Goal: Task Accomplishment & Management: Manage account settings

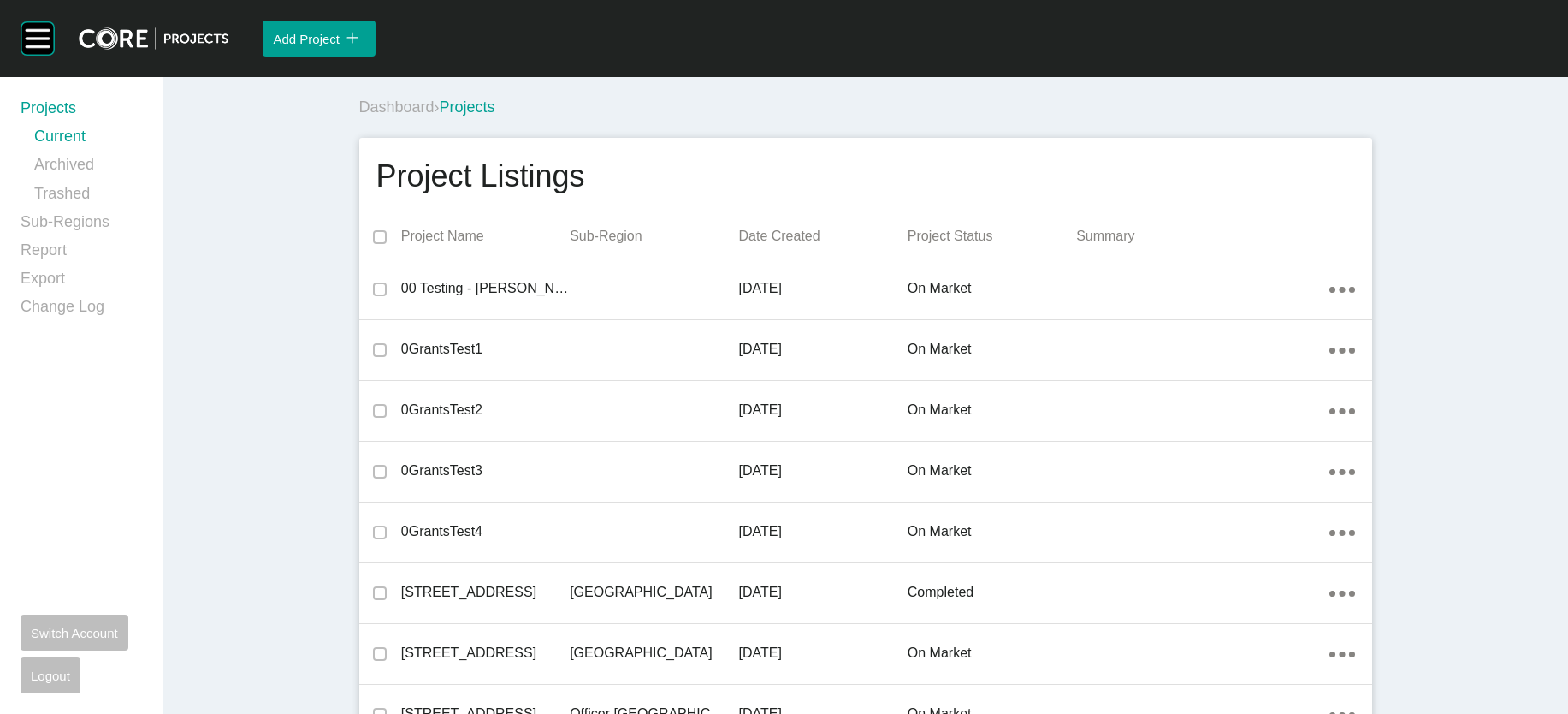
scroll to position [2199, 0]
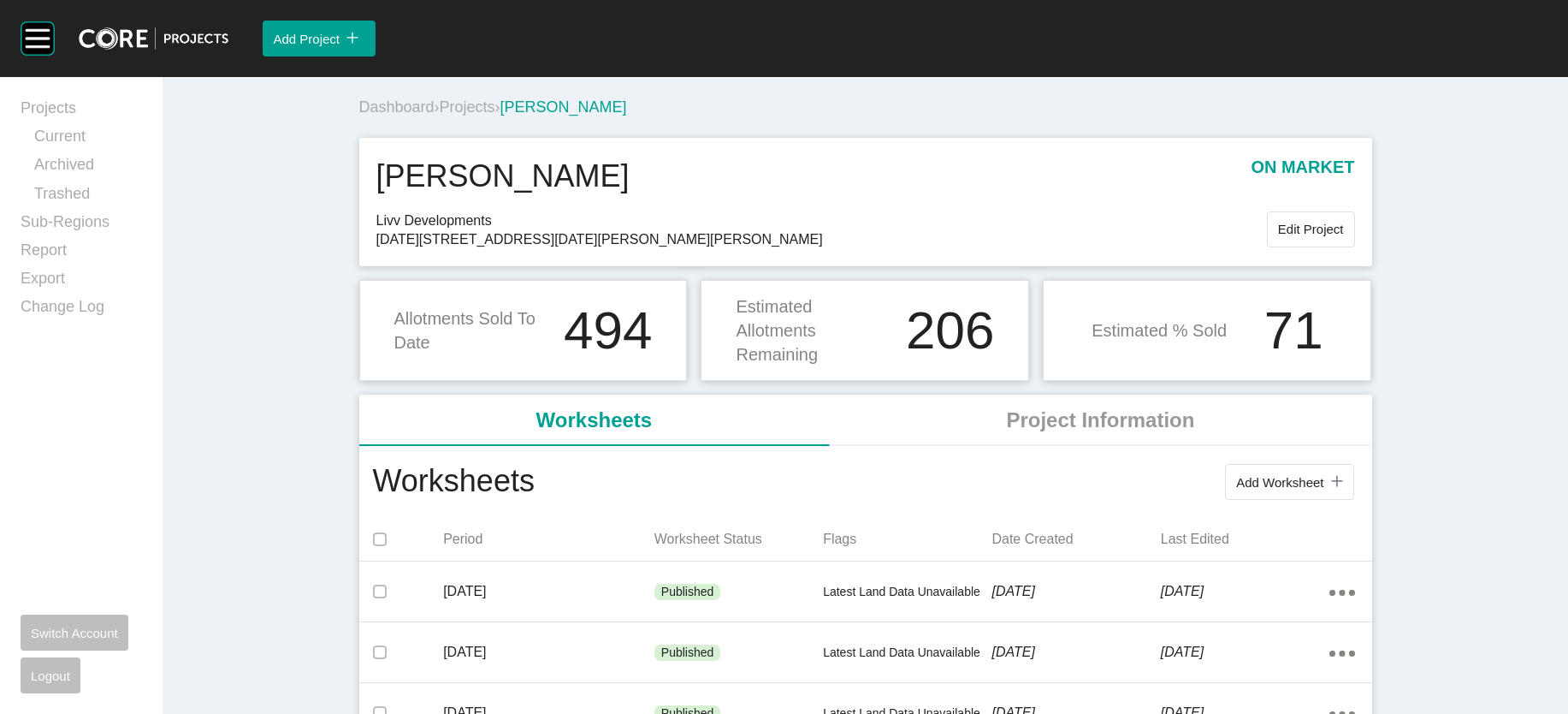
click at [439, 116] on span "Projects" at bounding box center [467, 107] width 56 height 17
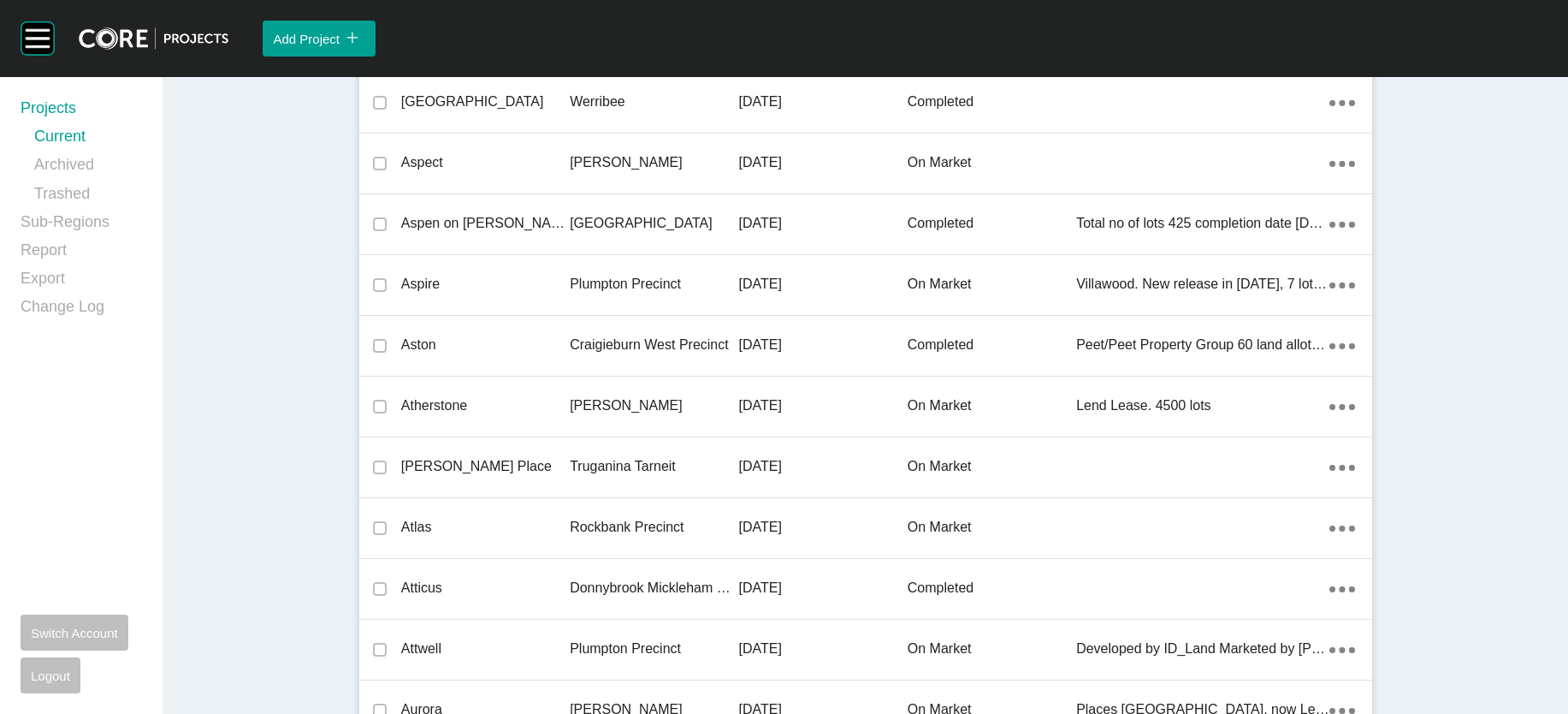
scroll to position [4999, 0]
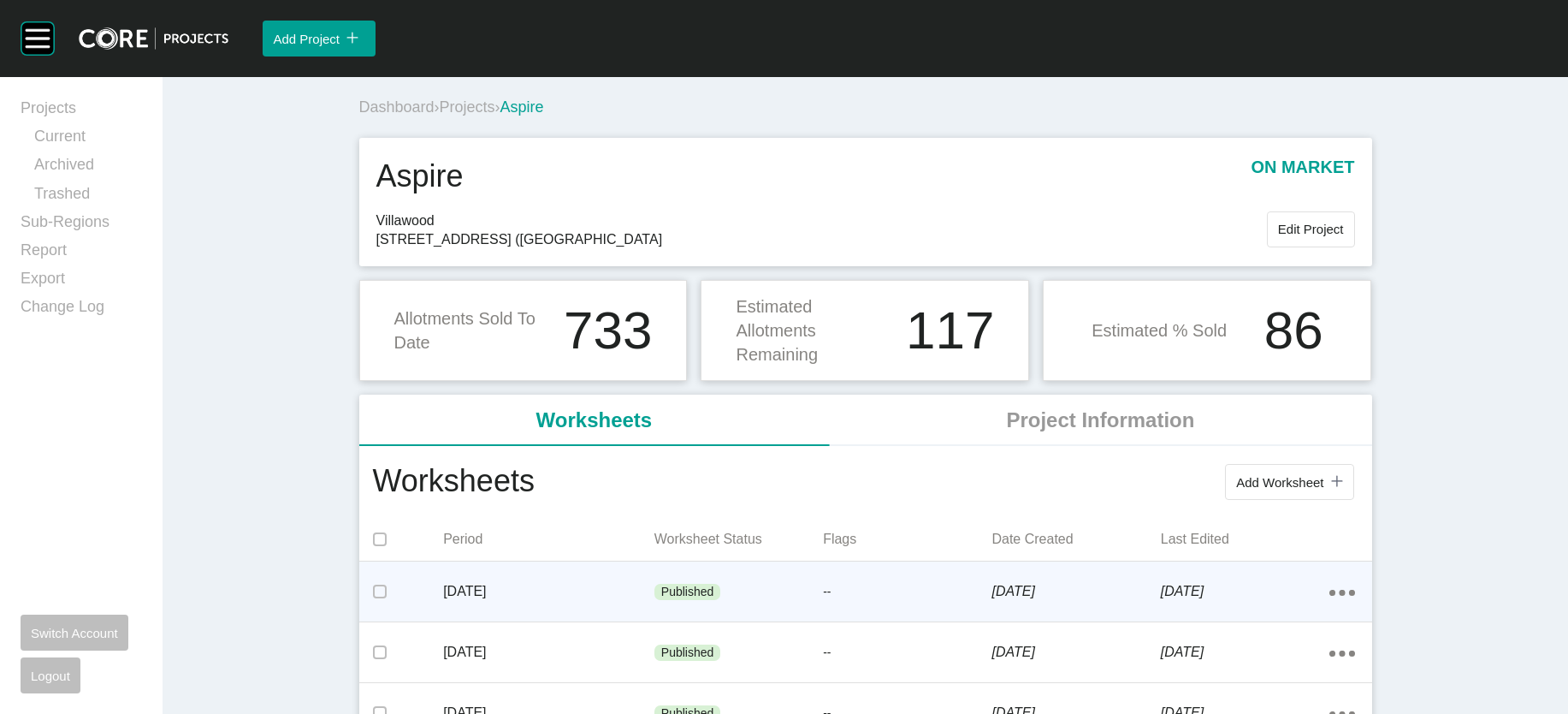
click at [443, 618] on div "[DATE]" at bounding box center [549, 591] width 212 height 53
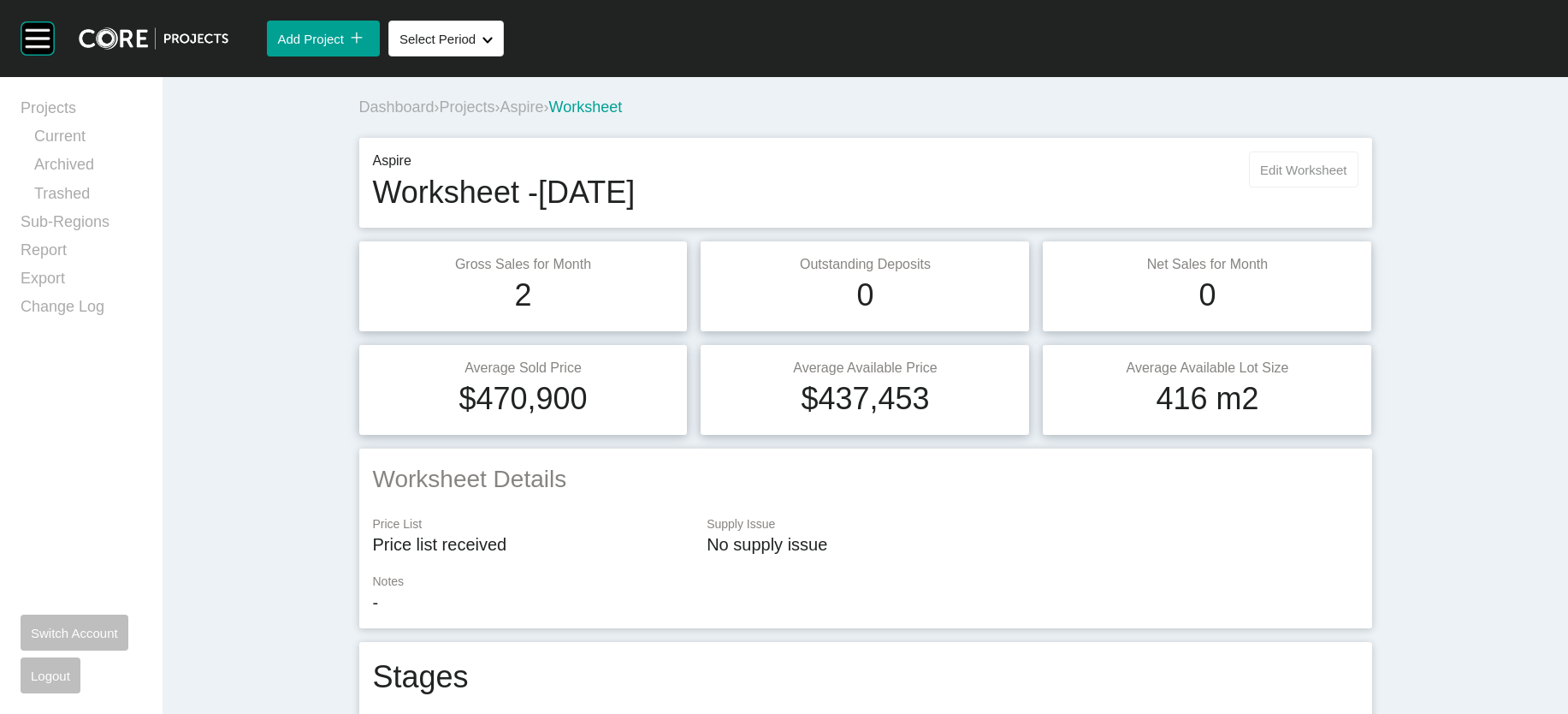
click at [1357, 187] on button "Edit Worksheet" at bounding box center [1303, 170] width 108 height 36
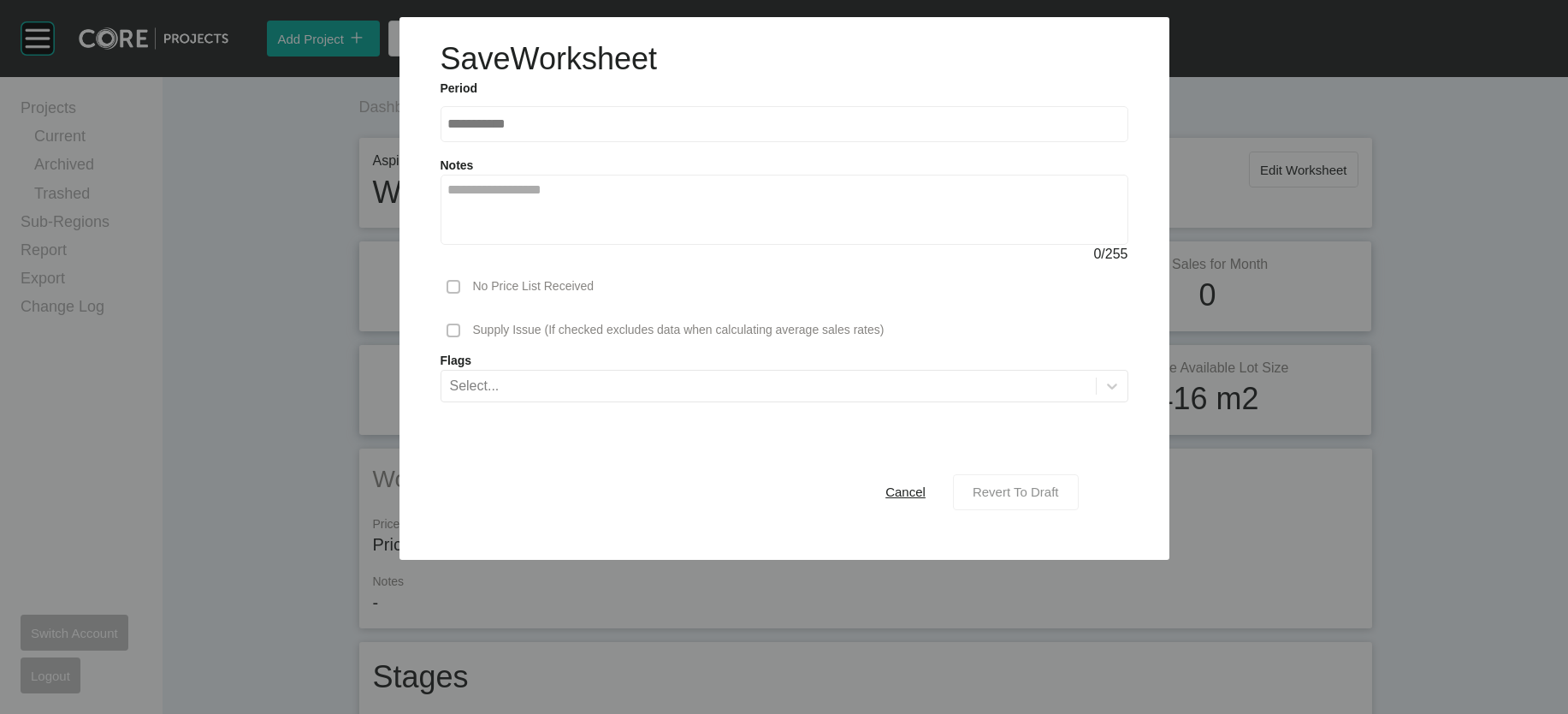
click at [1047, 503] on div "Revert To Draft" at bounding box center [1016, 492] width 95 height 23
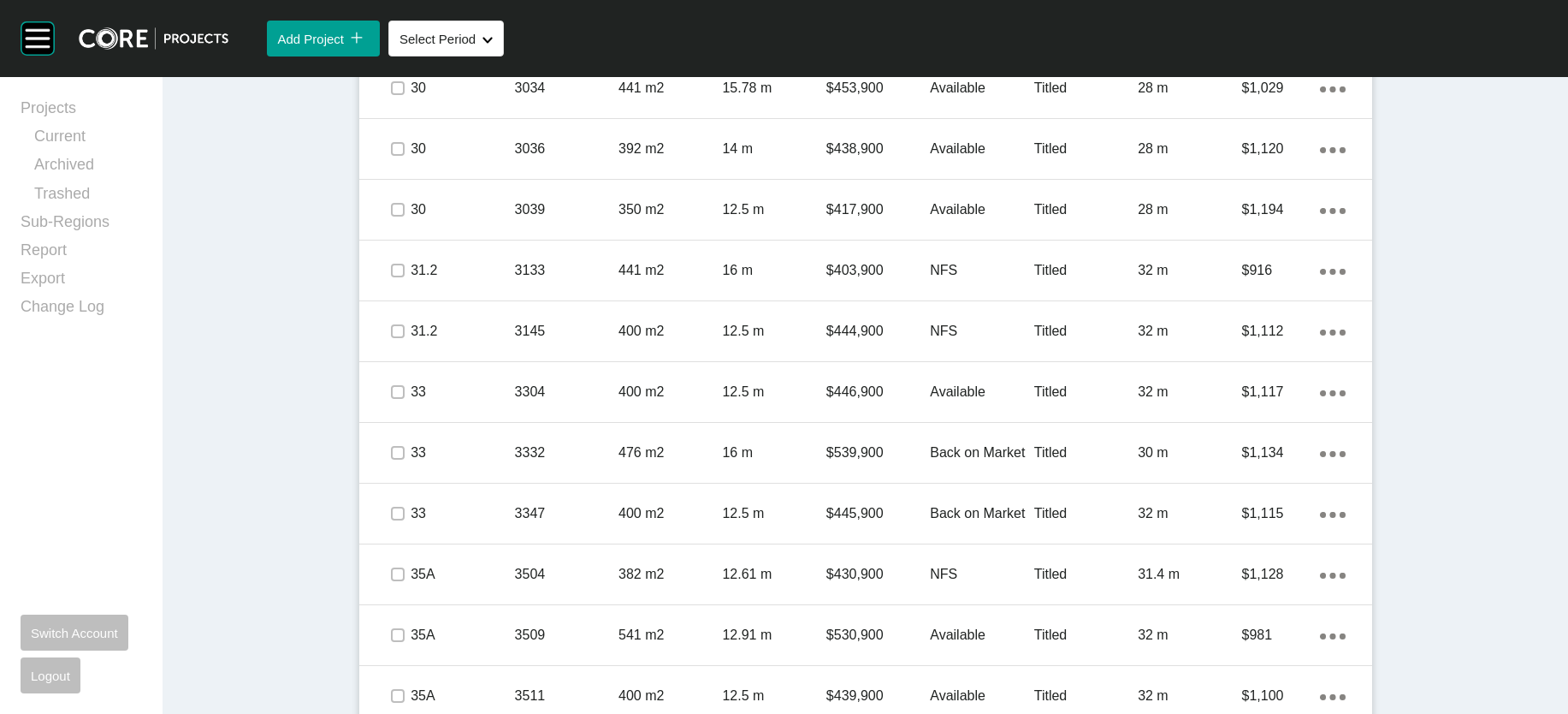
scroll to position [2065, 0]
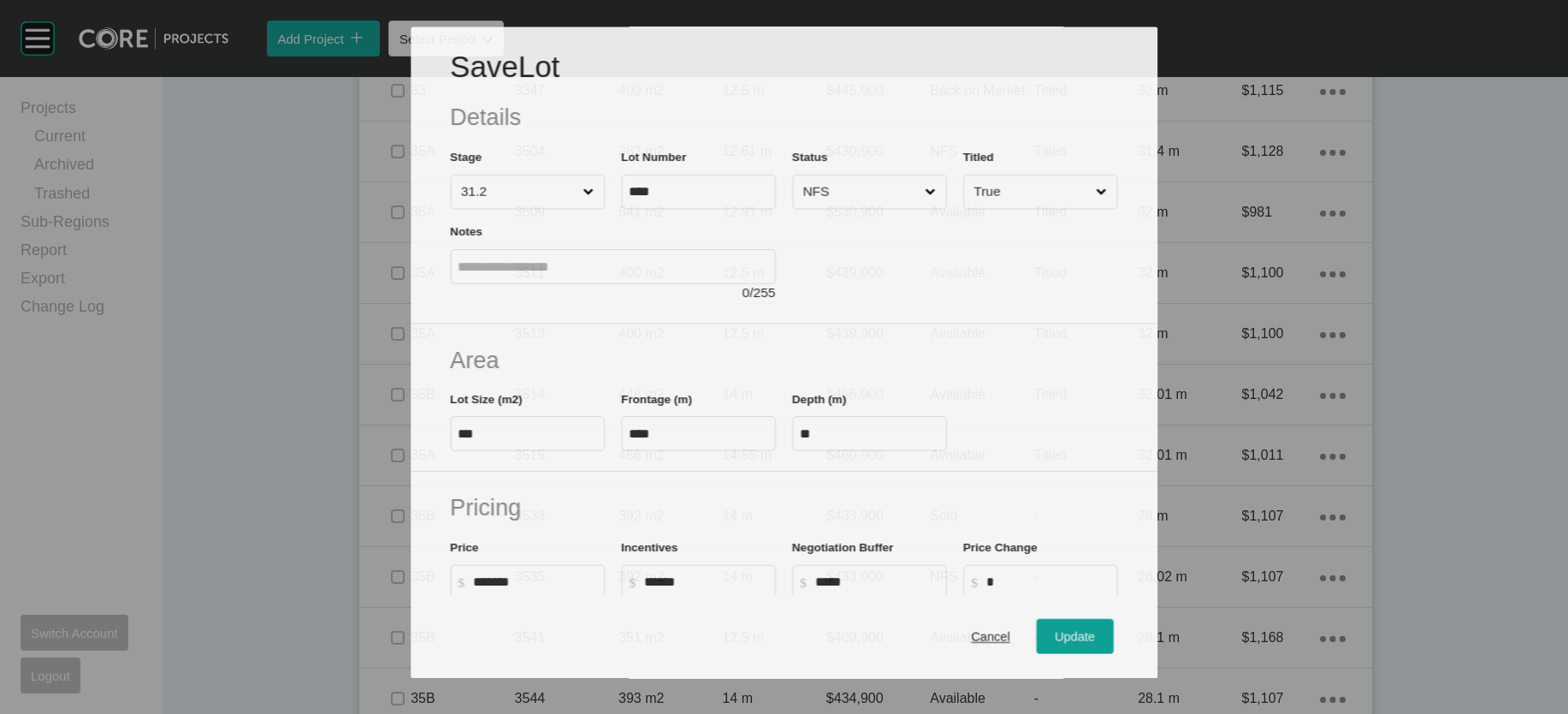
scroll to position [1998, 0]
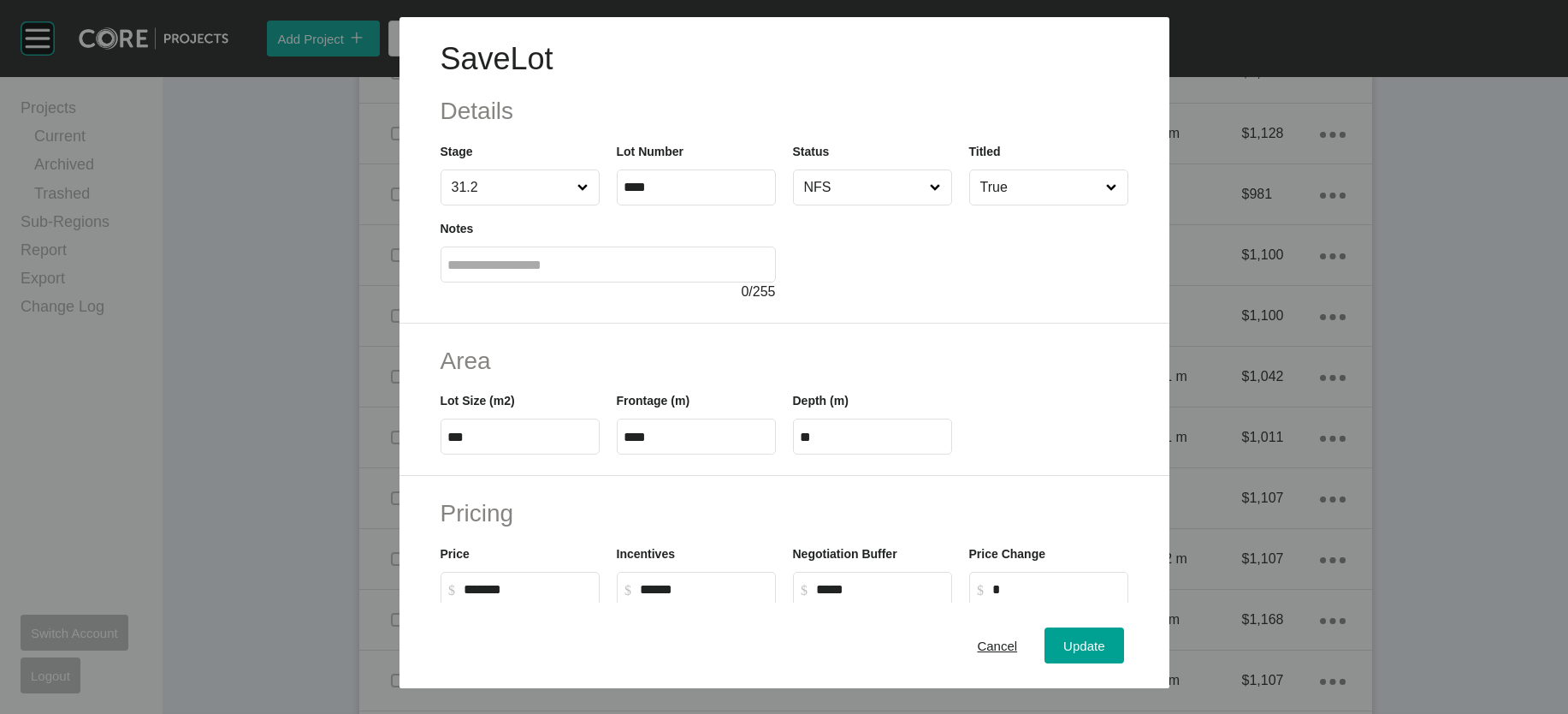
click at [908, 252] on div at bounding box center [961, 254] width 335 height 97
click at [846, 205] on input "NFS" at bounding box center [863, 187] width 126 height 34
click at [1105, 643] on span "Update" at bounding box center [1084, 645] width 41 height 14
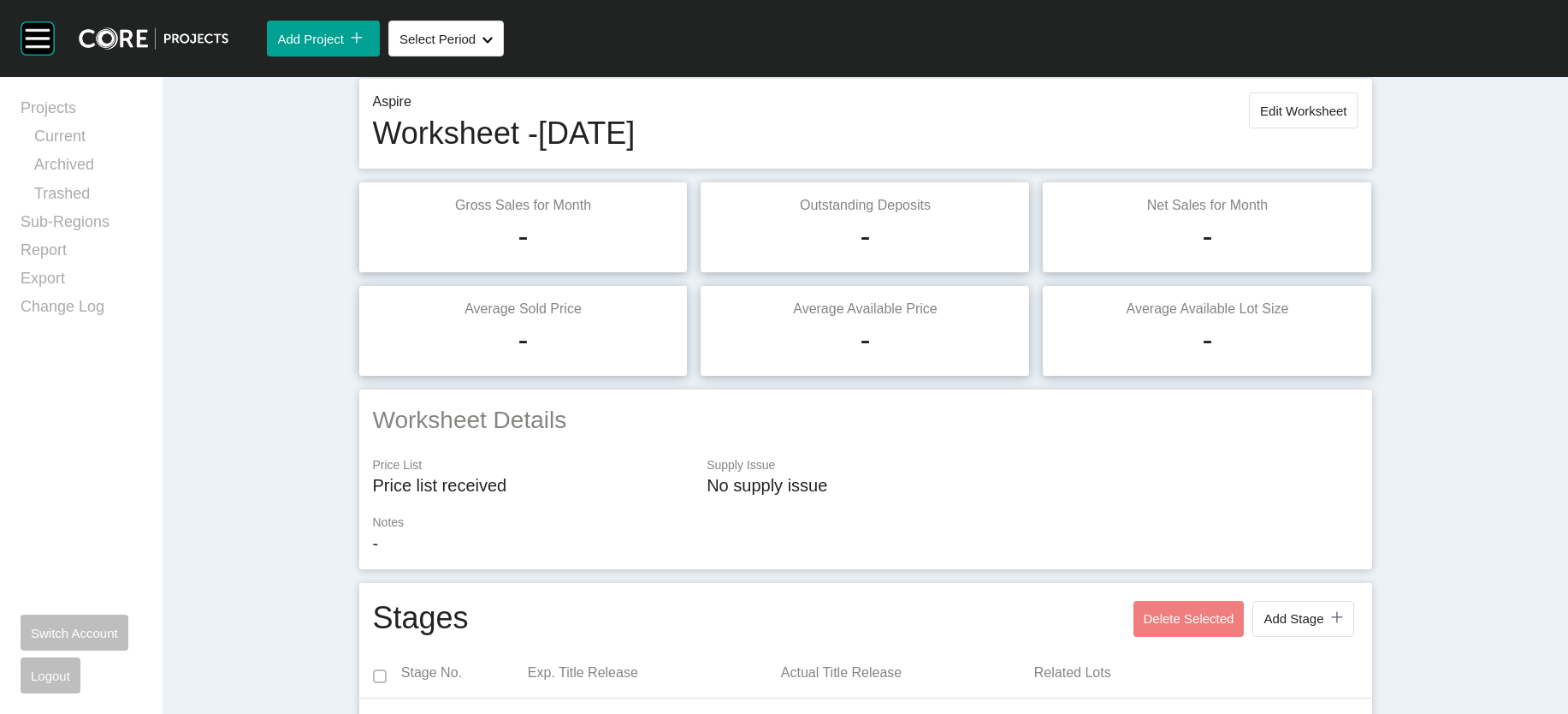
scroll to position [0, 0]
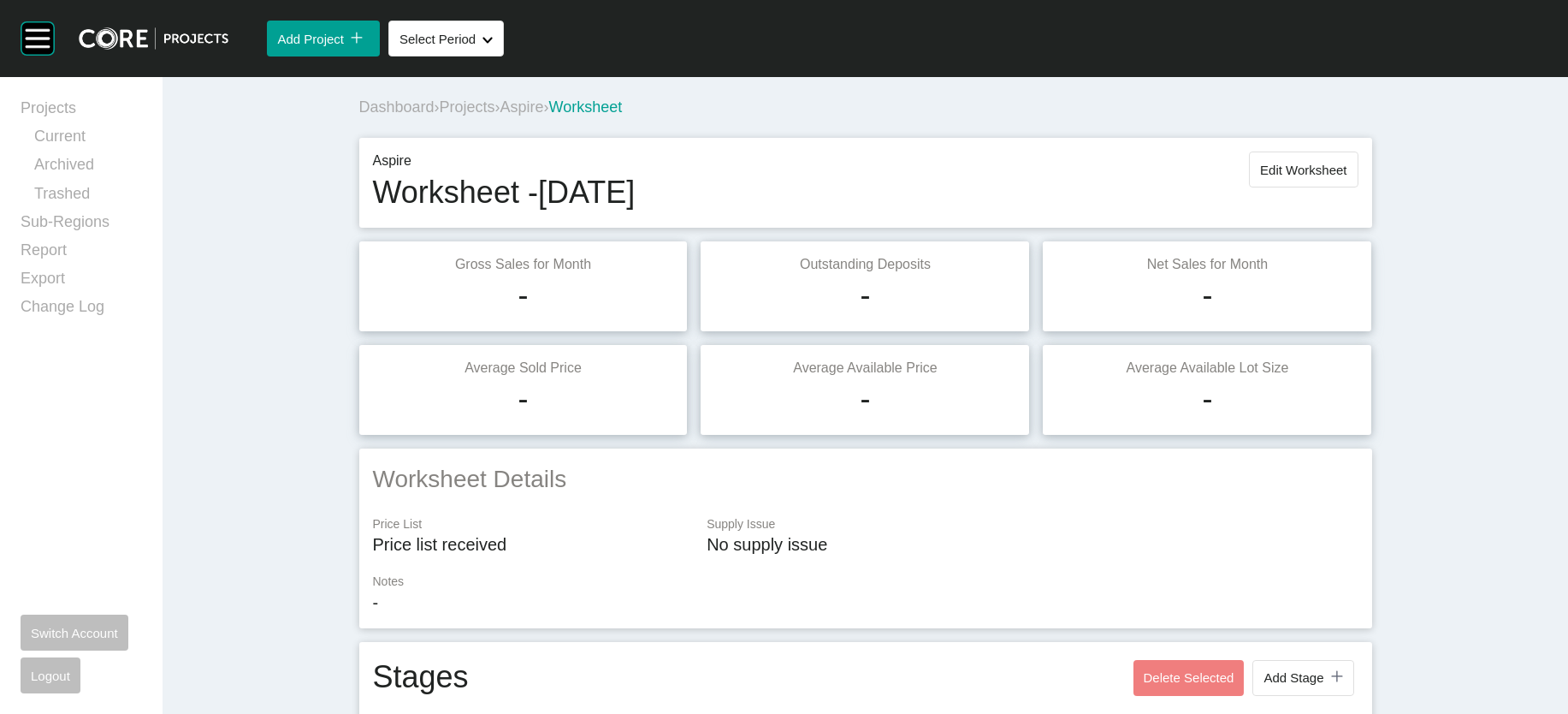
click at [439, 116] on span "Projects" at bounding box center [467, 107] width 56 height 17
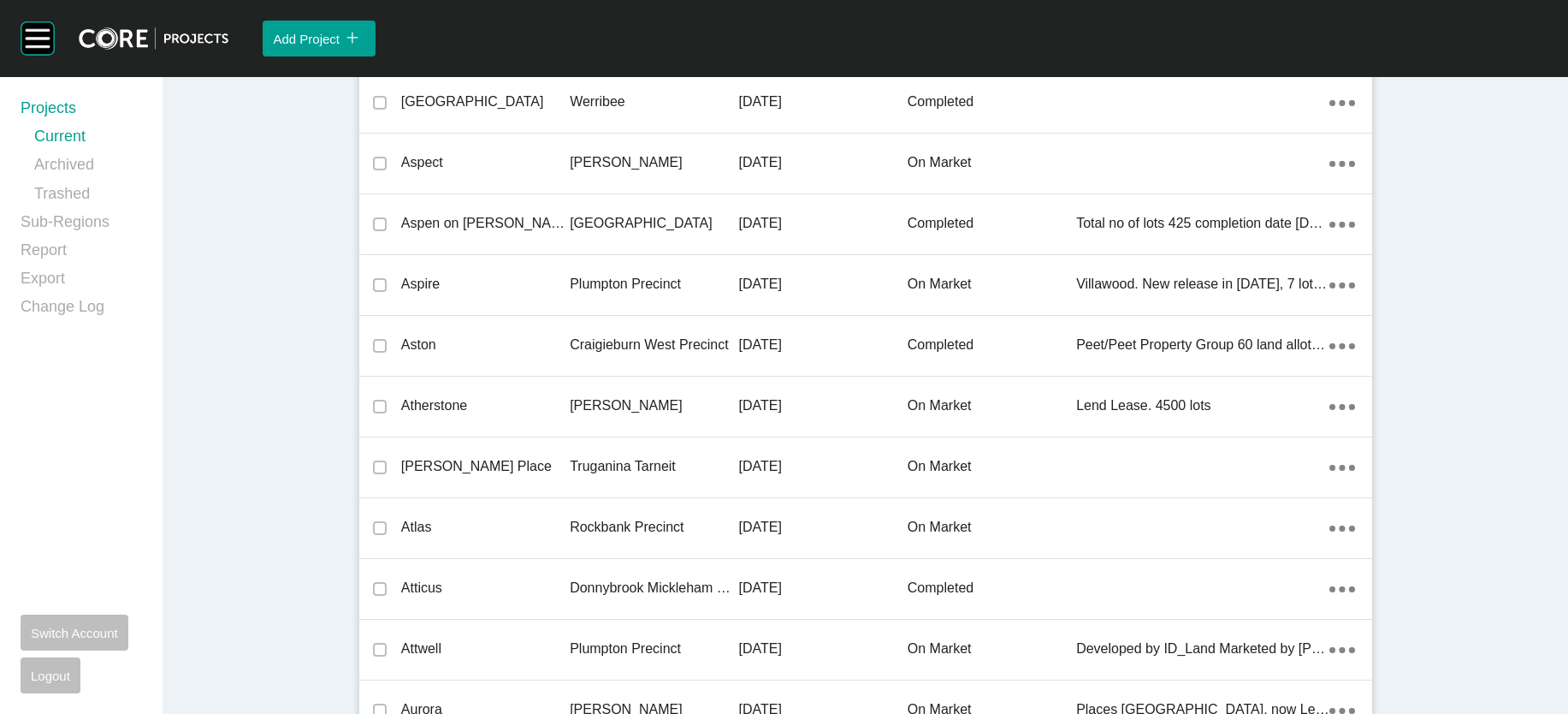
scroll to position [5454, 0]
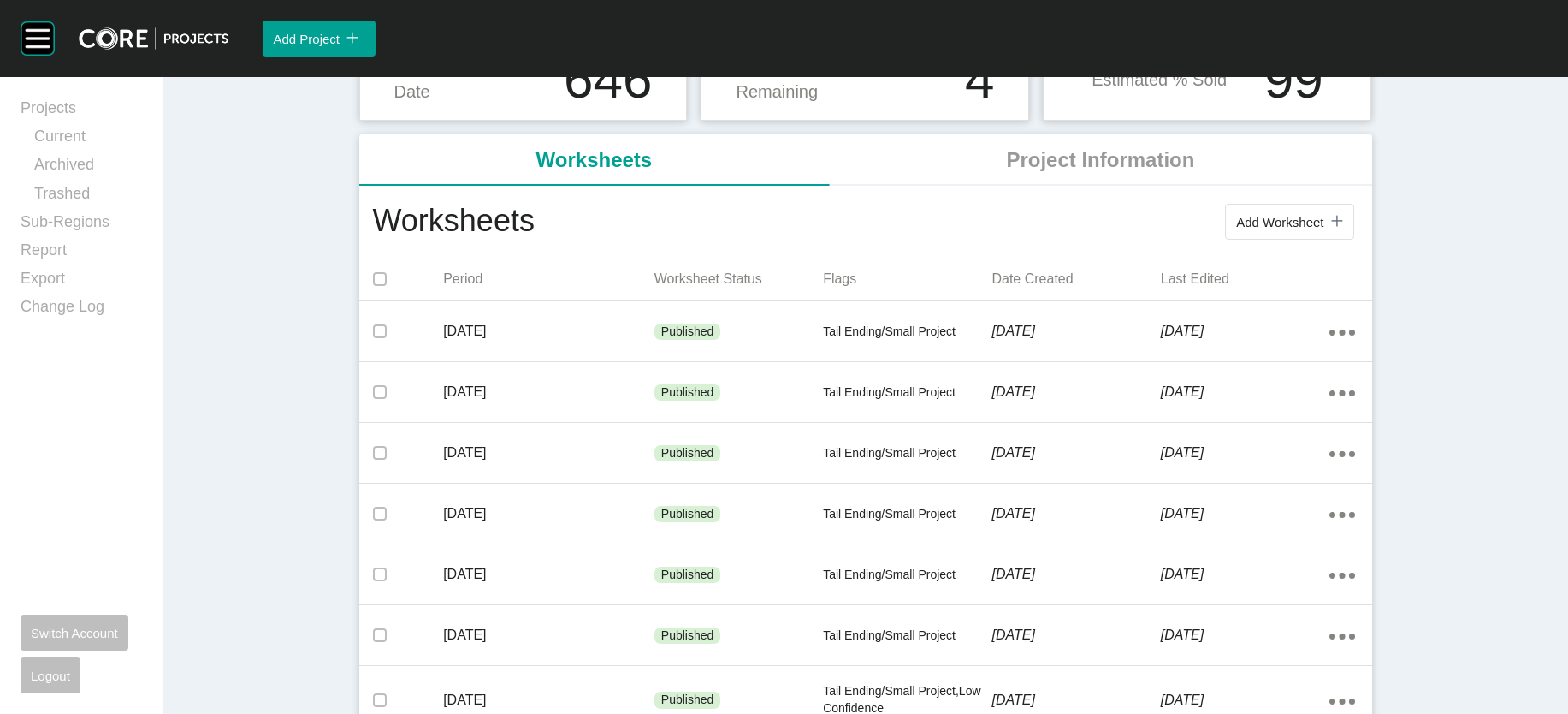
scroll to position [243, 0]
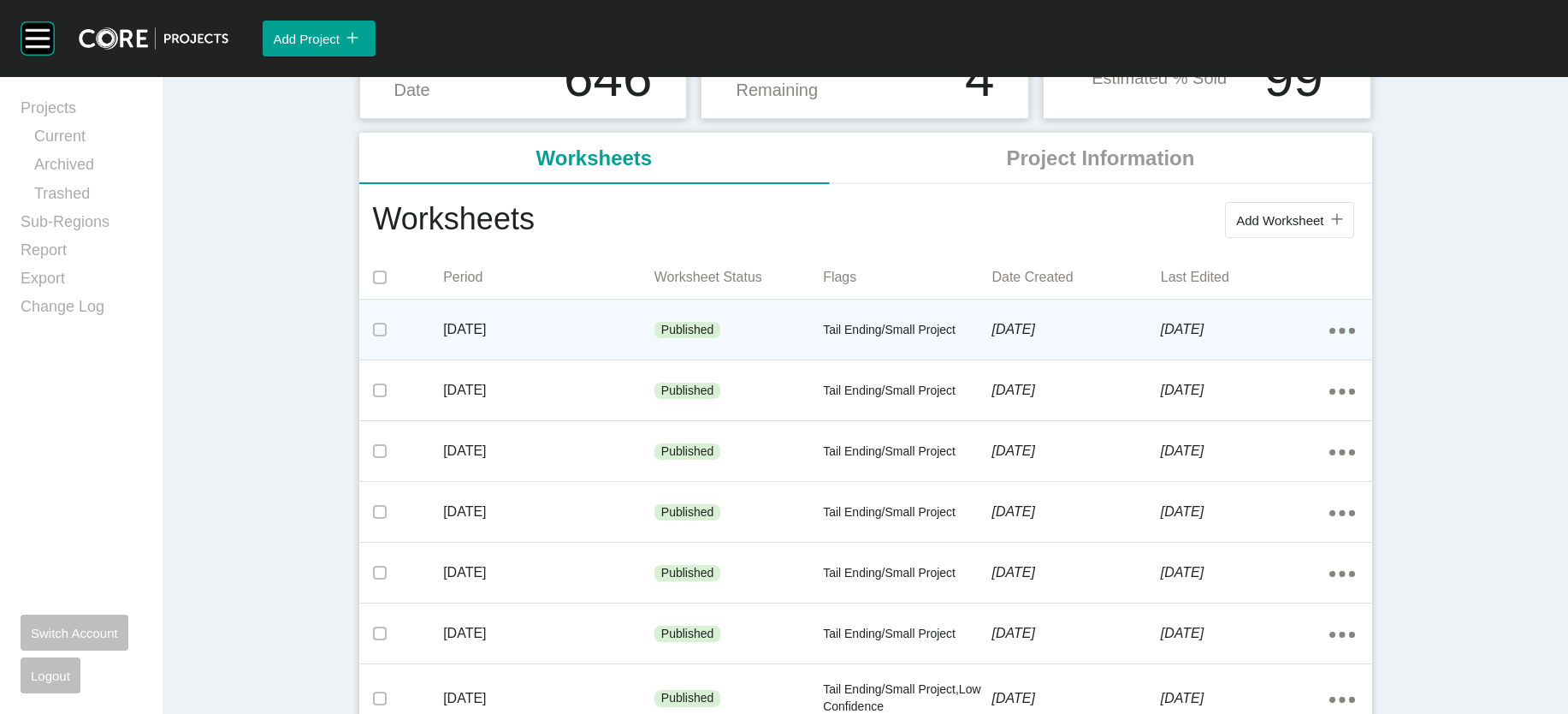
click at [443, 356] on div "[DATE]" at bounding box center [549, 329] width 212 height 53
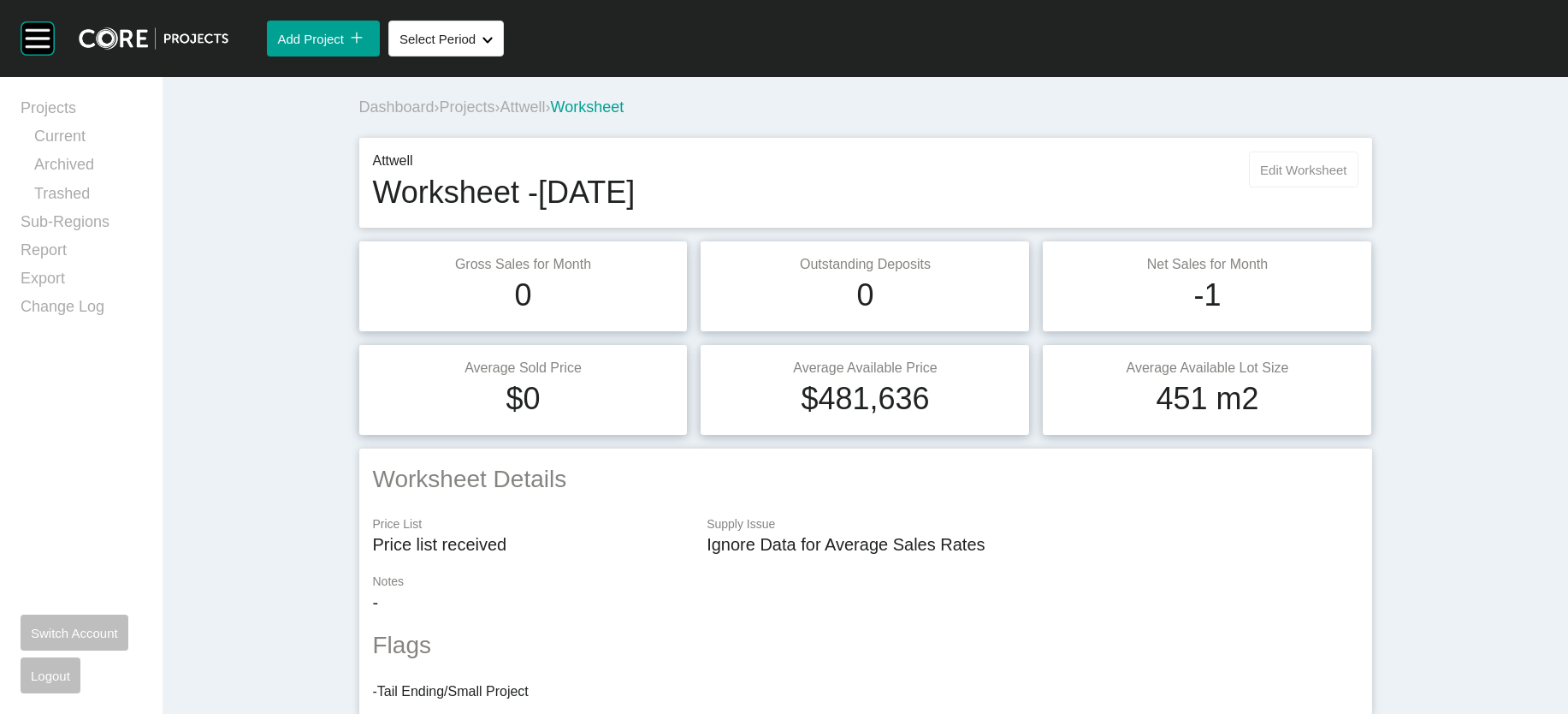
click at [1357, 187] on button "Edit Worksheet" at bounding box center [1303, 170] width 108 height 36
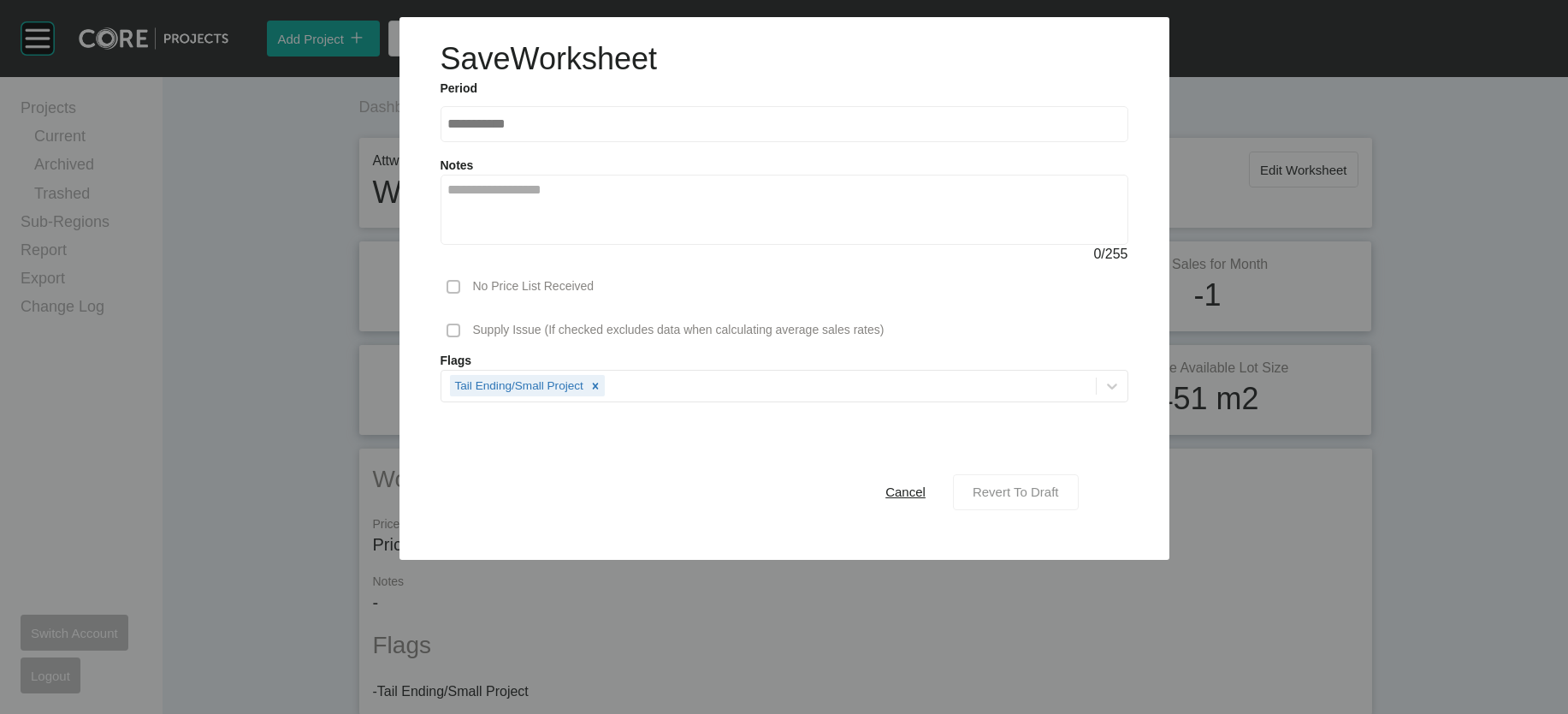
click at [1059, 499] on span "Revert To Draft" at bounding box center [1016, 492] width 86 height 14
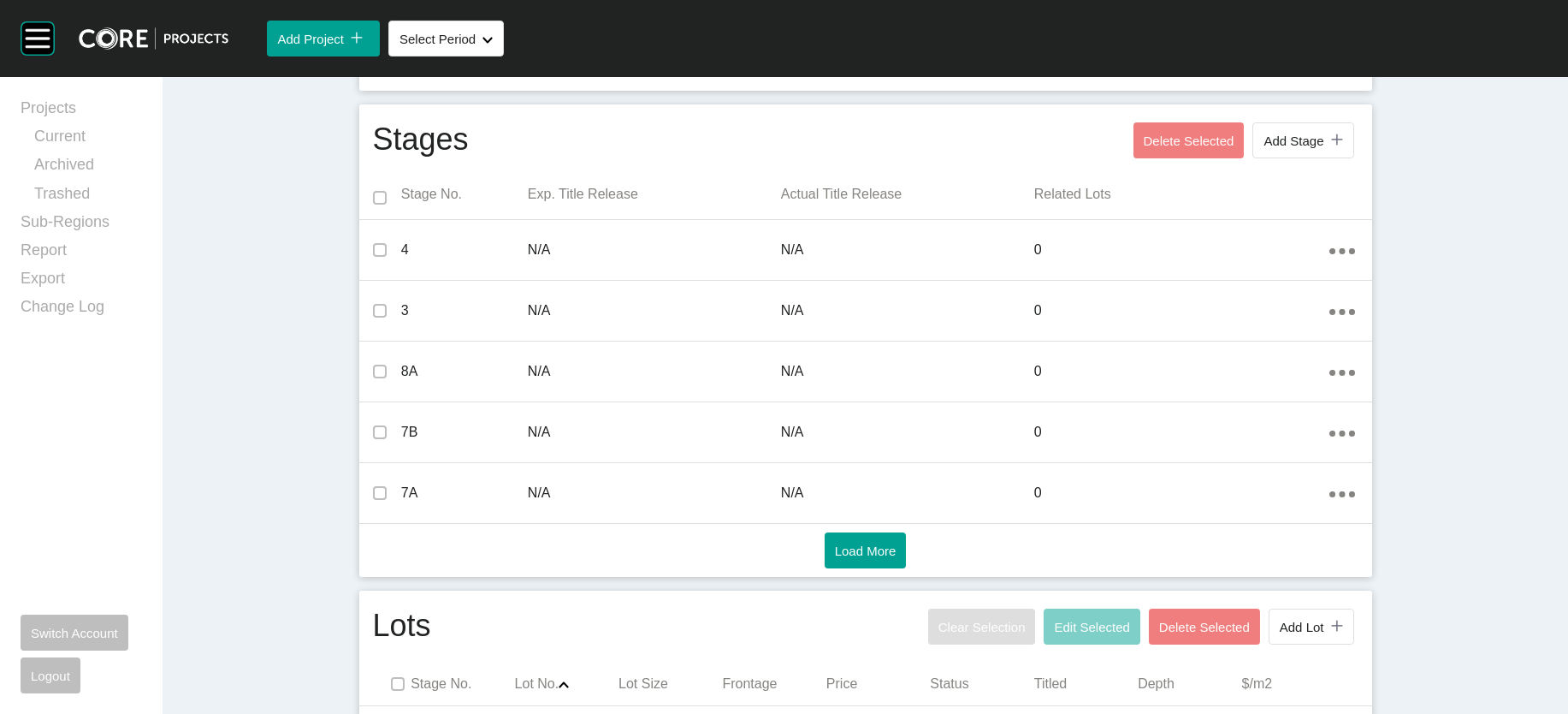
scroll to position [1248, 0]
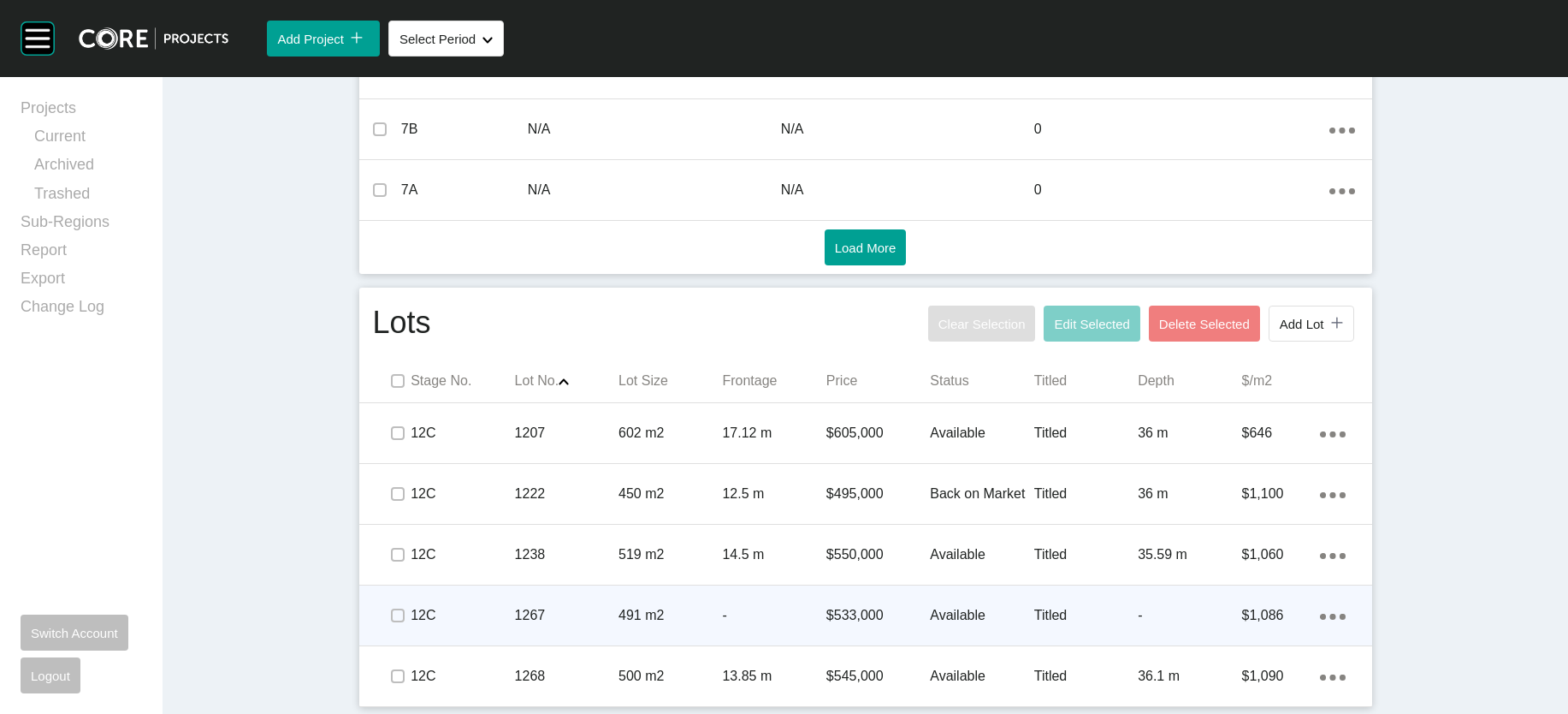
click at [758, 642] on div "-" at bounding box center [773, 614] width 103 height 53
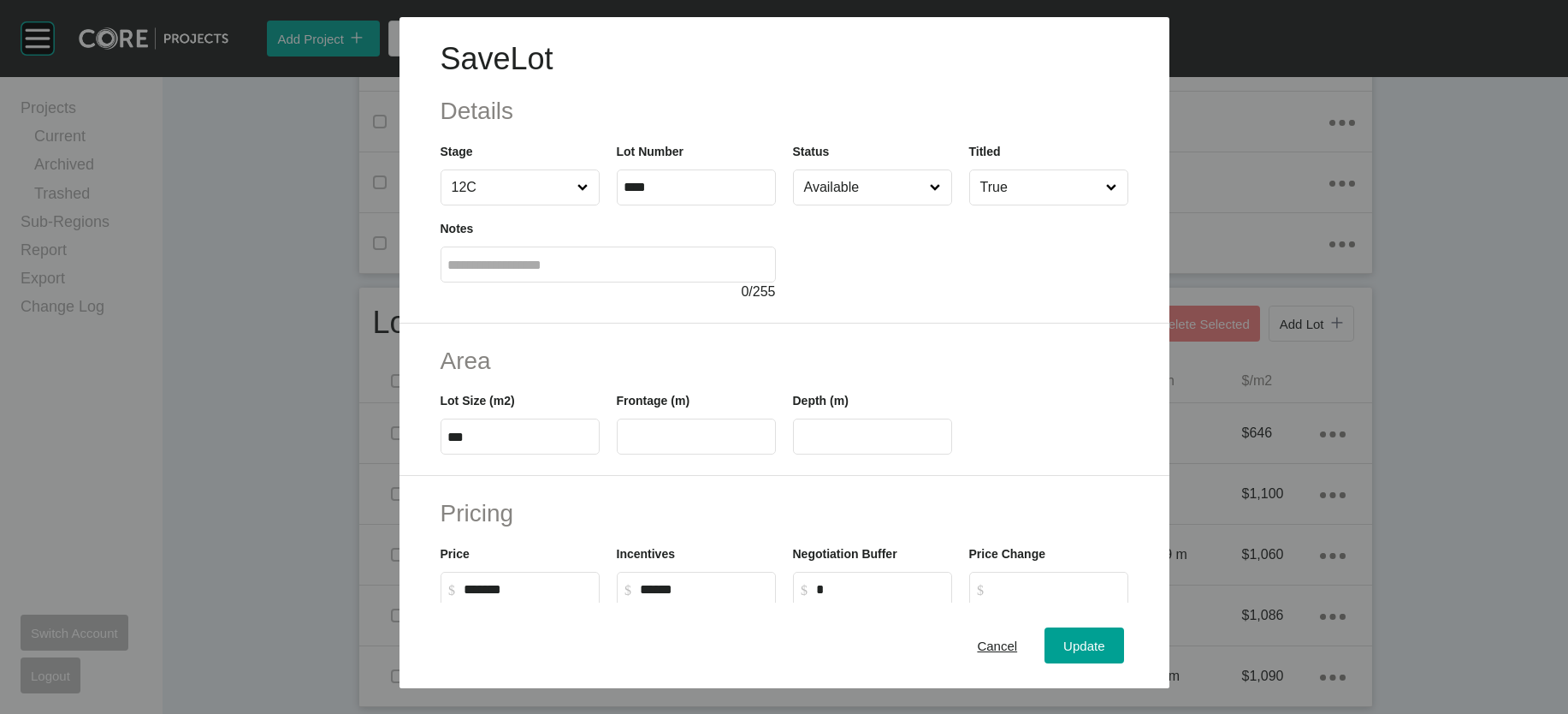
click at [640, 444] on input "text" at bounding box center [697, 437] width 143 height 14
type input "****"
click at [890, 444] on input "****" at bounding box center [872, 437] width 143 height 14
drag, startPoint x: 890, startPoint y: 537, endPoint x: 774, endPoint y: 545, distance: 116.3
click at [774, 455] on div "Lot Size (m2) *** Frontage (m) **** Depth (m) ****" at bounding box center [784, 416] width 705 height 77
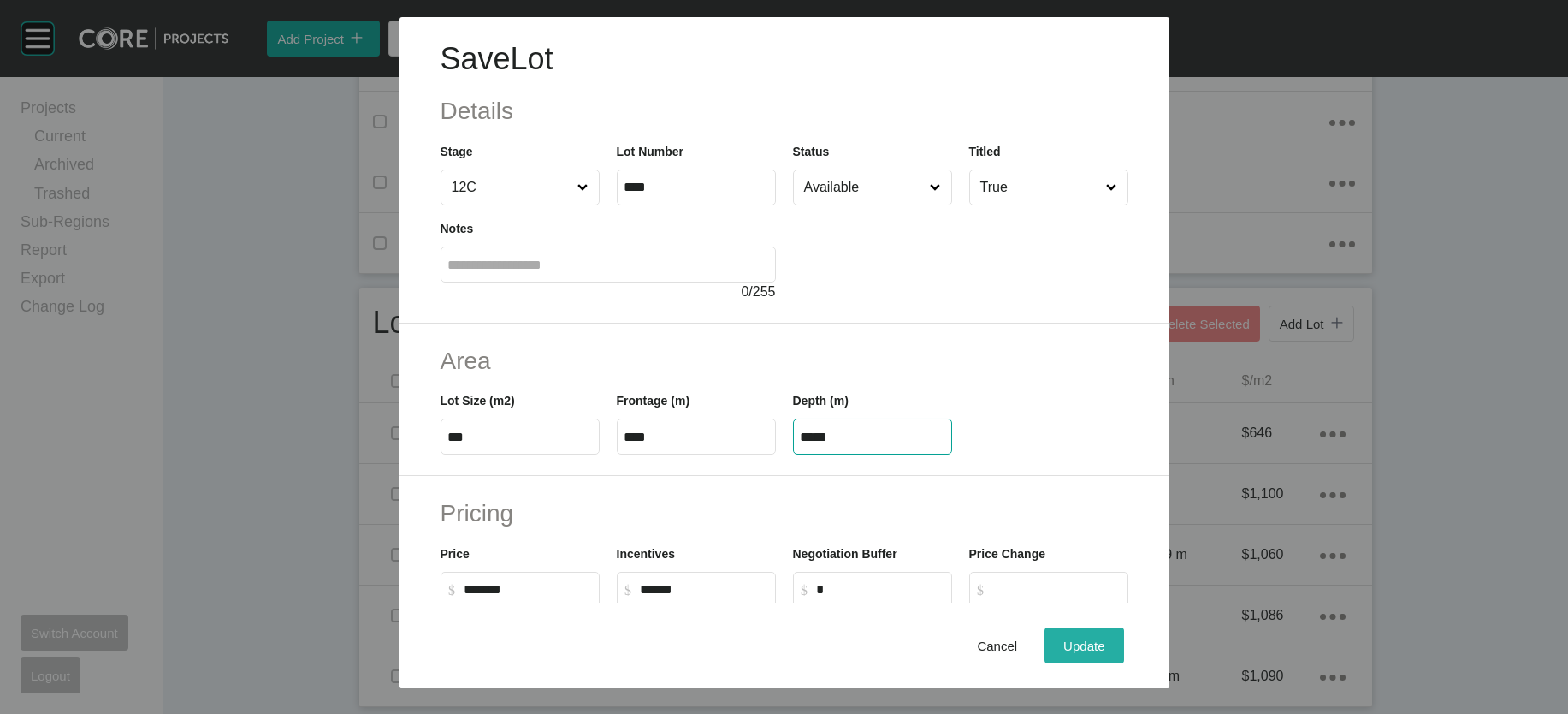
type input "*****"
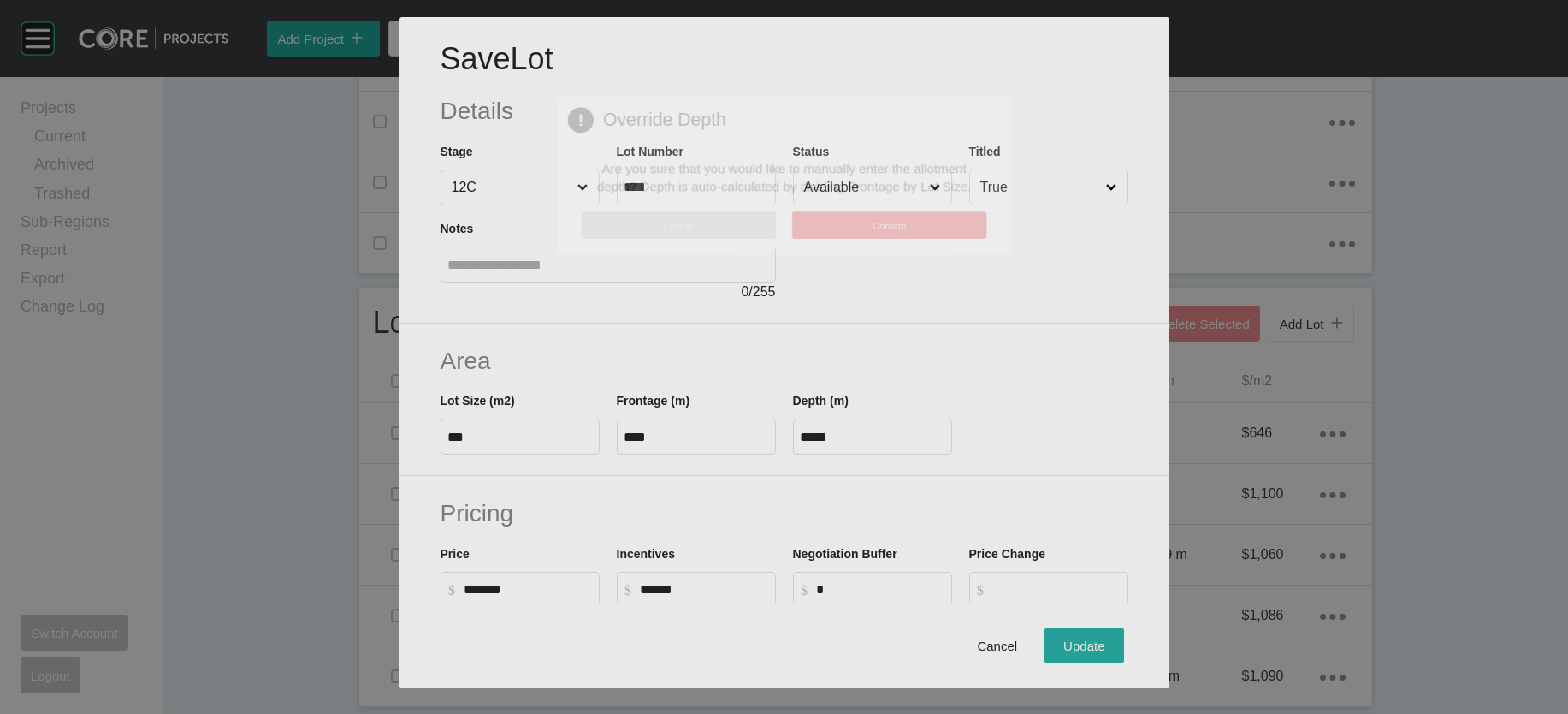
click at [1148, 645] on div "Save Lot Details Stage 12C Lot Number **** Status Available Titled True Notes 0…" at bounding box center [784, 357] width 1568 height 714
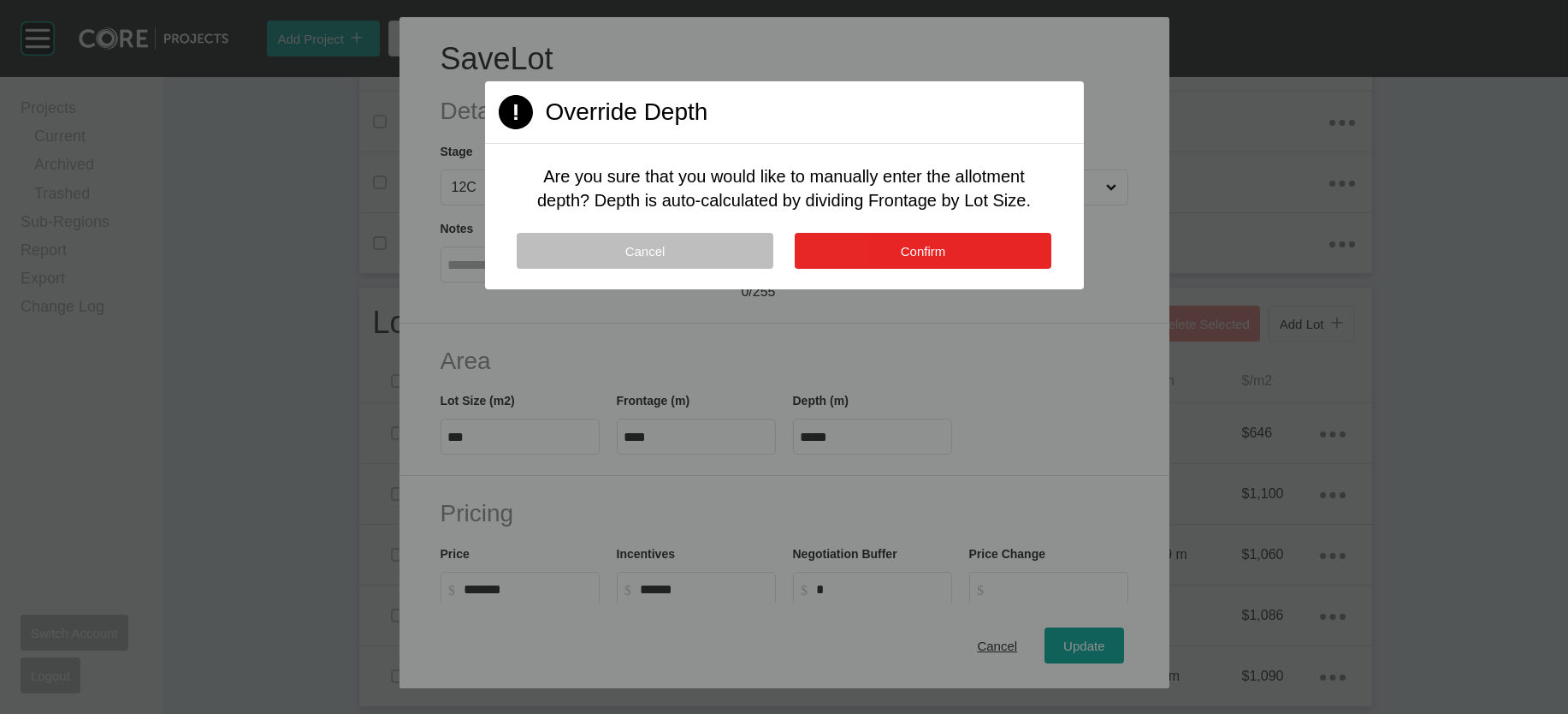
click at [917, 269] on button "Confirm" at bounding box center [923, 251] width 256 height 36
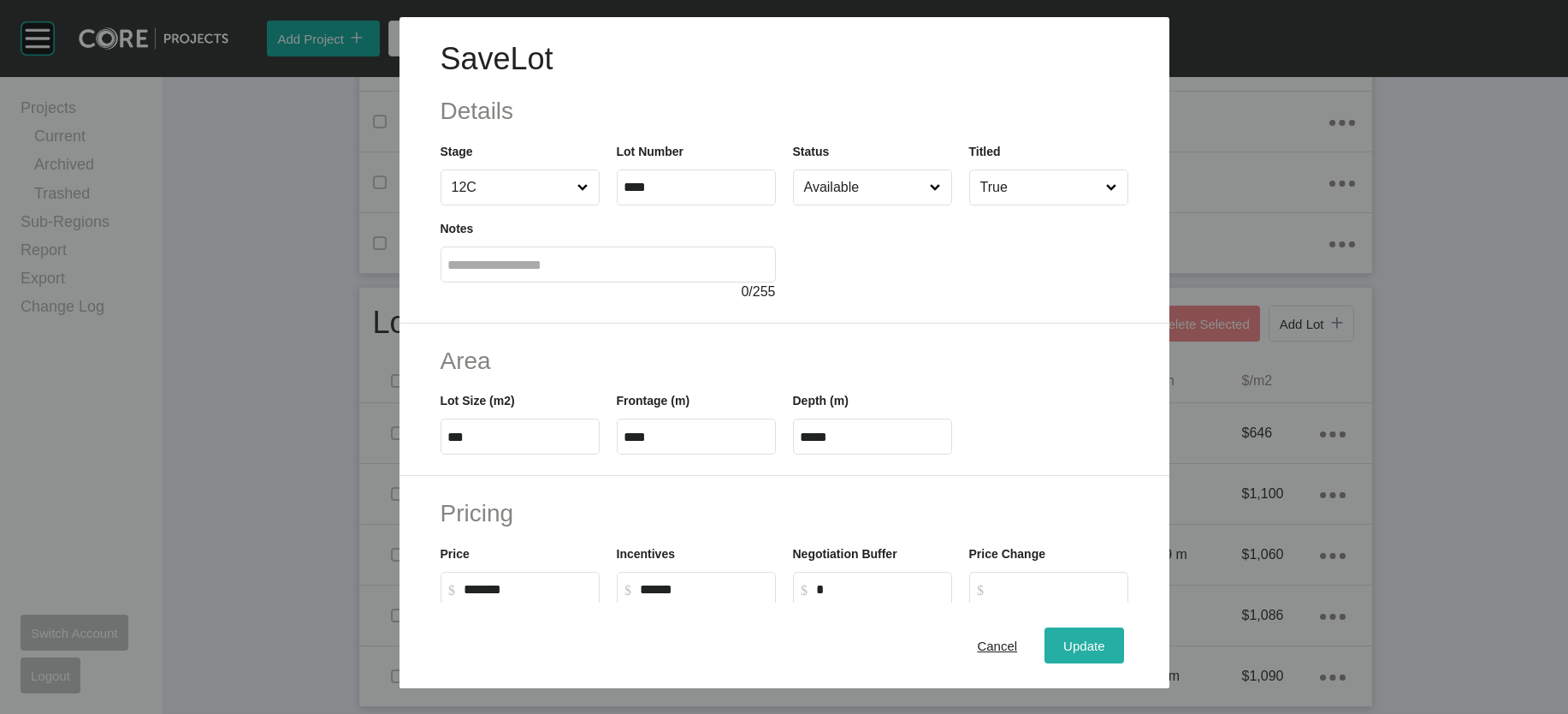
click at [1105, 638] on span "Update" at bounding box center [1084, 645] width 41 height 14
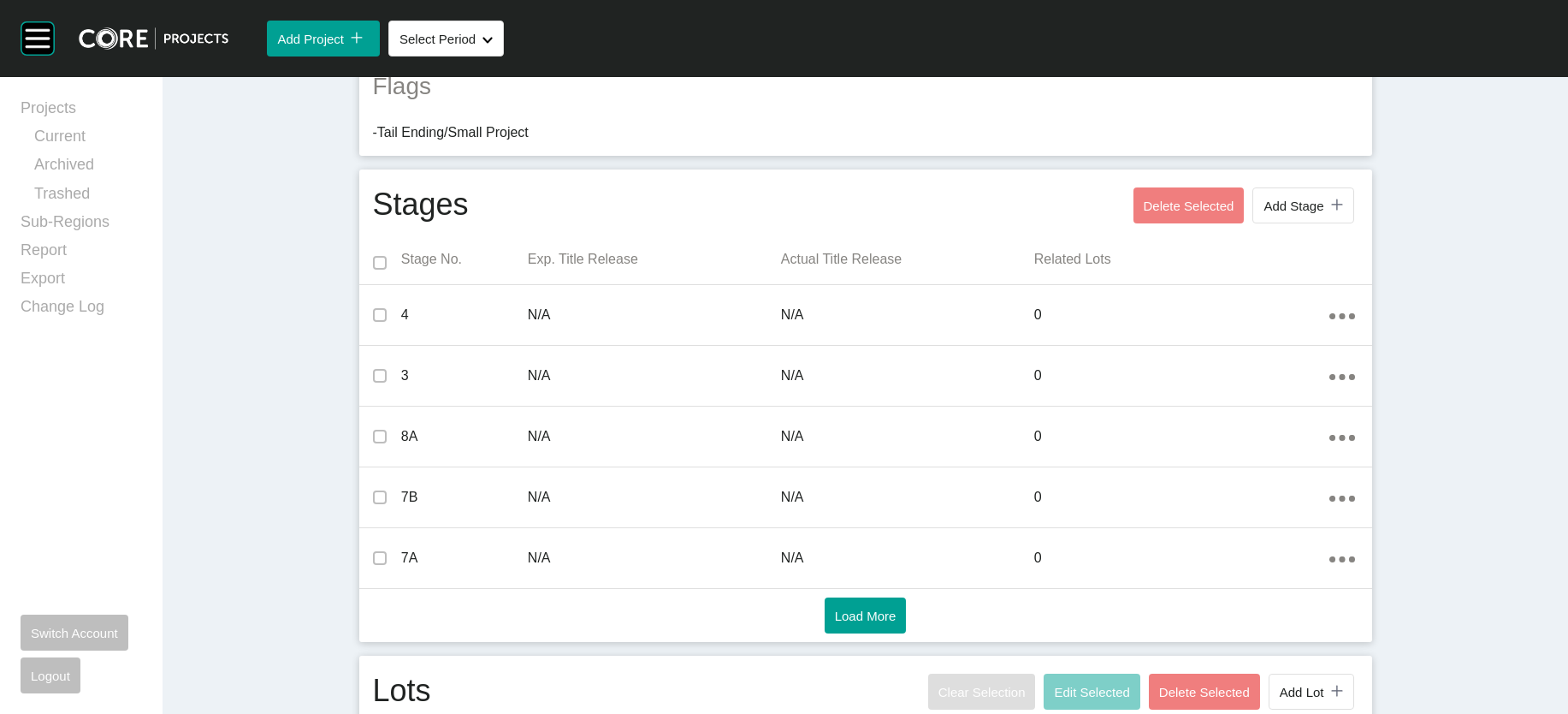
scroll to position [0, 0]
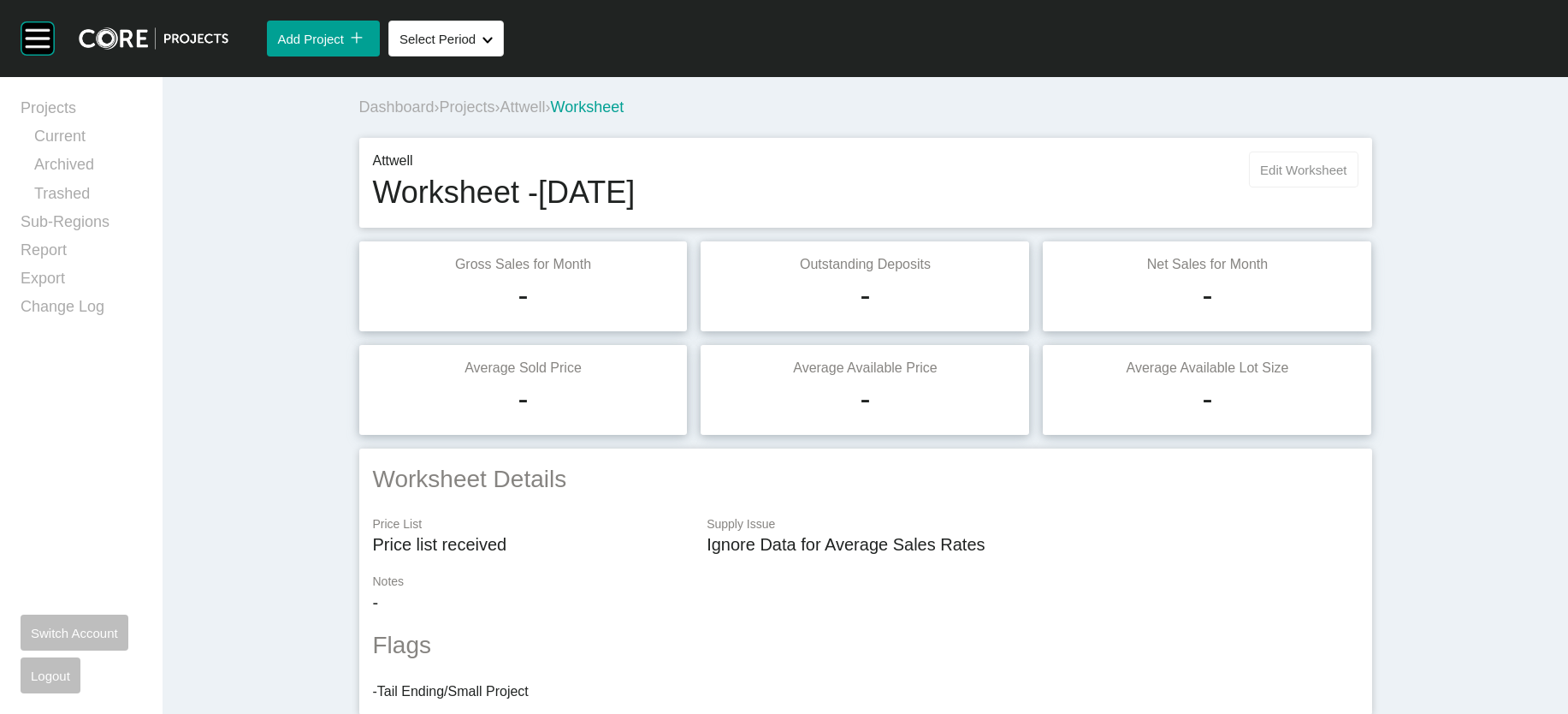
click at [1357, 187] on button "Edit Worksheet" at bounding box center [1303, 170] width 108 height 36
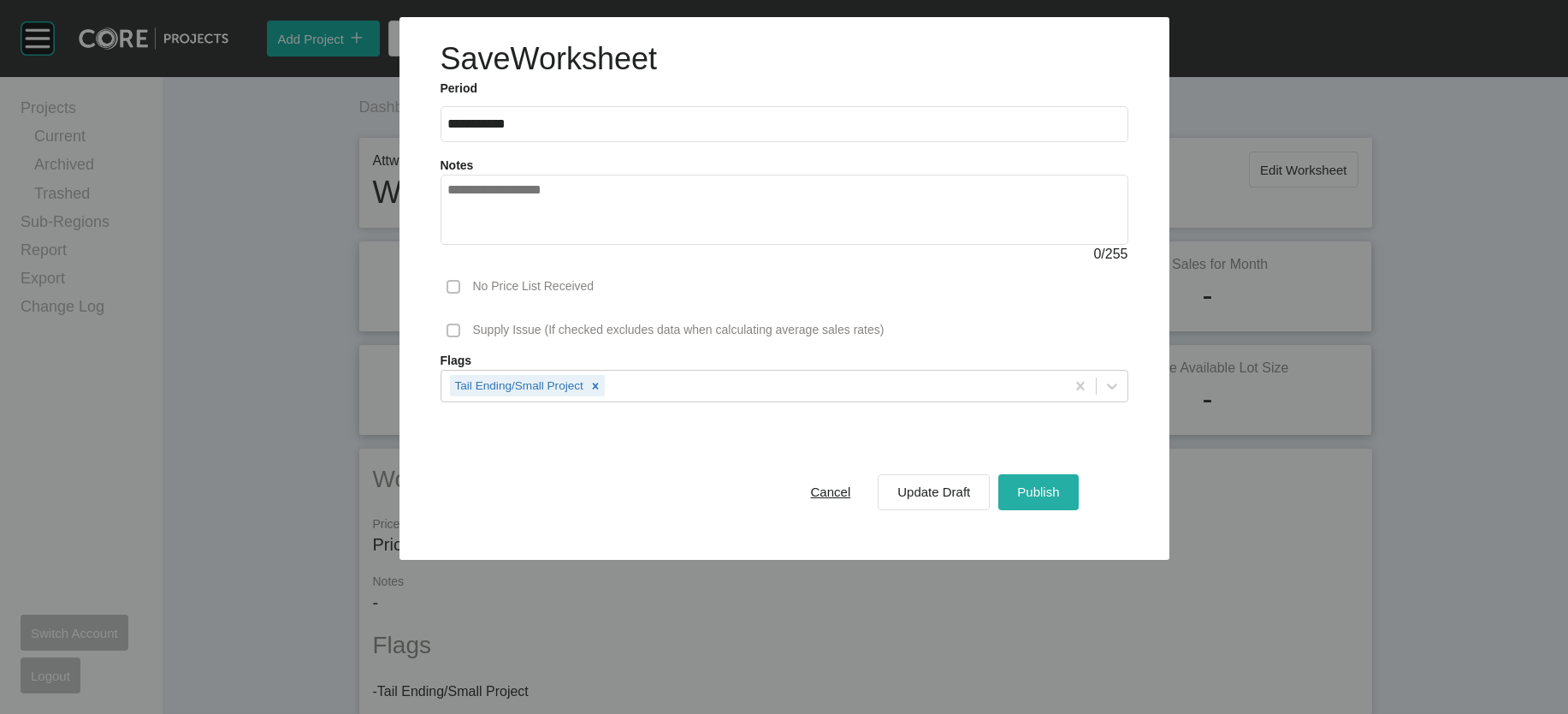
click at [1059, 499] on span "Publish" at bounding box center [1038, 492] width 42 height 14
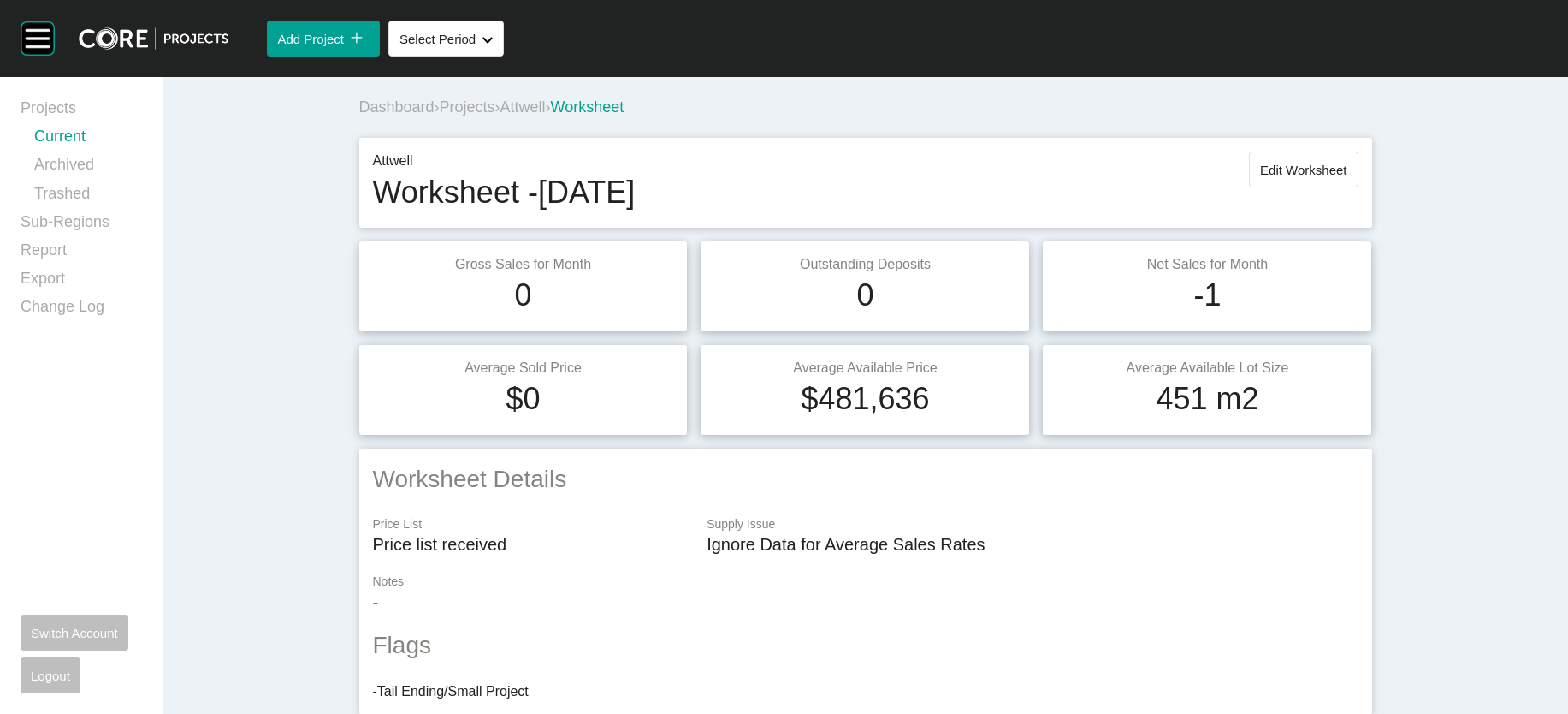
click at [92, 152] on link "Current" at bounding box center [88, 139] width 108 height 28
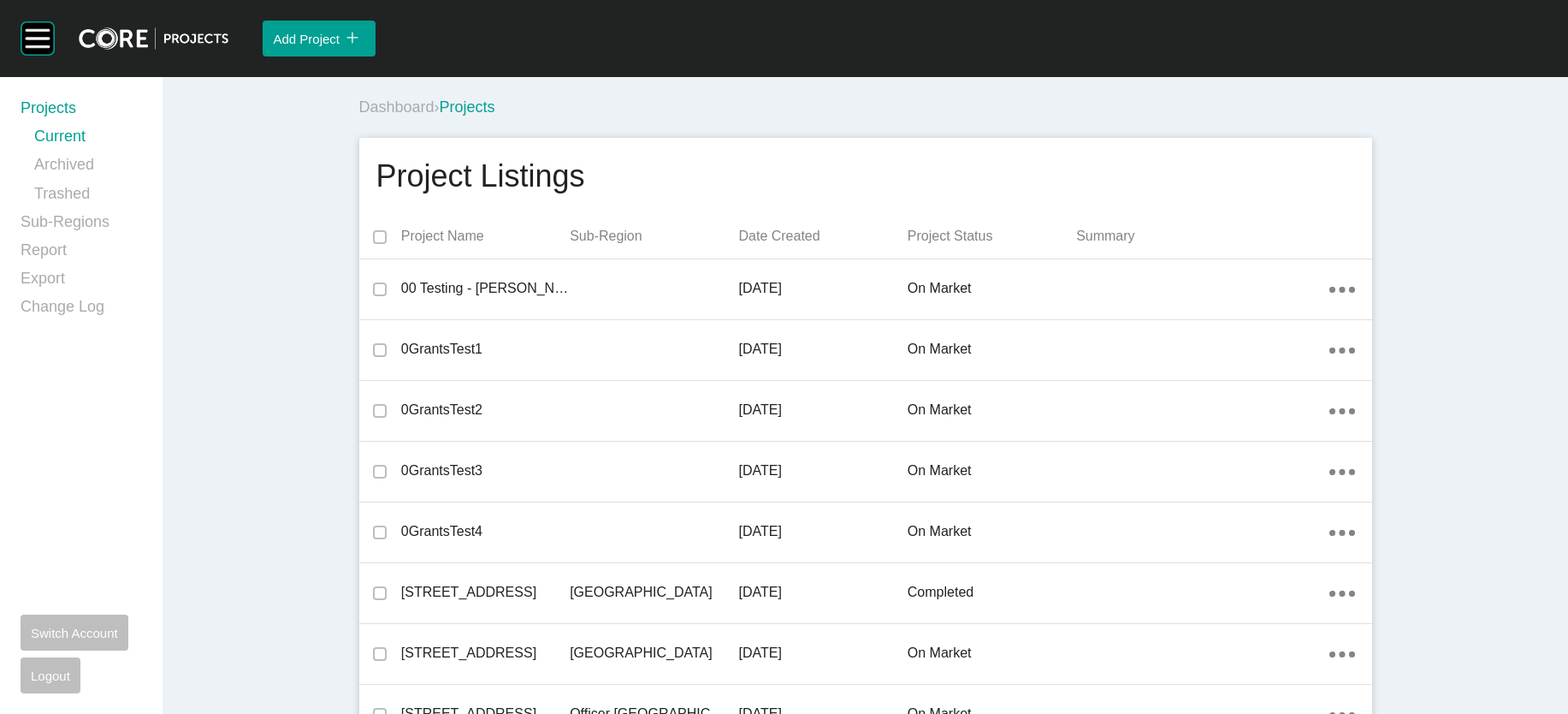
scroll to position [7952, 0]
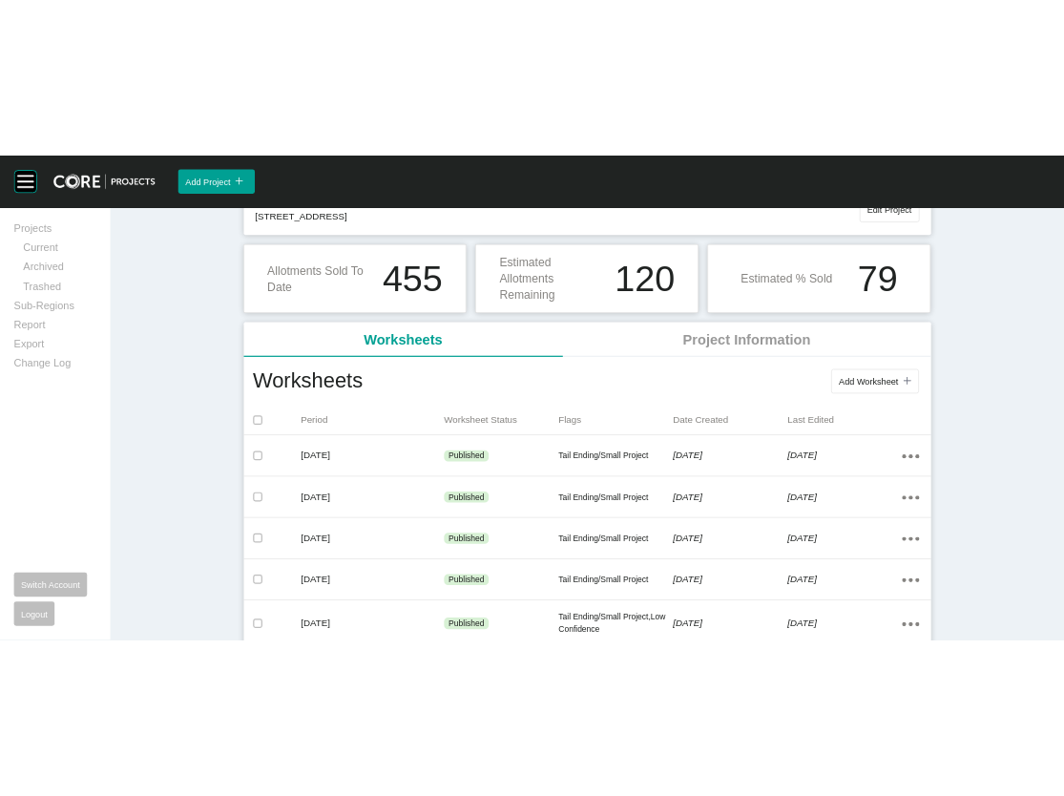
scroll to position [270, 0]
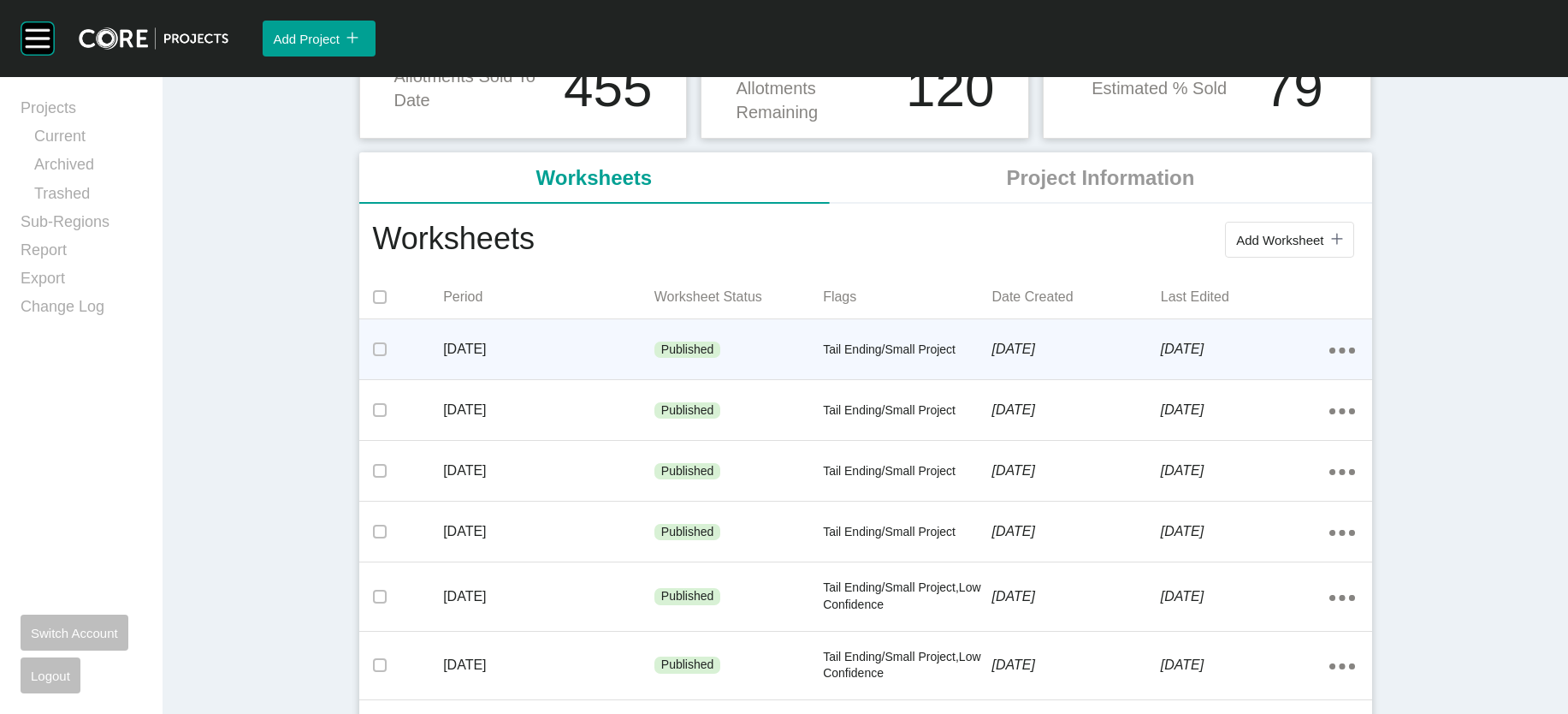
click at [545, 359] on p "[DATE]" at bounding box center [549, 349] width 212 height 19
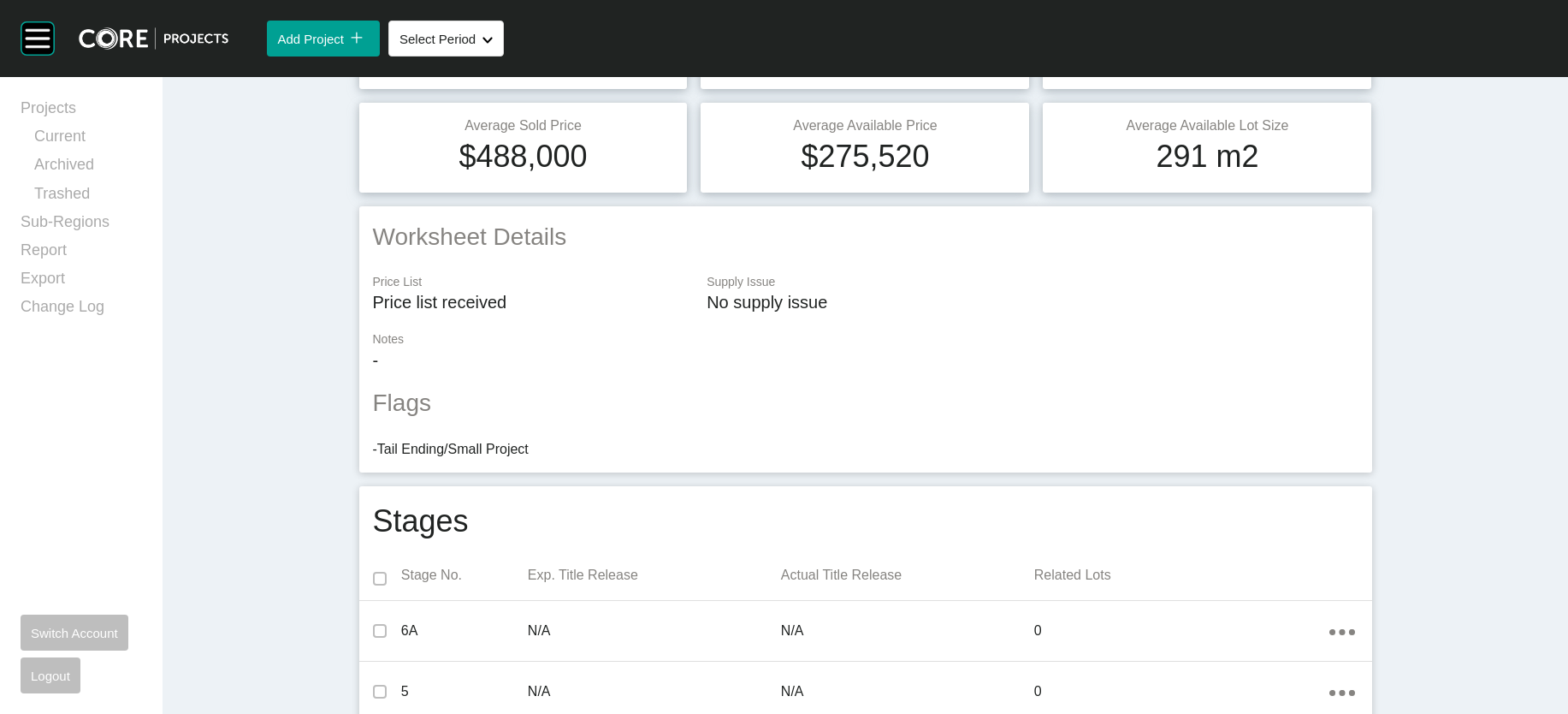
click at [54, 492] on div "Projects Current Archived Trashed Sub-Regions Report Export Change Log Switch A…" at bounding box center [81, 396] width 121 height 596
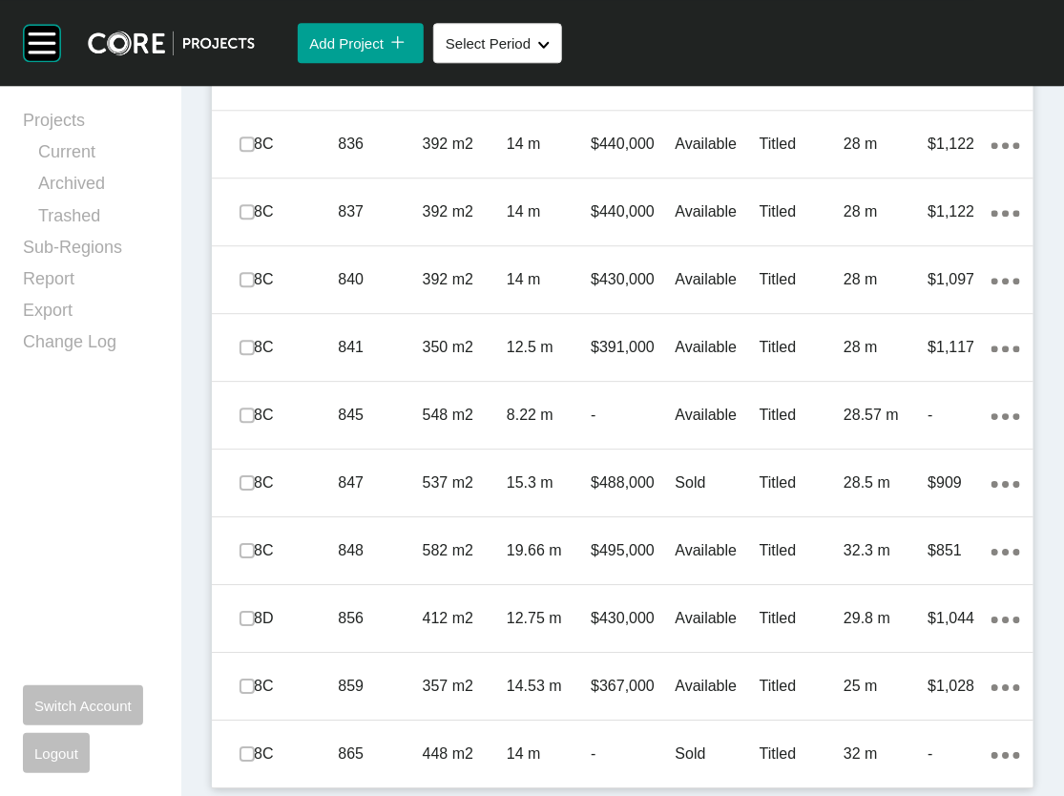
scroll to position [2203, 0]
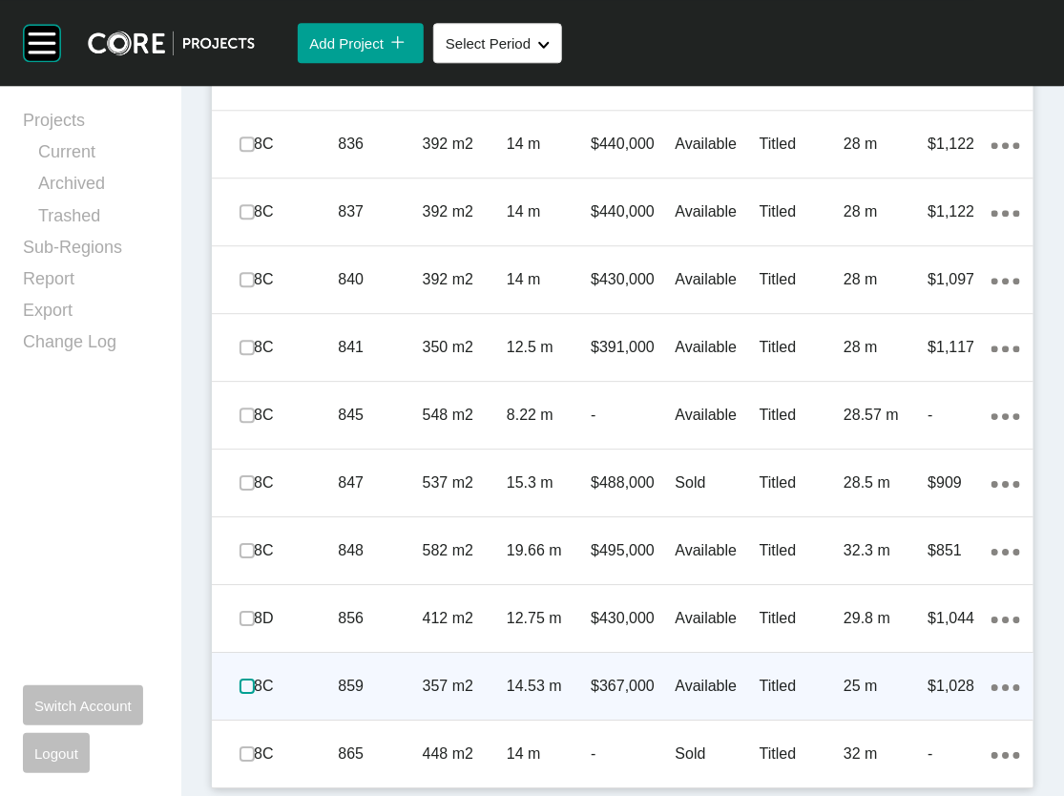
click at [255, 678] on label at bounding box center [246, 685] width 15 height 15
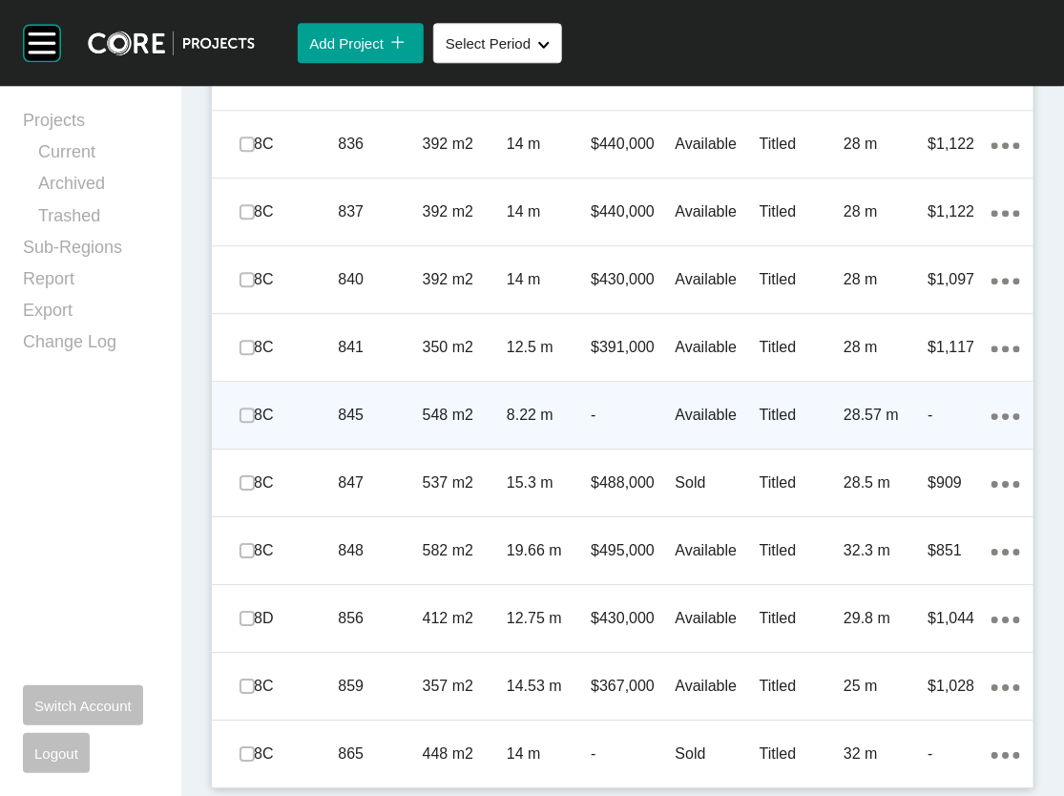
click at [256, 401] on span at bounding box center [247, 415] width 29 height 29
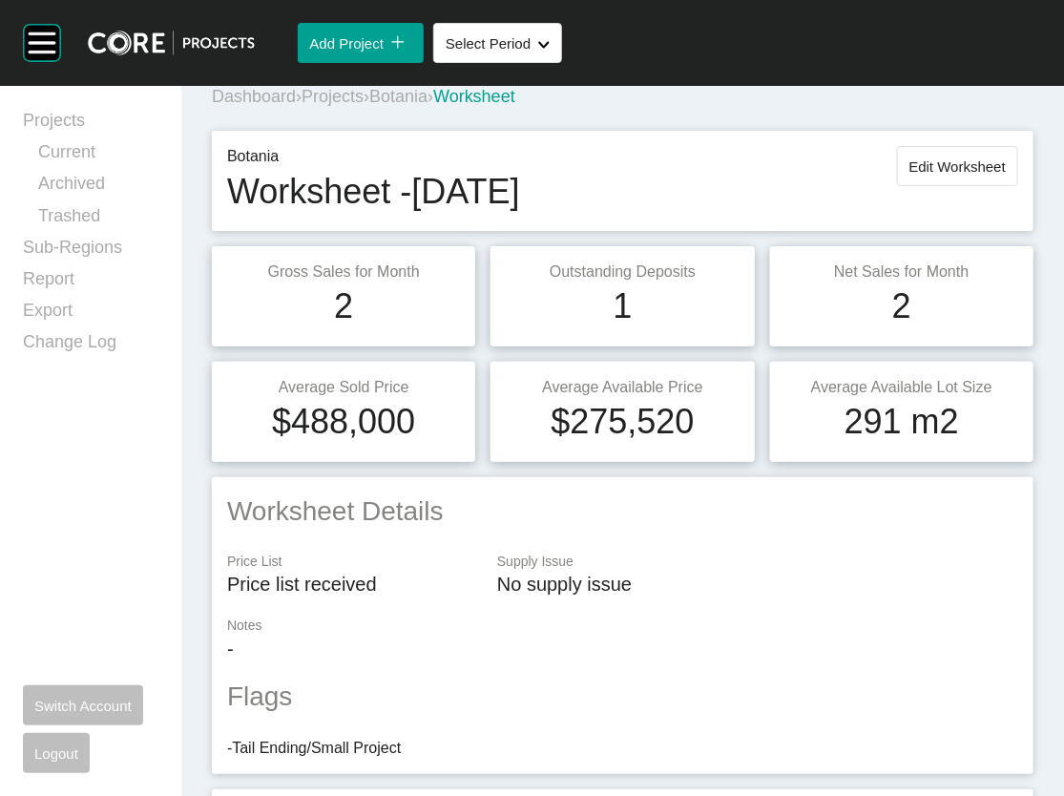
scroll to position [27, 0]
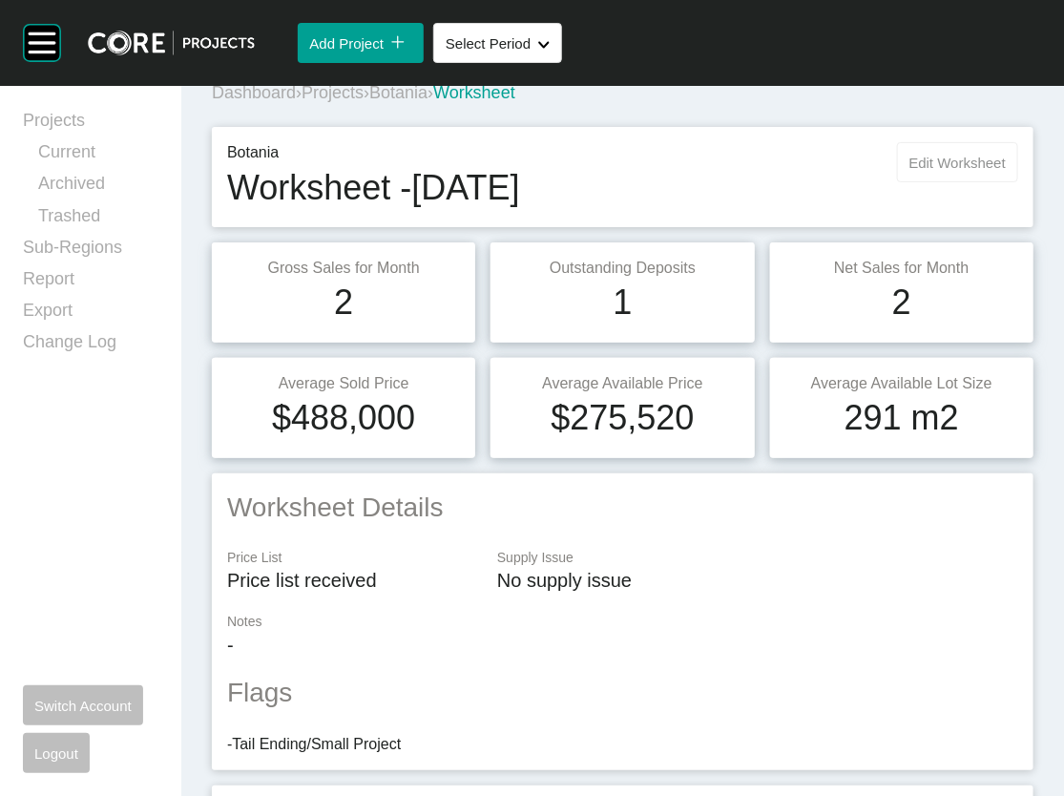
click at [914, 171] on span "Edit Worksheet" at bounding box center [957, 163] width 96 height 16
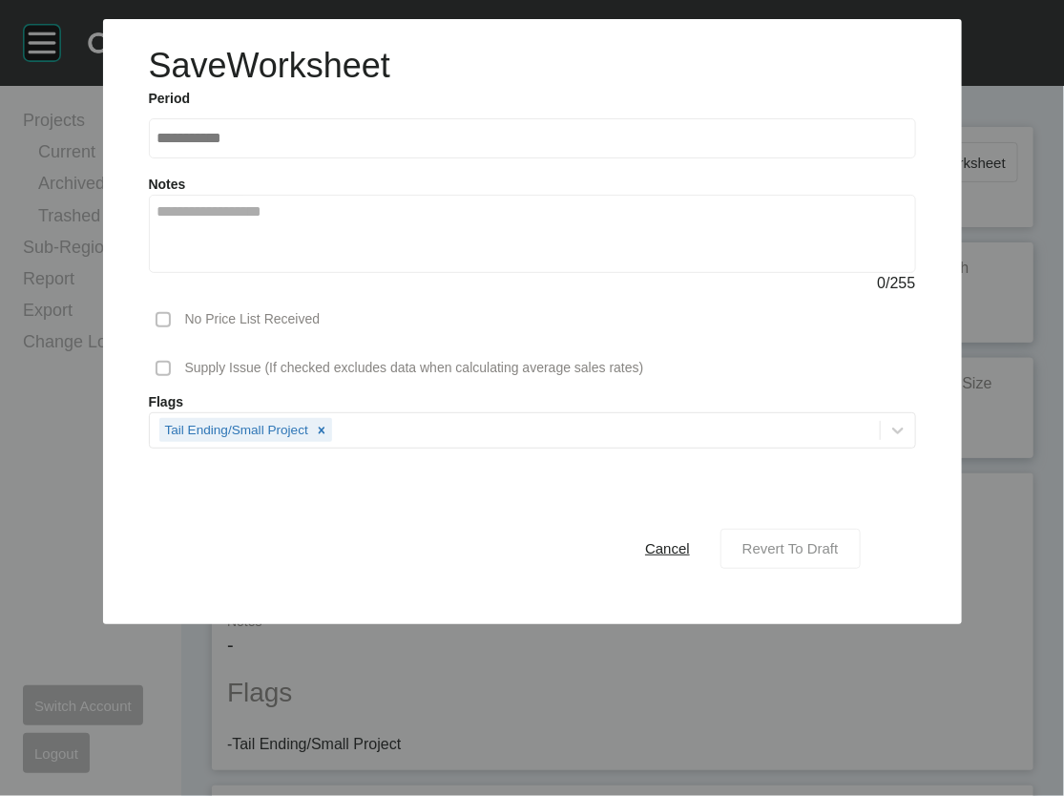
click at [839, 556] on span "Revert To Draft" at bounding box center [790, 548] width 96 height 16
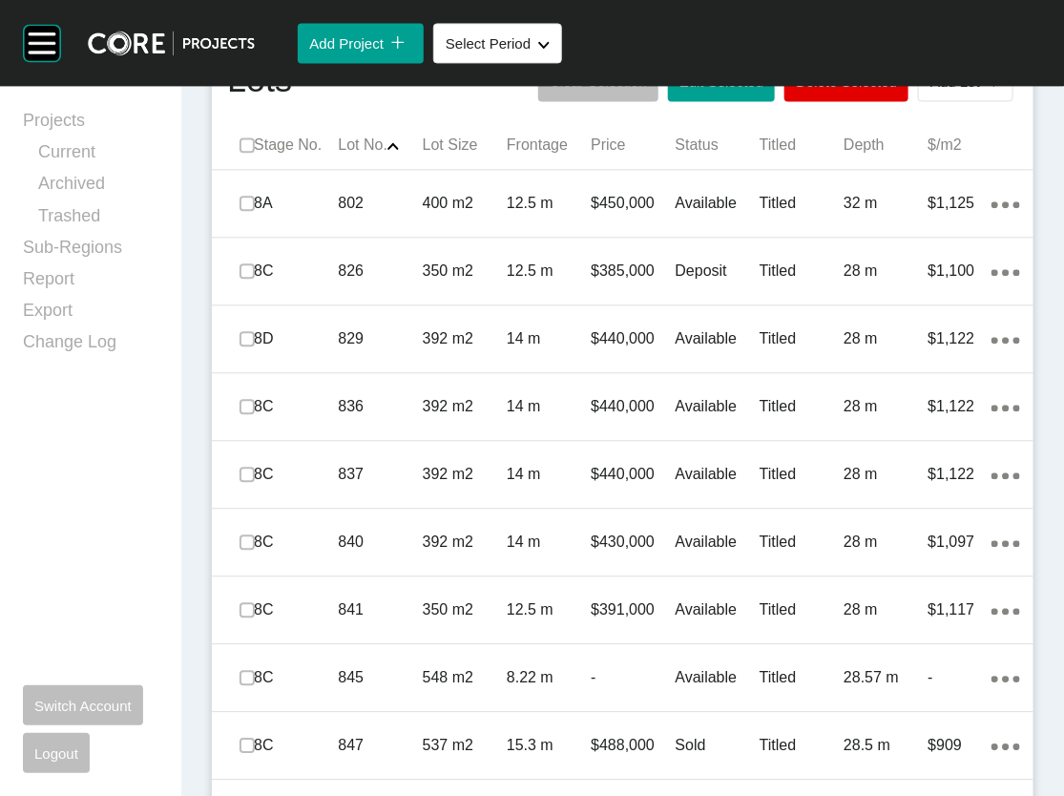
scroll to position [1324, 0]
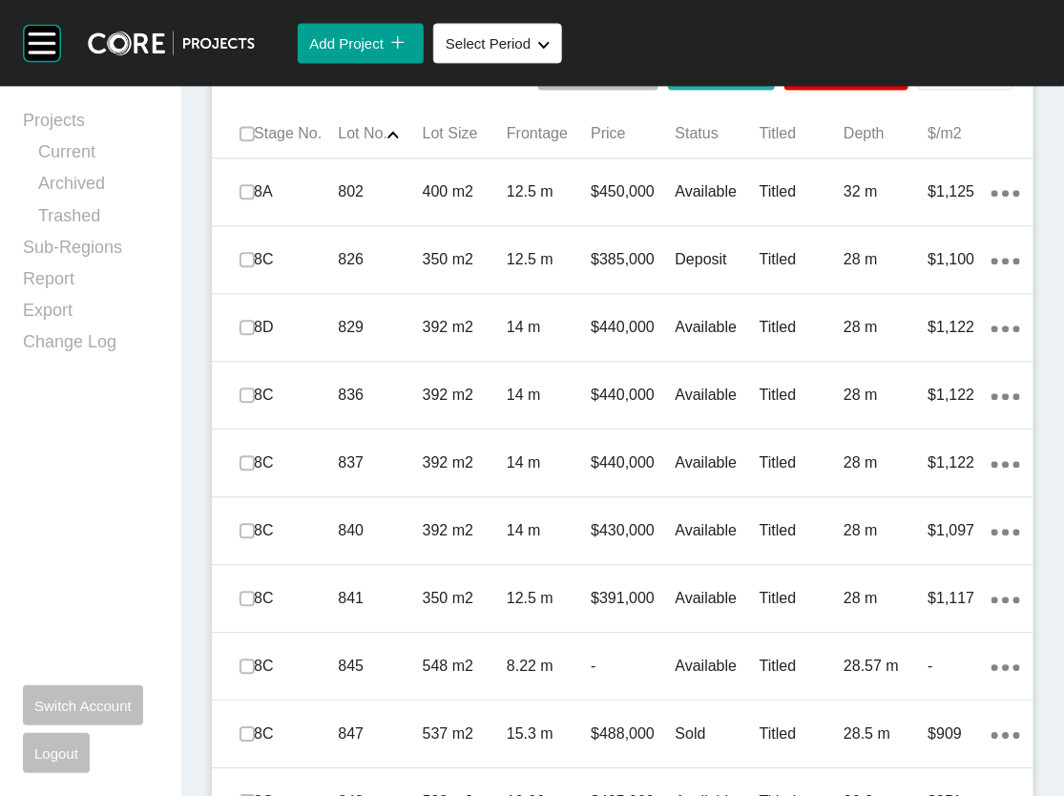
click at [679, 78] on span "Edit Selected" at bounding box center [721, 70] width 84 height 16
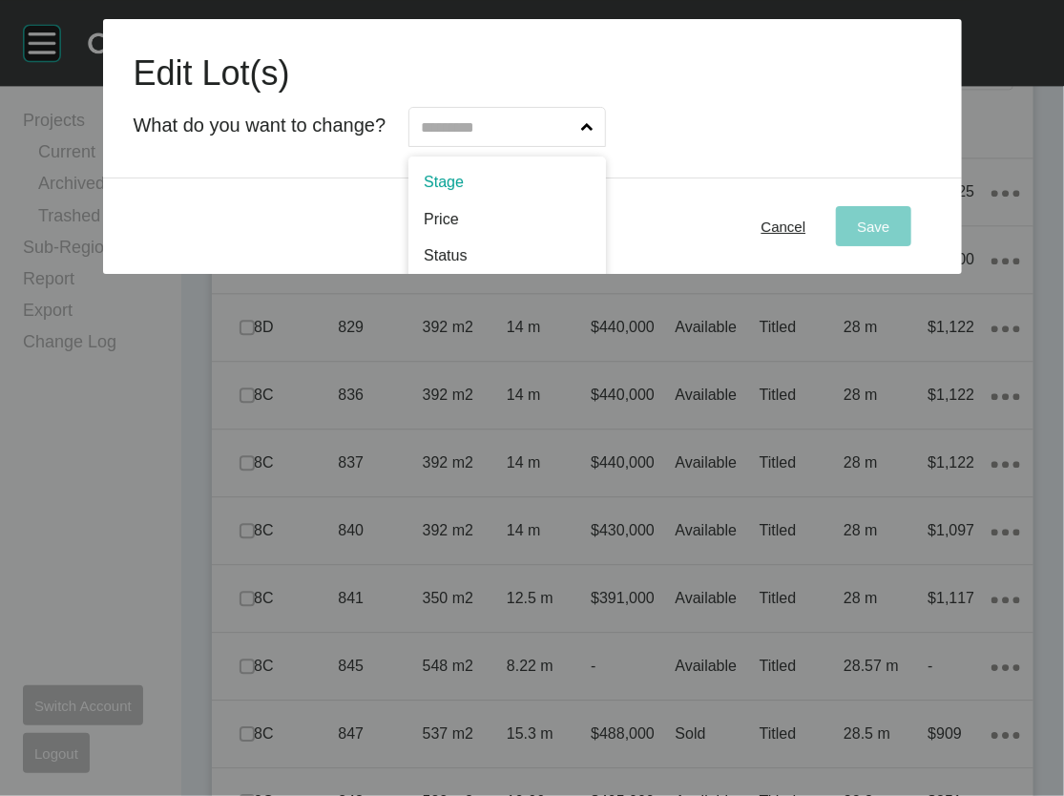
click at [557, 146] on input "text" at bounding box center [497, 127] width 160 height 38
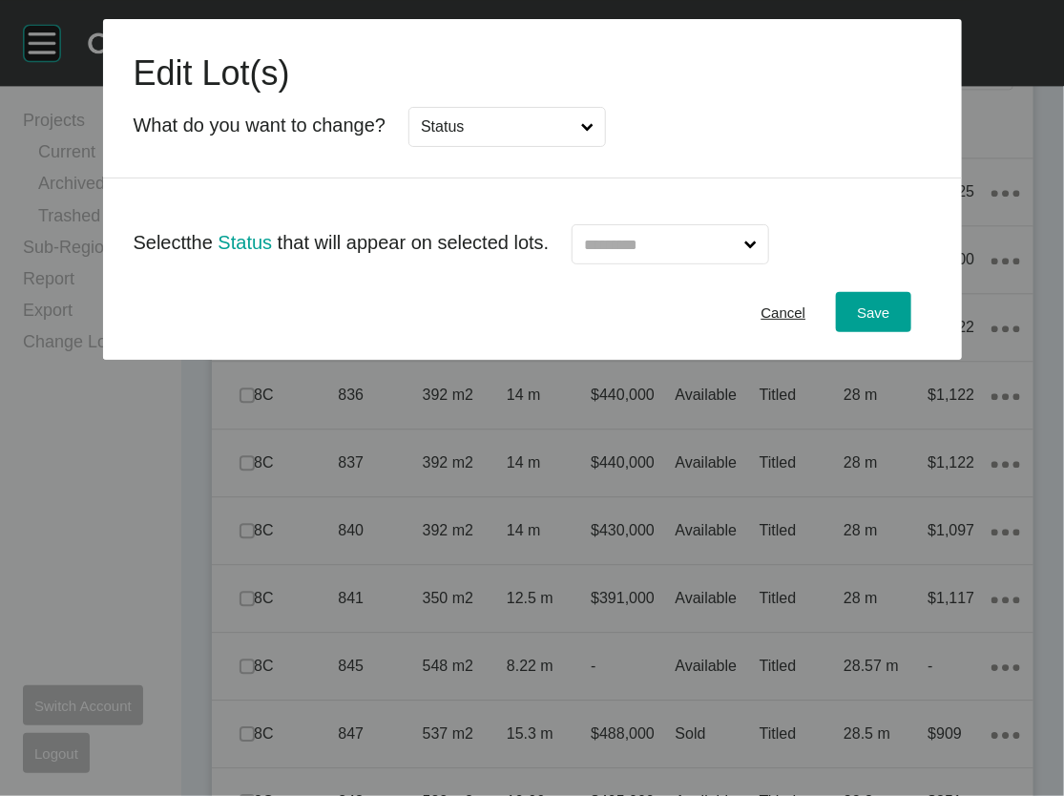
click at [614, 263] on input "text" at bounding box center [660, 244] width 160 height 38
click at [498, 340] on div "Cancel Save" at bounding box center [532, 311] width 859 height 95
click at [806, 321] on span "Cancel" at bounding box center [783, 312] width 45 height 16
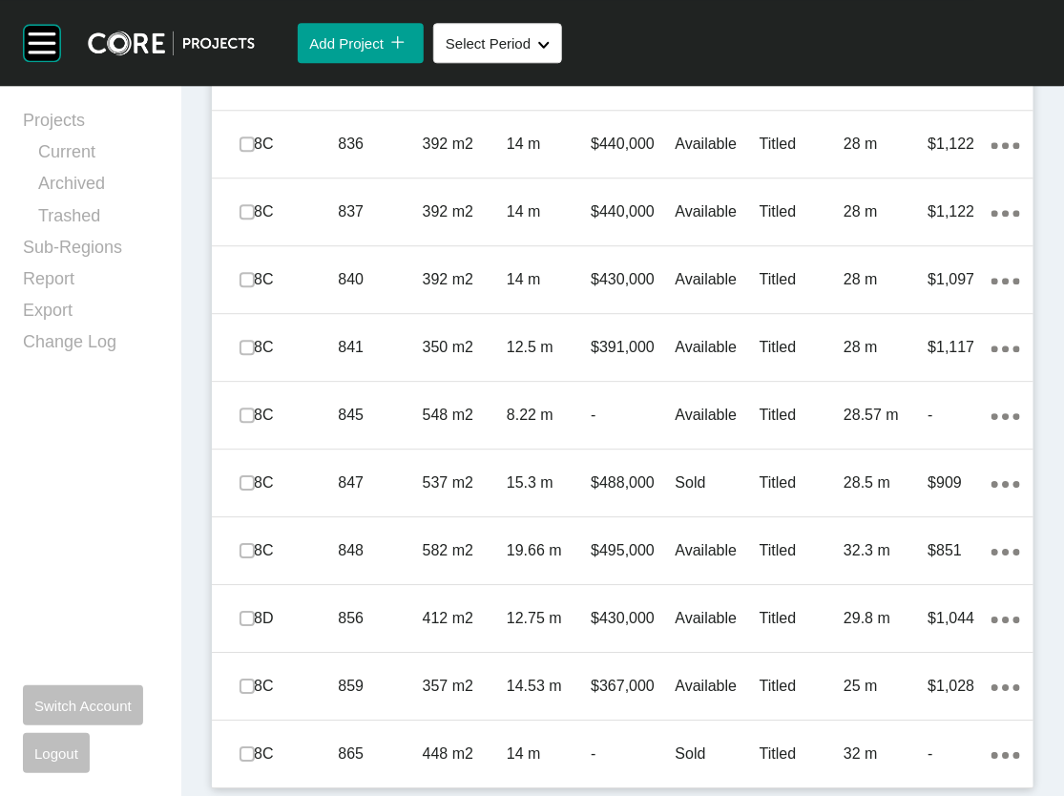
scroll to position [2039, 0]
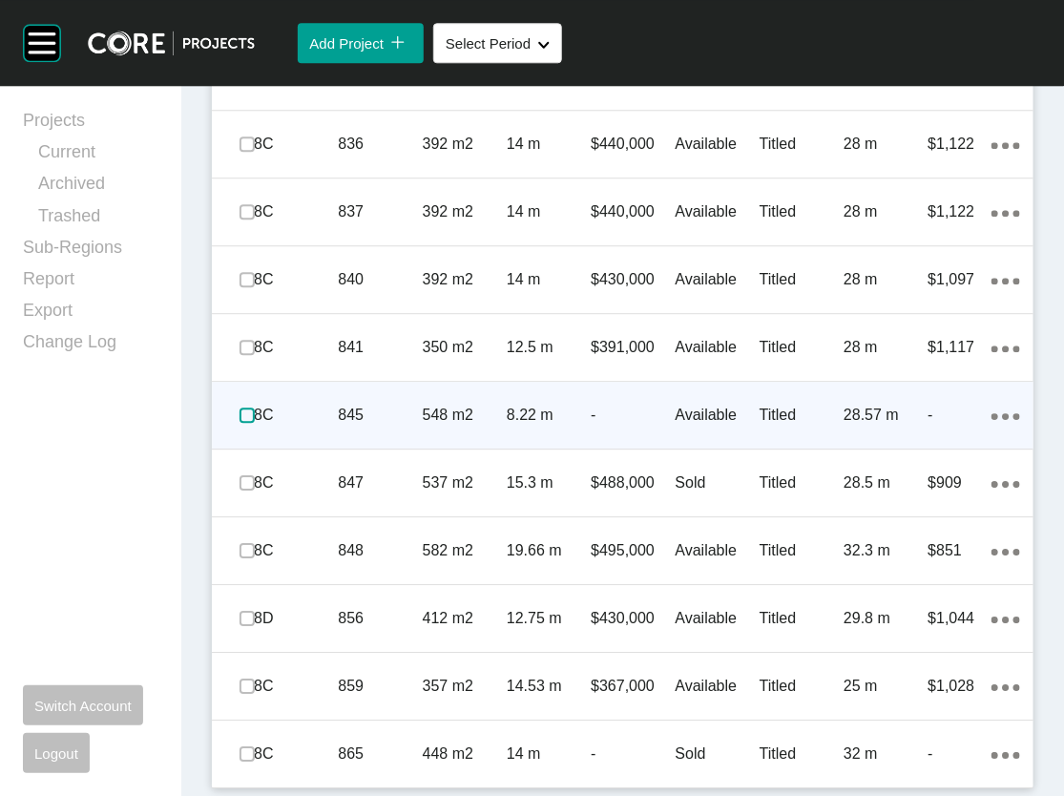
click at [255, 423] on label at bounding box center [246, 414] width 15 height 15
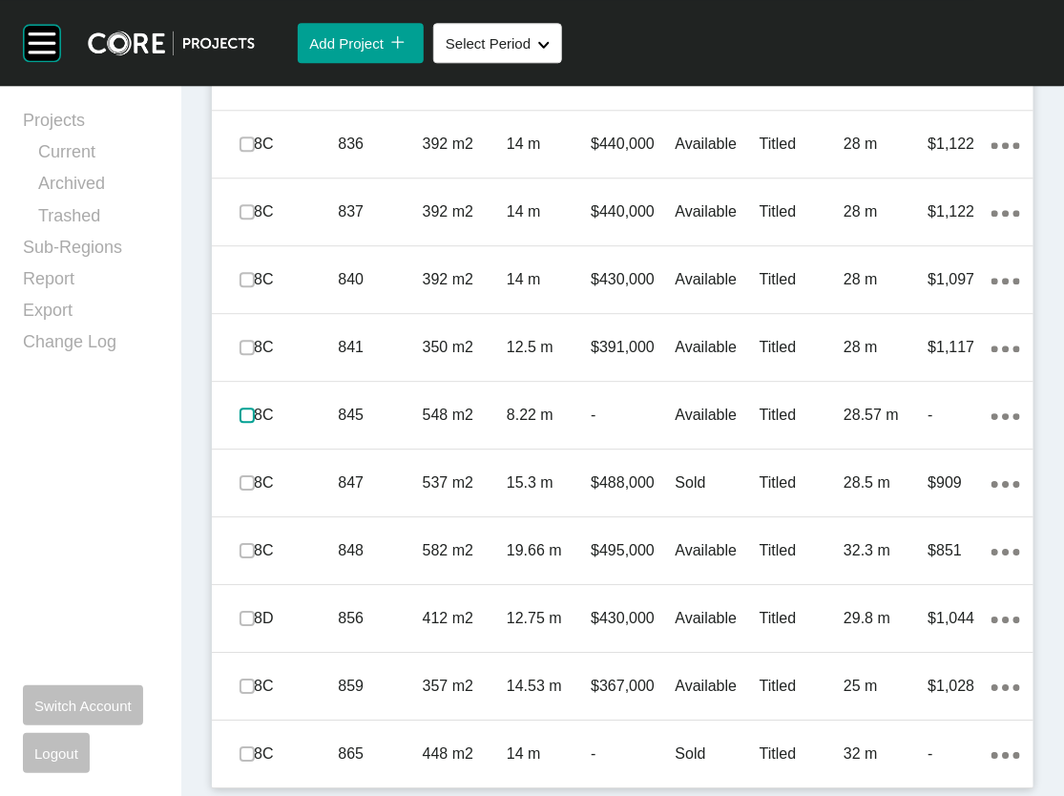
scroll to position [1495, 0]
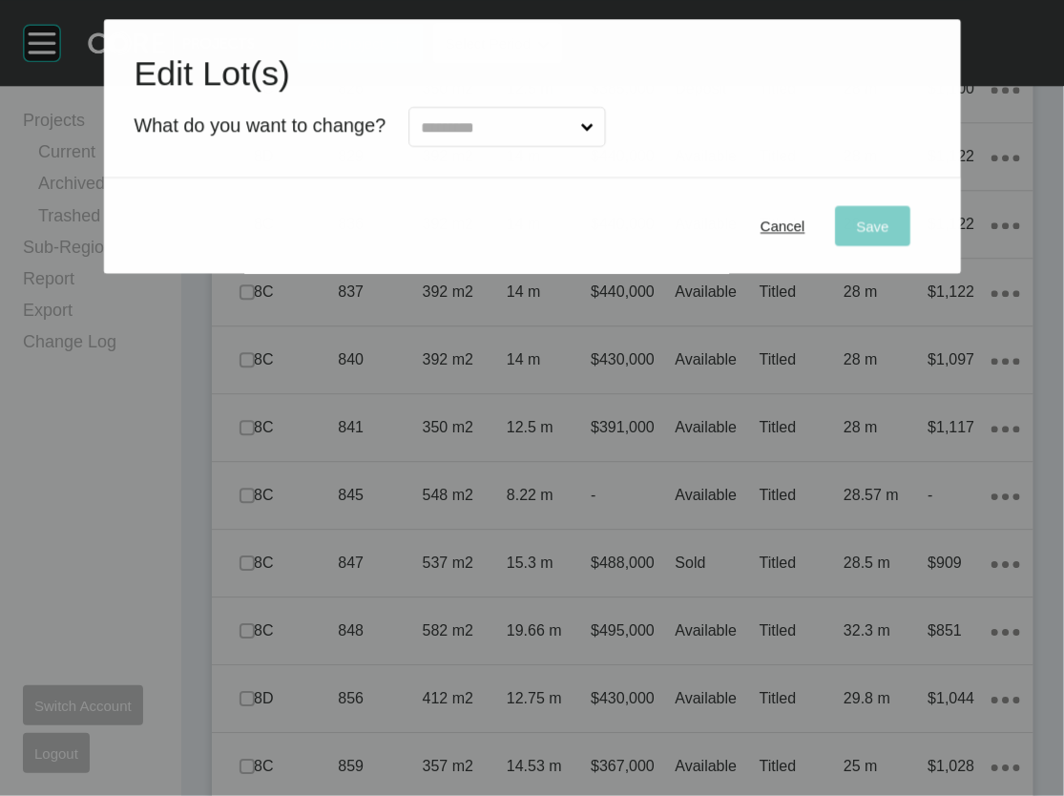
click at [528, 146] on input "text" at bounding box center [497, 127] width 160 height 38
click at [811, 239] on div "Cancel" at bounding box center [784, 227] width 54 height 26
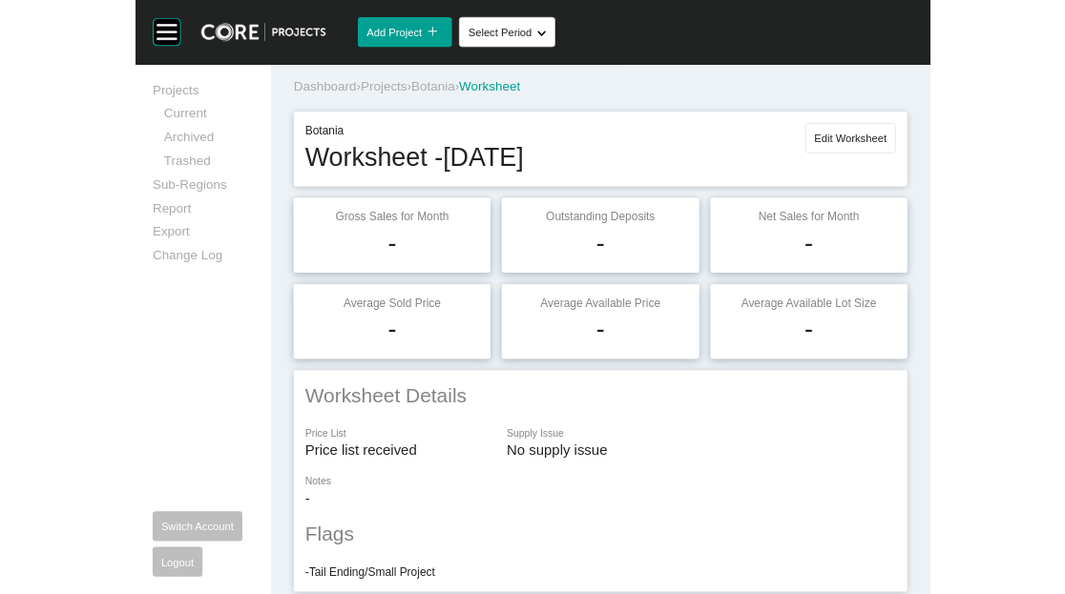
scroll to position [0, 0]
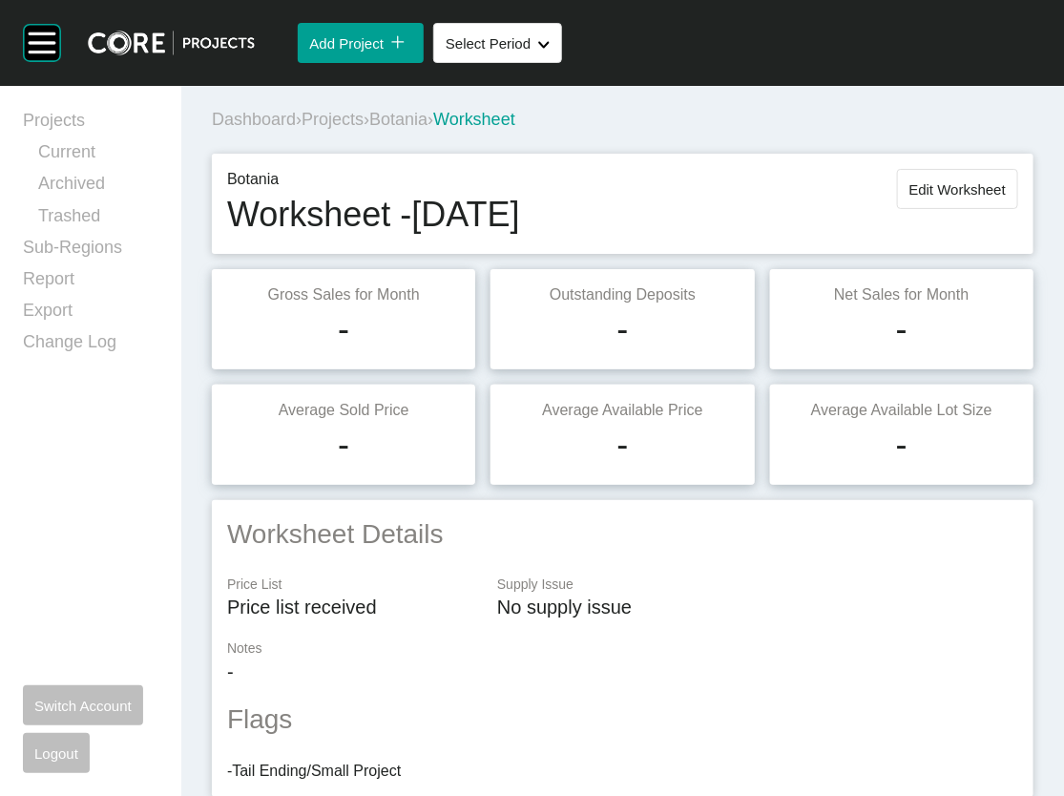
click at [947, 198] on span "Edit Worksheet" at bounding box center [957, 189] width 96 height 16
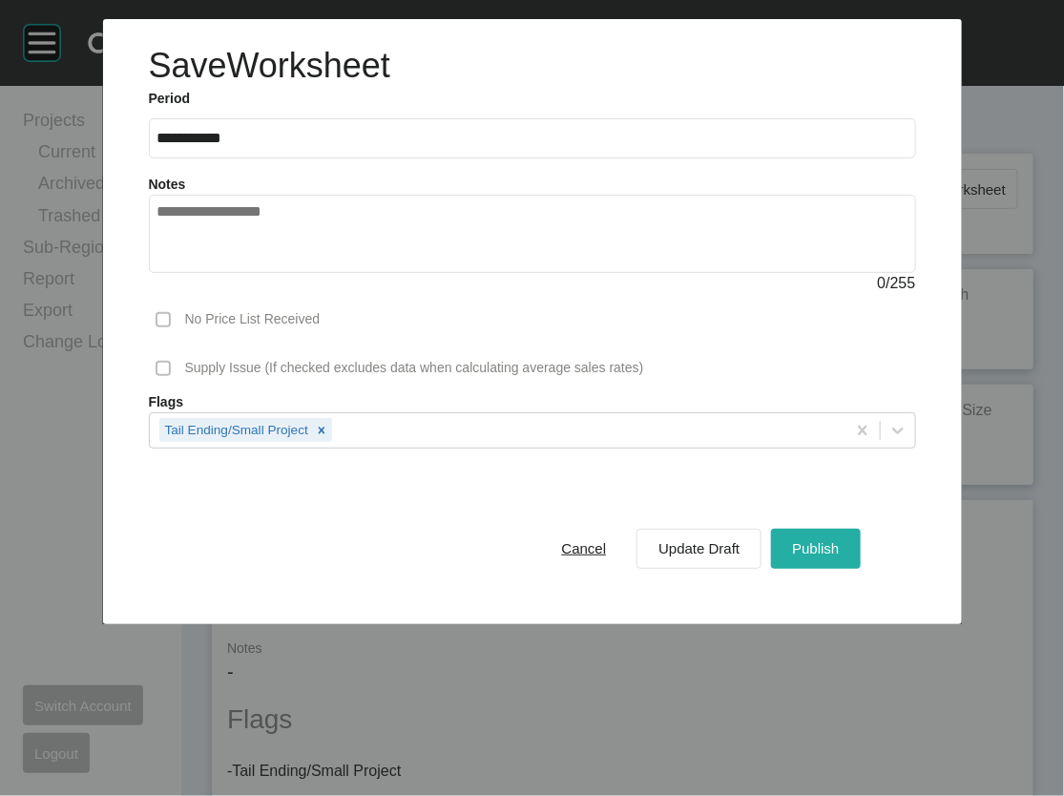
click at [843, 561] on div "Publish" at bounding box center [815, 548] width 56 height 26
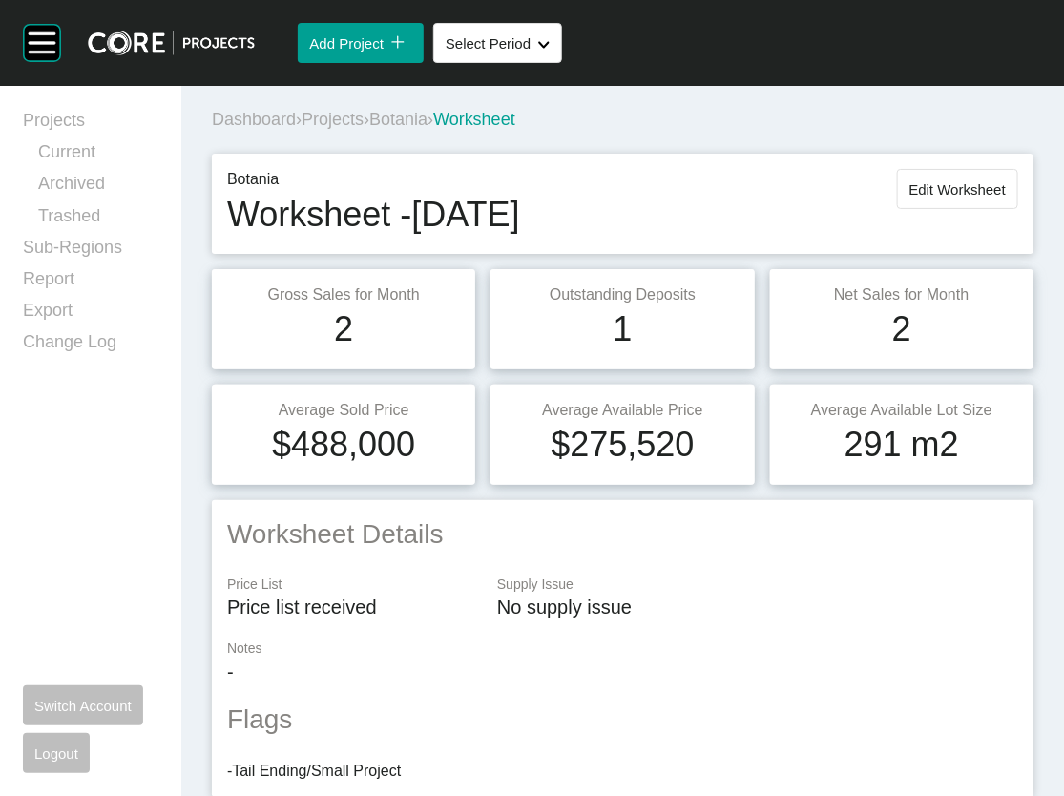
click at [364, 129] on span "Projects" at bounding box center [333, 119] width 62 height 19
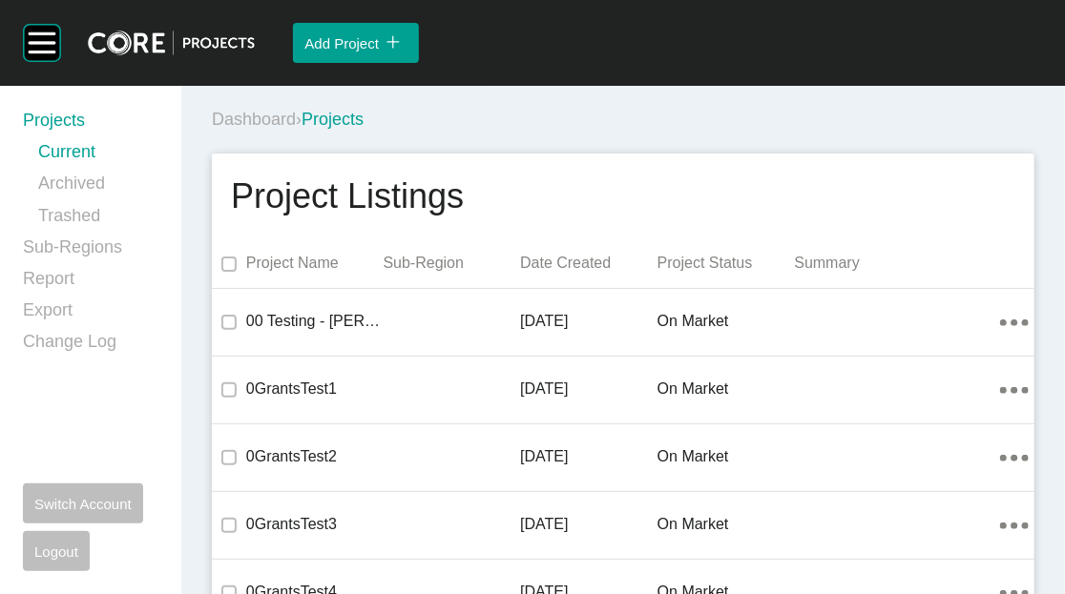
scroll to position [12581, 0]
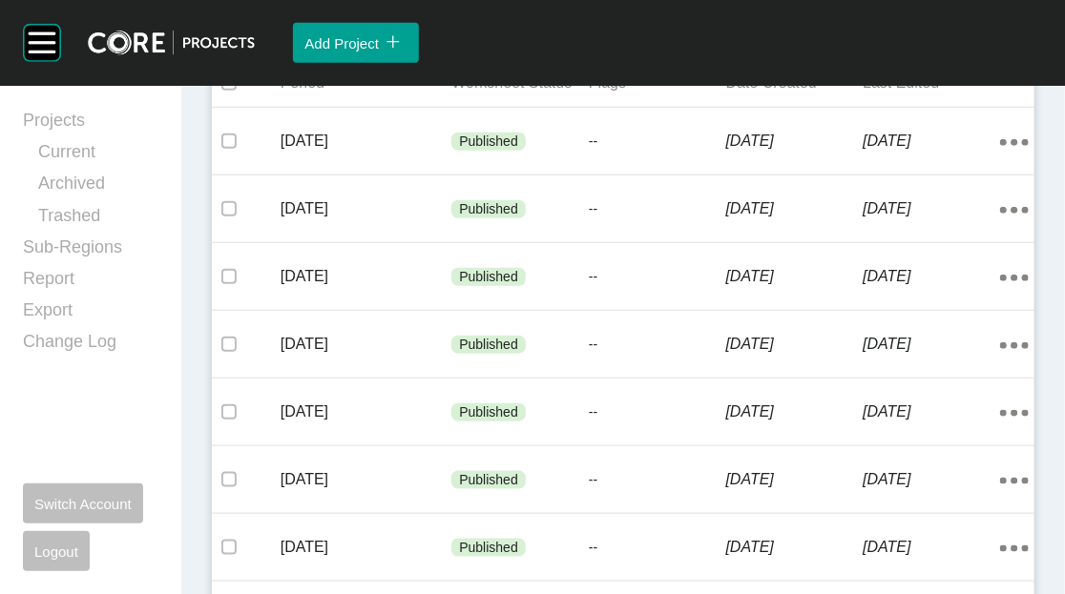
scroll to position [523, 0]
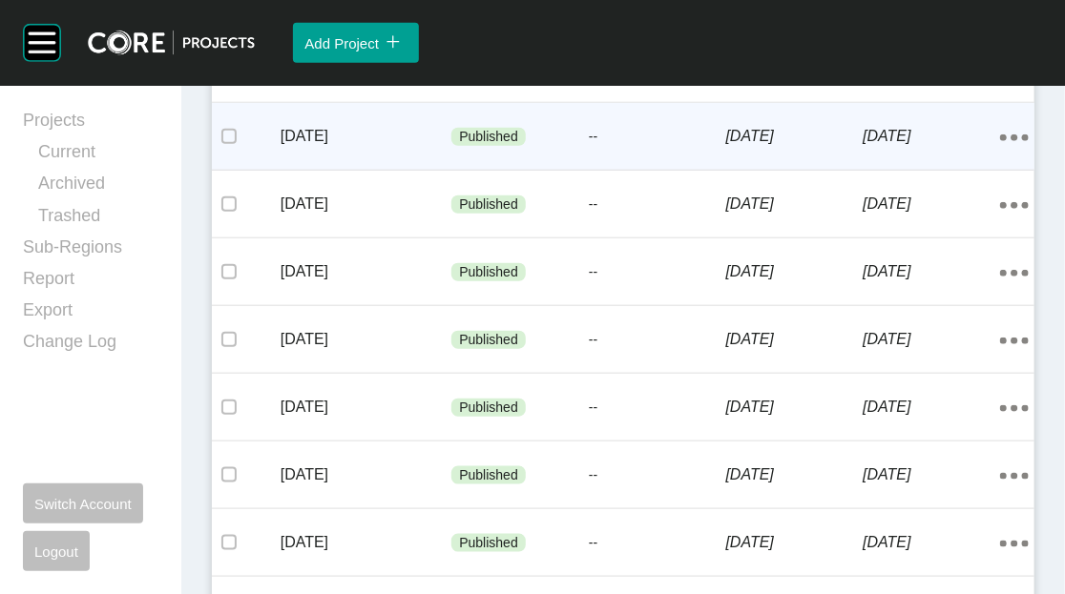
click at [910, 147] on p "[DATE]" at bounding box center [931, 136] width 137 height 21
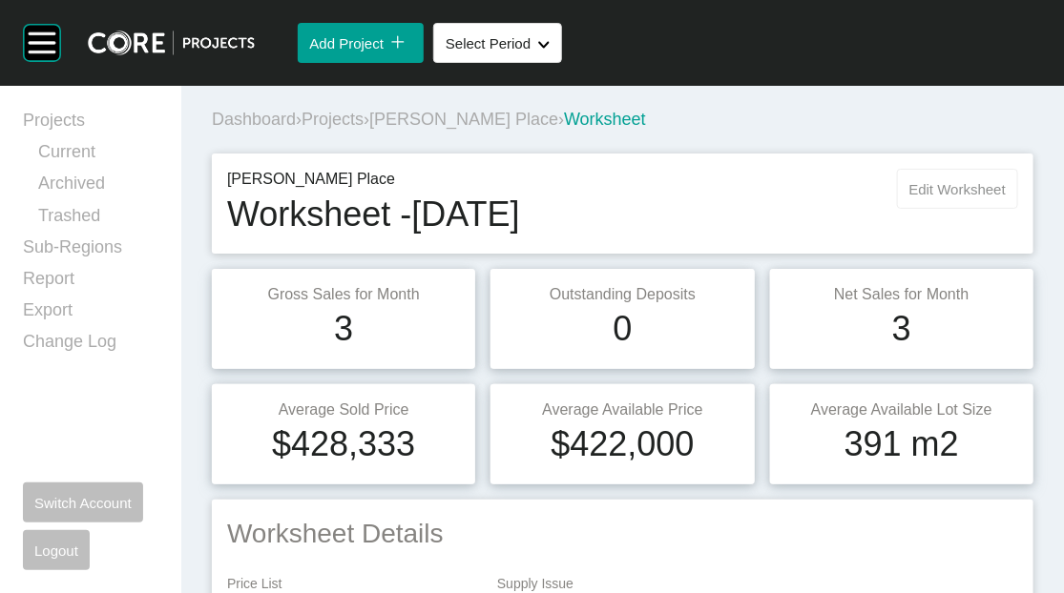
click at [937, 198] on span "Edit Worksheet" at bounding box center [957, 189] width 96 height 16
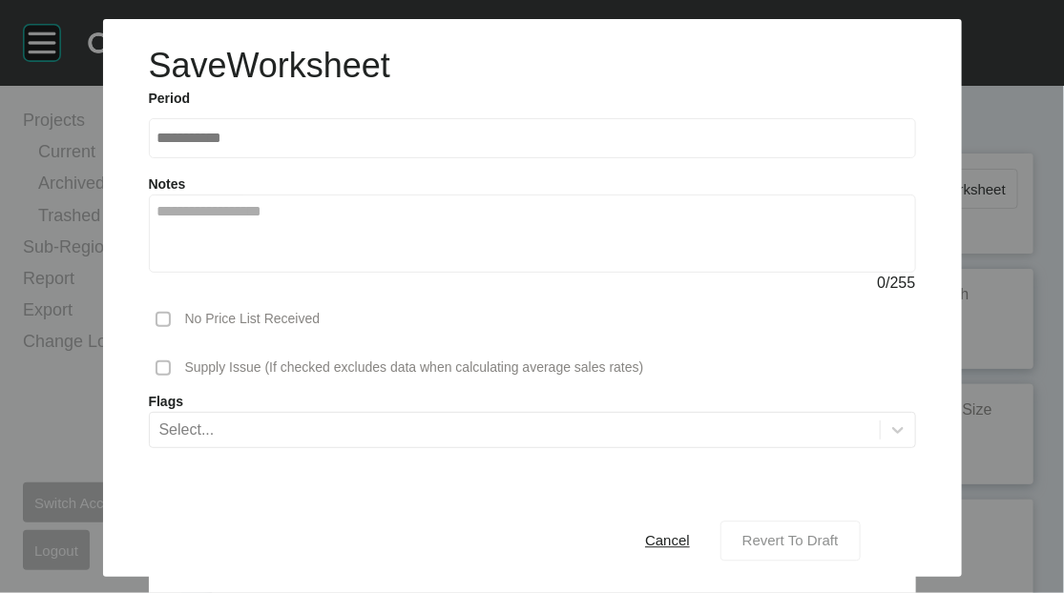
click at [839, 533] on span "Revert To Draft" at bounding box center [790, 541] width 96 height 16
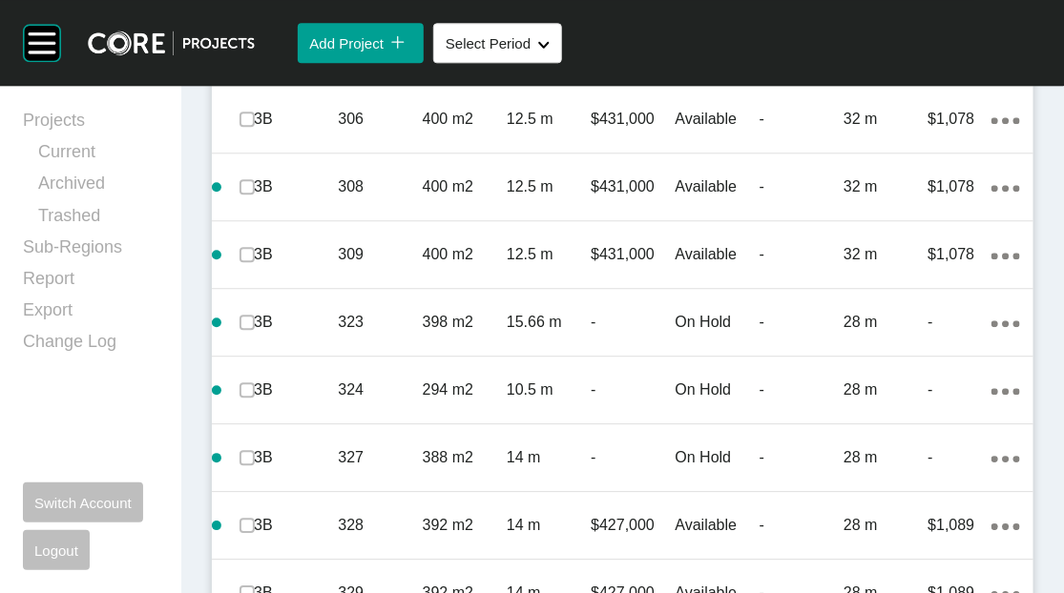
scroll to position [1530, 0]
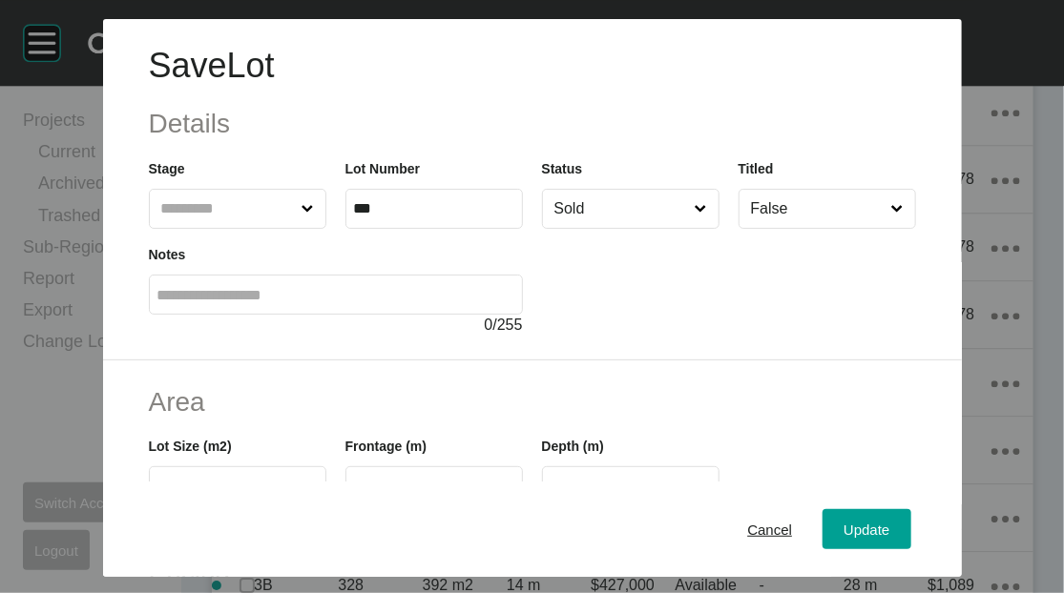
click at [652, 228] on input "Sold" at bounding box center [621, 209] width 141 height 38
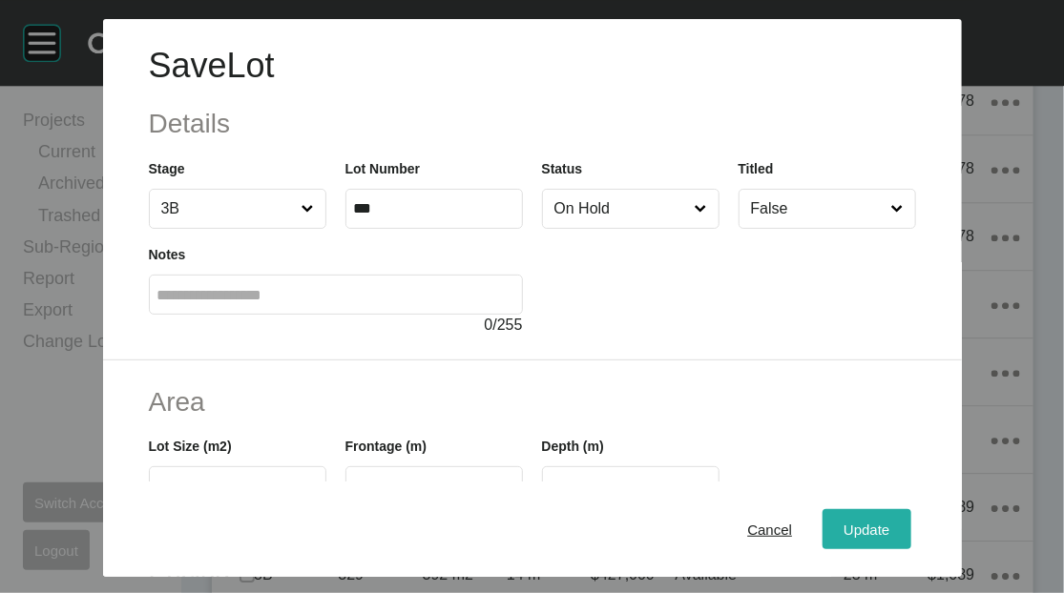
click at [881, 510] on button "Update" at bounding box center [866, 530] width 88 height 40
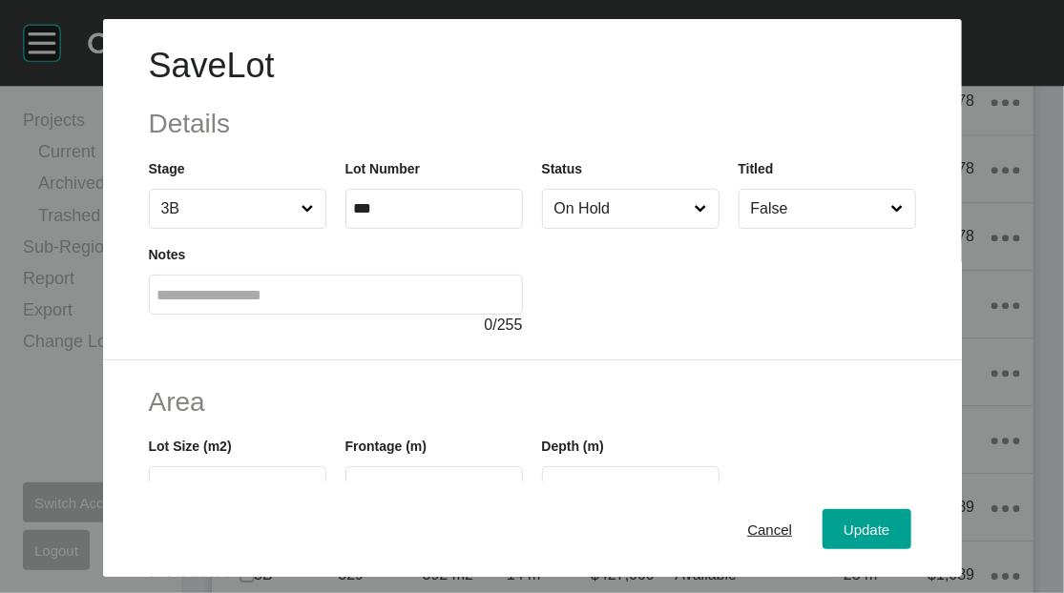
click at [673, 228] on input "On Hold" at bounding box center [621, 209] width 141 height 38
click at [910, 533] on button "Update" at bounding box center [866, 530] width 88 height 40
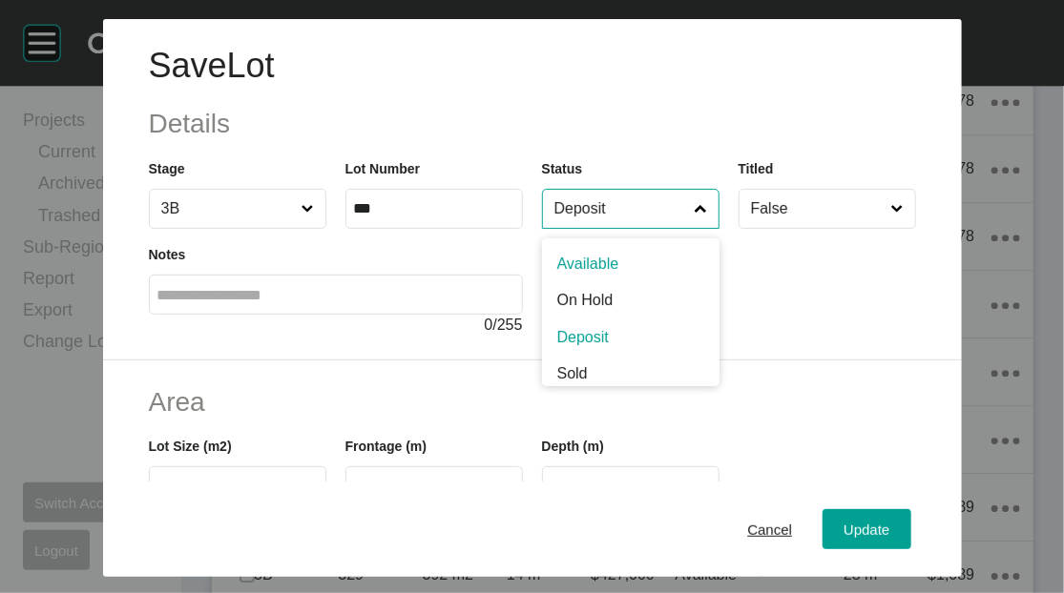
click at [680, 228] on input "Deposit" at bounding box center [621, 209] width 141 height 38
type input "*"
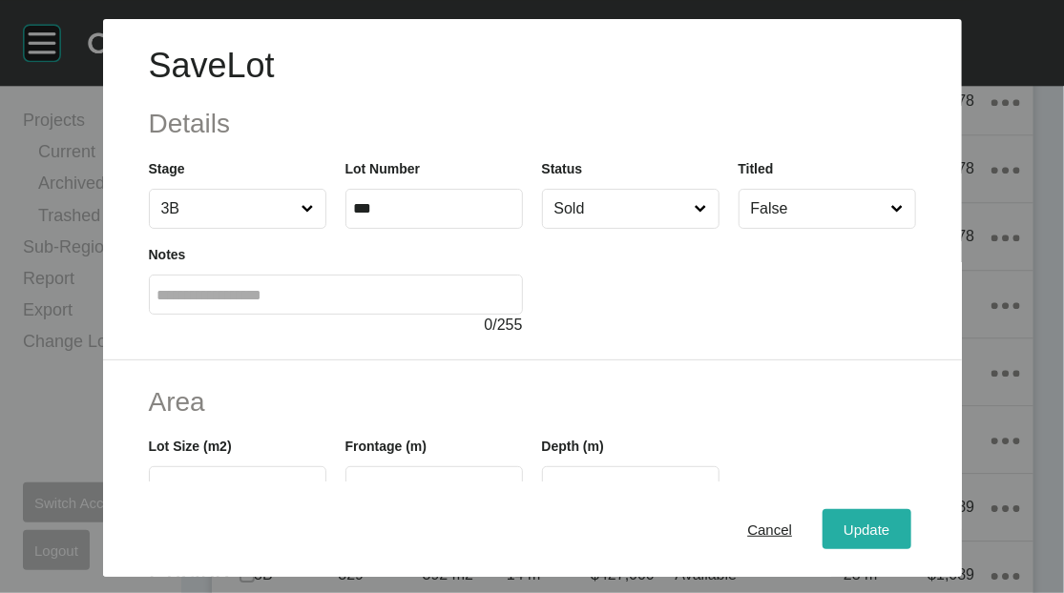
click at [882, 510] on button "Update" at bounding box center [866, 530] width 88 height 40
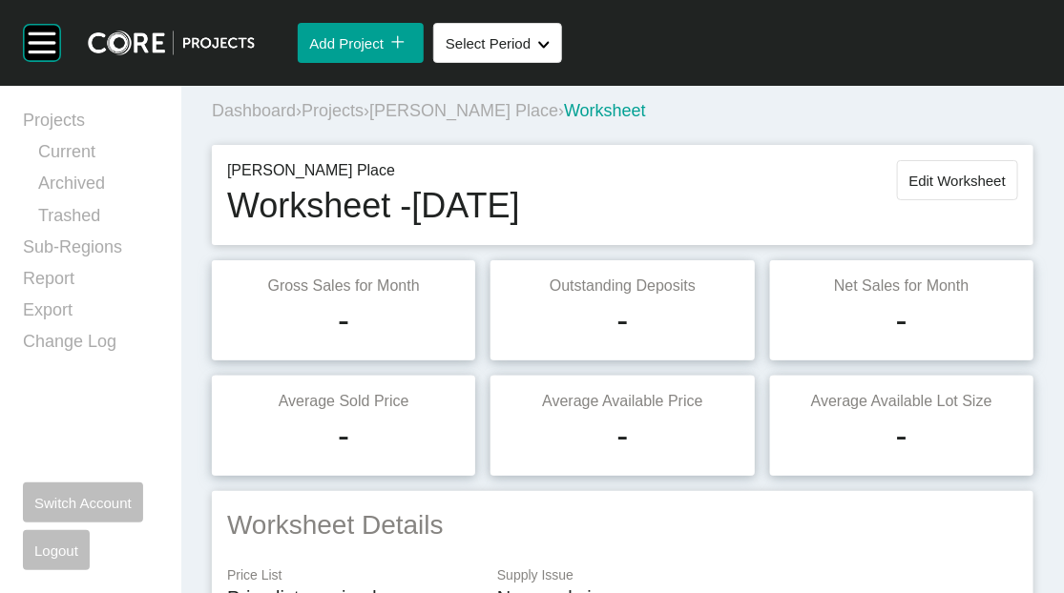
scroll to position [0, 0]
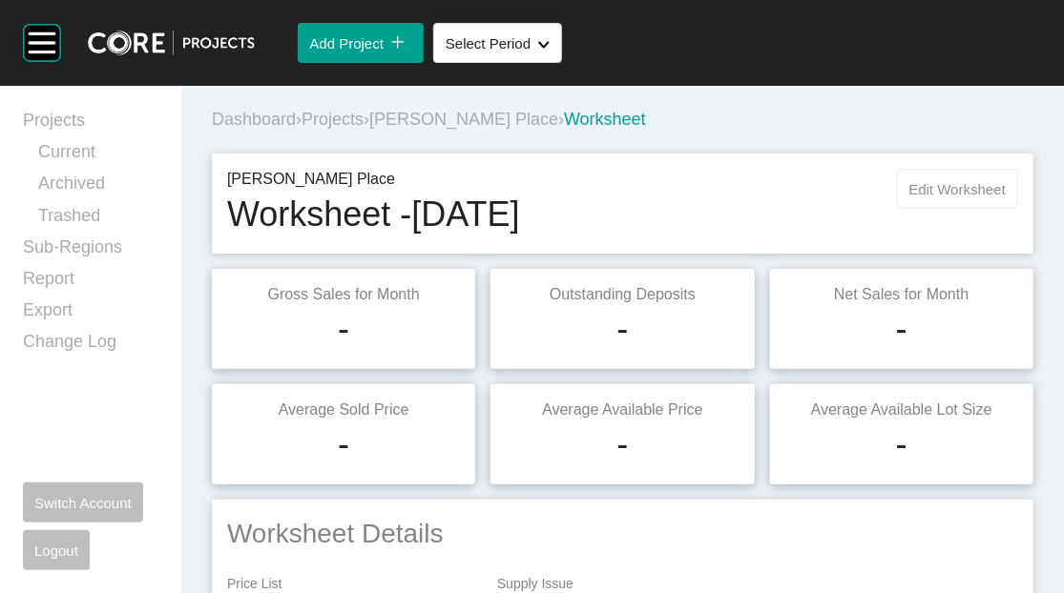
click at [909, 198] on span "Edit Worksheet" at bounding box center [957, 189] width 96 height 16
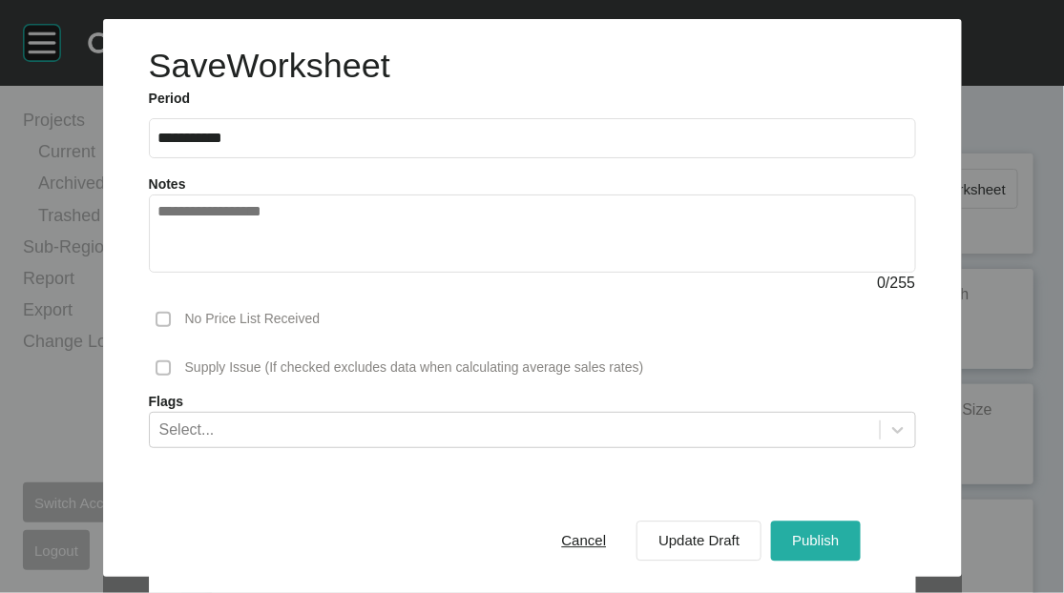
click at [841, 521] on button "Publish" at bounding box center [815, 541] width 89 height 40
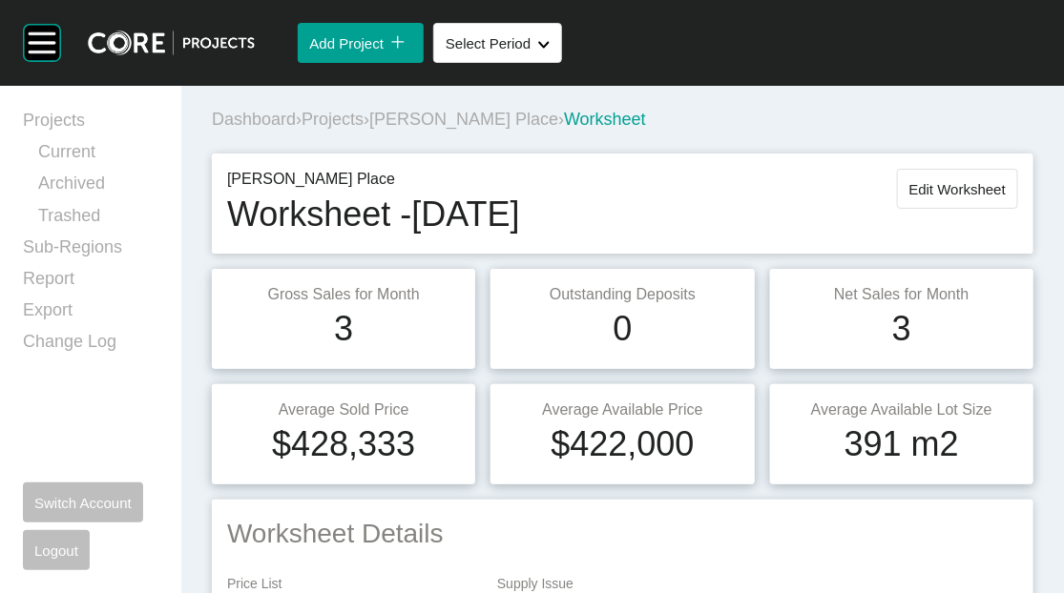
click at [364, 129] on span "Projects" at bounding box center [333, 119] width 62 height 19
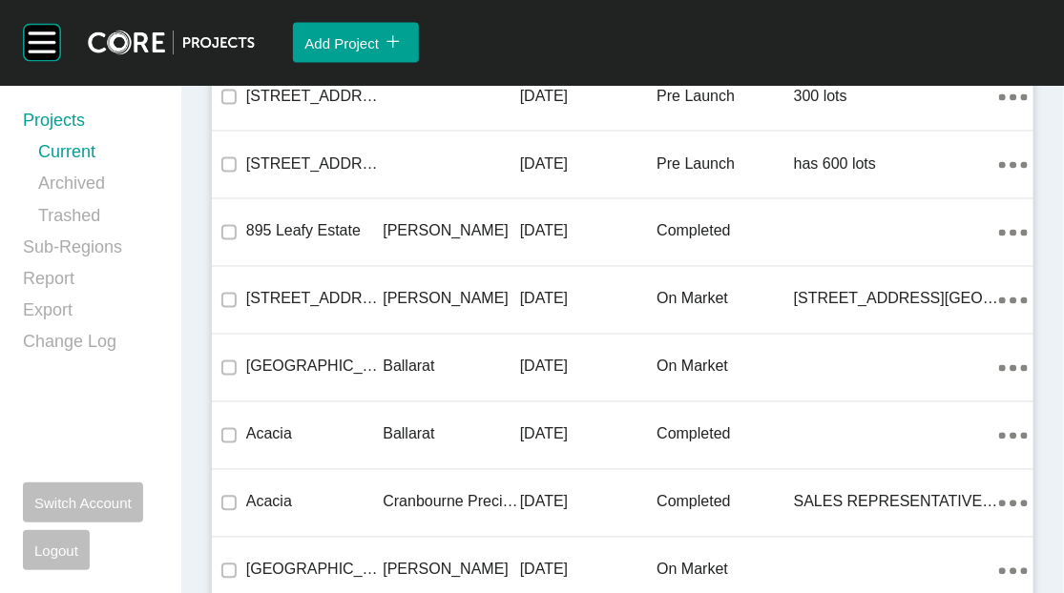
scroll to position [15053, 0]
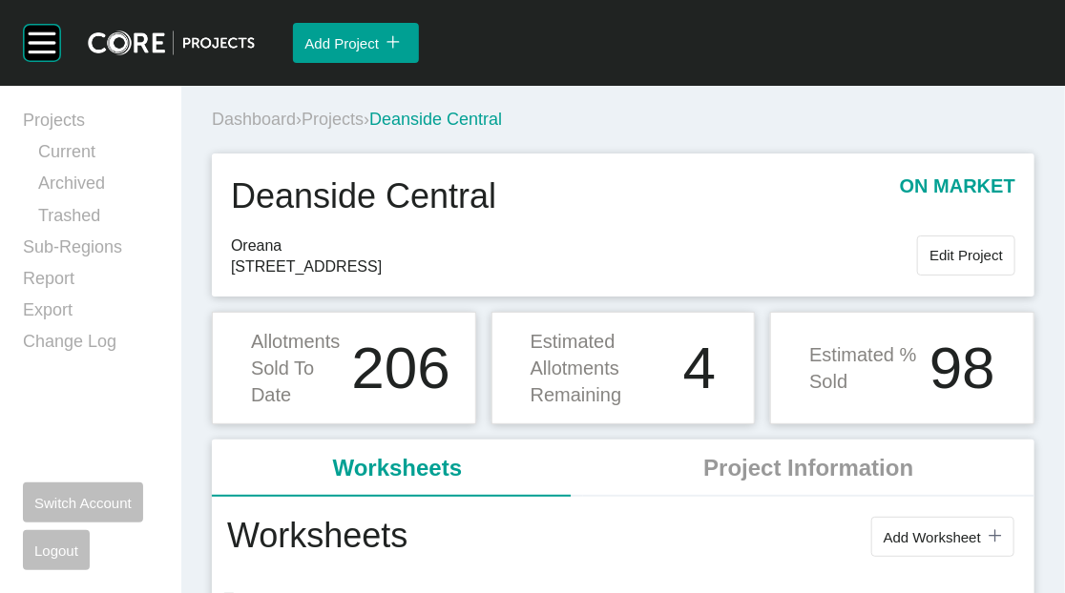
click at [364, 129] on span "Projects" at bounding box center [333, 119] width 62 height 19
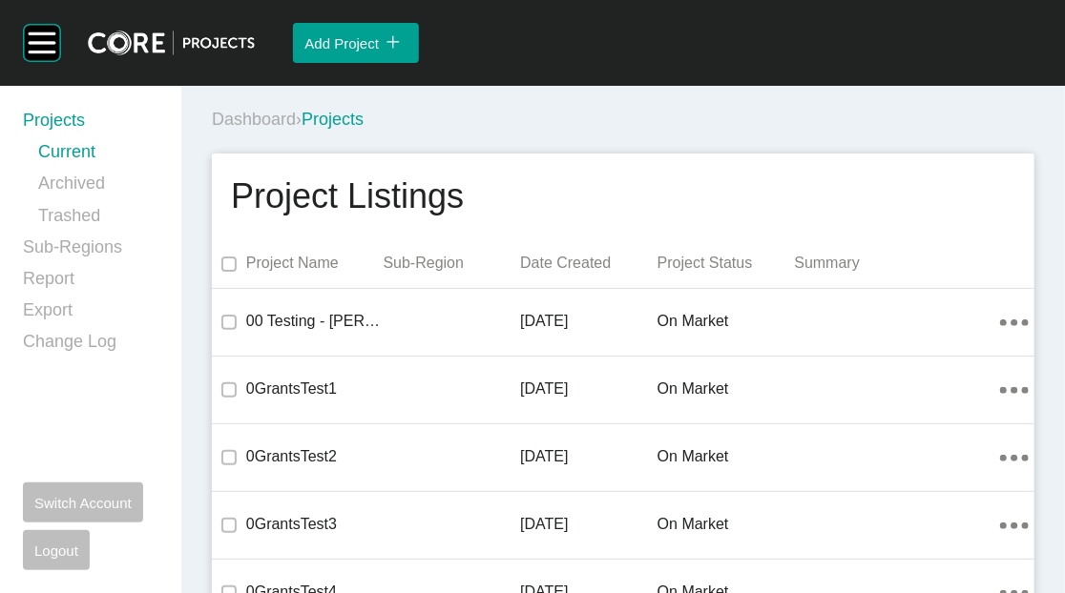
scroll to position [14982, 0]
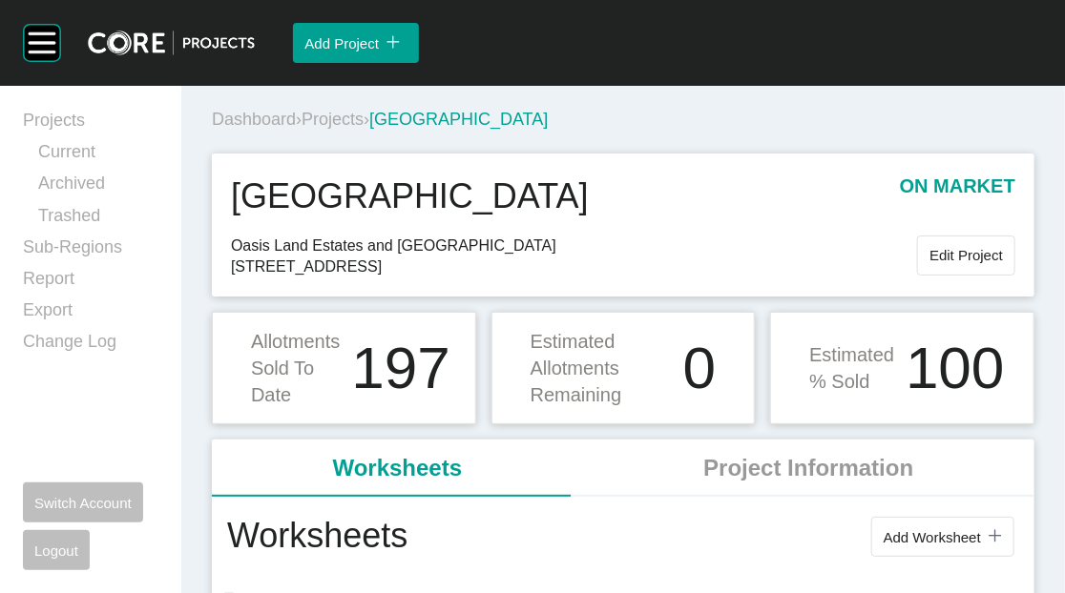
click at [364, 129] on span "Projects" at bounding box center [333, 119] width 62 height 19
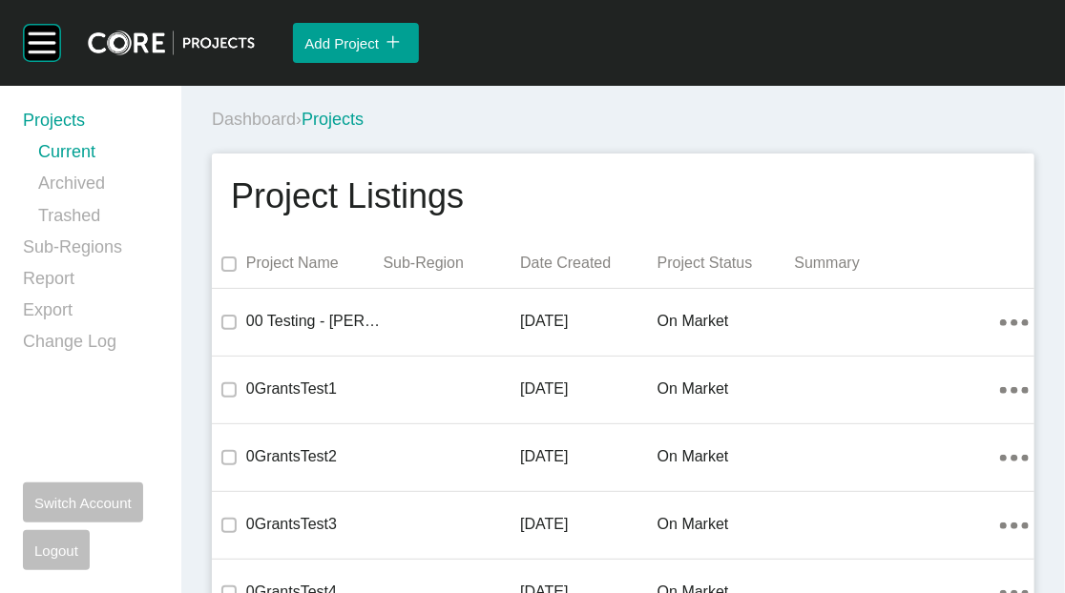
scroll to position [15168, 0]
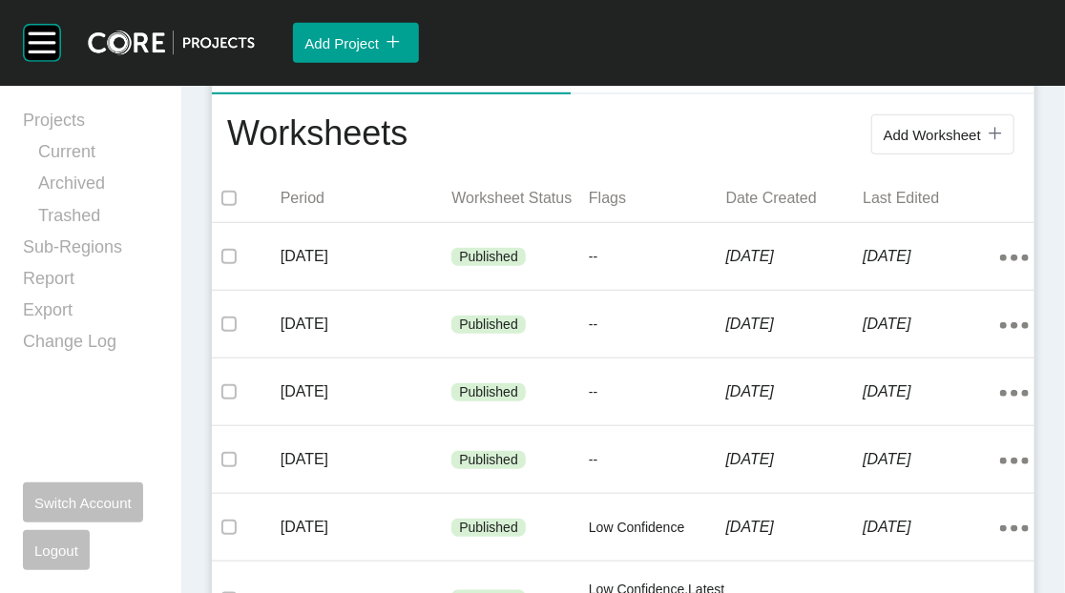
scroll to position [406, 0]
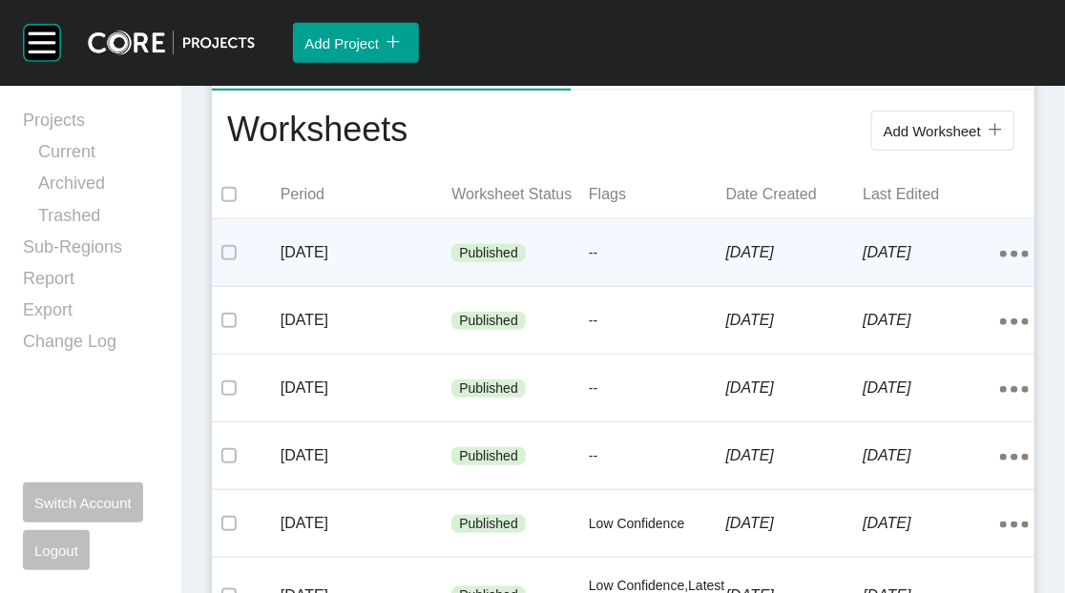
click at [341, 282] on div "[DATE]" at bounding box center [367, 252] width 172 height 59
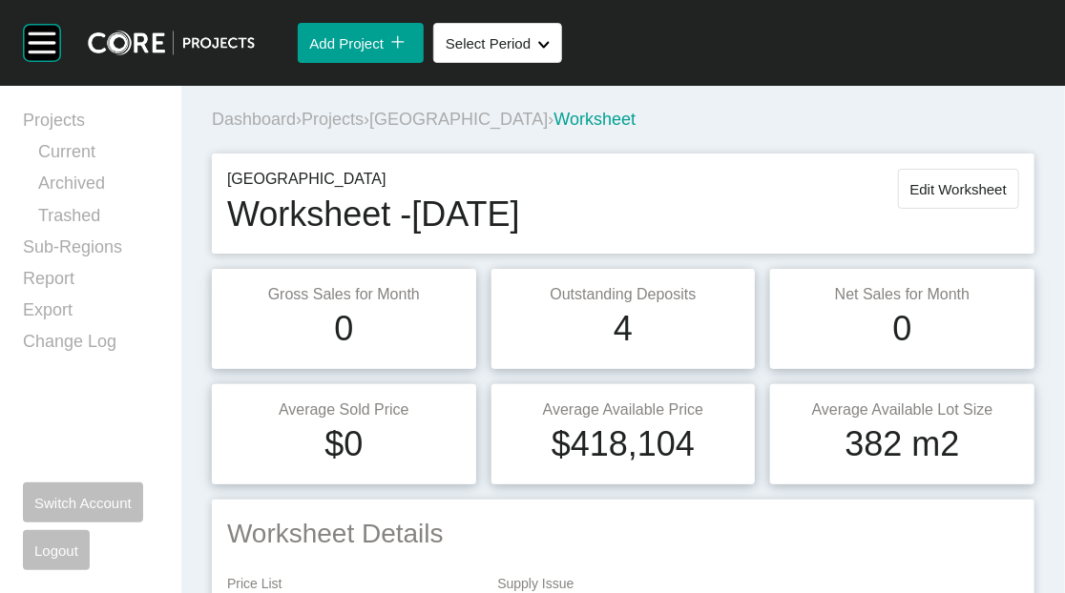
click at [364, 129] on span "Projects" at bounding box center [333, 119] width 62 height 19
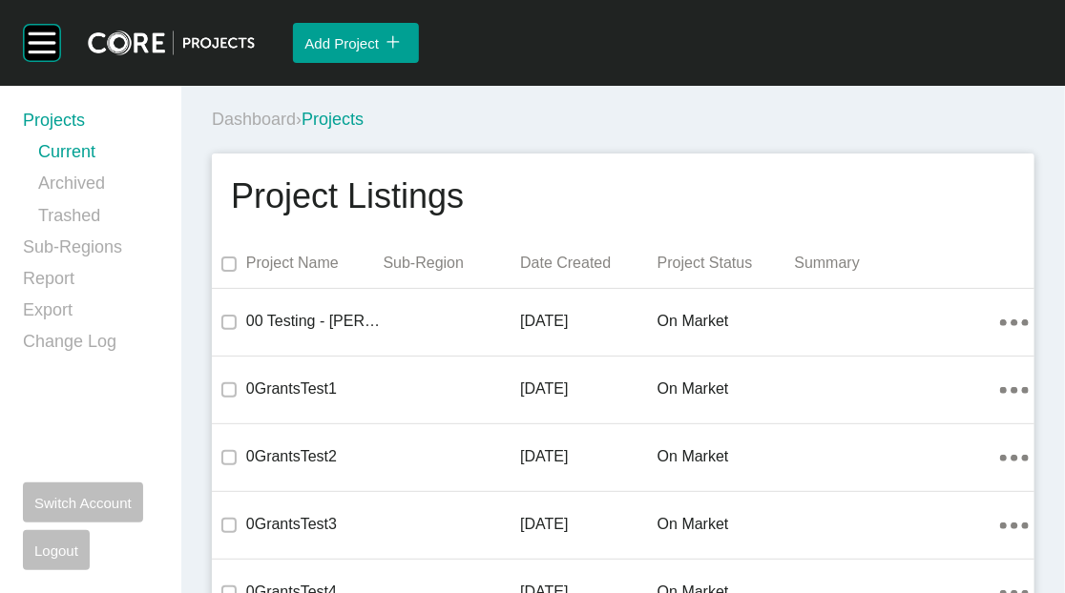
scroll to position [16918, 0]
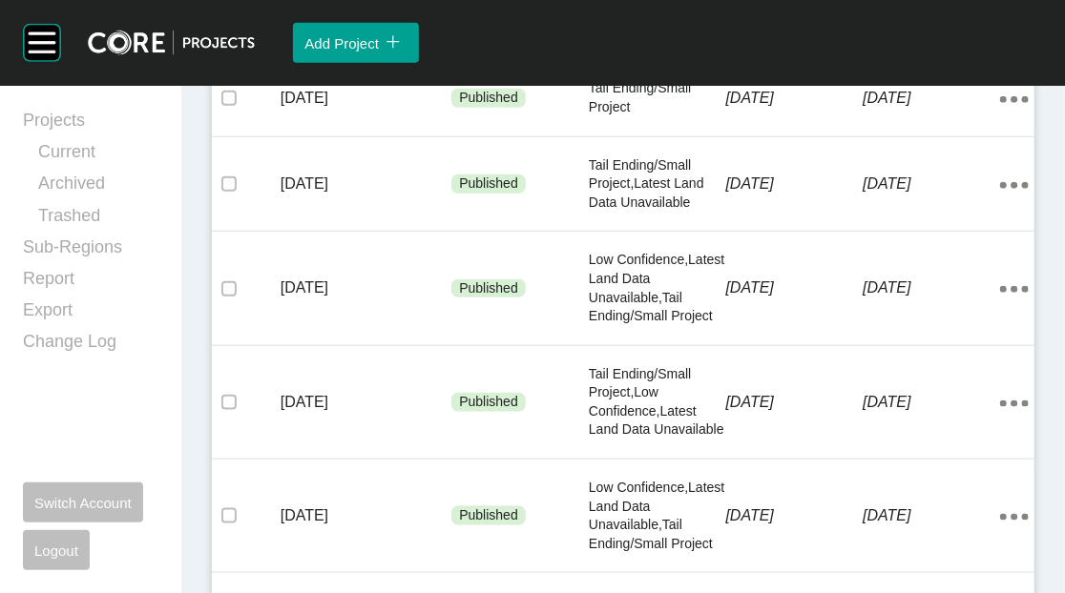
scroll to position [579, 0]
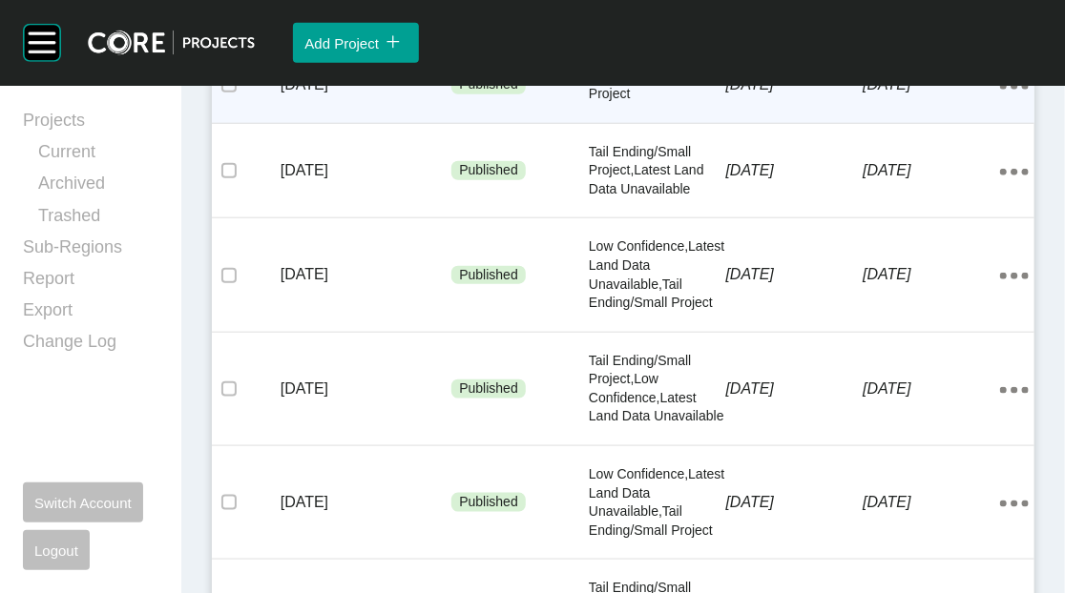
click at [936, 95] on p "[DATE]" at bounding box center [931, 84] width 137 height 21
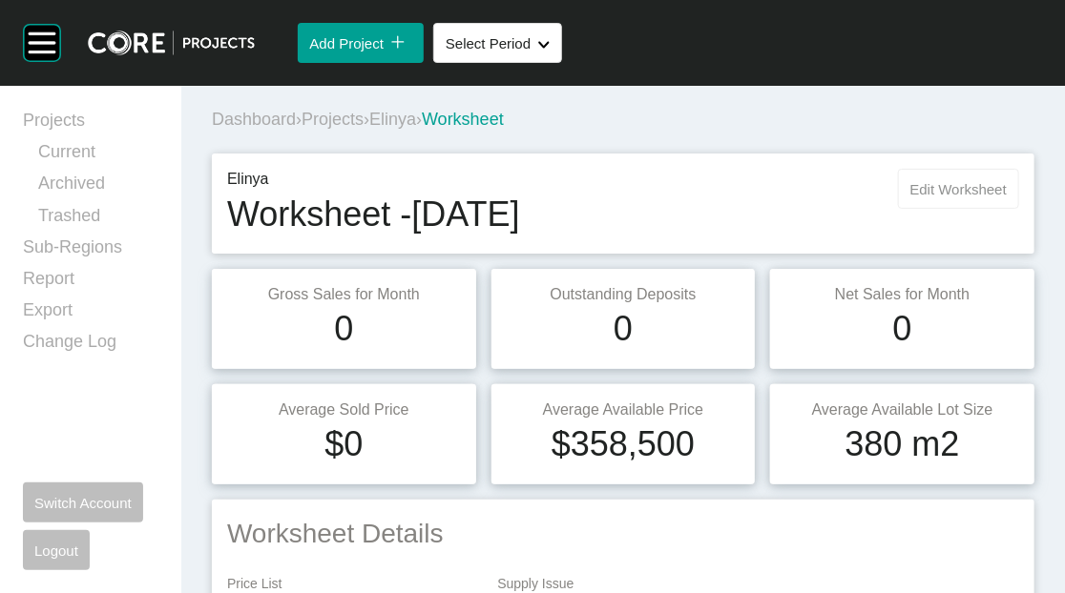
click at [901, 209] on button "Edit Worksheet" at bounding box center [958, 189] width 121 height 40
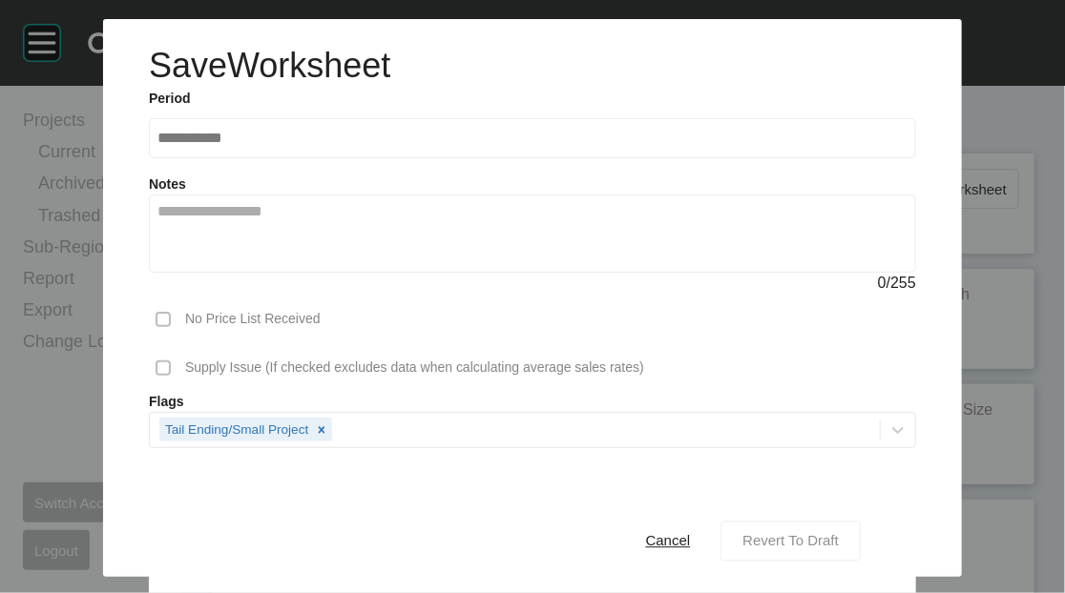
click at [835, 533] on span "Revert To Draft" at bounding box center [790, 541] width 96 height 16
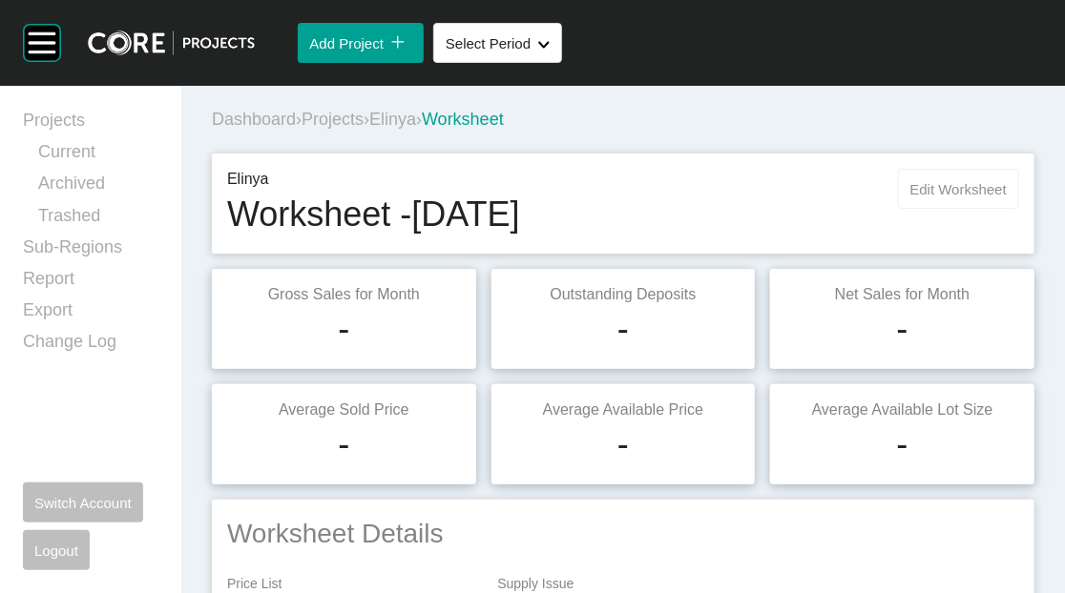
click at [934, 198] on span "Edit Worksheet" at bounding box center [958, 189] width 96 height 16
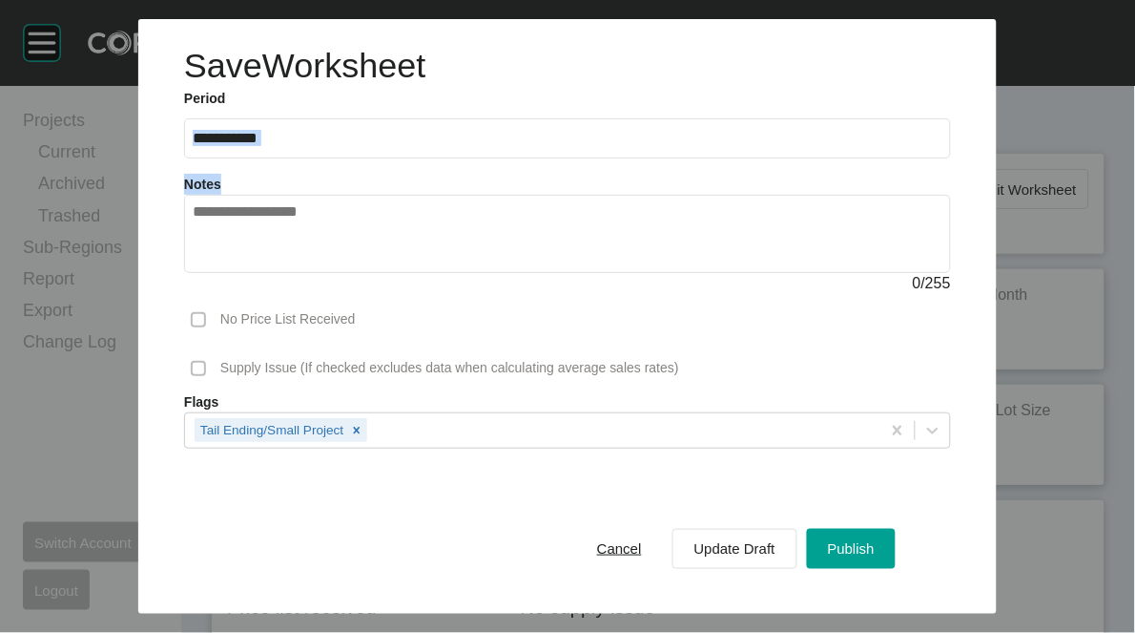
drag, startPoint x: 1129, startPoint y: 183, endPoint x: 1093, endPoint y: 279, distance: 101.7
click at [1103, 255] on div "**********" at bounding box center [567, 307] width 1135 height 614
click at [592, 569] on button "Cancel" at bounding box center [619, 549] width 87 height 40
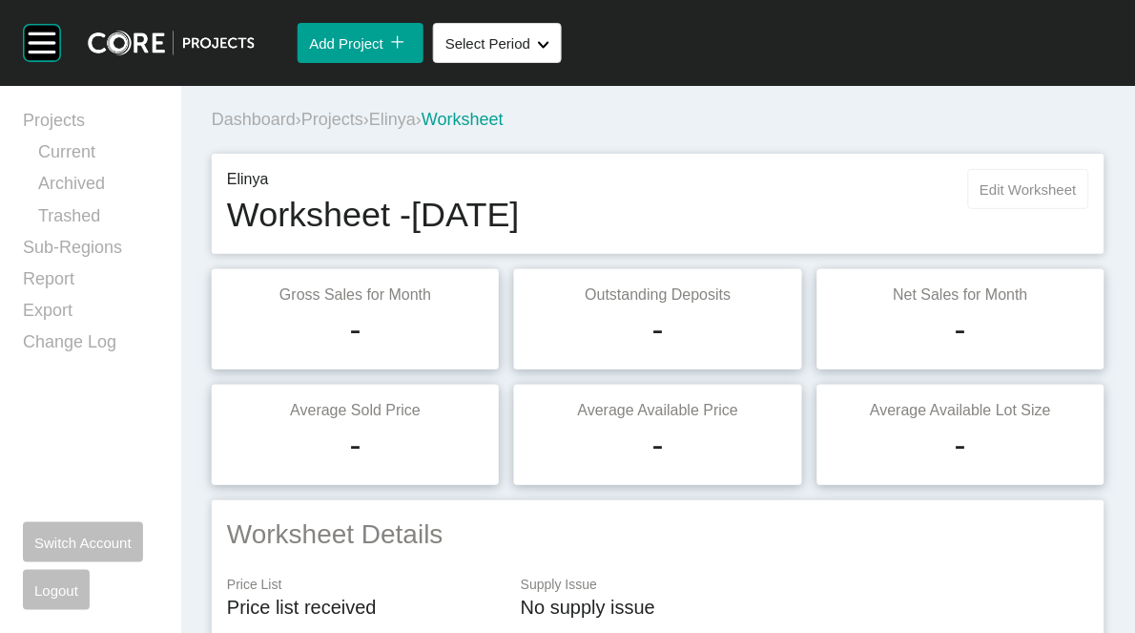
click at [968, 209] on button "Edit Worksheet" at bounding box center [1028, 189] width 121 height 40
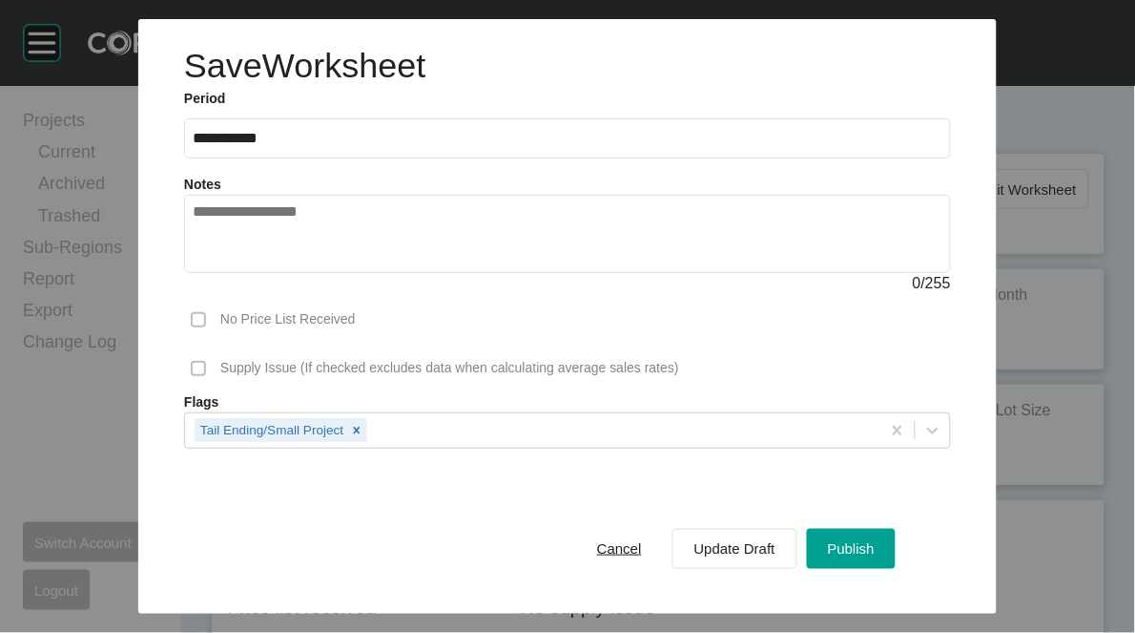
click at [625, 556] on span "Cancel" at bounding box center [619, 548] width 45 height 16
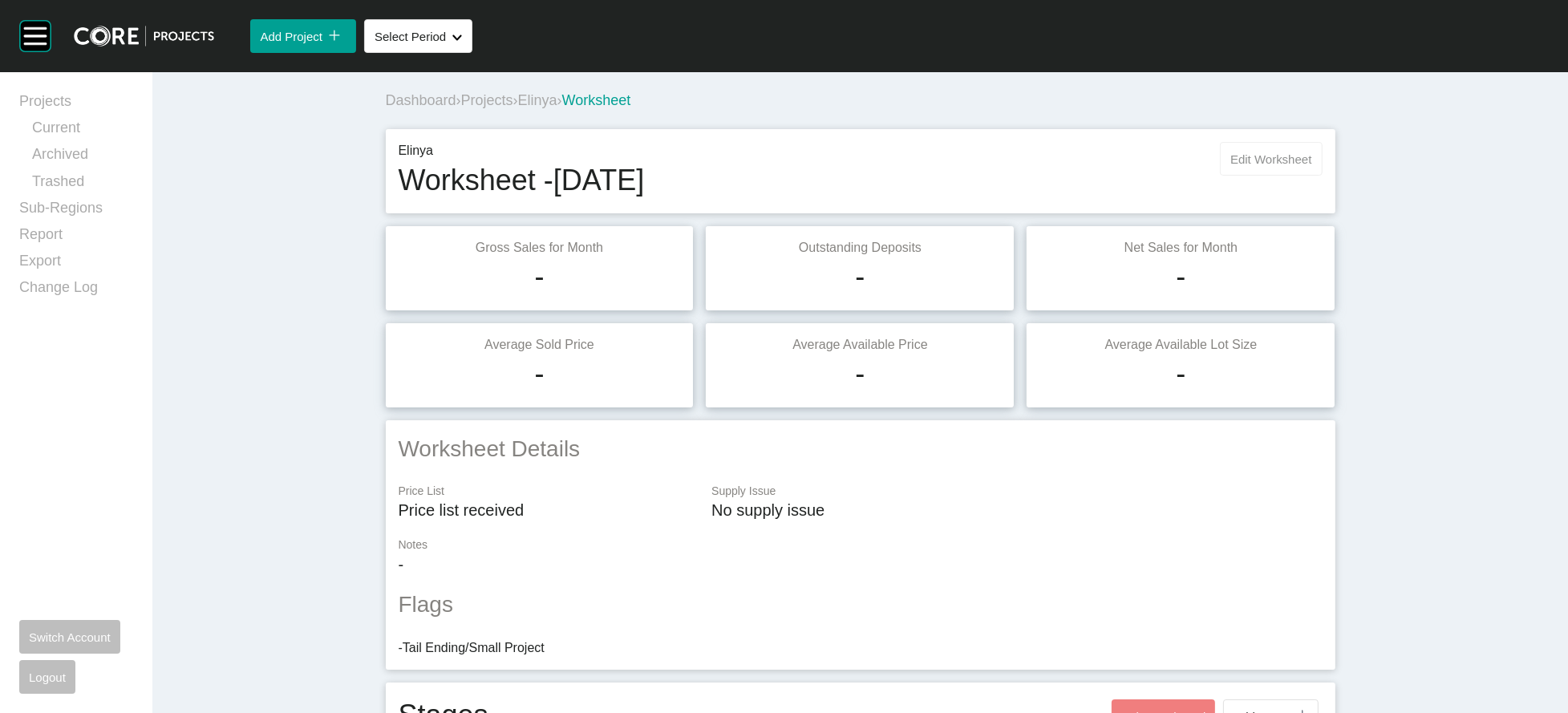
click at [1312, 166] on span "Edit Worksheet" at bounding box center [1271, 159] width 81 height 13
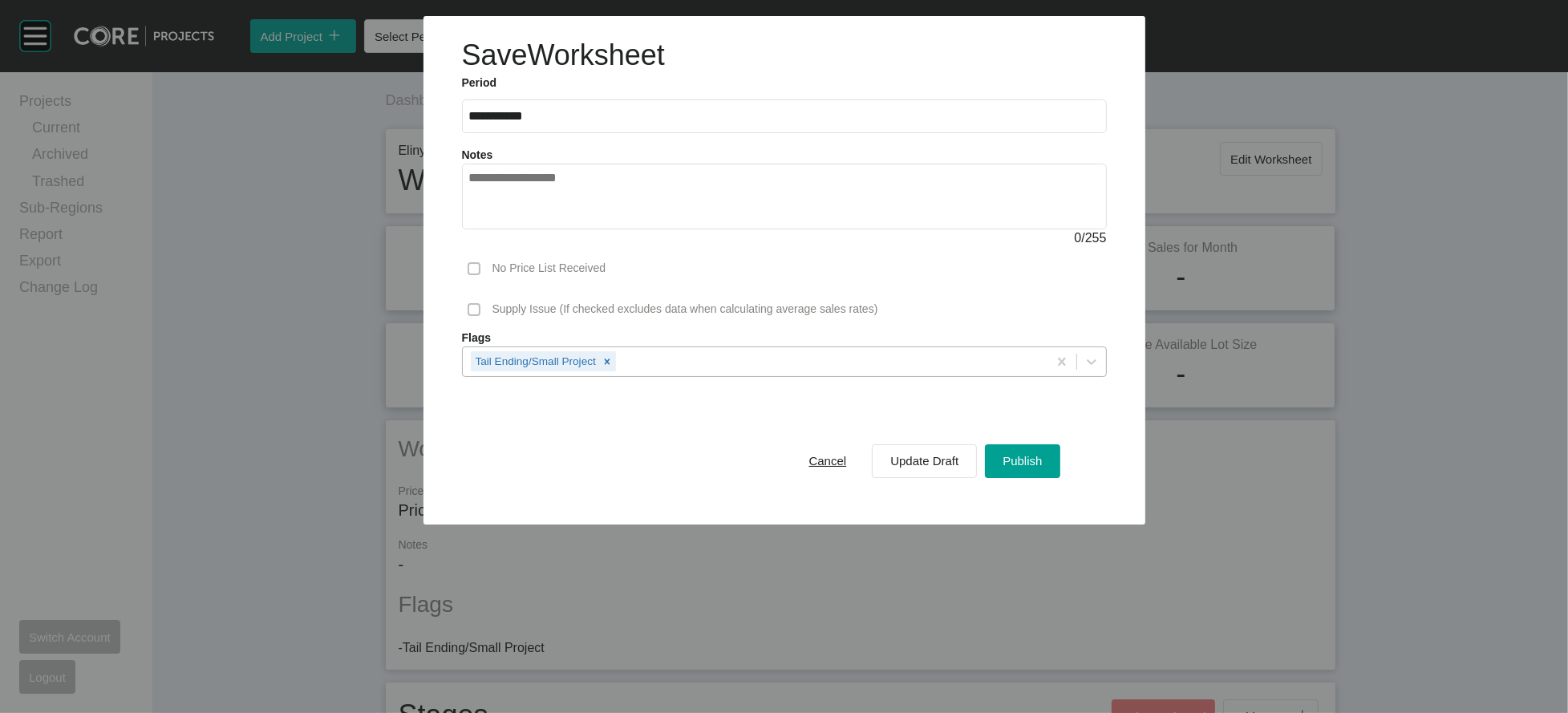
click at [610, 375] on div "Tail Ending/Small Project" at bounding box center [756, 361] width 585 height 27
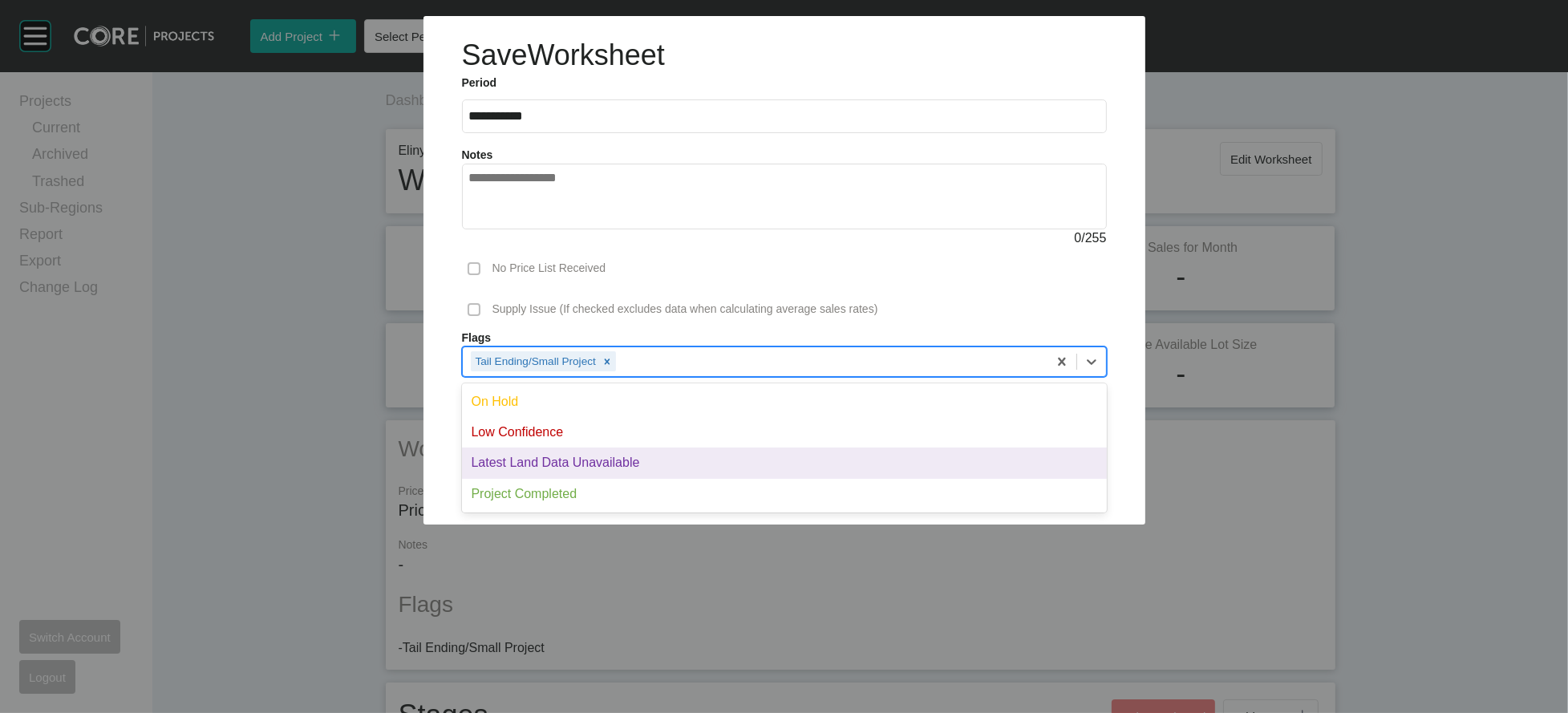
drag, startPoint x: 626, startPoint y: 552, endPoint x: 799, endPoint y: 577, distance: 174.8
click at [635, 478] on div "Latest Land Data Unavailable" at bounding box center [784, 462] width 645 height 30
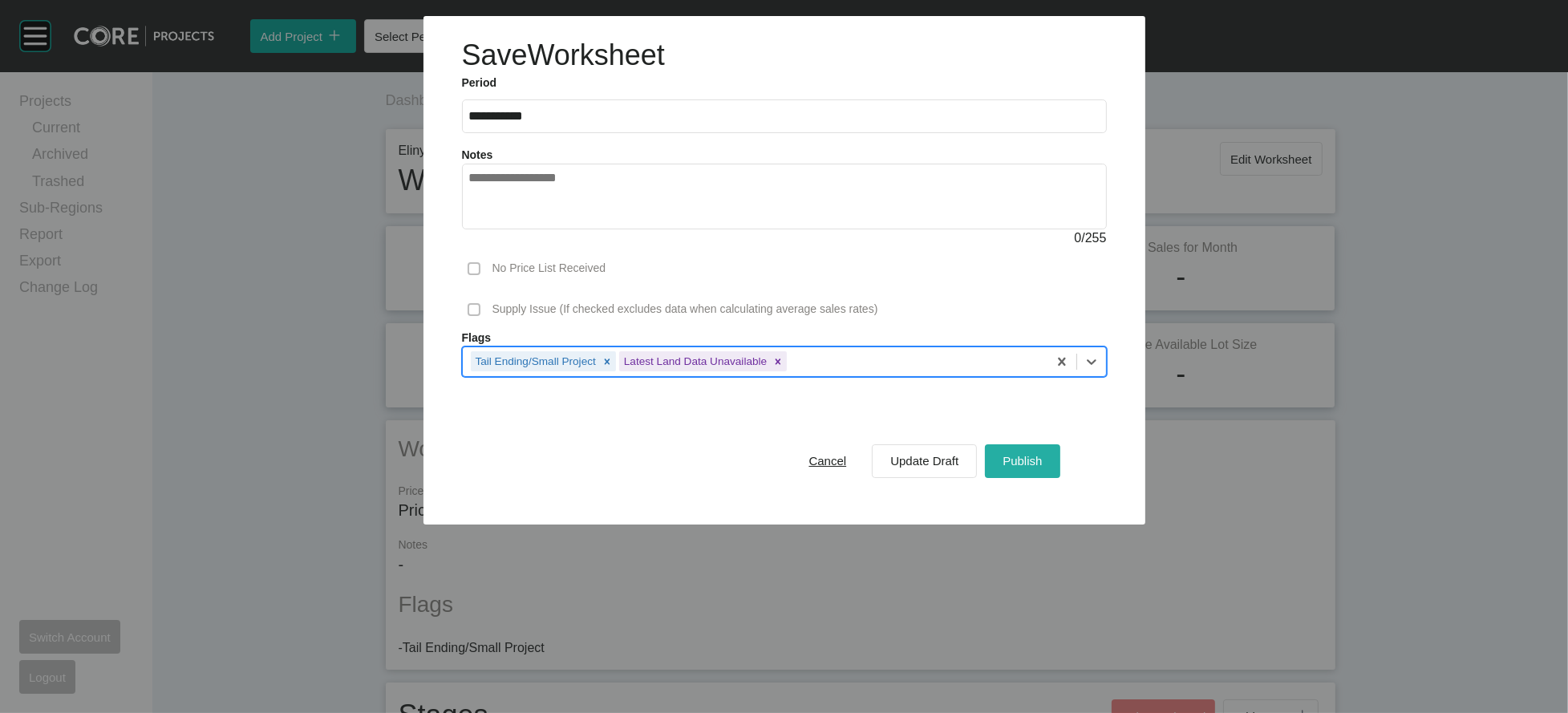
click at [1046, 472] on div "Publish" at bounding box center [1022, 461] width 47 height 22
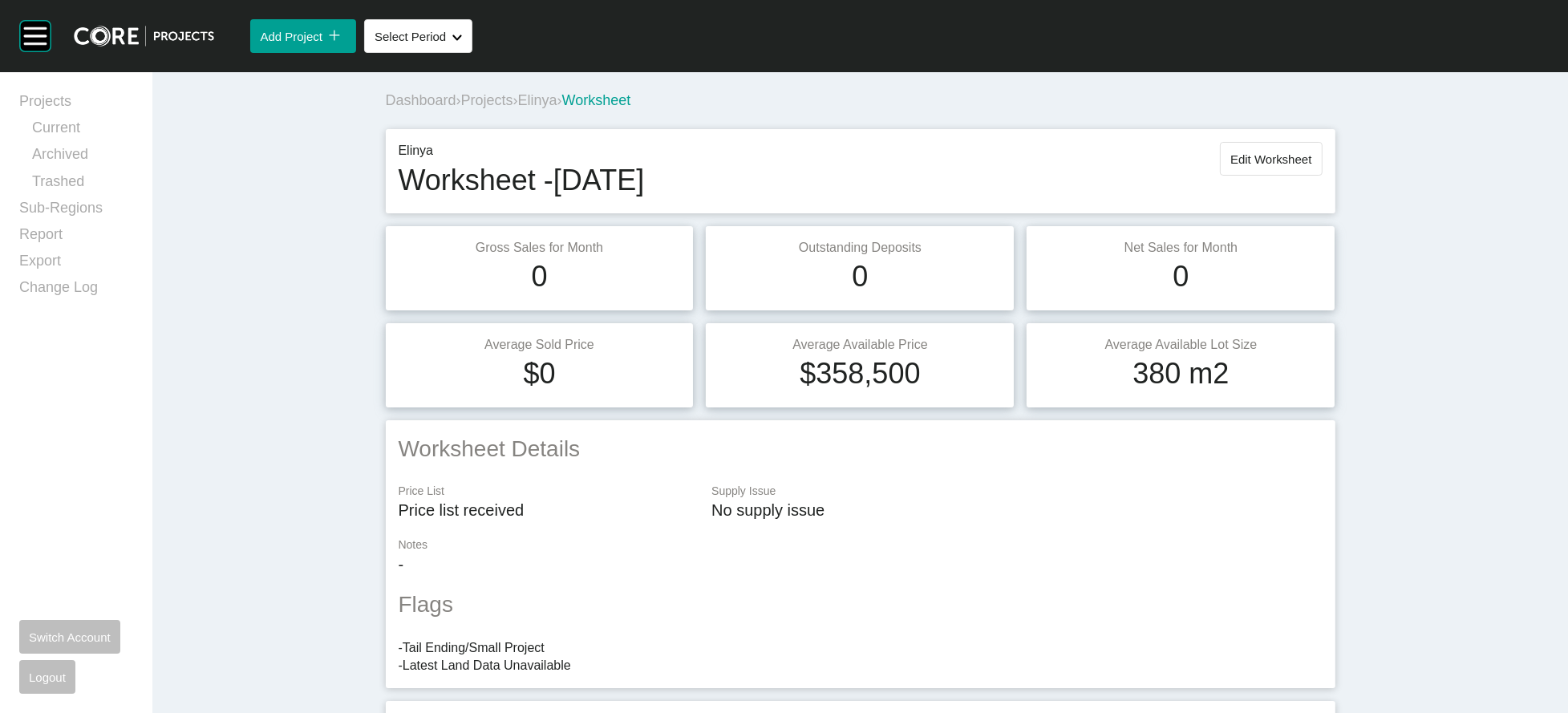
click at [462, 108] on span "Projects" at bounding box center [488, 100] width 52 height 16
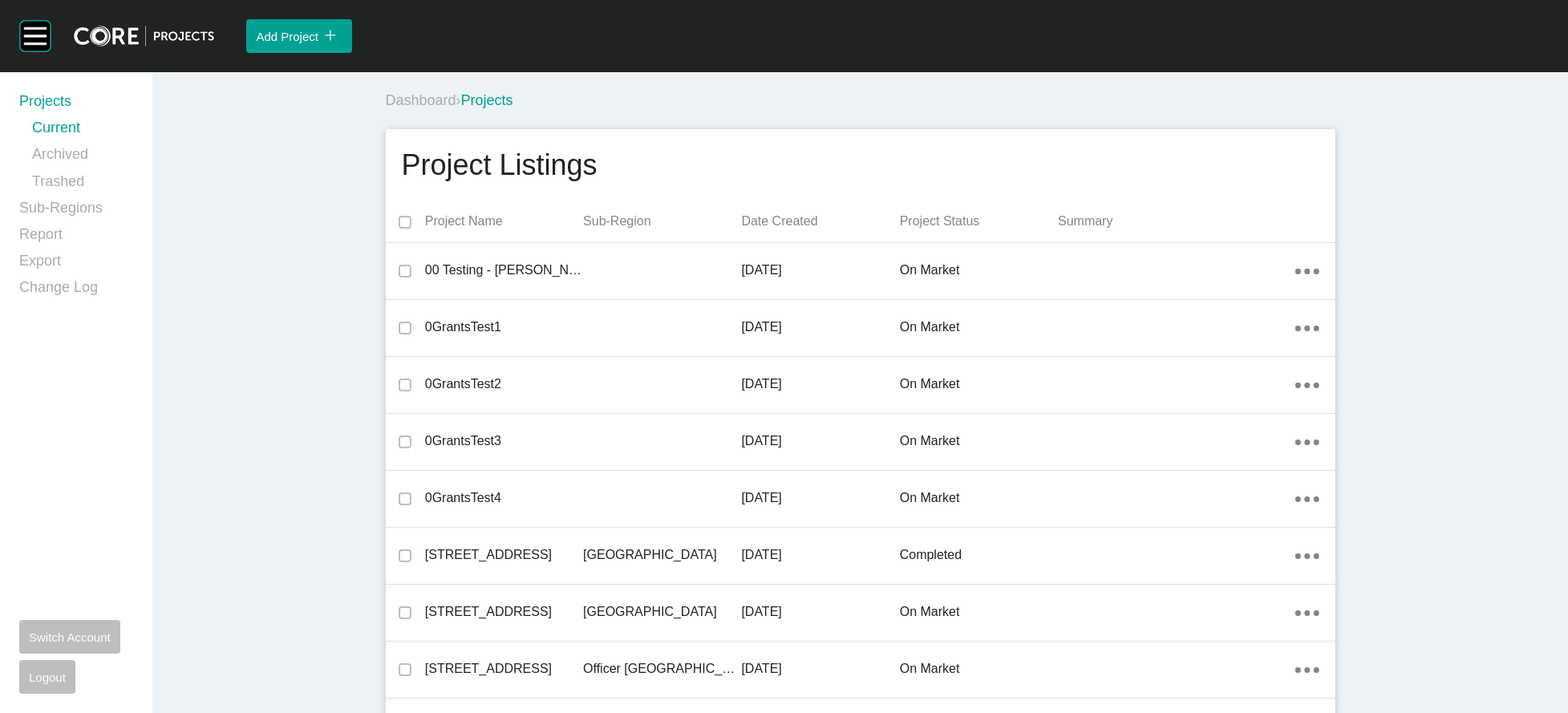
scroll to position [18996, 0]
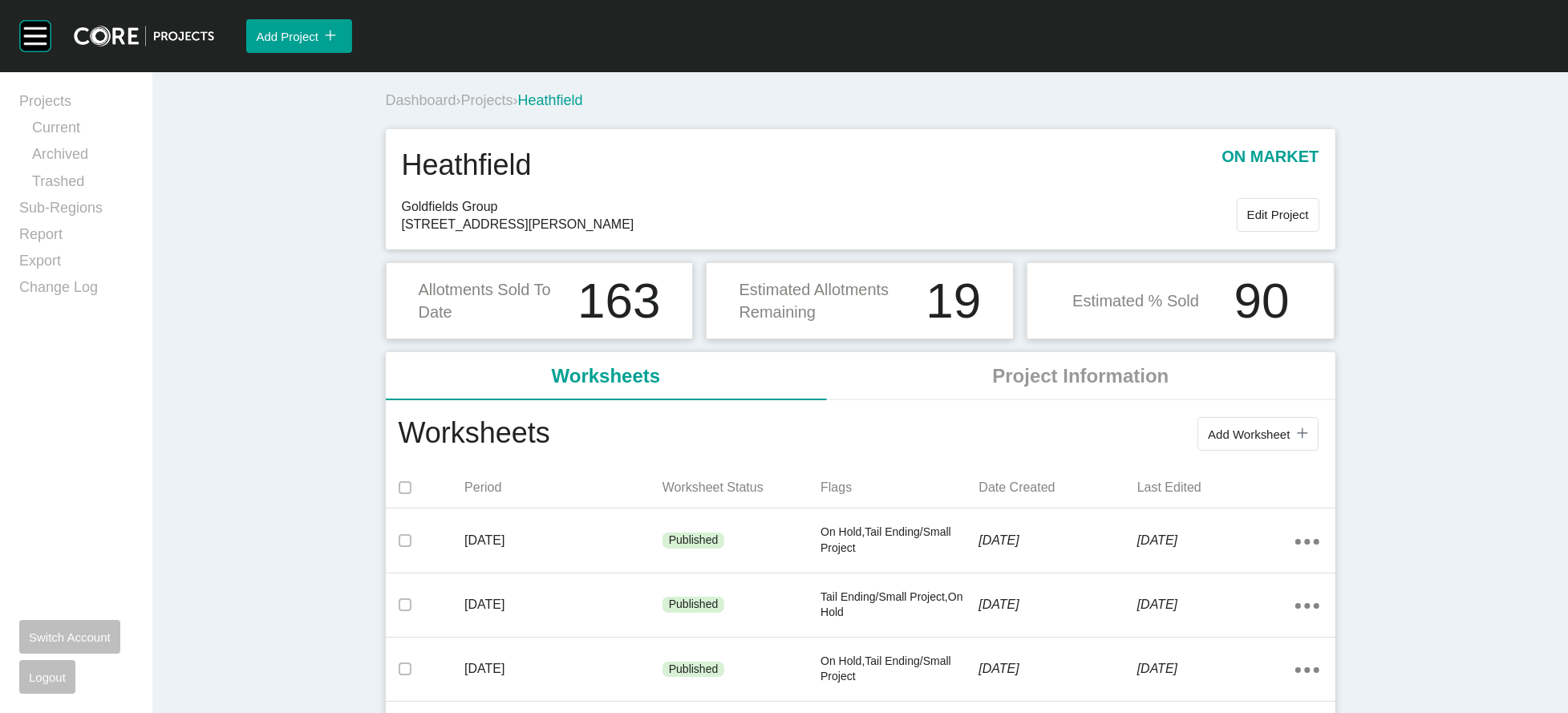
click at [462, 108] on span "Projects" at bounding box center [488, 100] width 52 height 16
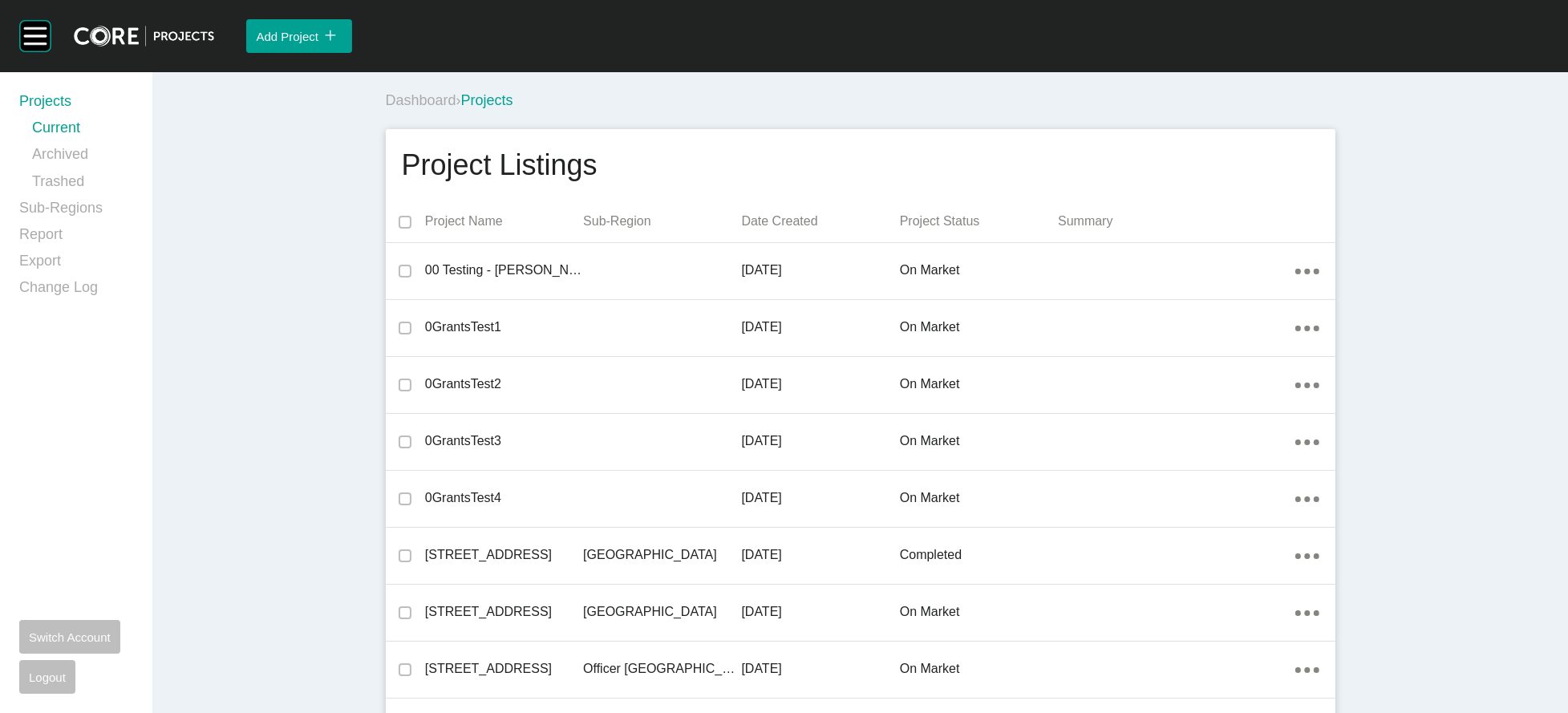
scroll to position [24033, 0]
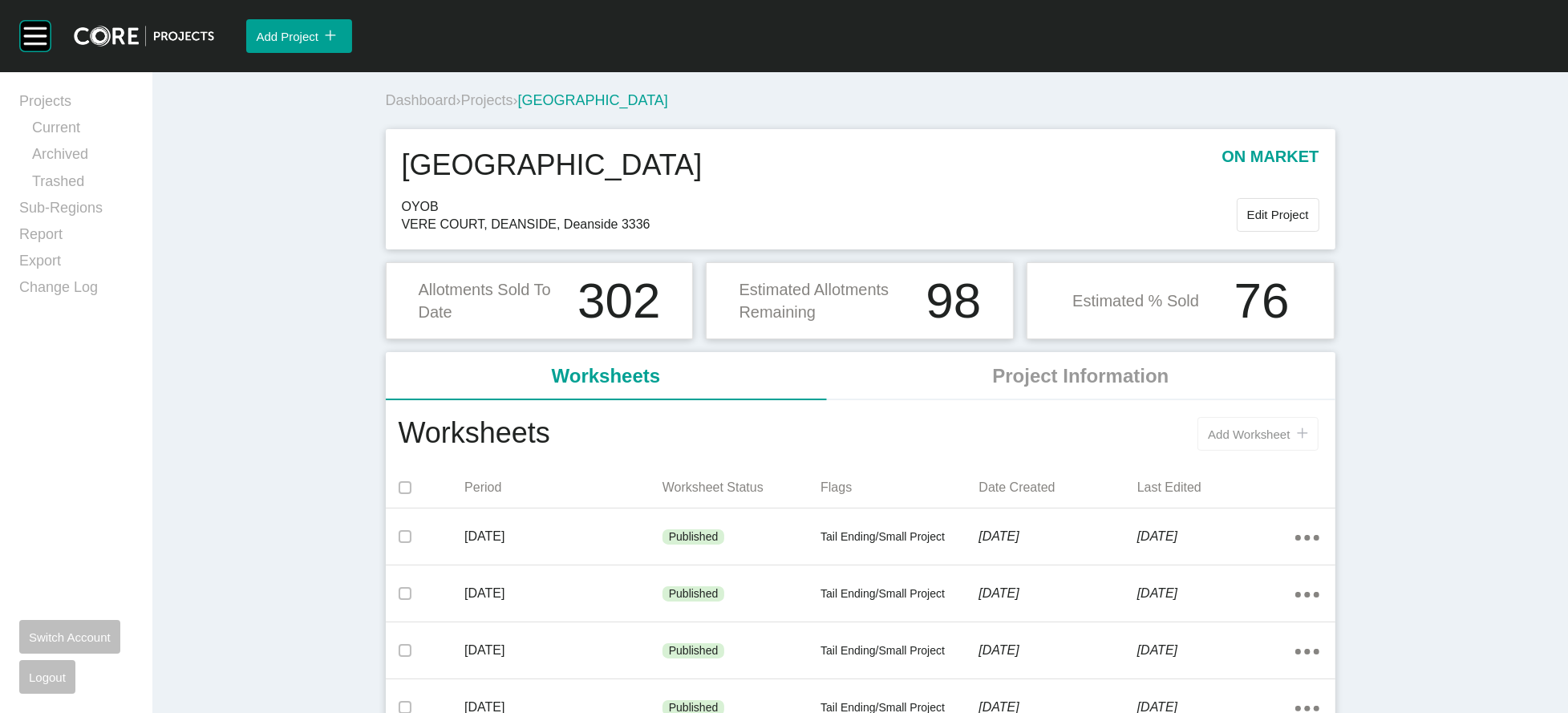
click at [1290, 441] on span "Add Worksheet" at bounding box center [1249, 435] width 82 height 13
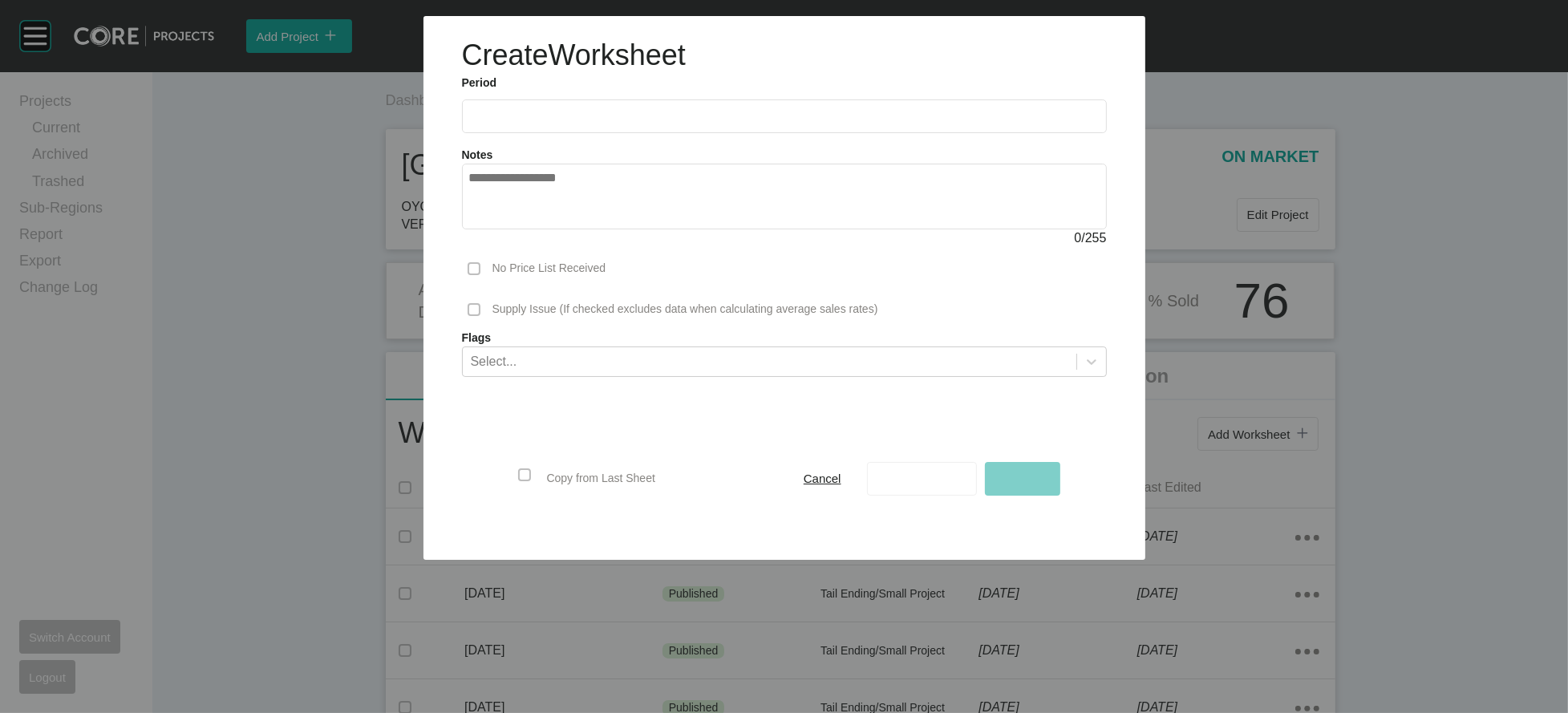
click at [497, 123] on input "text" at bounding box center [784, 116] width 631 height 13
drag, startPoint x: 488, startPoint y: 143, endPoint x: 476, endPoint y: 172, distance: 31.4
click at [488, 123] on input "text" at bounding box center [784, 116] width 631 height 13
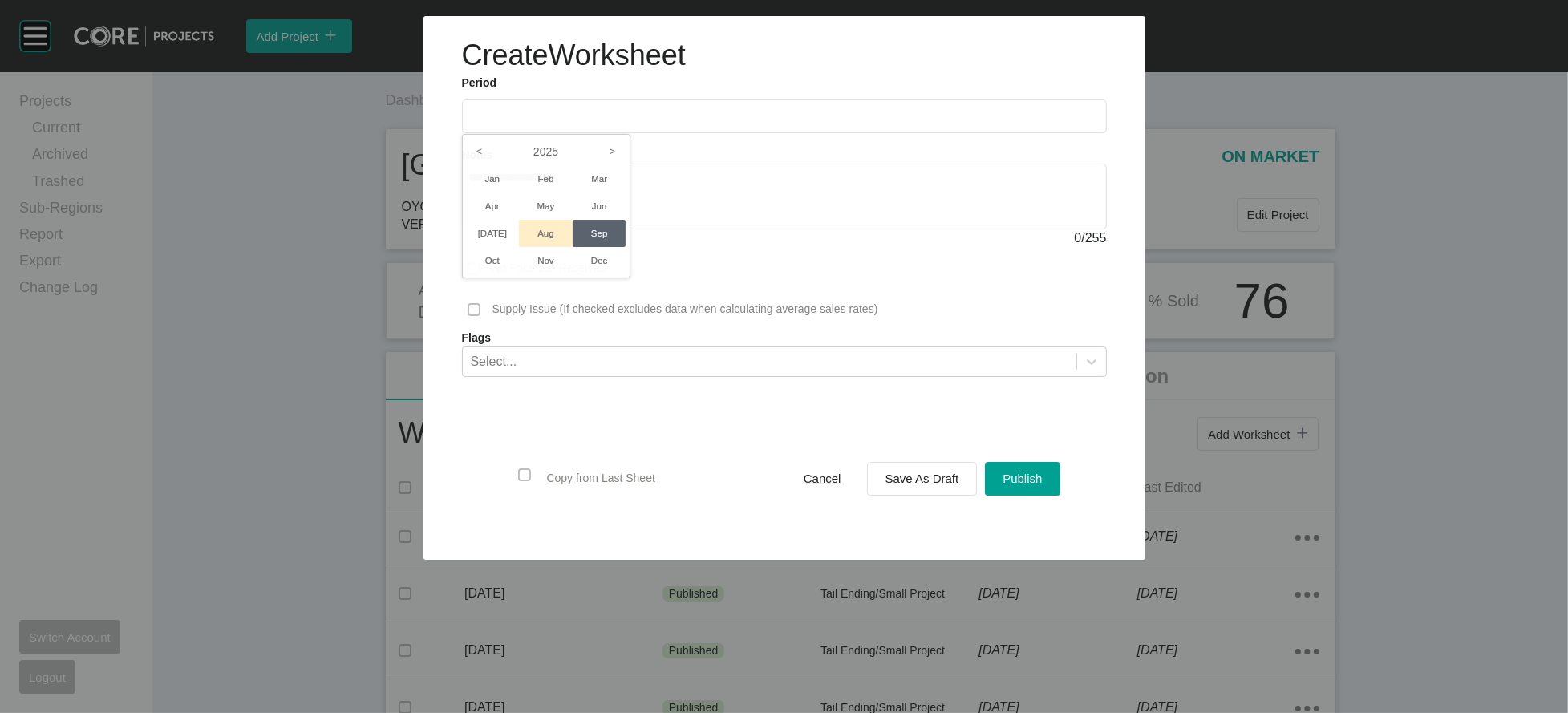
click at [519, 247] on li "Aug" at bounding box center [546, 233] width 54 height 27
type input "**********"
click at [907, 496] on button "Save As Draft" at bounding box center [922, 479] width 111 height 34
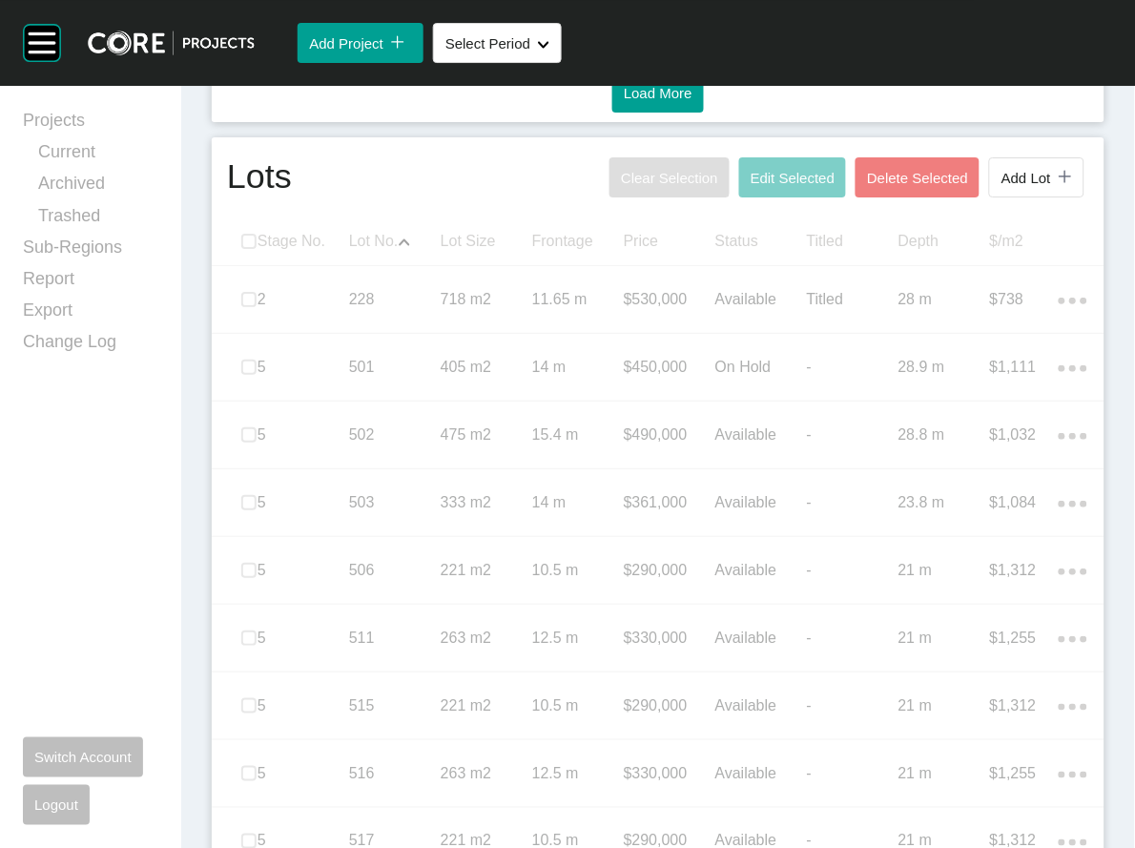
scroll to position [1228, 0]
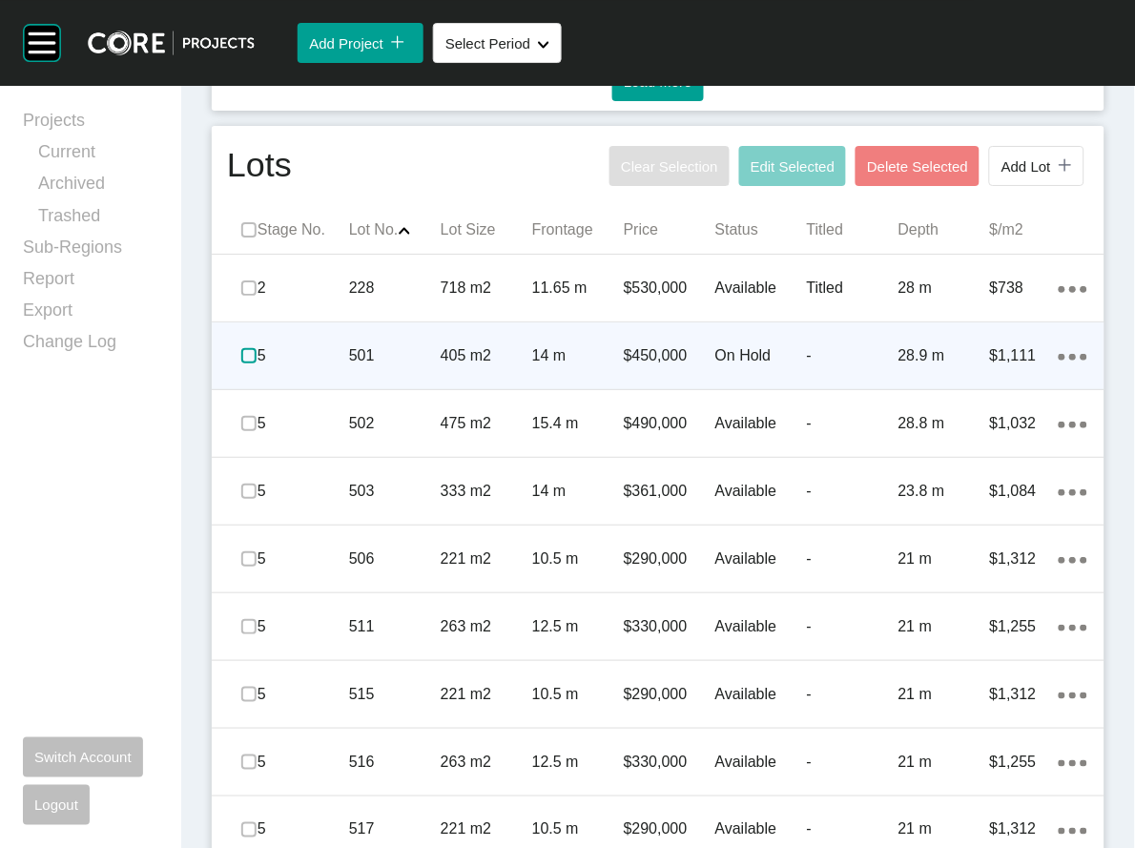
click at [257, 364] on label at bounding box center [248, 355] width 15 height 15
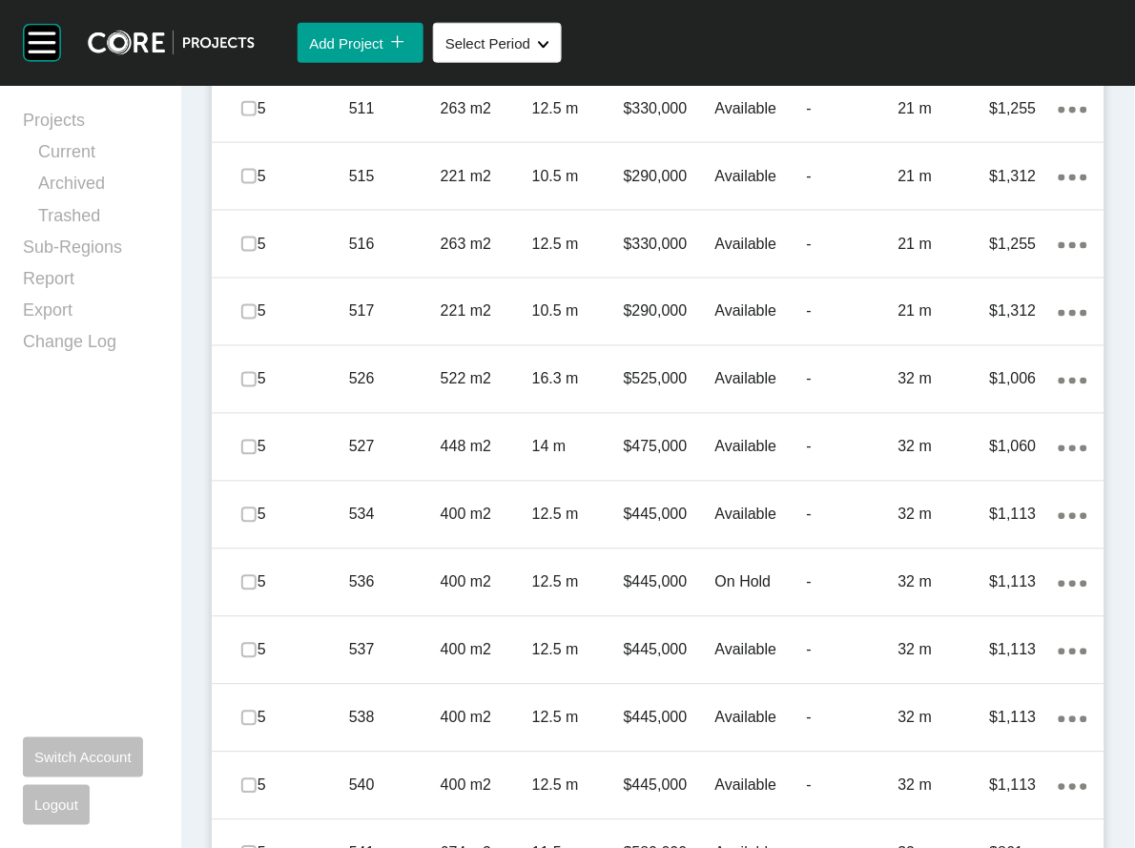
scroll to position [1752, 0]
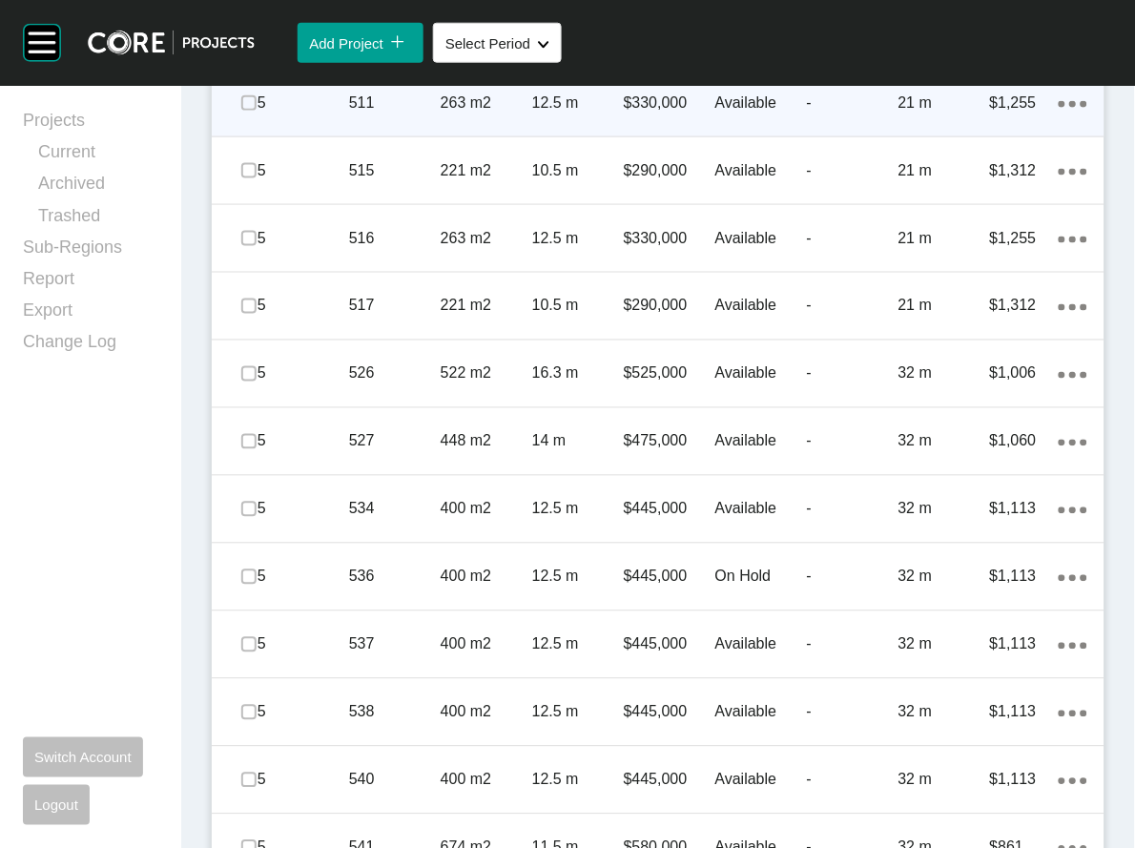
drag, startPoint x: 249, startPoint y: 482, endPoint x: 240, endPoint y: 529, distance: 47.5
click at [240, 525] on div "Stage No. Lot No. Shape Created with Sketch. Lot Size Frontage Price Status Tit…" at bounding box center [658, 858] width 893 height 2352
click at [257, 111] on label at bounding box center [248, 102] width 15 height 15
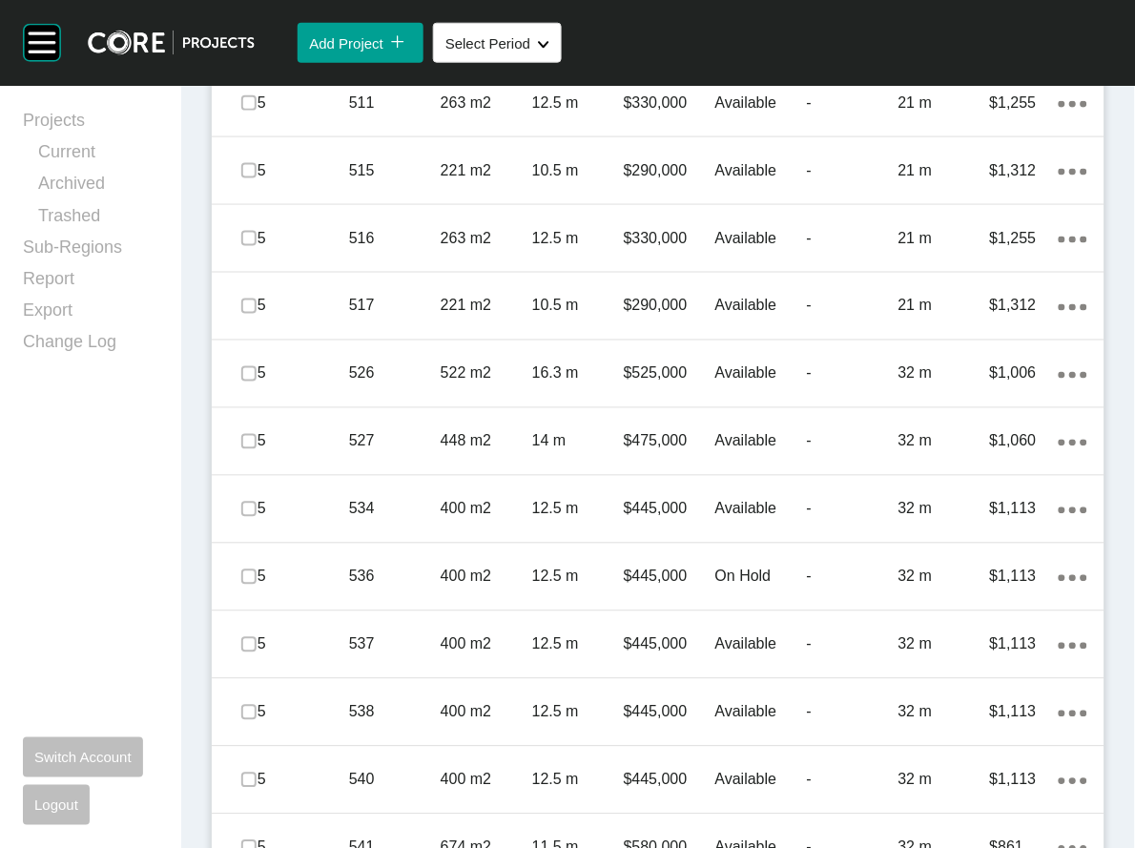
click at [257, 43] on label at bounding box center [248, 35] width 15 height 15
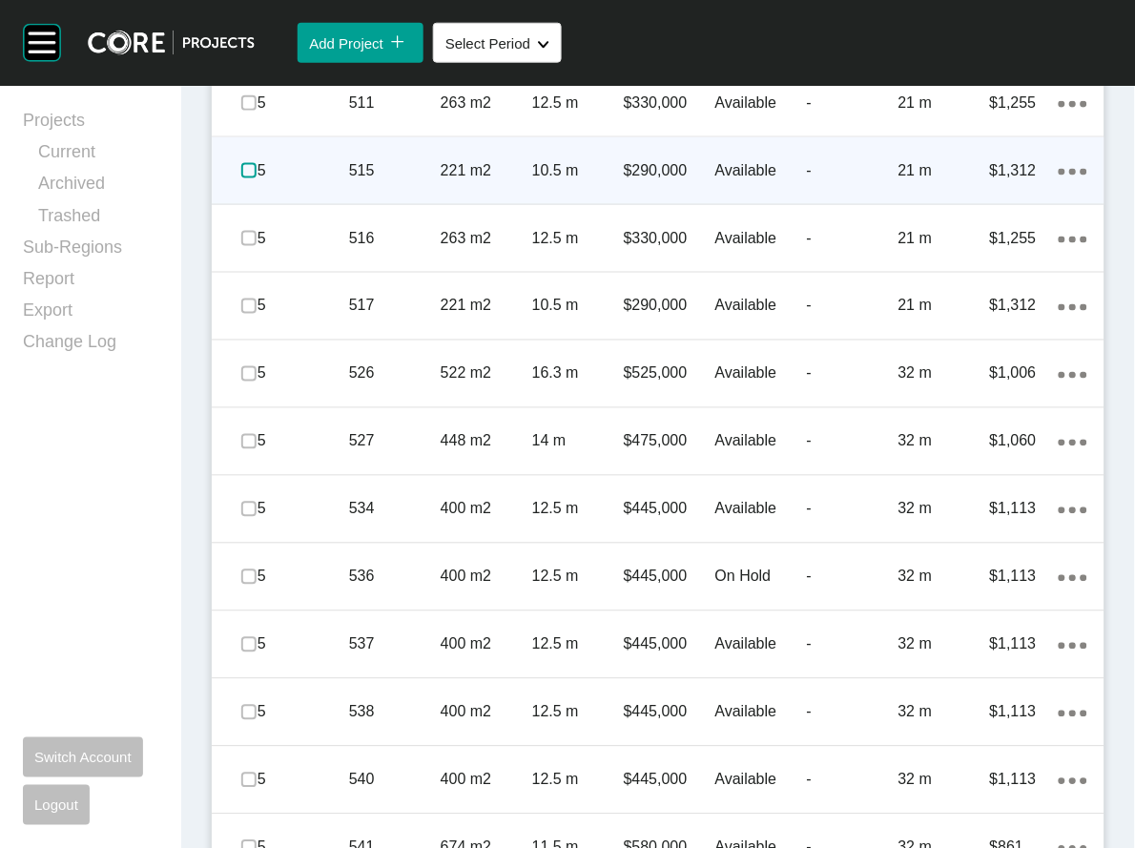
click at [257, 178] on label at bounding box center [248, 170] width 15 height 15
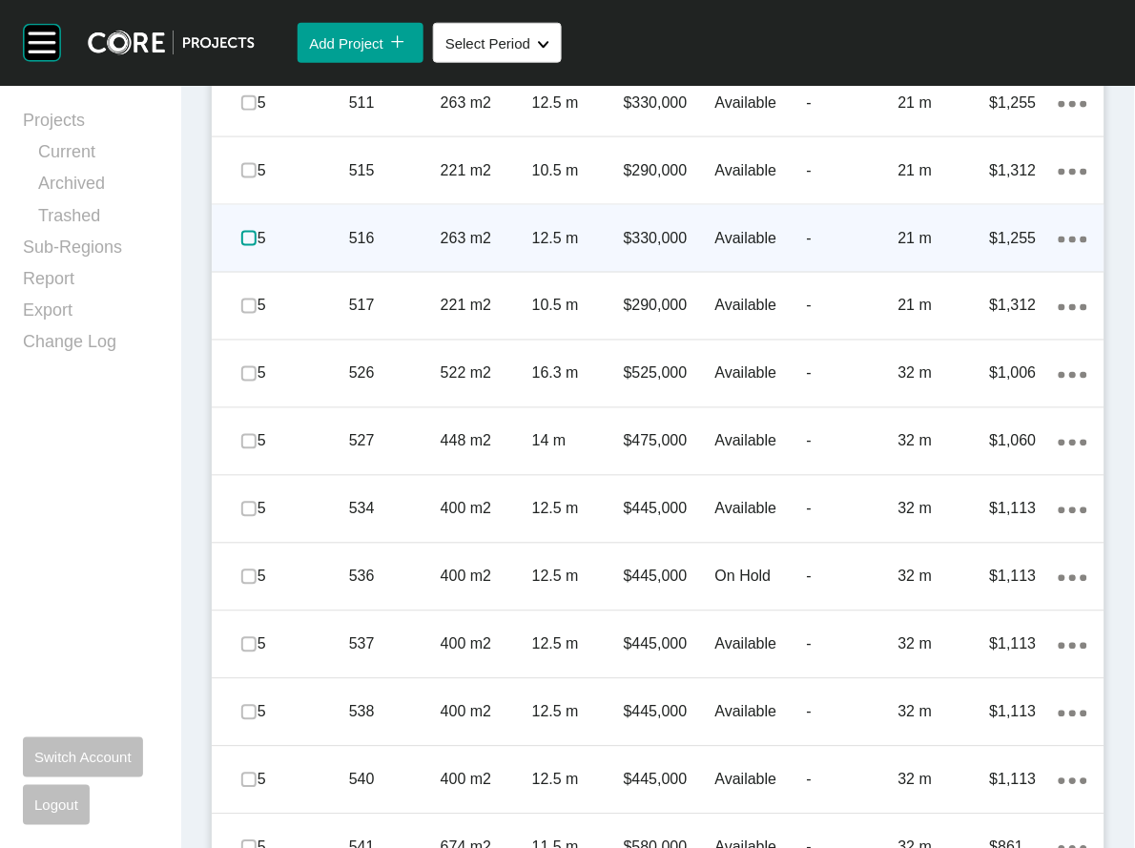
click at [257, 246] on label at bounding box center [248, 238] width 15 height 15
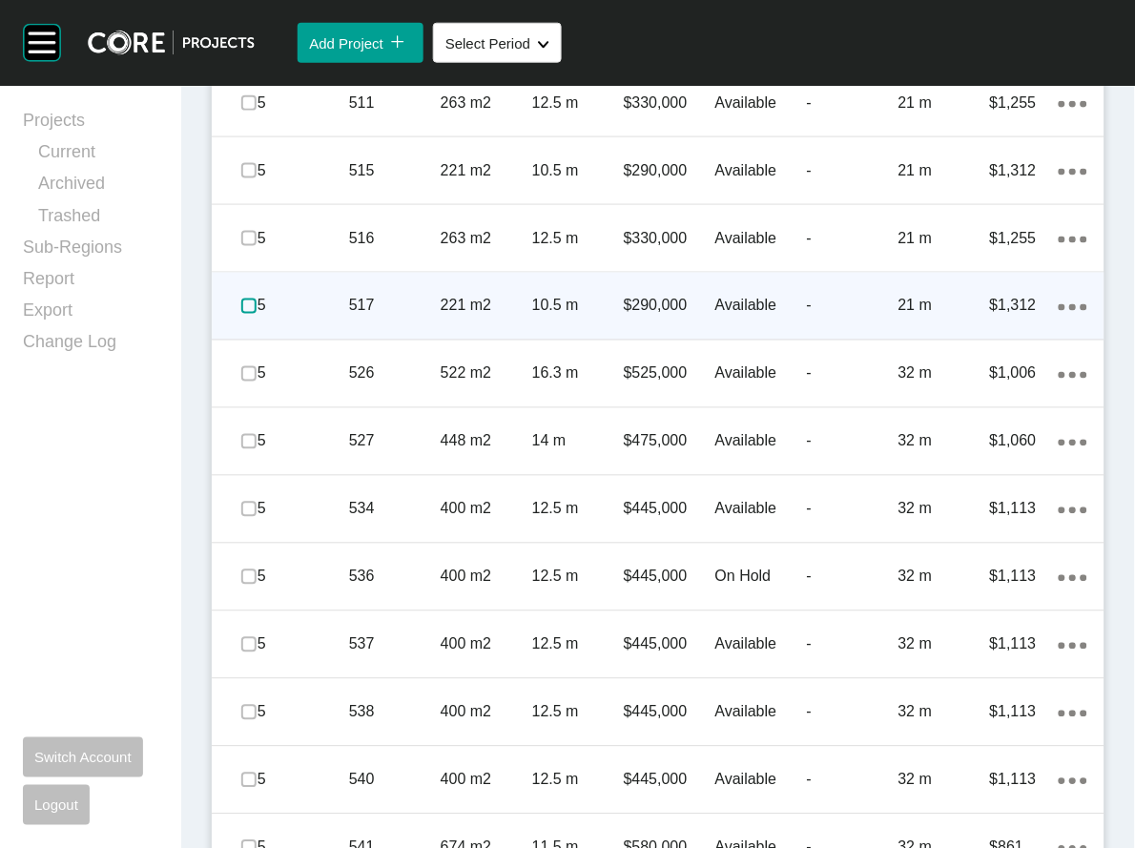
click at [257, 314] on label at bounding box center [248, 306] width 15 height 15
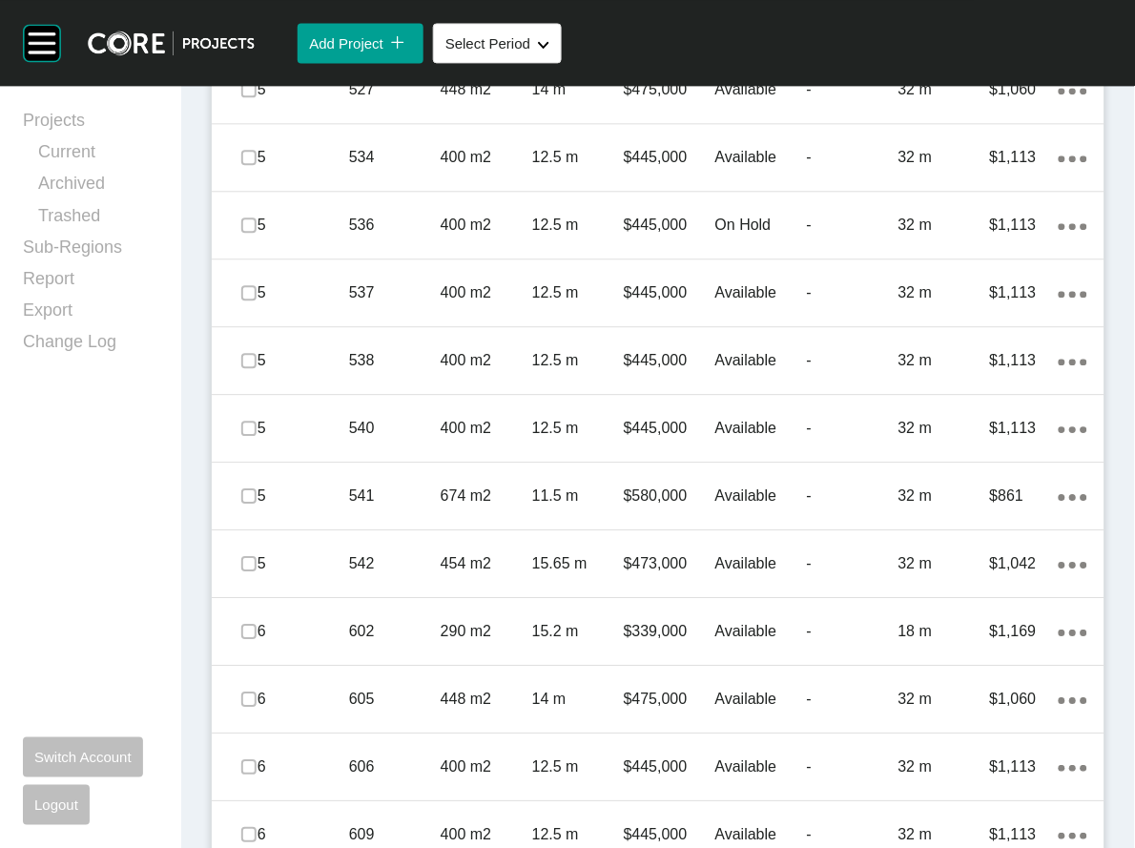
scroll to position [2110, 0]
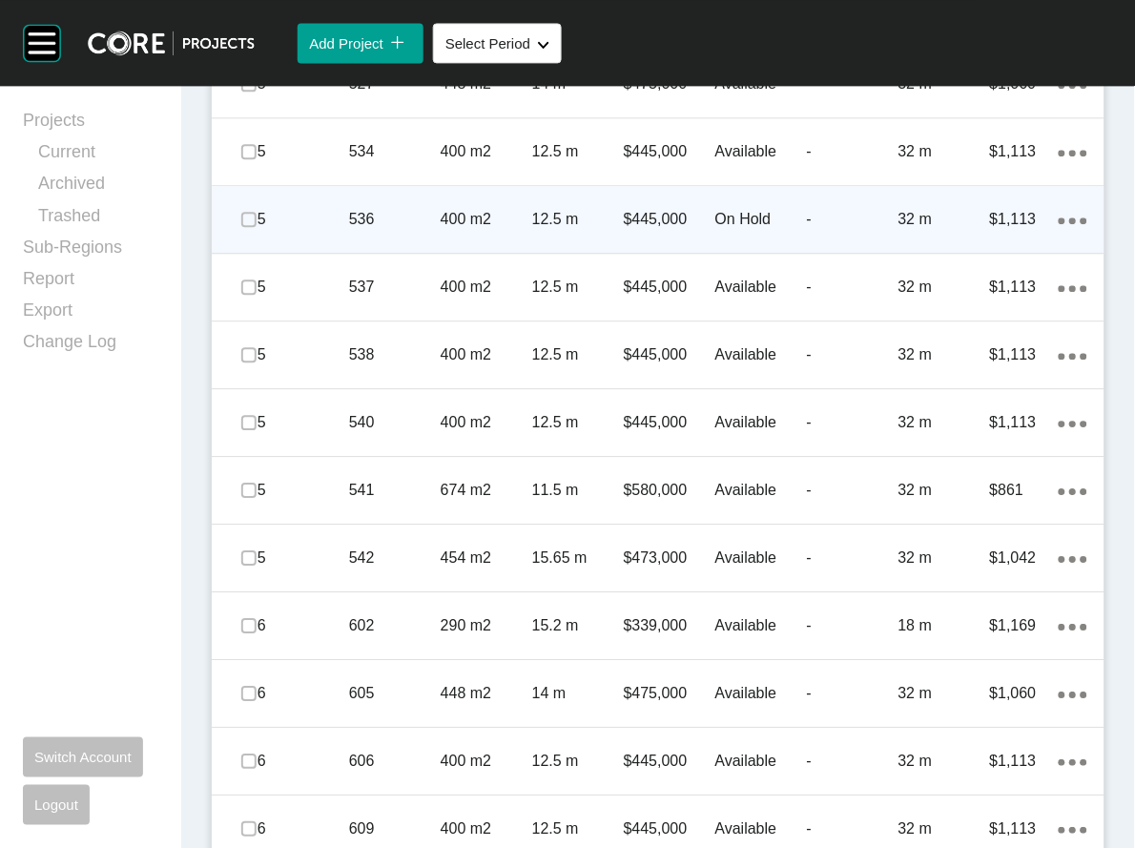
click at [716, 249] on div "On Hold" at bounding box center [762, 219] width 92 height 59
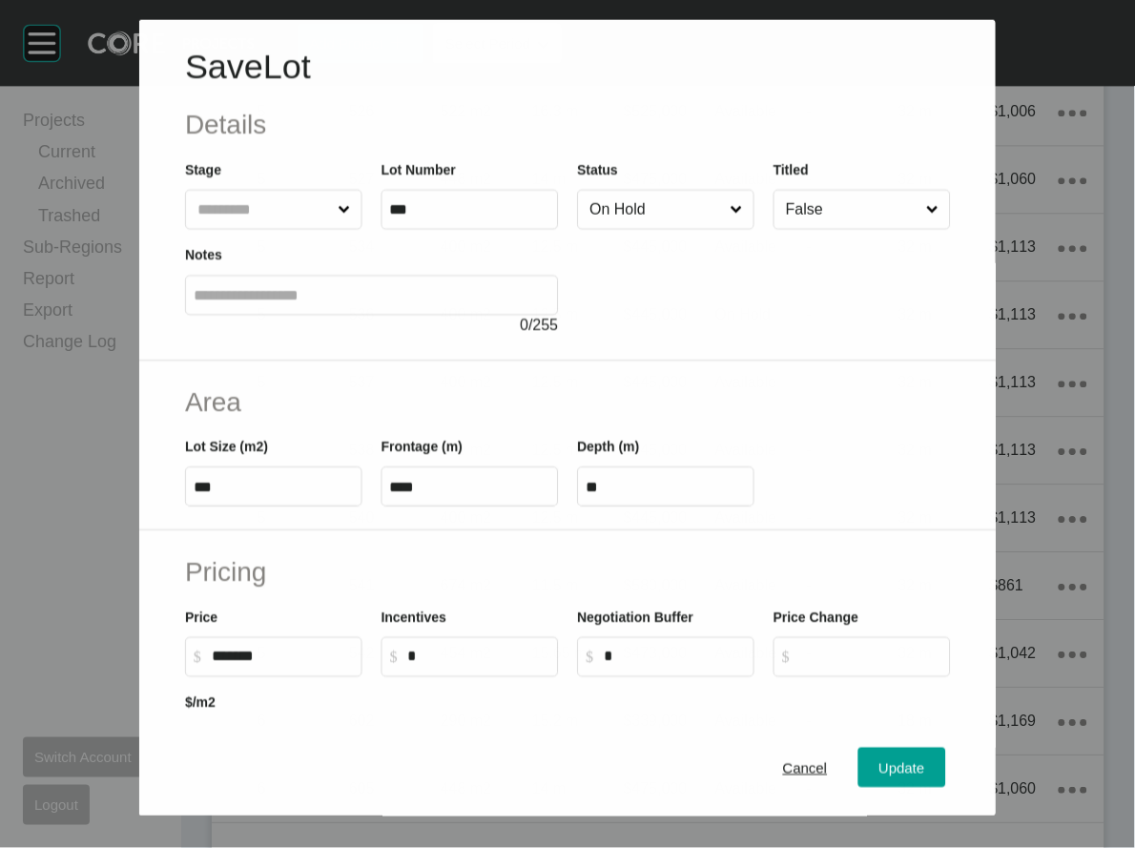
scroll to position [2036, 0]
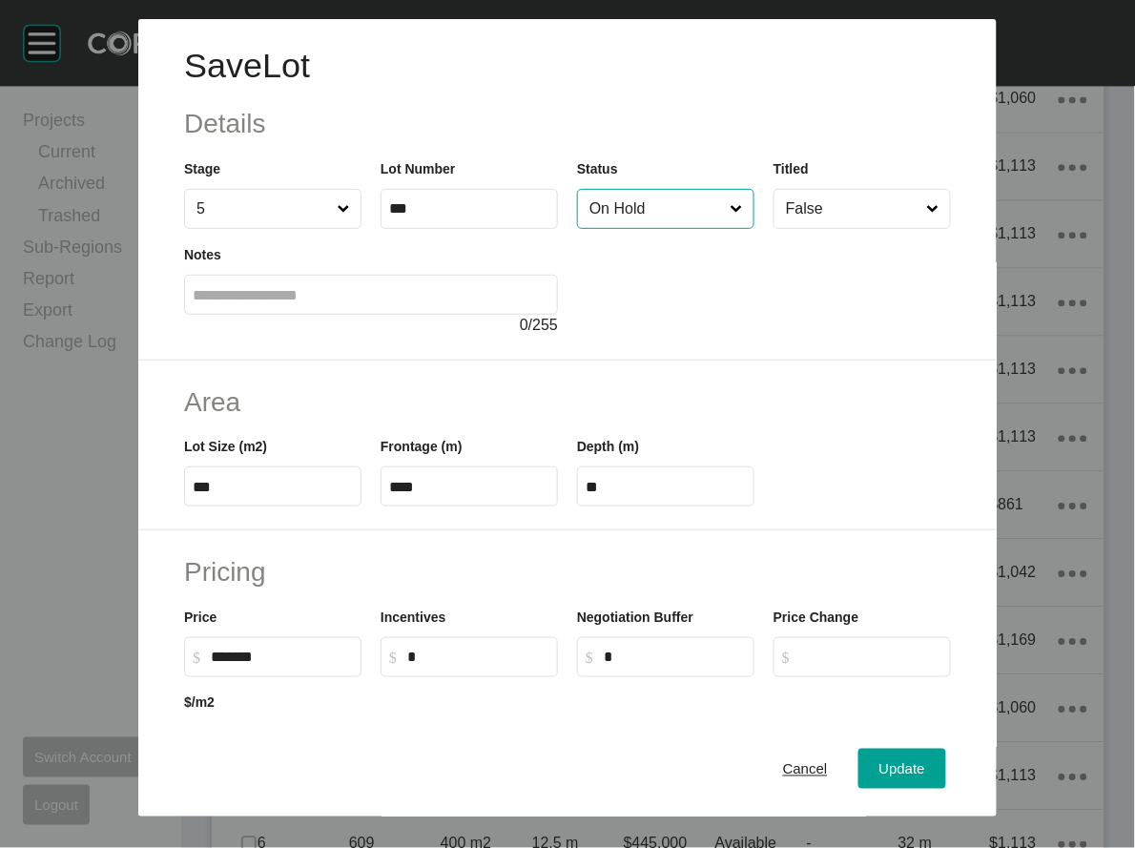
click at [701, 228] on input "On Hold" at bounding box center [656, 209] width 141 height 38
click at [933, 754] on button "Update" at bounding box center [903, 769] width 88 height 40
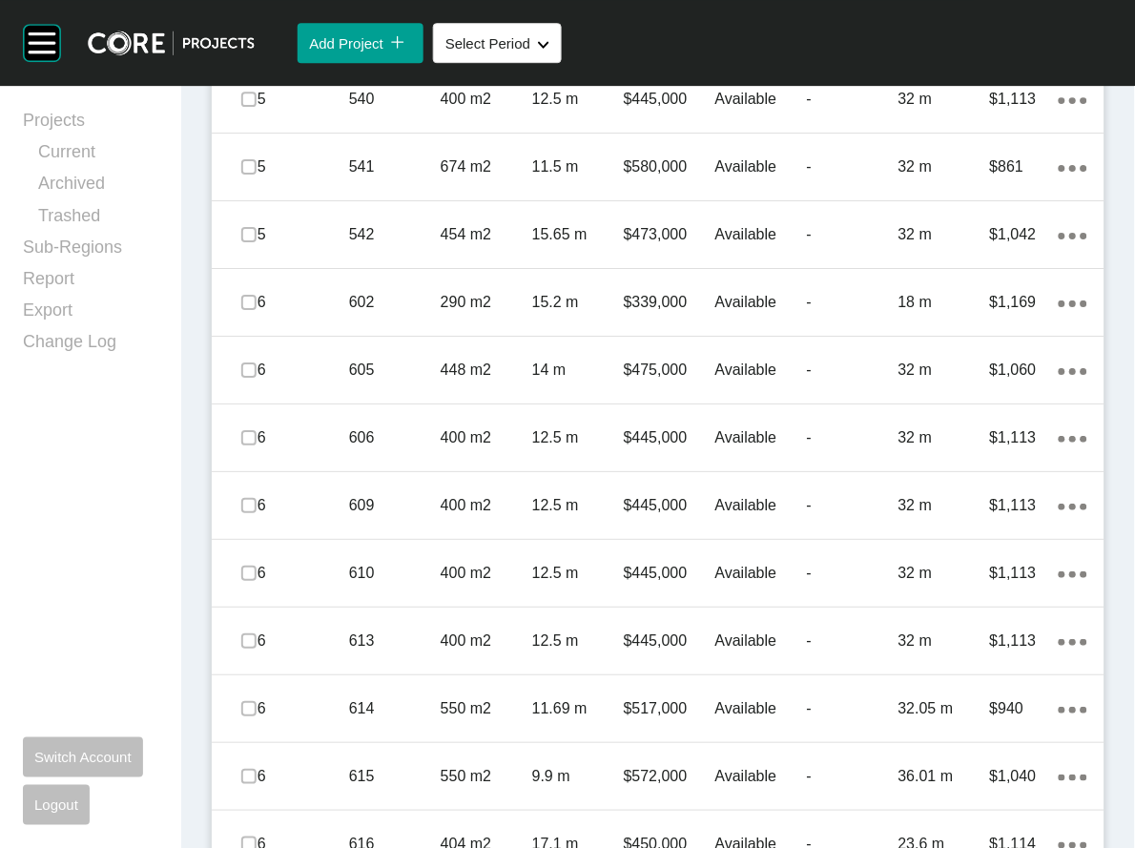
scroll to position [2439, 0]
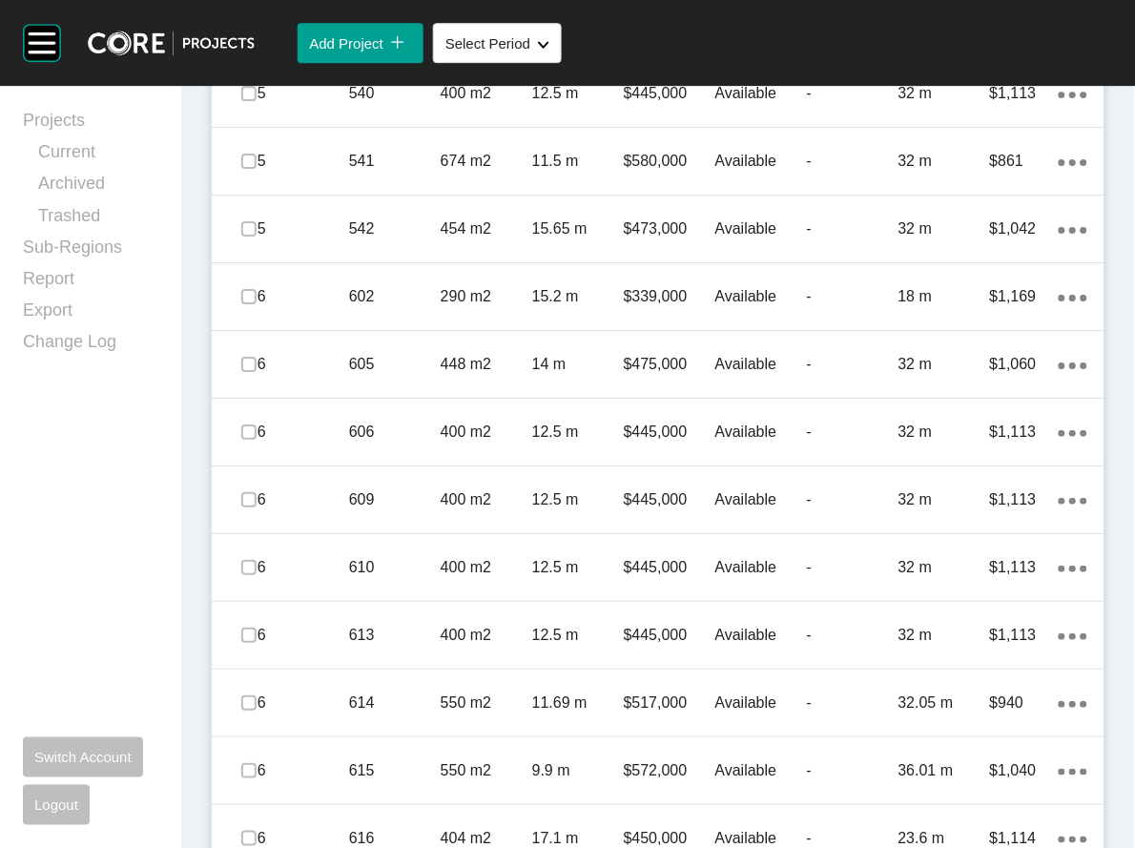
click at [244, 40] on span at bounding box center [249, 25] width 29 height 29
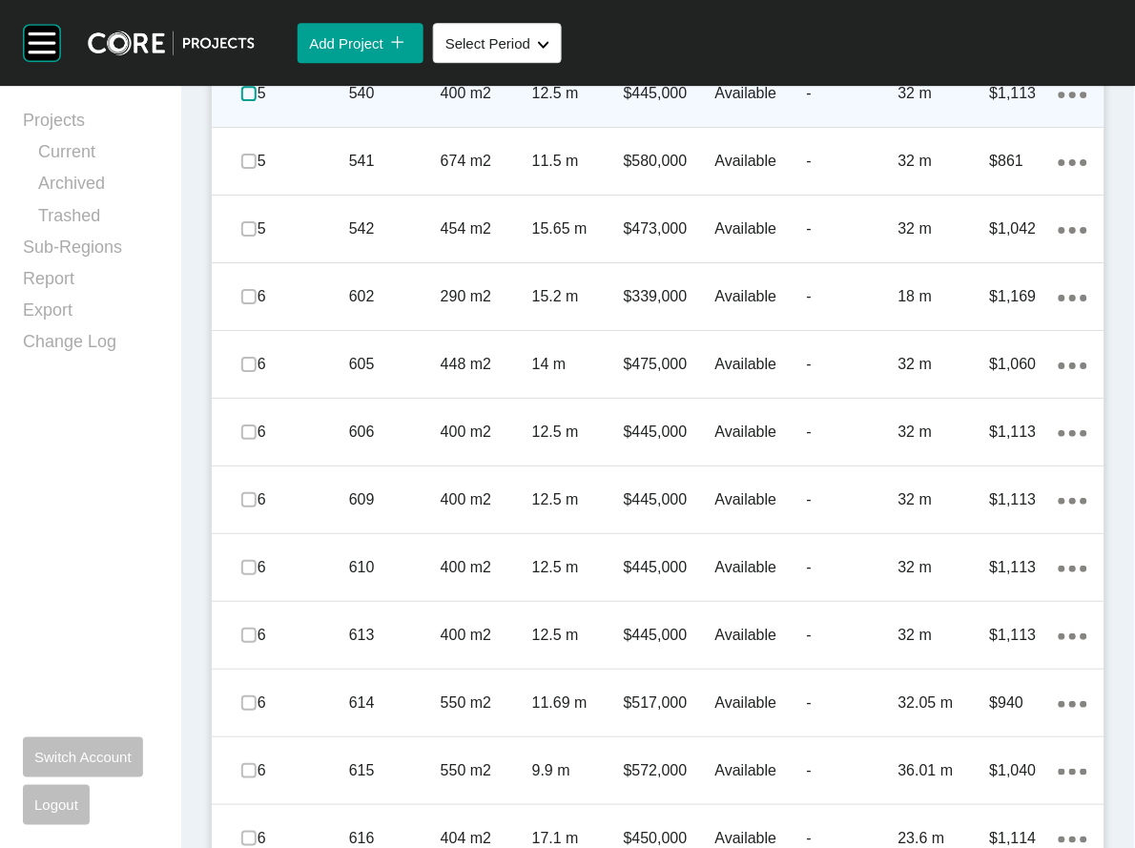
click at [257, 101] on label at bounding box center [248, 93] width 15 height 15
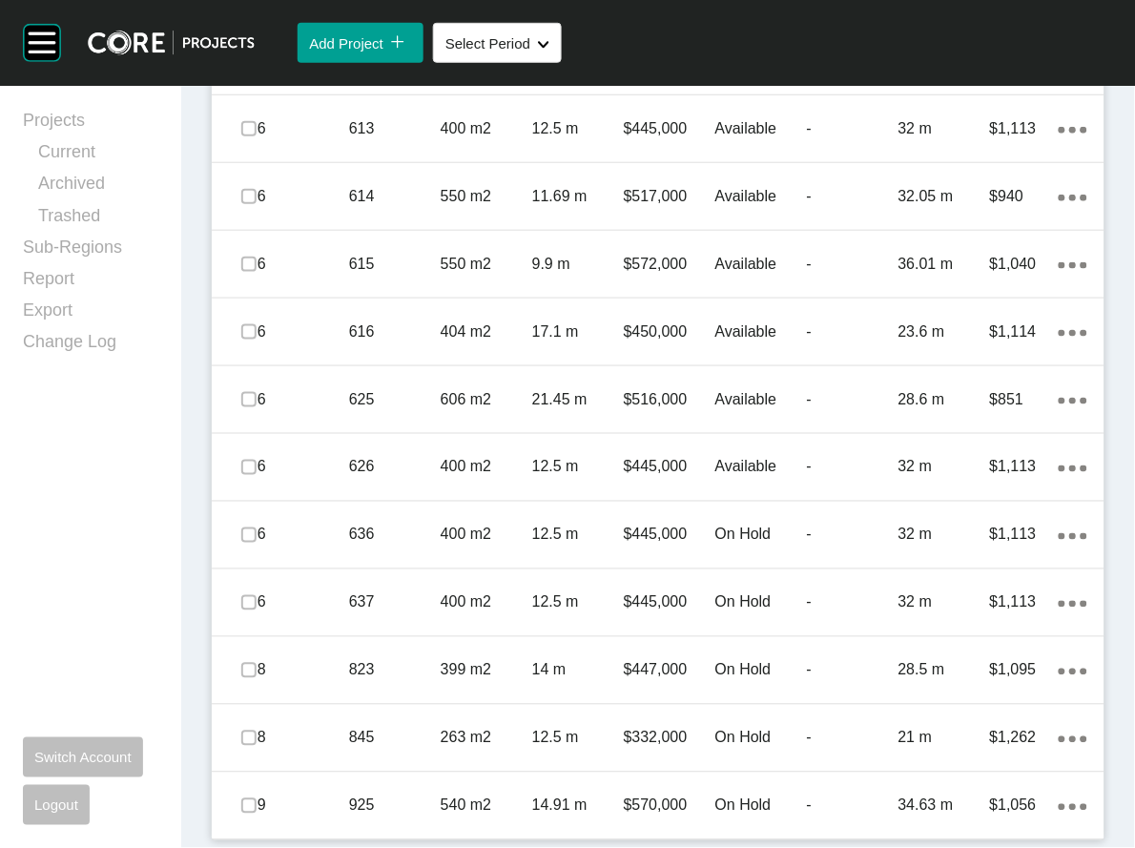
scroll to position [3882, 0]
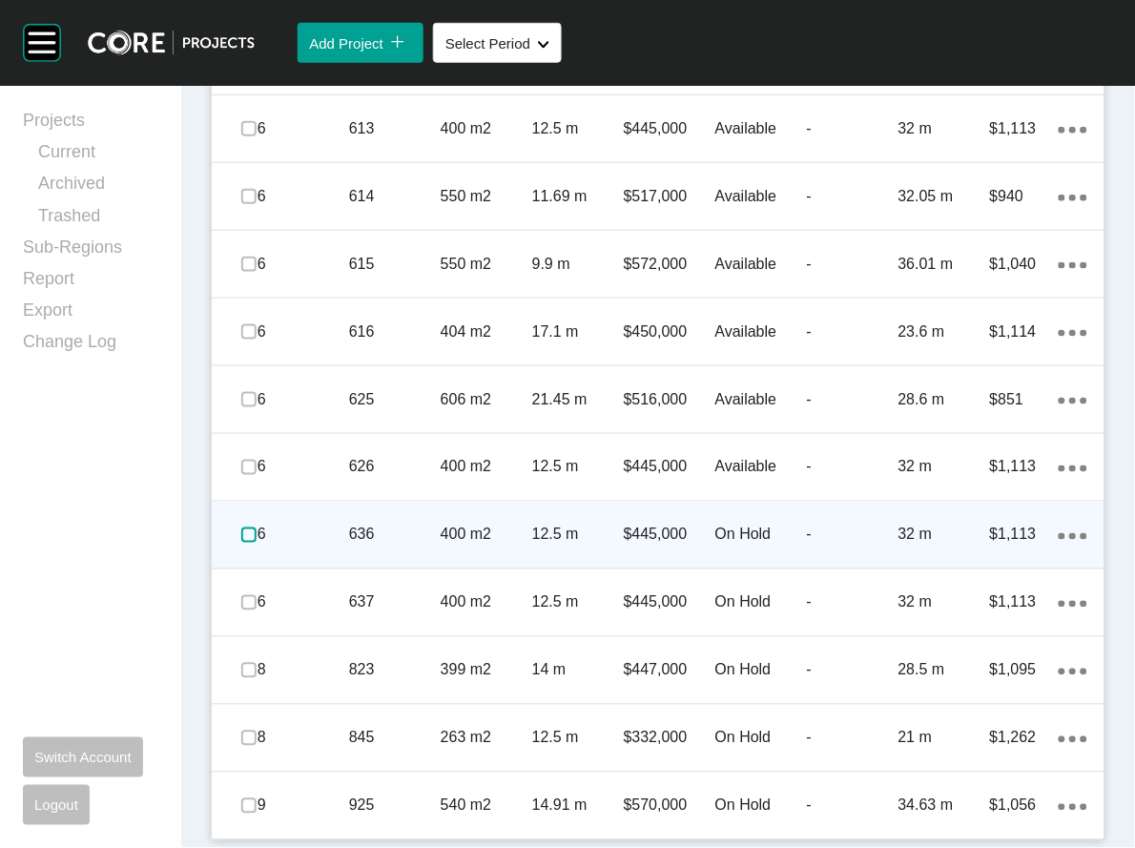
click at [257, 528] on label at bounding box center [248, 535] width 15 height 15
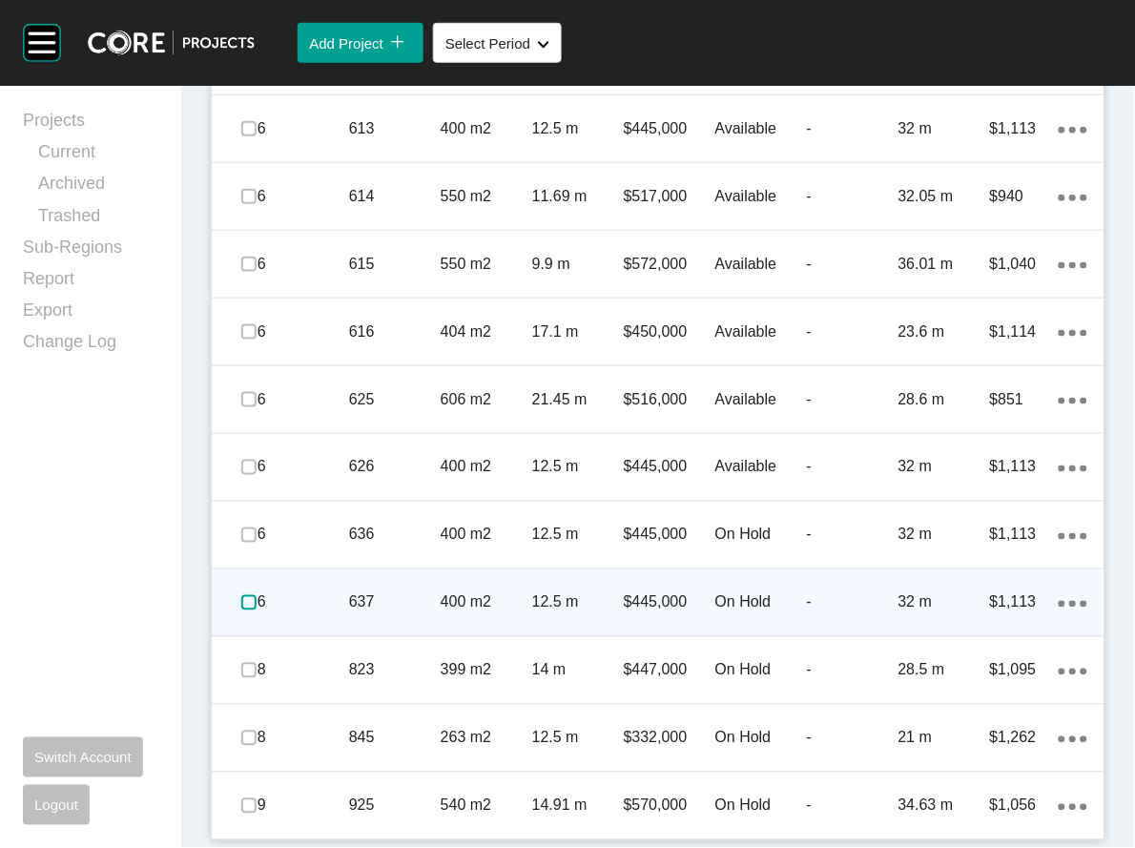
click at [257, 595] on label at bounding box center [248, 602] width 15 height 15
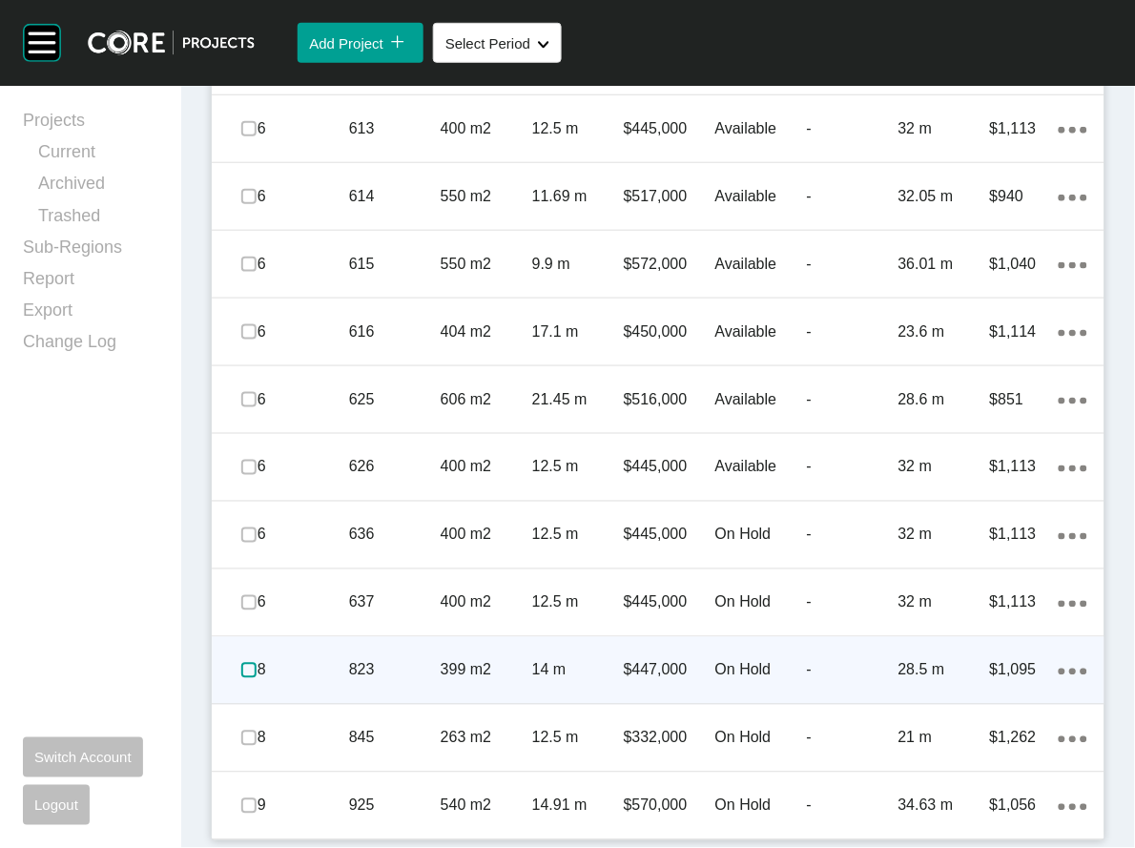
drag, startPoint x: 260, startPoint y: 624, endPoint x: 253, endPoint y: 639, distance: 16.7
click at [257, 663] on label at bounding box center [248, 670] width 15 height 15
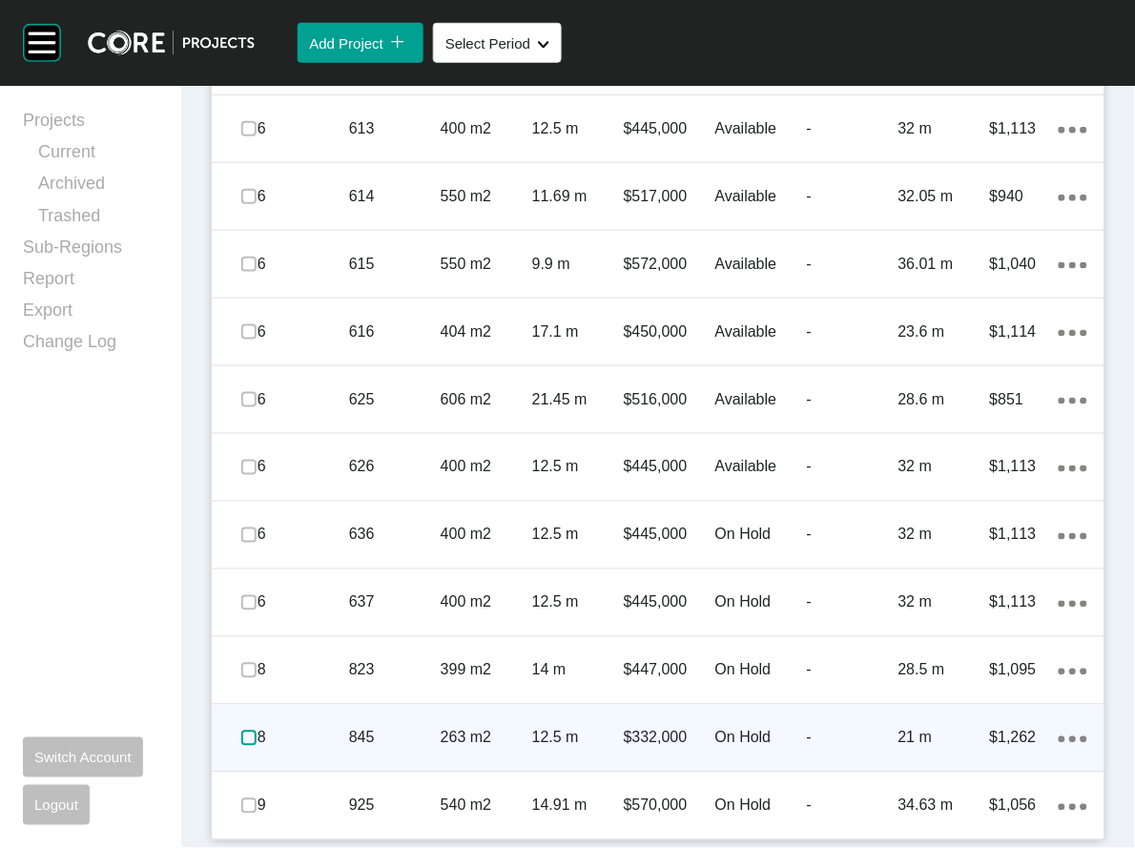
drag, startPoint x: 253, startPoint y: 707, endPoint x: 250, endPoint y: 722, distance: 15.5
click at [253, 731] on label at bounding box center [248, 738] width 15 height 15
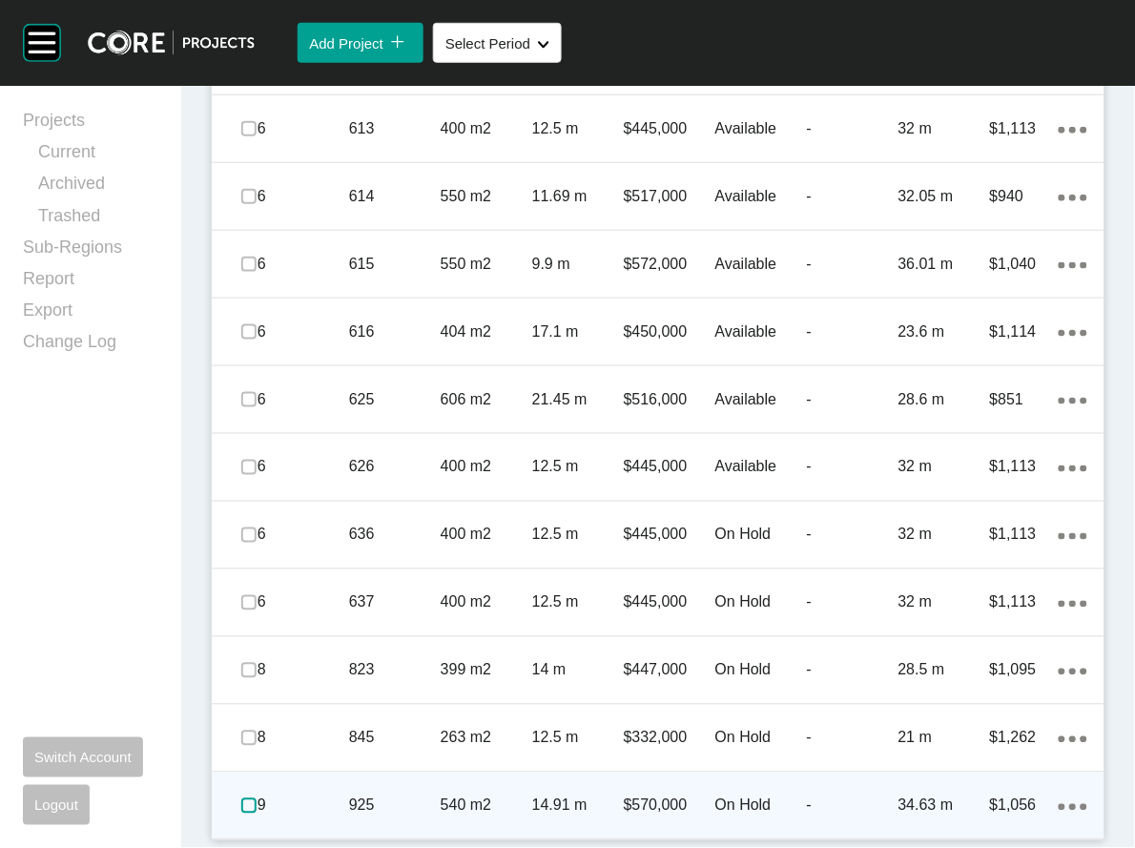
click at [251, 795] on label at bounding box center [248, 806] width 15 height 15
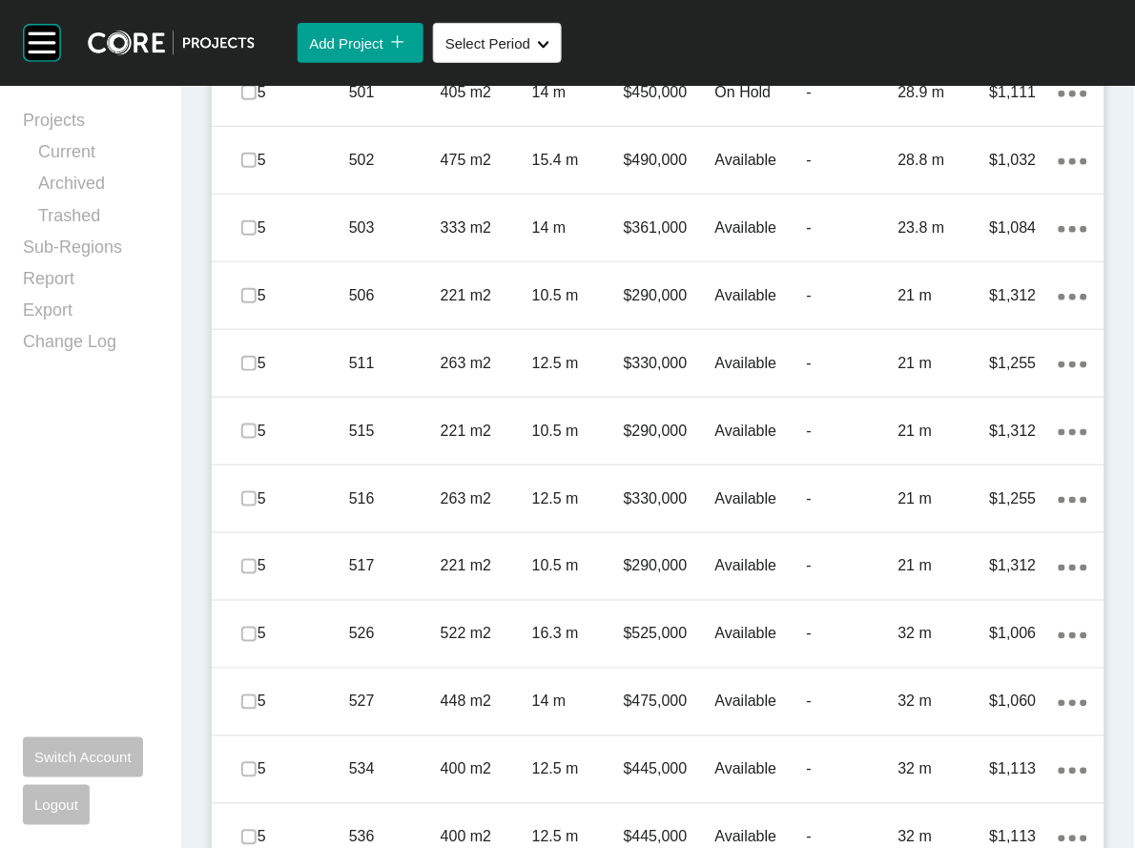
scroll to position [1497, 0]
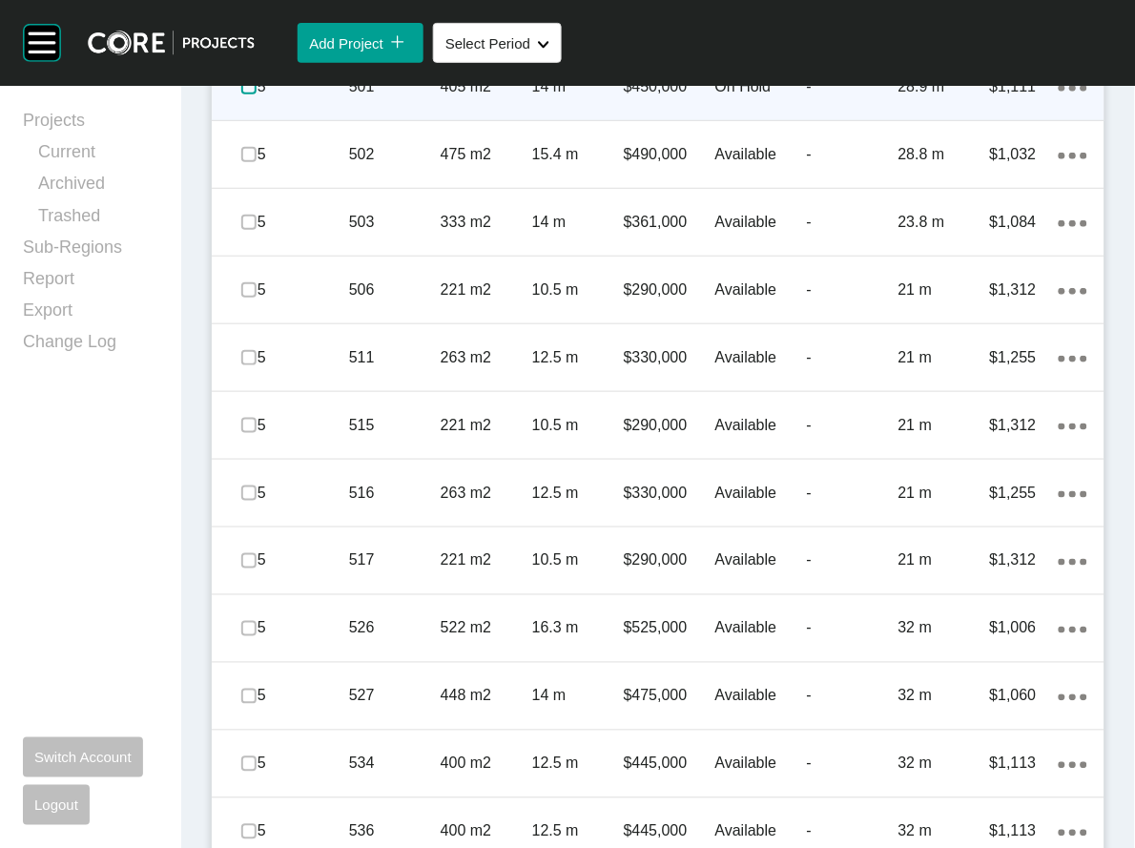
click at [257, 94] on label at bounding box center [248, 86] width 15 height 15
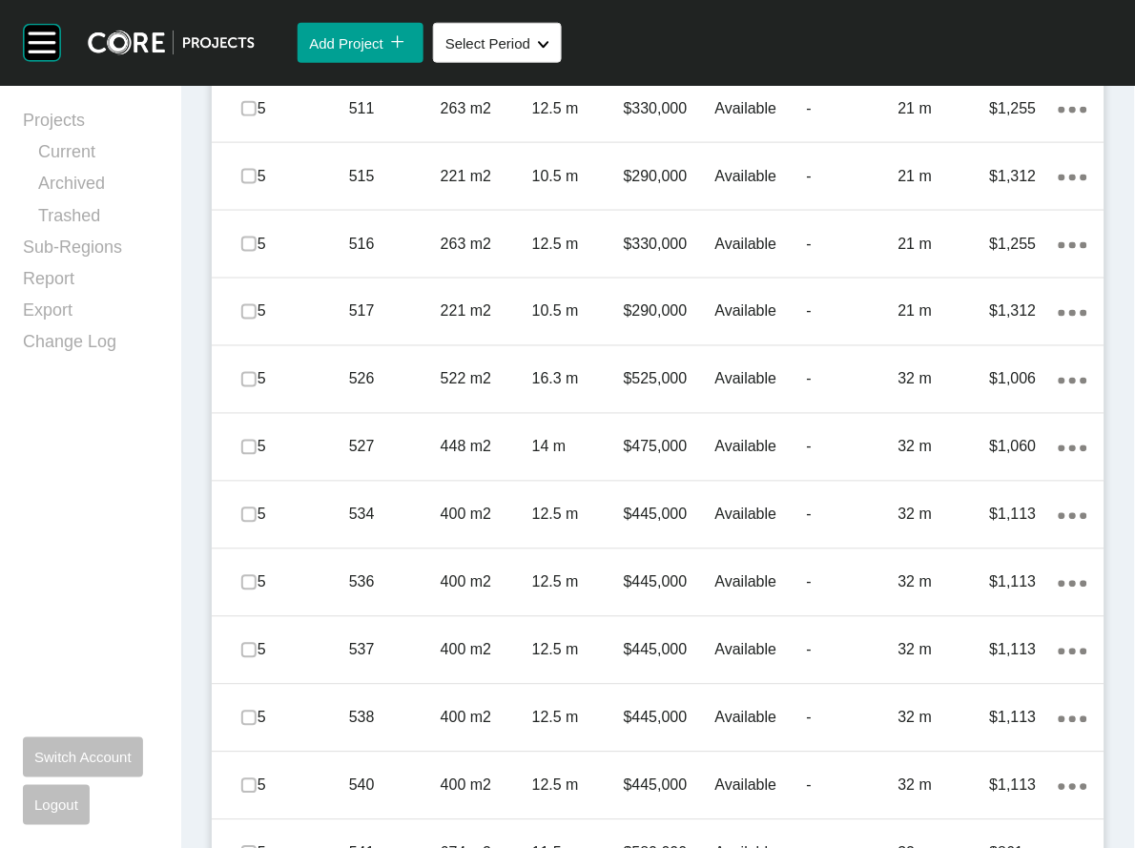
scroll to position [1758, 0]
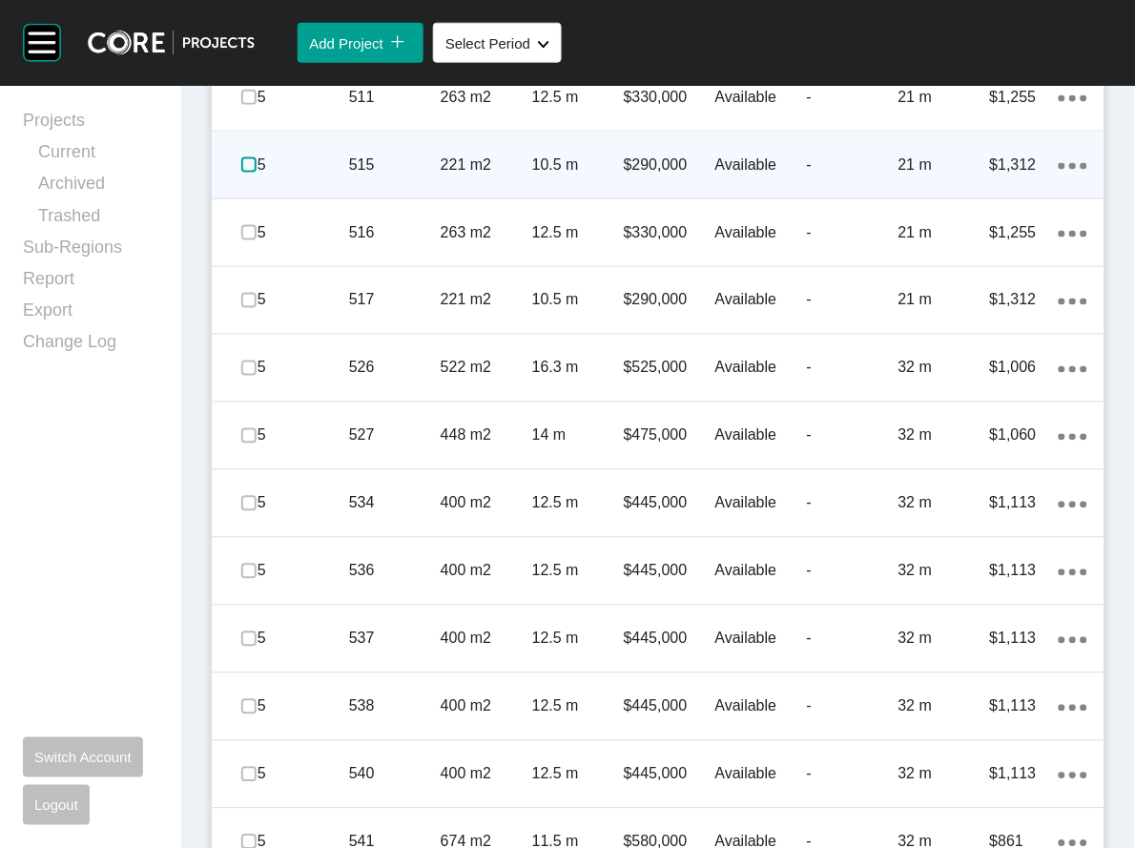
click at [254, 173] on label at bounding box center [248, 164] width 15 height 15
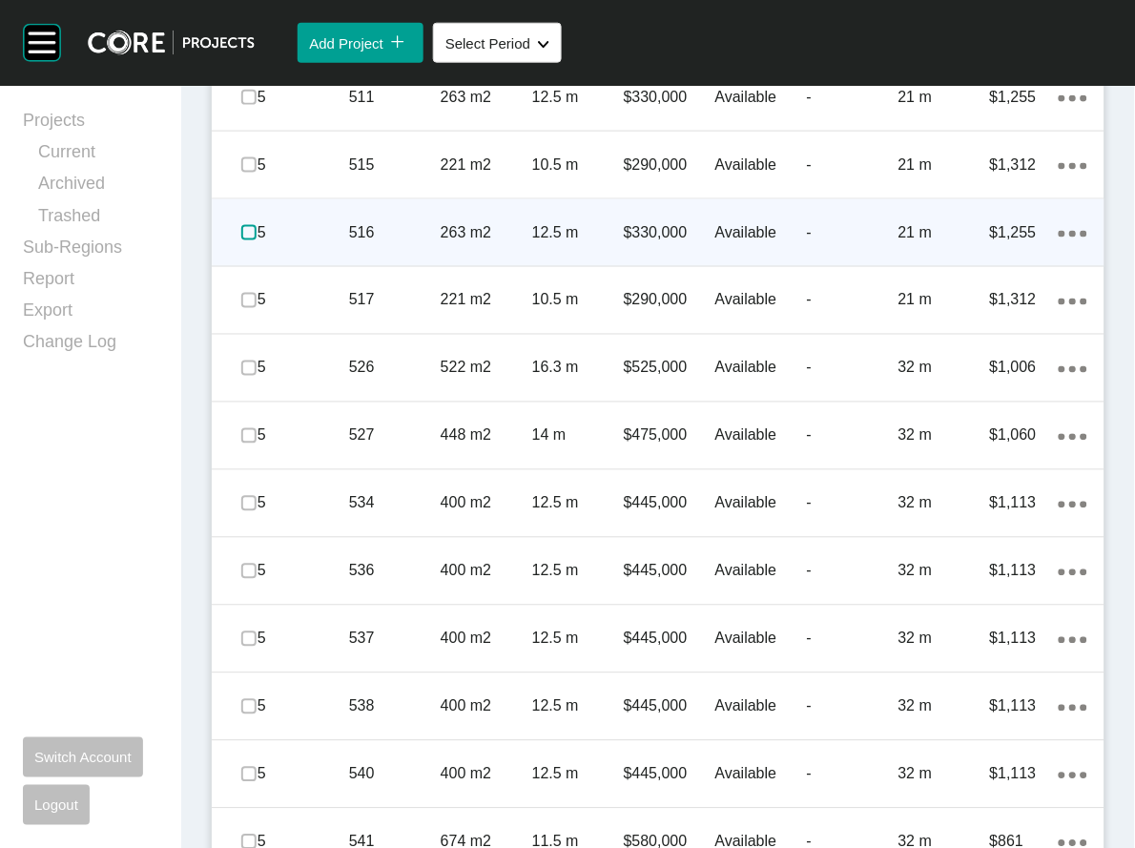
click at [253, 240] on label at bounding box center [248, 232] width 15 height 15
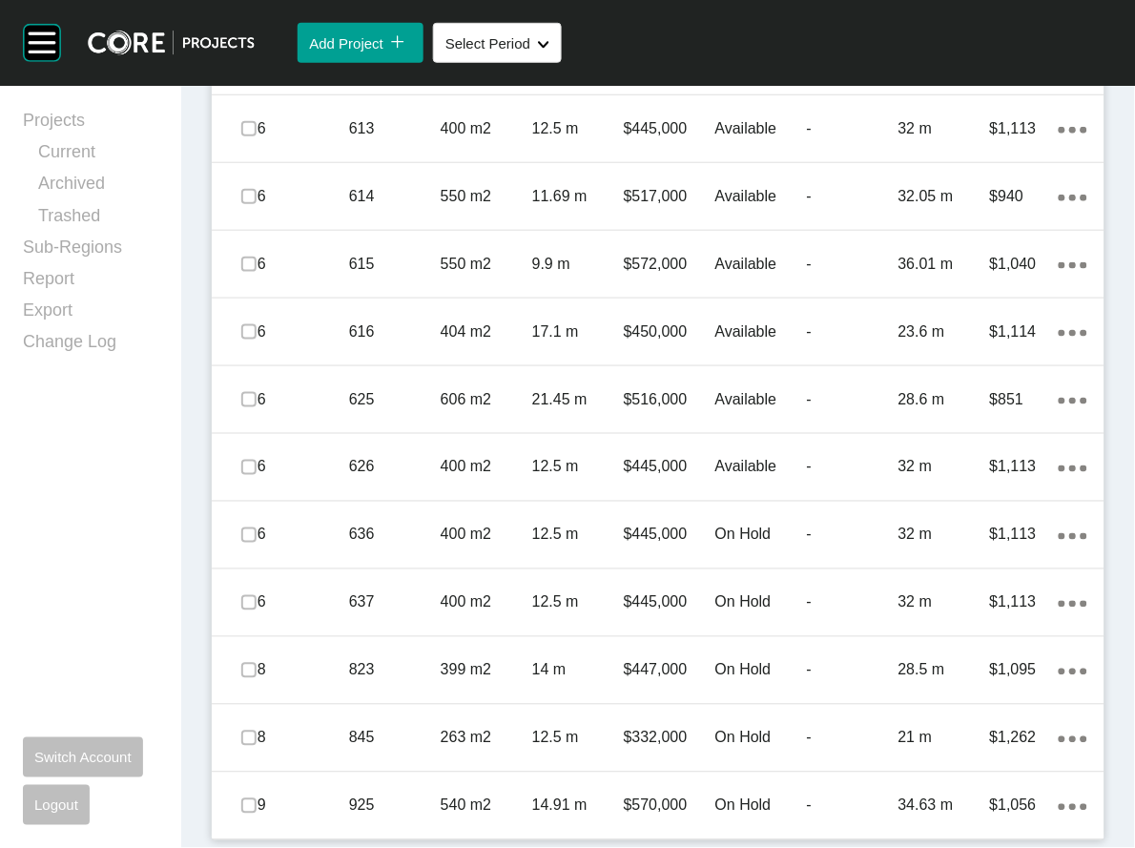
scroll to position [3882, 0]
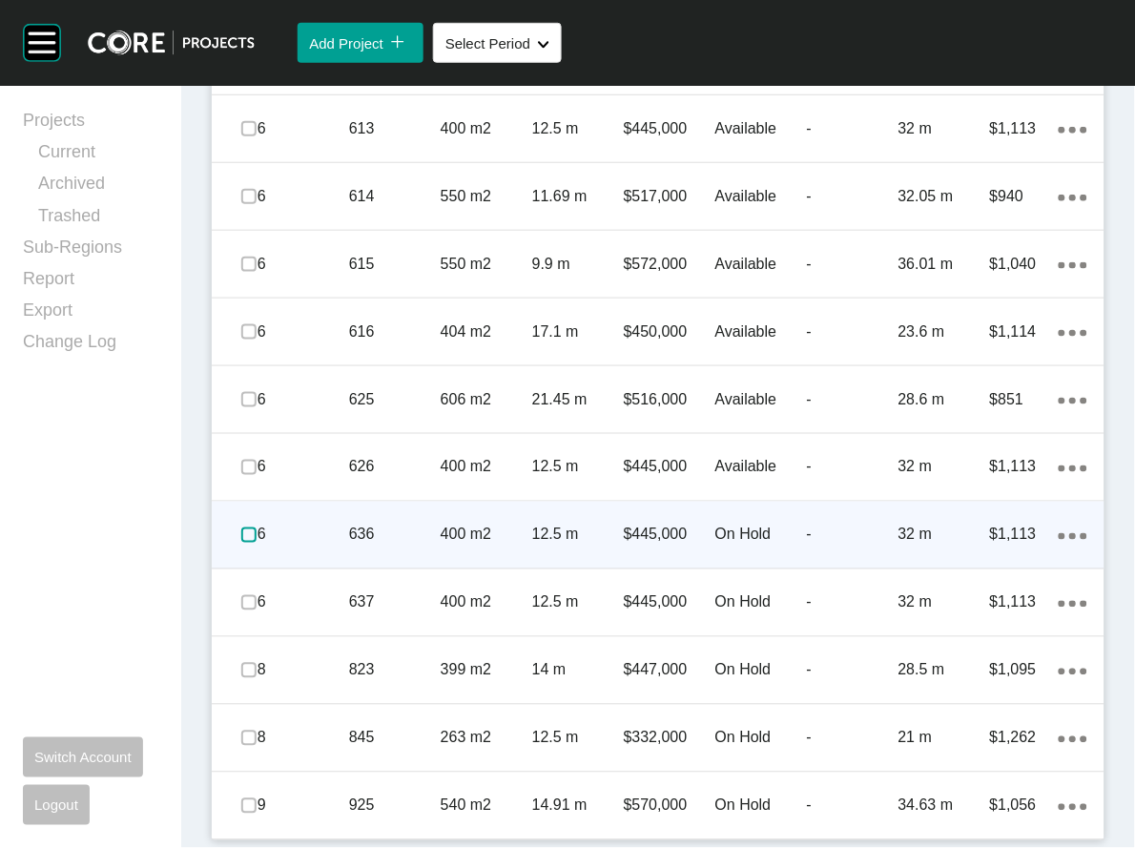
click at [257, 528] on label at bounding box center [248, 535] width 15 height 15
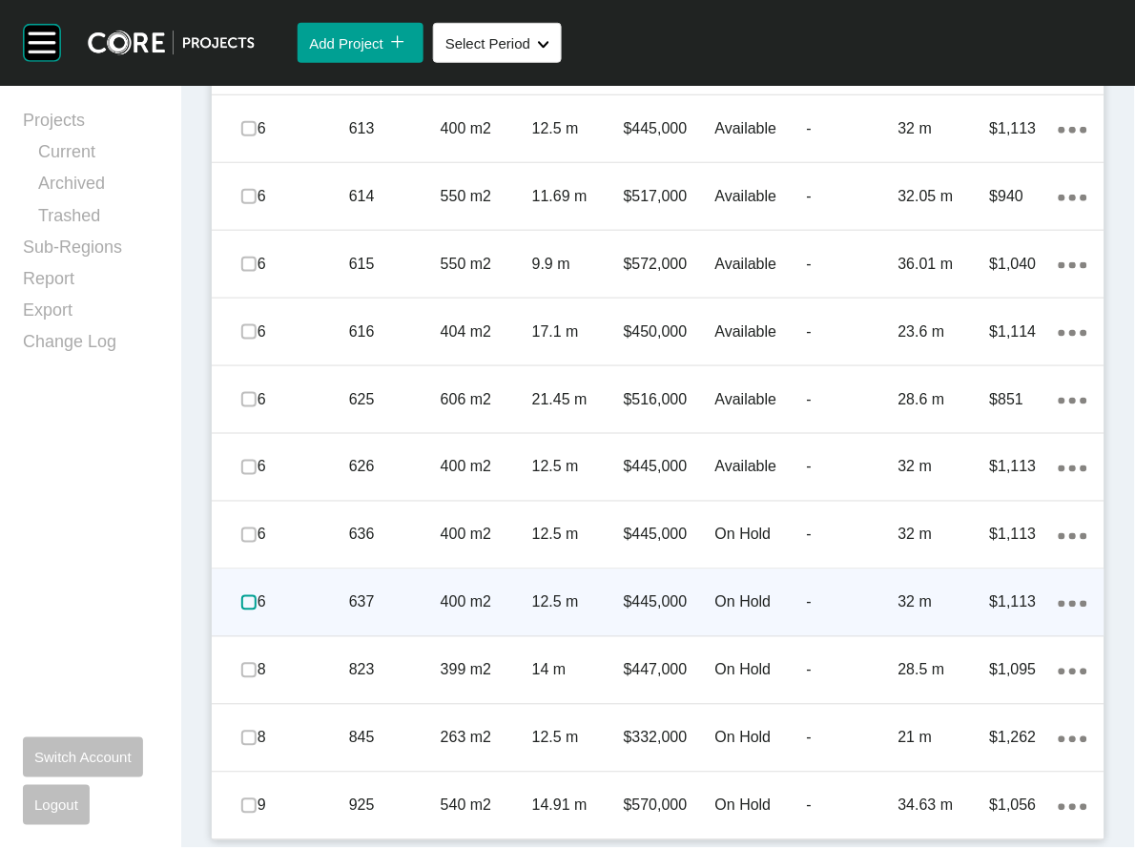
click at [255, 595] on label at bounding box center [248, 602] width 15 height 15
click at [300, 593] on p "6" at bounding box center [304, 603] width 92 height 21
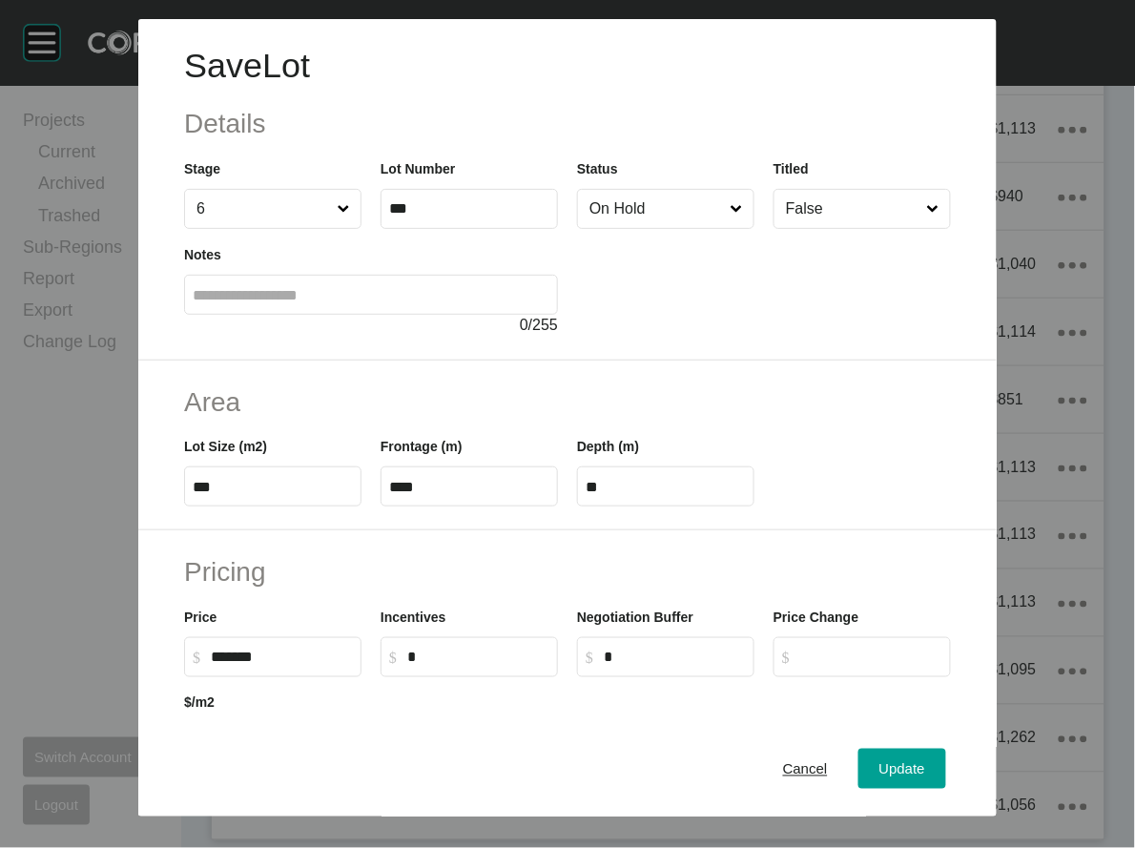
scroll to position [3806, 0]
click at [724, 228] on input "On Hold" at bounding box center [656, 209] width 141 height 38
click at [930, 756] on div "Update" at bounding box center [902, 769] width 55 height 26
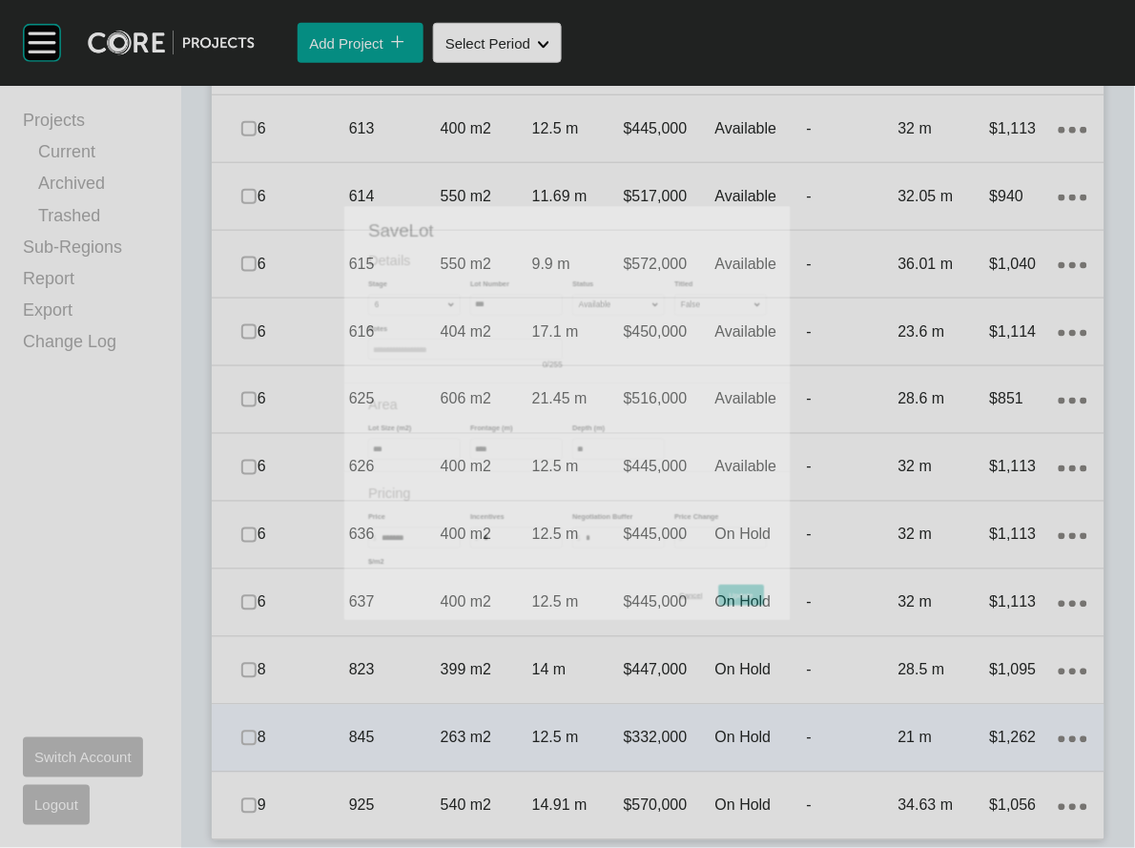
scroll to position [3882, 0]
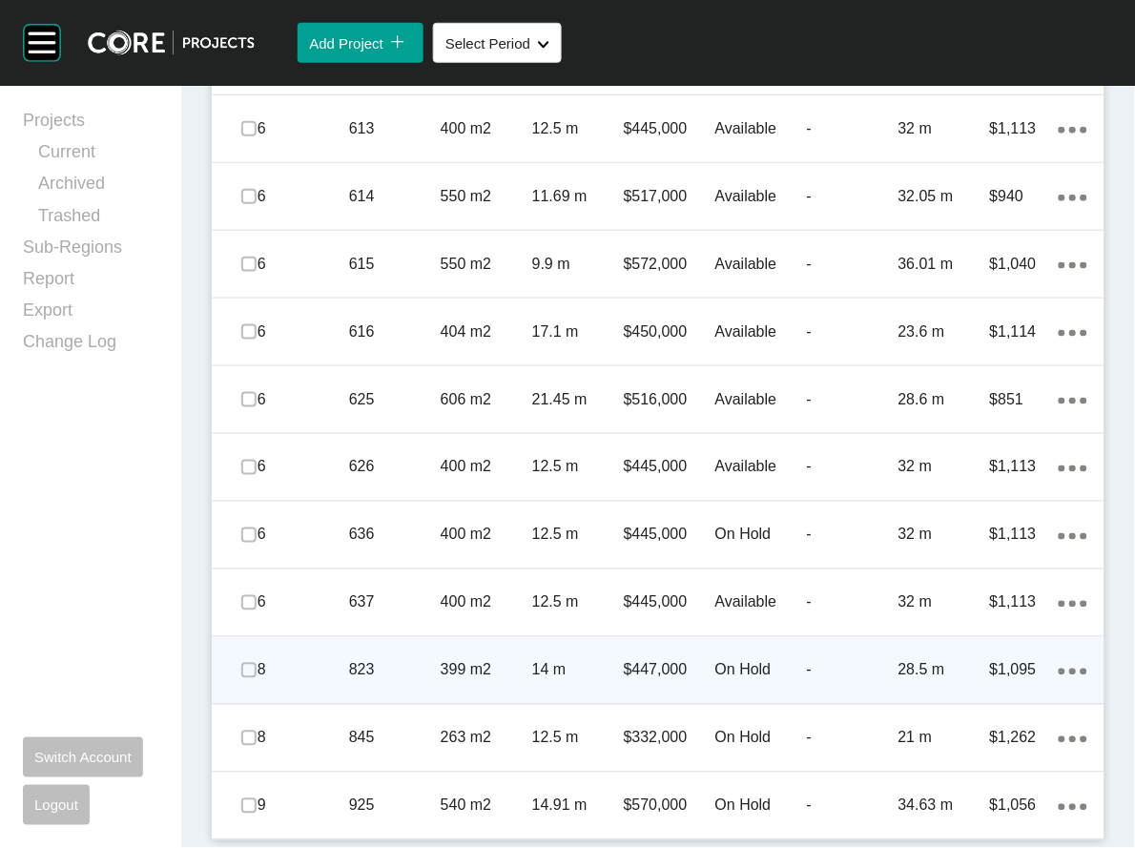
click at [767, 660] on p "On Hold" at bounding box center [762, 670] width 92 height 21
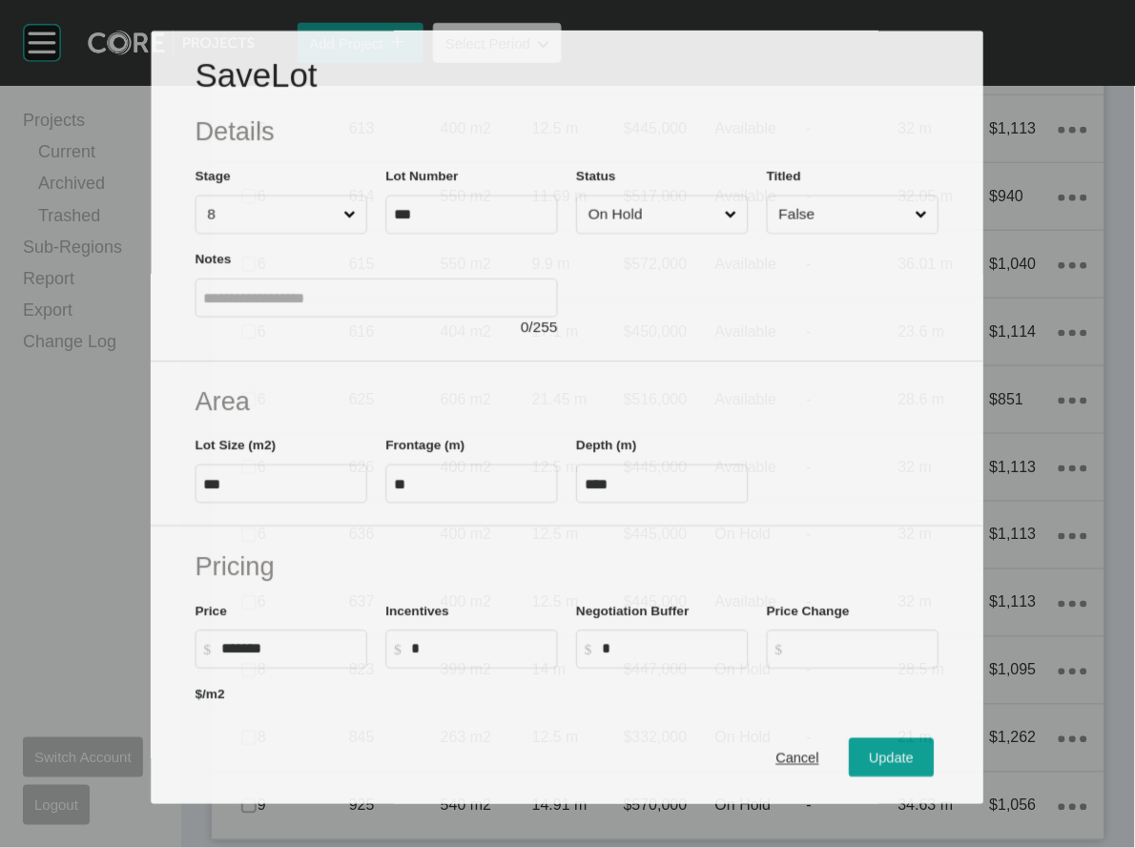
scroll to position [3806, 0]
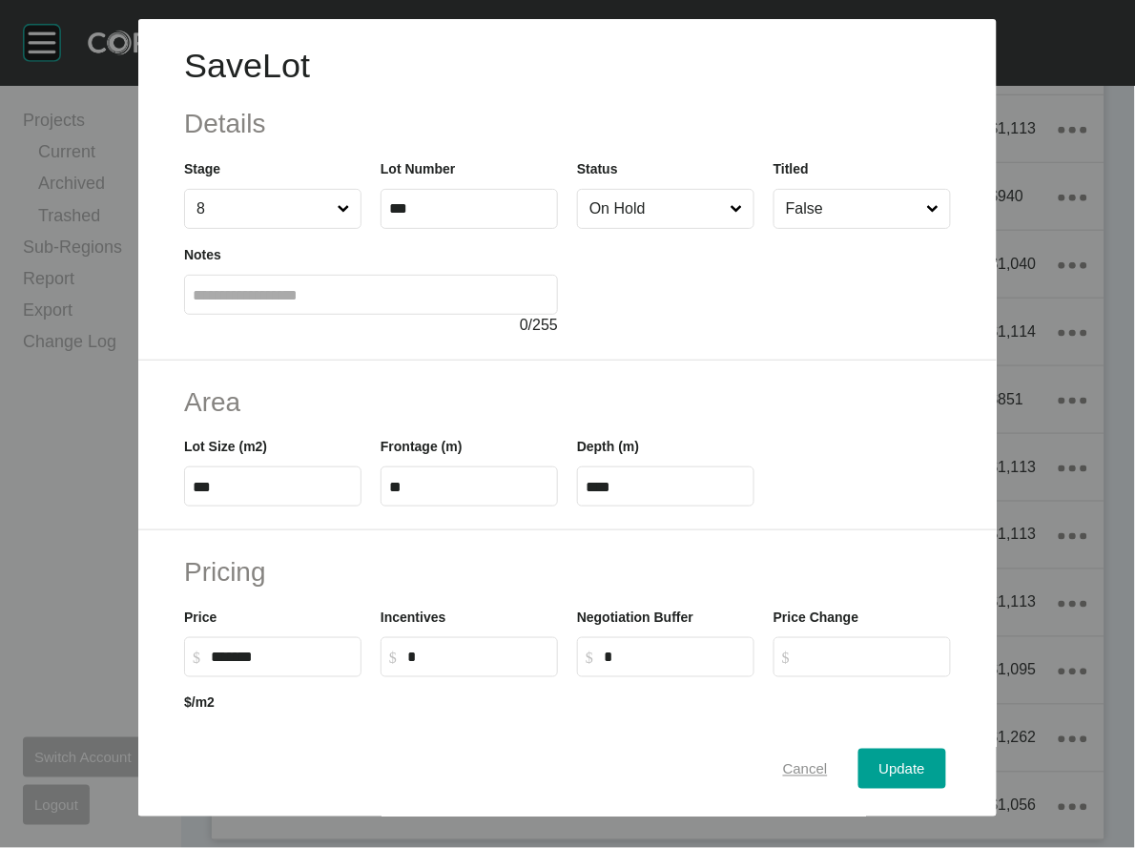
click at [828, 760] on span "Cancel" at bounding box center [805, 768] width 45 height 16
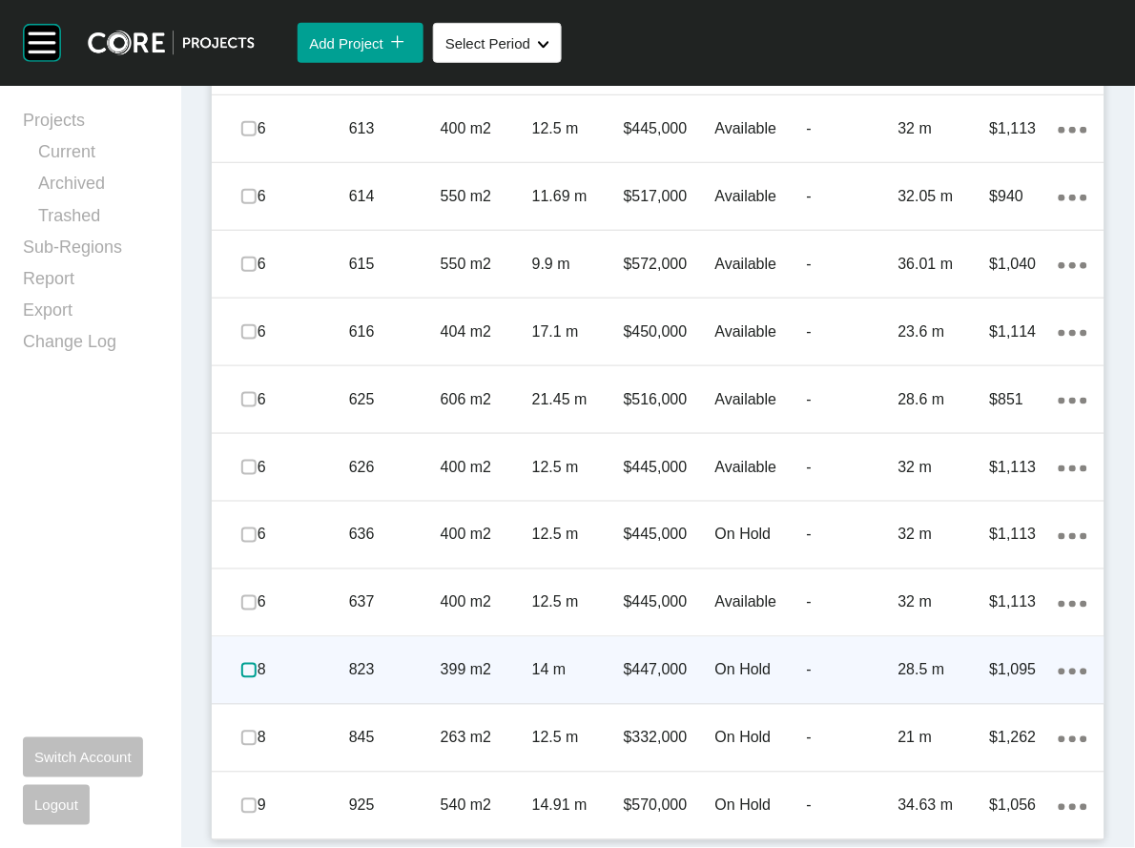
click at [257, 663] on label at bounding box center [248, 670] width 15 height 15
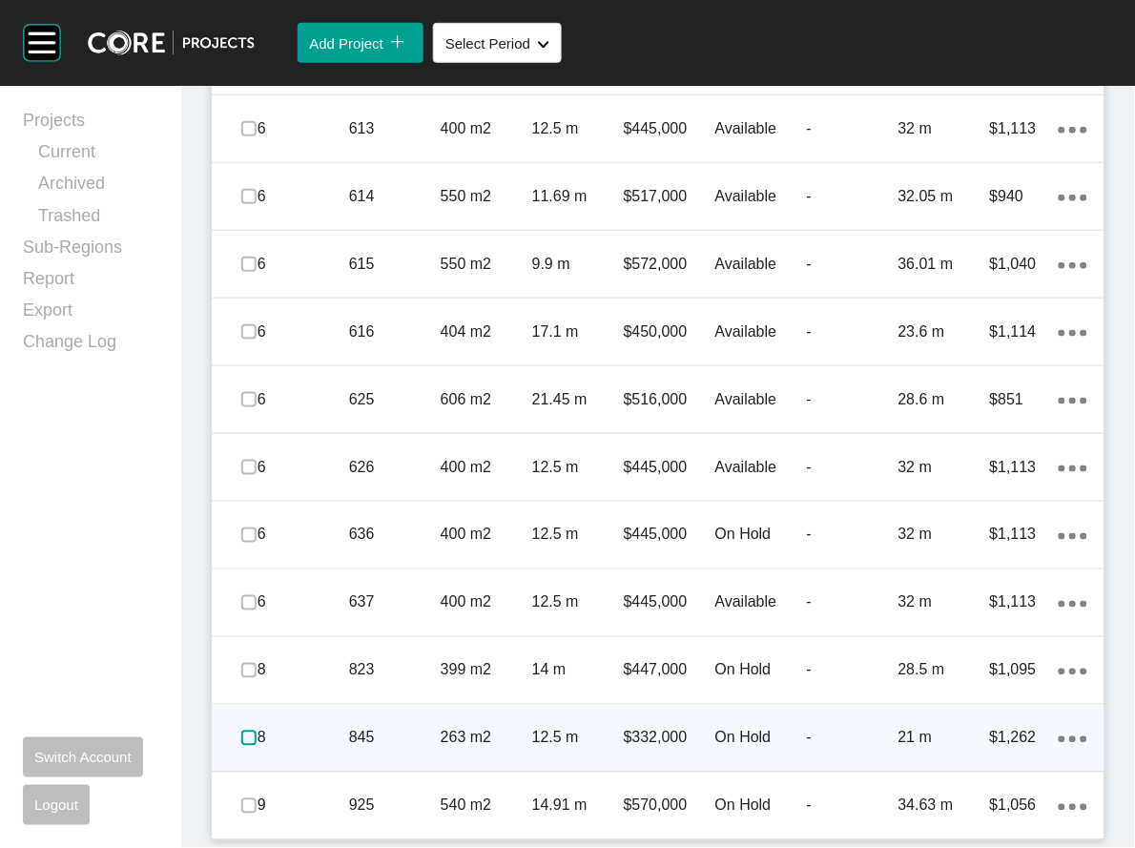
drag, startPoint x: 260, startPoint y: 712, endPoint x: 256, endPoint y: 746, distance: 34.7
click at [257, 731] on label at bounding box center [248, 738] width 15 height 15
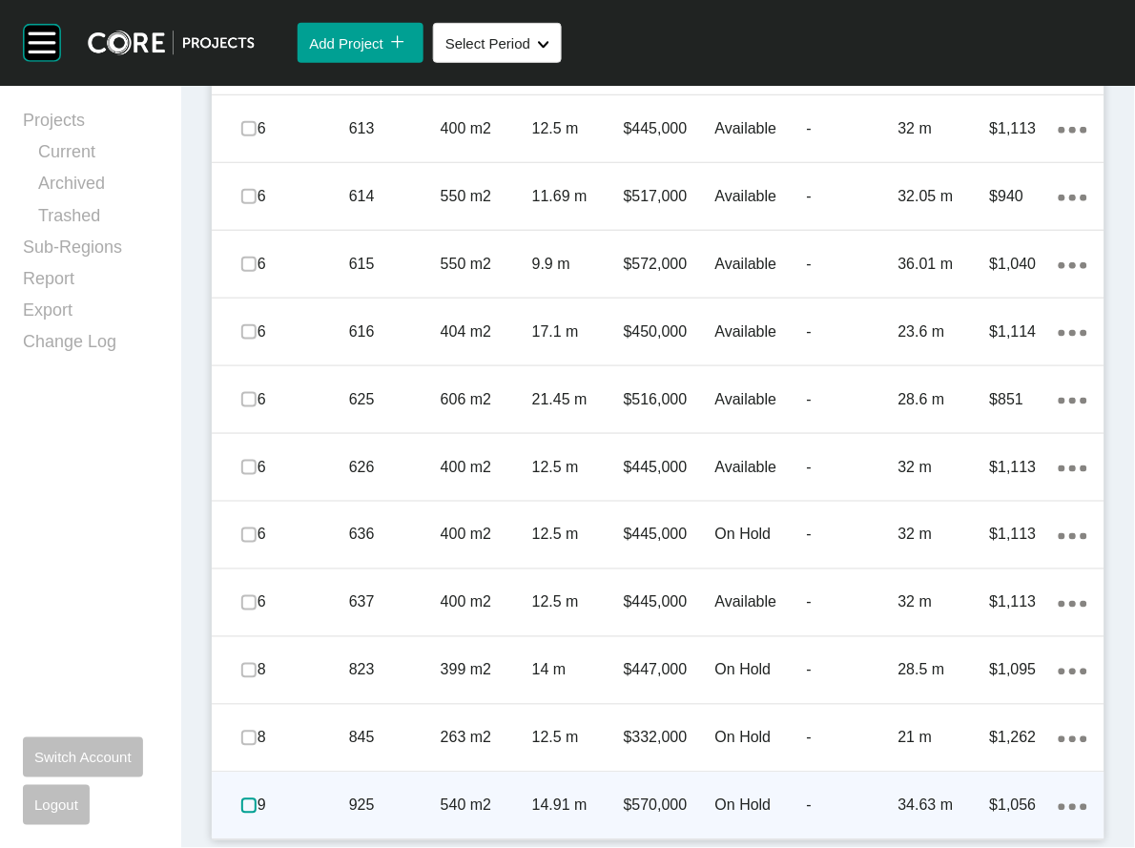
click at [256, 795] on label at bounding box center [248, 806] width 15 height 15
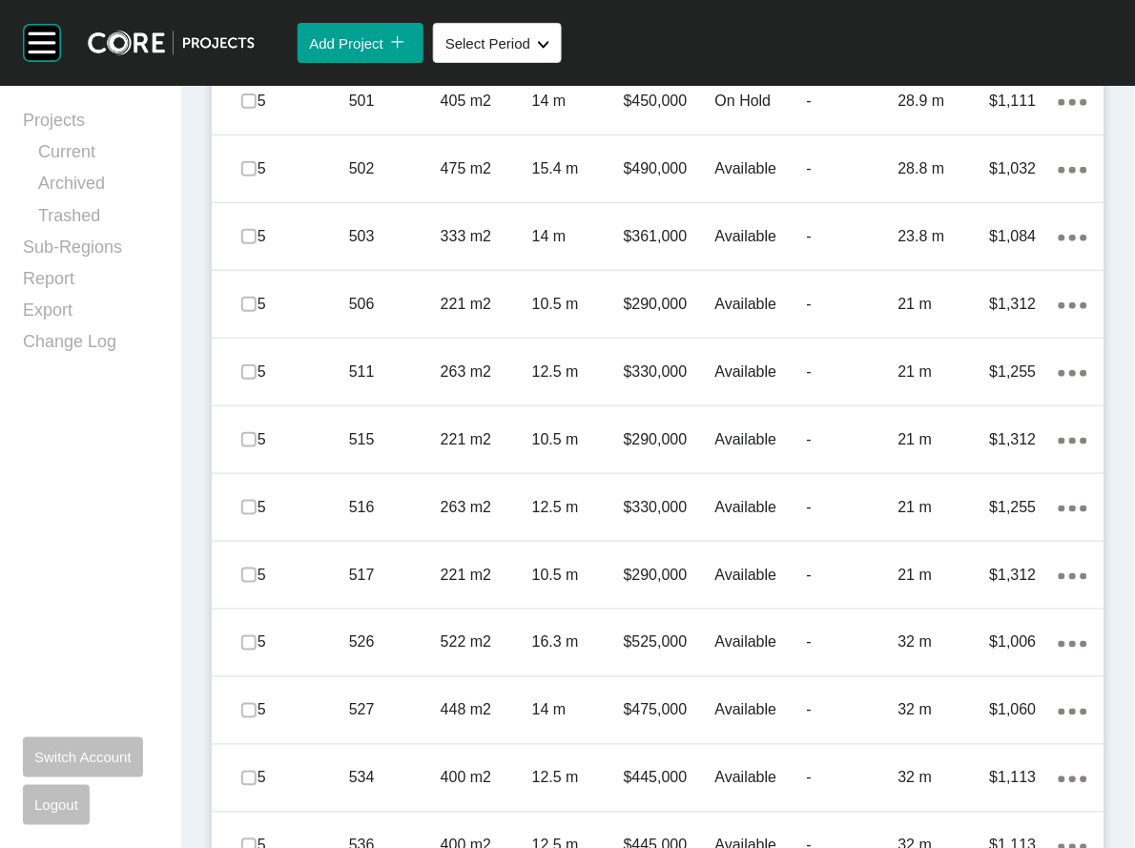
scroll to position [1429, 0]
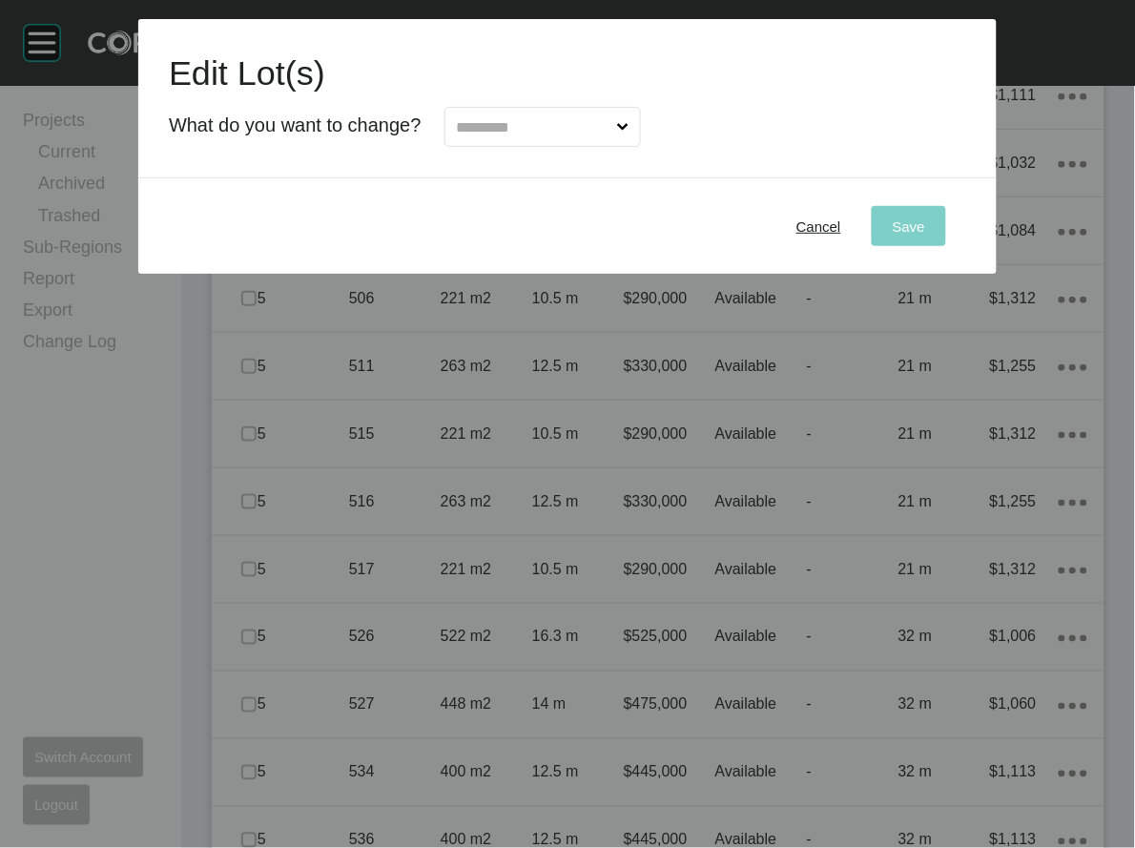
click at [513, 146] on input "text" at bounding box center [533, 127] width 160 height 38
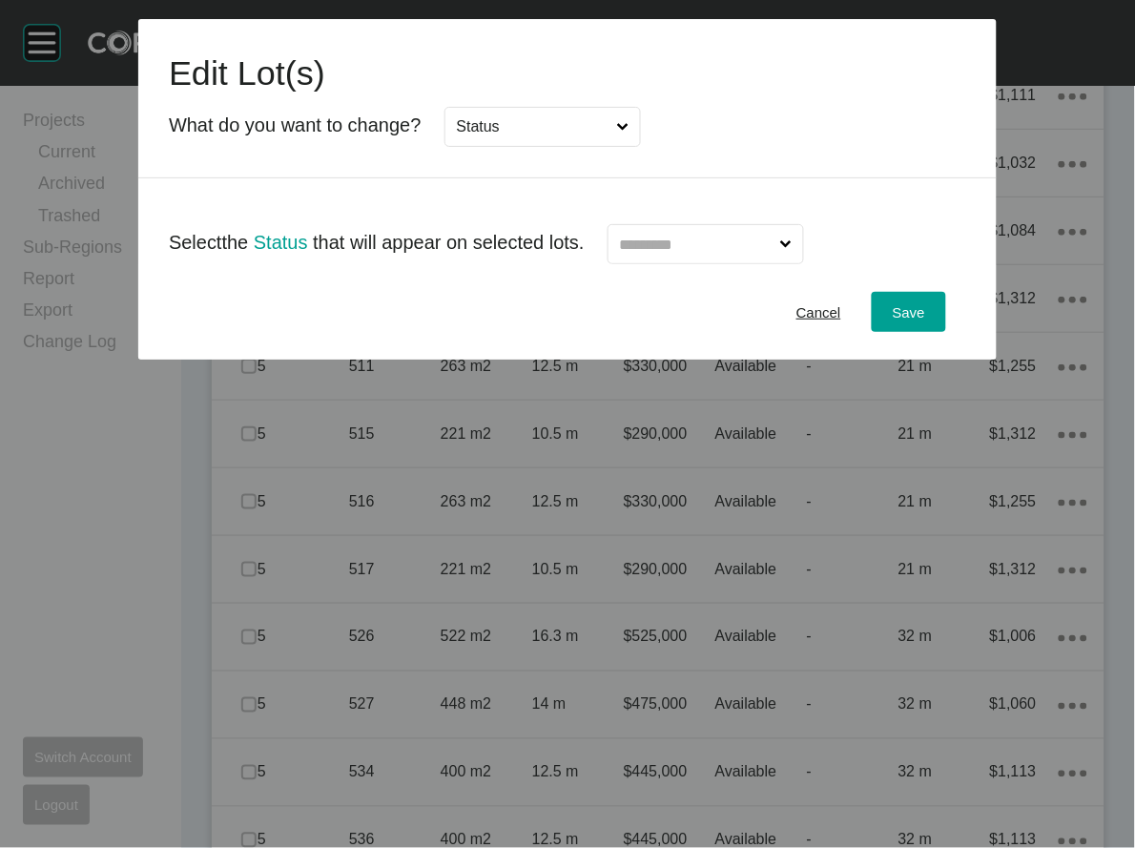
click at [702, 263] on input "text" at bounding box center [696, 244] width 160 height 38
type input "*"
drag, startPoint x: 705, startPoint y: 411, endPoint x: 837, endPoint y: 387, distance: 133.8
drag, startPoint x: 955, startPoint y: 392, endPoint x: 955, endPoint y: 404, distance: 11.4
click at [947, 332] on button "Save" at bounding box center [909, 312] width 74 height 40
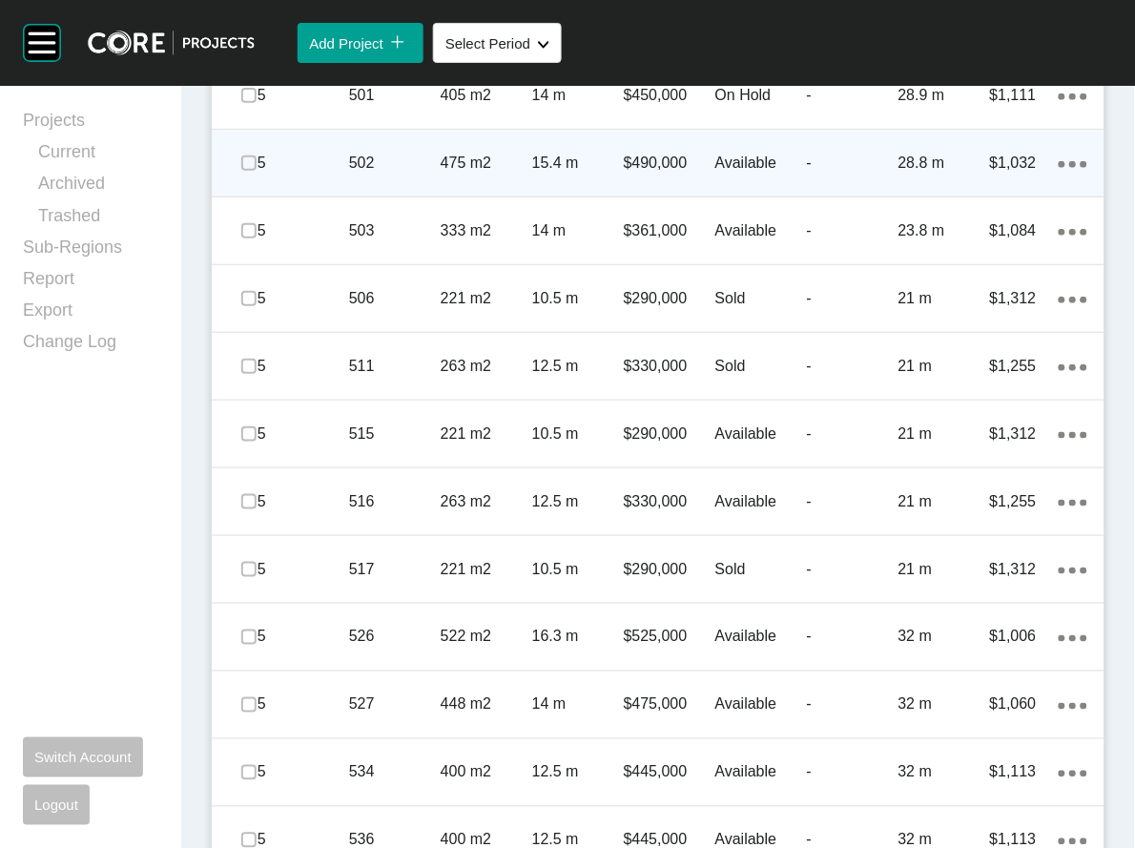
click at [807, 174] on p "-" at bounding box center [853, 163] width 92 height 21
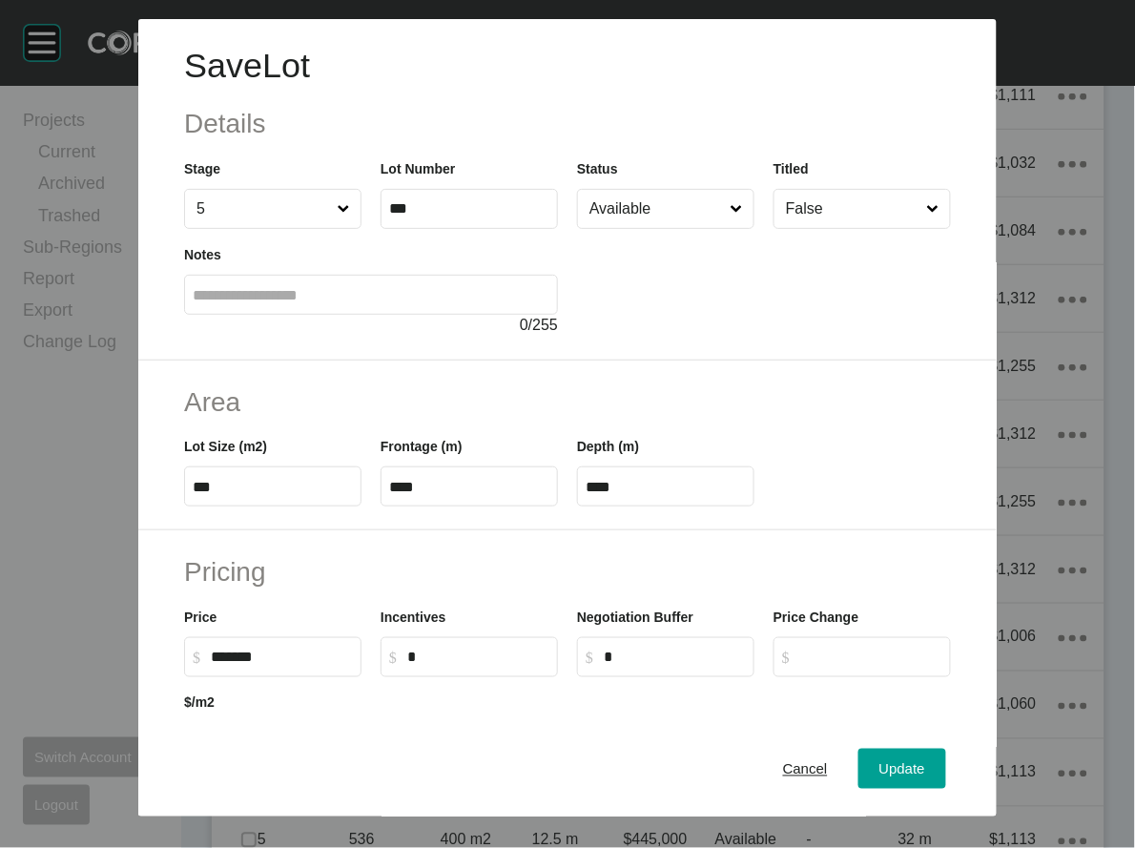
scroll to position [603, 0]
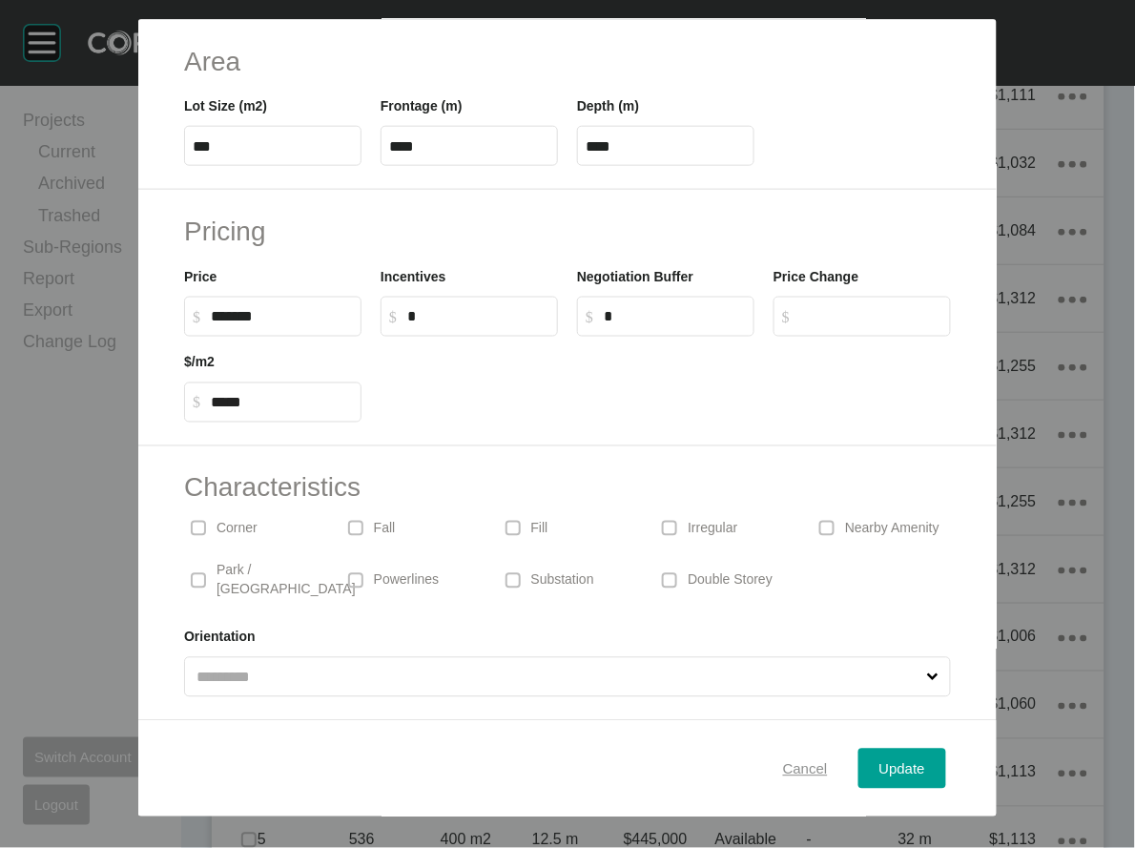
click at [828, 760] on span "Cancel" at bounding box center [805, 768] width 45 height 16
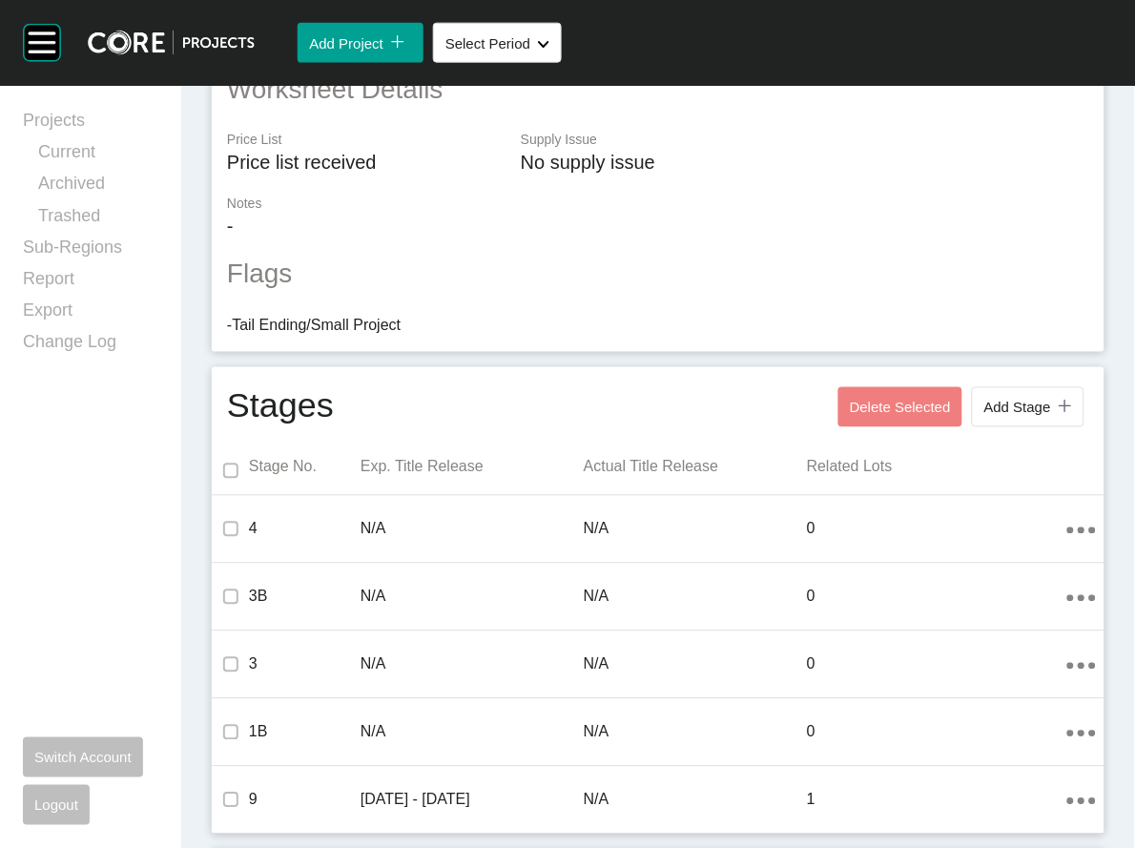
scroll to position [0, 0]
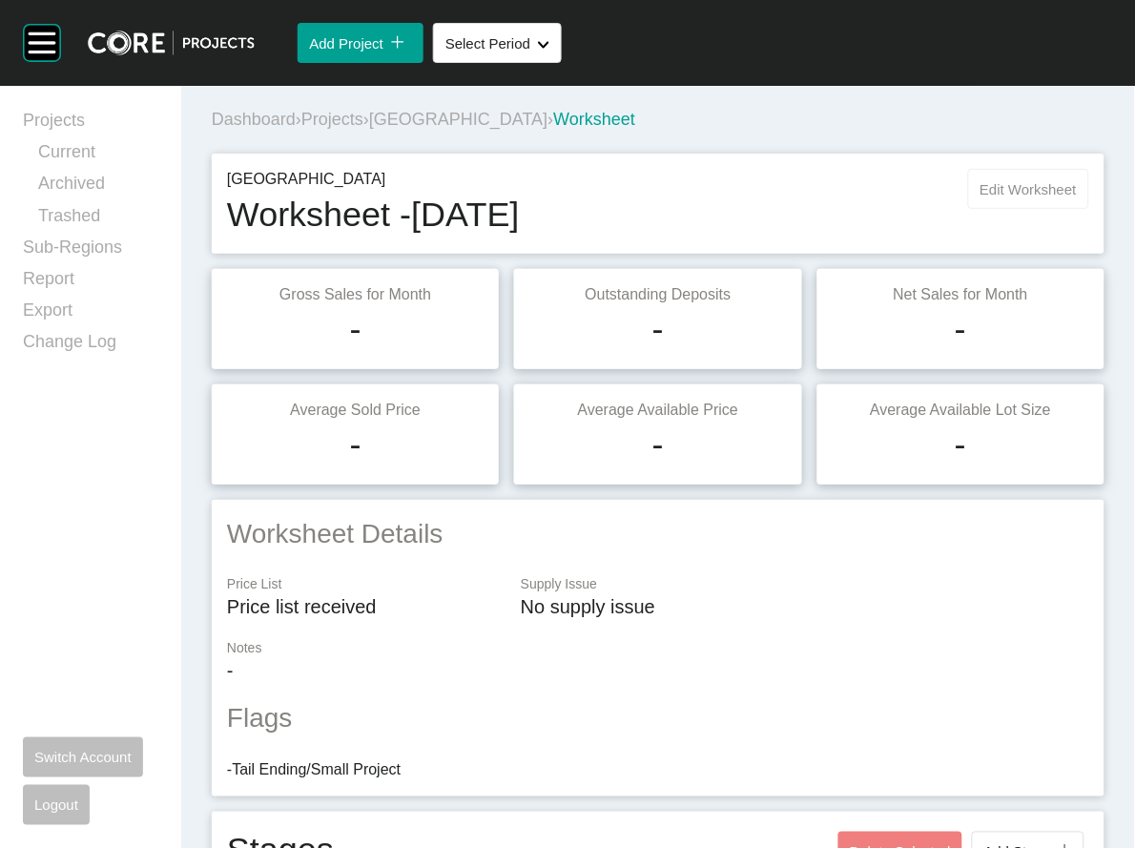
click at [1032, 198] on span "Edit Worksheet" at bounding box center [1029, 189] width 96 height 16
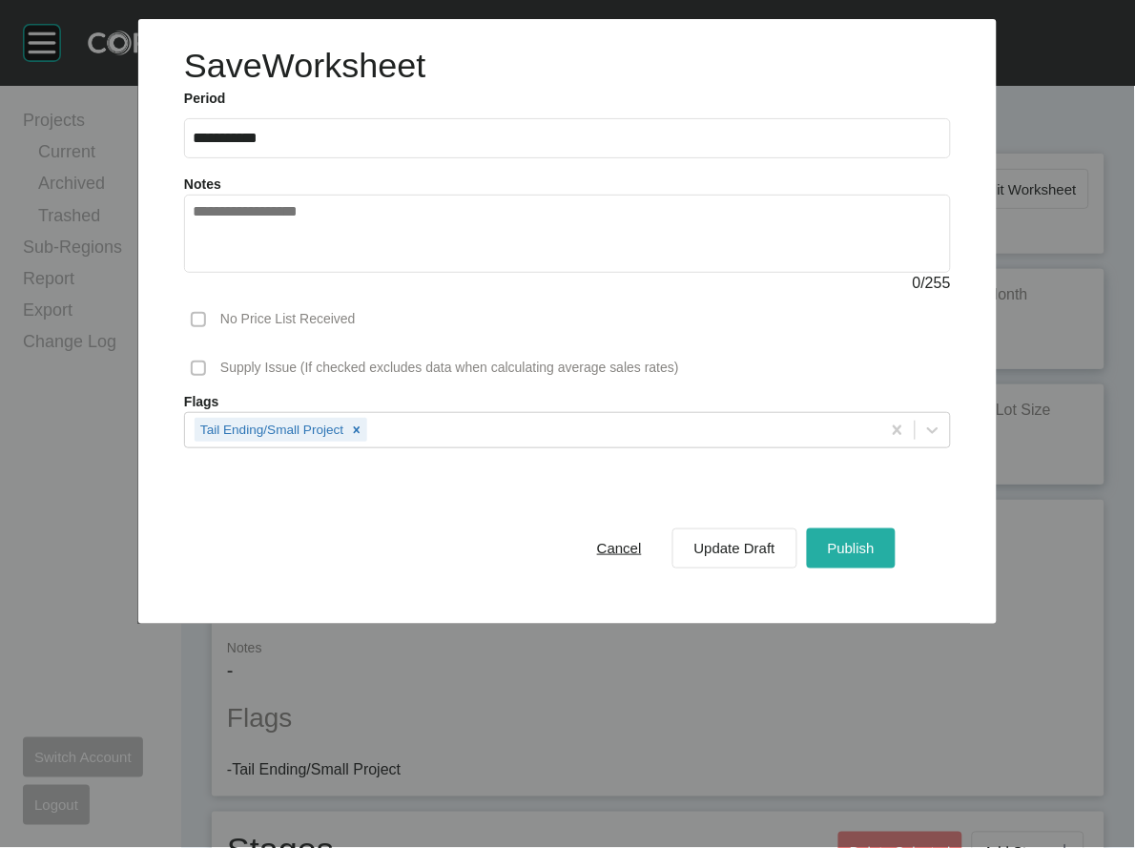
click at [880, 561] on div "Publish" at bounding box center [851, 548] width 56 height 26
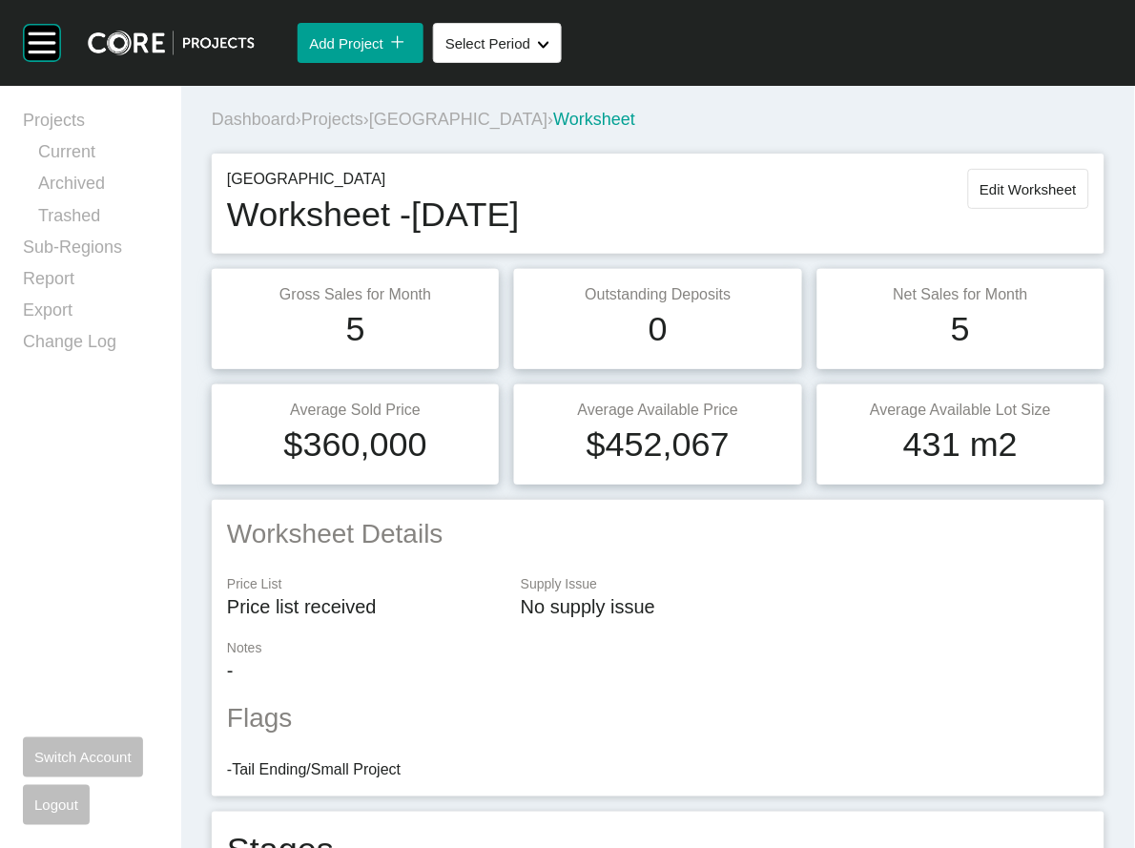
click at [364, 129] on span "Projects" at bounding box center [333, 119] width 62 height 19
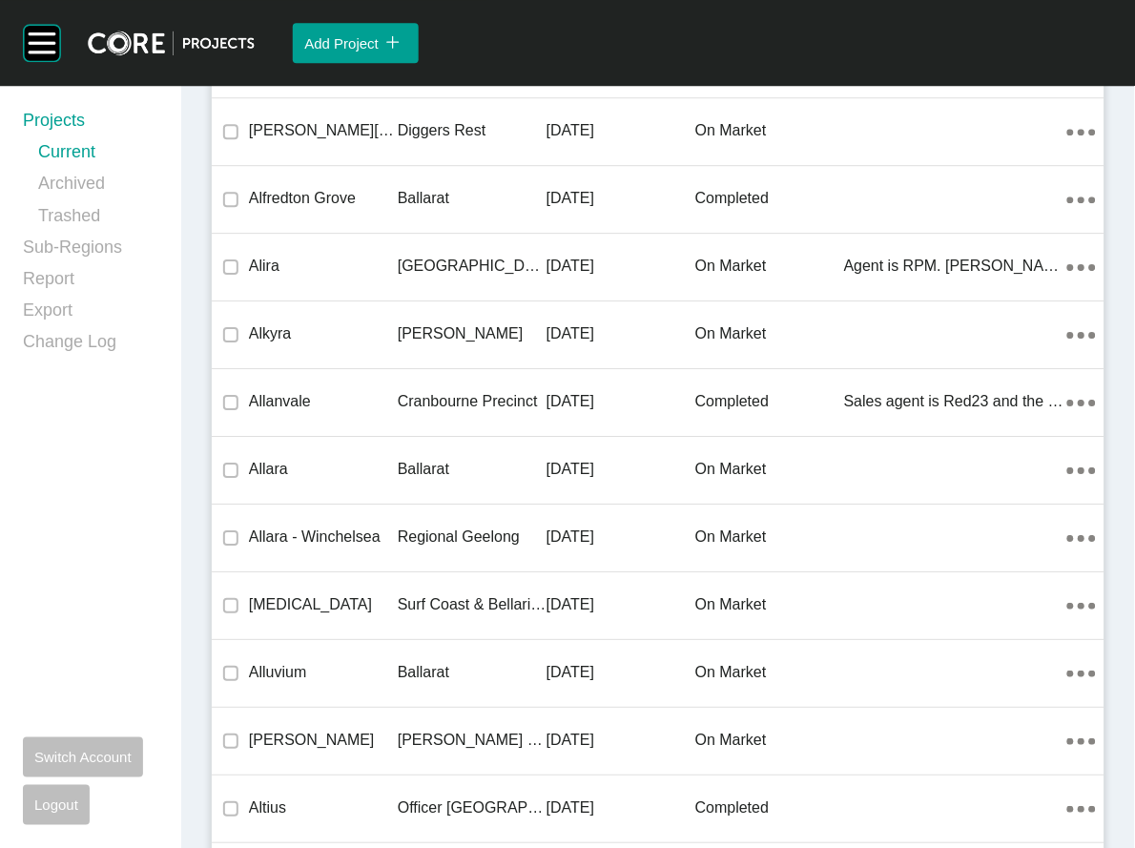
scroll to position [34195, 0]
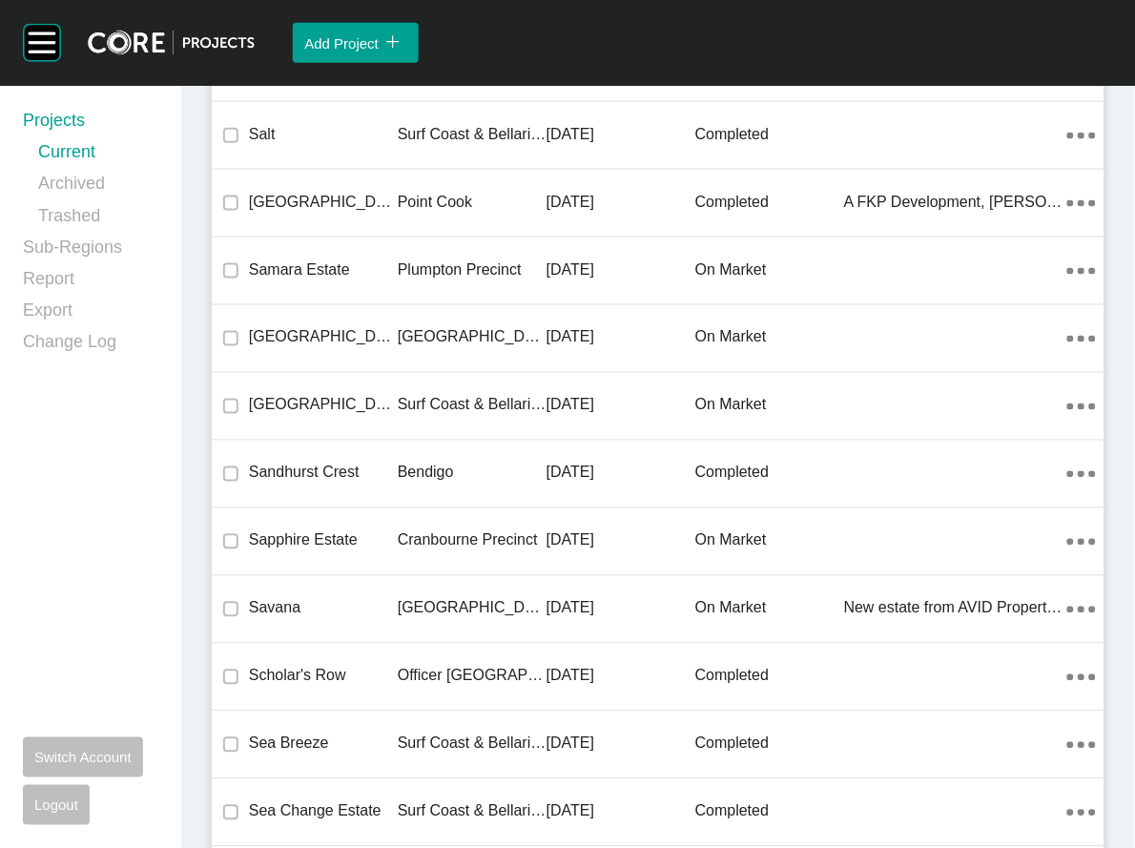
drag, startPoint x: 664, startPoint y: 453, endPoint x: 482, endPoint y: 685, distance: 294.9
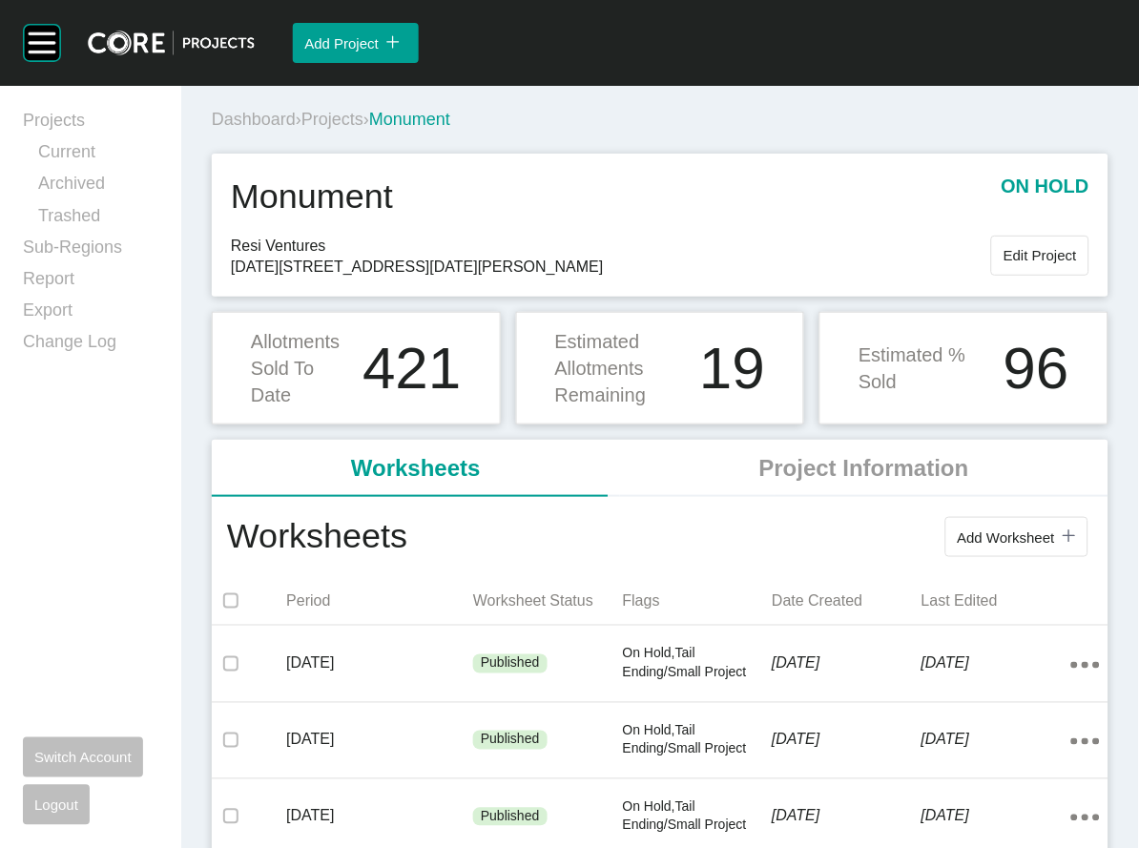
click at [361, 129] on span "Projects" at bounding box center [333, 119] width 62 height 19
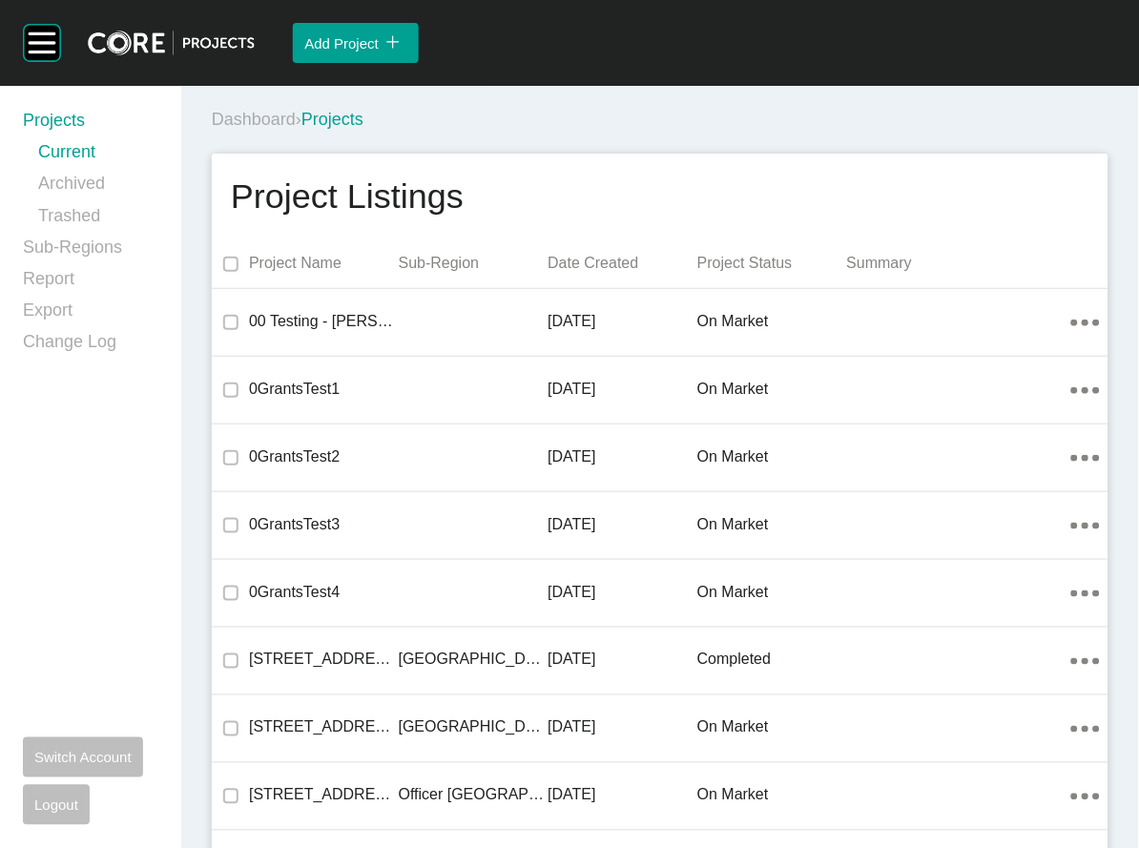
scroll to position [49231, 0]
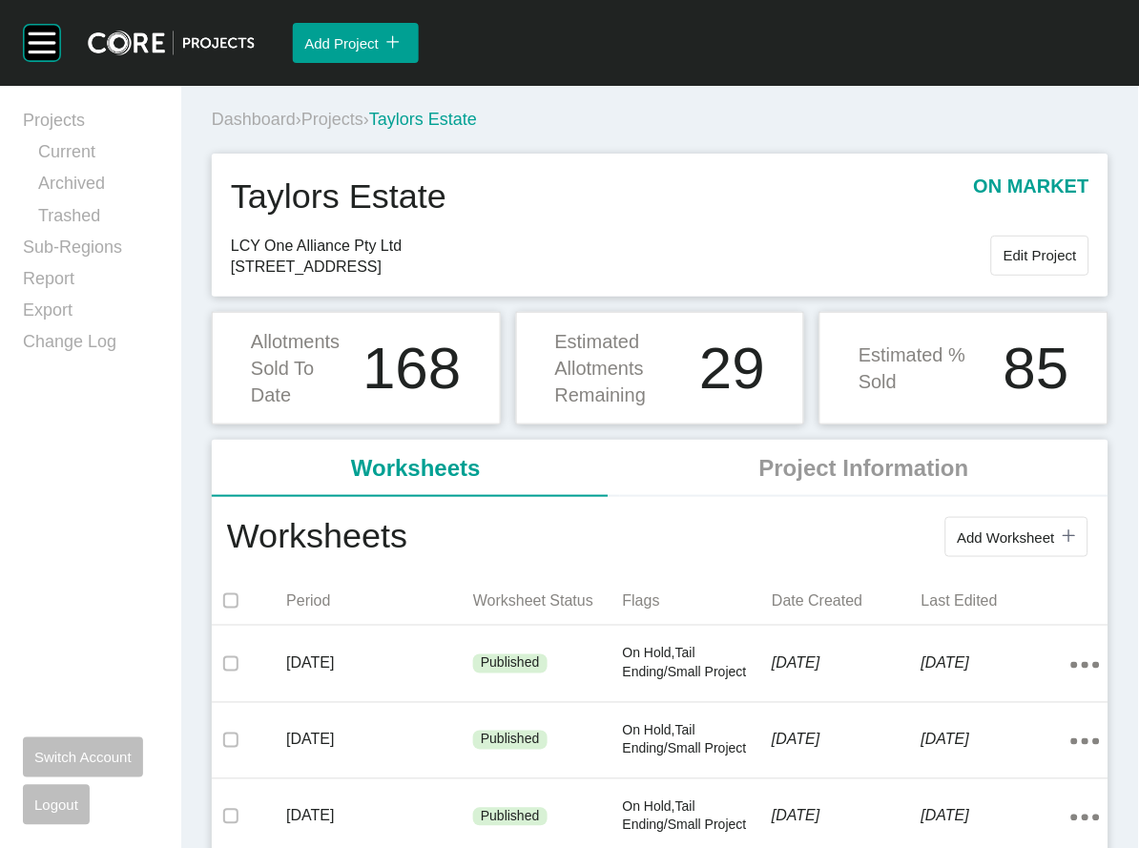
click at [364, 129] on span "Projects" at bounding box center [333, 119] width 62 height 19
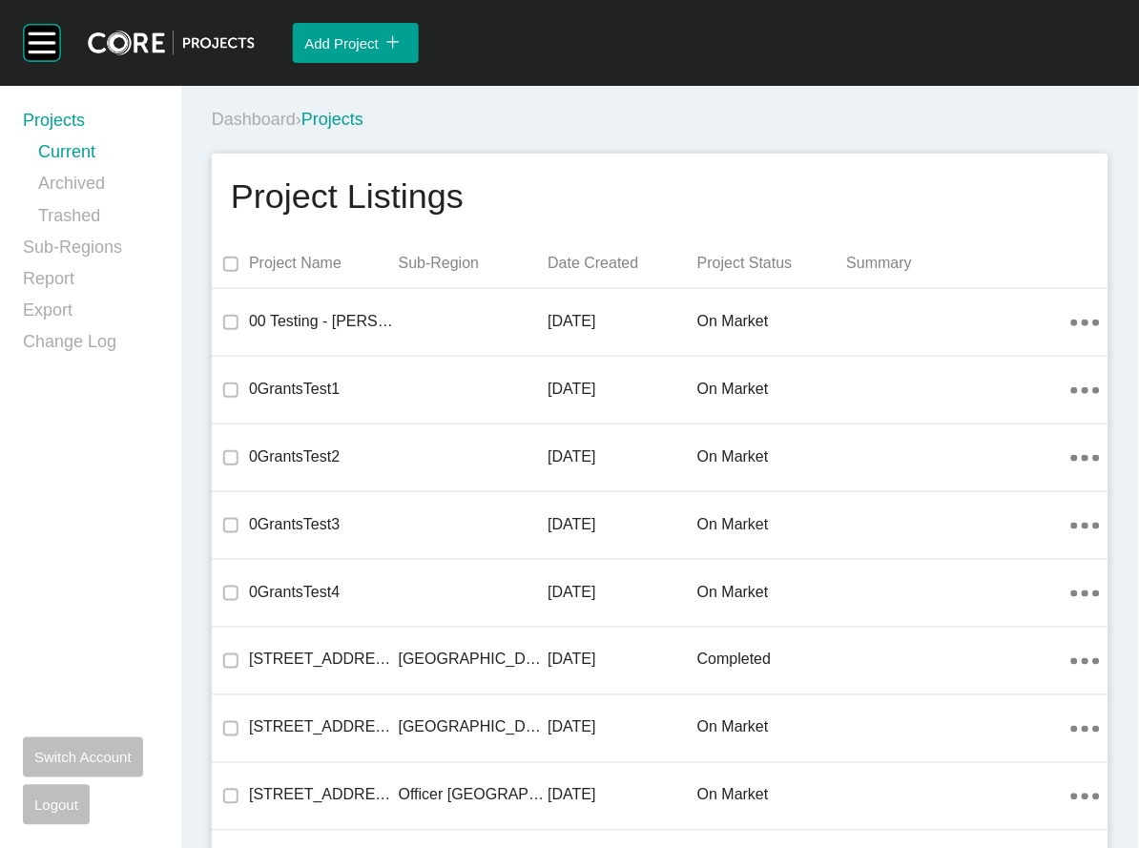
scroll to position [49231, 0]
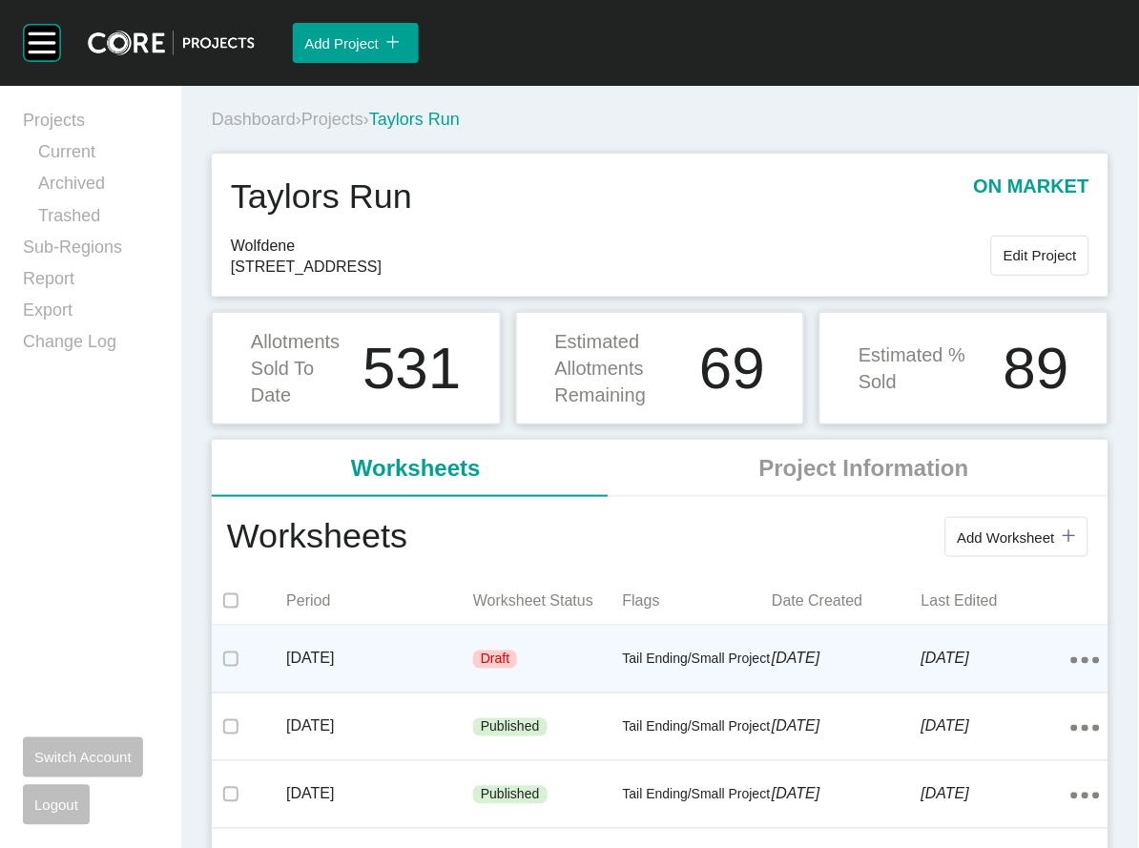
click at [645, 689] on div "Tail Ending/Small Project" at bounding box center [698, 660] width 150 height 57
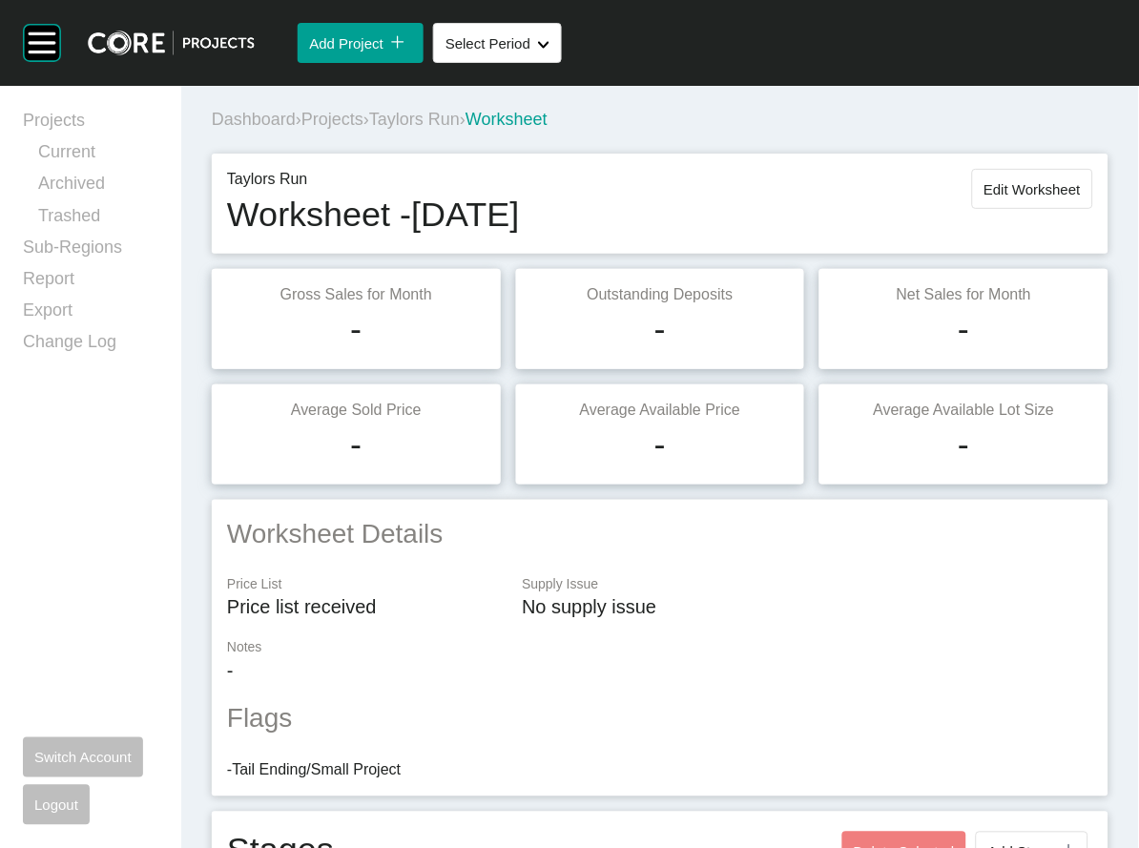
click at [1011, 209] on button "Edit Worksheet" at bounding box center [1032, 189] width 121 height 40
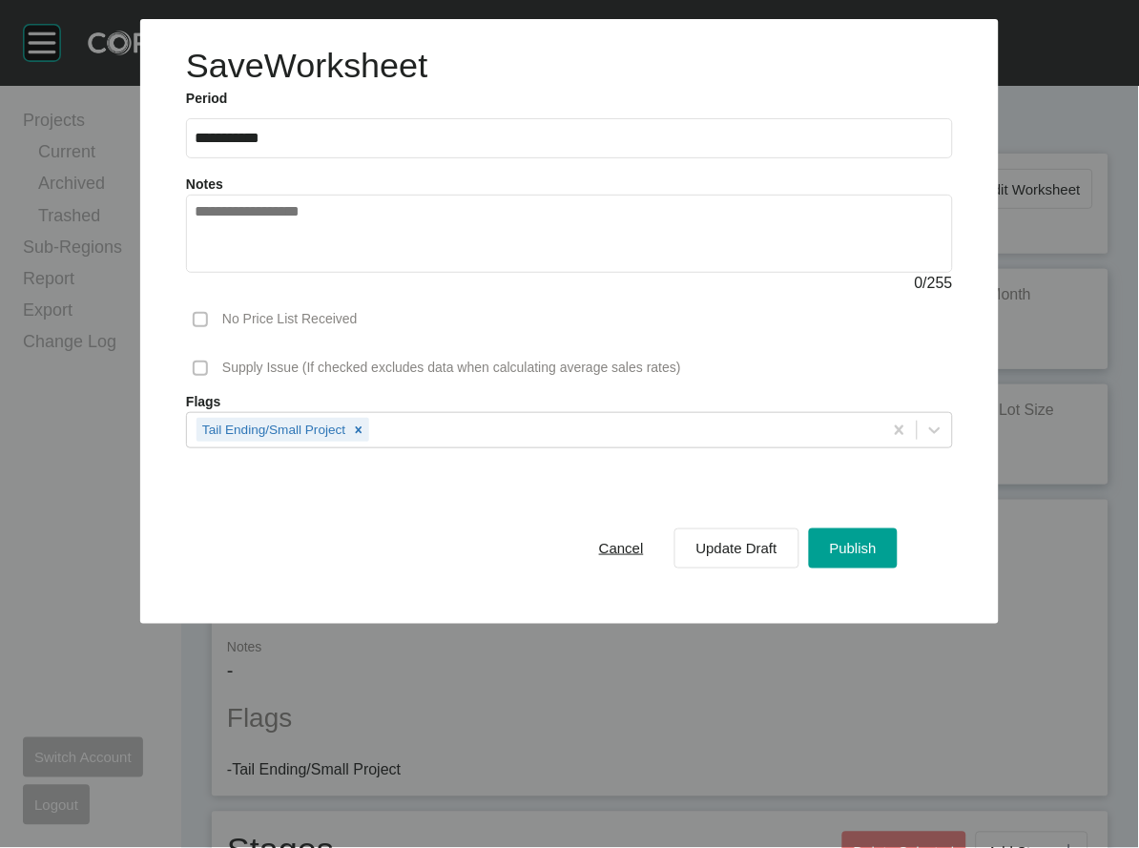
click at [906, 601] on div "Cancel Update Draft Publish" at bounding box center [569, 548] width 767 height 105
click at [877, 556] on span "Publish" at bounding box center [853, 548] width 47 height 16
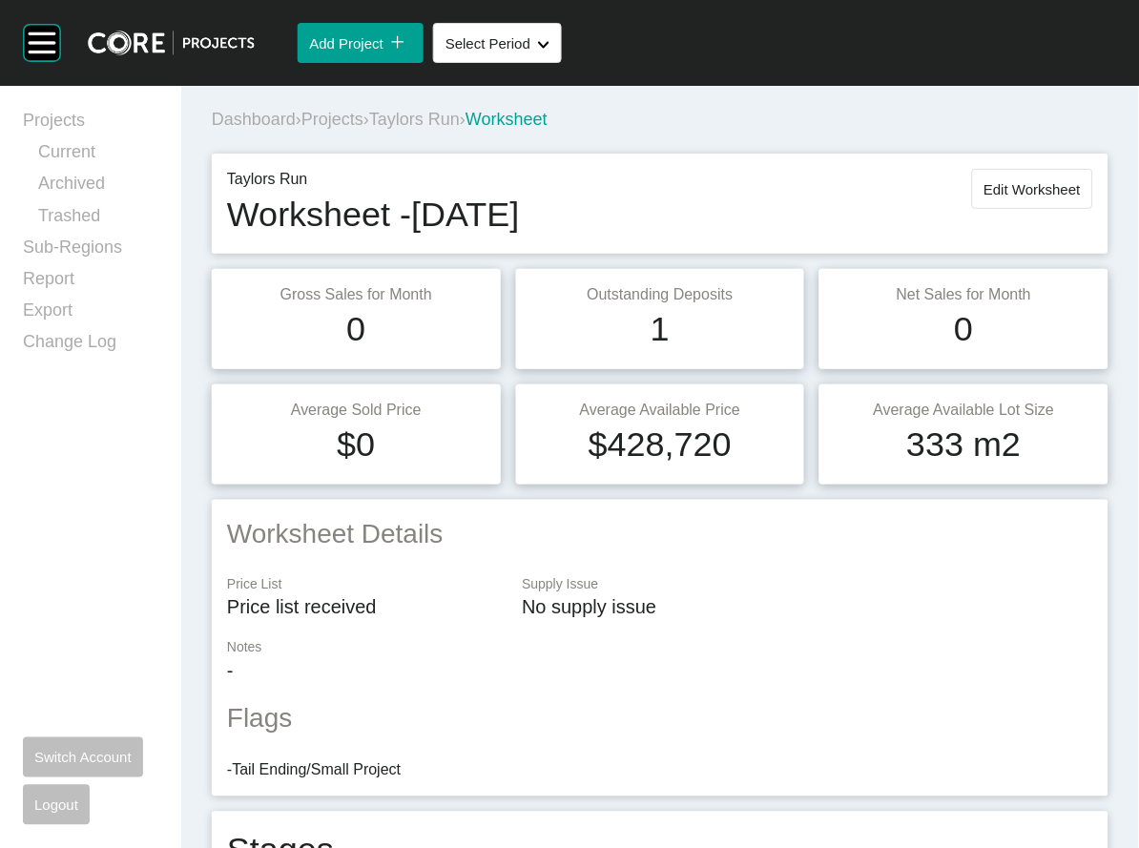
click at [364, 129] on span "Projects" at bounding box center [333, 119] width 62 height 19
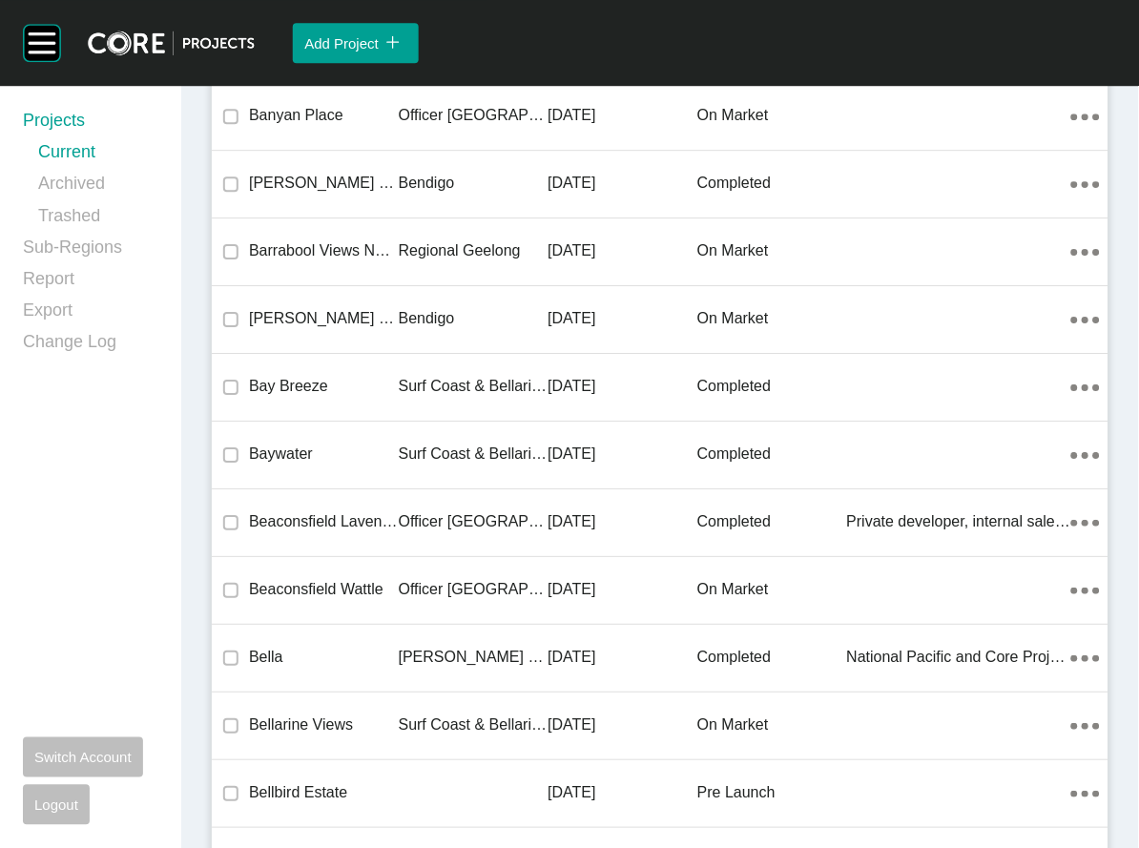
scroll to position [57256, 0]
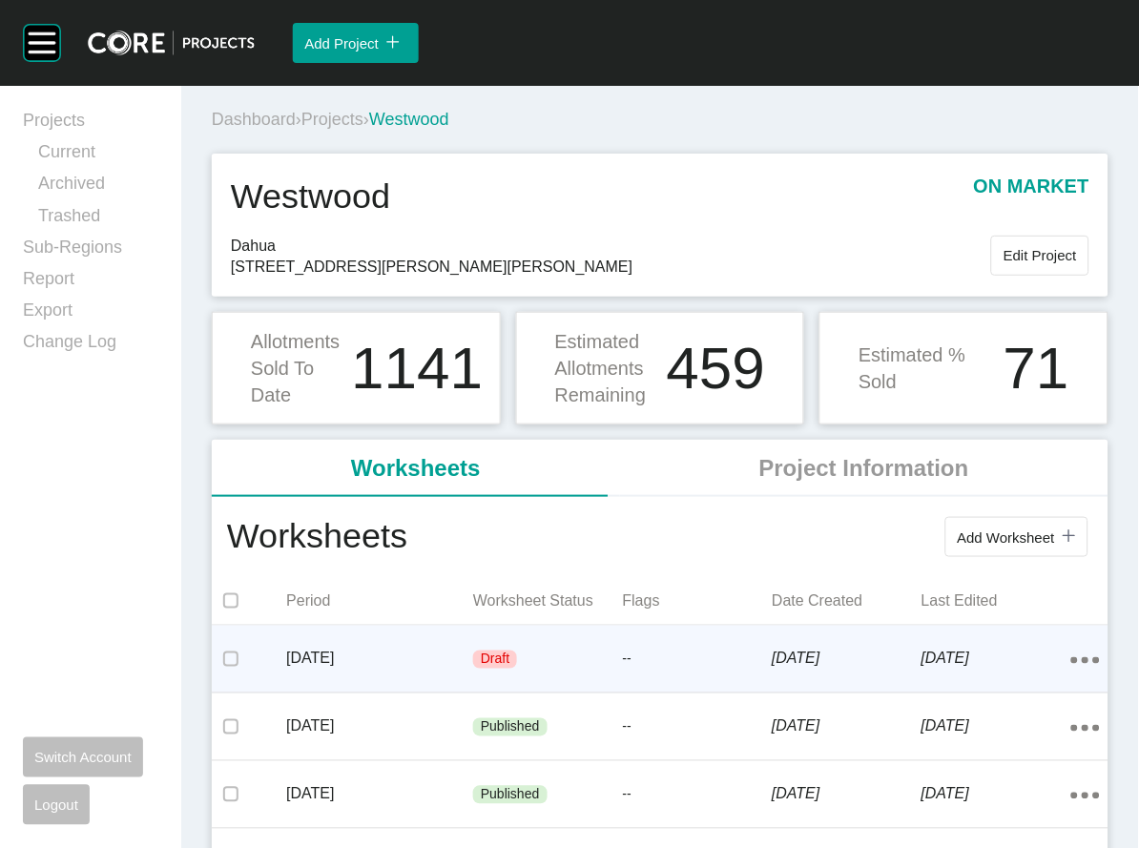
click at [296, 693] on div "[DATE] Draft -- [DATE] [DATE] Action Menu Dots Copy 6 Created with Sketch." at bounding box center [660, 659] width 897 height 67
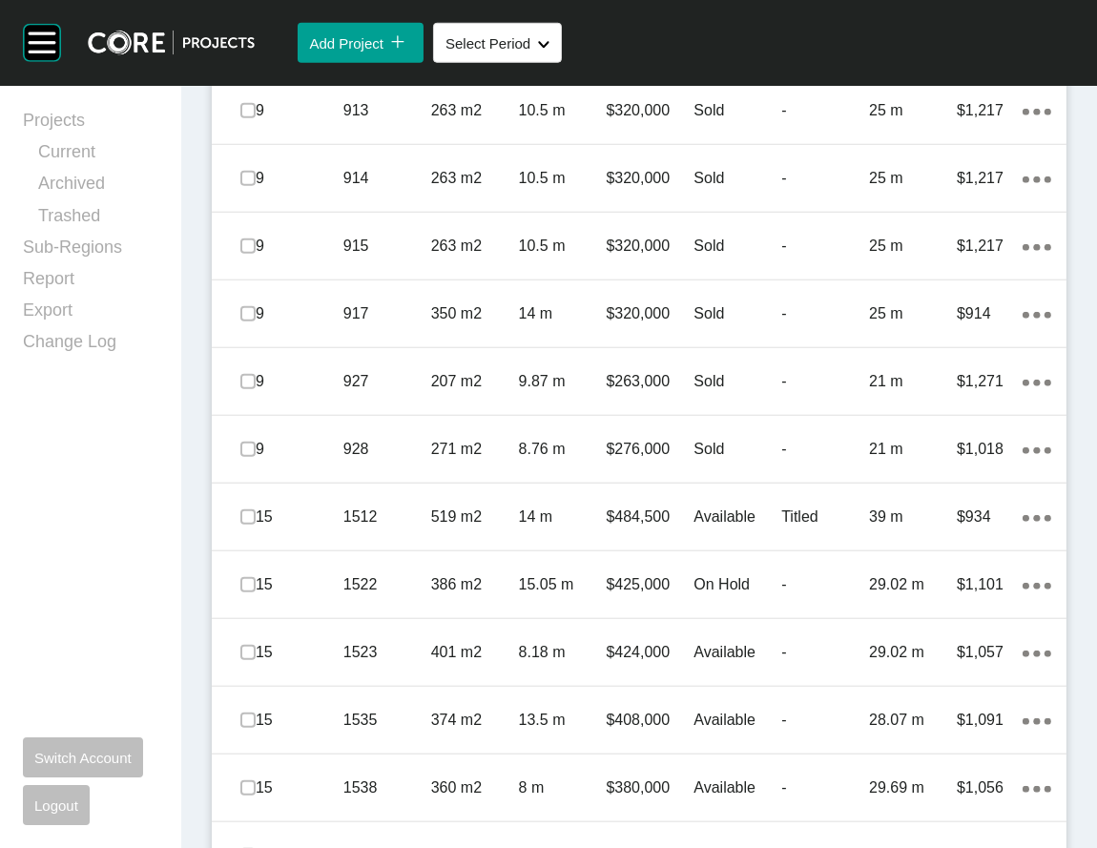
scroll to position [2140, 0]
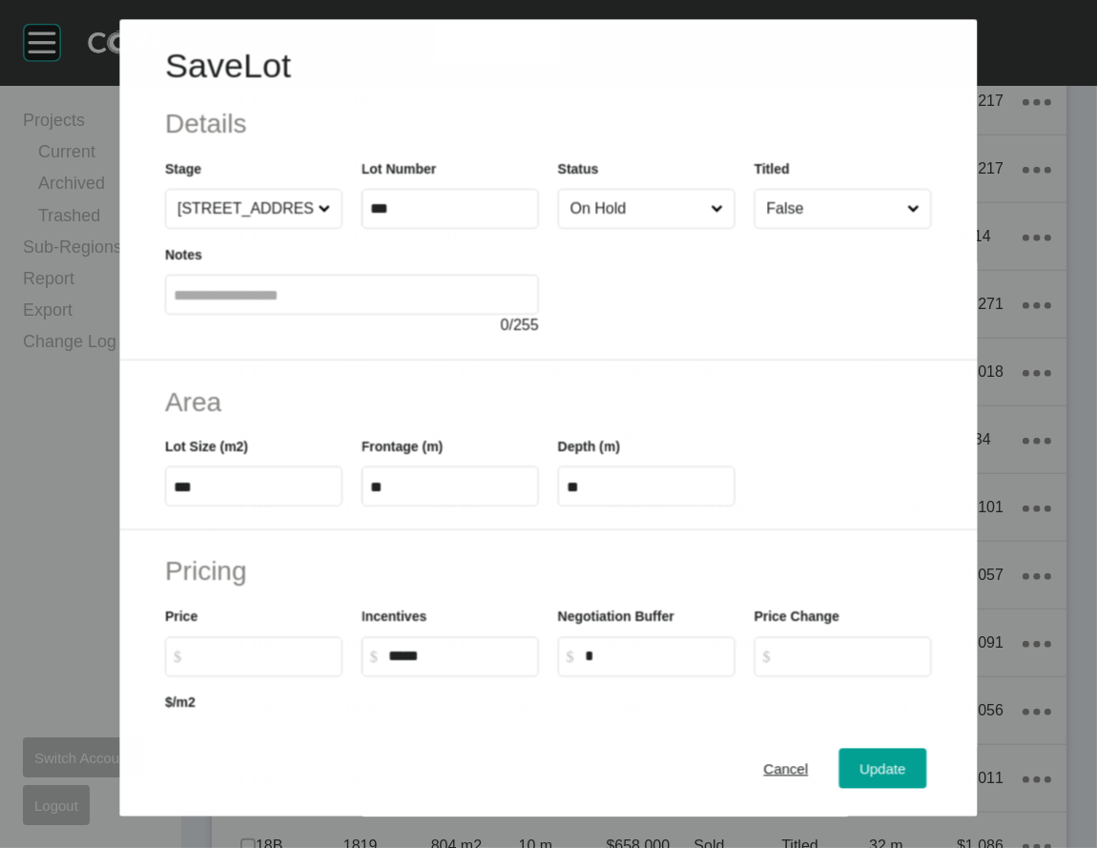
scroll to position [2066, 0]
click at [609, 228] on input "On Hold" at bounding box center [637, 209] width 141 height 38
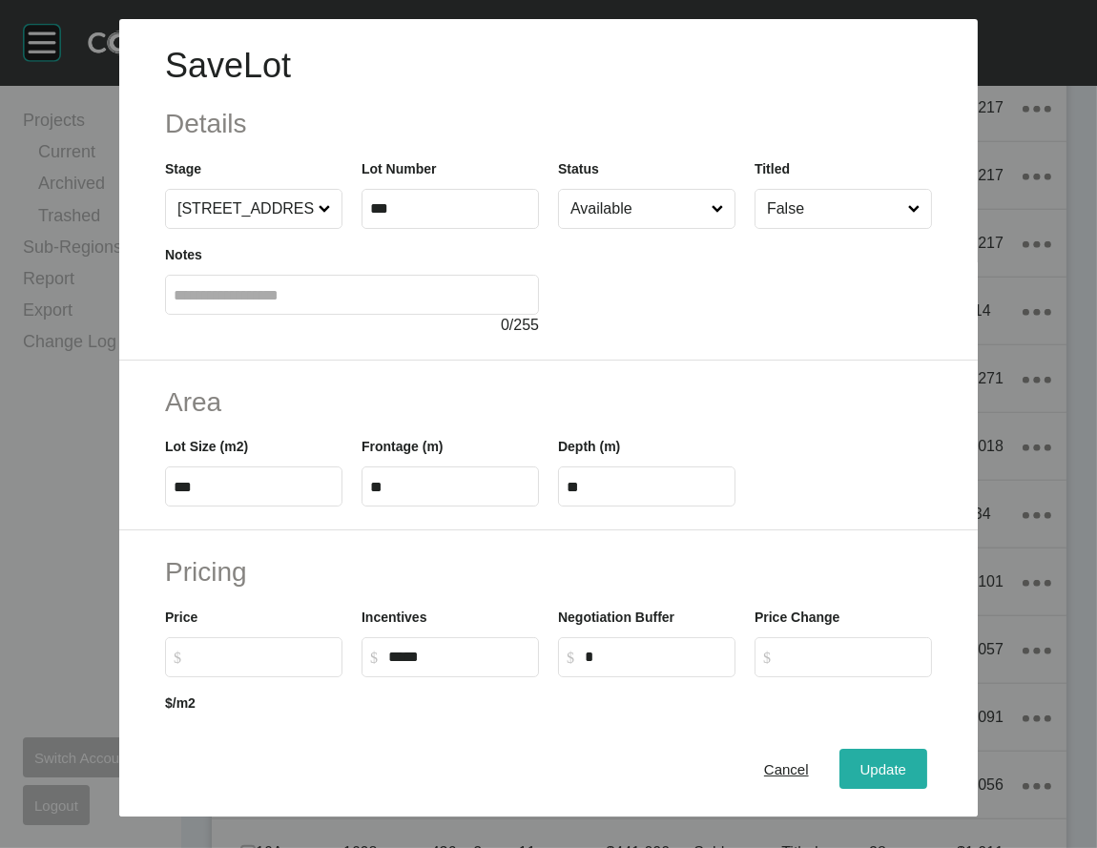
click at [906, 750] on button "Update" at bounding box center [884, 769] width 88 height 40
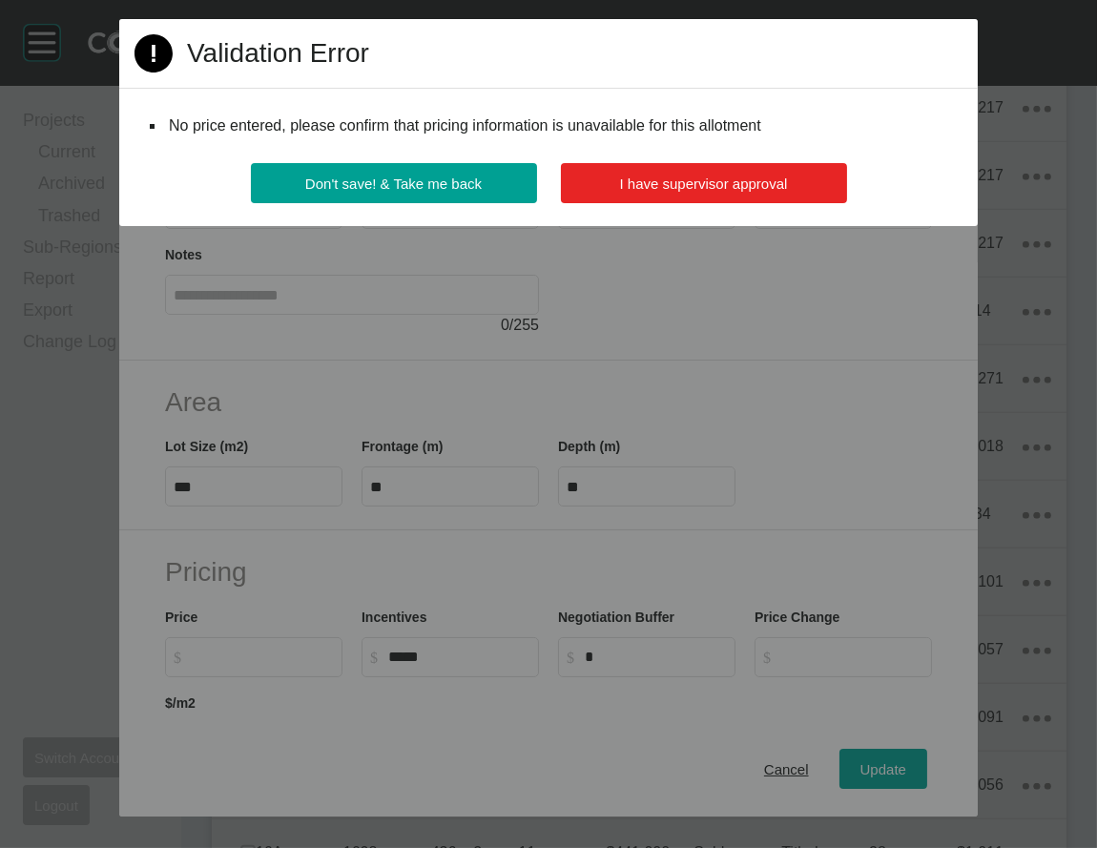
click at [729, 203] on button "I have supervisor approval" at bounding box center [704, 183] width 286 height 40
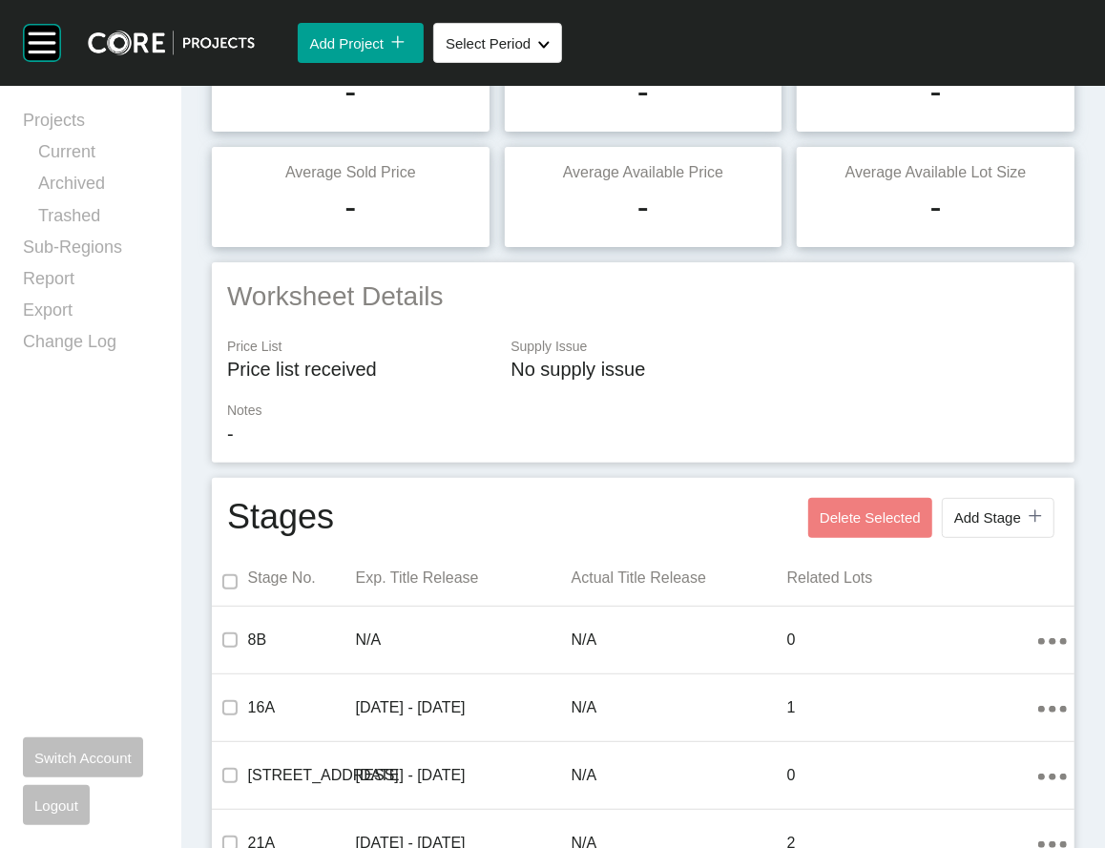
scroll to position [0, 0]
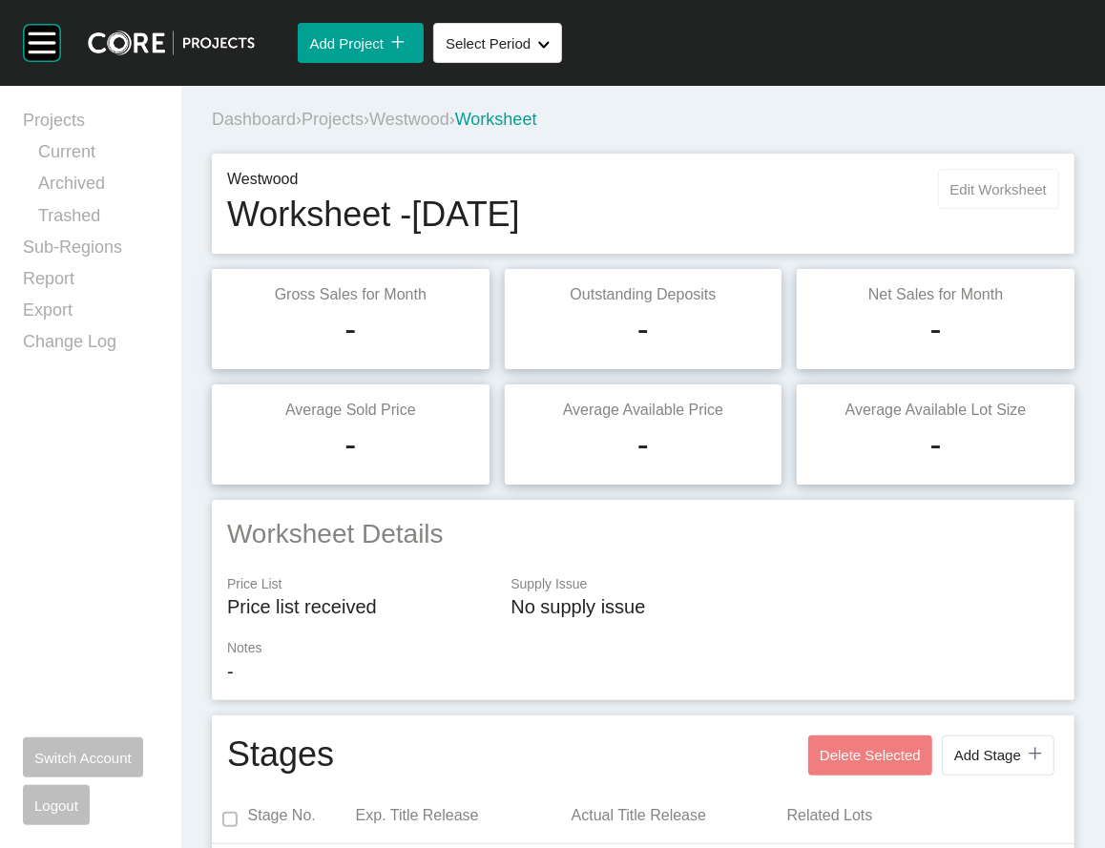
click at [980, 198] on span "Edit Worksheet" at bounding box center [998, 189] width 96 height 16
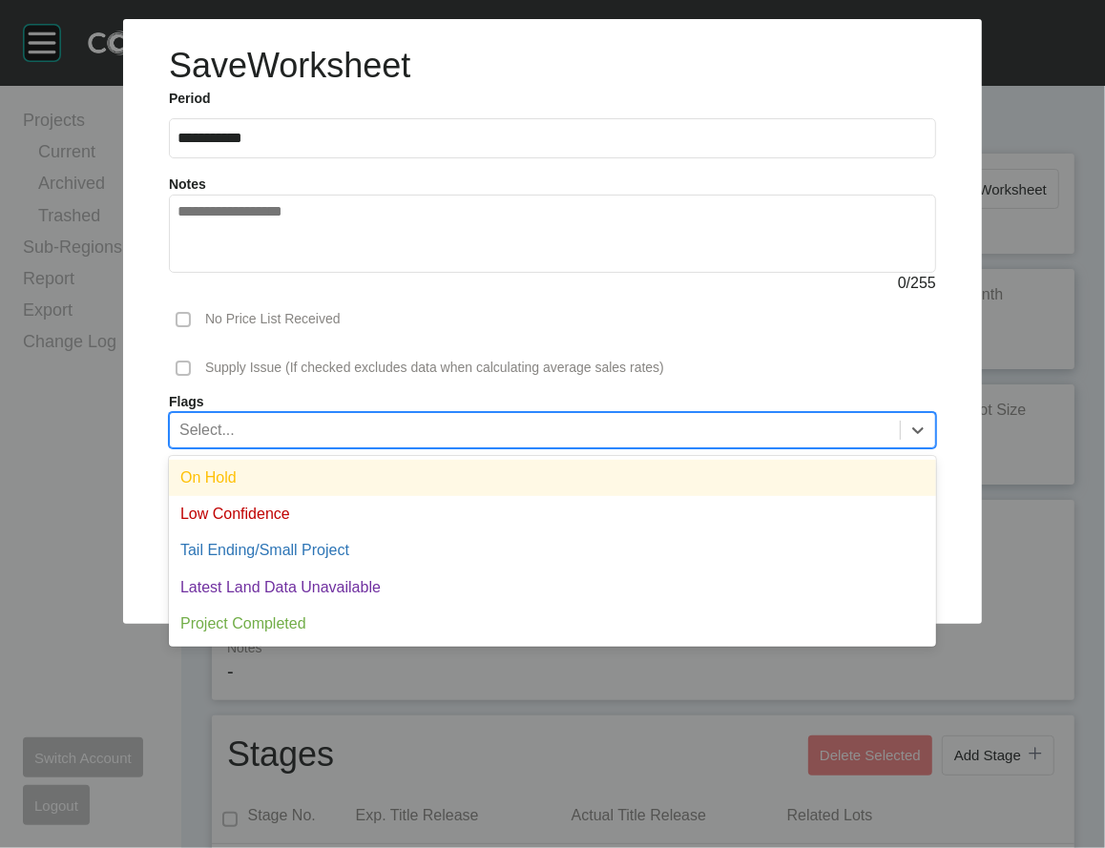
click at [523, 446] on div "Select..." at bounding box center [535, 429] width 730 height 32
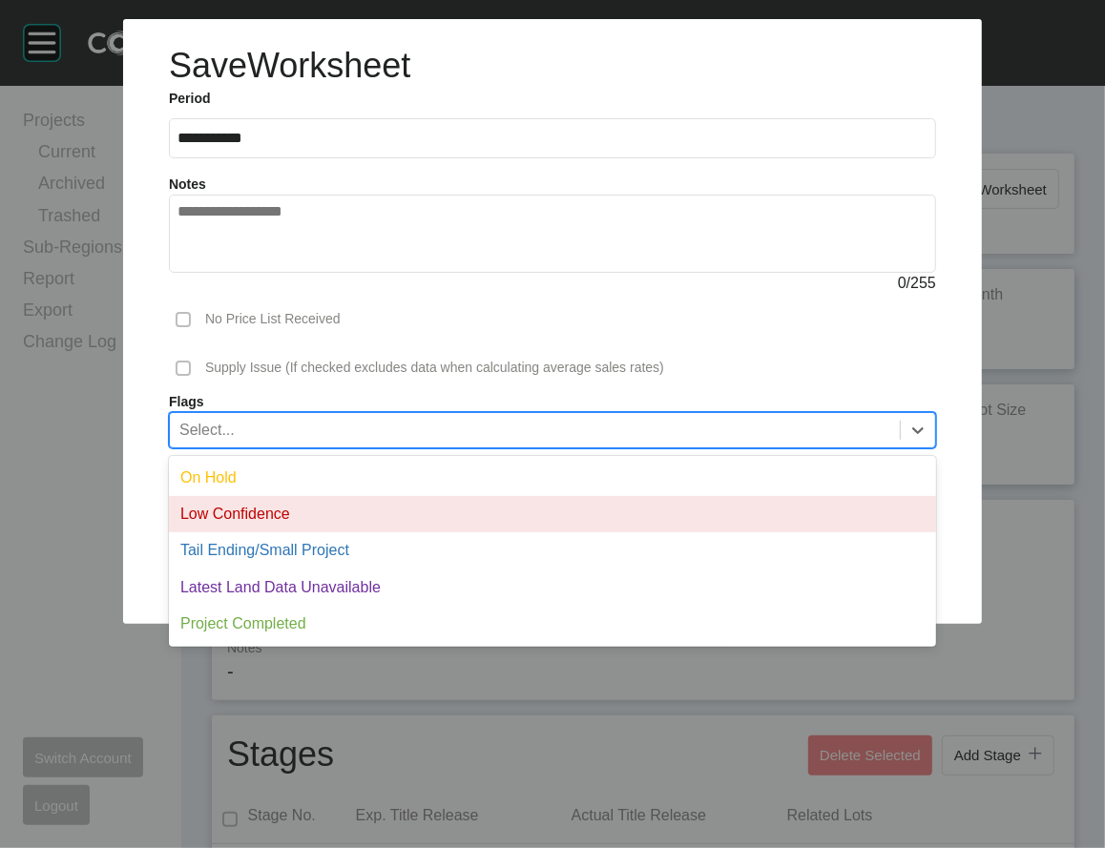
click at [389, 532] on div "Low Confidence" at bounding box center [552, 514] width 767 height 36
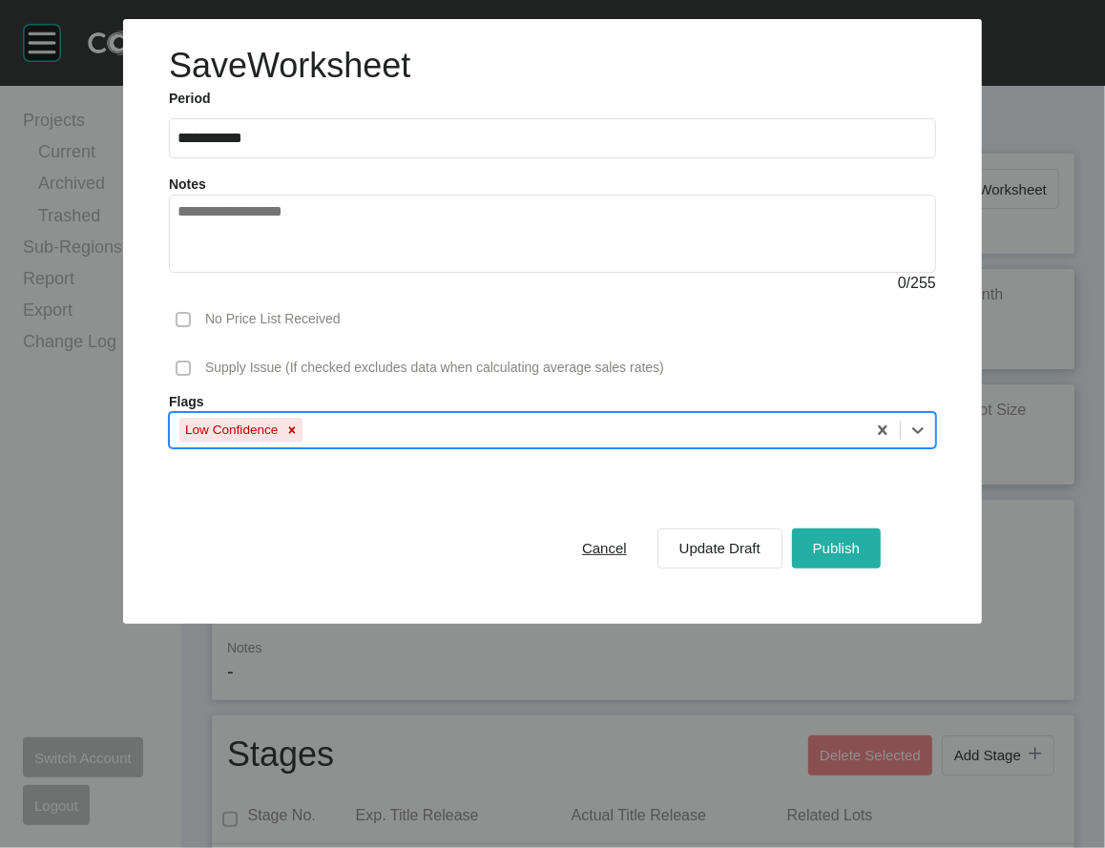
click at [860, 556] on span "Publish" at bounding box center [836, 548] width 47 height 16
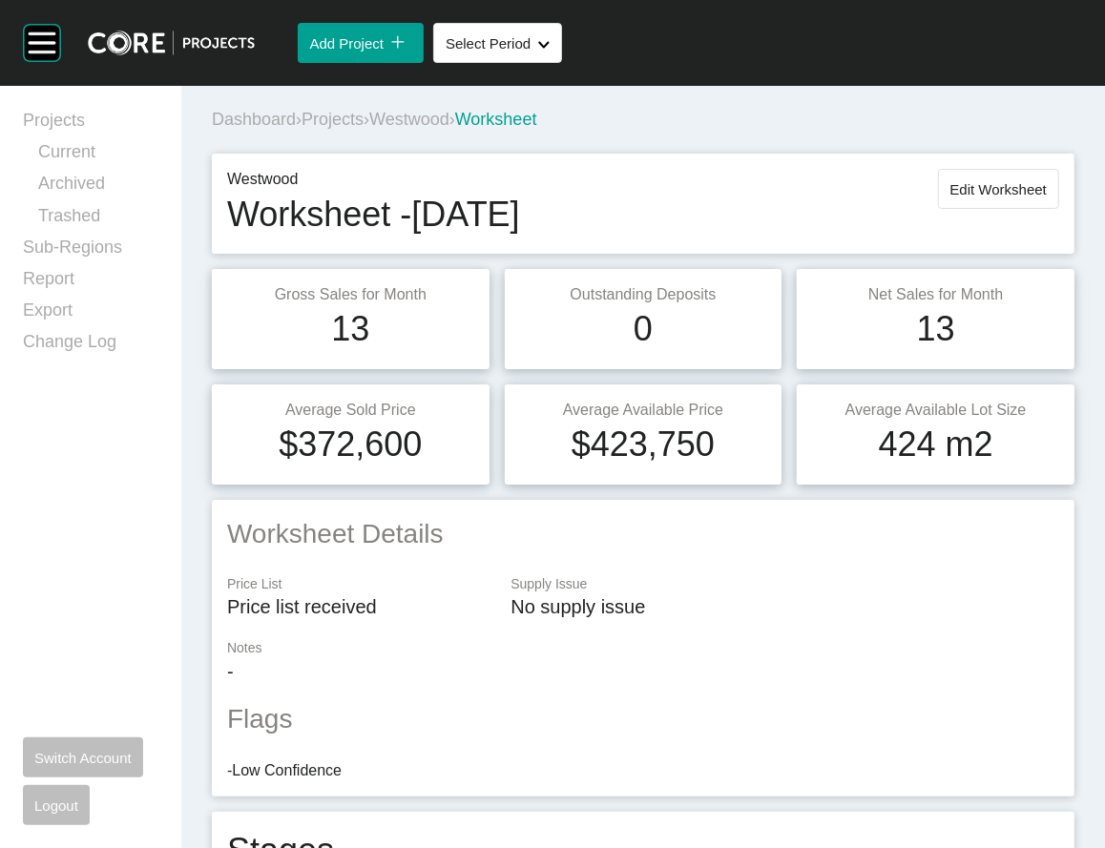
click at [364, 129] on span "Projects" at bounding box center [333, 119] width 62 height 19
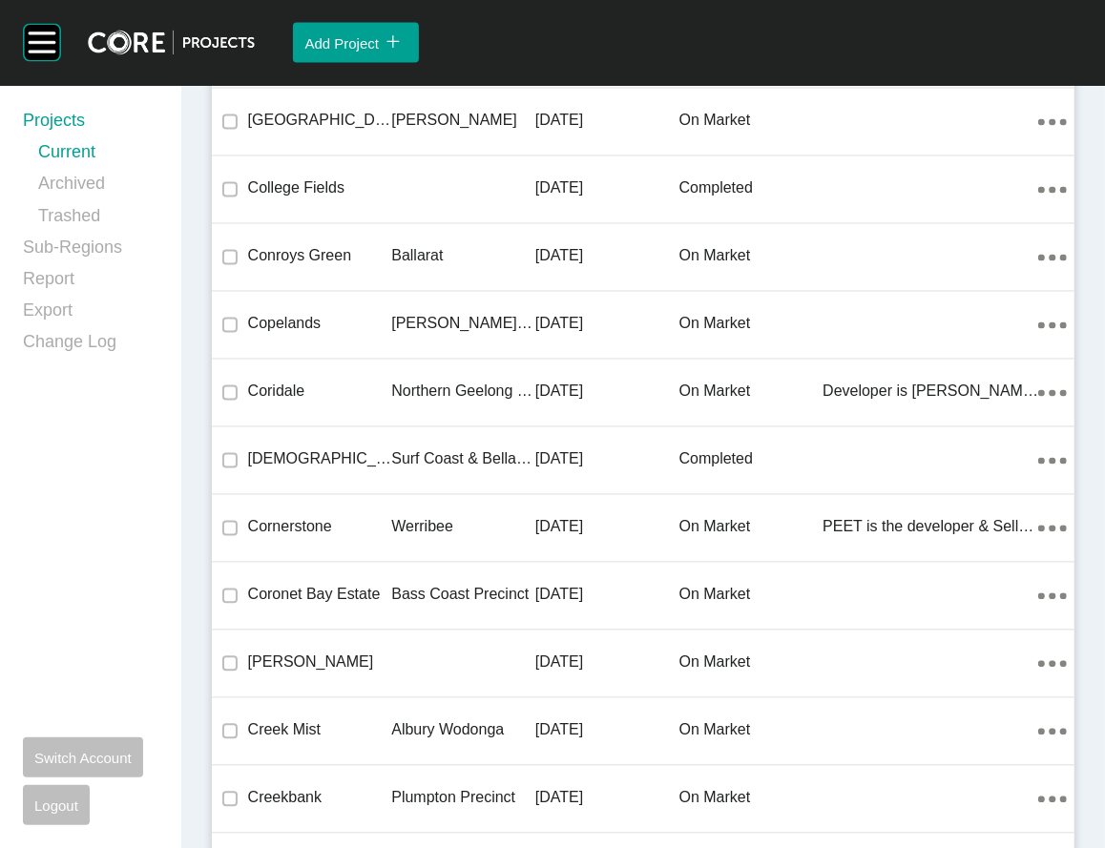
scroll to position [32582, 0]
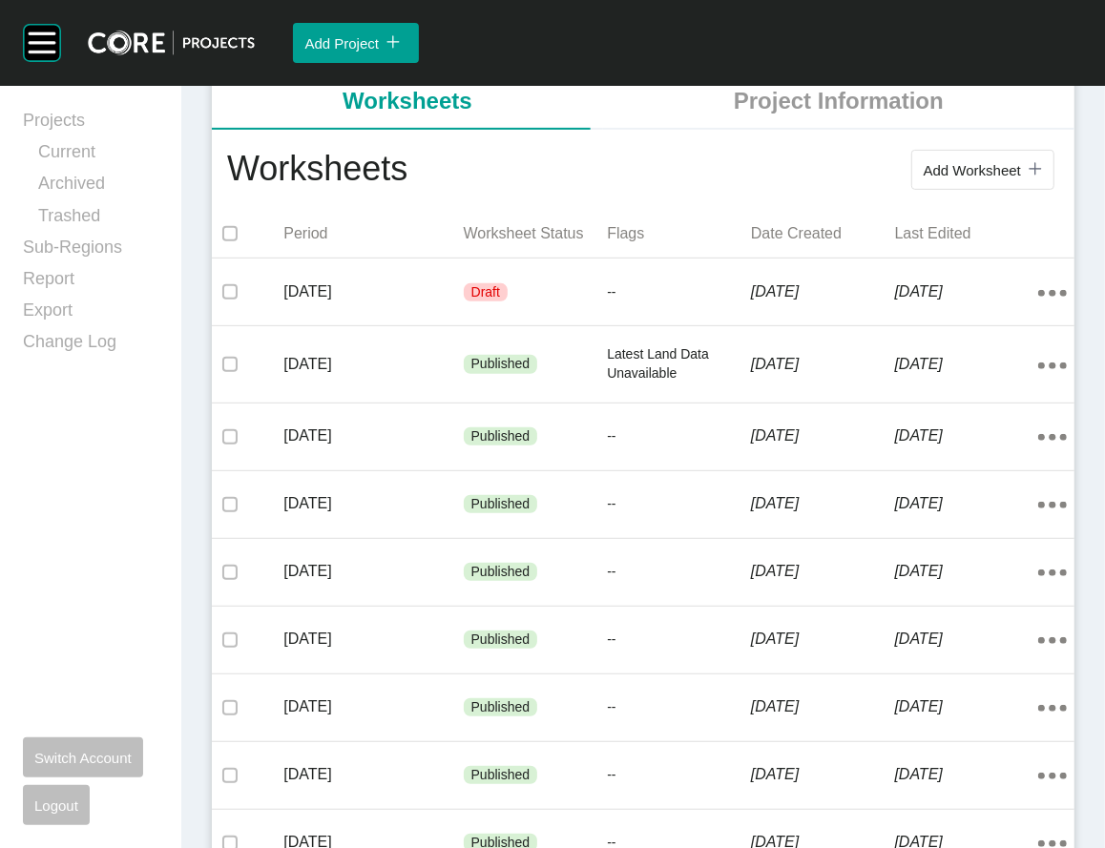
scroll to position [375, 0]
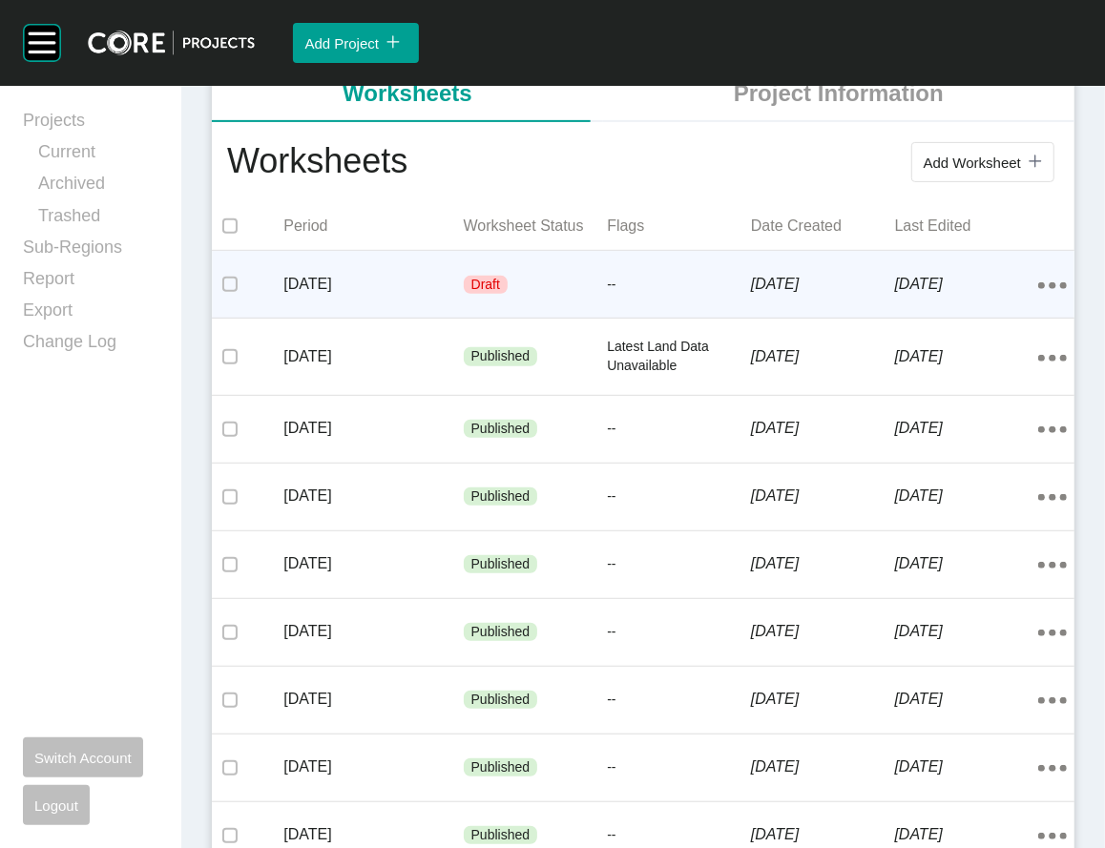
click at [651, 314] on div "--" at bounding box center [679, 285] width 144 height 57
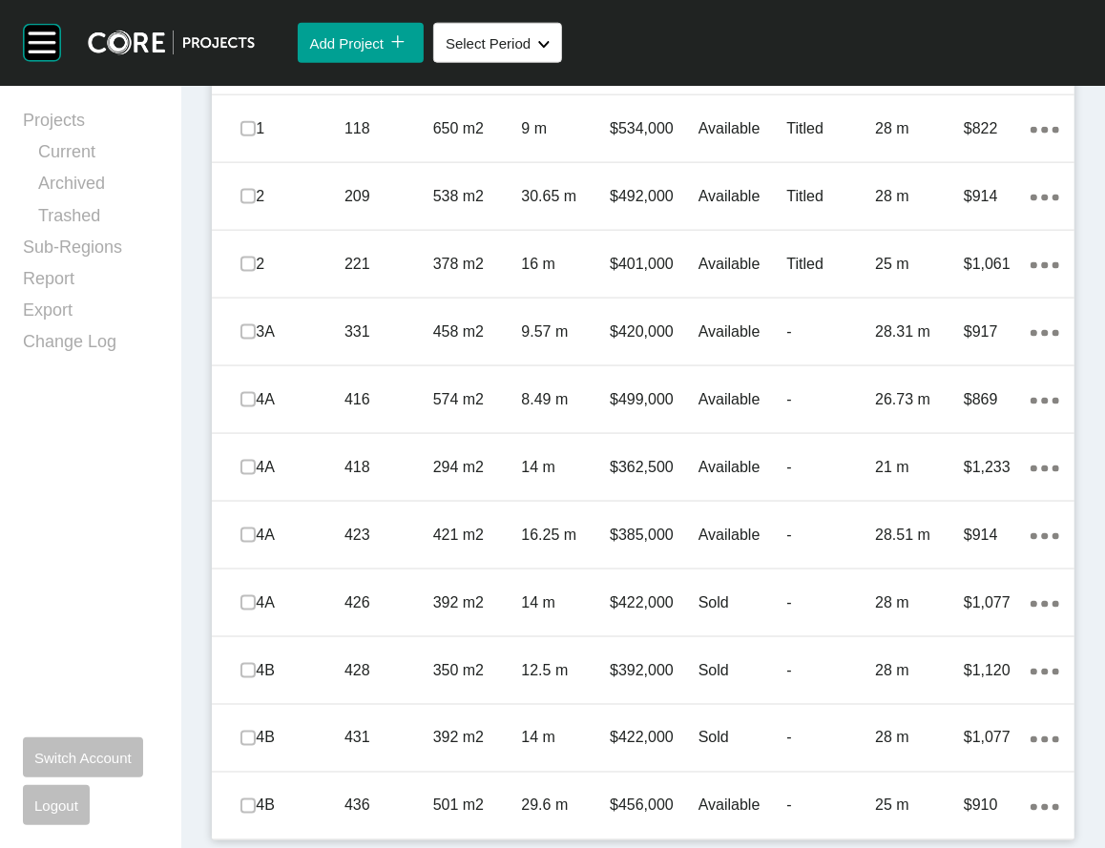
scroll to position [1541, 0]
click at [531, 91] on div "11.7 m" at bounding box center [565, 60] width 89 height 59
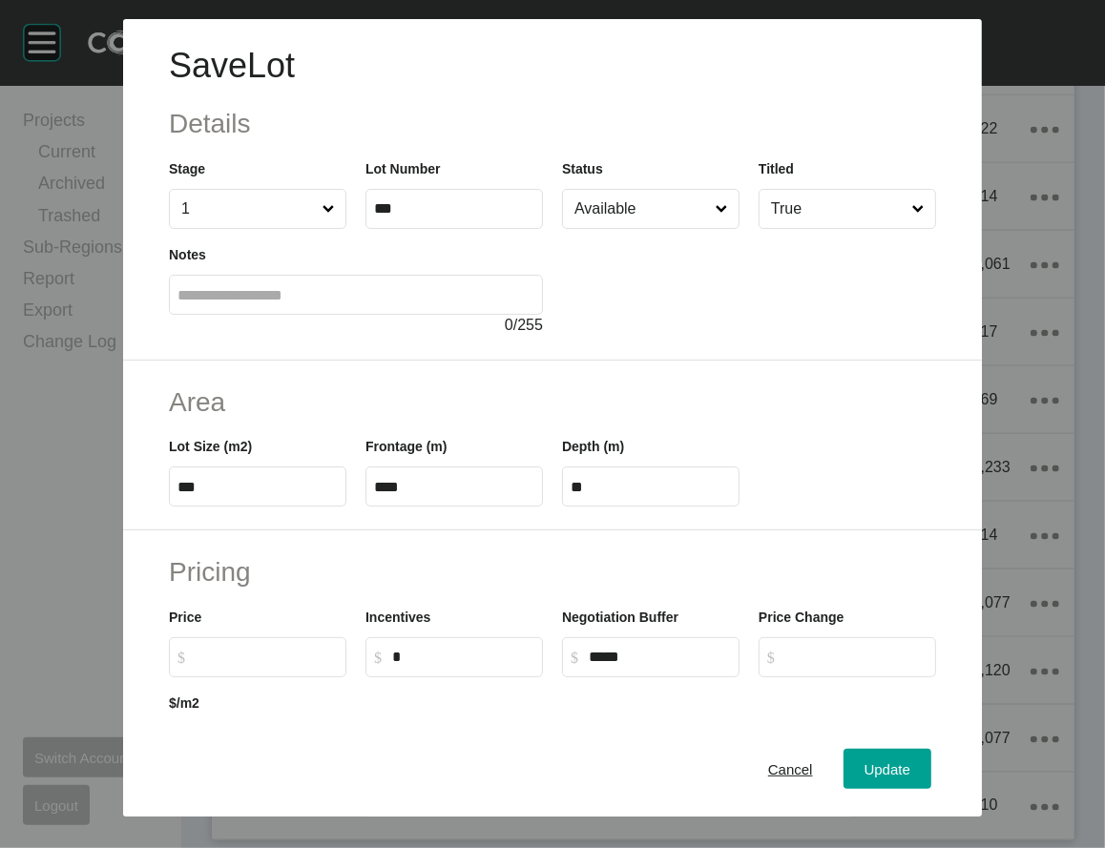
scroll to position [603, 0]
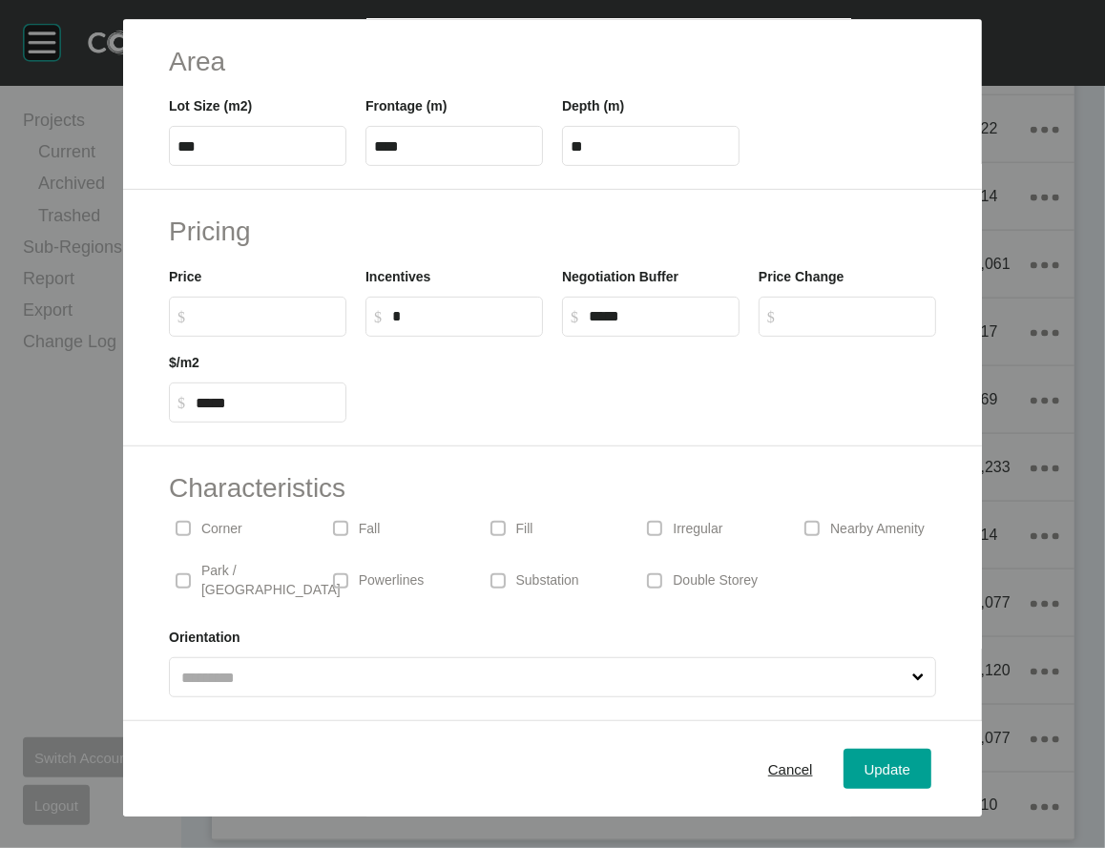
click at [217, 297] on label "$ Created with Sketch. $" at bounding box center [257, 317] width 177 height 40
click at [217, 308] on input "$ Created with Sketch. $" at bounding box center [267, 316] width 142 height 16
type input "*******"
type input "***"
click at [915, 756] on div "Update" at bounding box center [887, 769] width 55 height 26
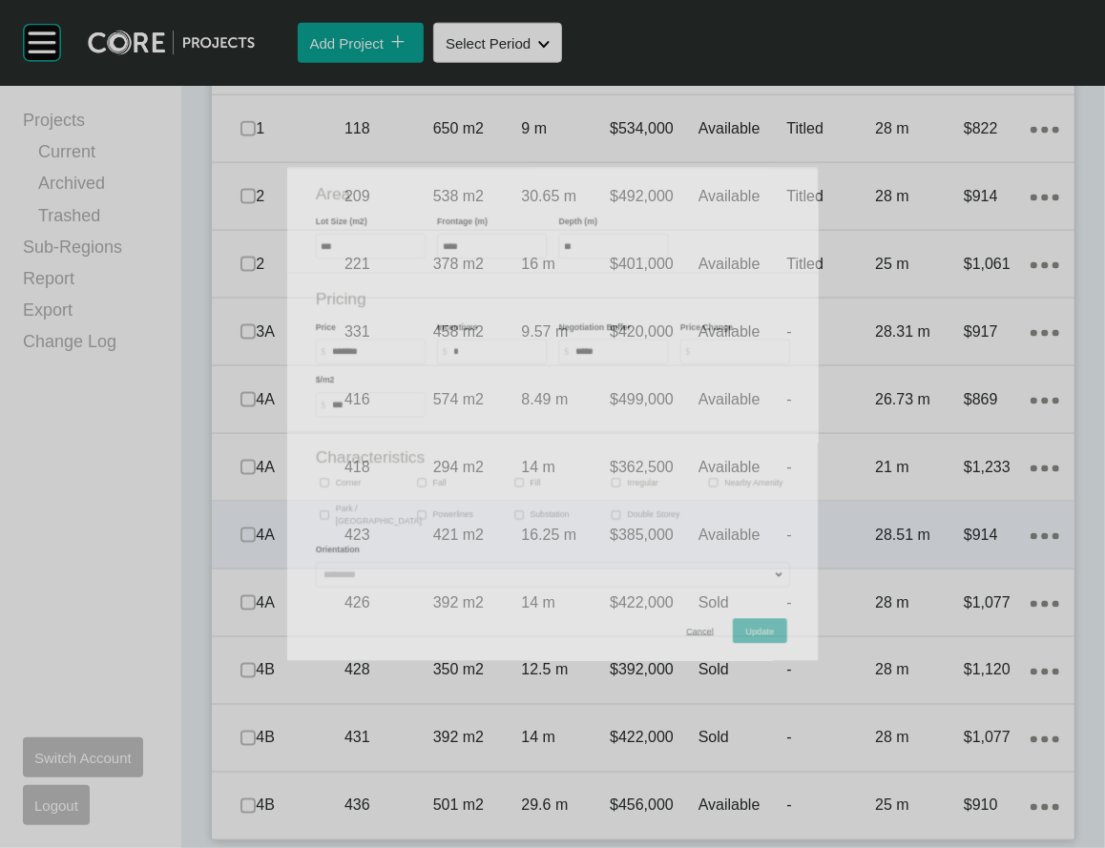
scroll to position [1615, 0]
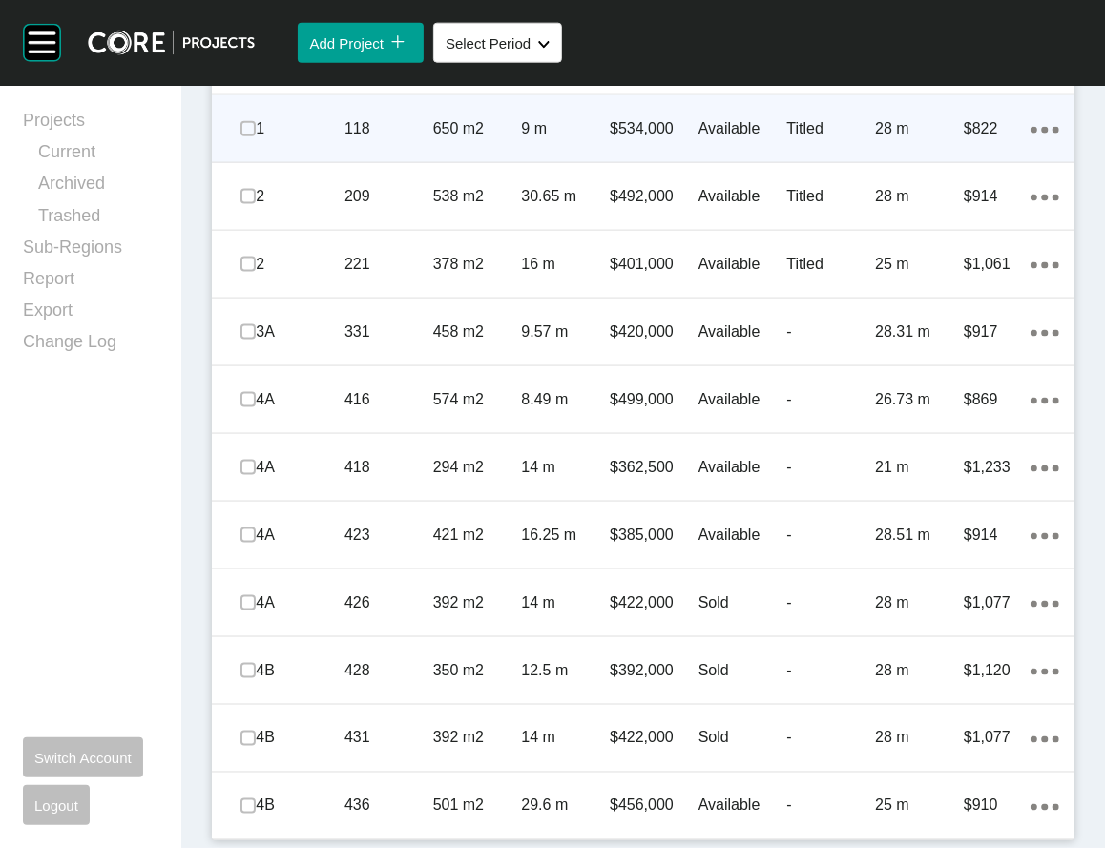
click at [562, 139] on p "9 m" at bounding box center [565, 128] width 89 height 21
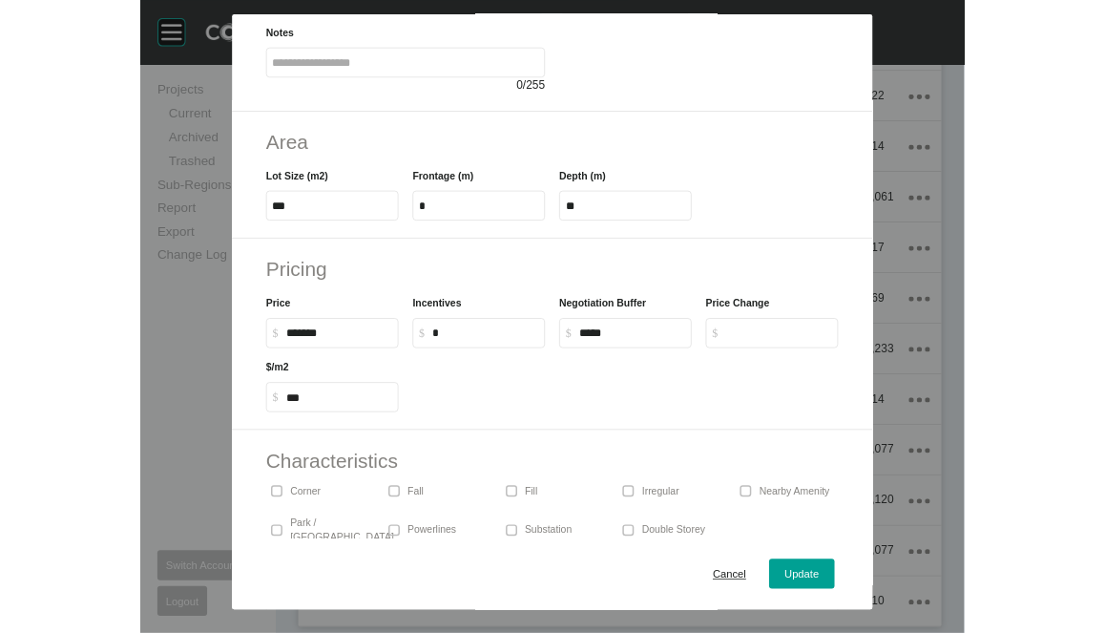
scroll to position [214, 0]
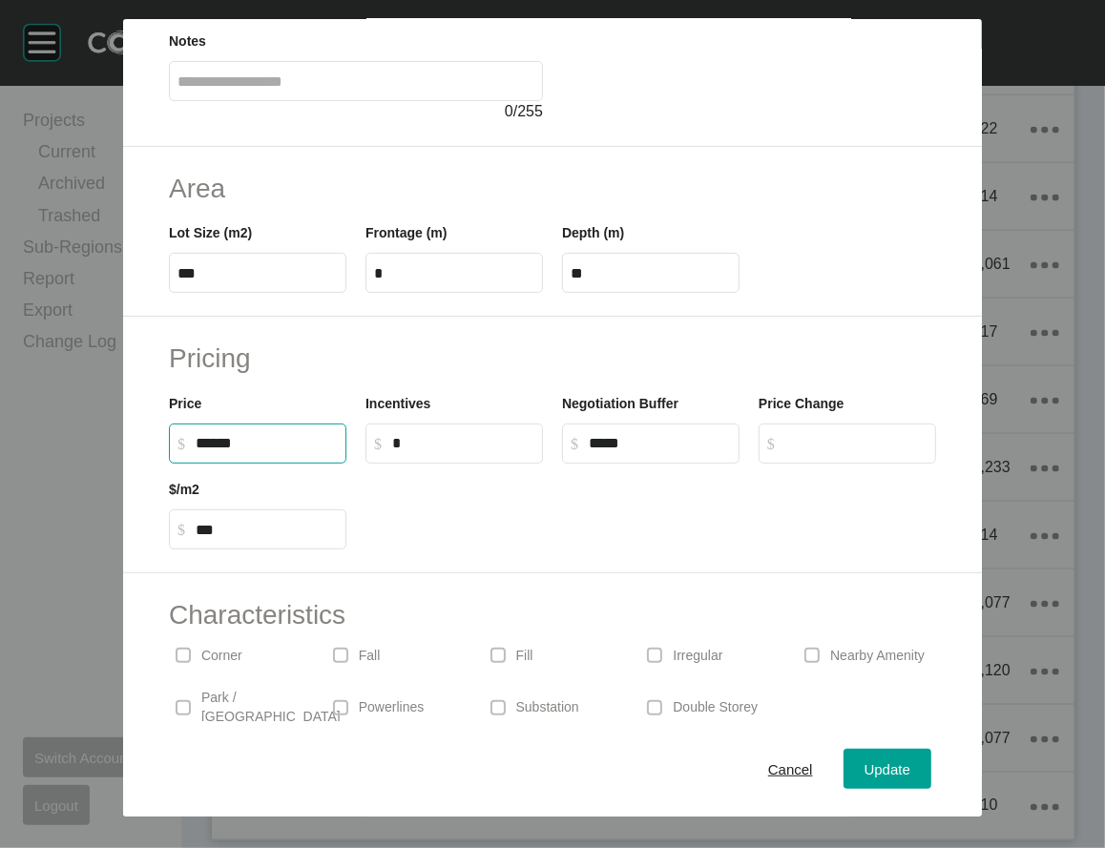
drag, startPoint x: 131, startPoint y: 604, endPoint x: 114, endPoint y: 593, distance: 20.1
click at [196, 451] on input "******" at bounding box center [267, 443] width 142 height 16
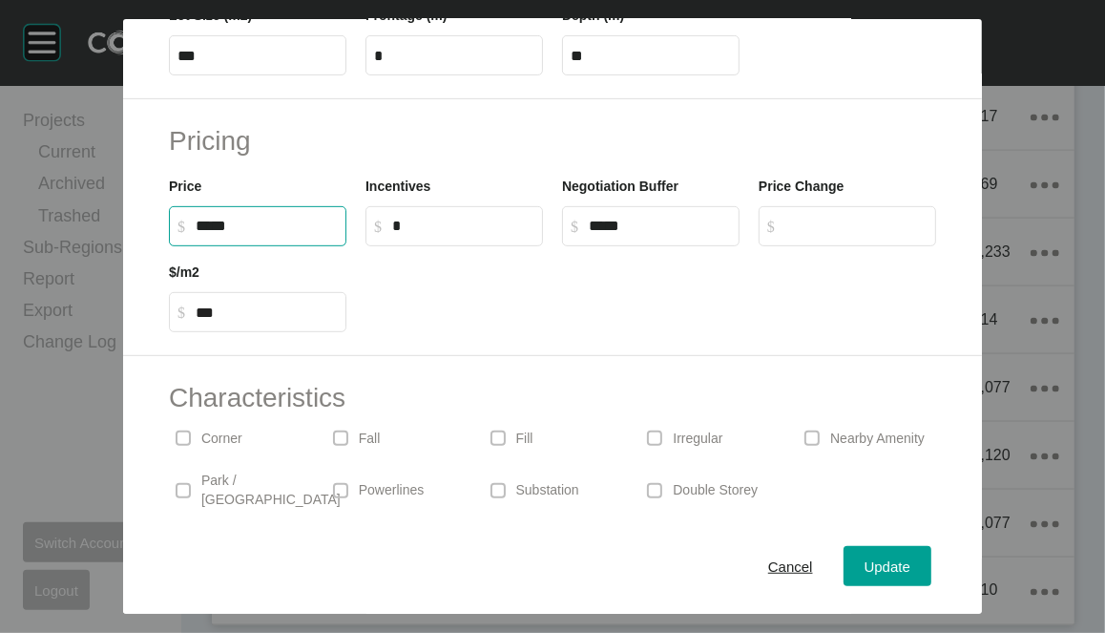
scroll to position [437, 0]
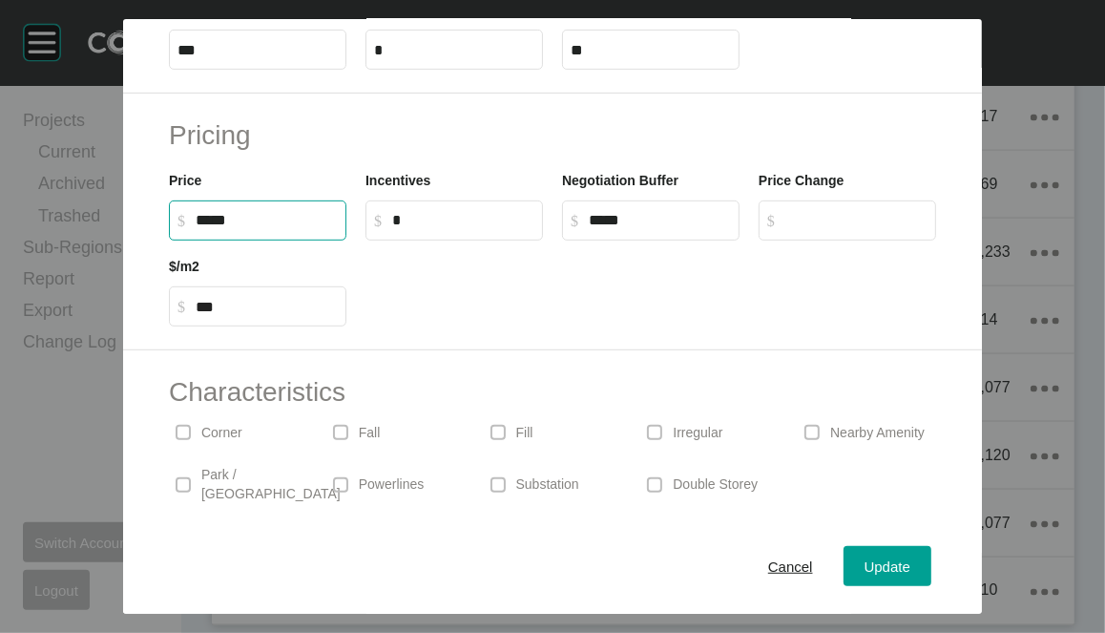
click at [196, 228] on input "*****" at bounding box center [267, 220] width 142 height 16
type input "*******"
type input "******"
type input "***"
click at [910, 558] on span "Update" at bounding box center [887, 566] width 46 height 16
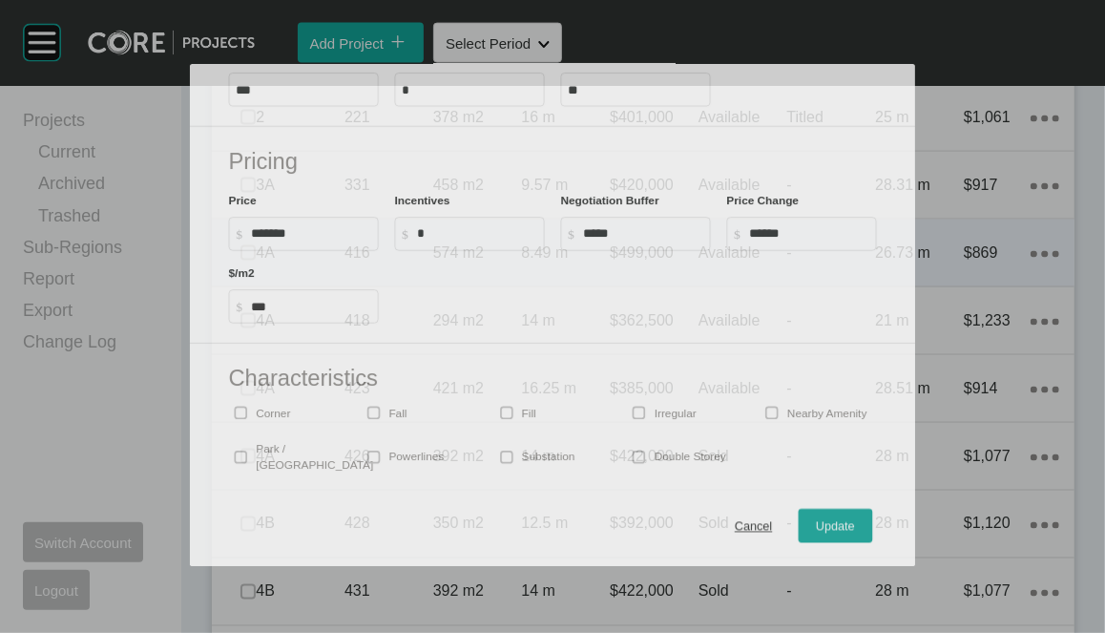
scroll to position [1615, 0]
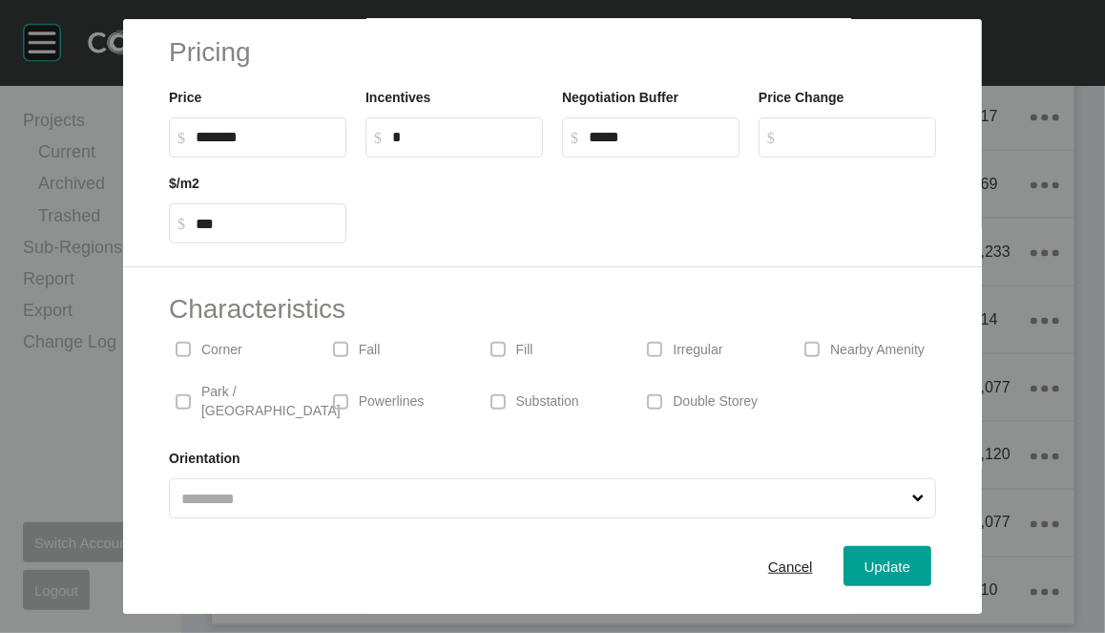
scroll to position [1542, 0]
click at [196, 145] on input "******" at bounding box center [267, 137] width 142 height 16
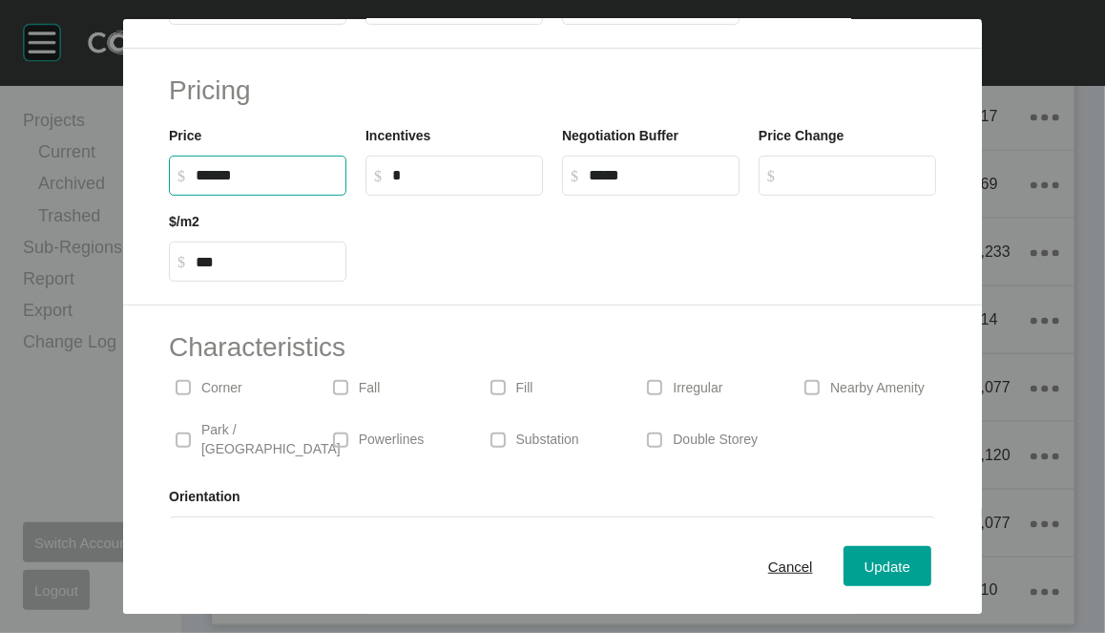
click at [196, 183] on input "******" at bounding box center [267, 175] width 142 height 16
type input "*******"
type input "*****"
type input "***"
drag, startPoint x: 605, startPoint y: 347, endPoint x: 653, endPoint y: 392, distance: 65.5
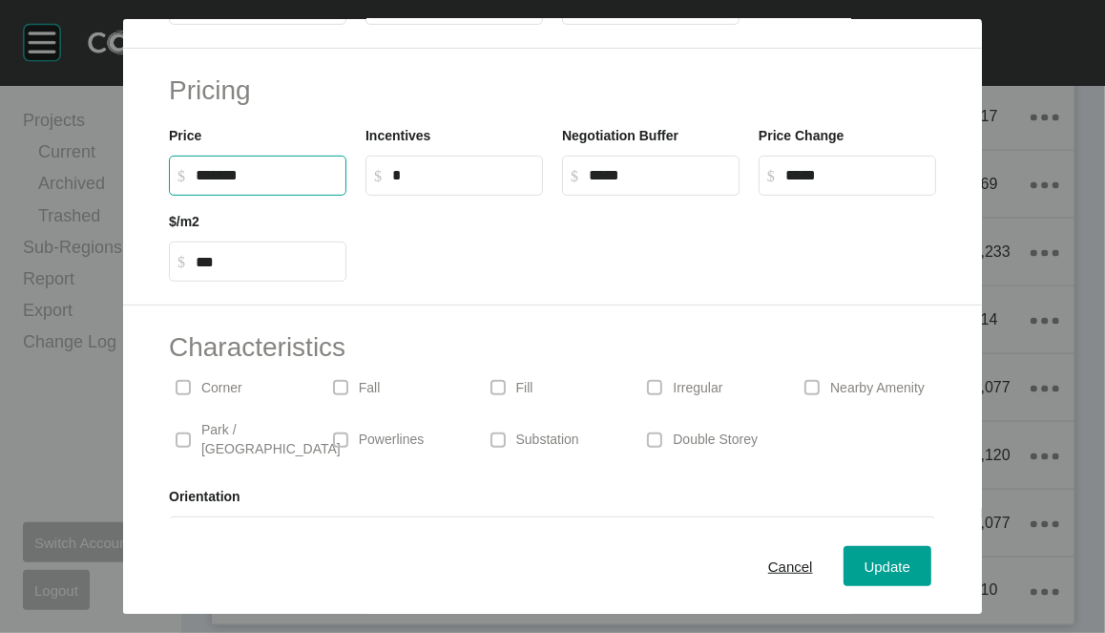
click at [606, 196] on label "$ Created with Sketch. $ *****" at bounding box center [650, 176] width 177 height 40
click at [606, 183] on input "*****" at bounding box center [660, 175] width 142 height 16
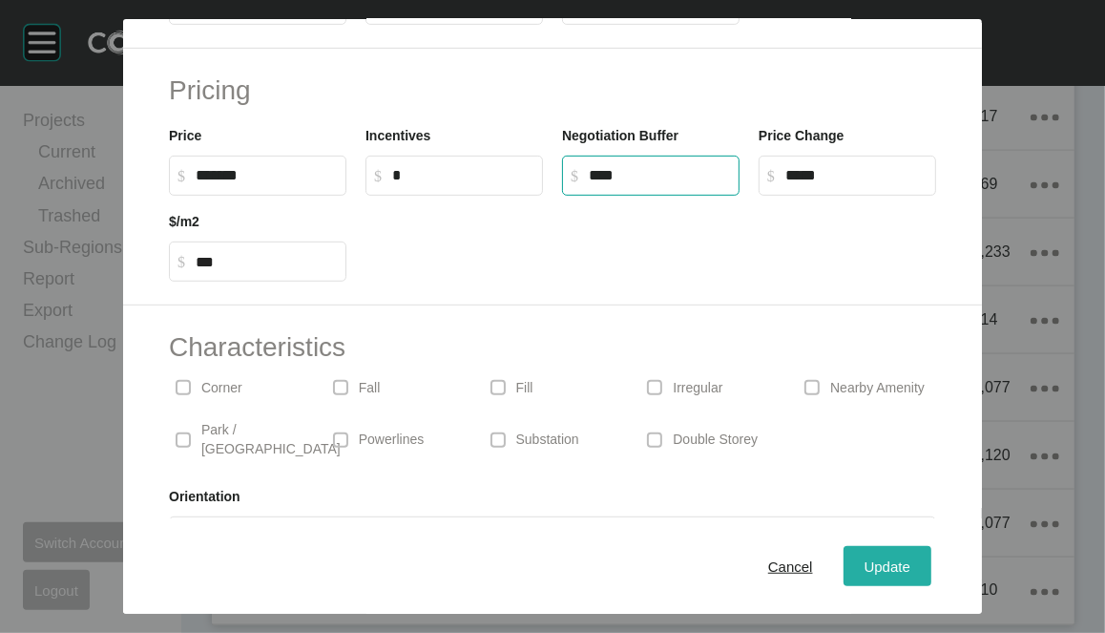
type input "*****"
click at [915, 553] on div "Update" at bounding box center [887, 566] width 55 height 26
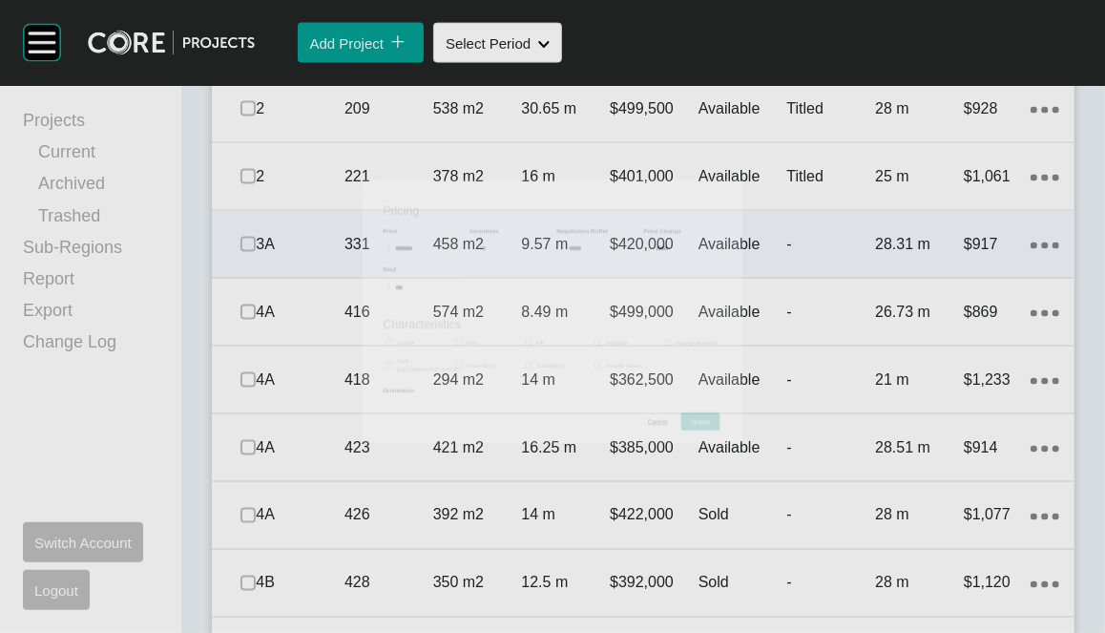
scroll to position [1615, 0]
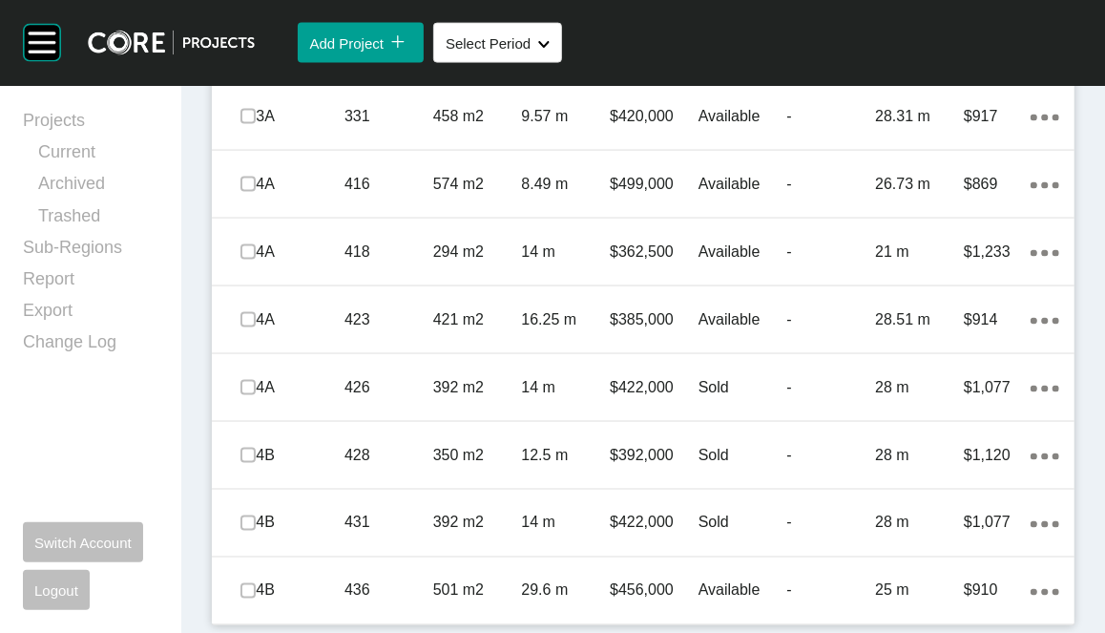
click at [834, 59] on p "Titled" at bounding box center [831, 48] width 89 height 21
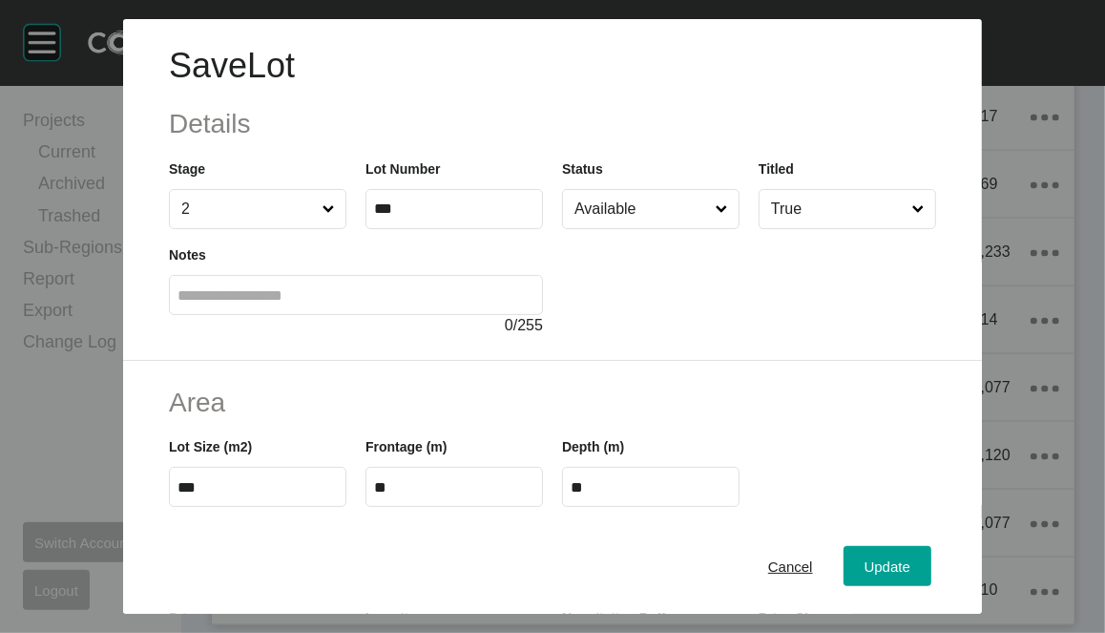
scroll to position [520, 0]
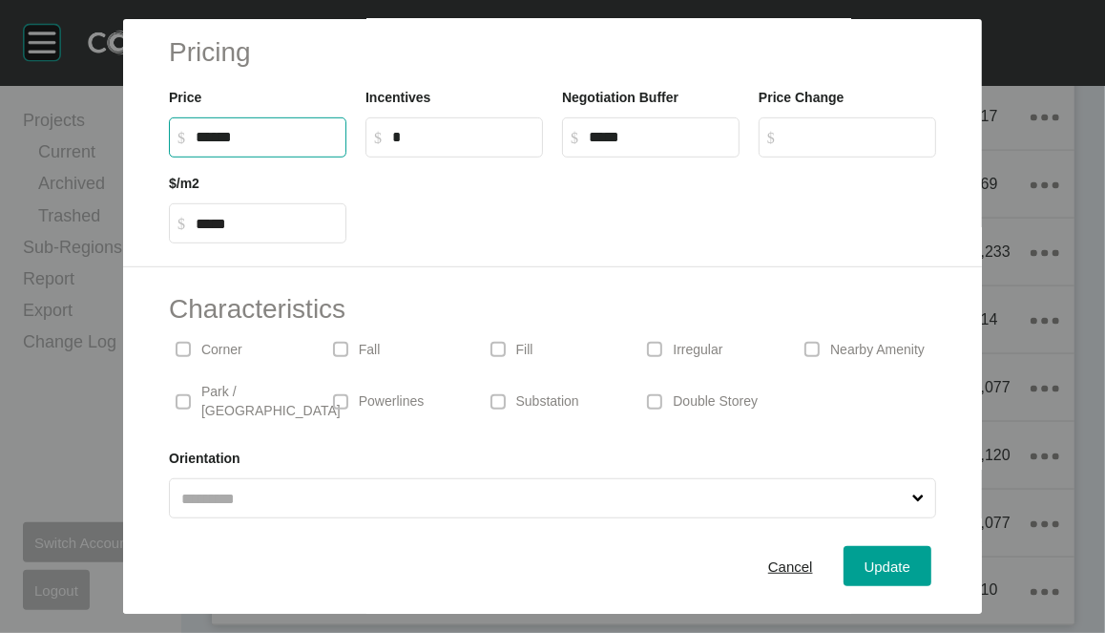
drag, startPoint x: 145, startPoint y: 292, endPoint x: 115, endPoint y: 286, distance: 30.1
click at [196, 145] on input "******" at bounding box center [267, 137] width 142 height 16
type input "*******"
type input "******"
type input "*****"
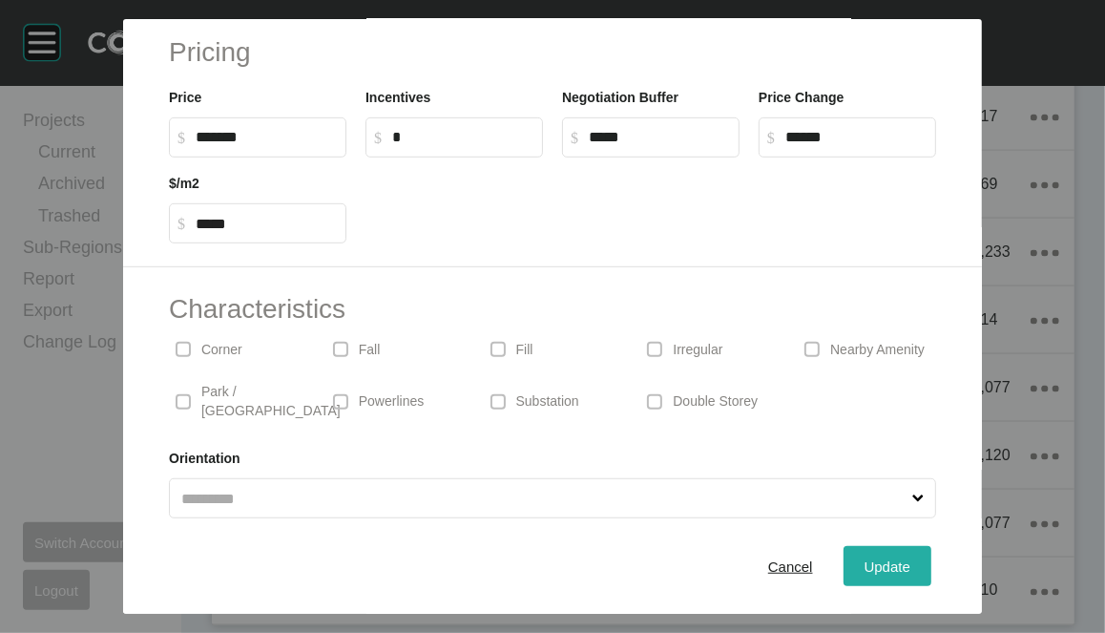
click at [910, 558] on span "Update" at bounding box center [887, 566] width 46 height 16
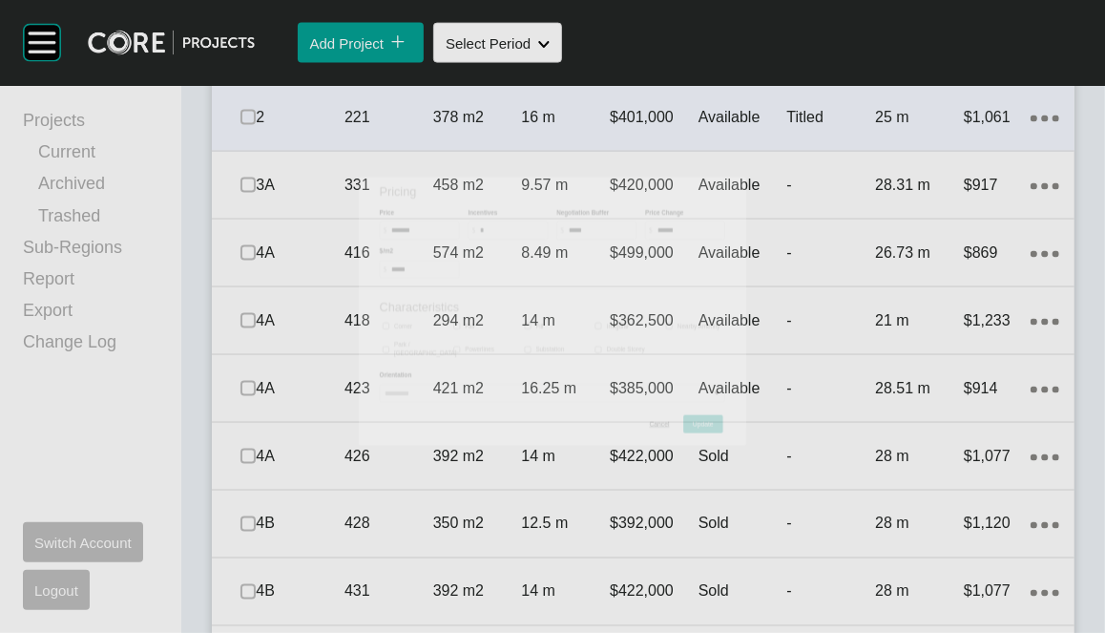
scroll to position [1615, 0]
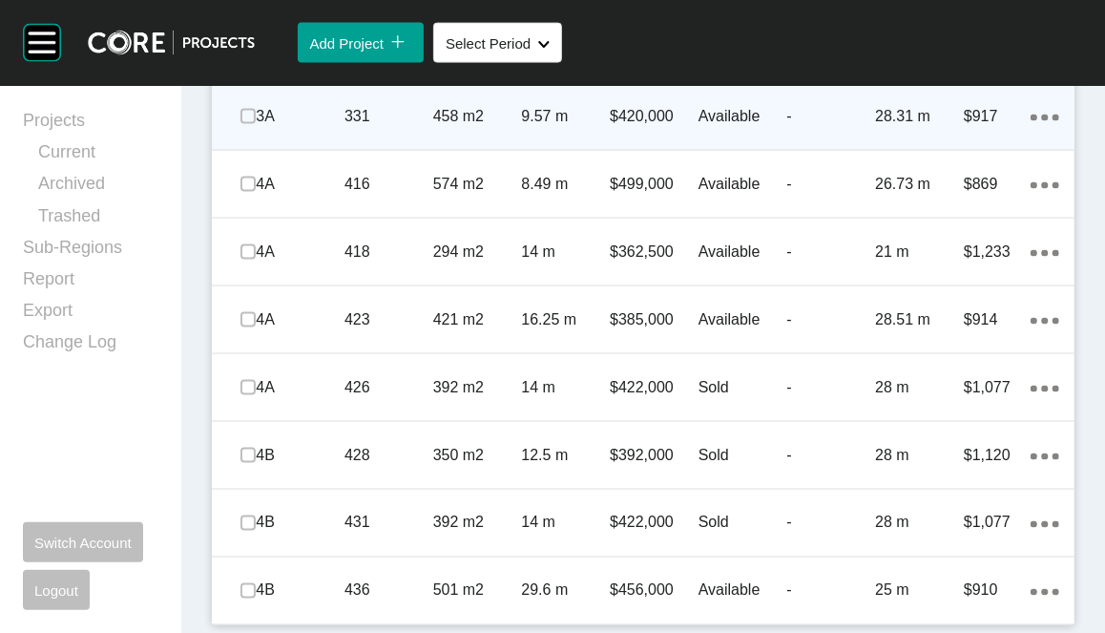
click at [714, 146] on div "Available" at bounding box center [742, 116] width 89 height 59
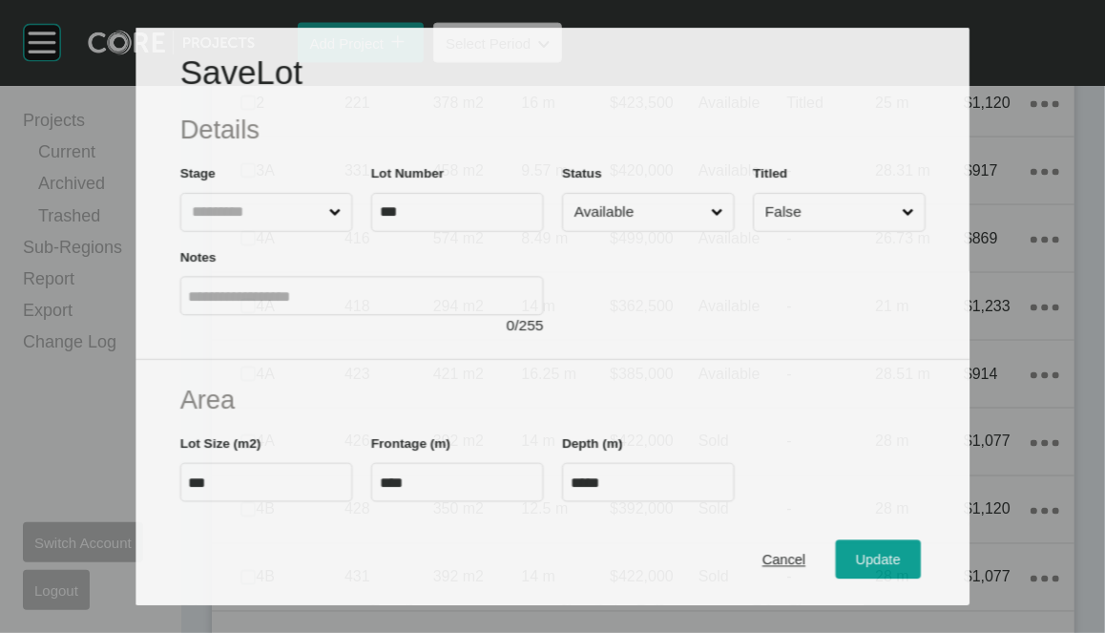
scroll to position [1542, 0]
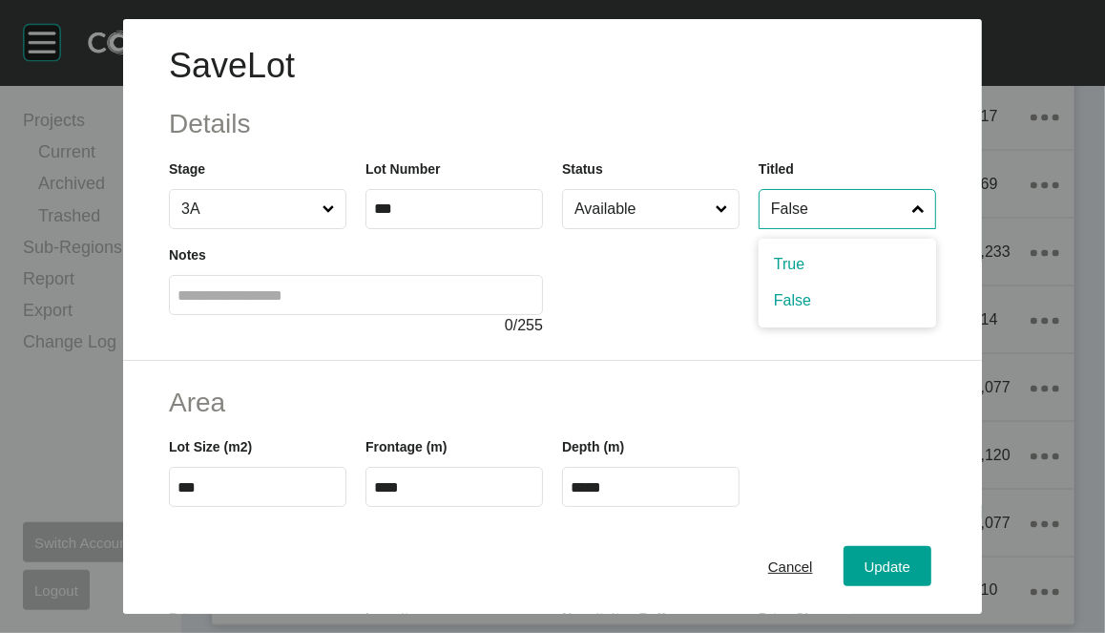
drag, startPoint x: 846, startPoint y: 236, endPoint x: 852, endPoint y: 256, distance: 20.8
click at [846, 228] on input "False" at bounding box center [837, 209] width 141 height 38
drag, startPoint x: 848, startPoint y: 317, endPoint x: 878, endPoint y: 338, distance: 36.3
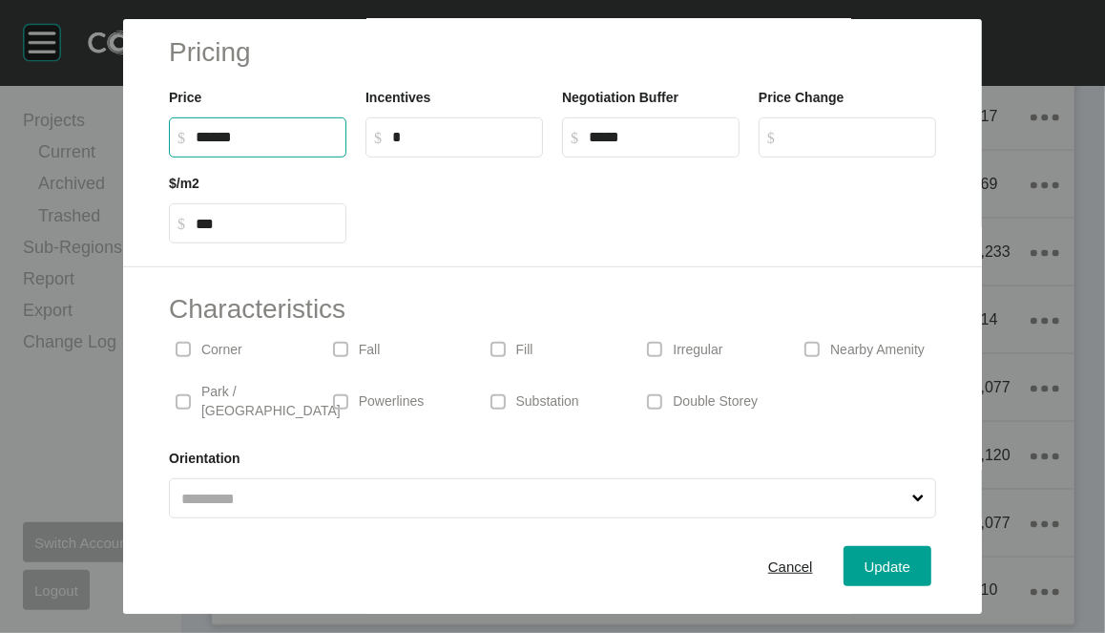
click at [196, 145] on input "******" at bounding box center [267, 137] width 142 height 16
type input "*******"
type input "*****"
type input "***"
click at [910, 558] on span "Update" at bounding box center [887, 566] width 46 height 16
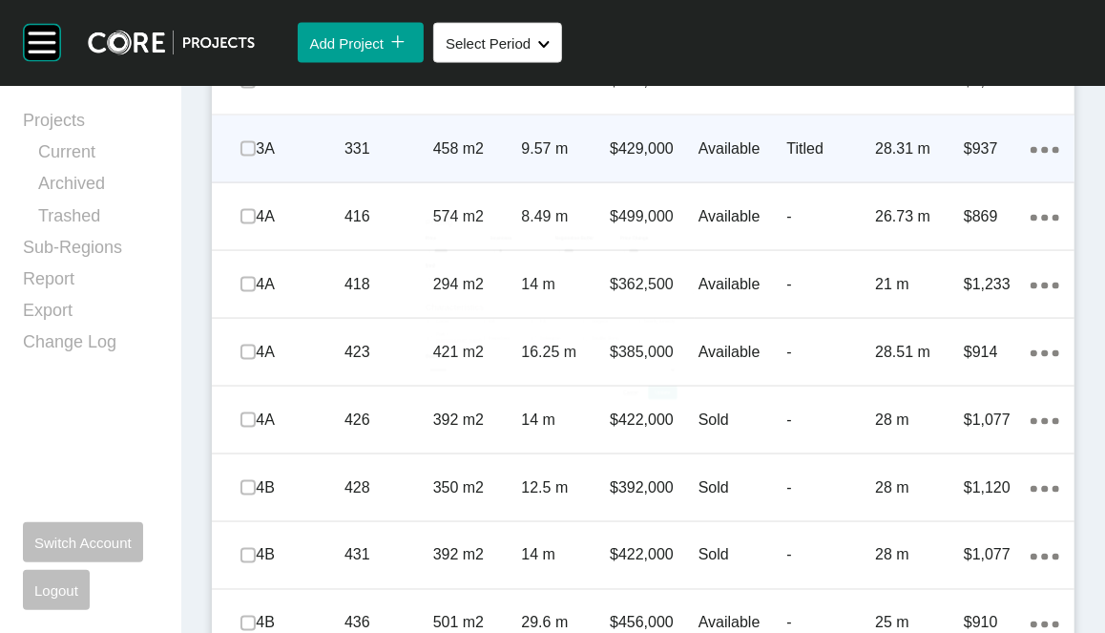
scroll to position [1615, 0]
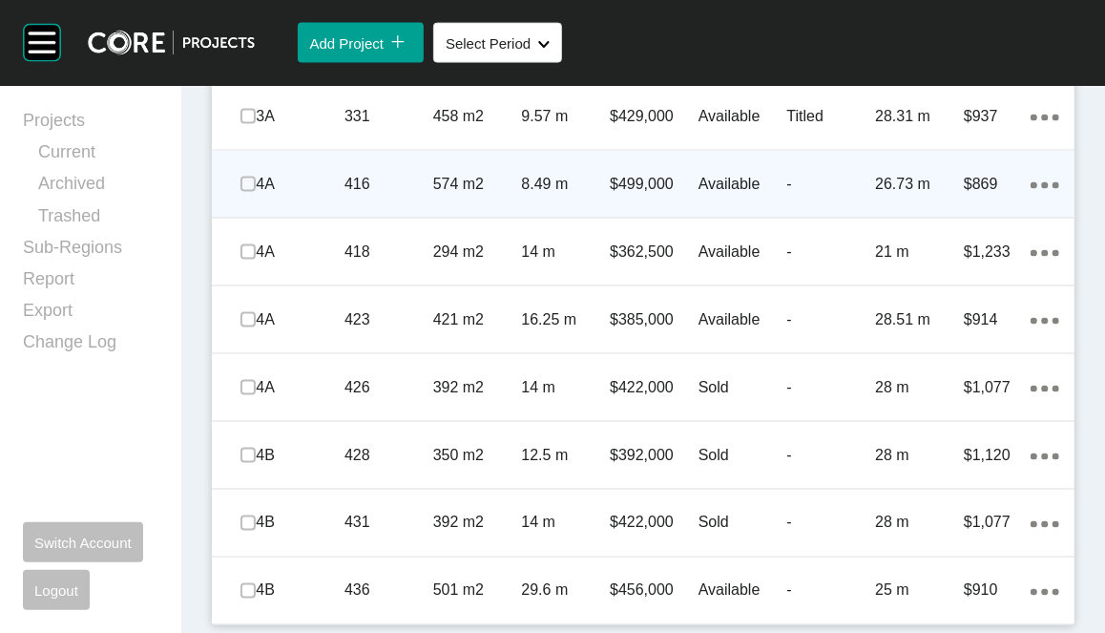
click at [826, 195] on p "-" at bounding box center [831, 184] width 89 height 21
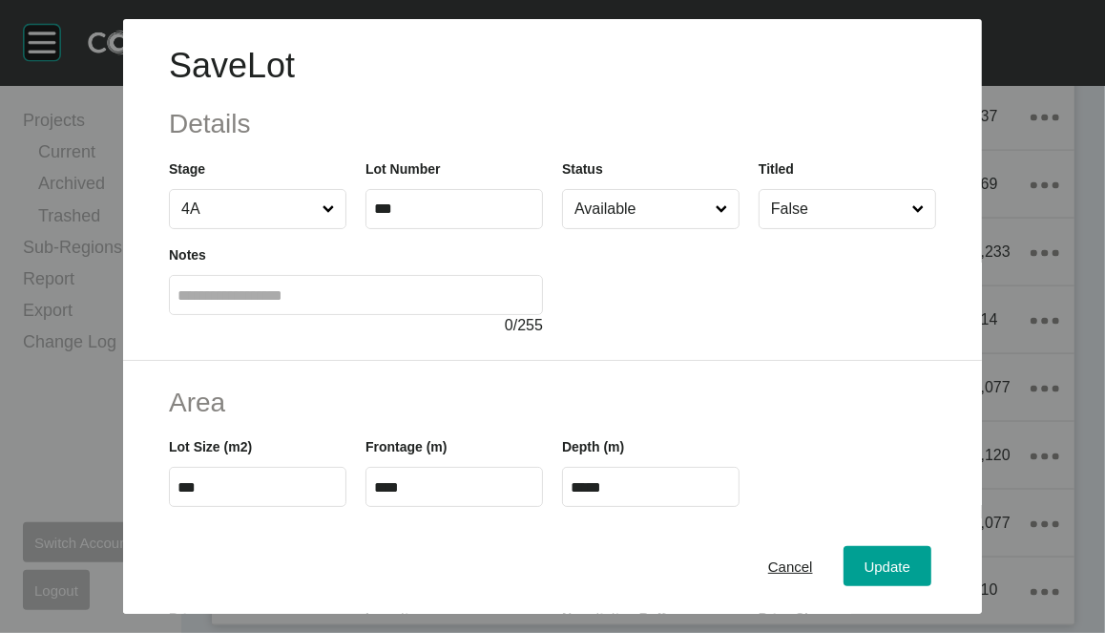
scroll to position [520, 0]
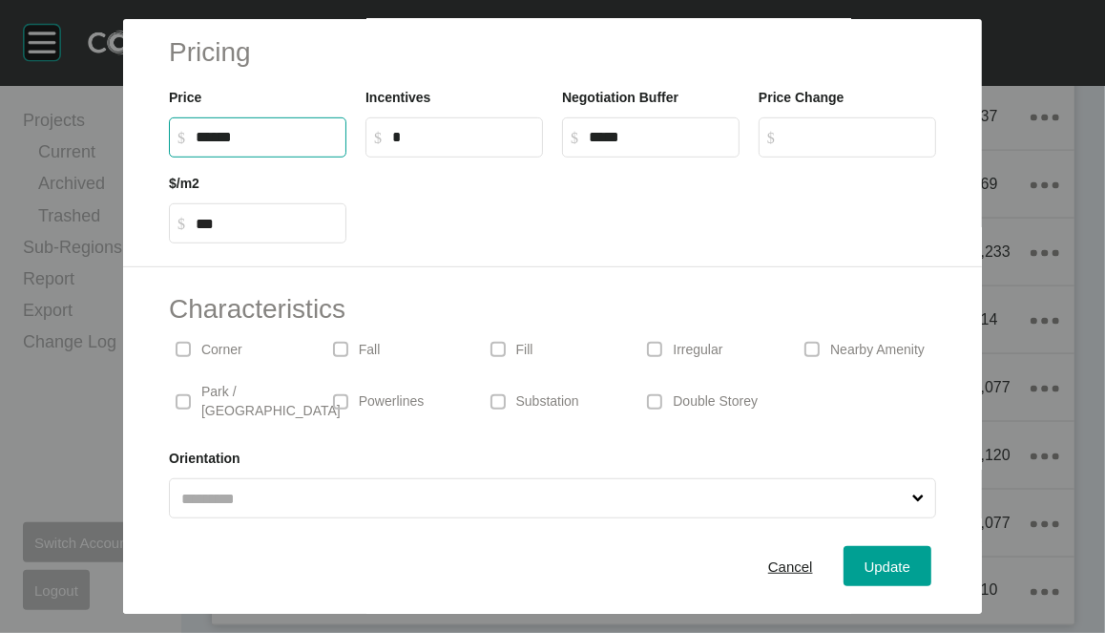
drag, startPoint x: 134, startPoint y: 294, endPoint x: 58, endPoint y: 301, distance: 75.7
click at [123, 267] on div "Pricing Price $ Created with Sketch. $ ****** Incentives $ Created with Sketch.…" at bounding box center [552, 138] width 859 height 257
type input "*******"
type input "******"
type input "***"
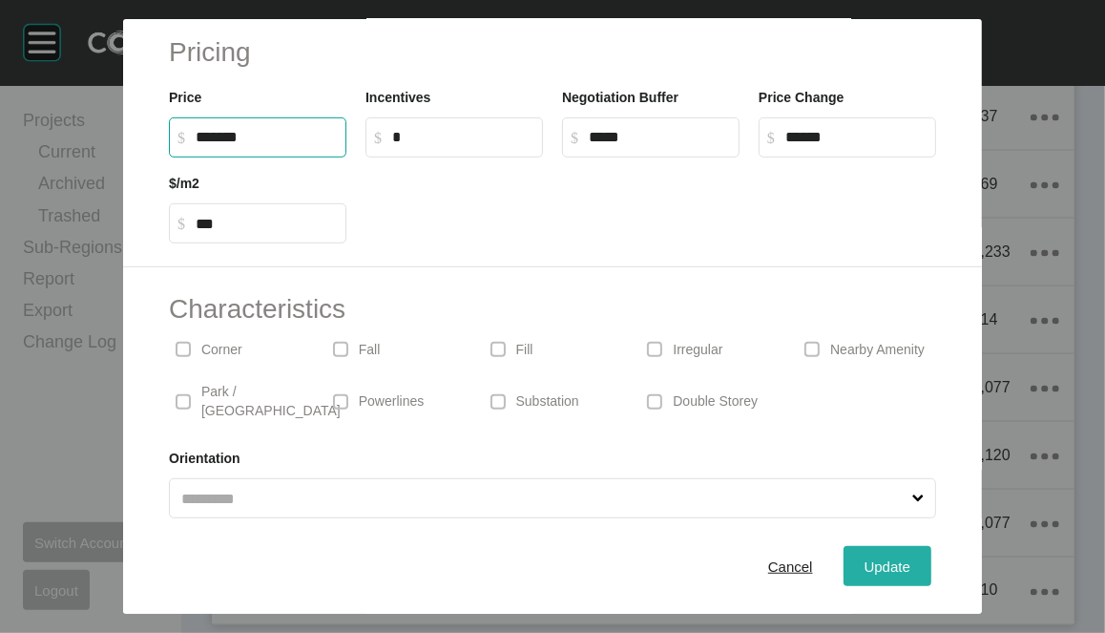
click at [913, 556] on button "Update" at bounding box center [887, 566] width 88 height 40
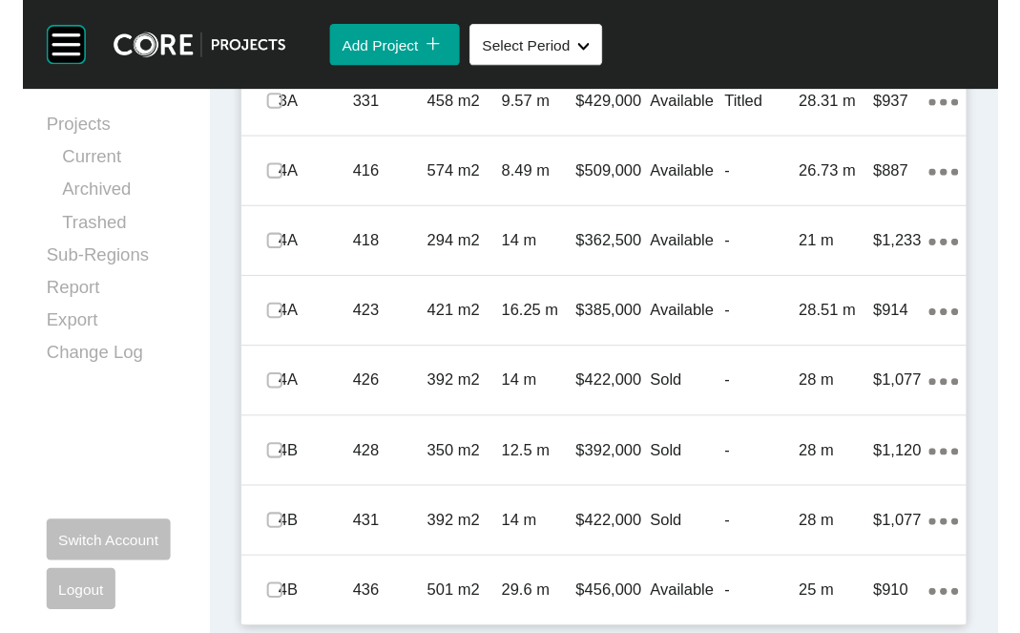
scroll to position [2163, 0]
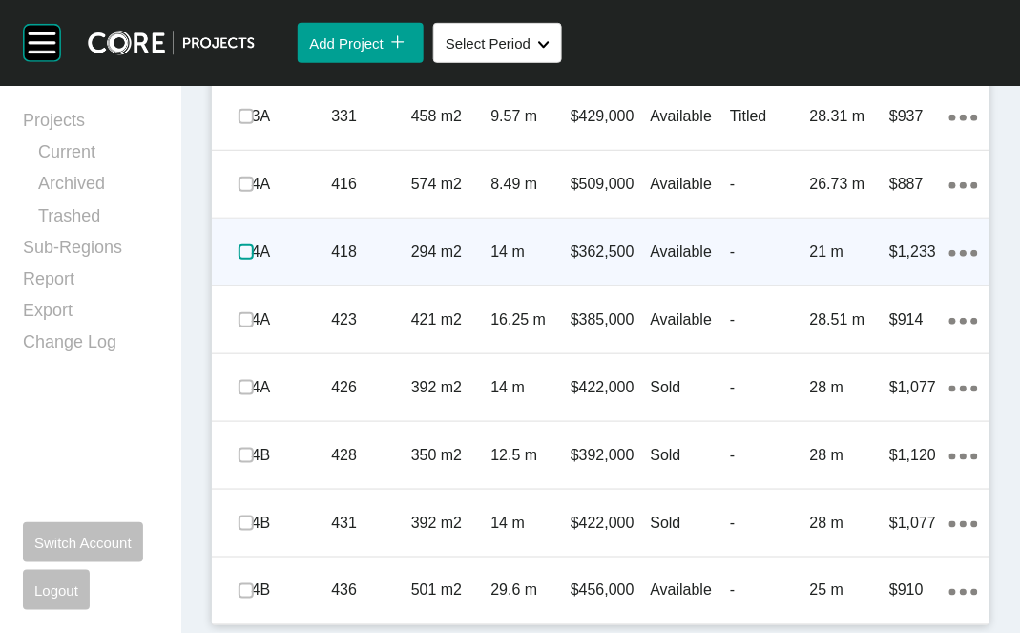
click at [254, 244] on label at bounding box center [246, 251] width 15 height 15
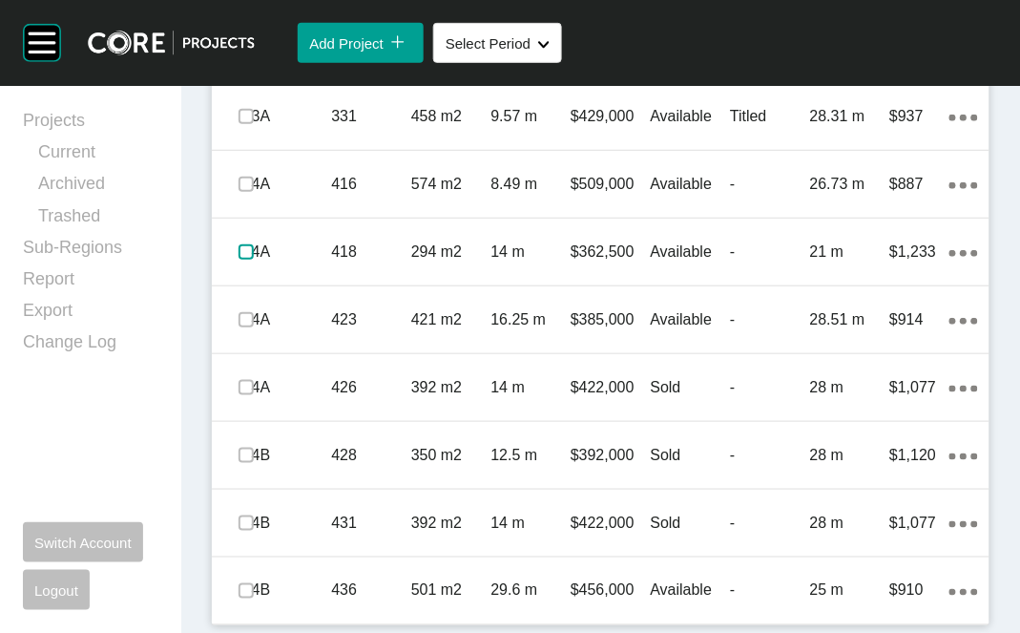
scroll to position [1892, 0]
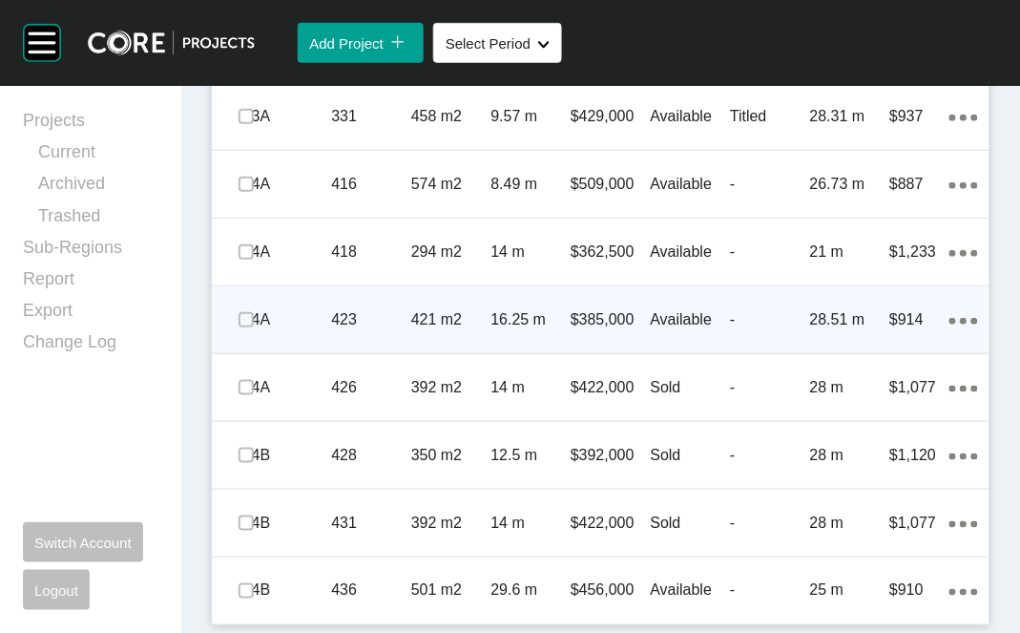
click at [783, 349] on div "-" at bounding box center [770, 319] width 80 height 59
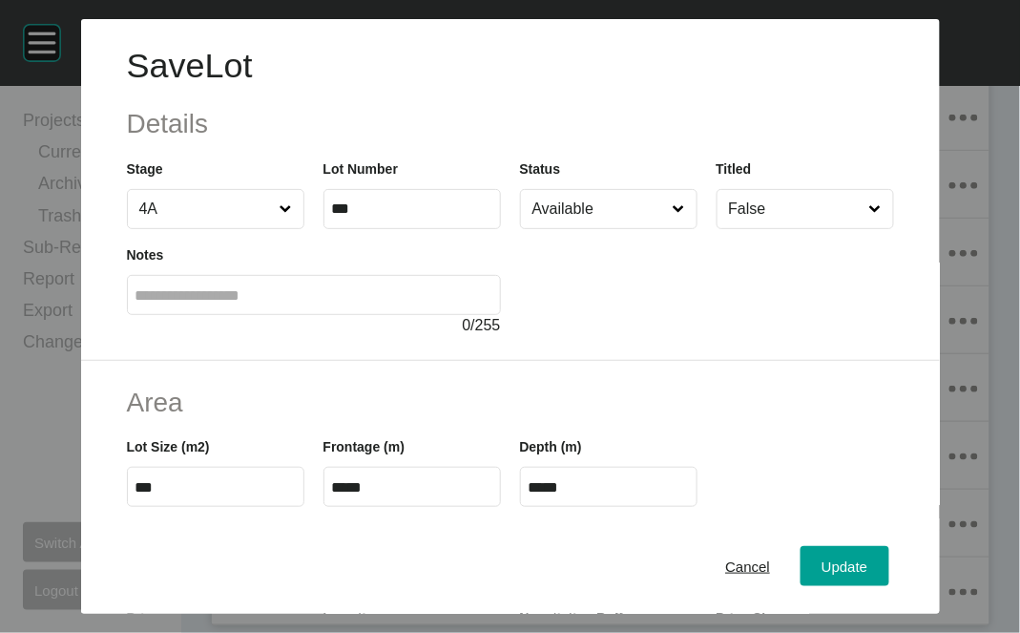
scroll to position [520, 0]
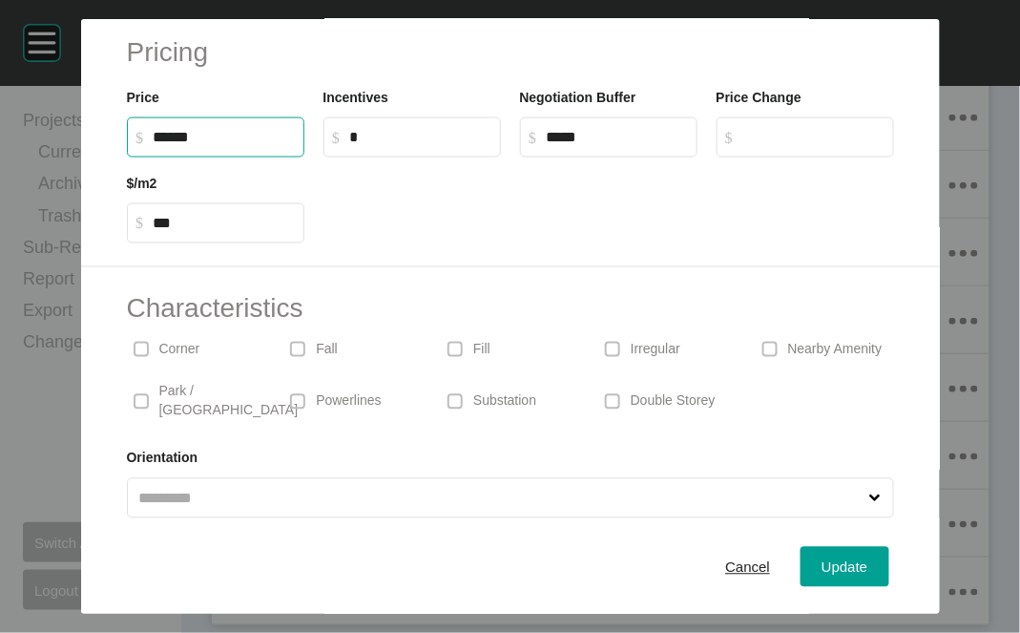
drag, startPoint x: 119, startPoint y: 298, endPoint x: 102, endPoint y: 301, distance: 17.4
click at [154, 145] on input "******" at bounding box center [225, 137] width 142 height 16
type input "*******"
type input "*****"
type input "***"
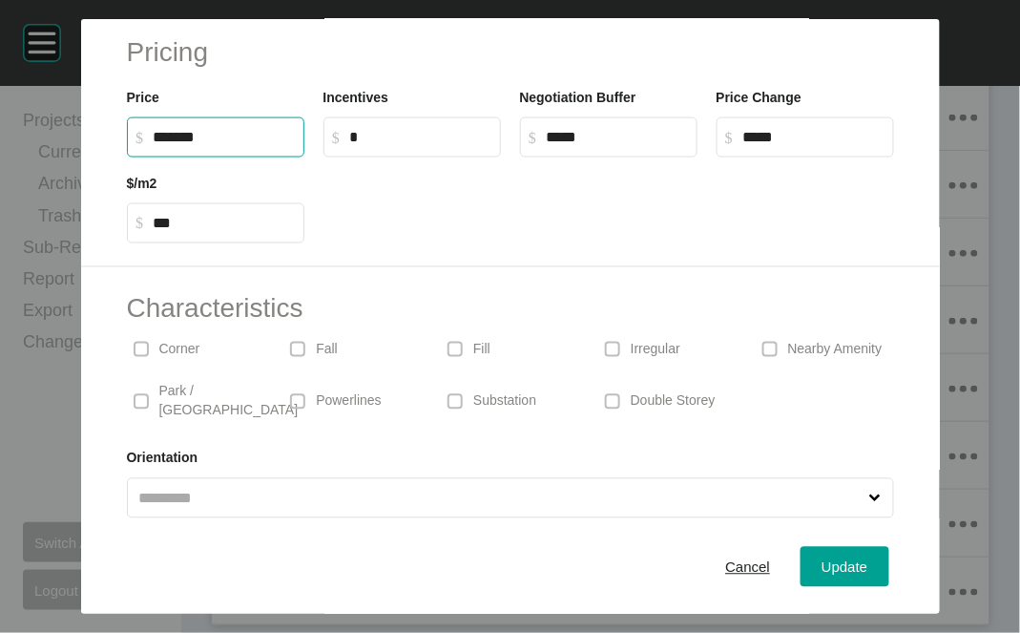
click at [323, 157] on label "$ Created with Sketch. $ *" at bounding box center [411, 137] width 177 height 40
click at [350, 145] on input "*" at bounding box center [421, 137] width 142 height 16
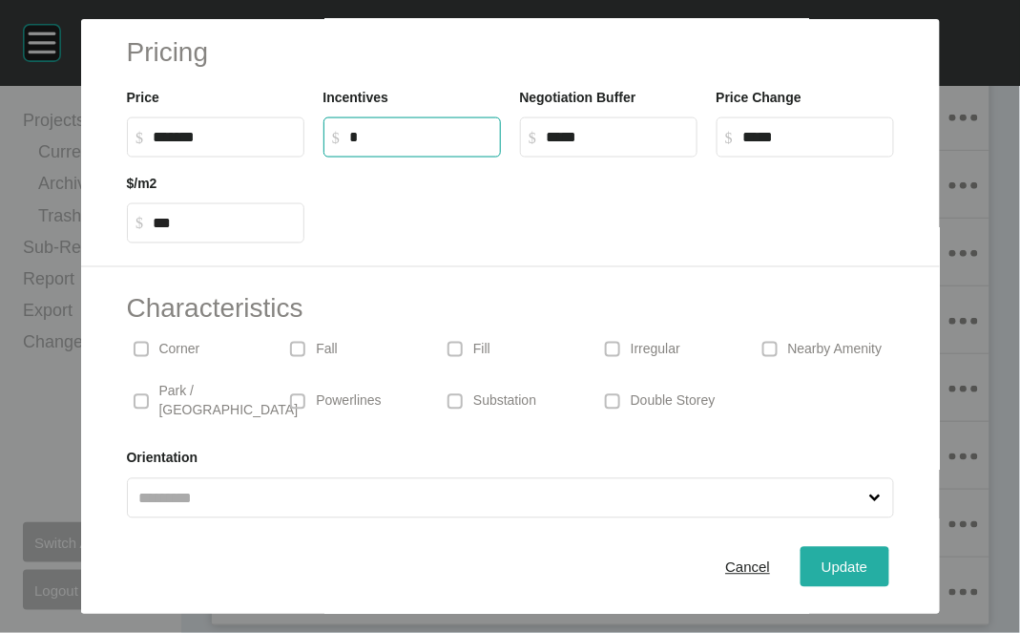
click at [867, 563] on span "Update" at bounding box center [845, 566] width 46 height 16
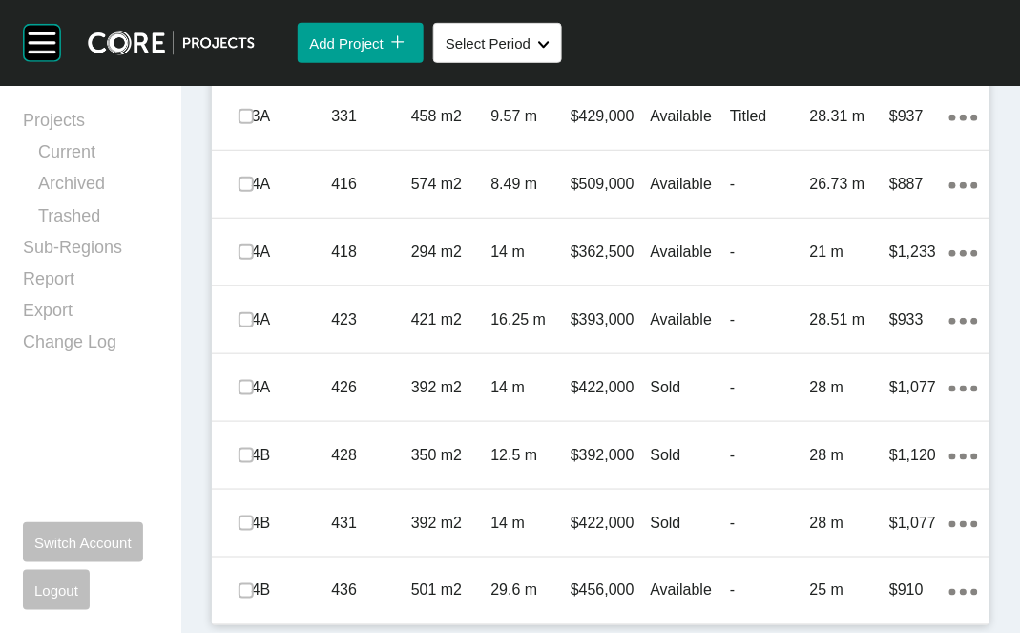
scroll to position [2149, 0]
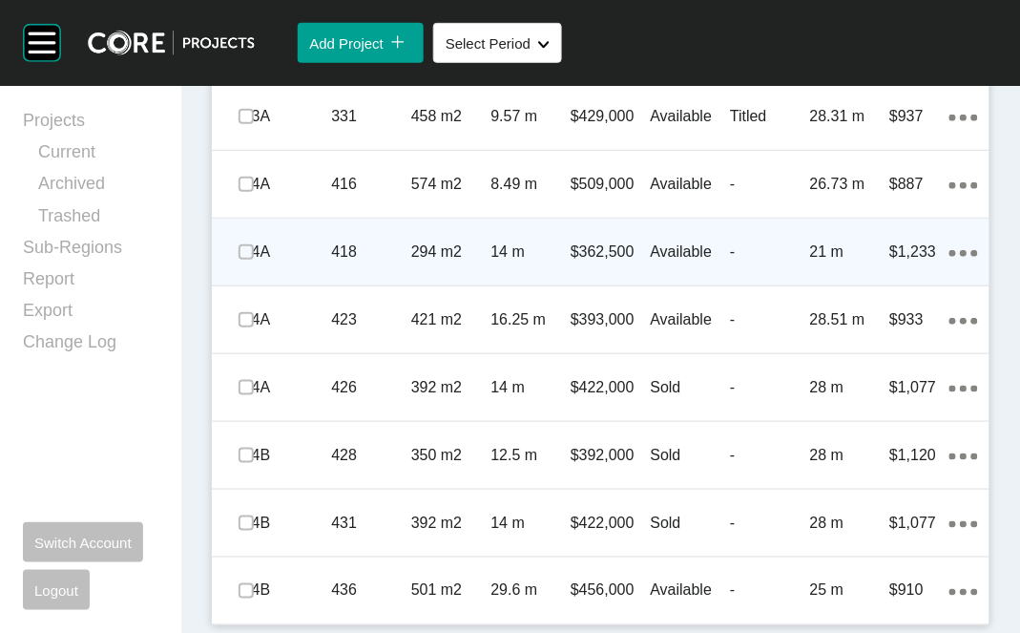
click at [631, 222] on div "$362,500" at bounding box center [611, 251] width 80 height 59
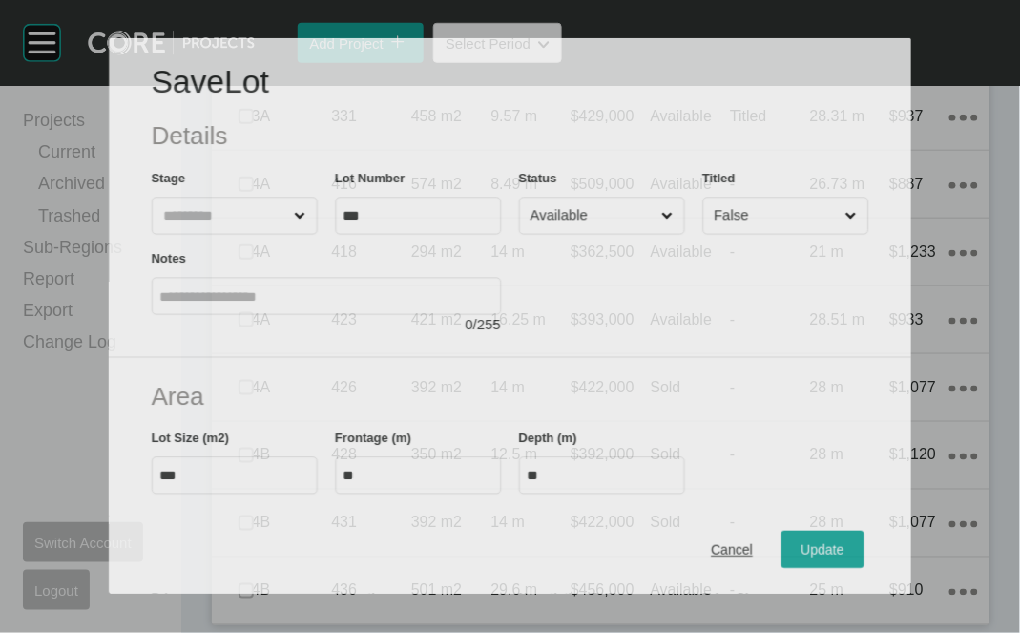
scroll to position [2075, 0]
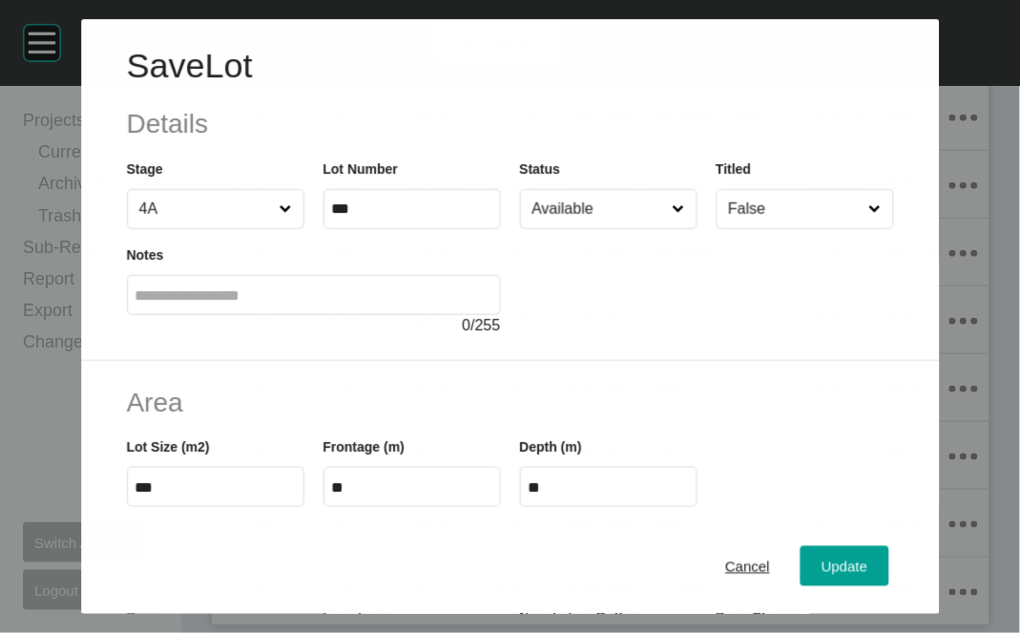
click at [618, 226] on div "Status Available" at bounding box center [607, 193] width 177 height 71
click at [618, 228] on input "Available" at bounding box center [599, 209] width 141 height 38
click at [848, 553] on div "Update" at bounding box center [844, 566] width 55 height 26
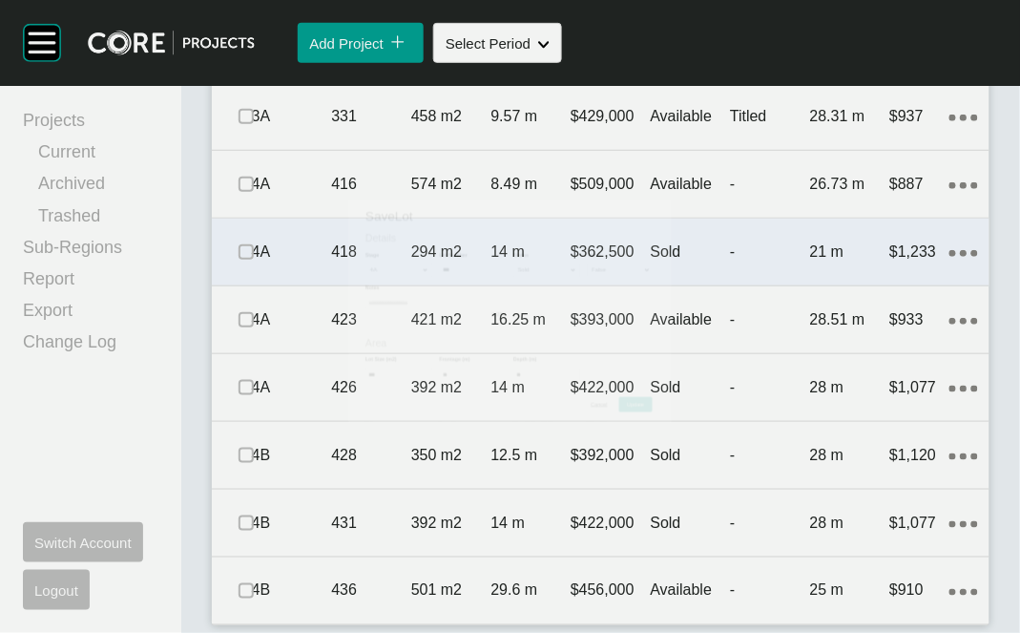
scroll to position [2149, 0]
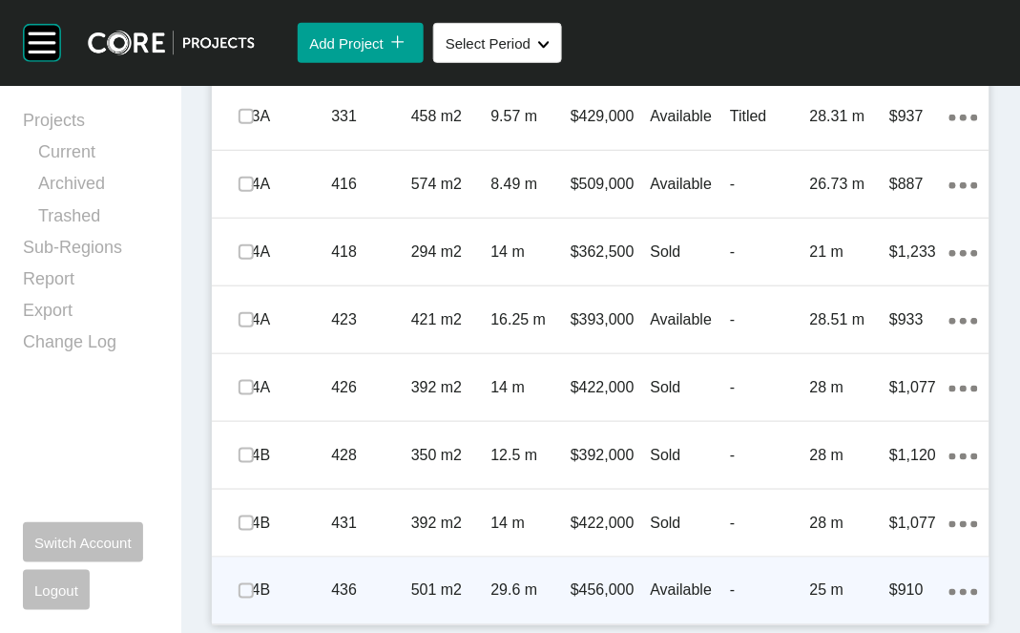
click at [664, 585] on p "Available" at bounding box center [691, 590] width 80 height 21
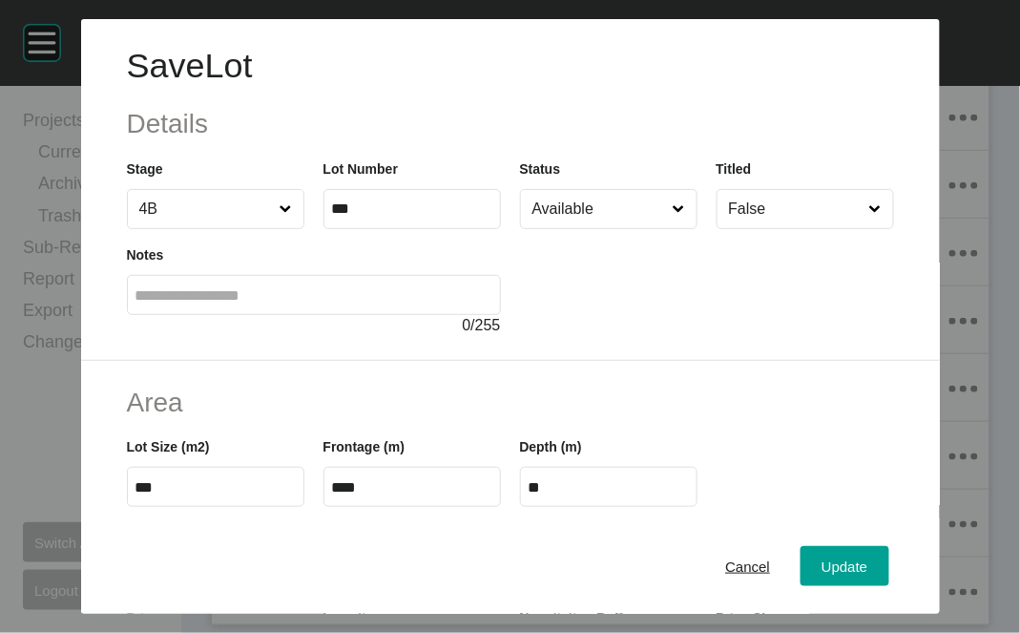
scroll to position [520, 0]
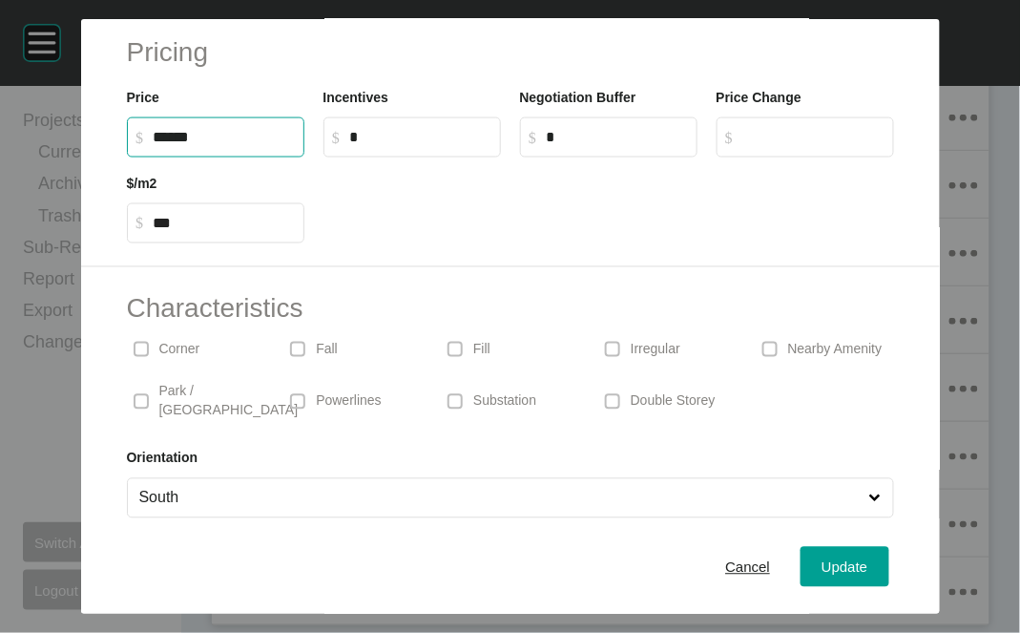
drag, startPoint x: 118, startPoint y: 295, endPoint x: 100, endPoint y: 295, distance: 18.1
click at [154, 145] on input "******" at bounding box center [225, 137] width 142 height 16
type input "*******"
type input "*****"
type input "***"
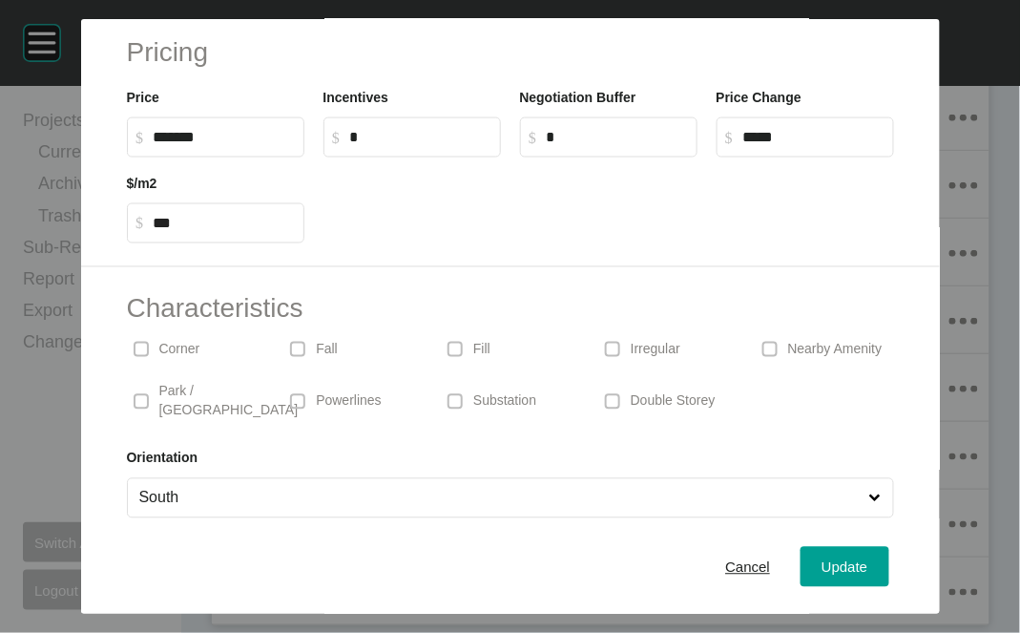
click at [422, 157] on label "$ Created with Sketch. $ *" at bounding box center [411, 137] width 177 height 40
click at [422, 145] on input "*" at bounding box center [421, 137] width 142 height 16
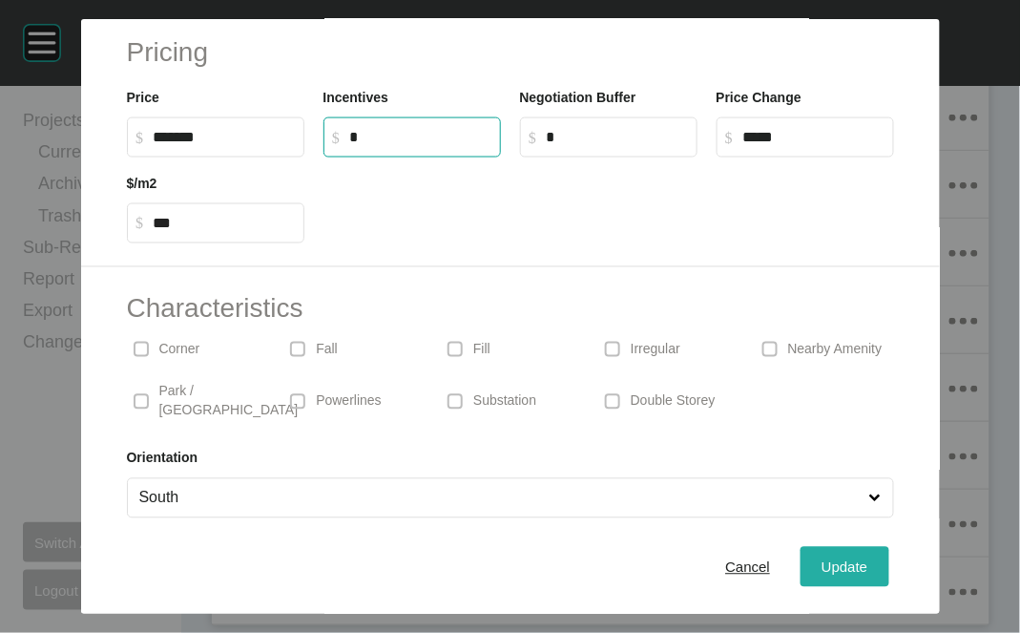
click at [867, 558] on span "Update" at bounding box center [845, 566] width 46 height 16
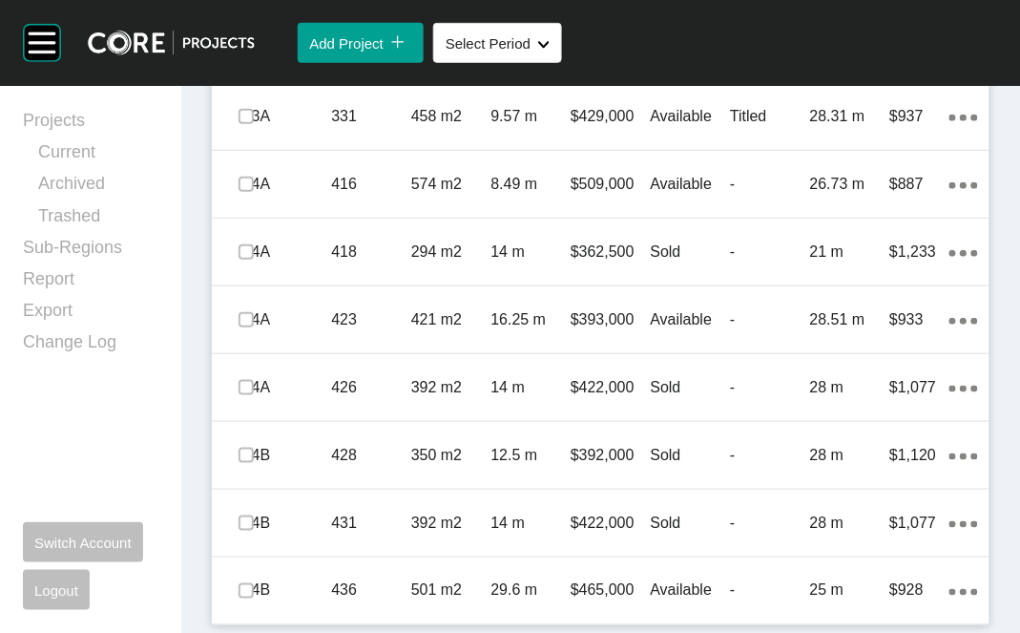
scroll to position [1892, 0]
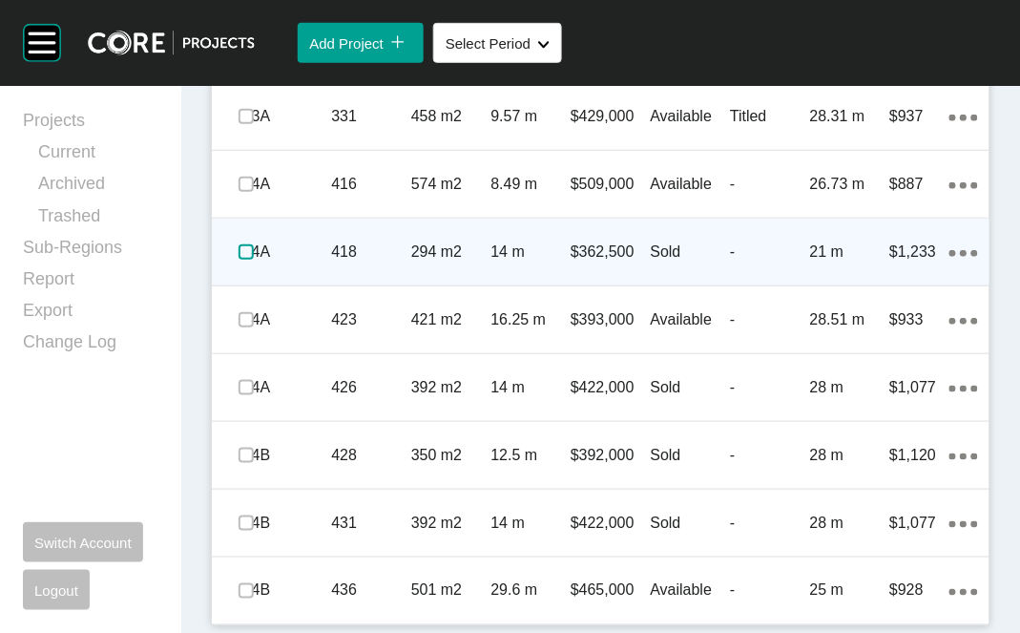
click at [254, 260] on label at bounding box center [246, 251] width 15 height 15
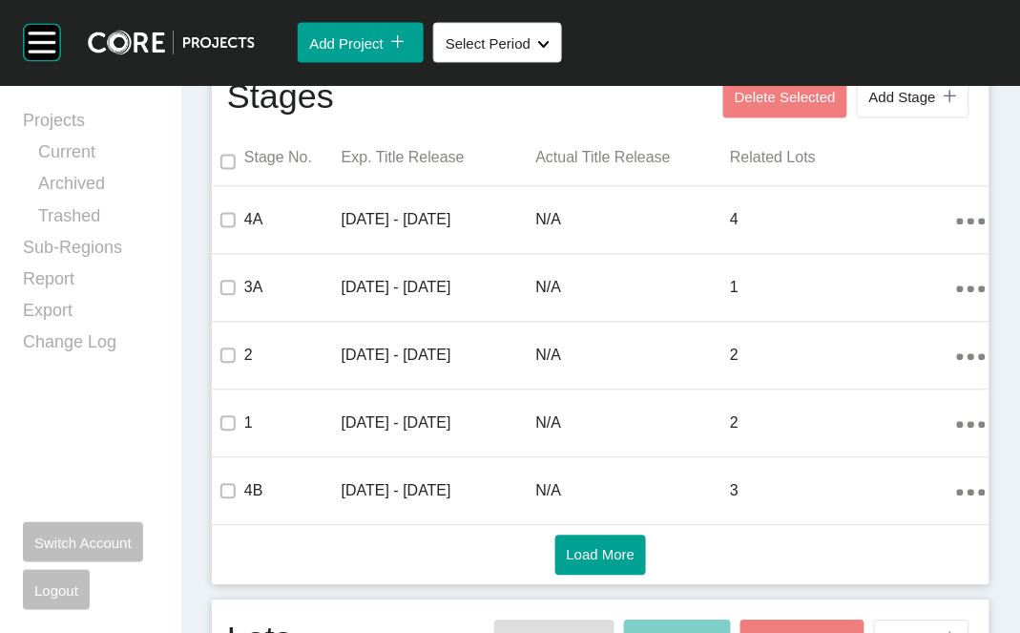
scroll to position [0, 0]
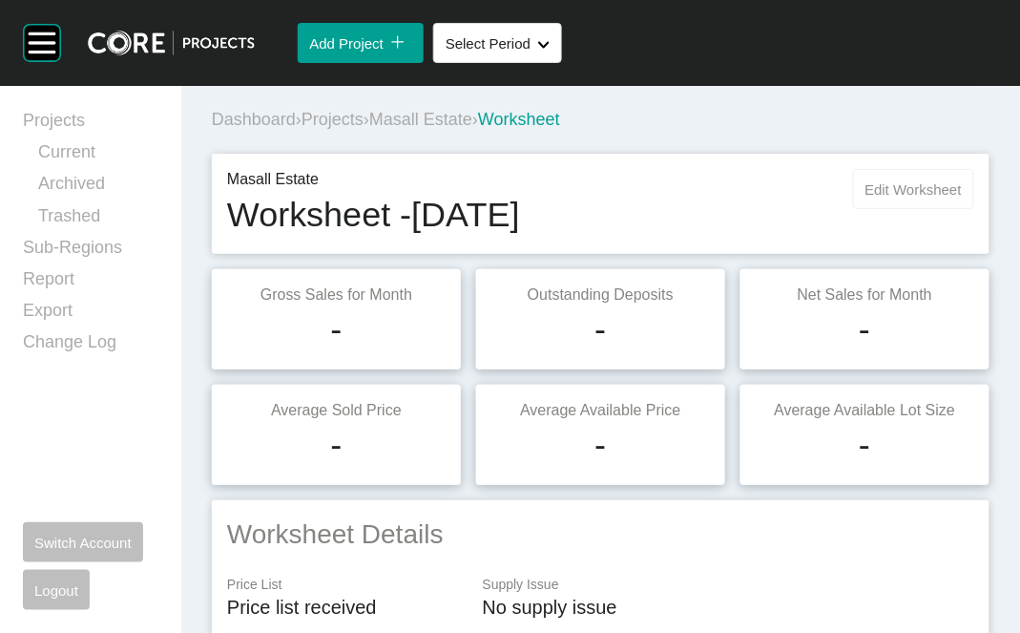
click at [865, 198] on span "Edit Worksheet" at bounding box center [913, 189] width 96 height 16
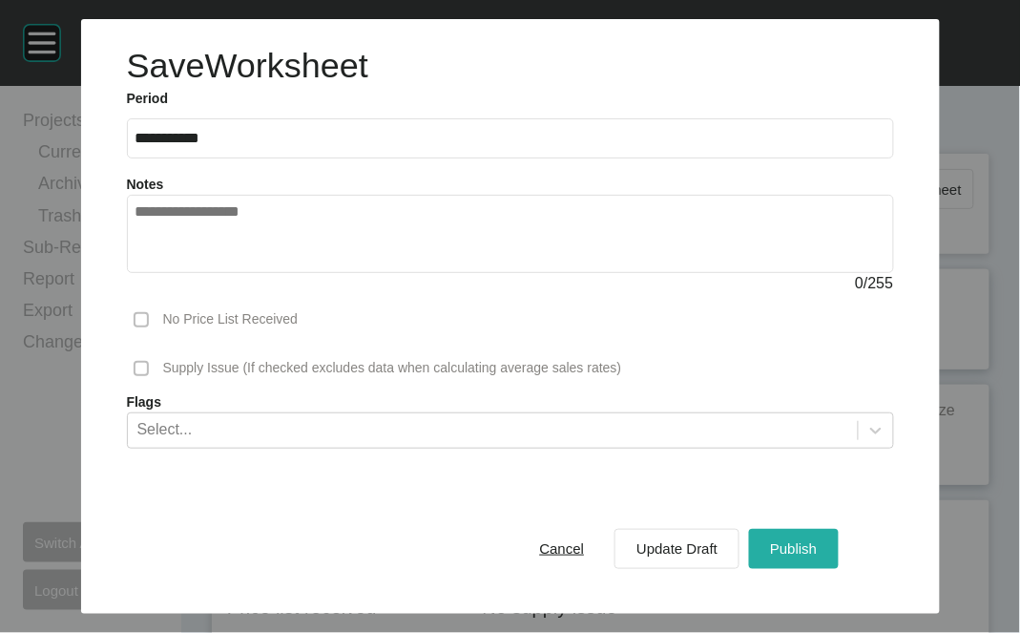
click at [803, 561] on div "Publish" at bounding box center [793, 548] width 56 height 26
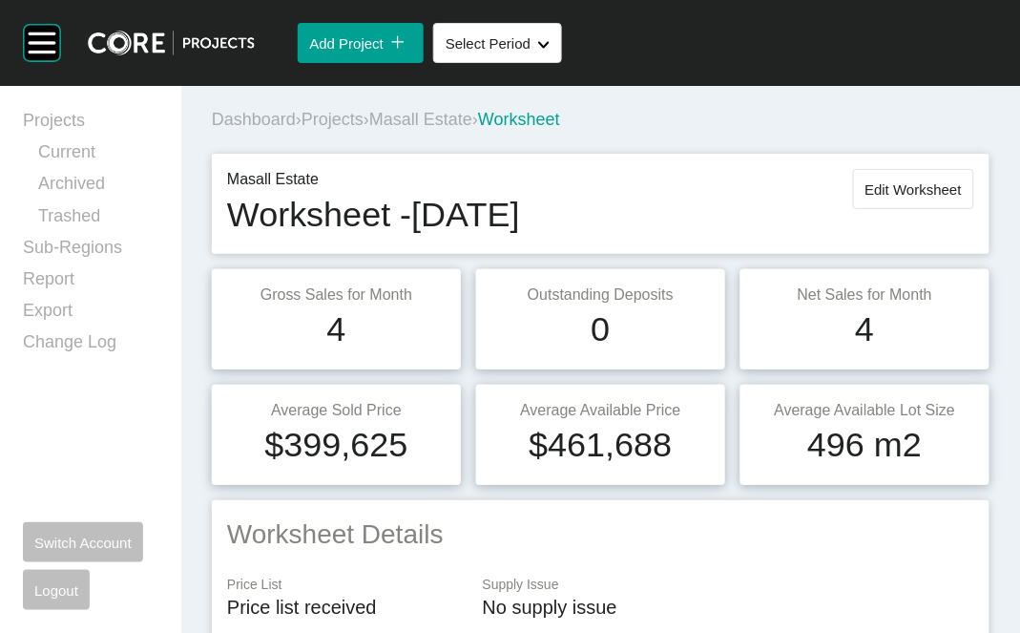
click at [364, 129] on span "Projects" at bounding box center [333, 119] width 62 height 19
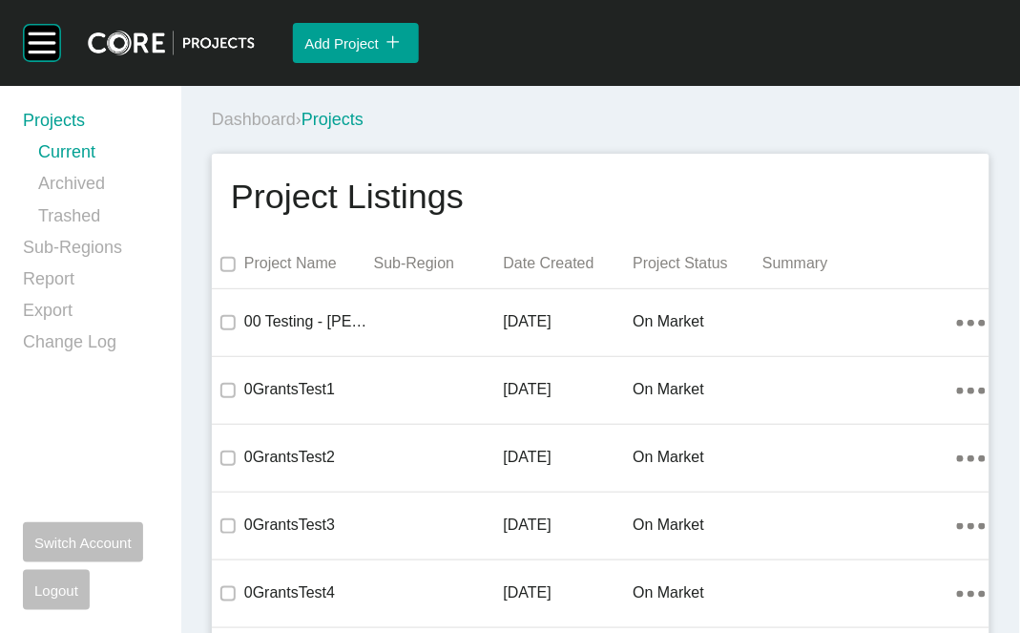
scroll to position [38314, 0]
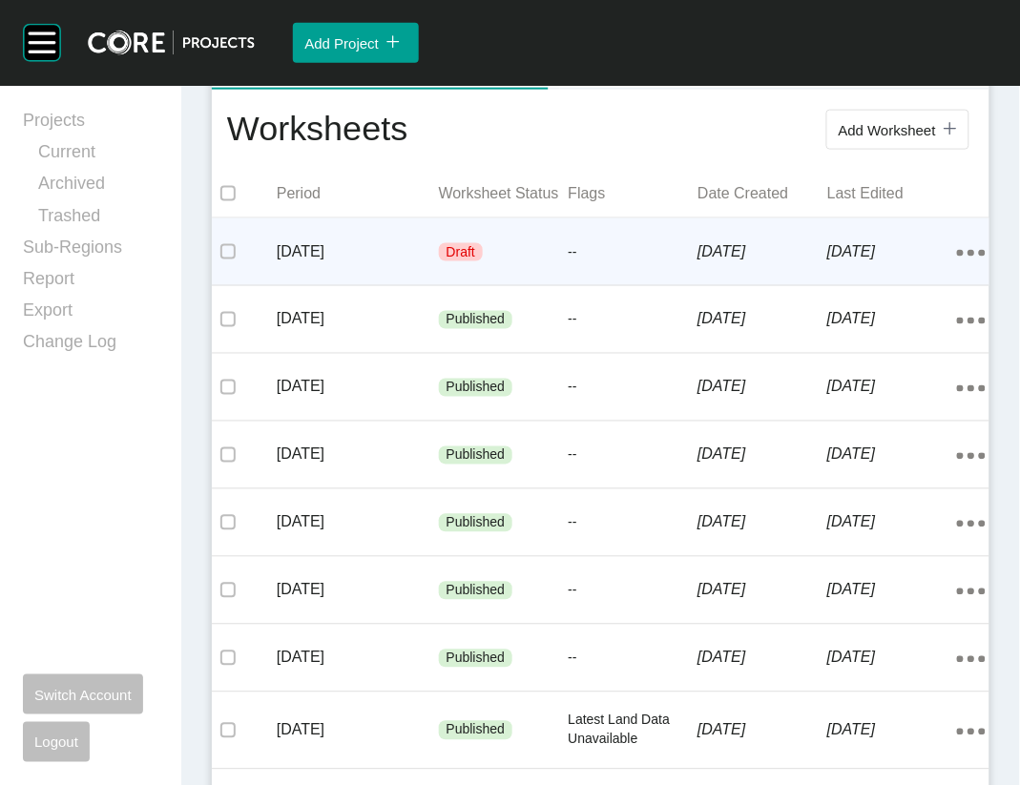
scroll to position [413, 0]
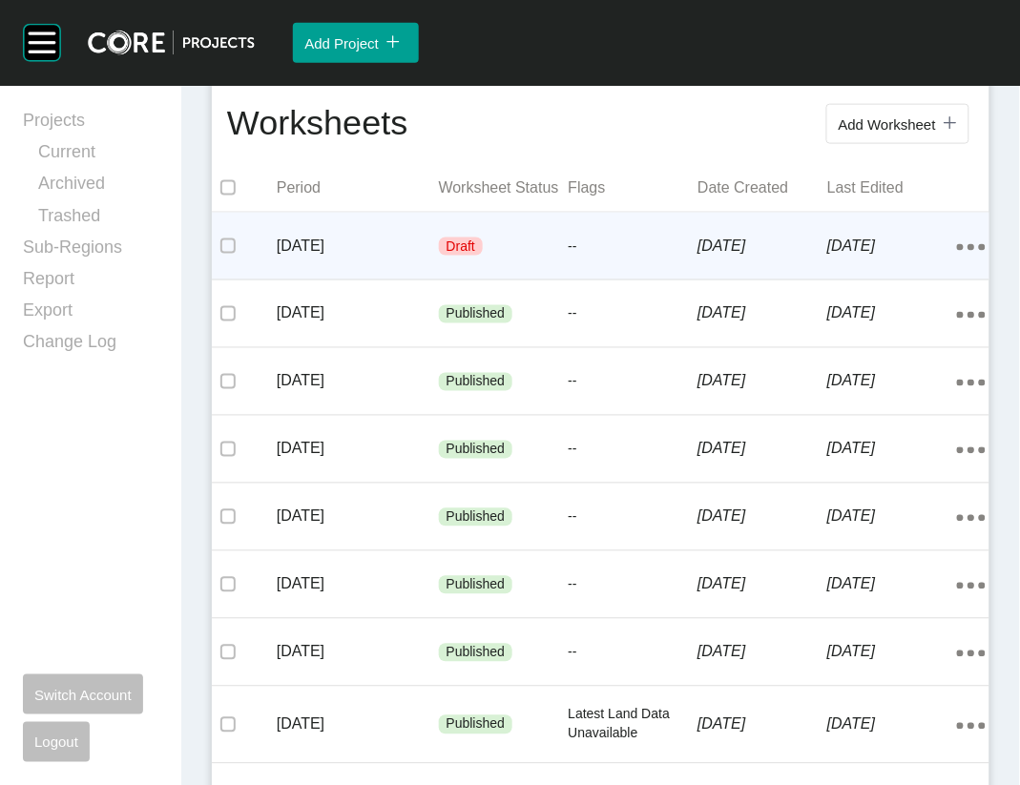
click at [791, 257] on p "[DATE]" at bounding box center [762, 246] width 130 height 21
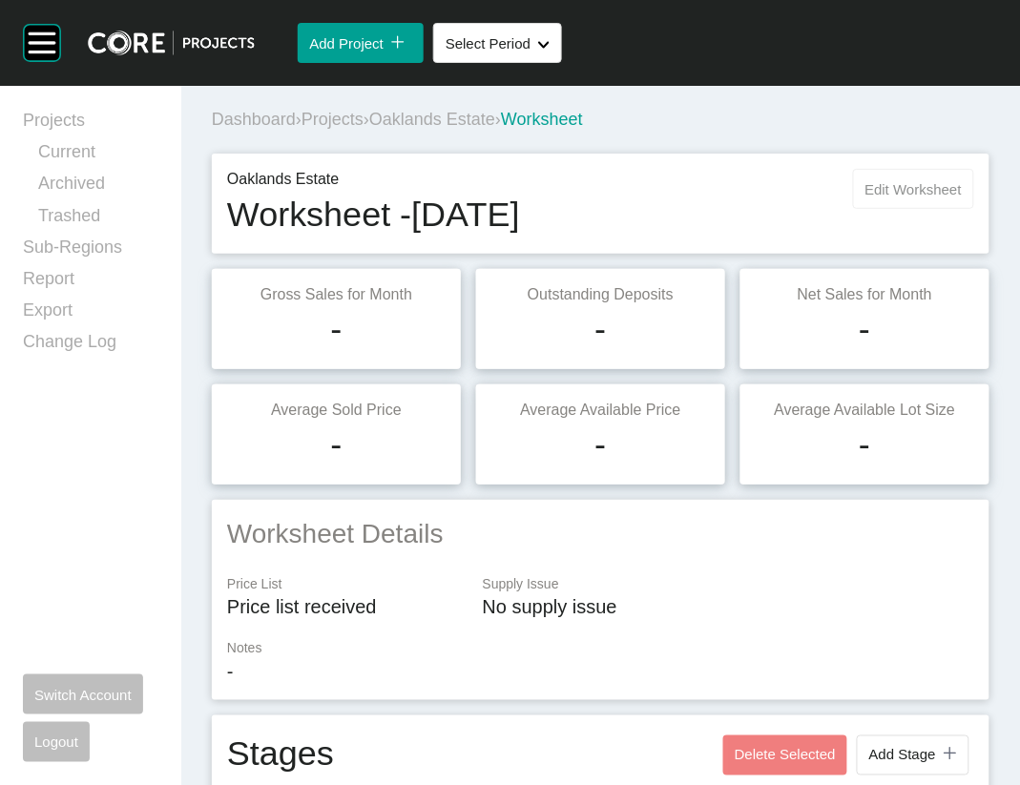
click at [853, 209] on button "Edit Worksheet" at bounding box center [913, 189] width 121 height 40
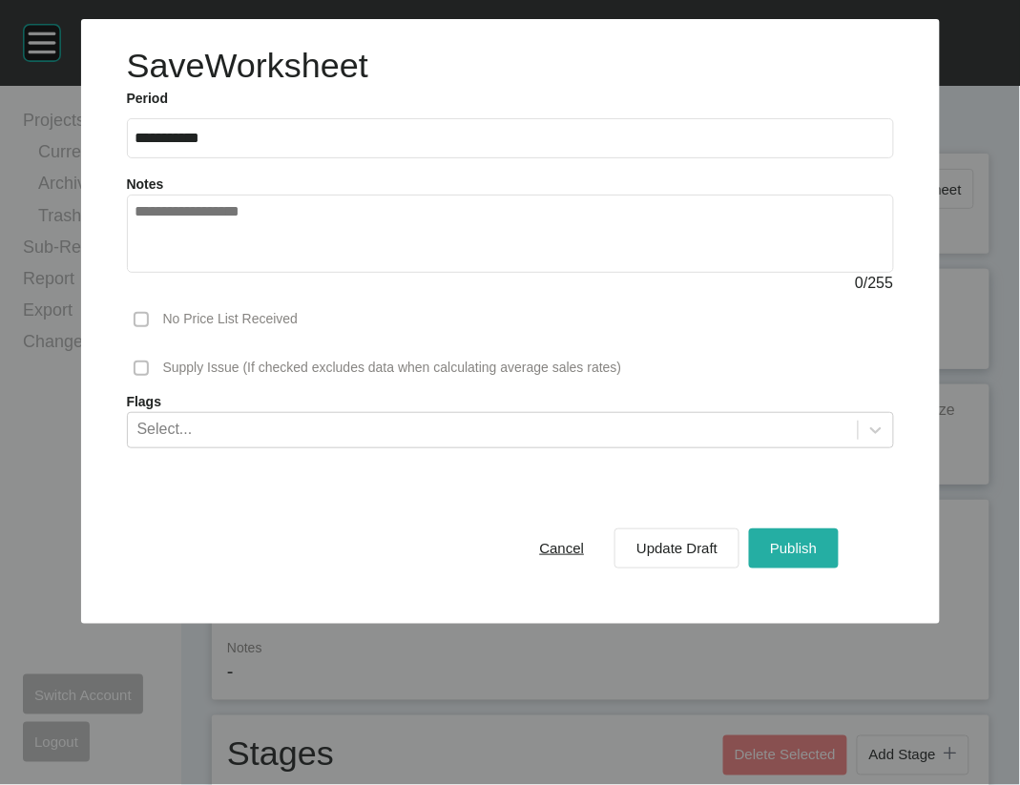
click at [817, 556] on span "Publish" at bounding box center [793, 548] width 47 height 16
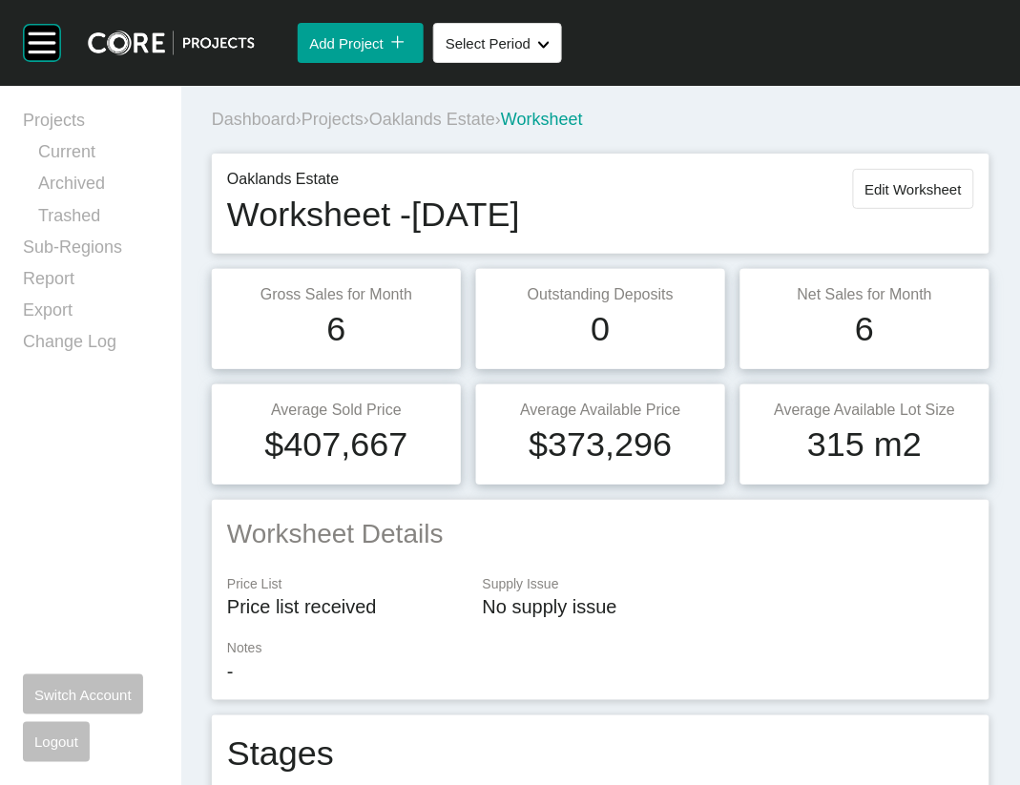
click at [364, 129] on span "Projects" at bounding box center [333, 119] width 62 height 19
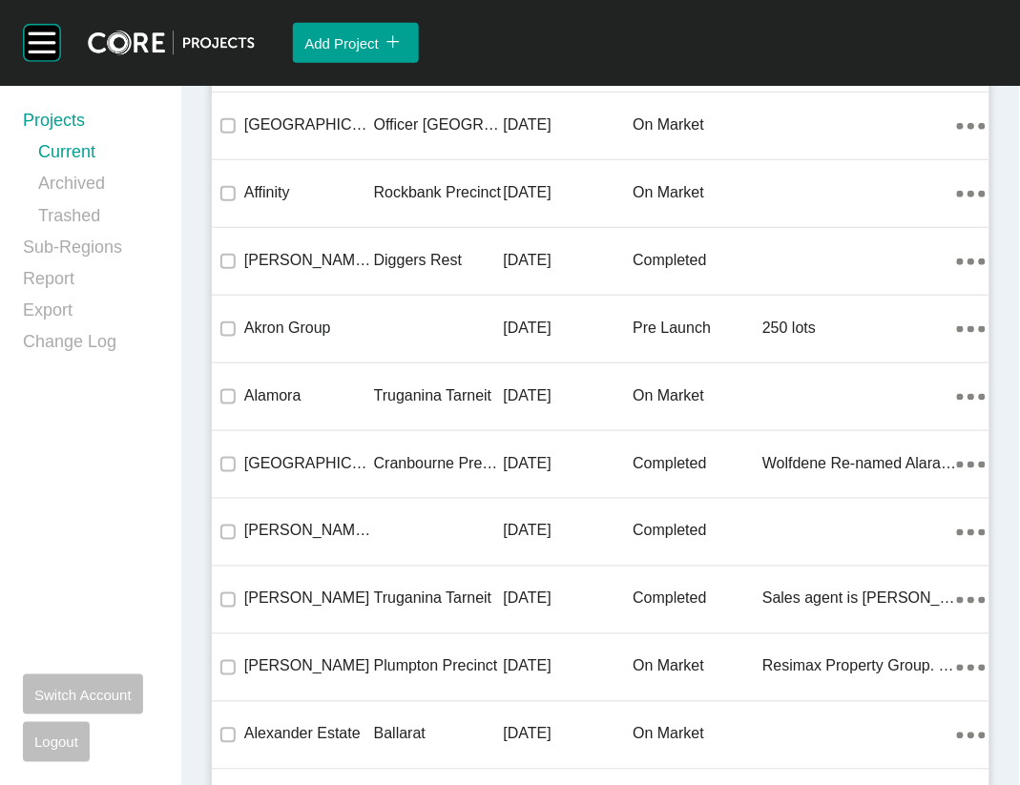
scroll to position [46189, 0]
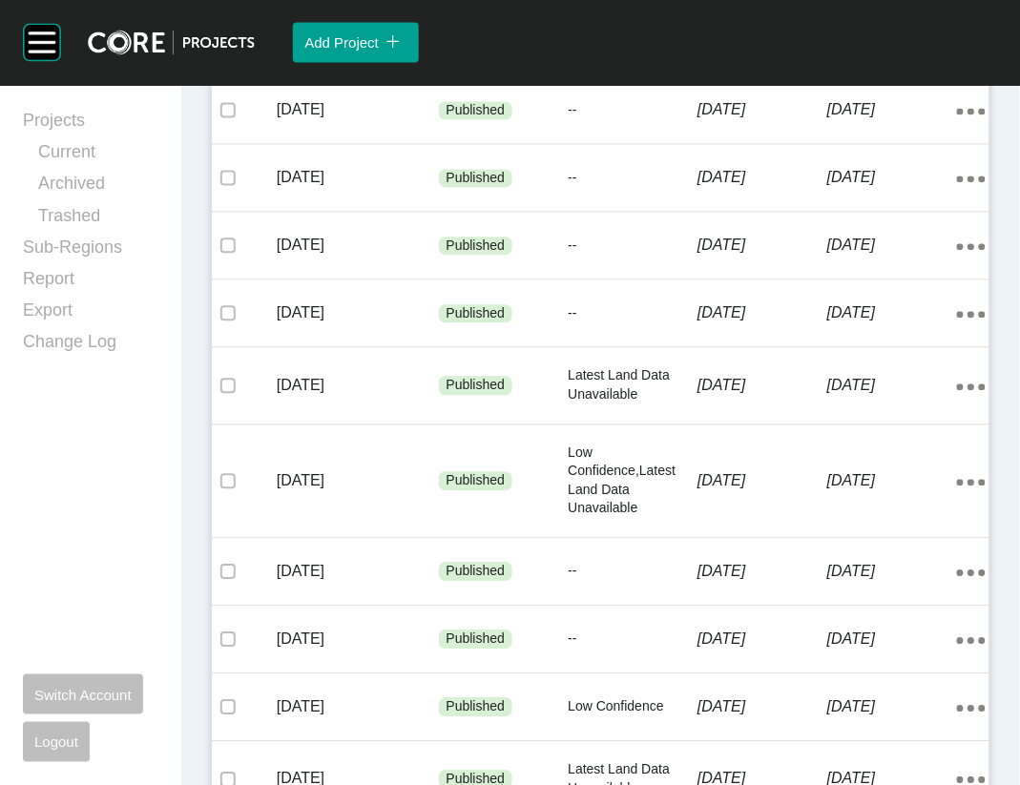
scroll to position [606, 0]
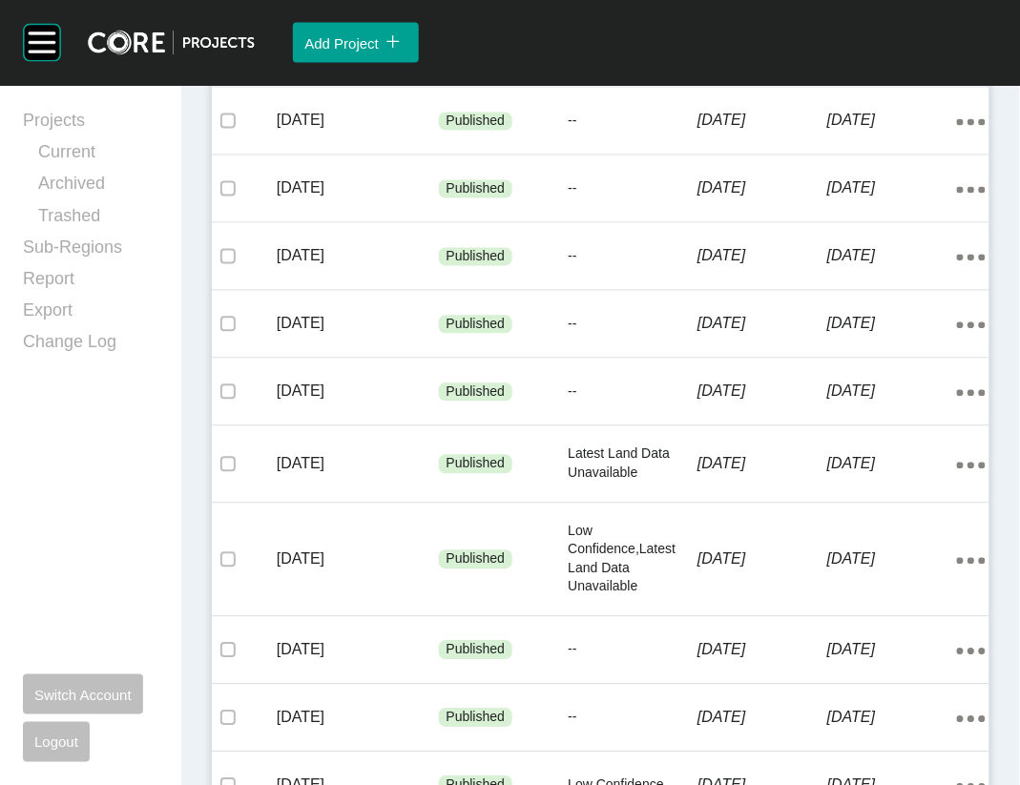
click at [635, 64] on p "--" at bounding box center [634, 54] width 130 height 19
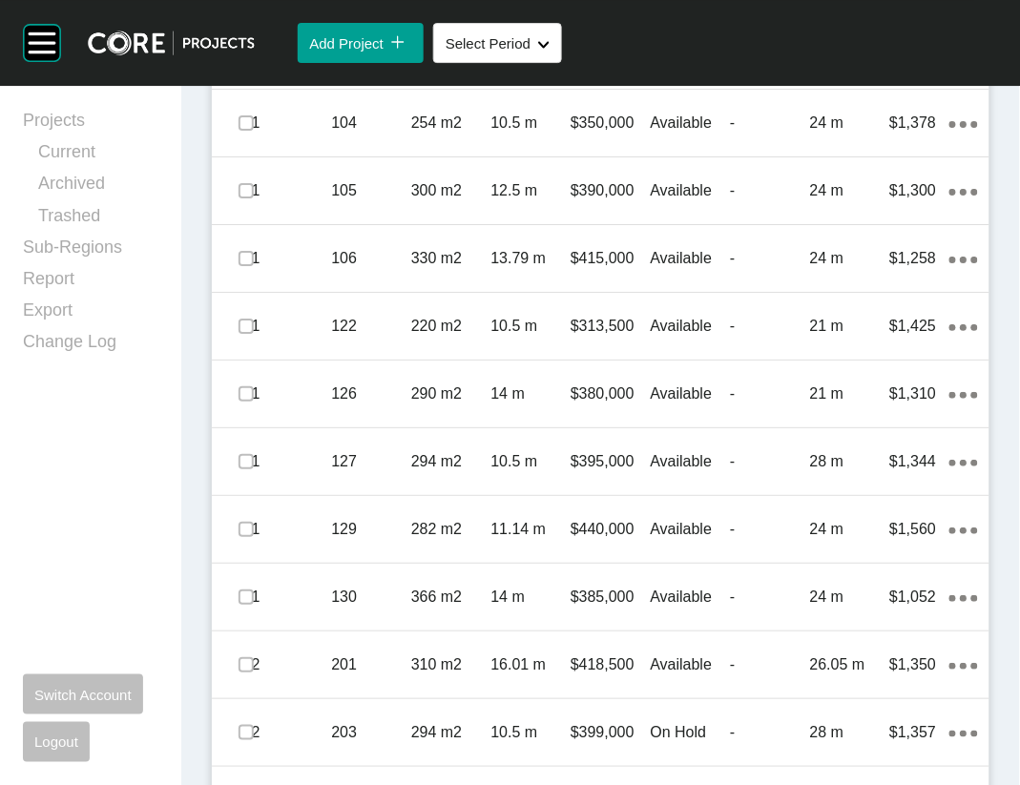
scroll to position [1259, 0]
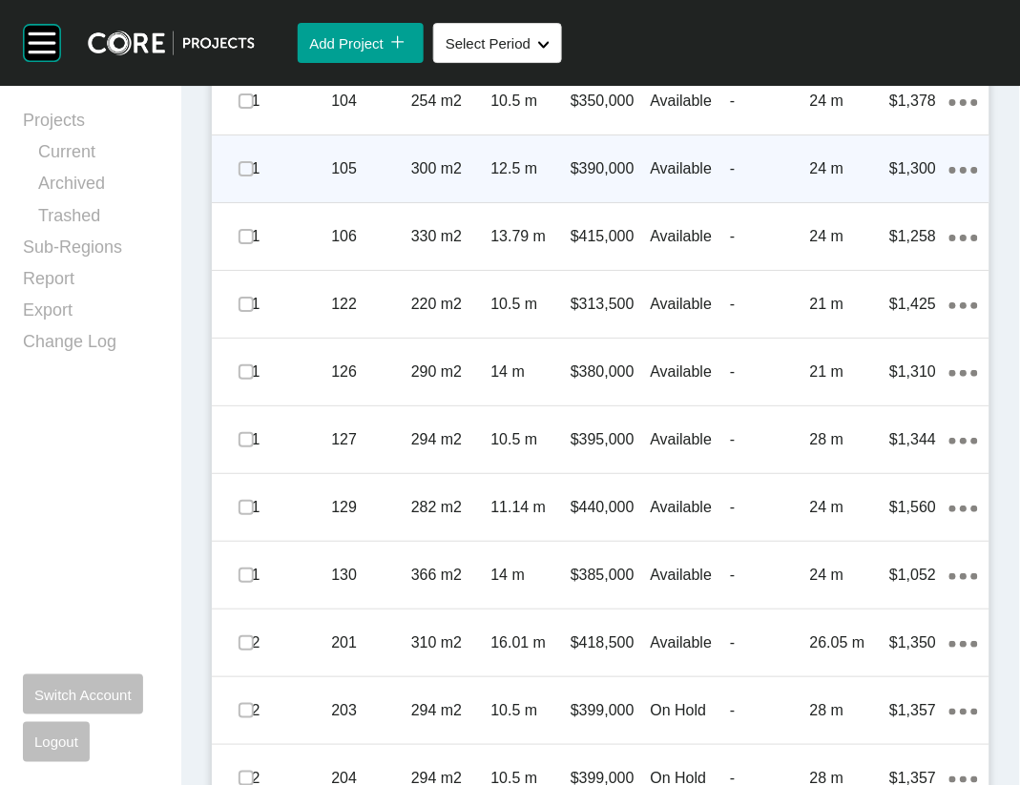
click at [651, 179] on p "Available" at bounding box center [691, 168] width 80 height 21
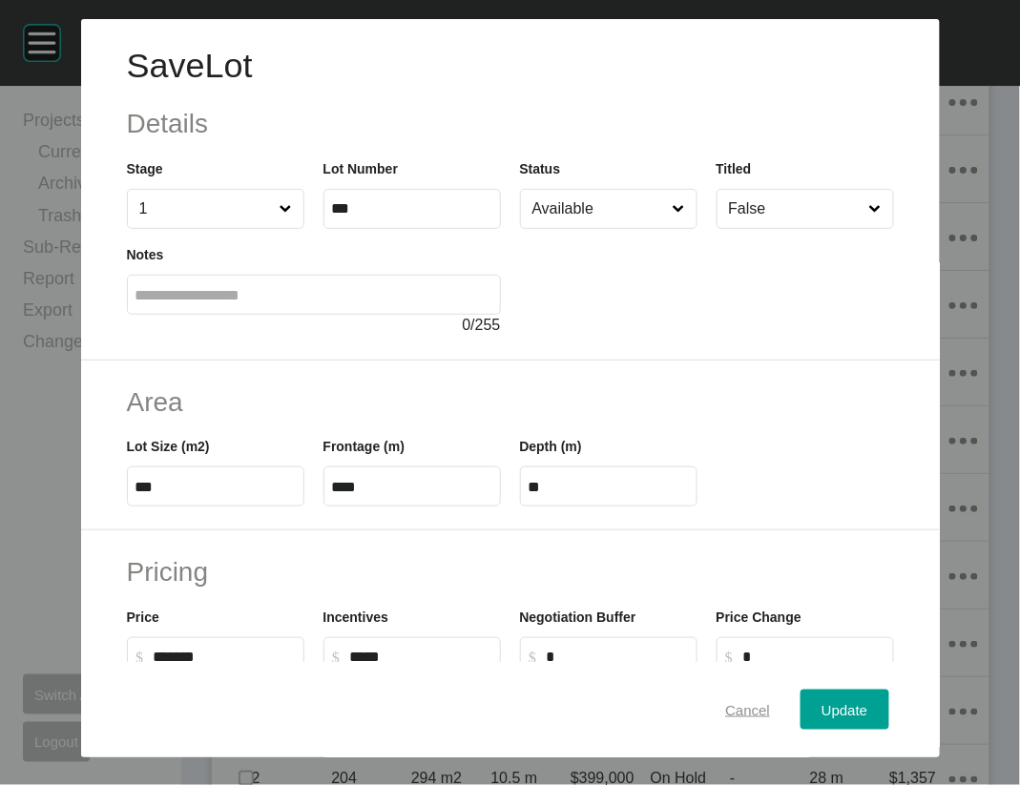
click at [726, 691] on button "Cancel" at bounding box center [747, 710] width 87 height 40
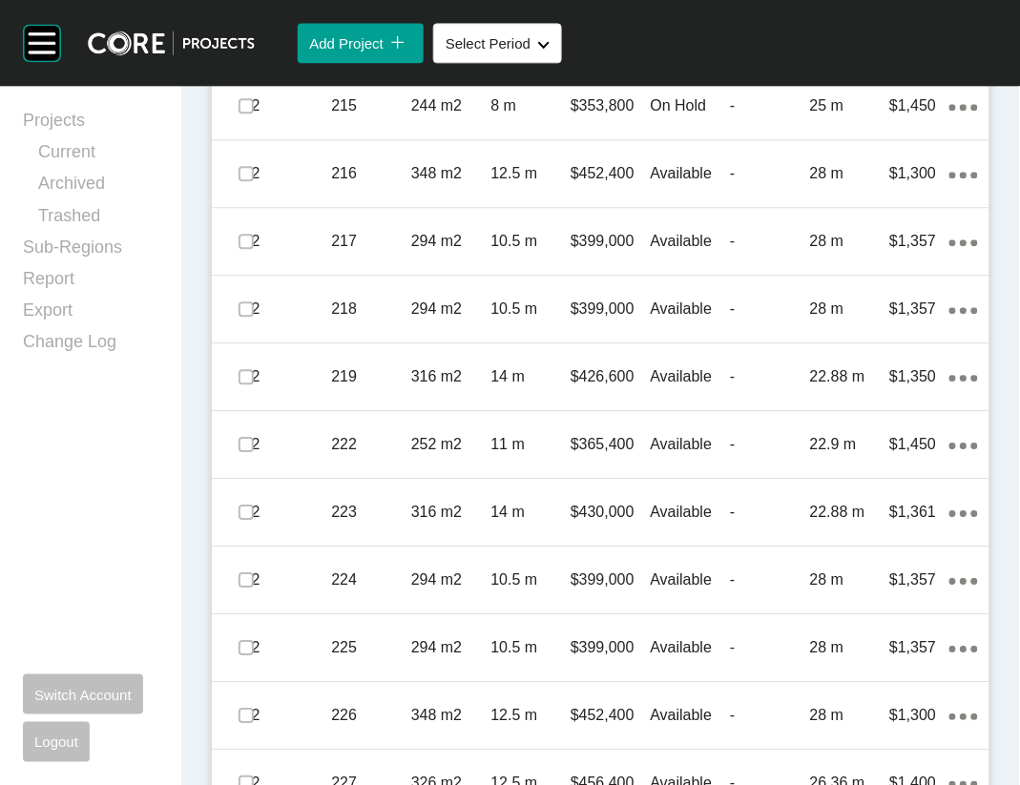
scroll to position [2278, 0]
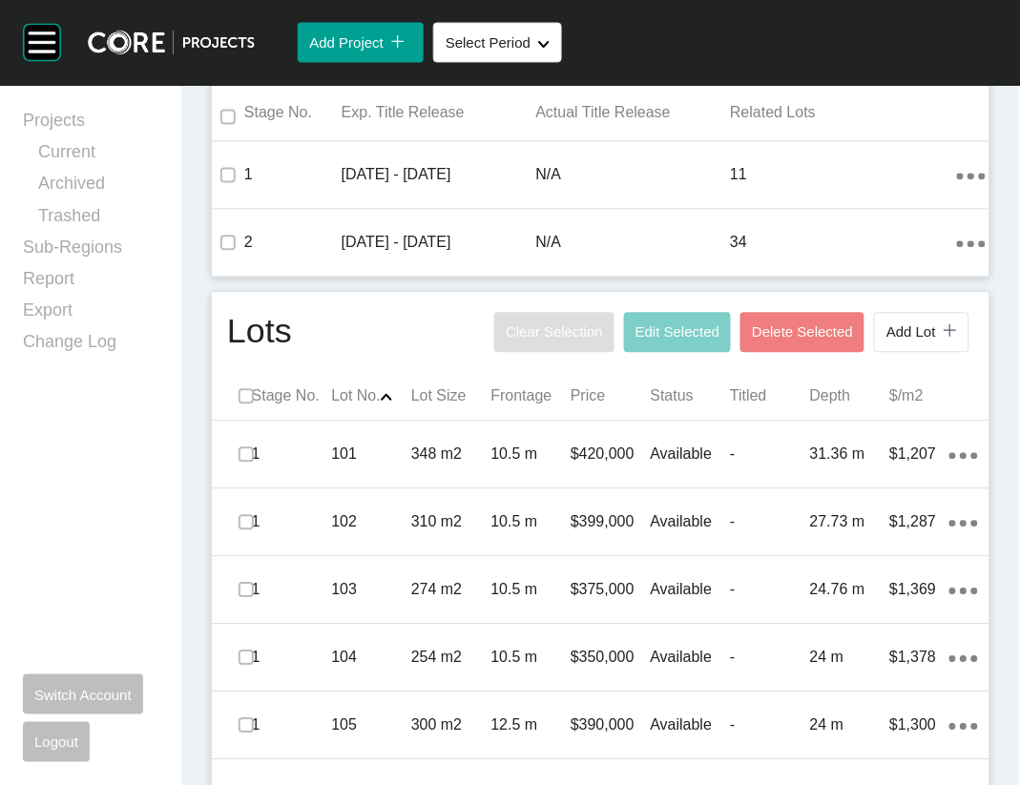
scroll to position [0, 0]
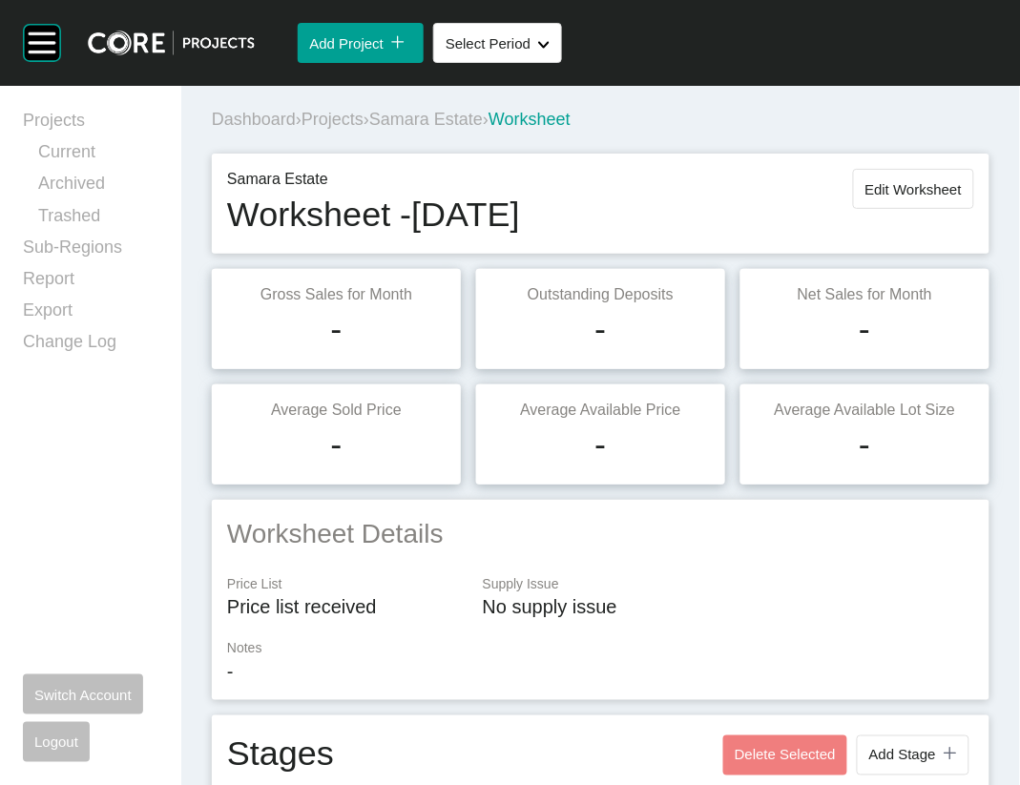
click at [886, 198] on span "Edit Worksheet" at bounding box center [913, 189] width 96 height 16
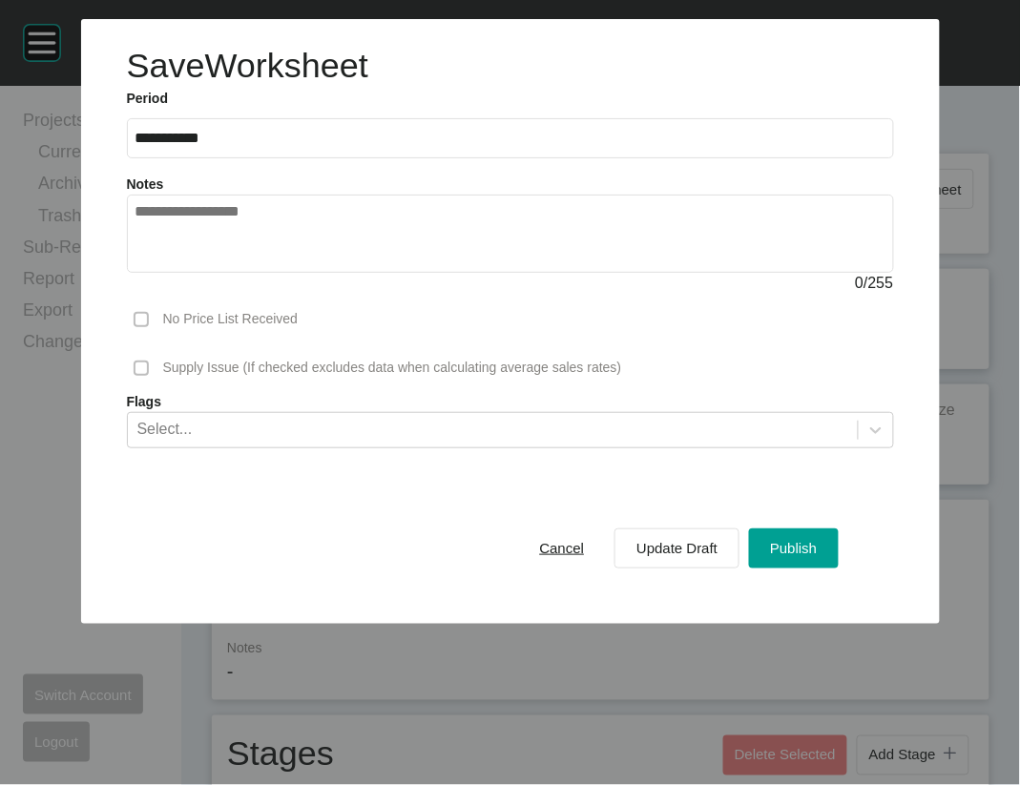
drag, startPoint x: 806, startPoint y: 671, endPoint x: 746, endPoint y: 775, distance: 120.1
click at [806, 561] on div "Publish" at bounding box center [793, 548] width 56 height 26
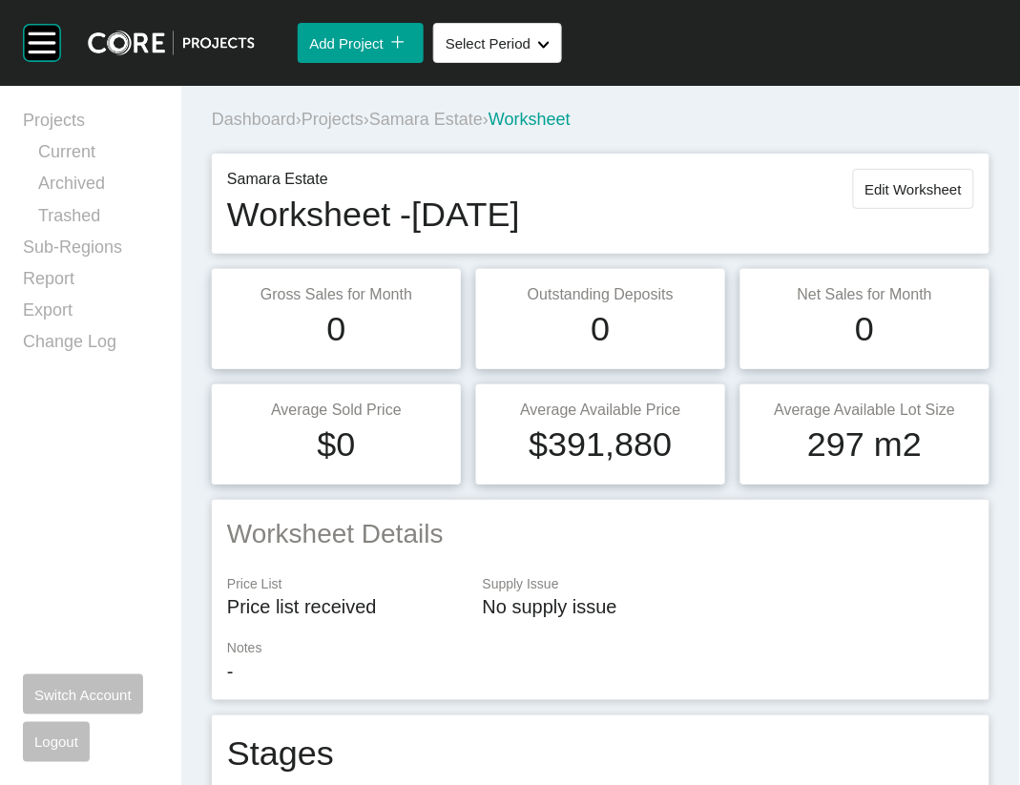
click at [364, 129] on span "Projects" at bounding box center [333, 119] width 62 height 19
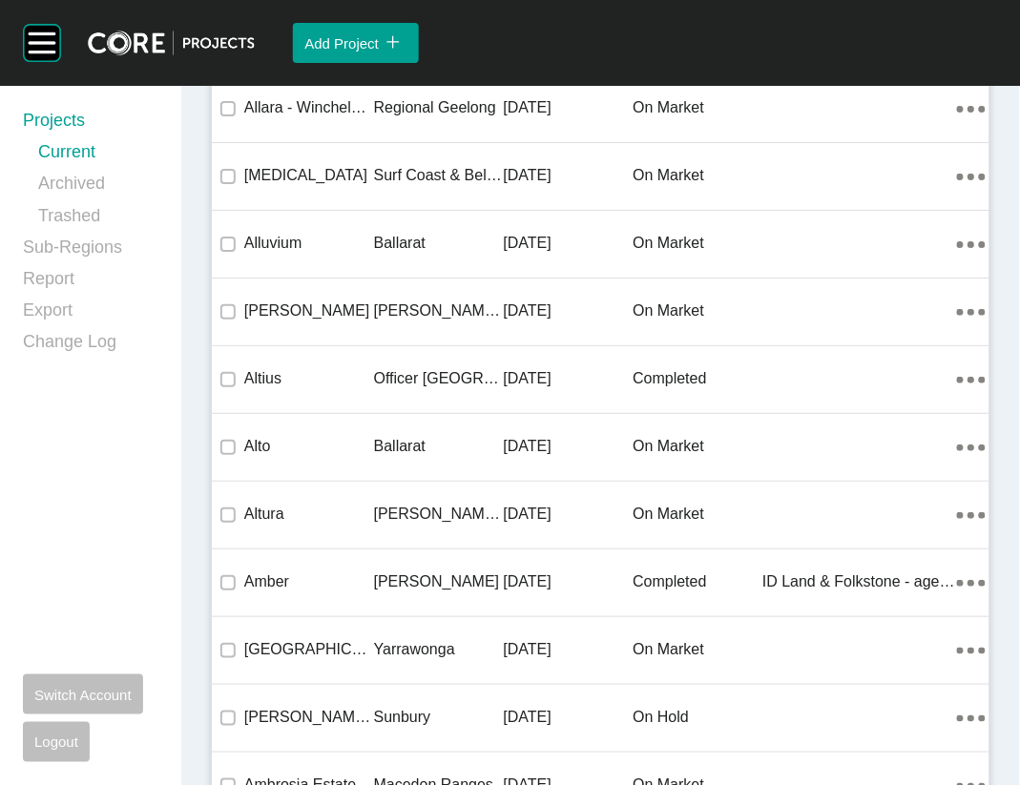
scroll to position [42291, 0]
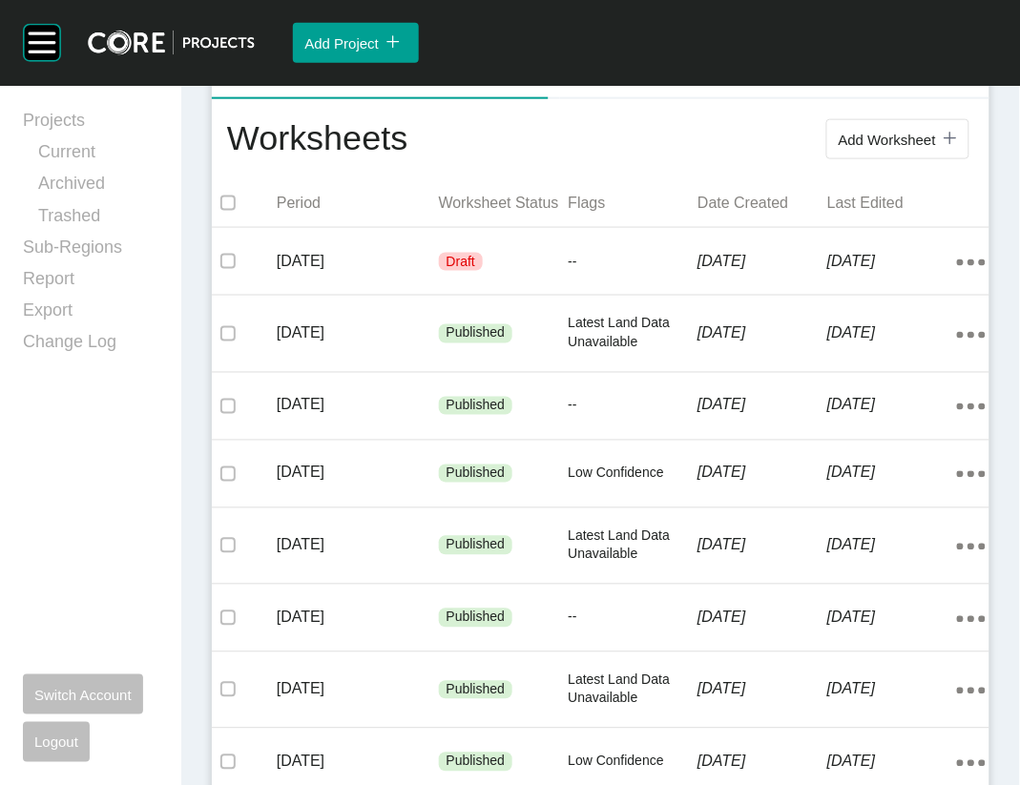
scroll to position [411, 0]
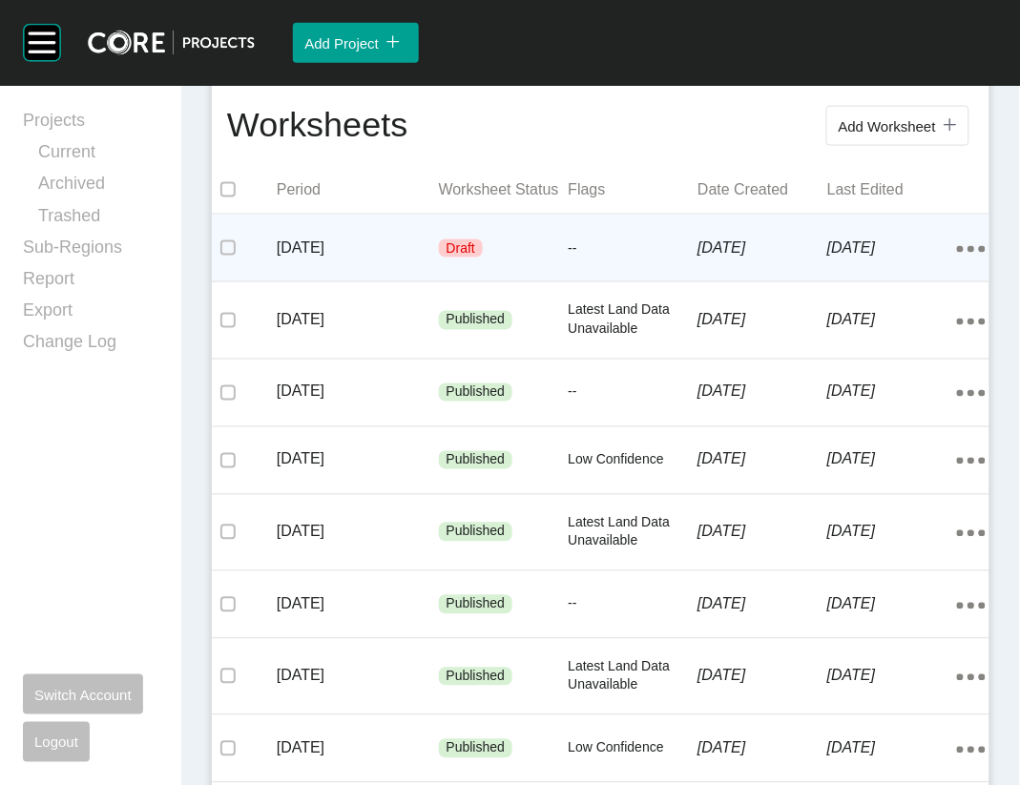
click at [468, 278] on div "Draft" at bounding box center [504, 248] width 130 height 57
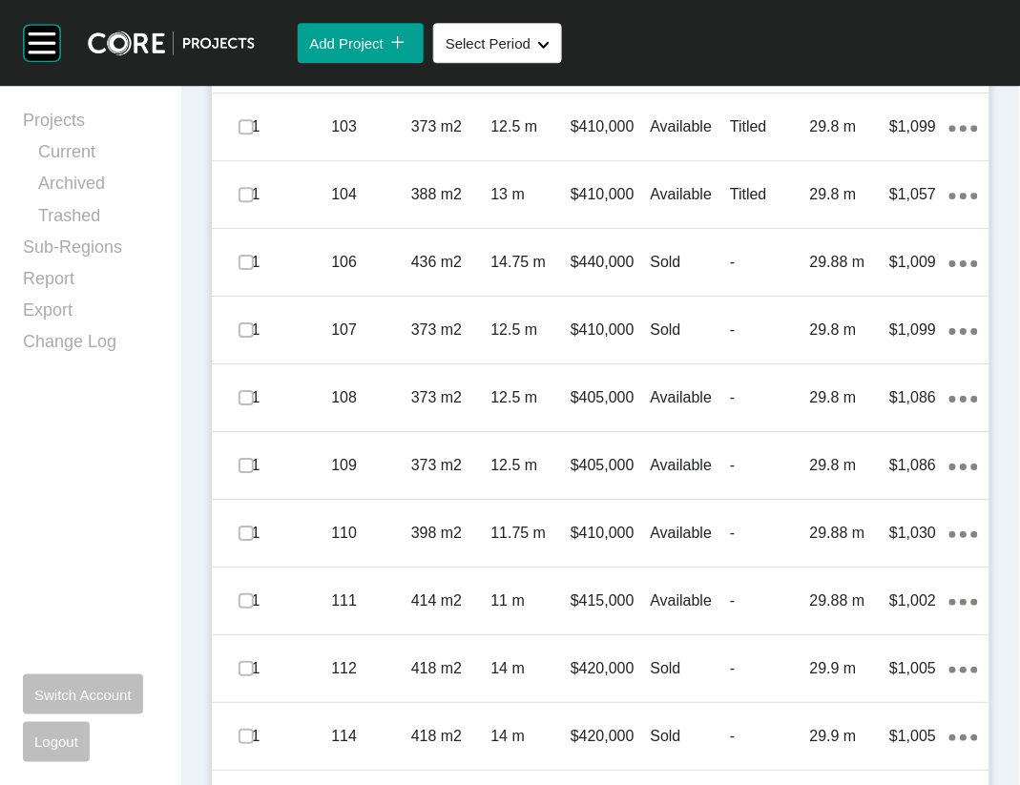
scroll to position [1136, 0]
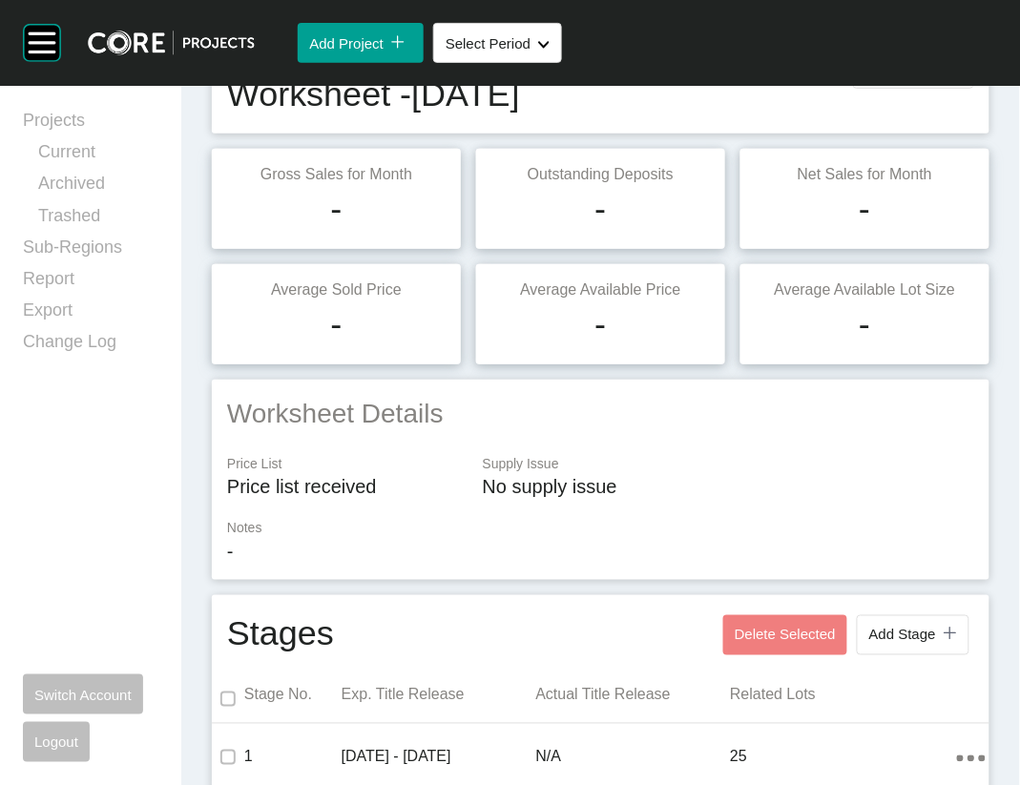
scroll to position [7, 0]
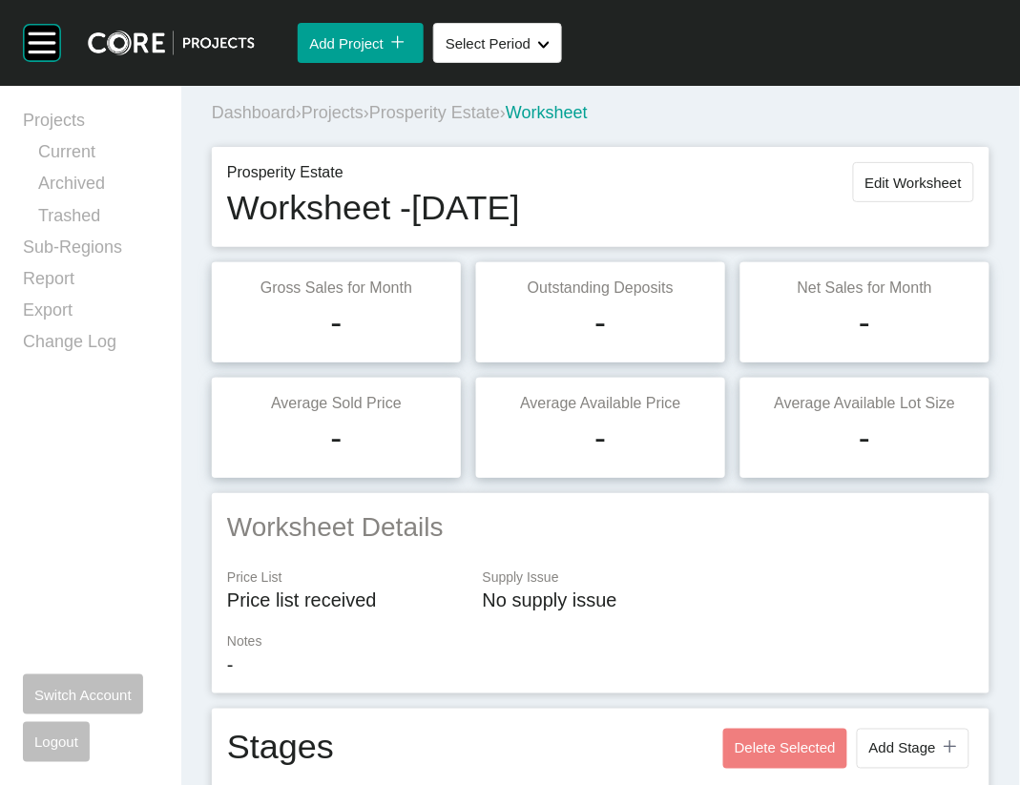
click at [905, 191] on span "Edit Worksheet" at bounding box center [913, 183] width 96 height 16
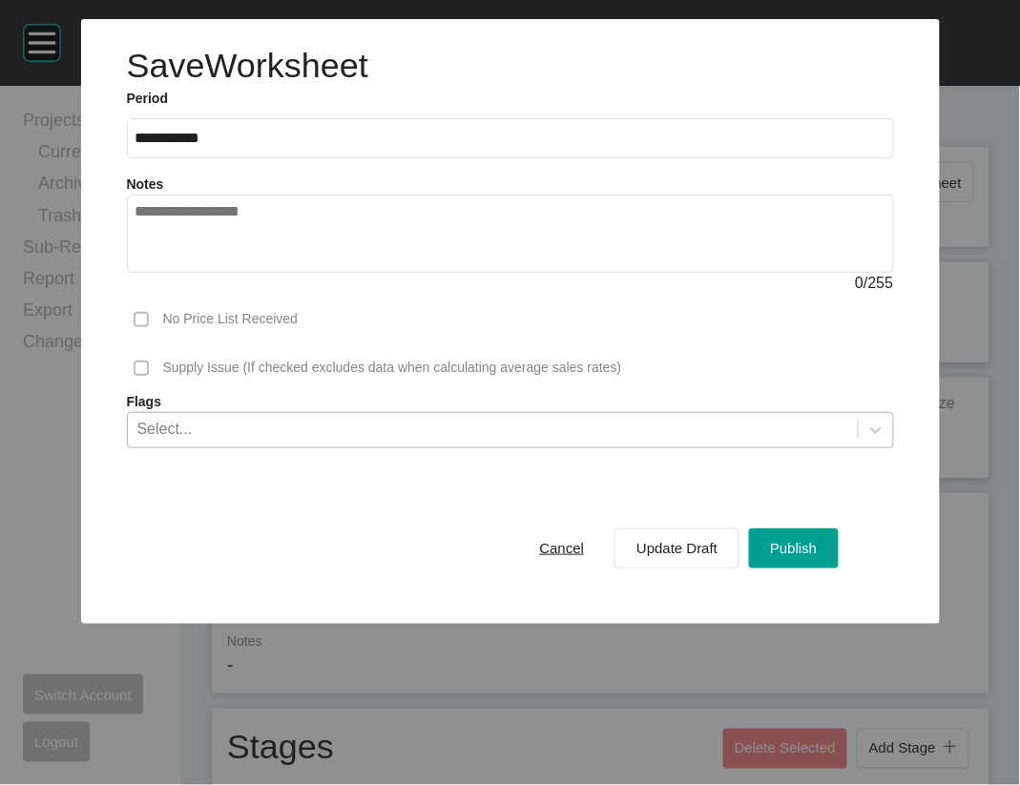
click at [456, 446] on div "Select..." at bounding box center [493, 429] width 730 height 32
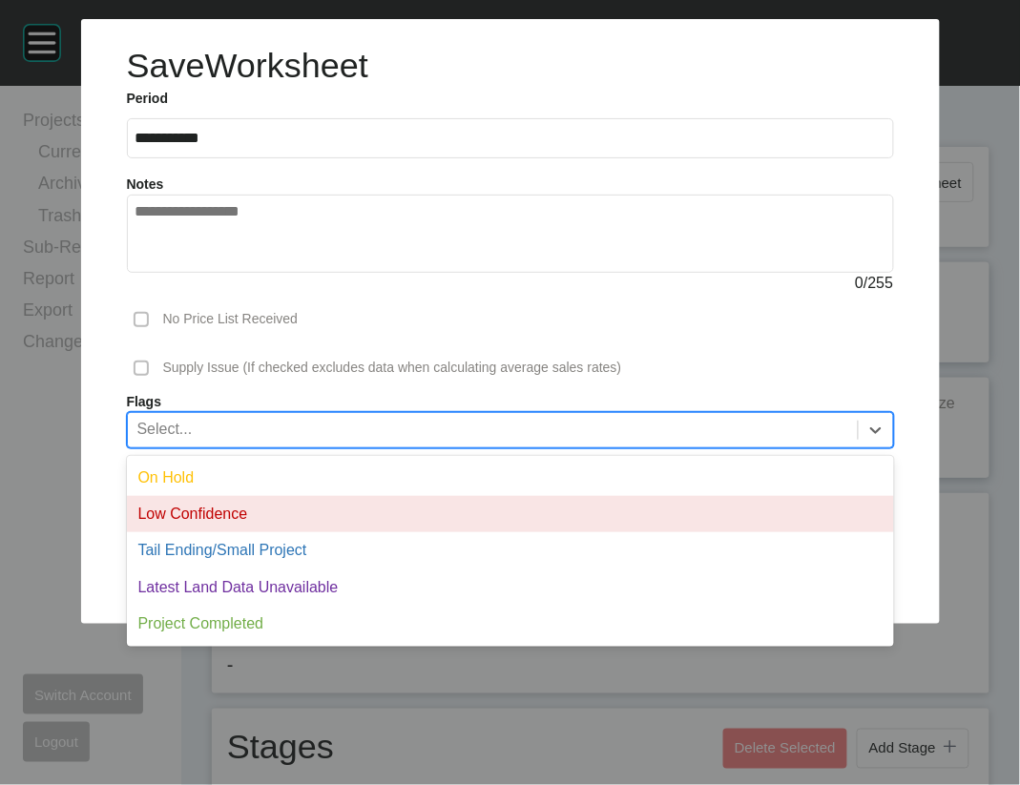
click at [304, 532] on div "Low Confidence" at bounding box center [510, 514] width 767 height 36
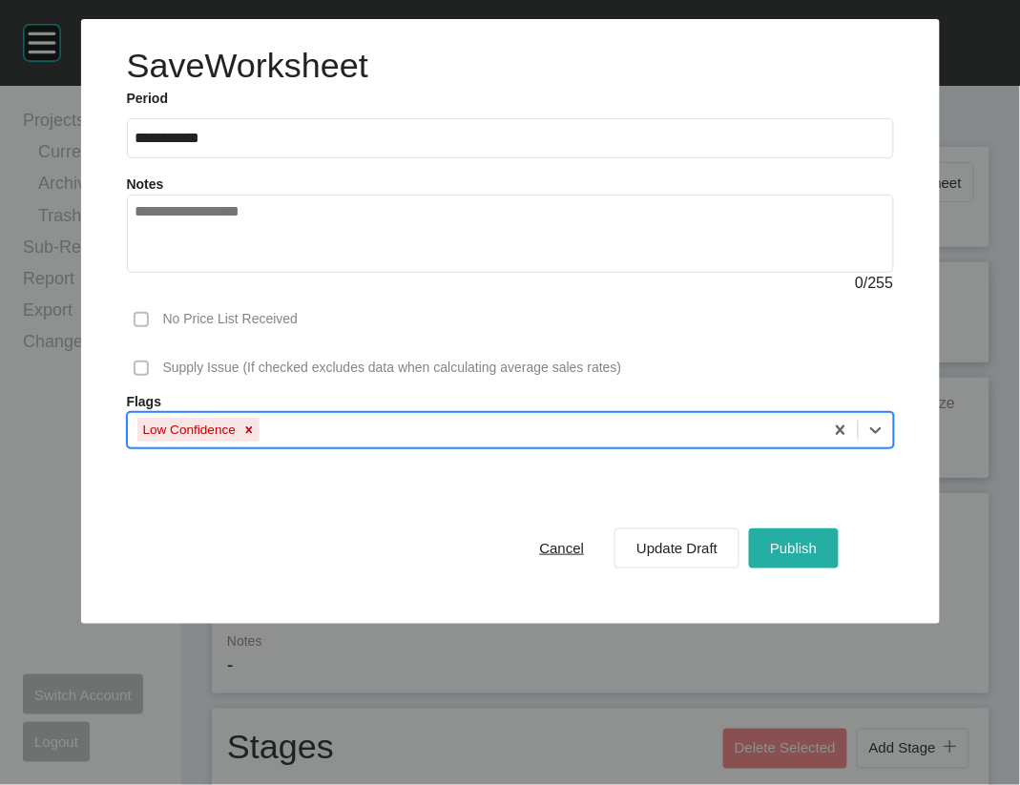
click at [817, 556] on span "Publish" at bounding box center [793, 548] width 47 height 16
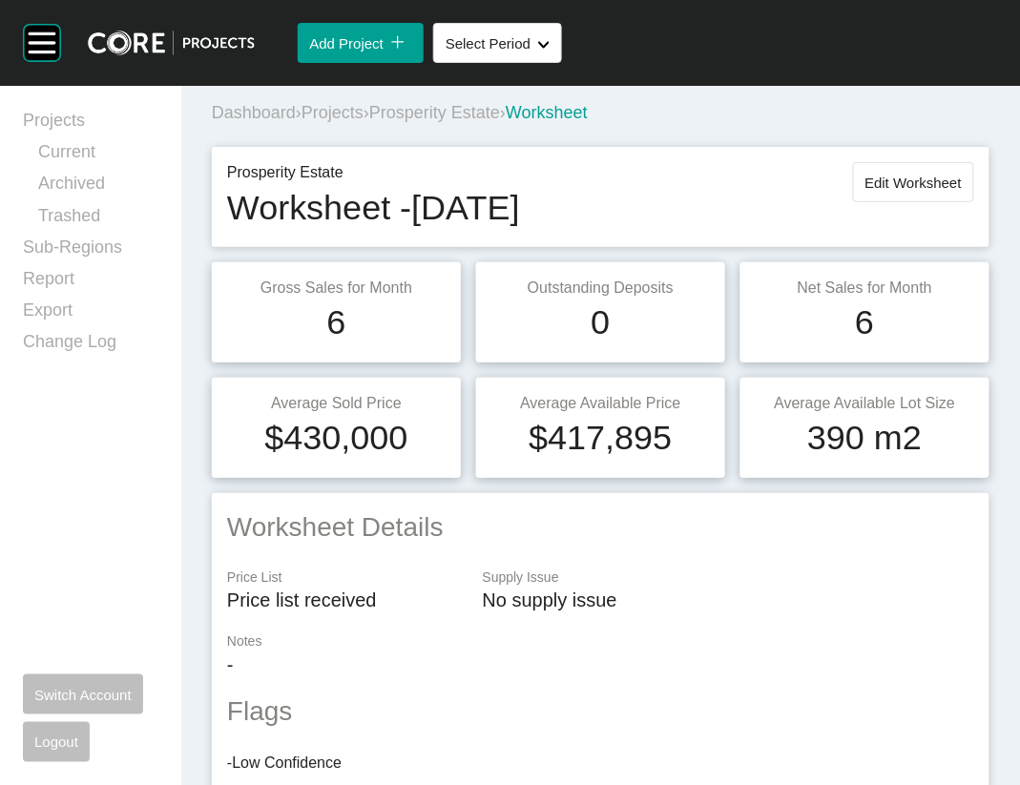
click at [387, 125] on div "Dashboard › Projects › Prosperity Estate › Worksheet" at bounding box center [604, 113] width 785 height 24
click at [364, 122] on span "Projects" at bounding box center [333, 112] width 62 height 19
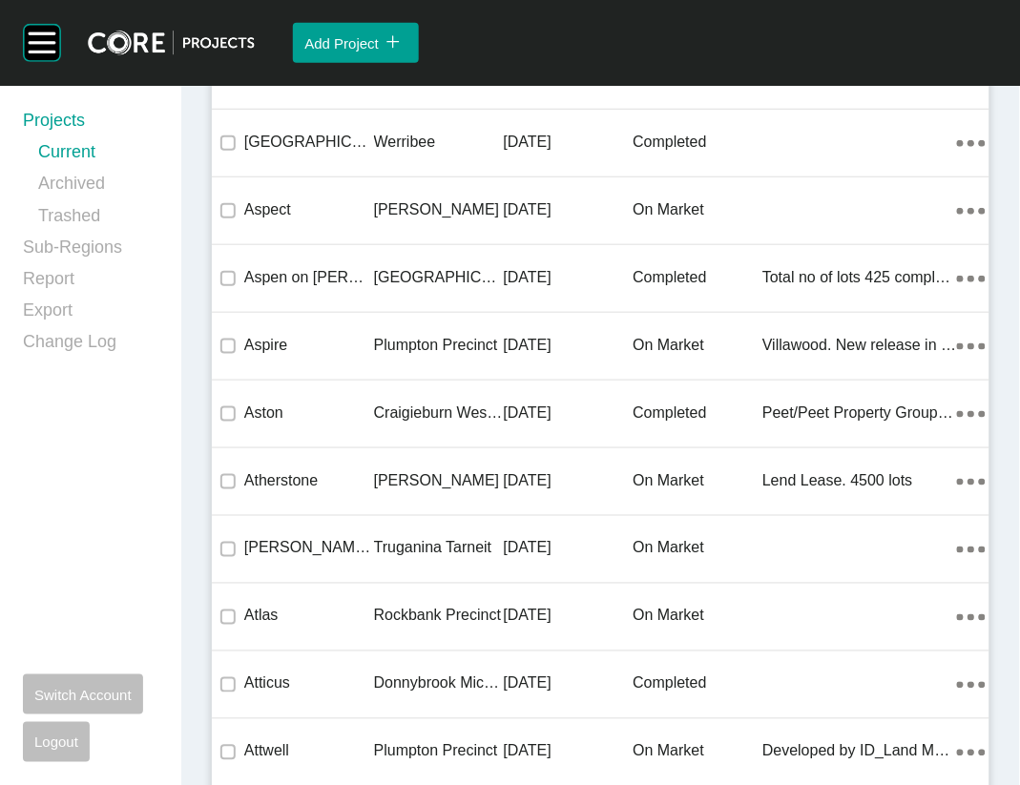
scroll to position [14317, 0]
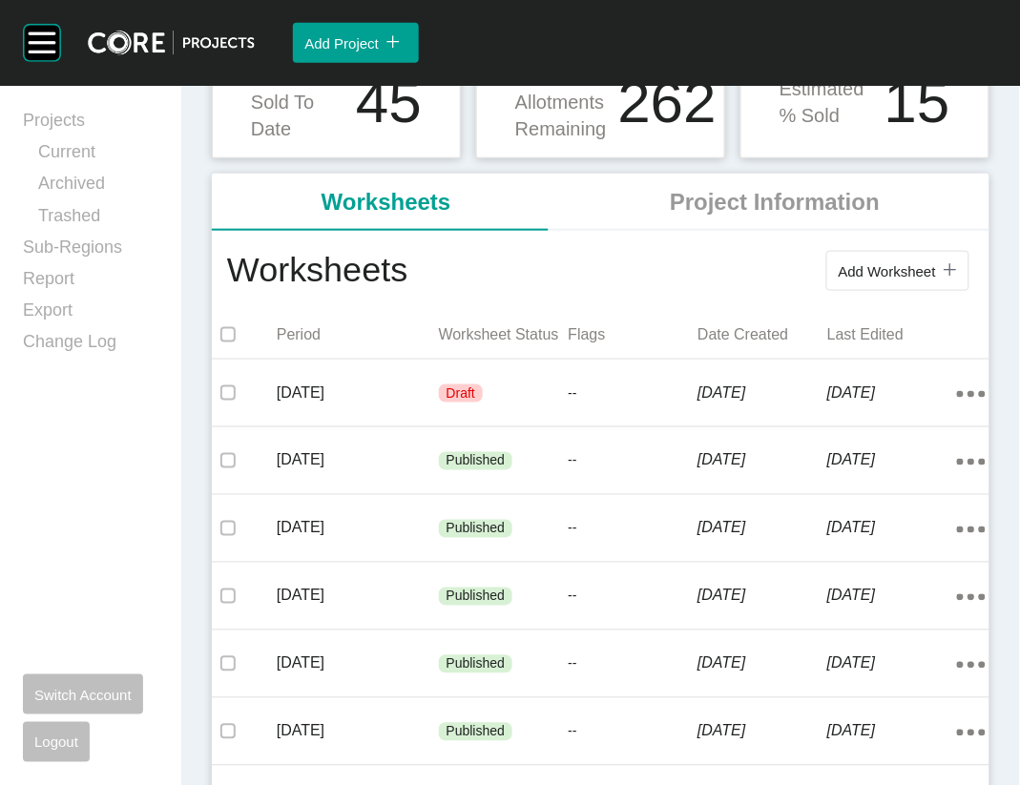
scroll to position [279, 0]
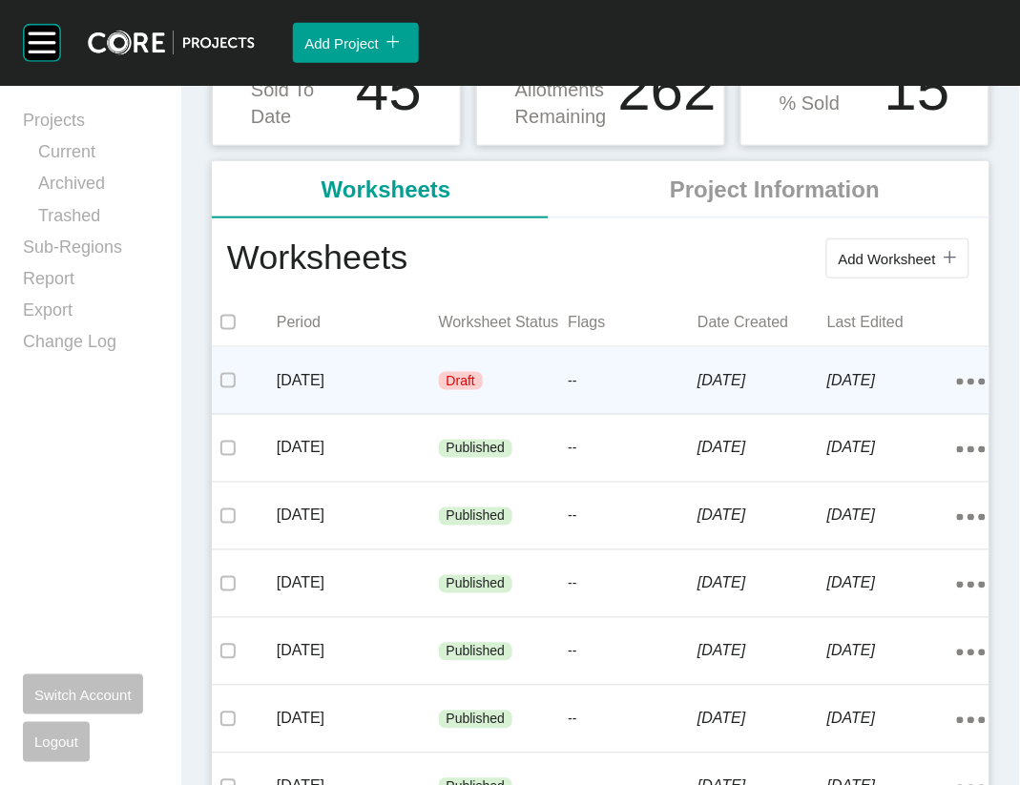
click at [721, 391] on p "[DATE]" at bounding box center [762, 380] width 130 height 21
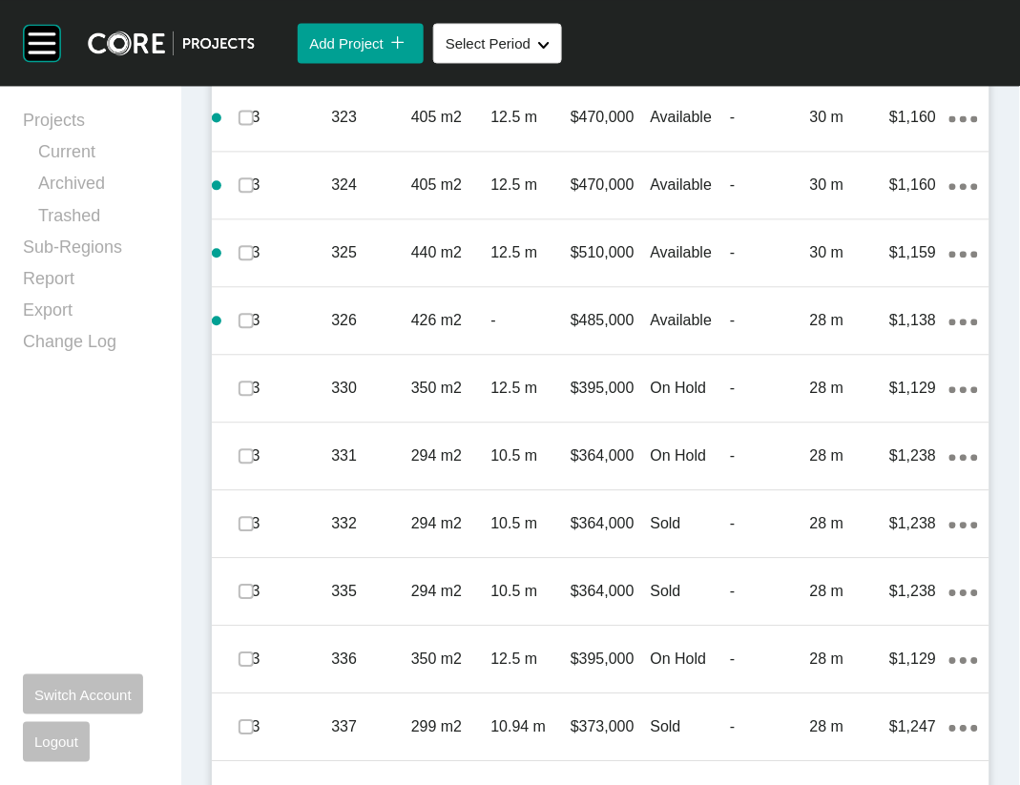
scroll to position [3539, 0]
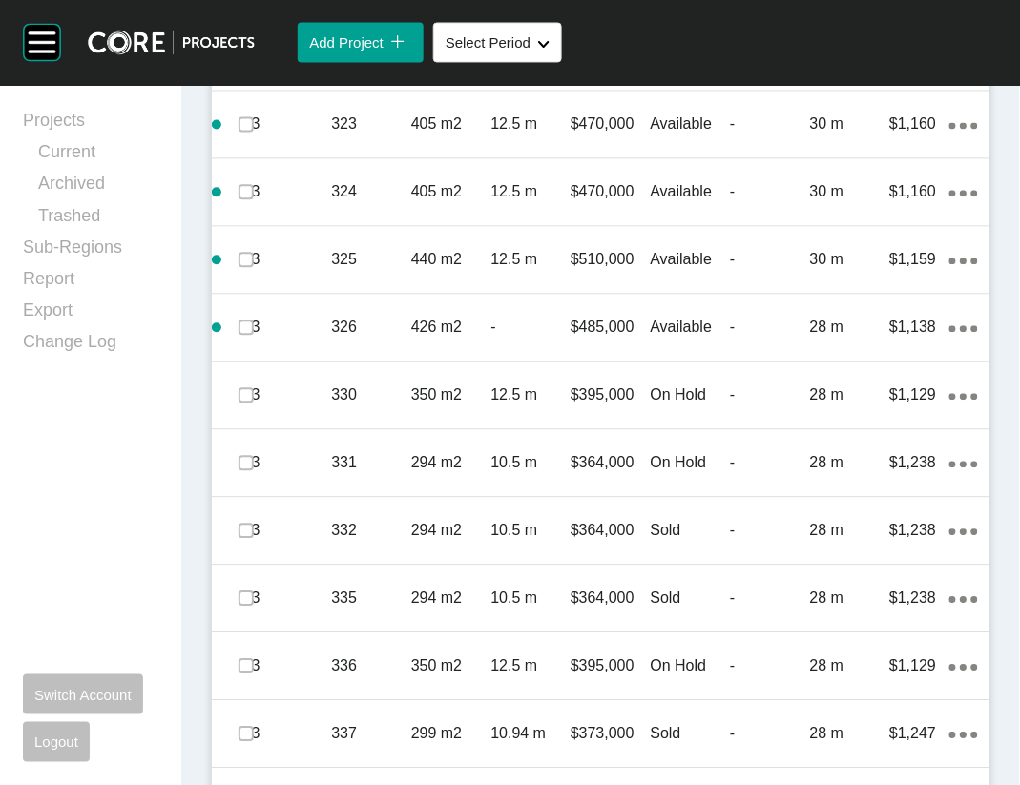
drag, startPoint x: 970, startPoint y: 555, endPoint x: 970, endPoint y: 570, distance: 14.3
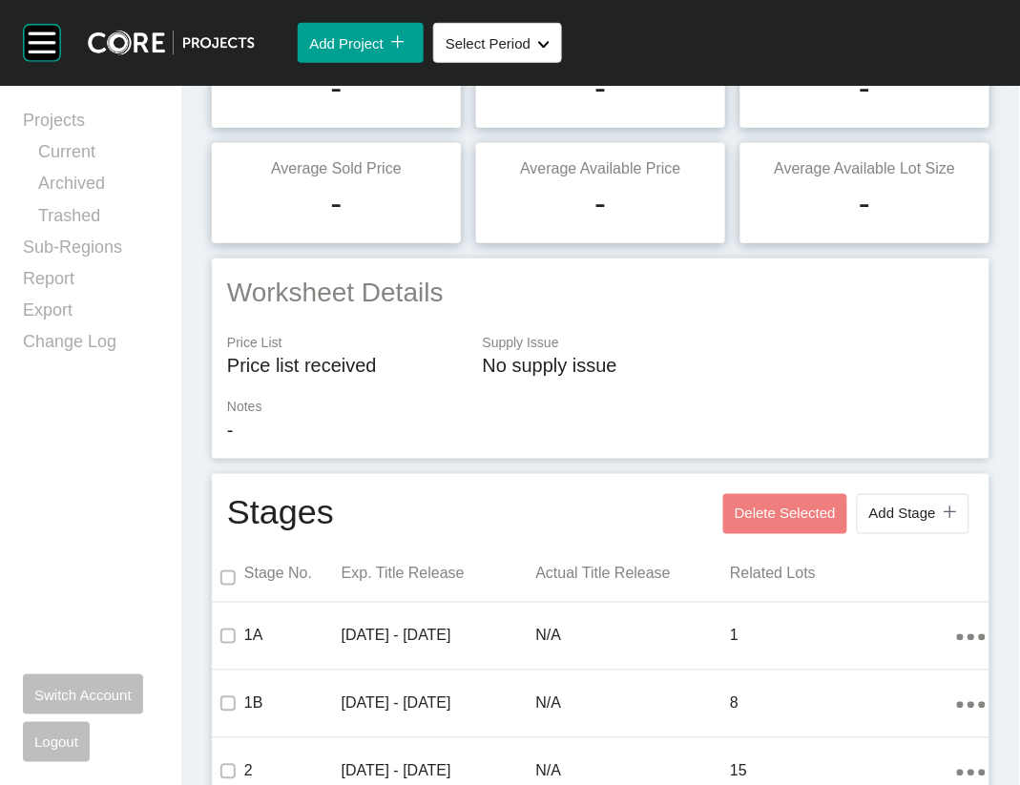
scroll to position [0, 0]
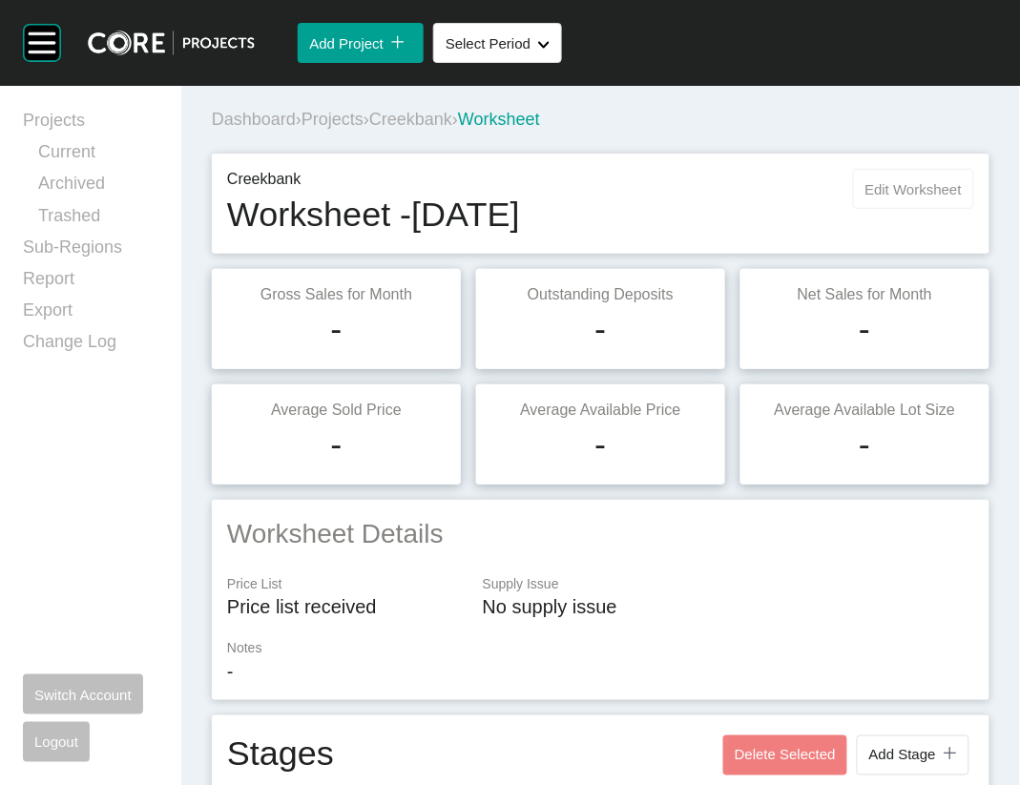
click at [865, 198] on span "Edit Worksheet" at bounding box center [913, 189] width 96 height 16
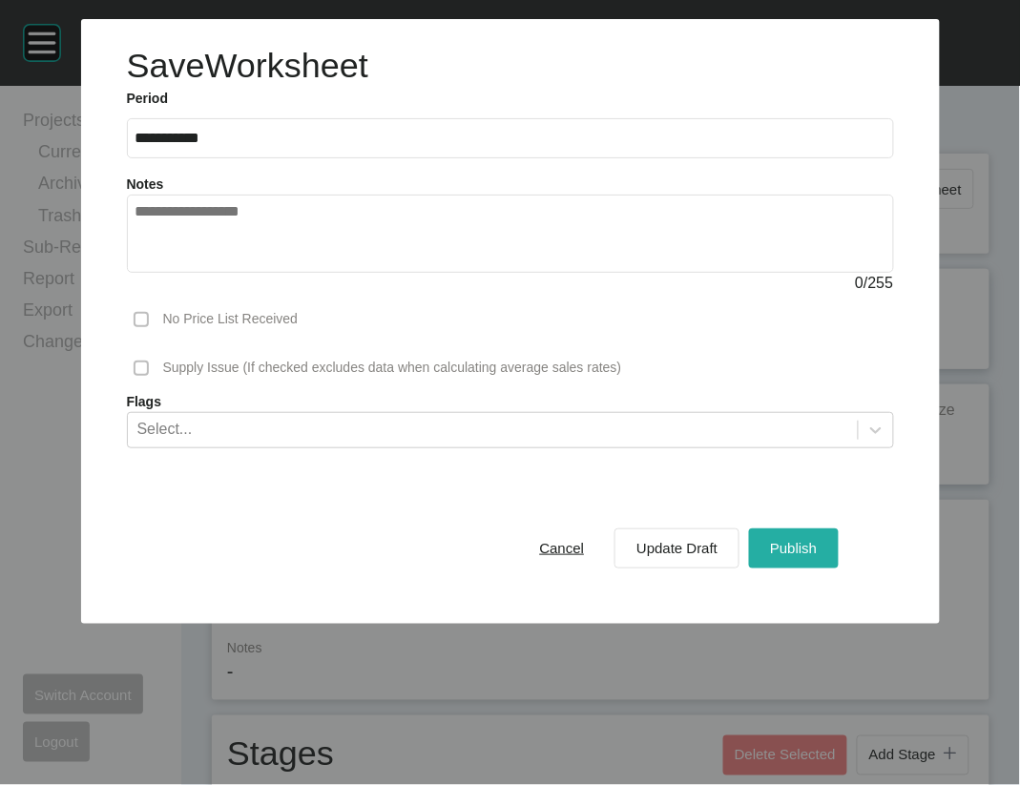
click at [798, 569] on button "Publish" at bounding box center [793, 549] width 89 height 40
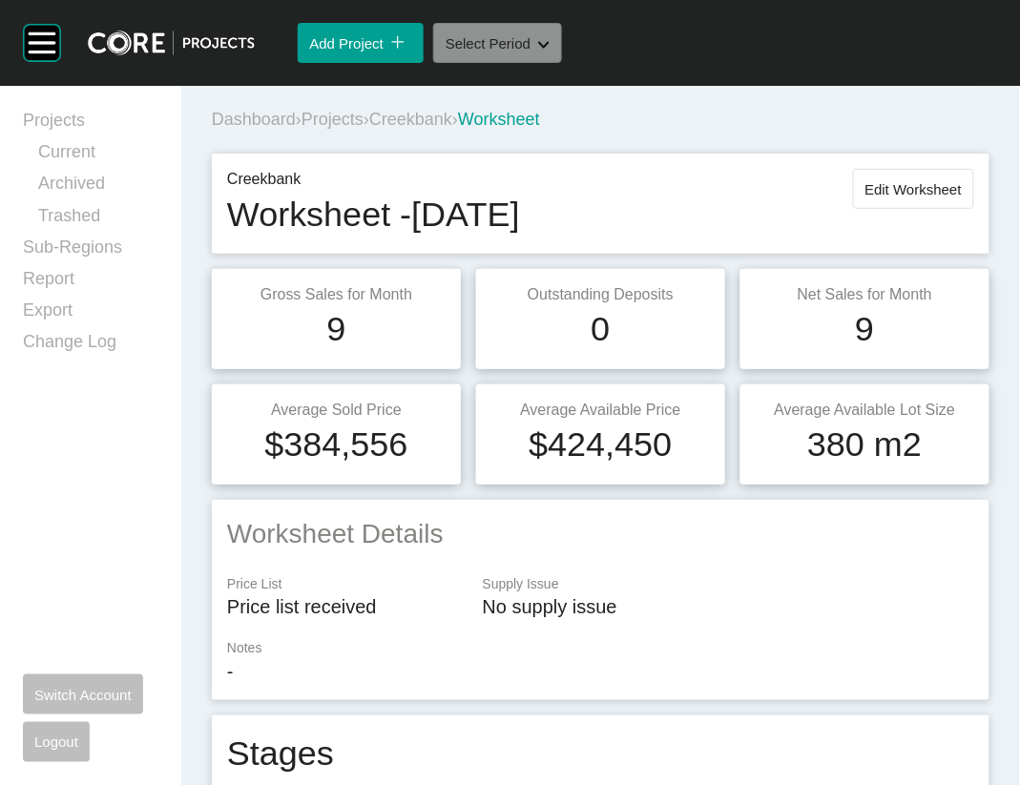
click at [562, 63] on button "Select Period Shape Created with Sketch." at bounding box center [497, 43] width 129 height 40
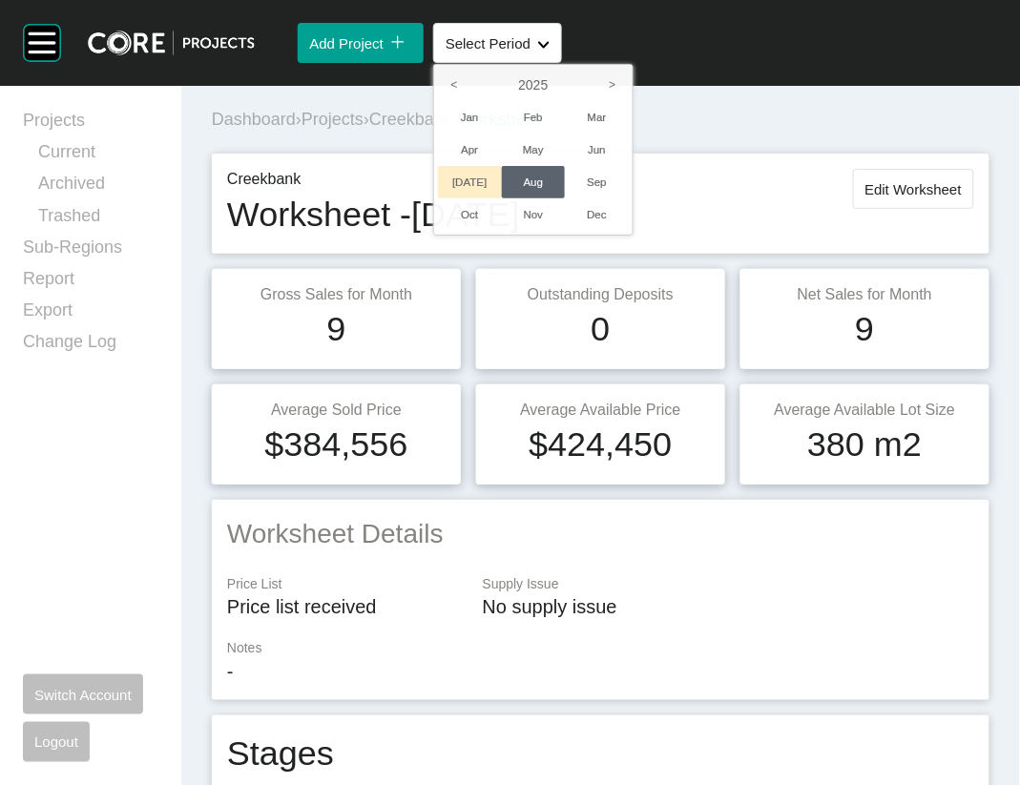
click at [502, 198] on li "[DATE]" at bounding box center [470, 182] width 64 height 32
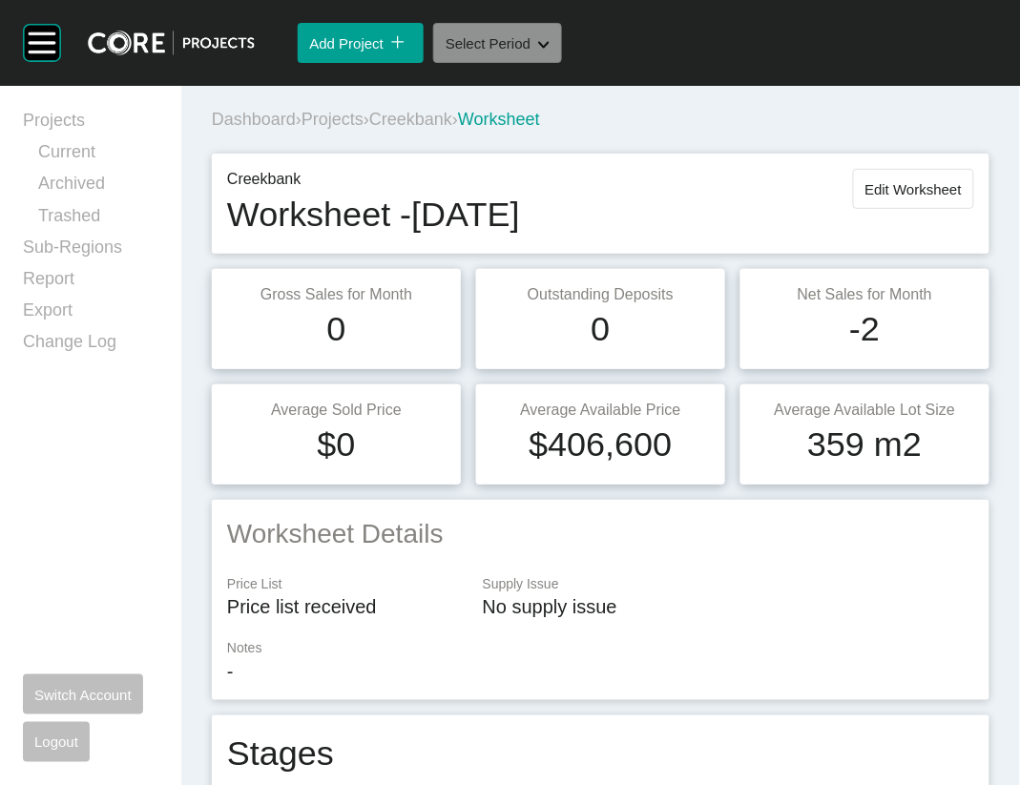
click at [562, 63] on button "Select Period Shape Created with Sketch." at bounding box center [497, 43] width 129 height 40
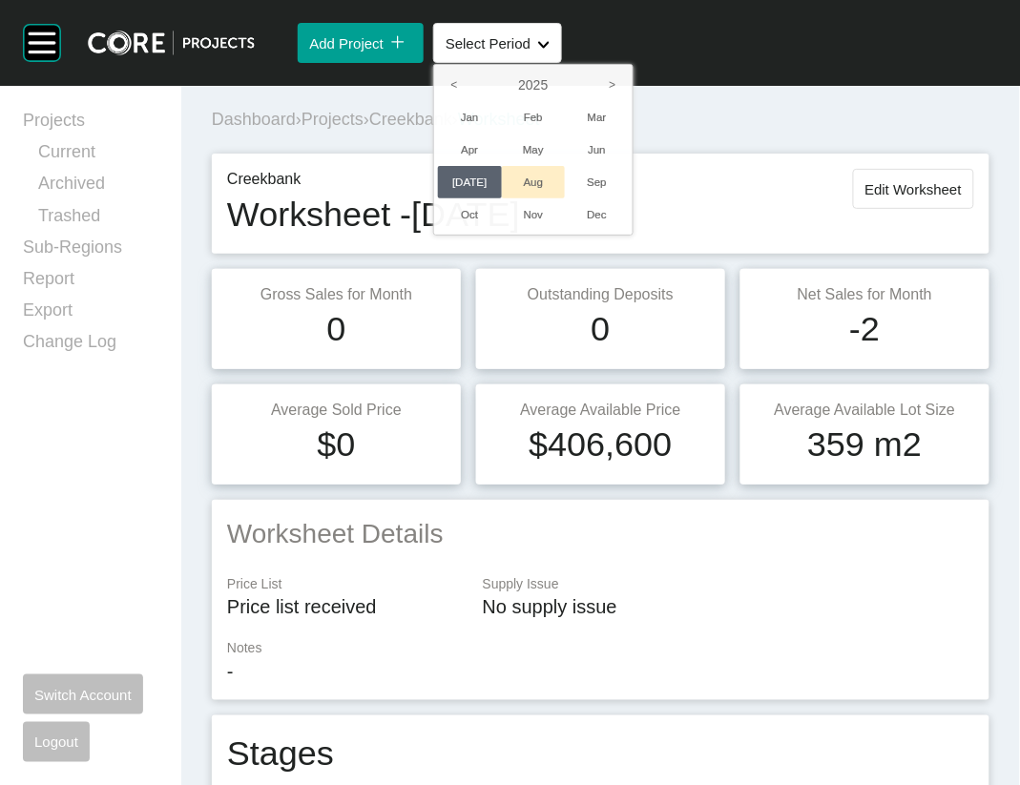
click at [566, 198] on li "Aug" at bounding box center [534, 182] width 64 height 32
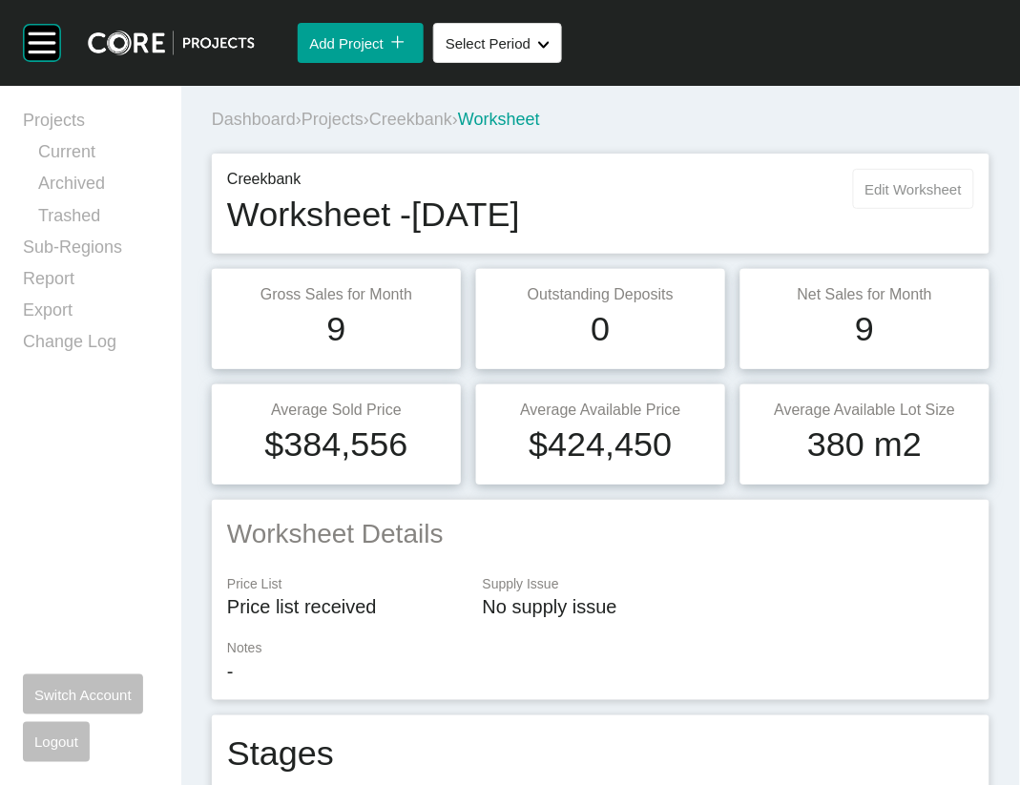
click at [865, 198] on span "Edit Worksheet" at bounding box center [913, 189] width 96 height 16
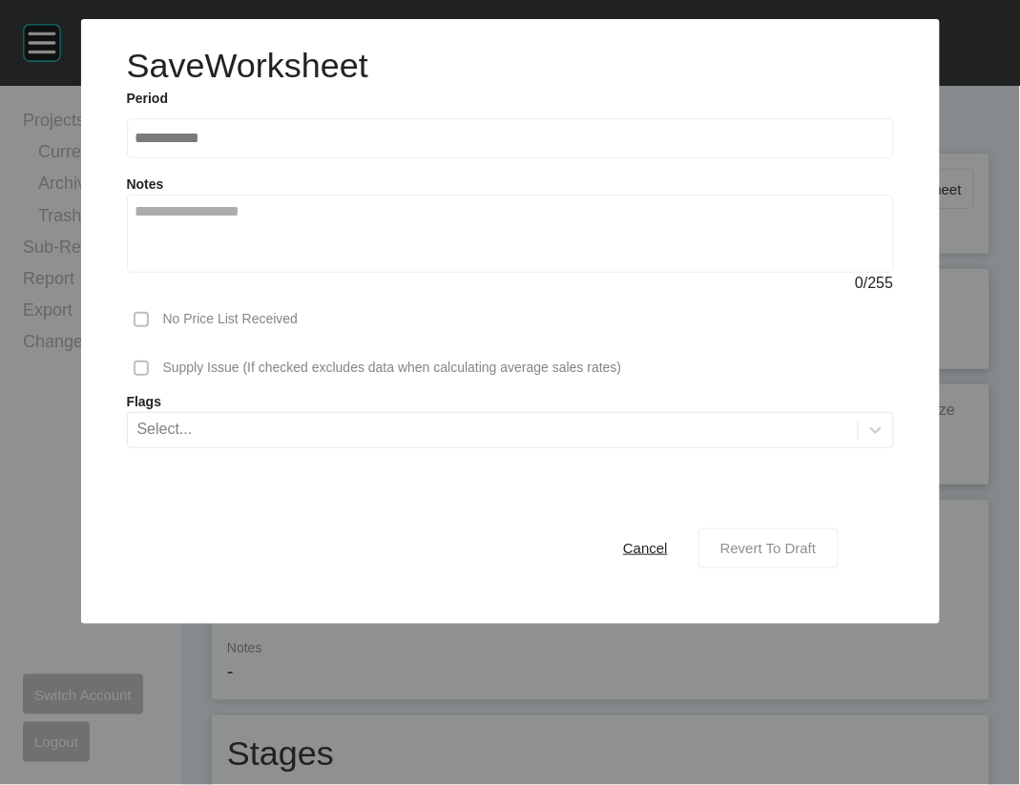
click at [781, 556] on span "Revert To Draft" at bounding box center [768, 548] width 96 height 16
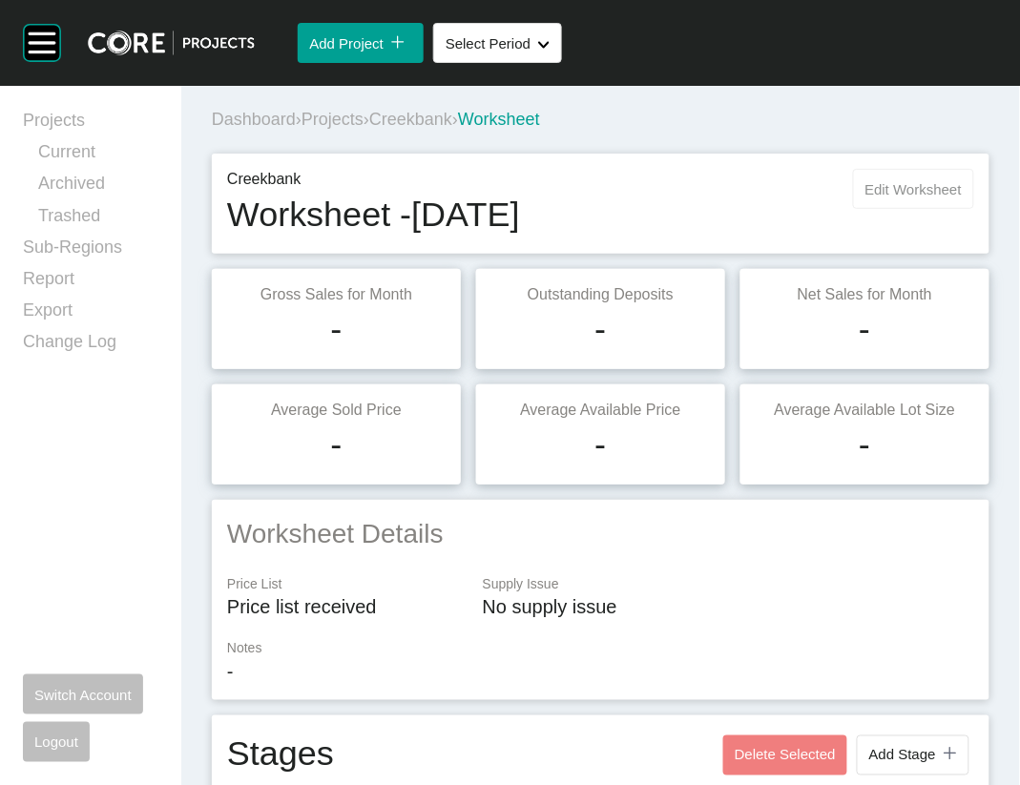
click at [873, 198] on span "Edit Worksheet" at bounding box center [913, 189] width 96 height 16
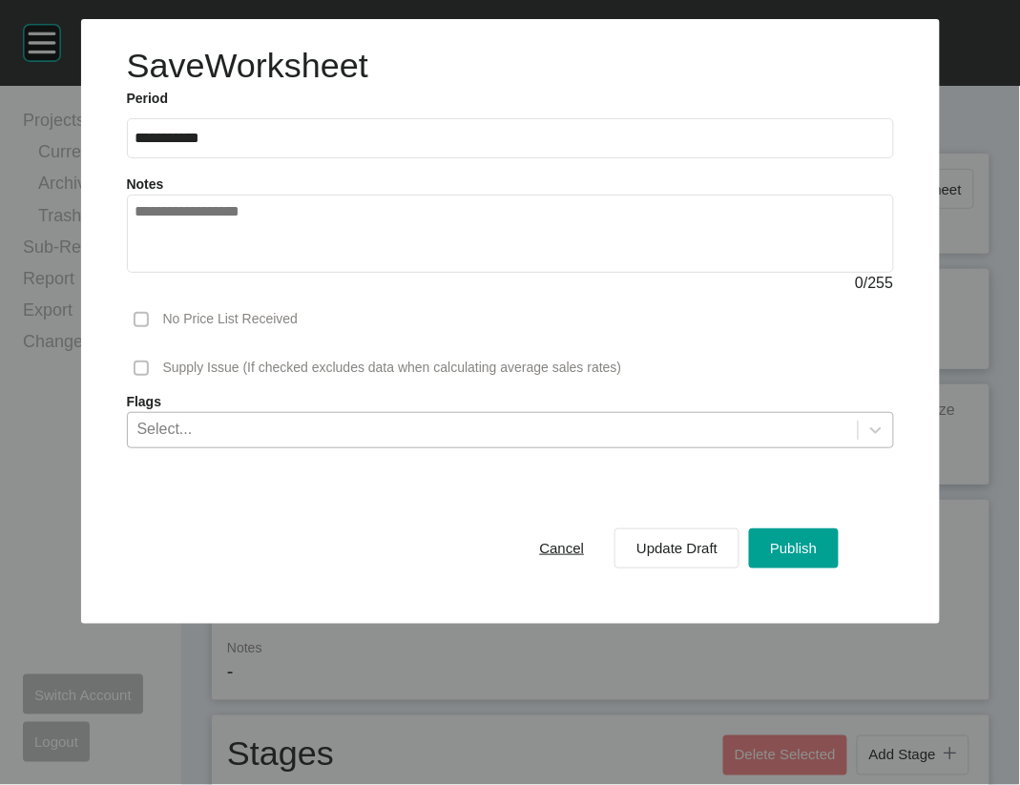
click at [350, 446] on div "Select..." at bounding box center [493, 429] width 730 height 32
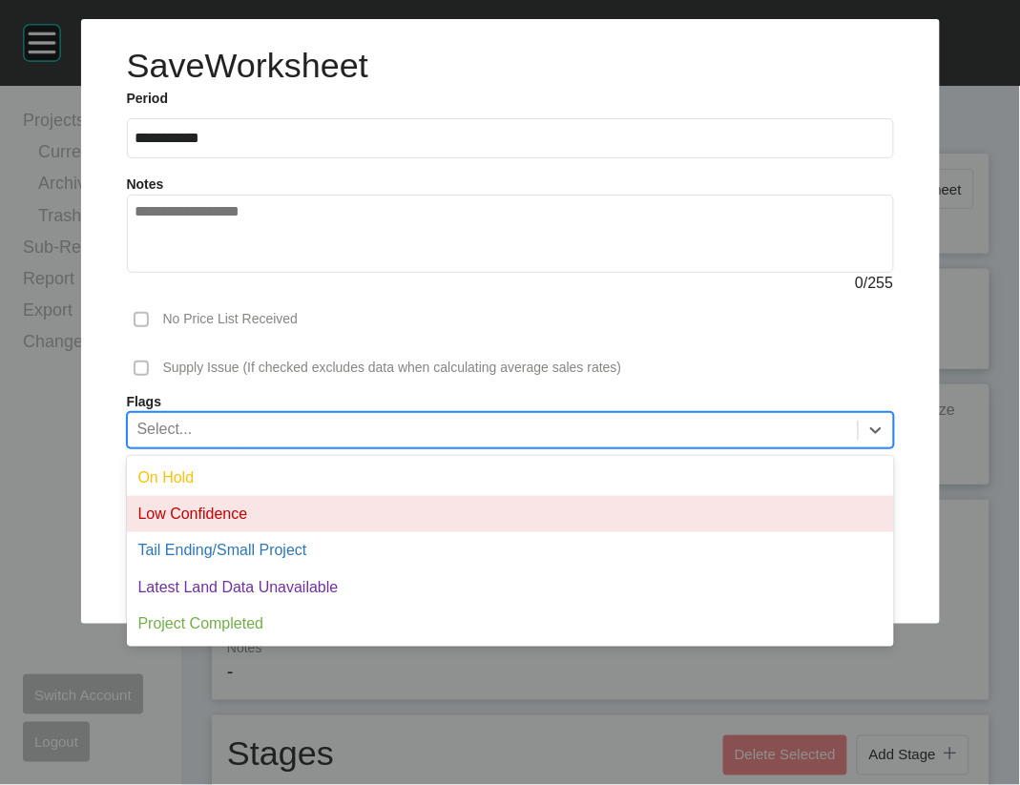
click at [336, 532] on div "Low Confidence" at bounding box center [510, 514] width 767 height 36
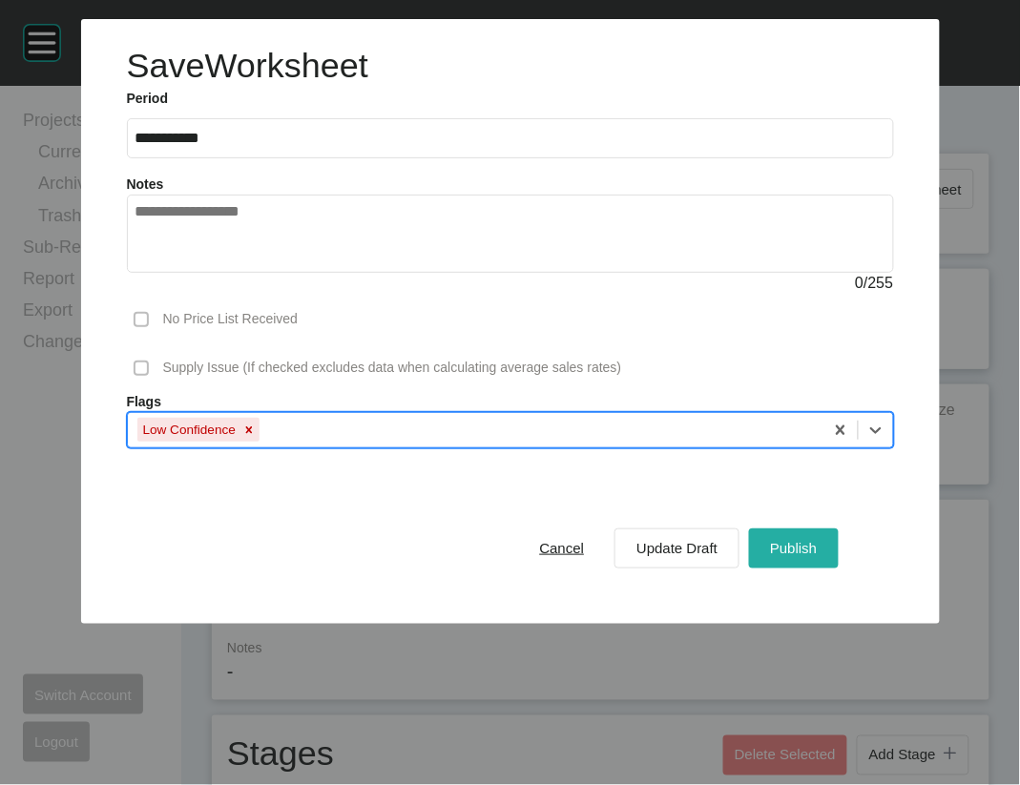
click at [793, 569] on button "Publish" at bounding box center [793, 549] width 89 height 40
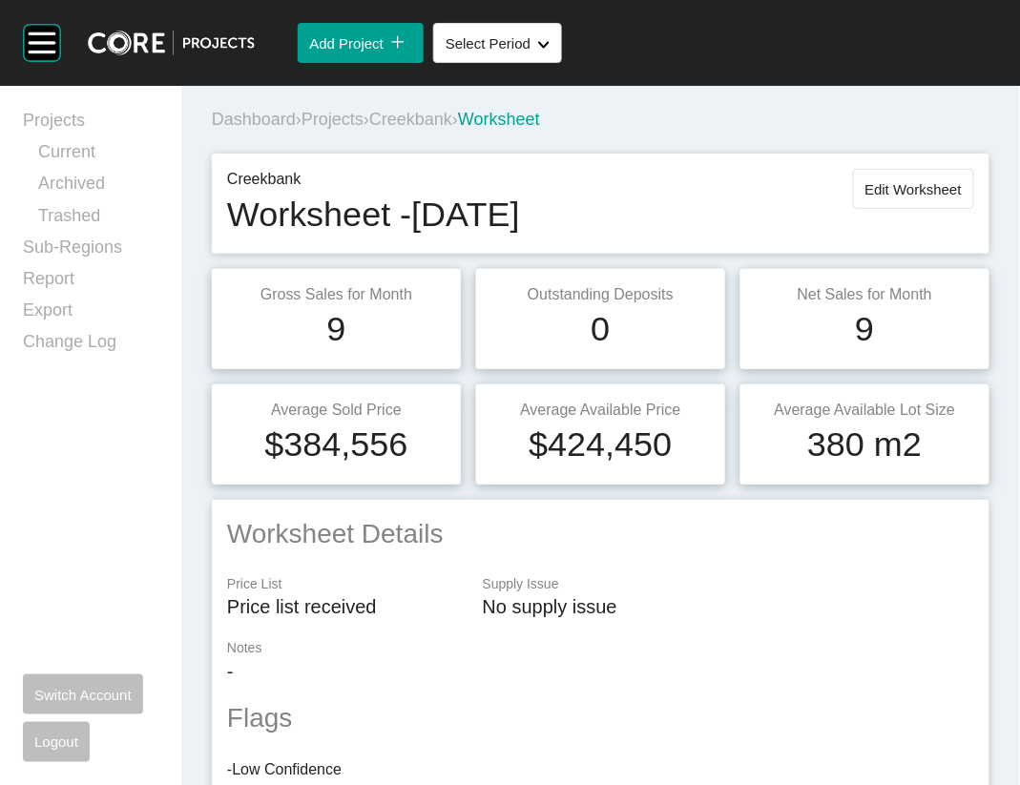
click at [364, 129] on span "Projects" at bounding box center [333, 119] width 62 height 19
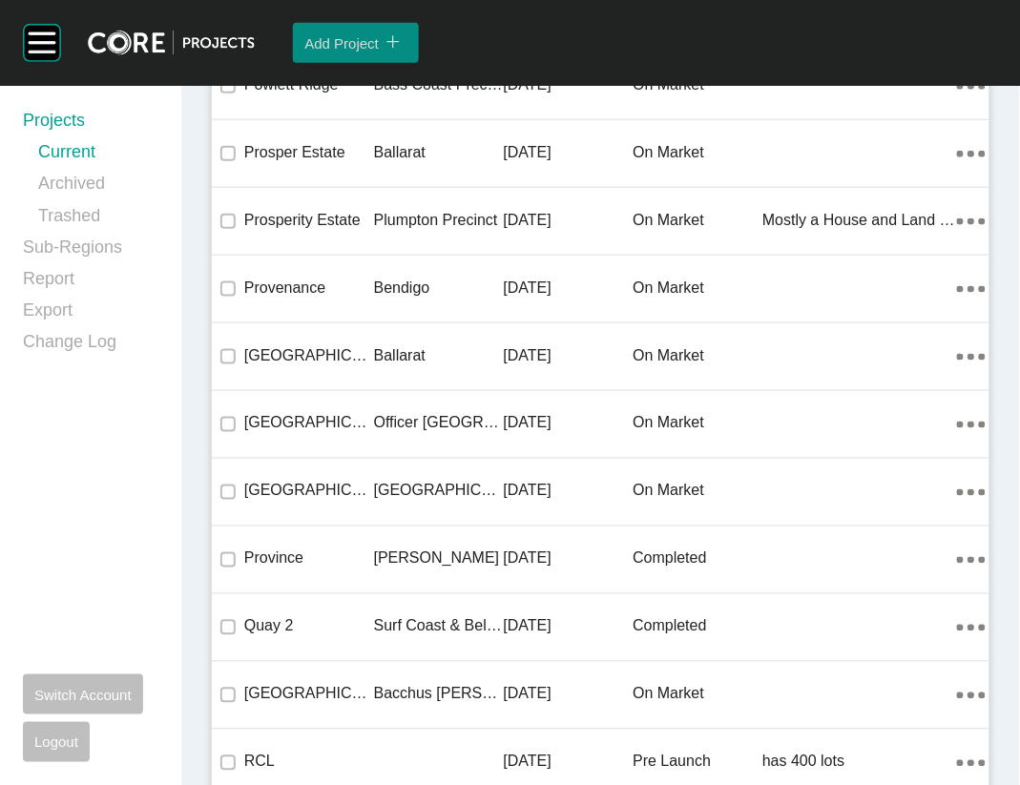
scroll to position [32696, 0]
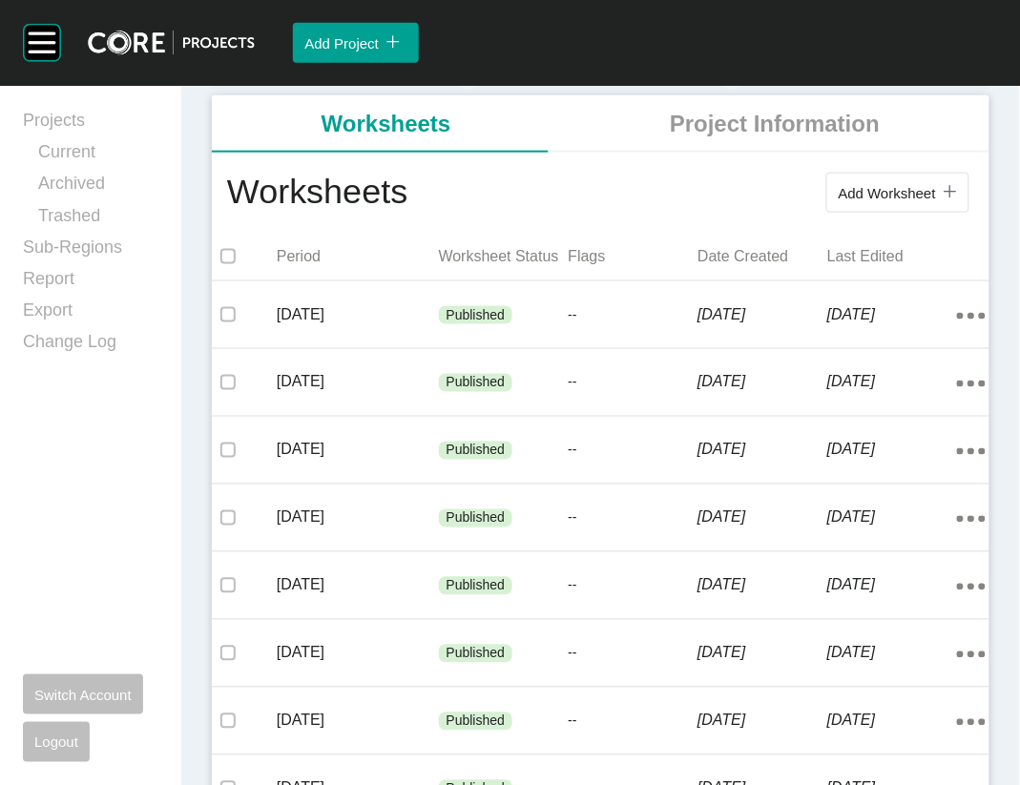
scroll to position [350, 0]
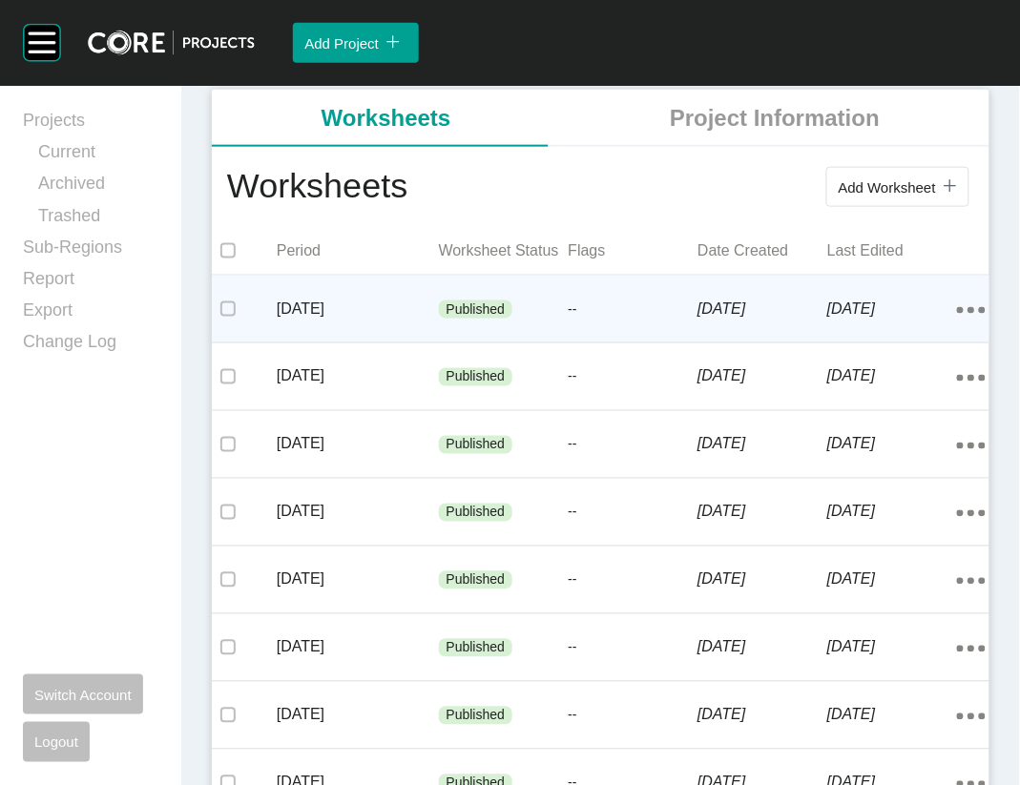
click at [547, 339] on div "Published" at bounding box center [504, 309] width 130 height 57
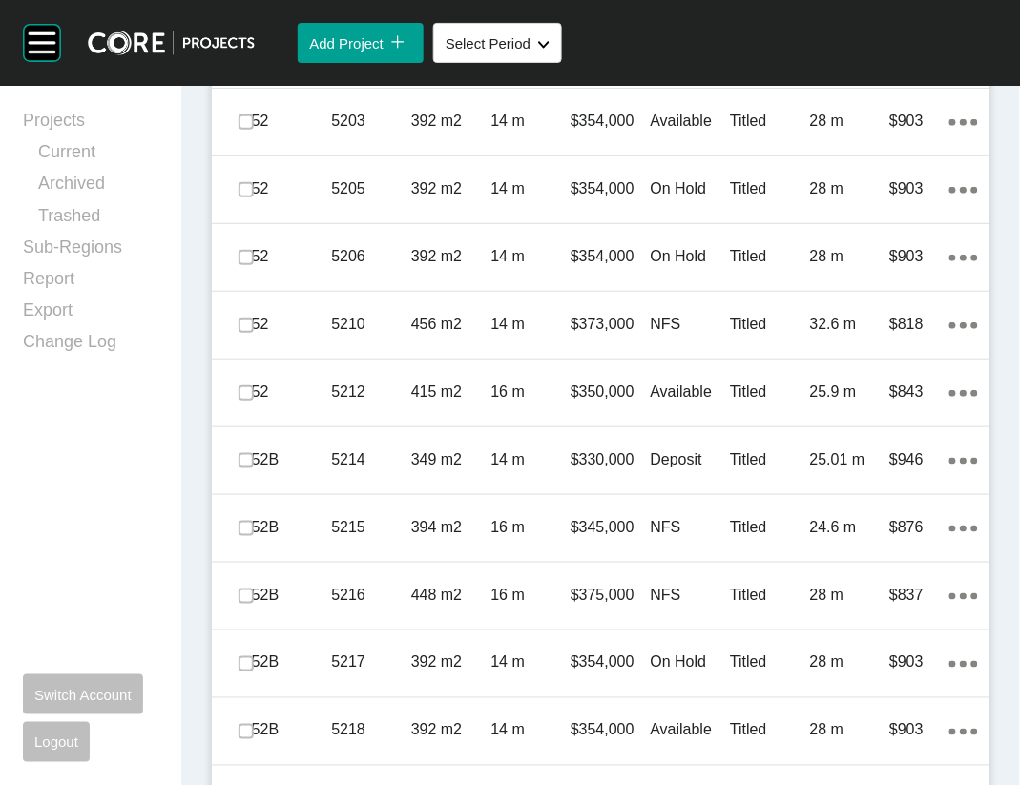
scroll to position [1551, 0]
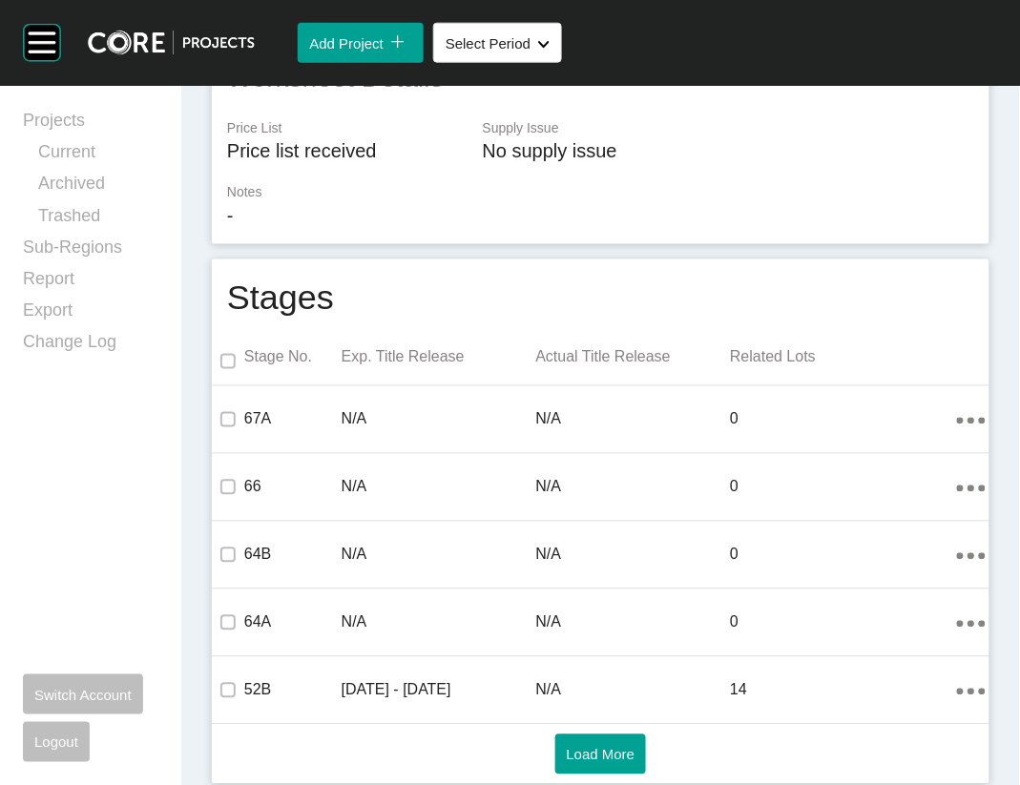
scroll to position [0, 0]
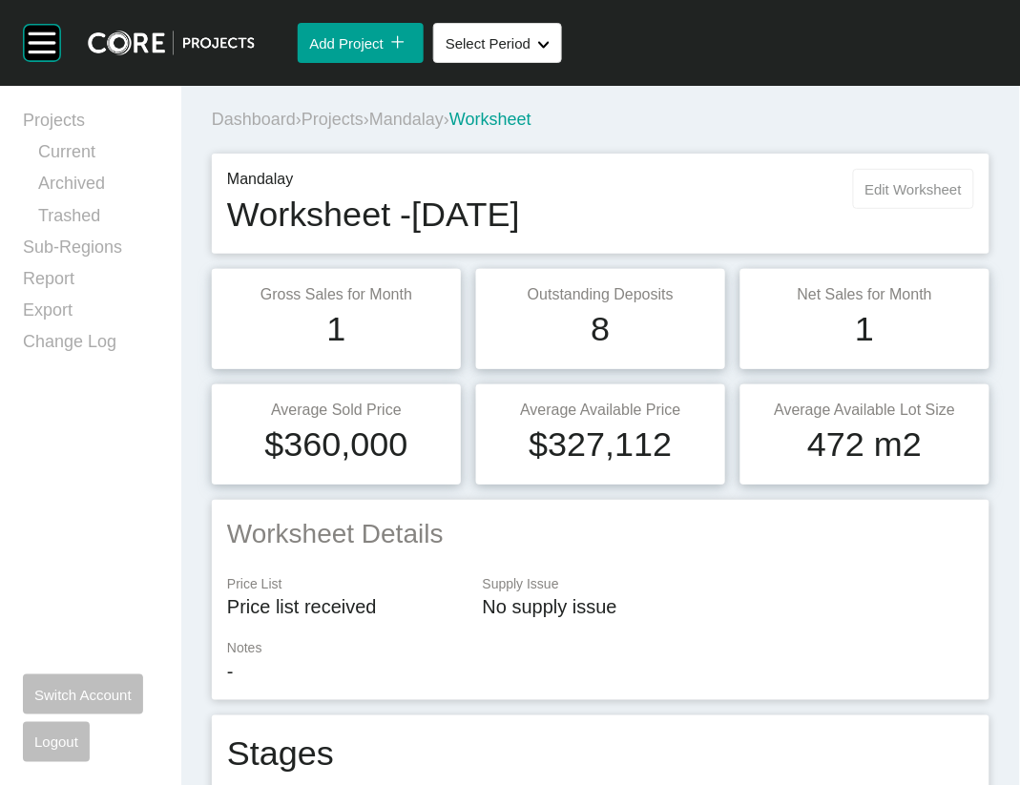
click at [903, 198] on span "Edit Worksheet" at bounding box center [913, 189] width 96 height 16
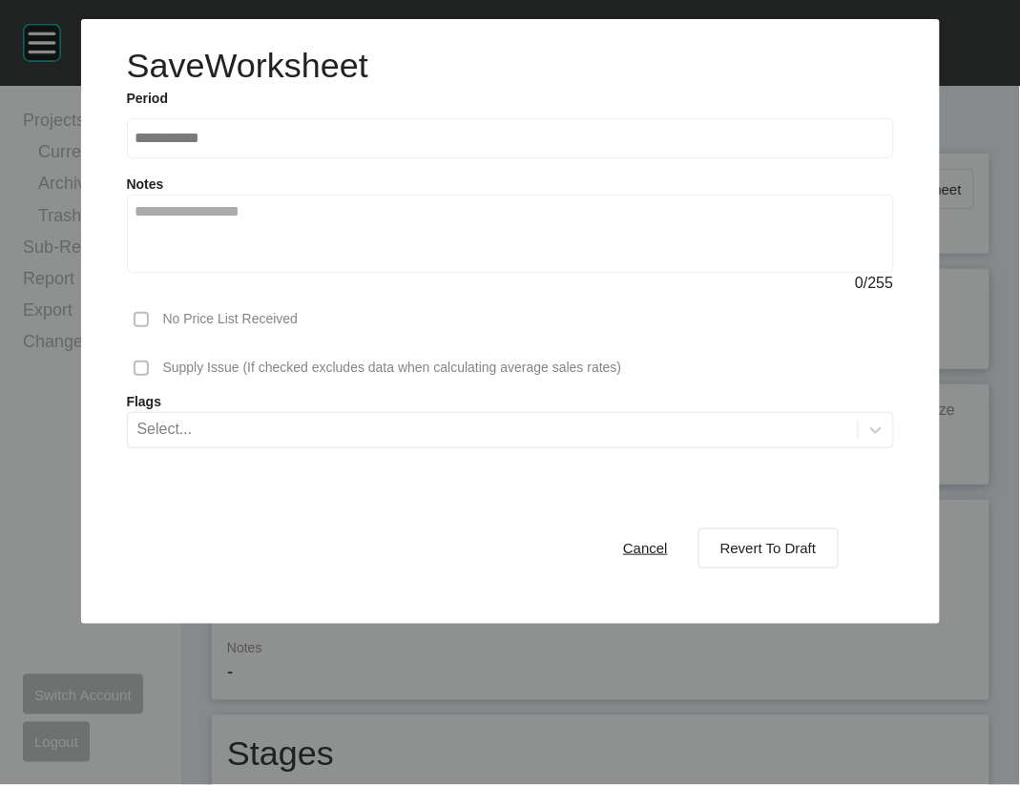
drag, startPoint x: 739, startPoint y: 668, endPoint x: 735, endPoint y: 640, distance: 27.9
click at [739, 569] on button "Revert To Draft" at bounding box center [768, 549] width 140 height 40
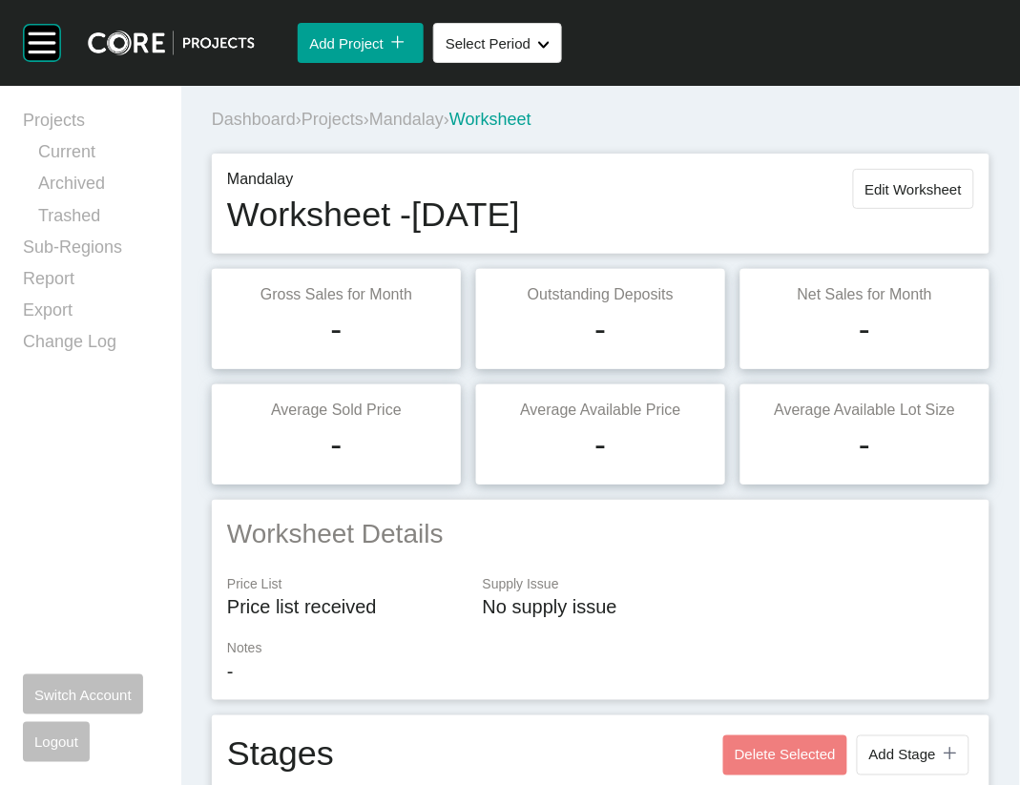
scroll to position [2941, 0]
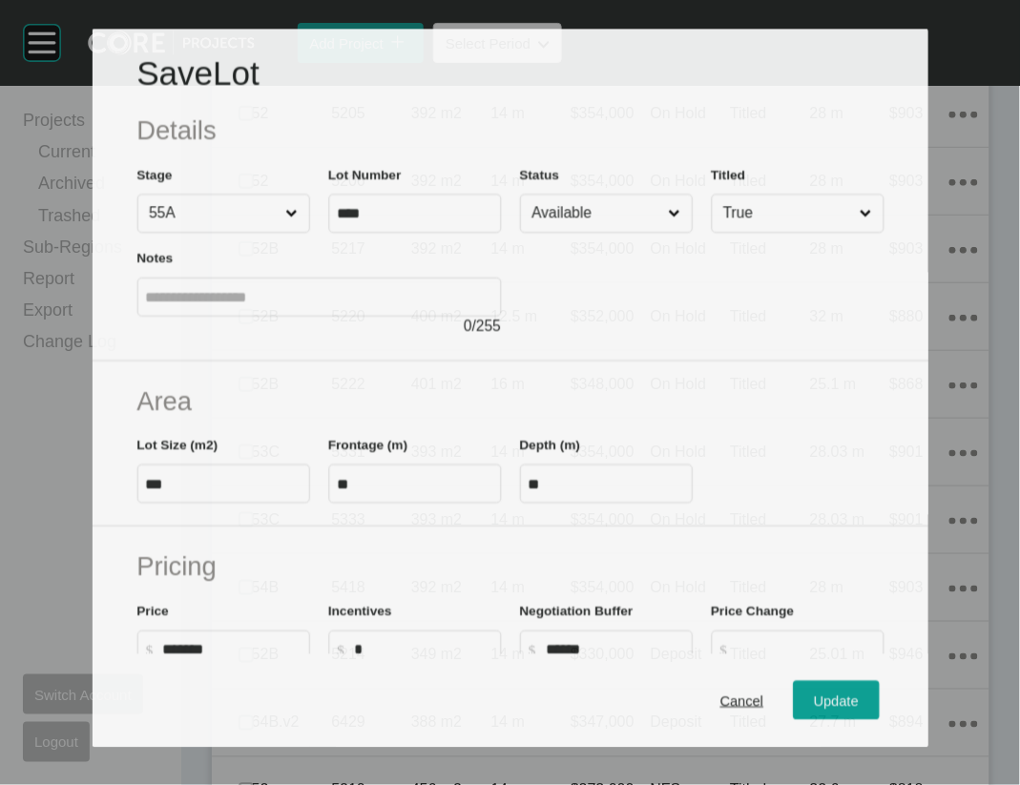
scroll to position [2867, 0]
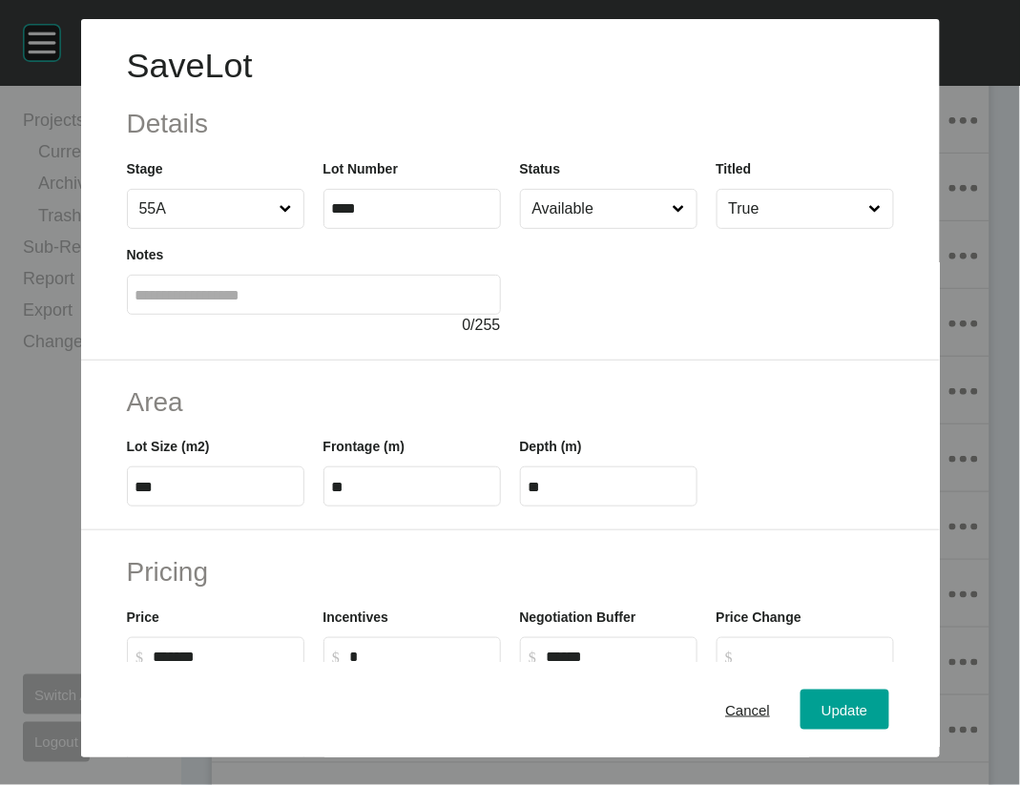
click at [632, 228] on input "Available" at bounding box center [599, 209] width 141 height 38
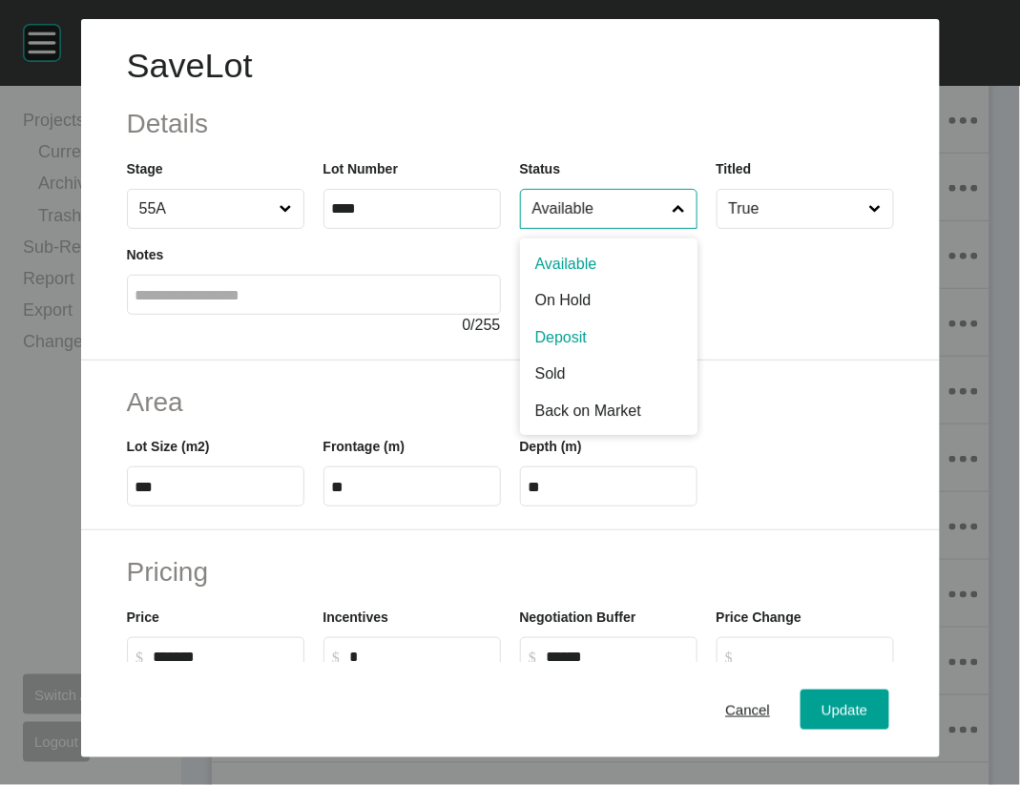
drag, startPoint x: 587, startPoint y: 405, endPoint x: 610, endPoint y: 413, distance: 24.5
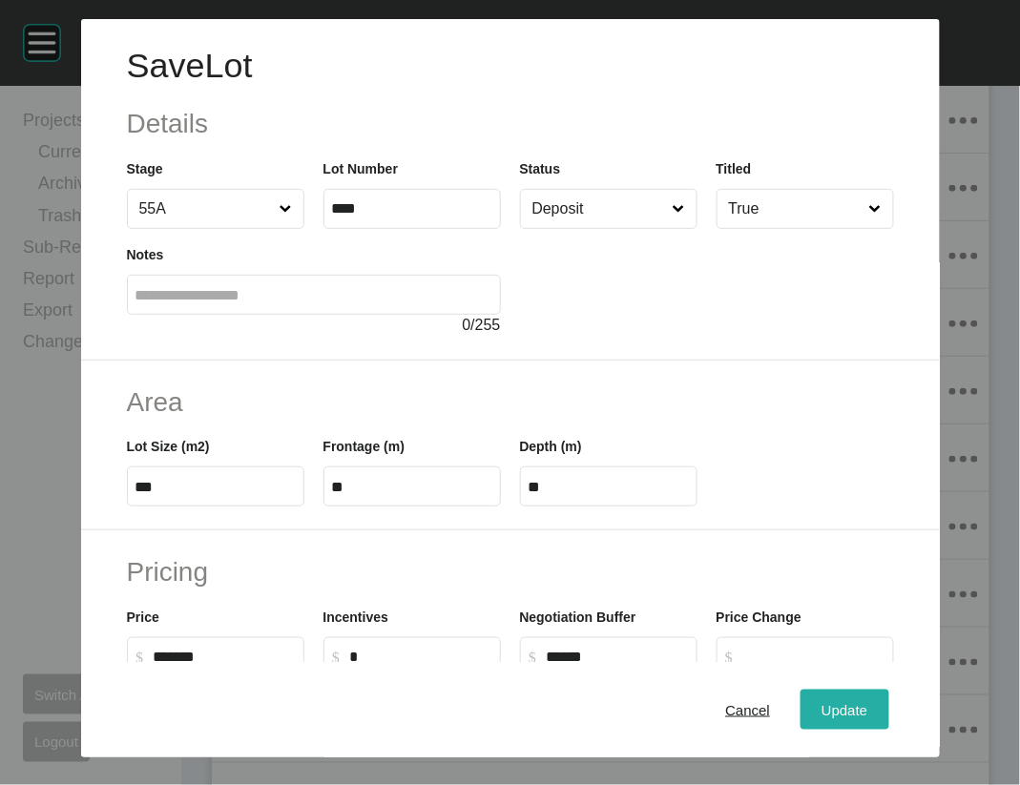
click at [867, 701] on span "Update" at bounding box center [845, 709] width 46 height 16
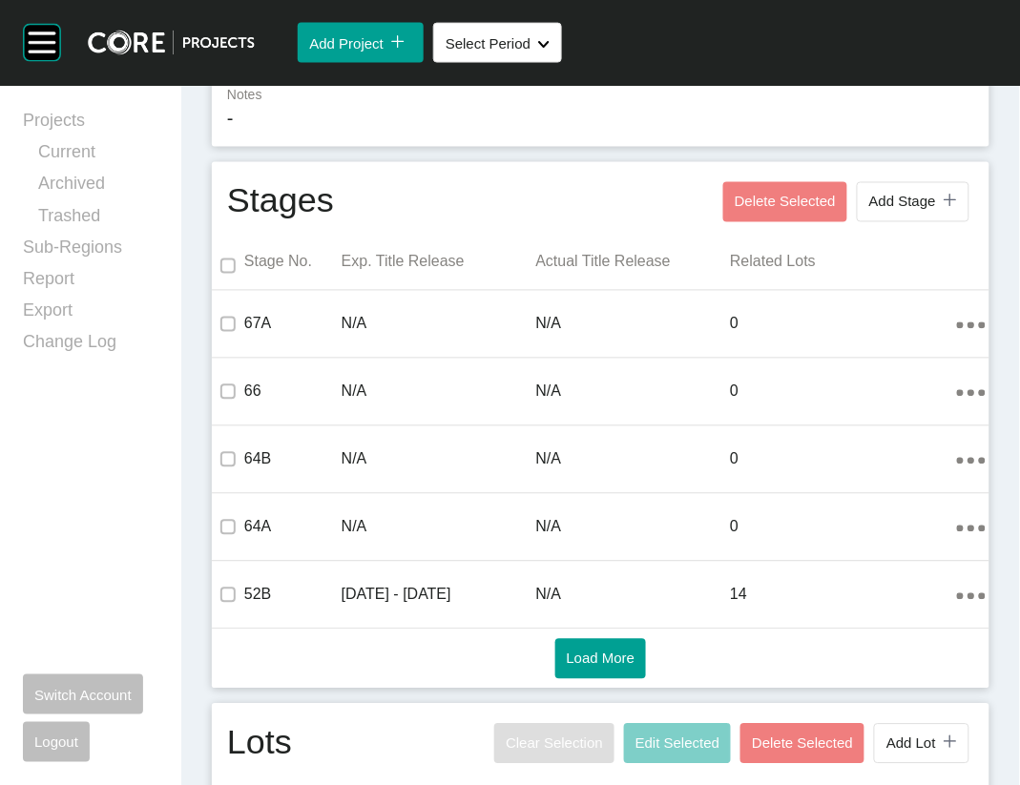
scroll to position [0, 0]
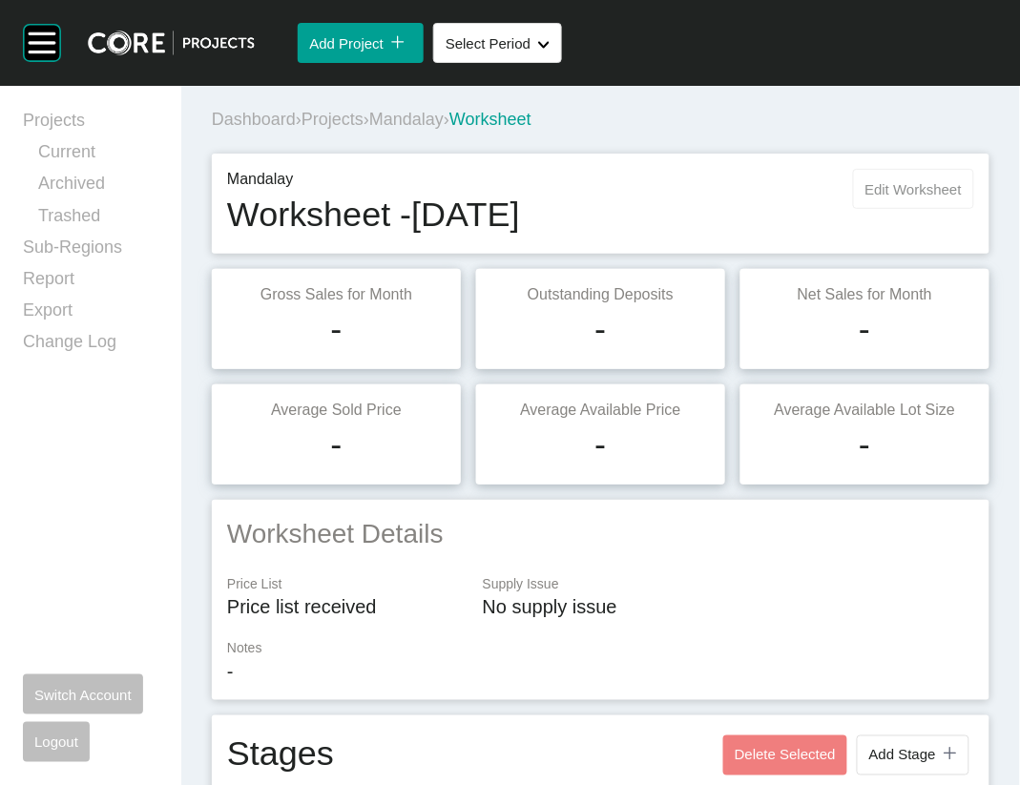
click at [865, 198] on span "Edit Worksheet" at bounding box center [913, 189] width 96 height 16
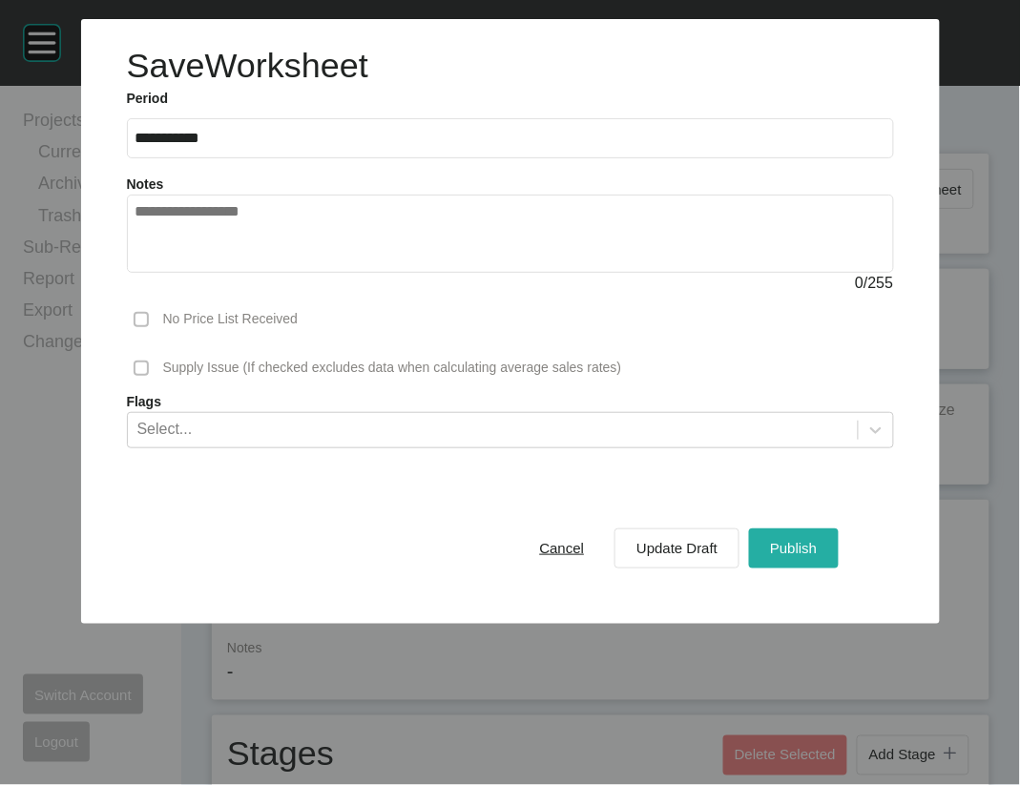
click at [817, 569] on button "Publish" at bounding box center [793, 549] width 89 height 40
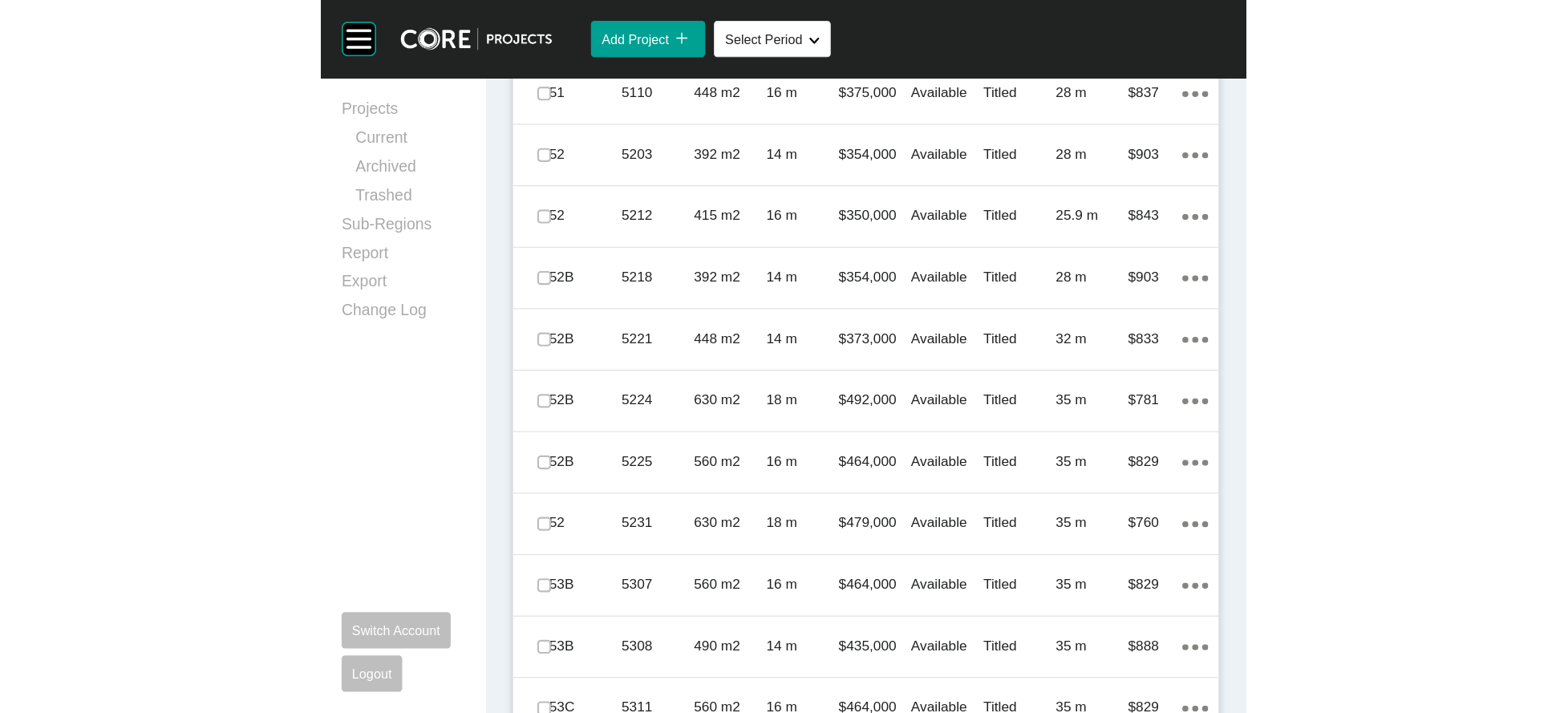
scroll to position [1191, 0]
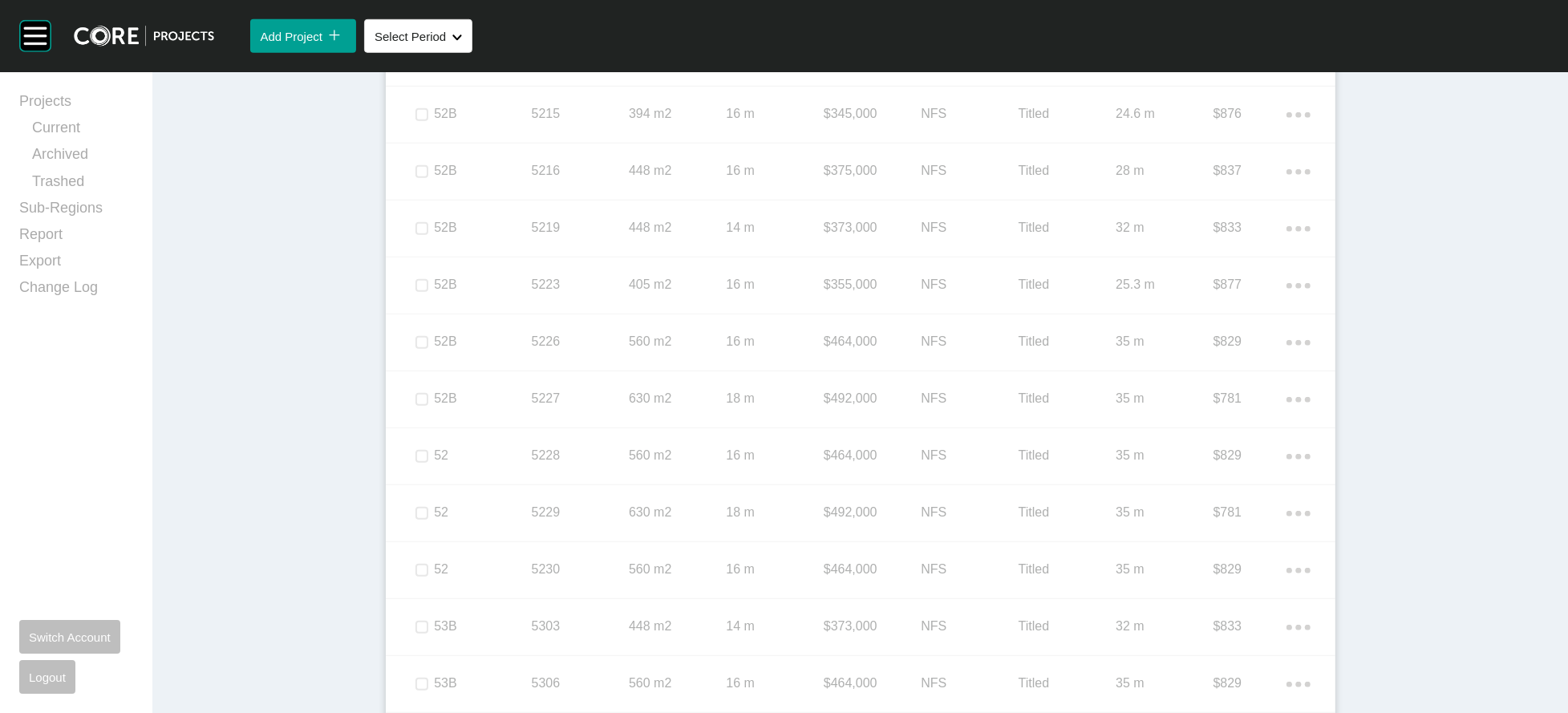
scroll to position [1169, 0]
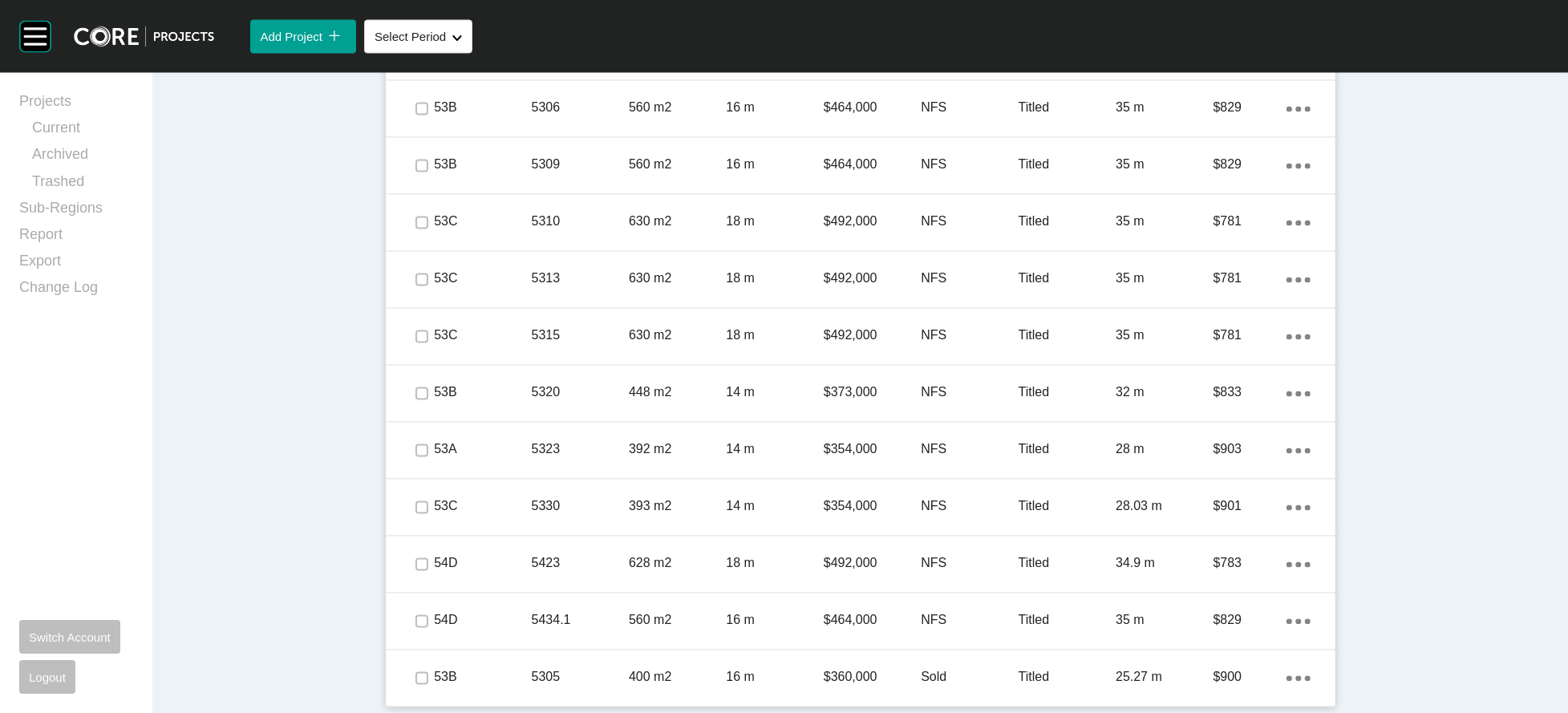
scroll to position [4790, 0]
click at [100, 145] on link "Current" at bounding box center [82, 130] width 101 height 26
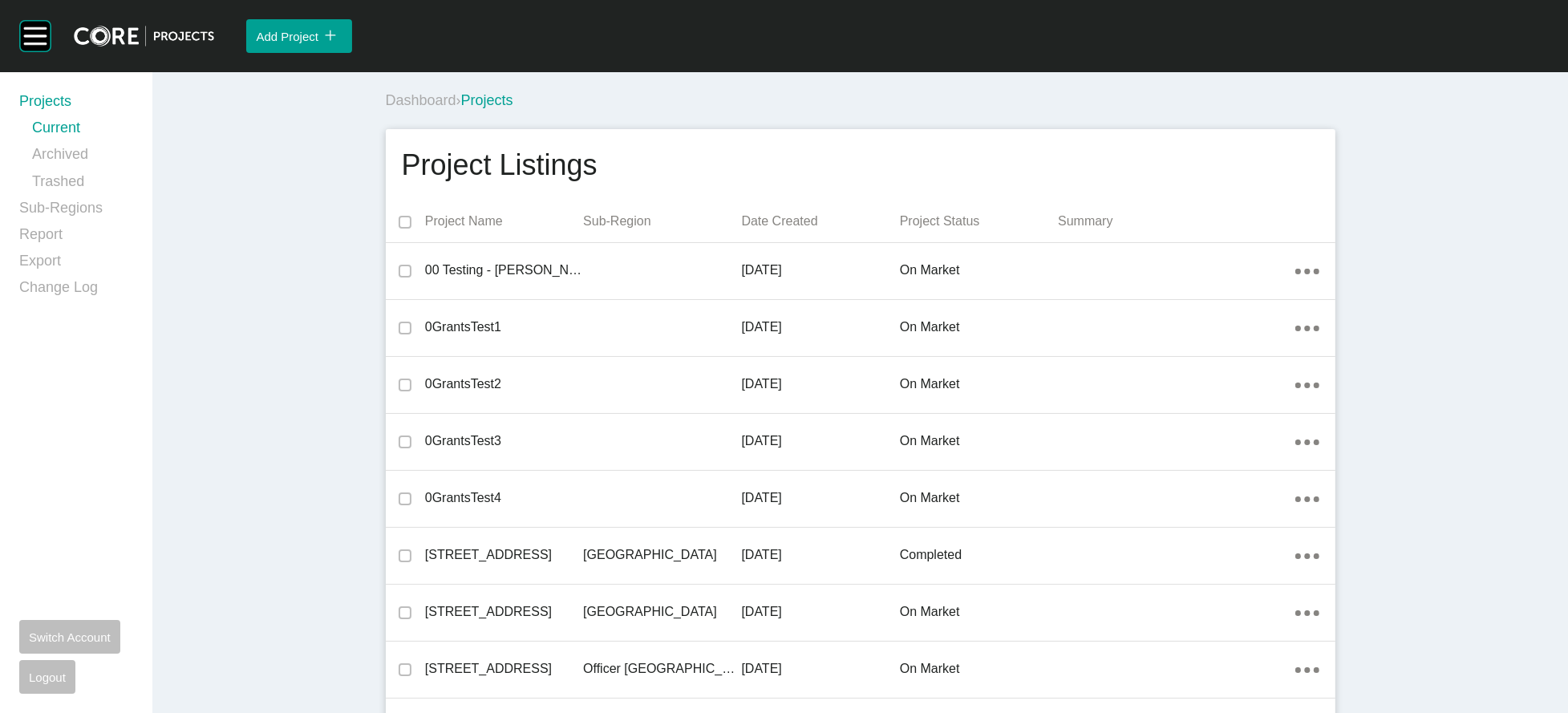
scroll to position [39855, 0]
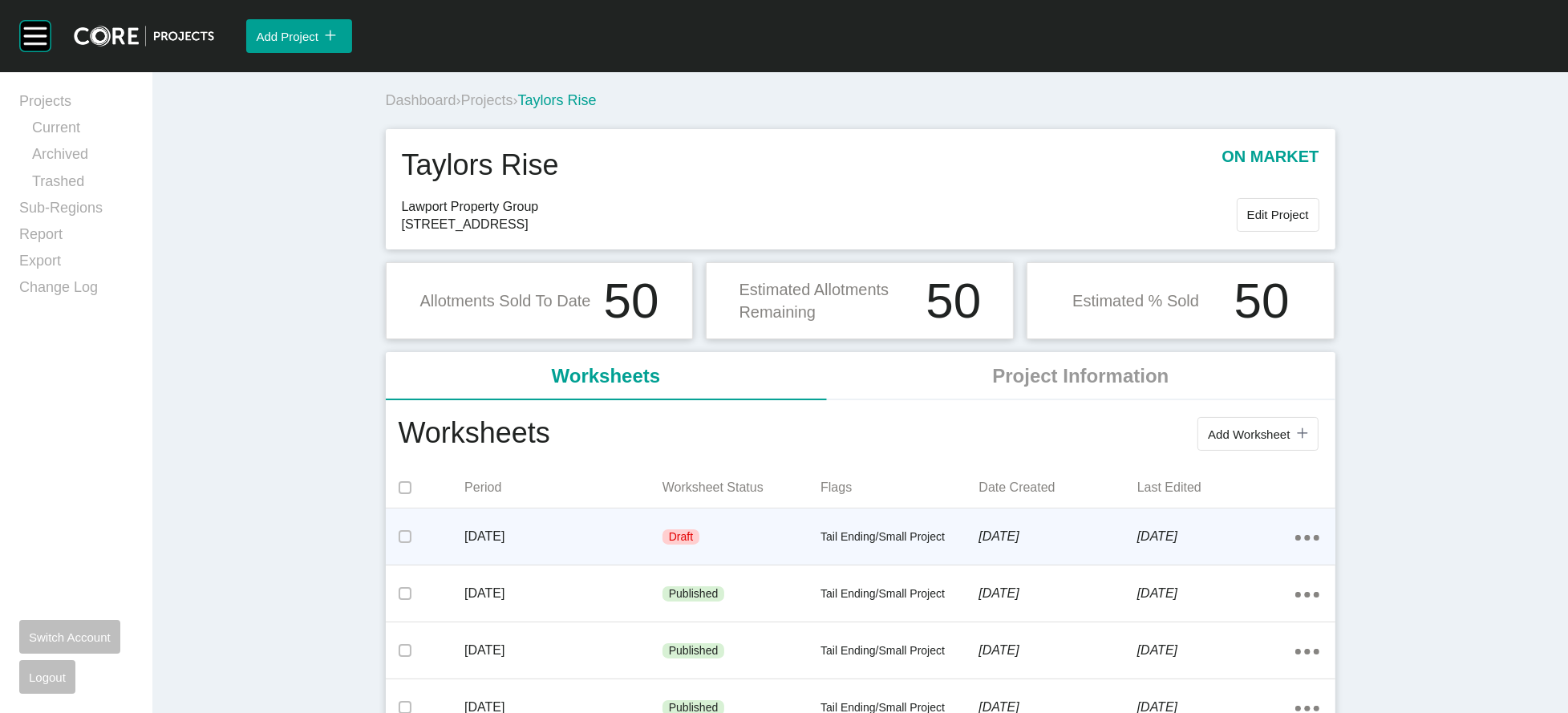
click at [533, 546] on p "[DATE]" at bounding box center [563, 536] width 198 height 18
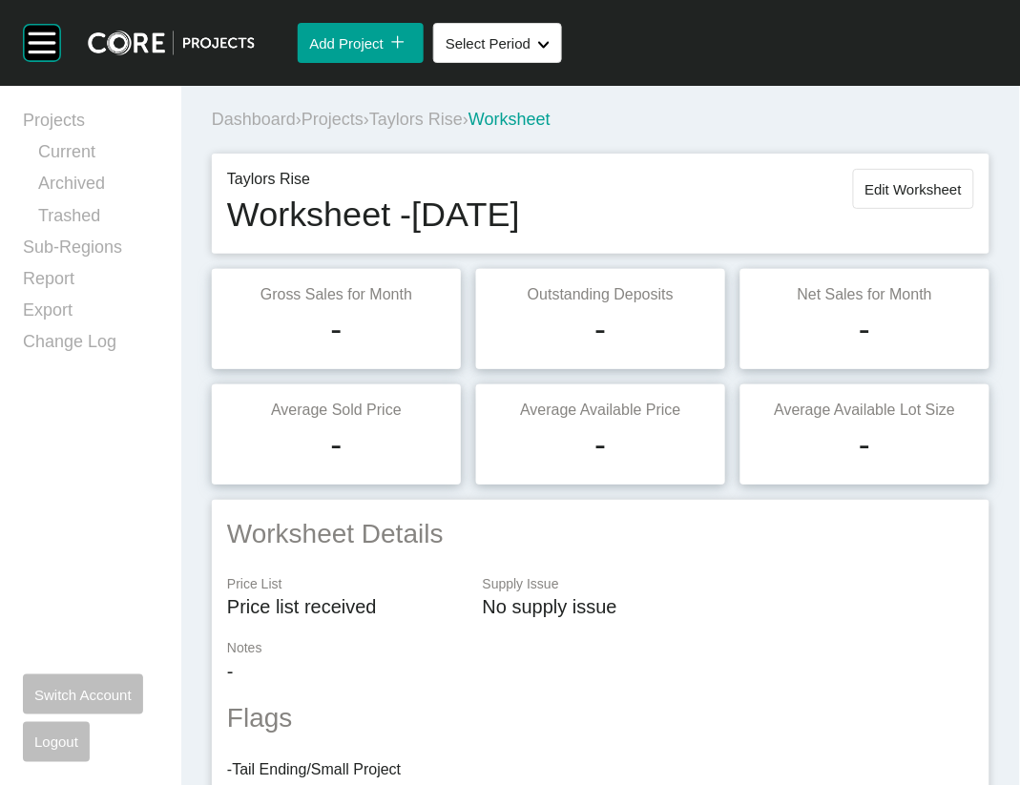
click at [364, 129] on span "Projects" at bounding box center [333, 119] width 62 height 19
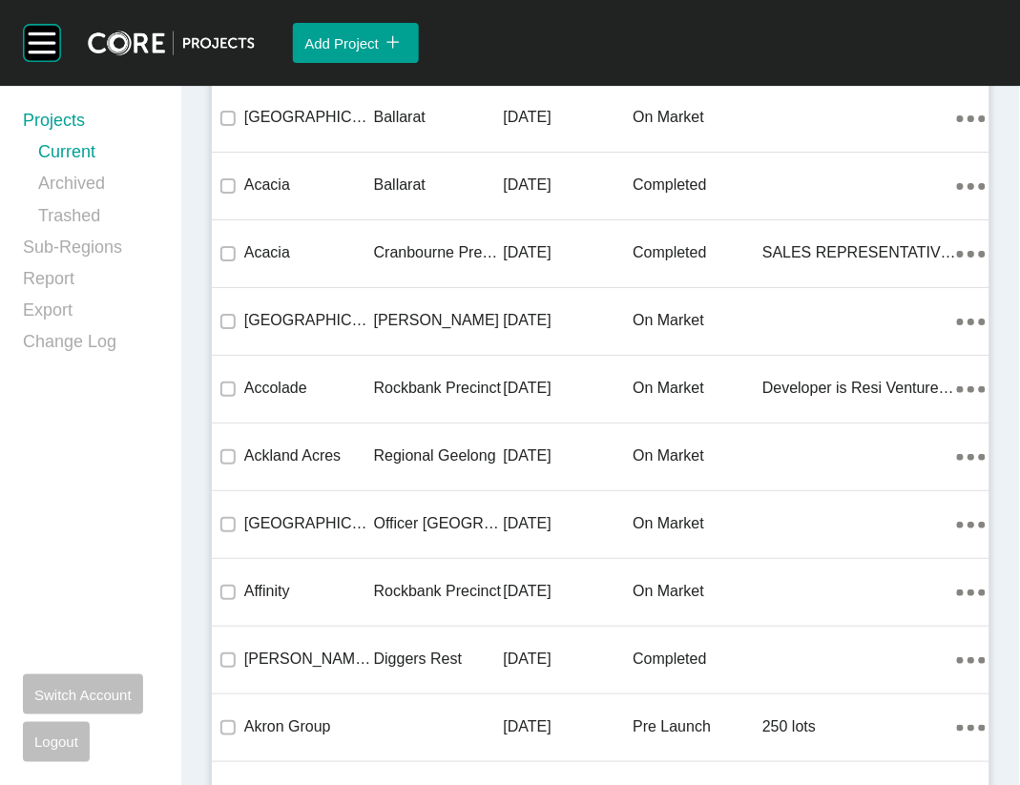
scroll to position [34748, 0]
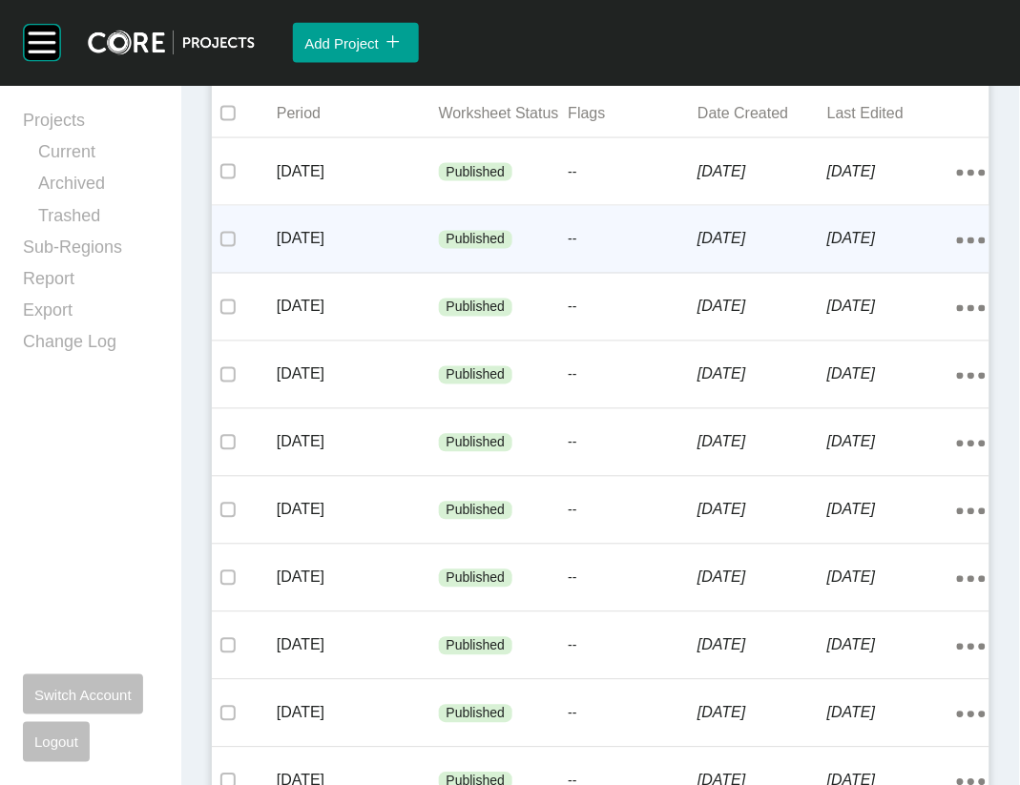
scroll to position [497, 0]
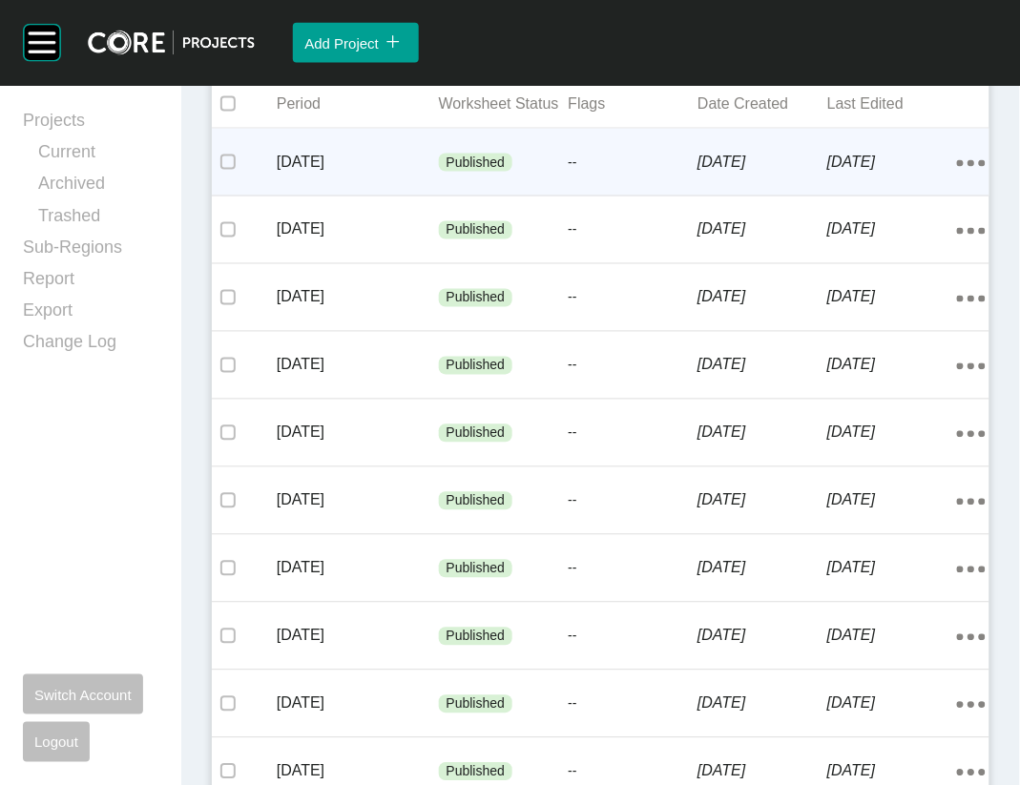
click at [399, 192] on div "[DATE]" at bounding box center [358, 162] width 162 height 59
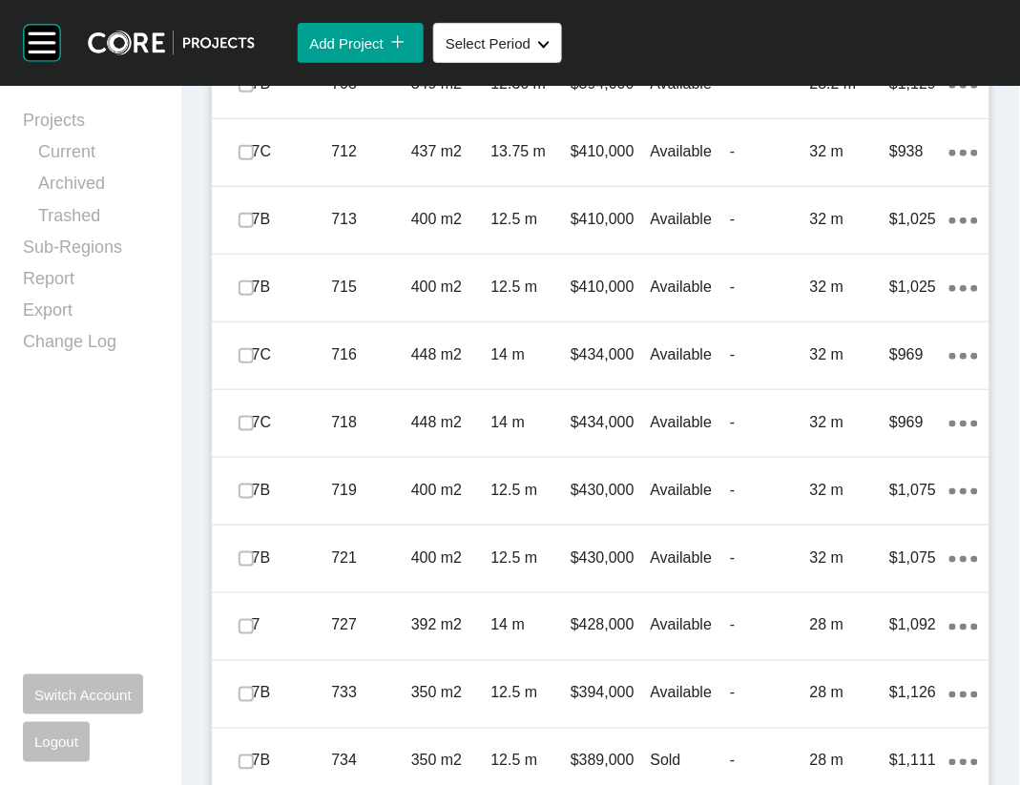
scroll to position [1357, 0]
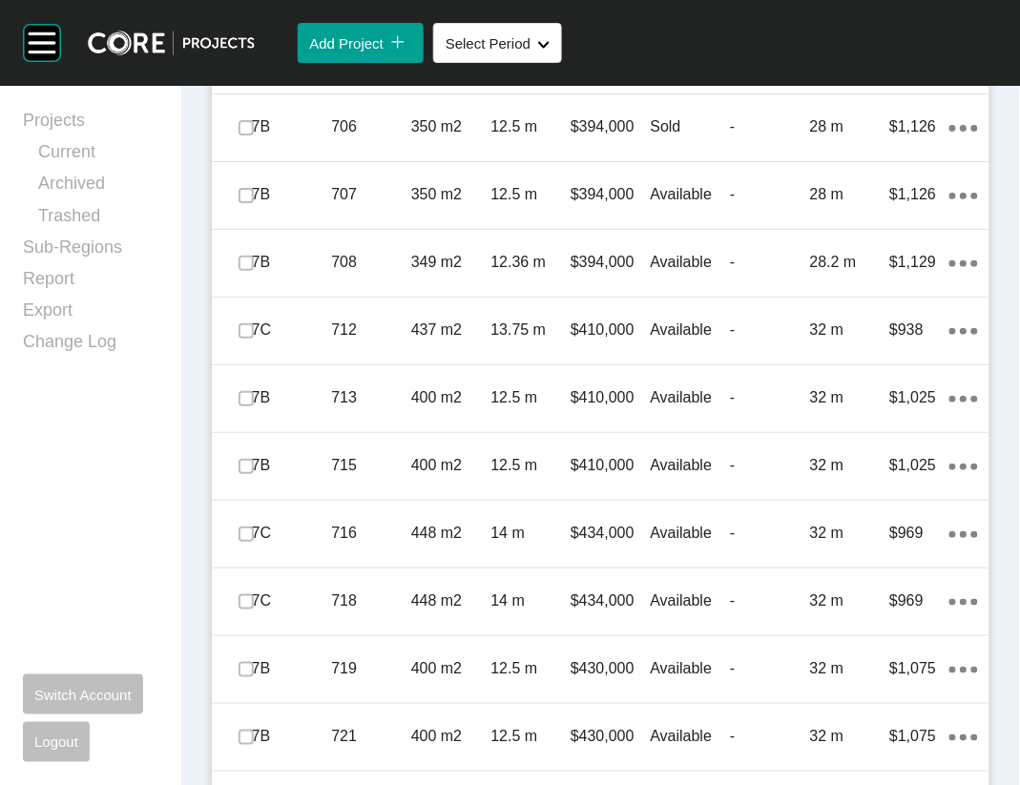
click at [254, 10] on label at bounding box center [246, 1] width 15 height 15
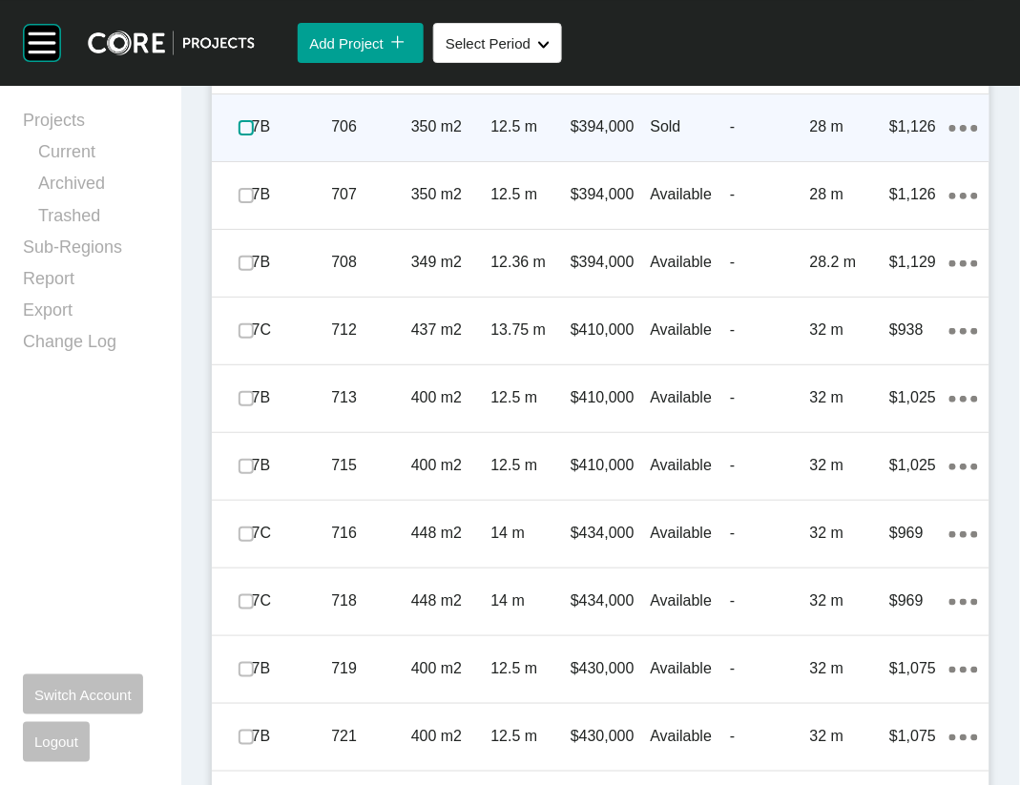
click at [254, 135] on label at bounding box center [246, 127] width 15 height 15
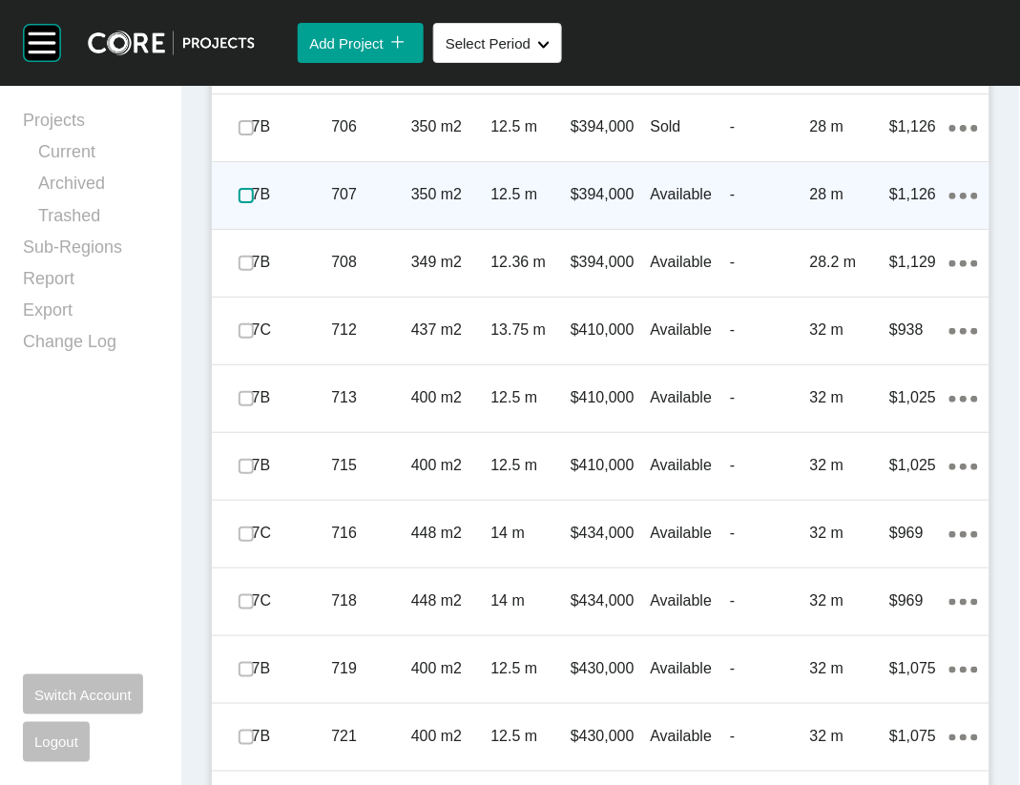
drag, startPoint x: 253, startPoint y: 624, endPoint x: 258, endPoint y: 644, distance: 20.6
click at [253, 203] on label at bounding box center [246, 195] width 15 height 15
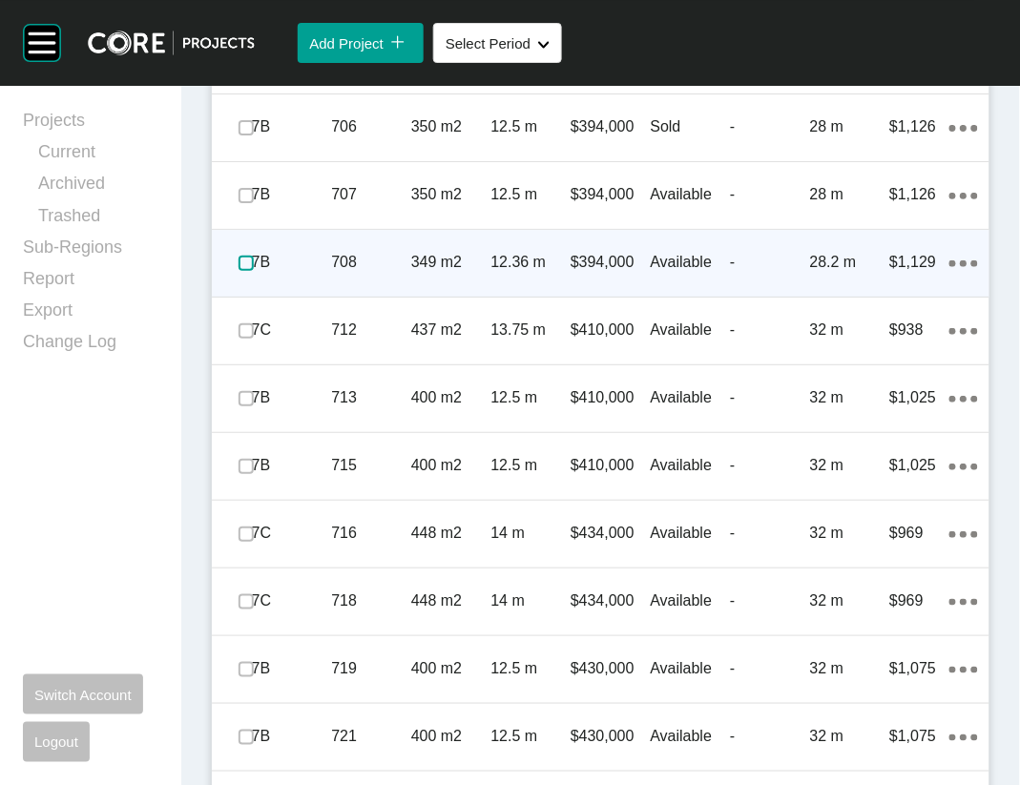
click at [254, 271] on label at bounding box center [246, 263] width 15 height 15
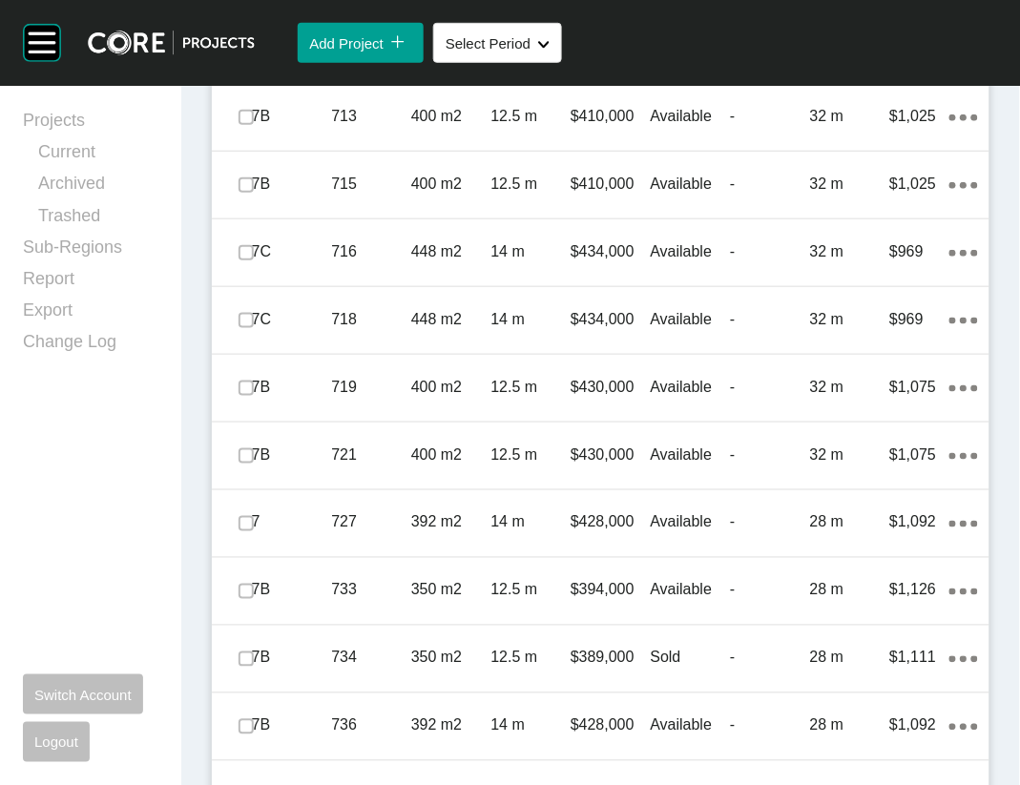
scroll to position [1663, 0]
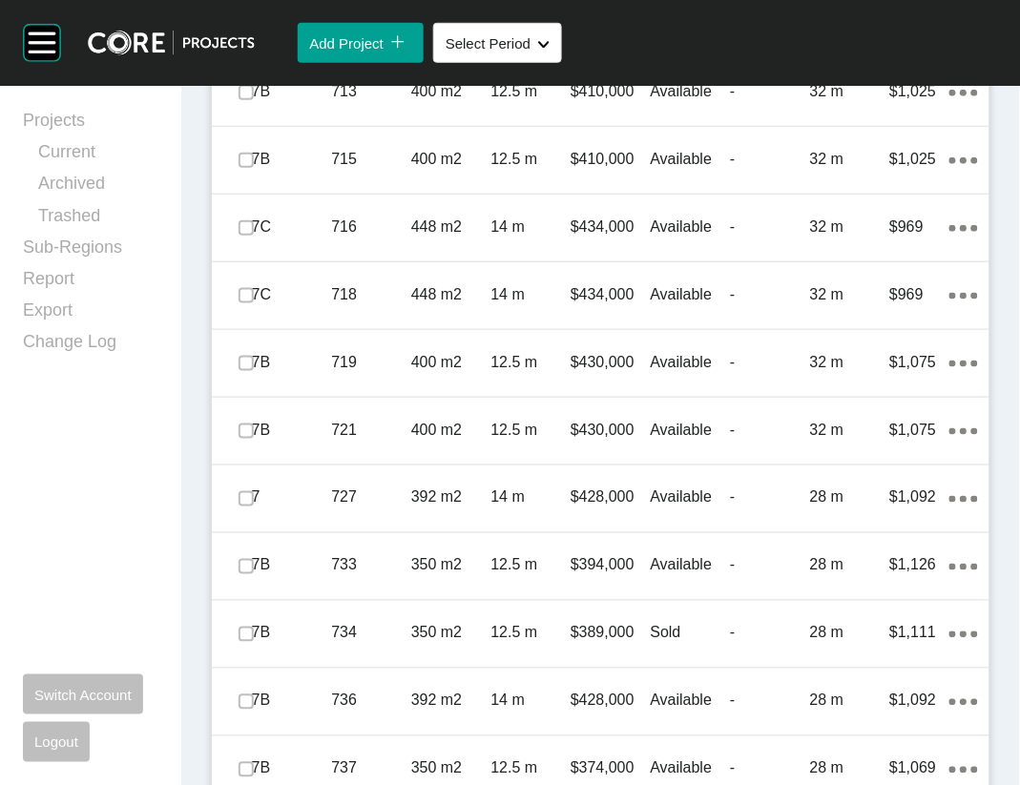
click at [254, 32] on label at bounding box center [246, 24] width 15 height 15
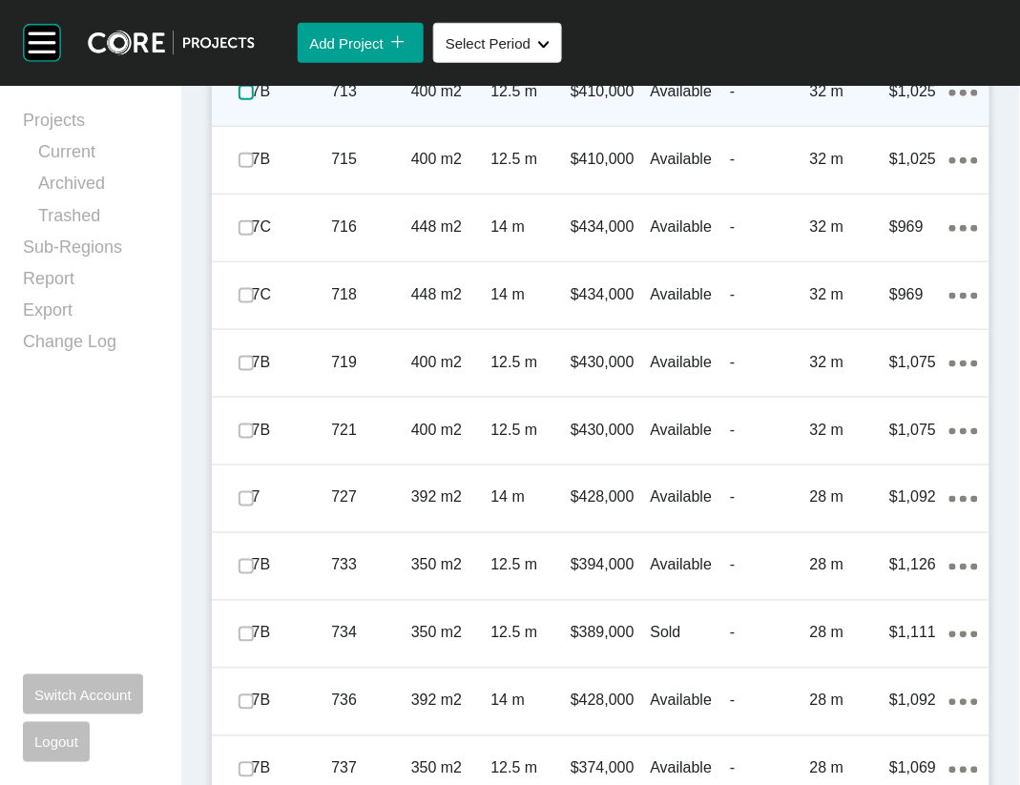
drag, startPoint x: 260, startPoint y: 576, endPoint x: 250, endPoint y: 593, distance: 19.6
click at [254, 100] on label at bounding box center [246, 92] width 15 height 15
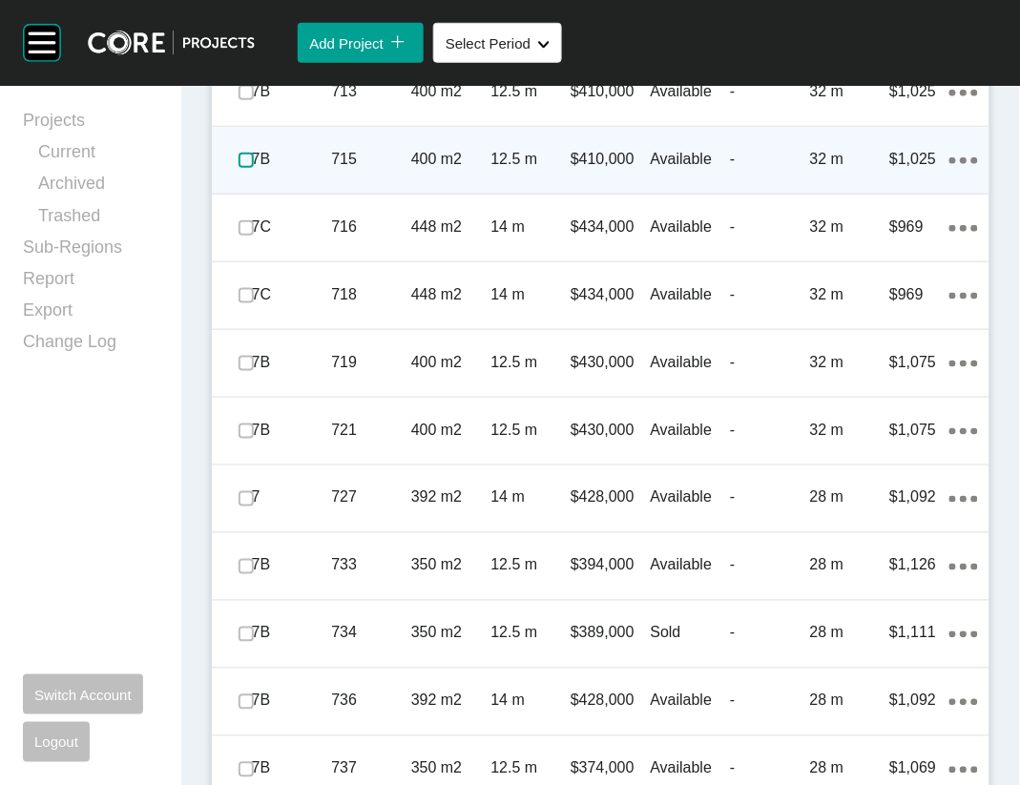
click at [247, 168] on label at bounding box center [246, 160] width 15 height 15
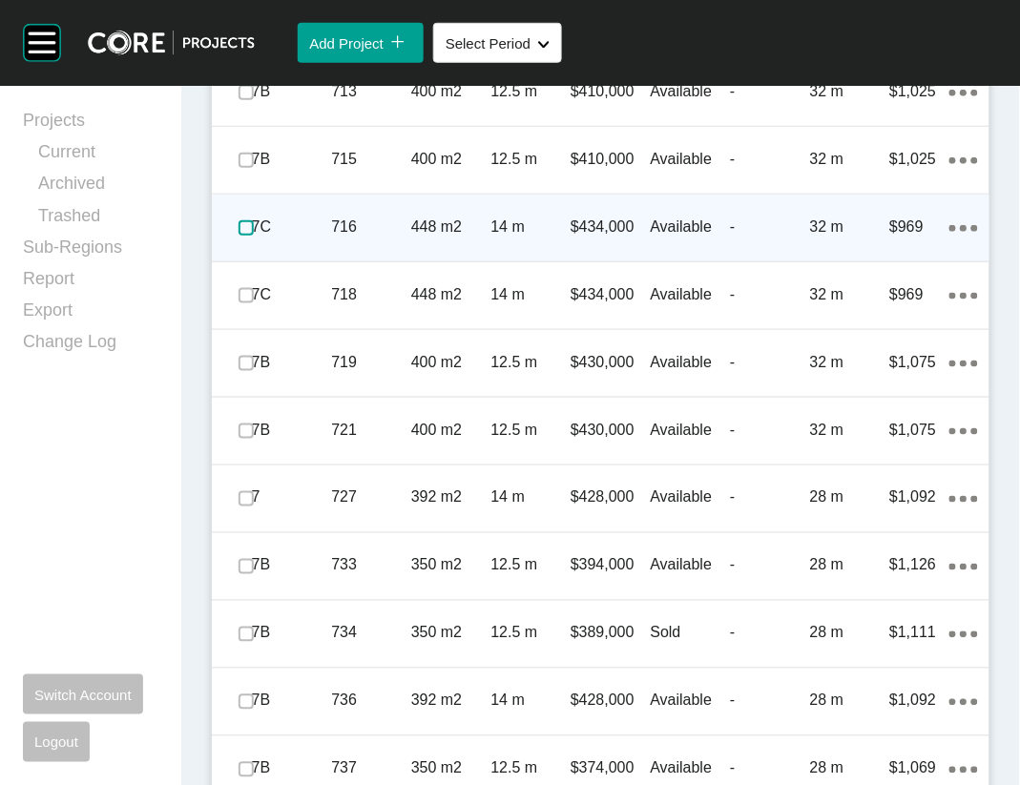
click at [249, 236] on label at bounding box center [246, 227] width 15 height 15
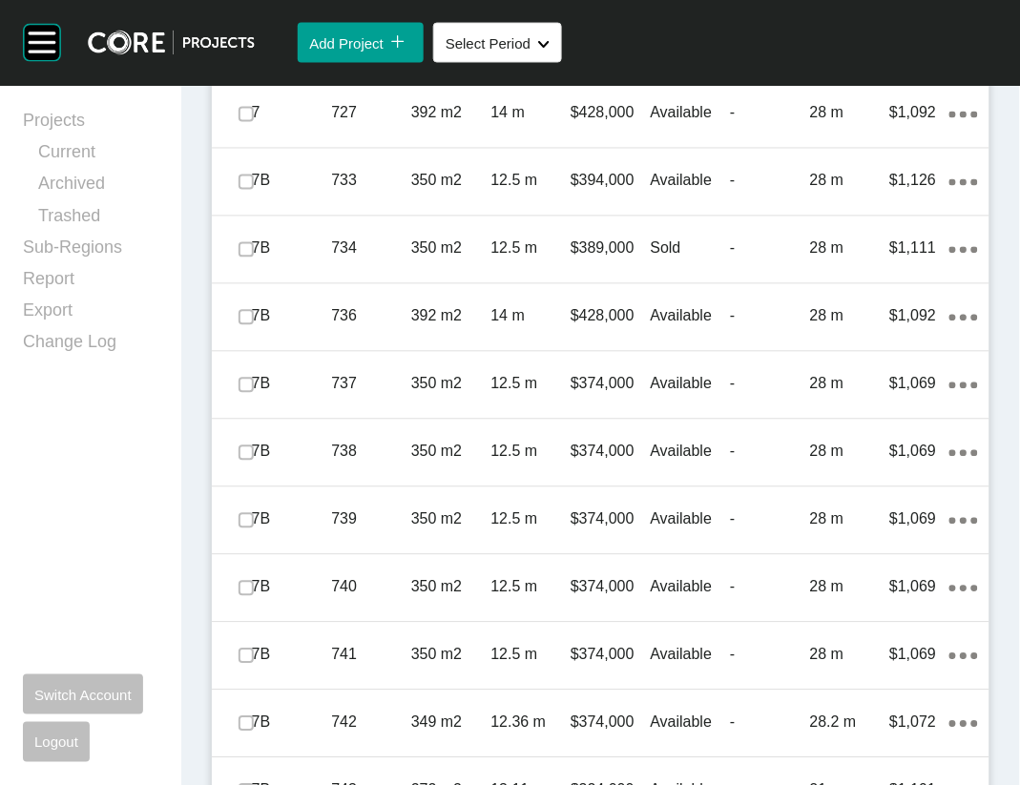
scroll to position [2070, 0]
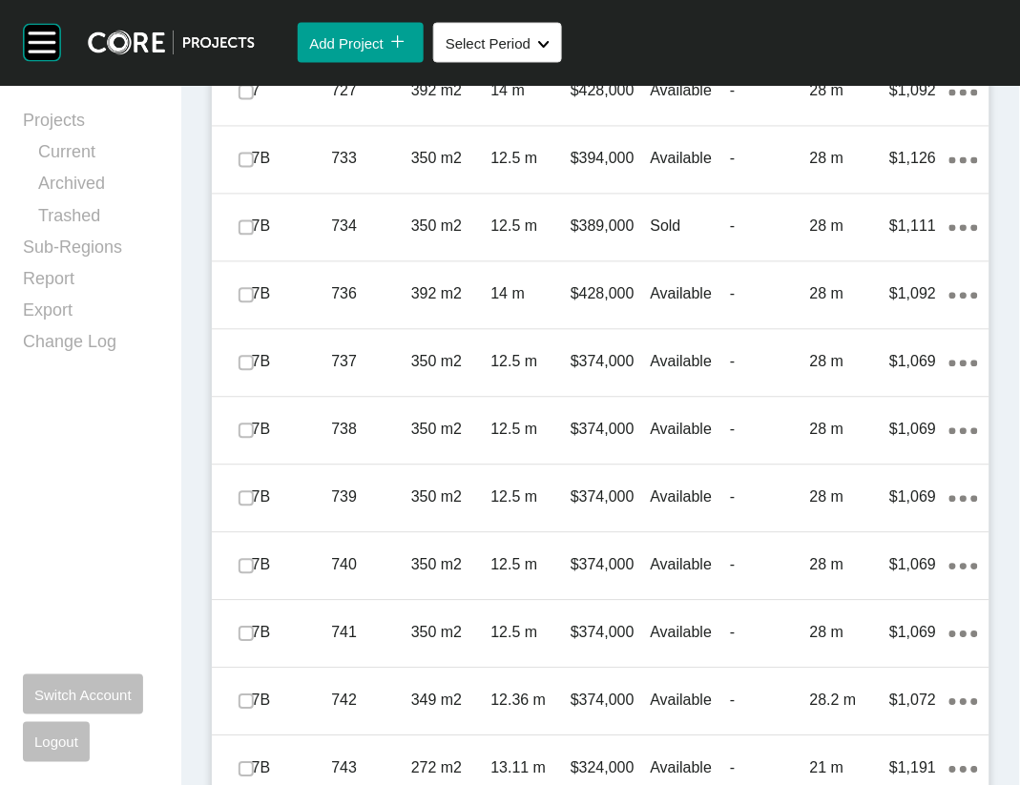
click at [249, 32] on label at bounding box center [246, 24] width 15 height 15
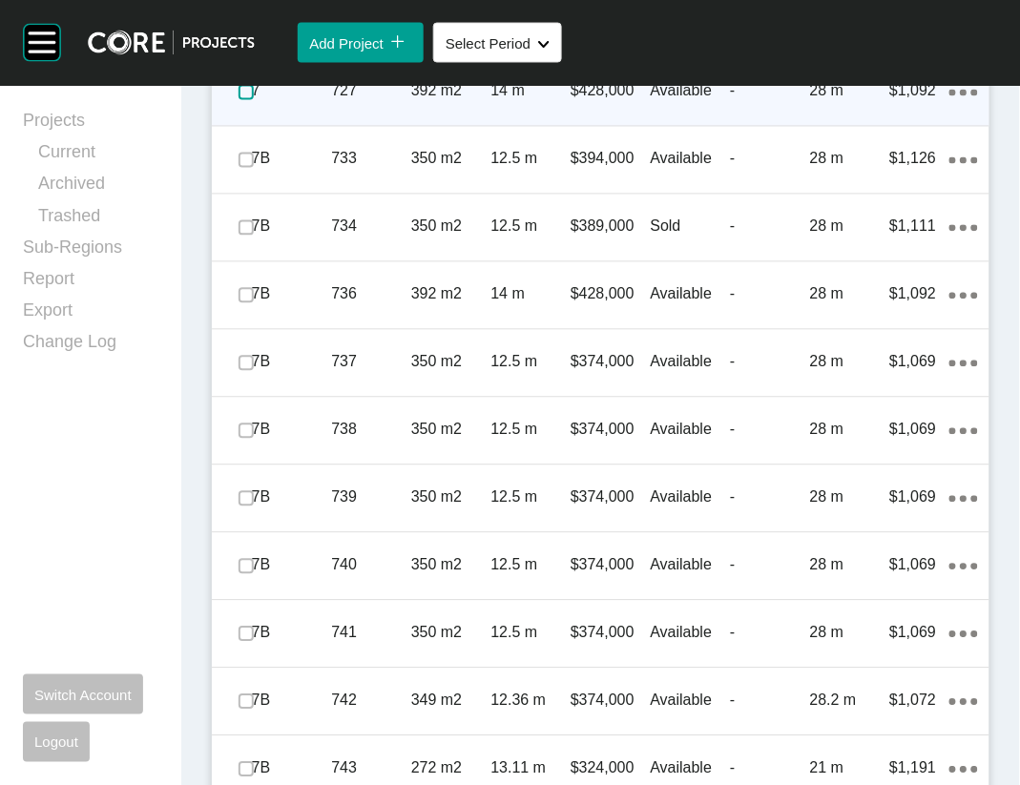
click at [251, 100] on label at bounding box center [246, 92] width 15 height 15
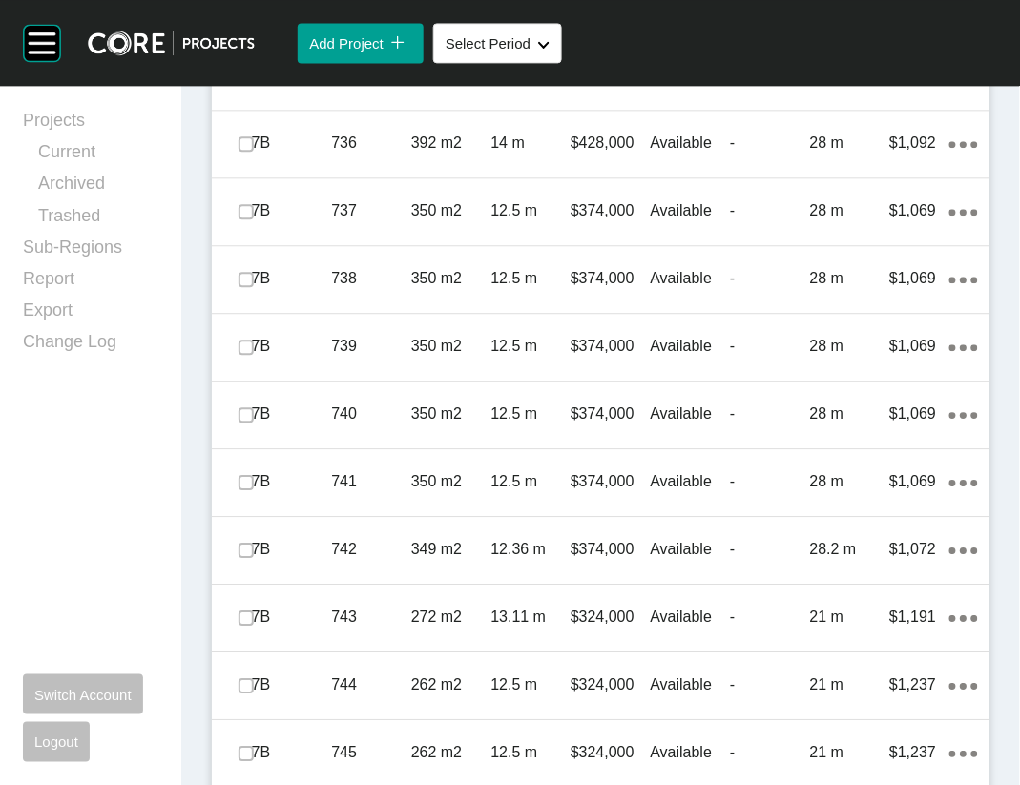
scroll to position [2273, 0]
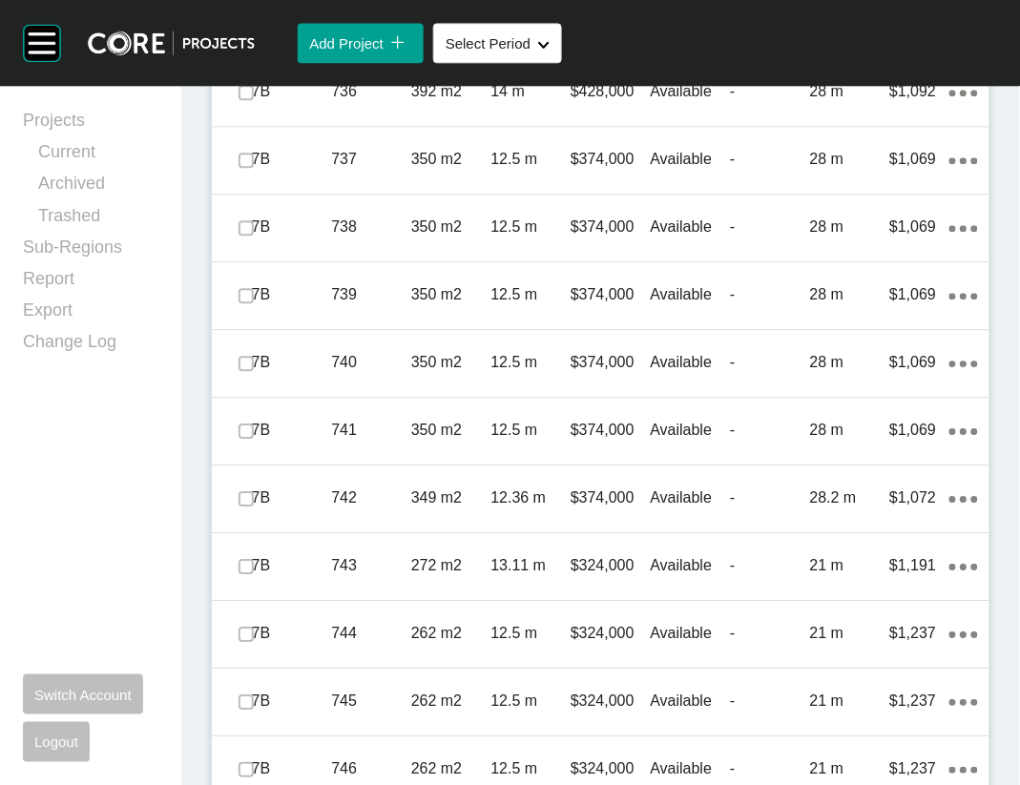
drag, startPoint x: 253, startPoint y: 546, endPoint x: 251, endPoint y: 557, distance: 11.6
click at [249, 32] on label at bounding box center [246, 24] width 15 height 15
click at [477, 34] on p "350 m2" at bounding box center [451, 23] width 80 height 21
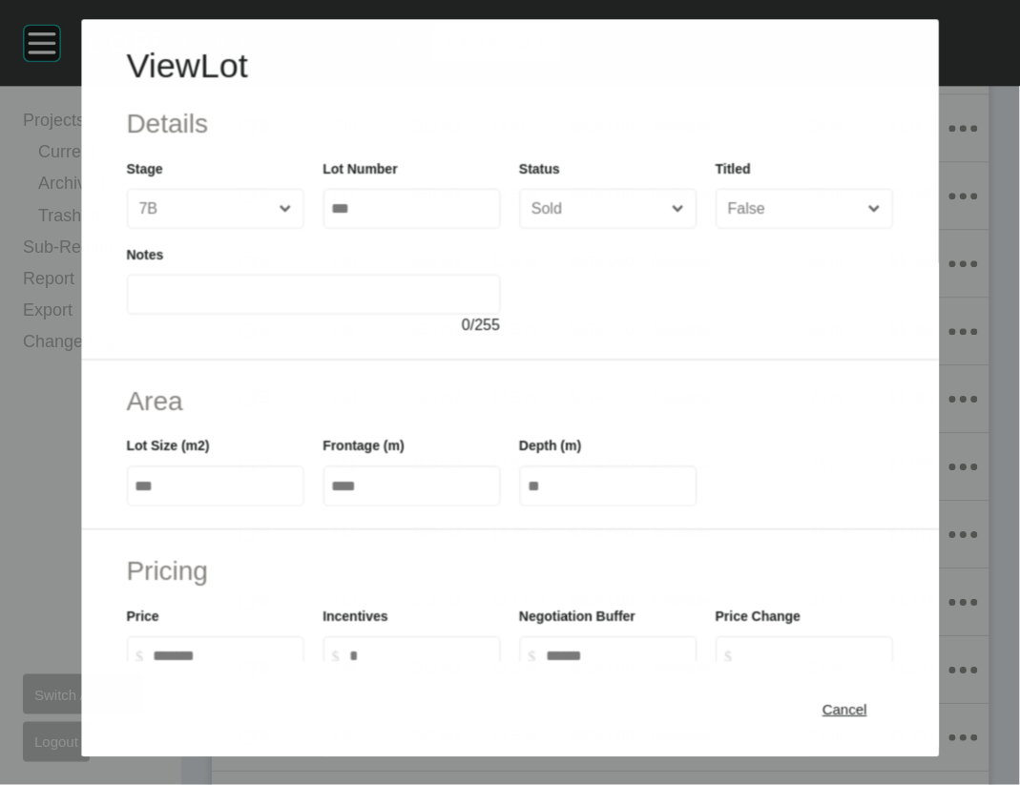
scroll to position [2199, 0]
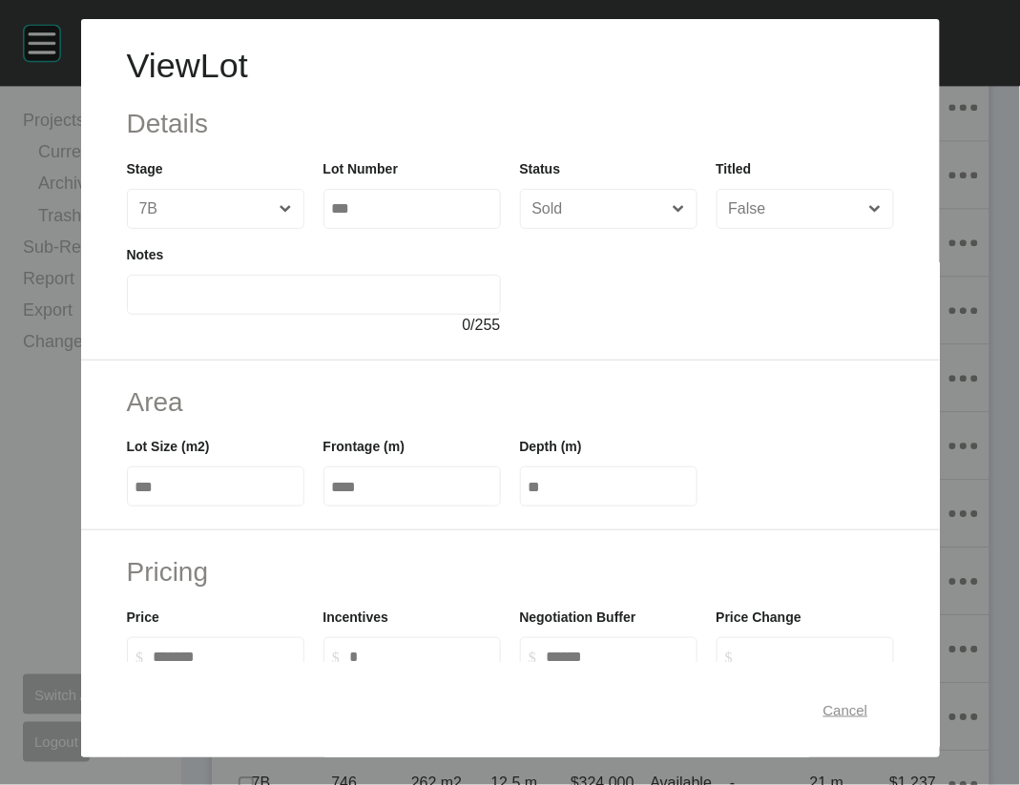
click at [868, 706] on span "Cancel" at bounding box center [845, 709] width 45 height 16
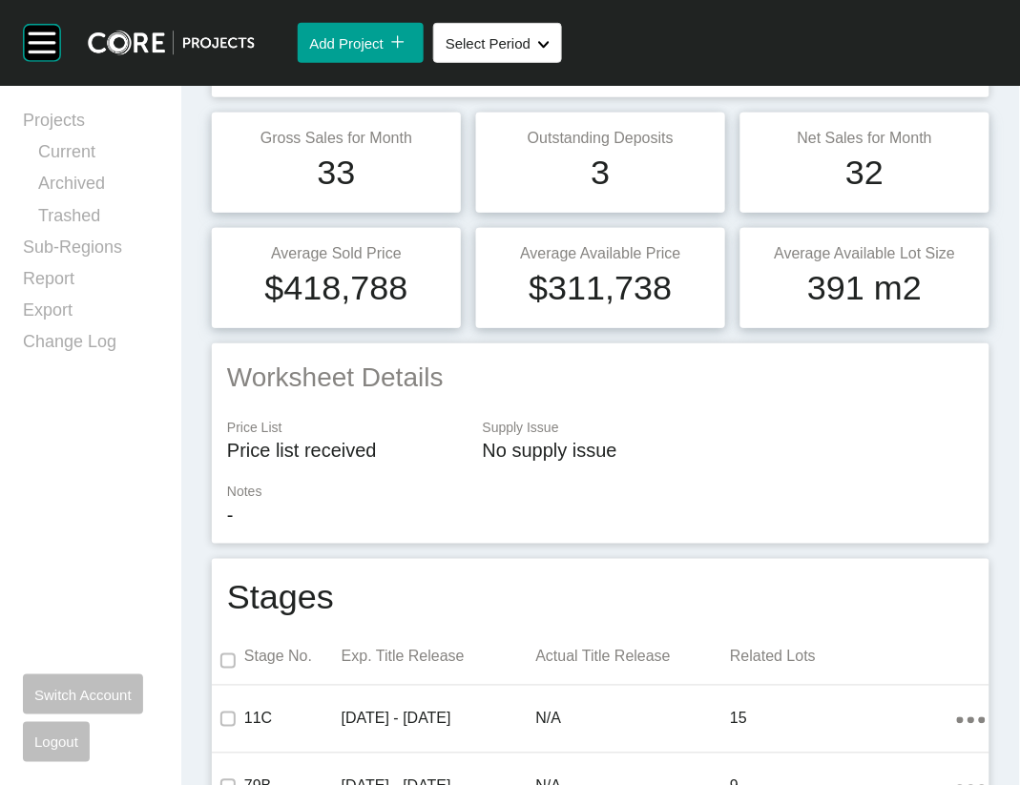
scroll to position [0, 0]
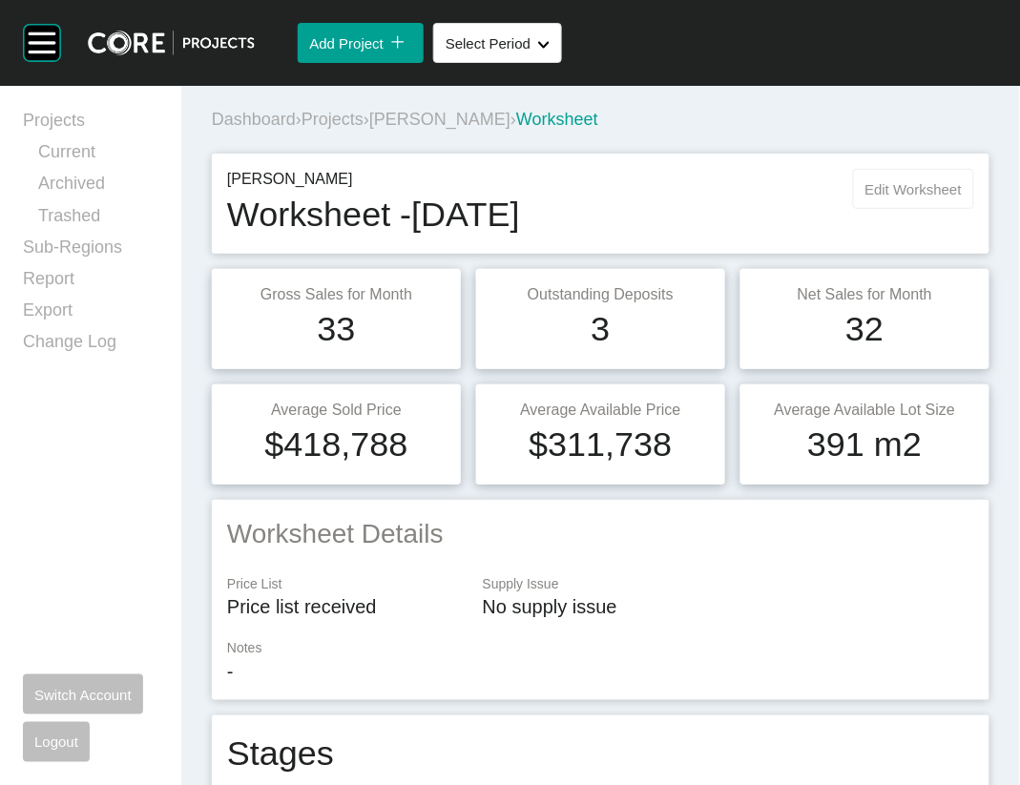
click at [865, 198] on span "Edit Worksheet" at bounding box center [913, 189] width 96 height 16
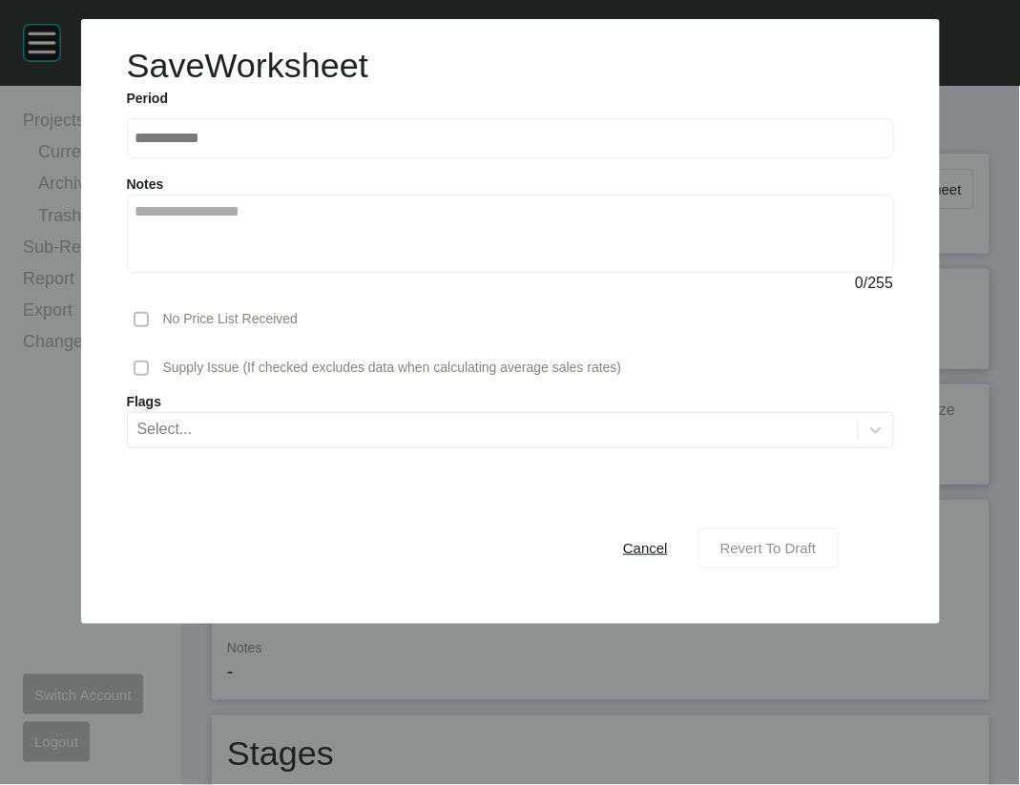
click at [800, 561] on div "Revert To Draft" at bounding box center [769, 548] width 106 height 26
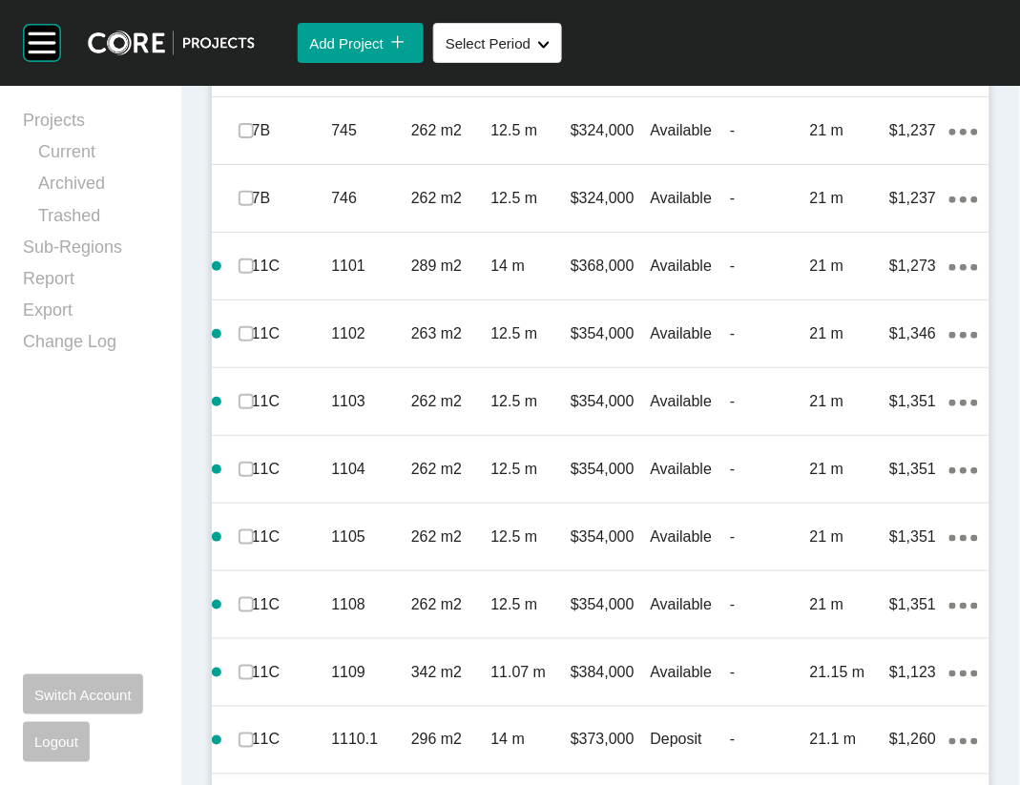
scroll to position [2770, 0]
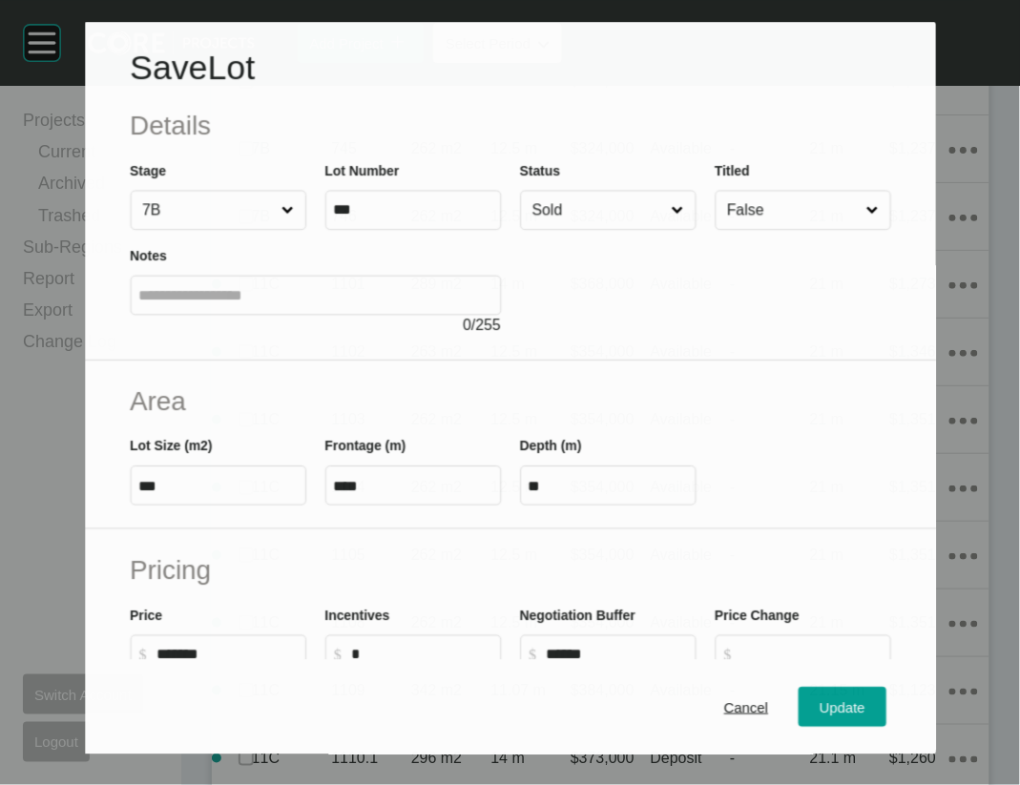
scroll to position [2696, 0]
click at [586, 230] on input "Sold" at bounding box center [597, 211] width 139 height 38
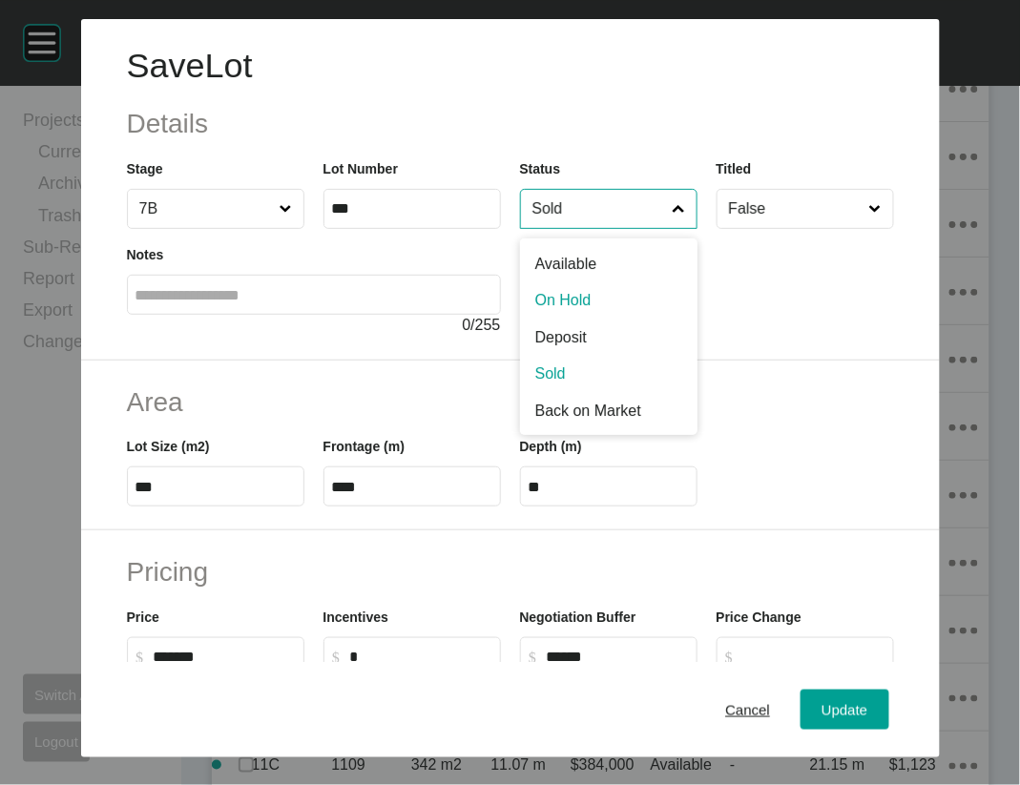
drag, startPoint x: 568, startPoint y: 362, endPoint x: 637, endPoint y: 436, distance: 101.9
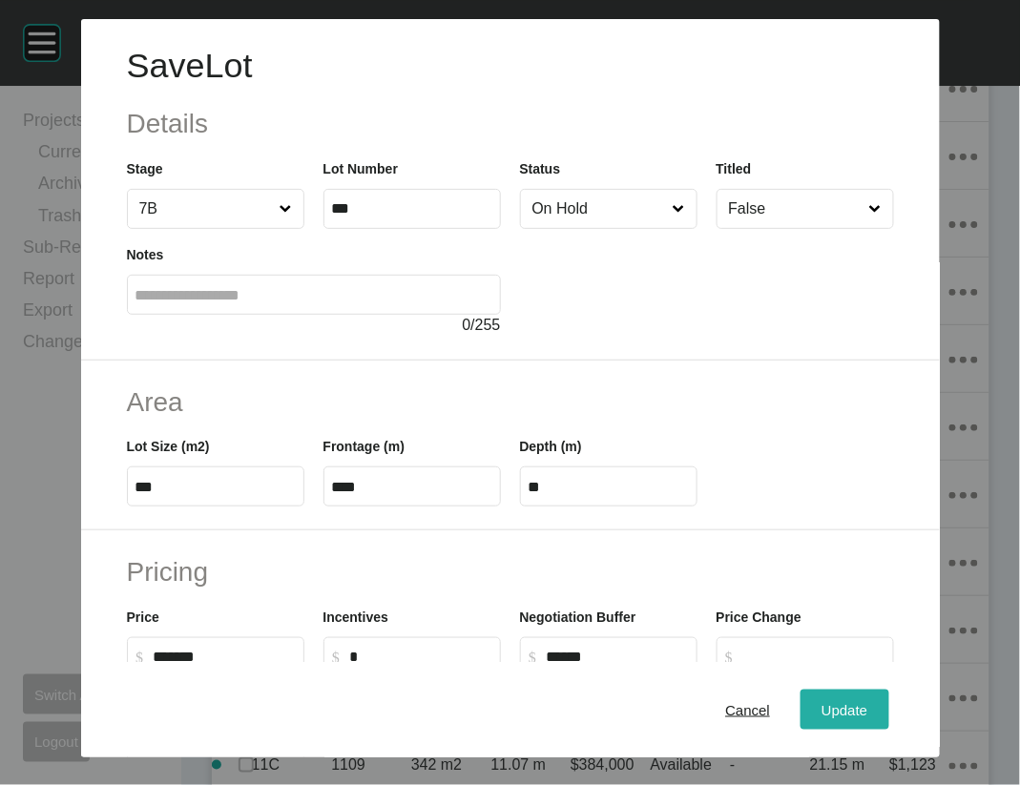
click at [839, 699] on button "Update" at bounding box center [845, 710] width 88 height 40
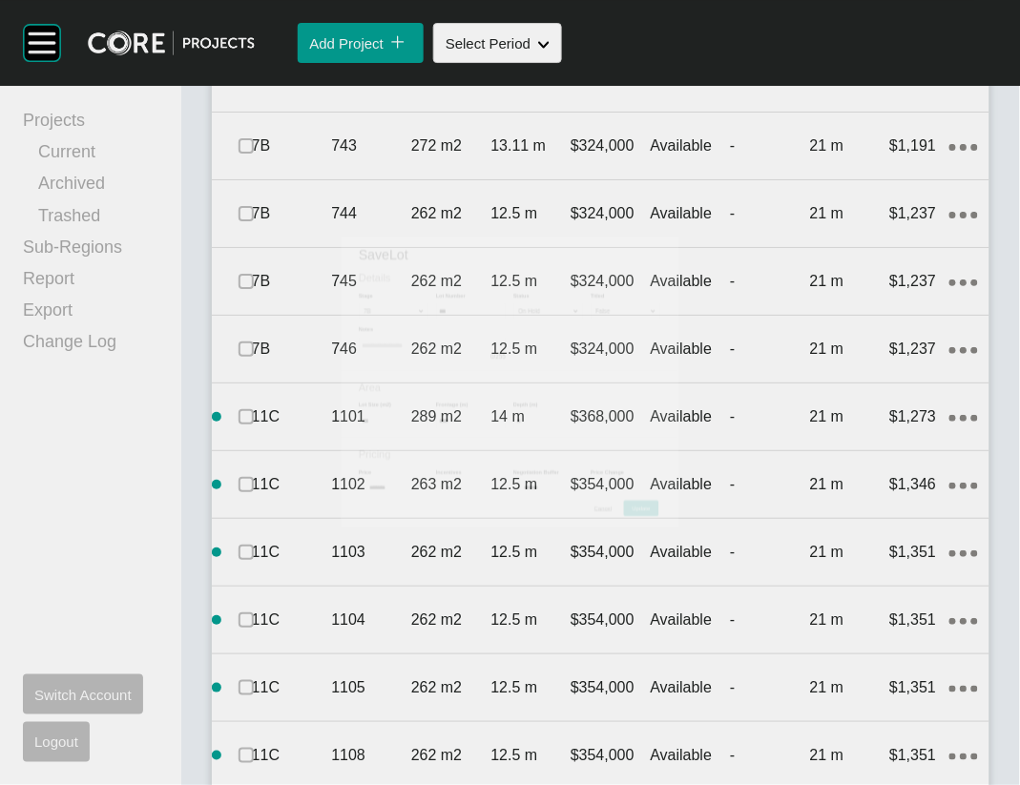
scroll to position [2770, 0]
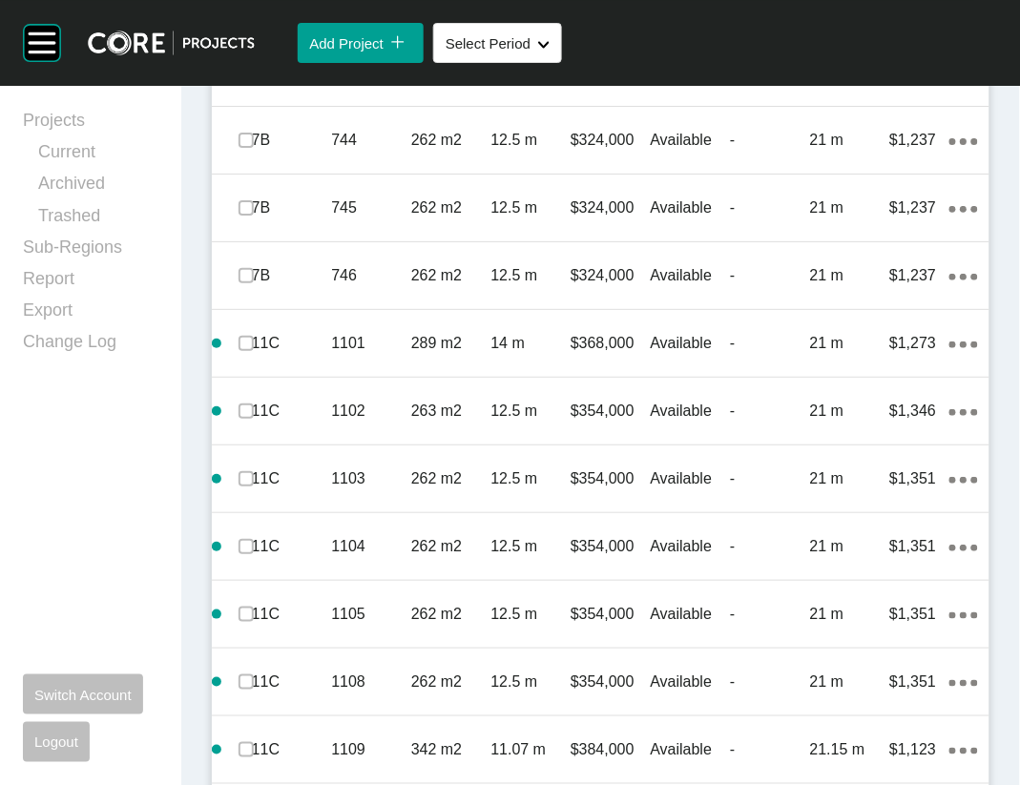
drag, startPoint x: 260, startPoint y: 145, endPoint x: 258, endPoint y: 178, distance: 33.5
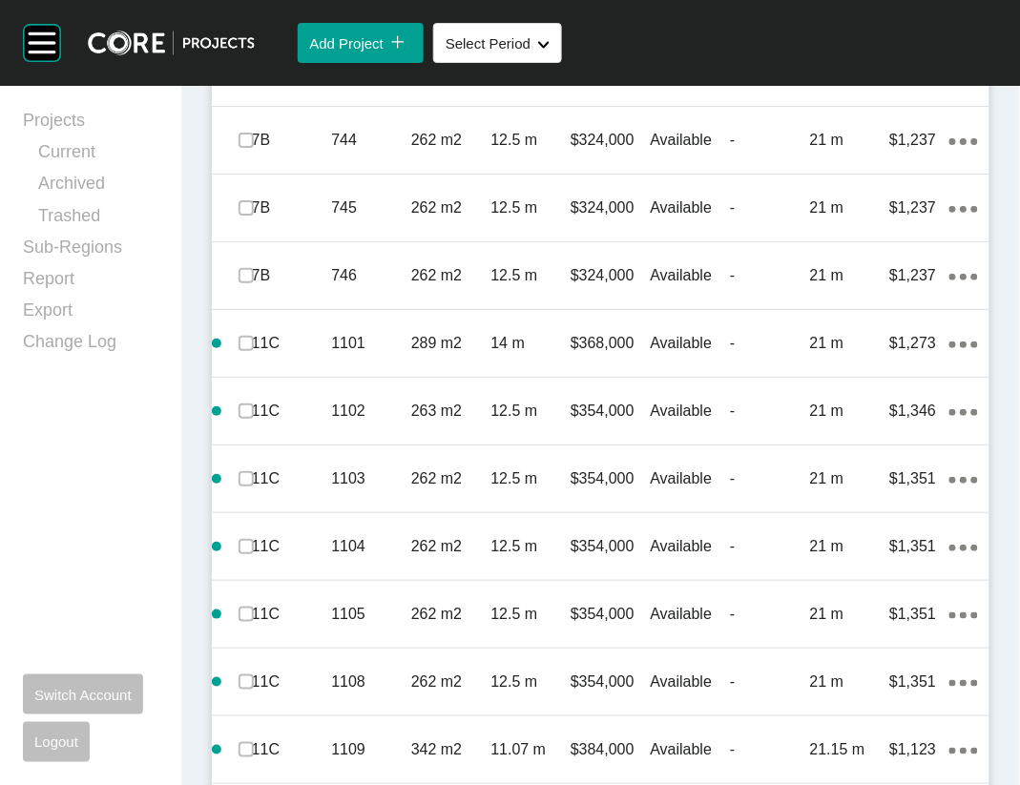
click at [254, 12] on label at bounding box center [246, 4] width 15 height 15
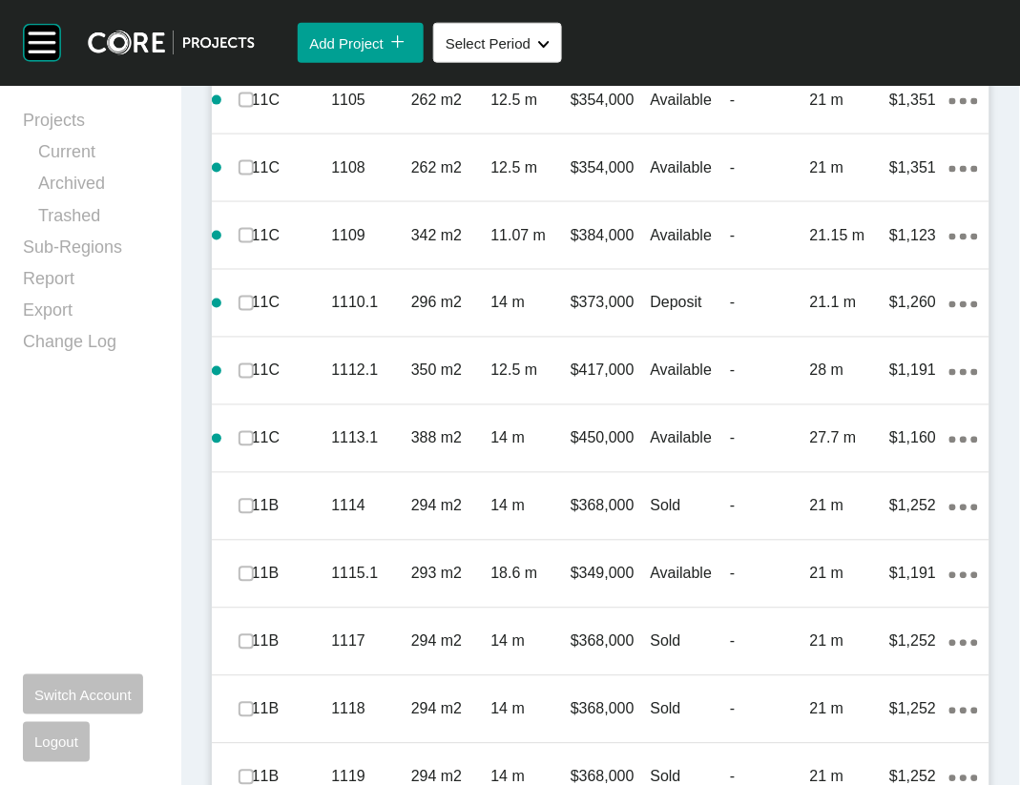
scroll to position [3322, 0]
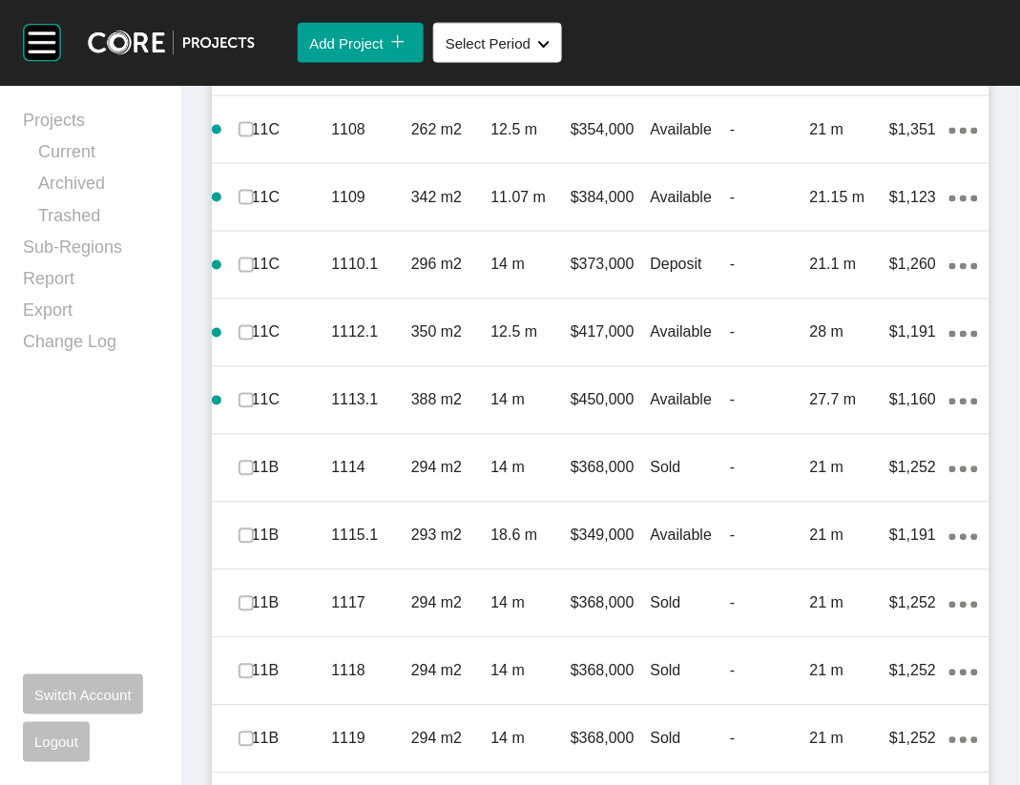
click at [252, 603] on div at bounding box center [254, 599] width 13 height 13
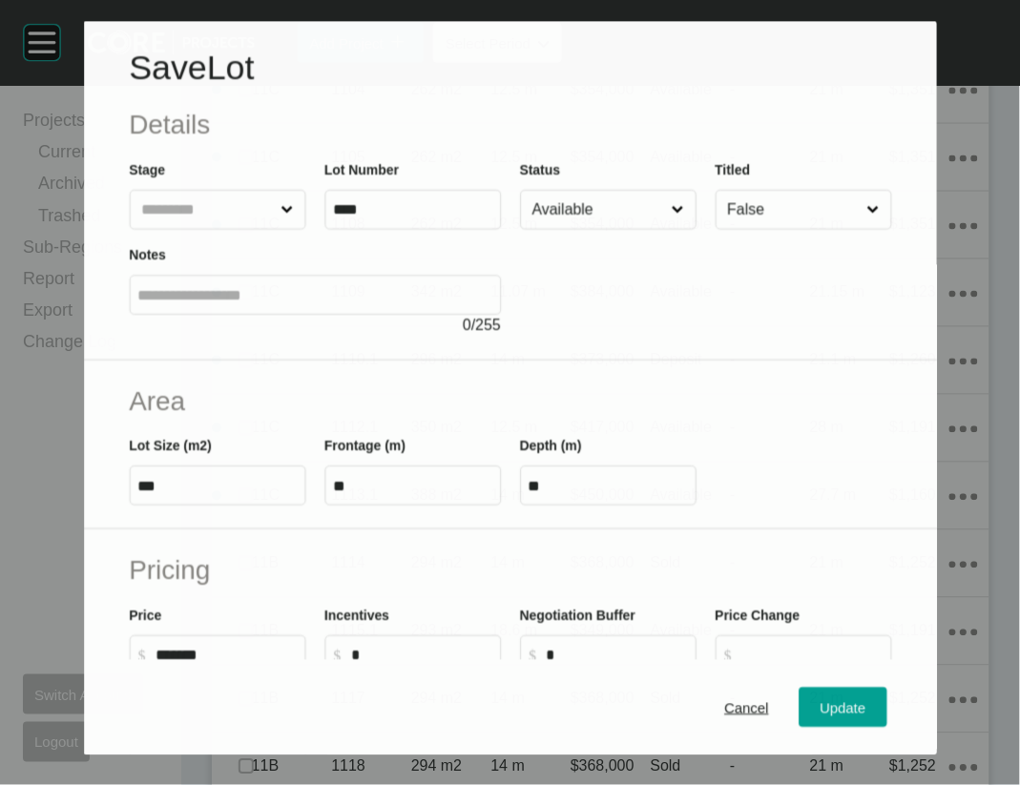
scroll to position [3249, 0]
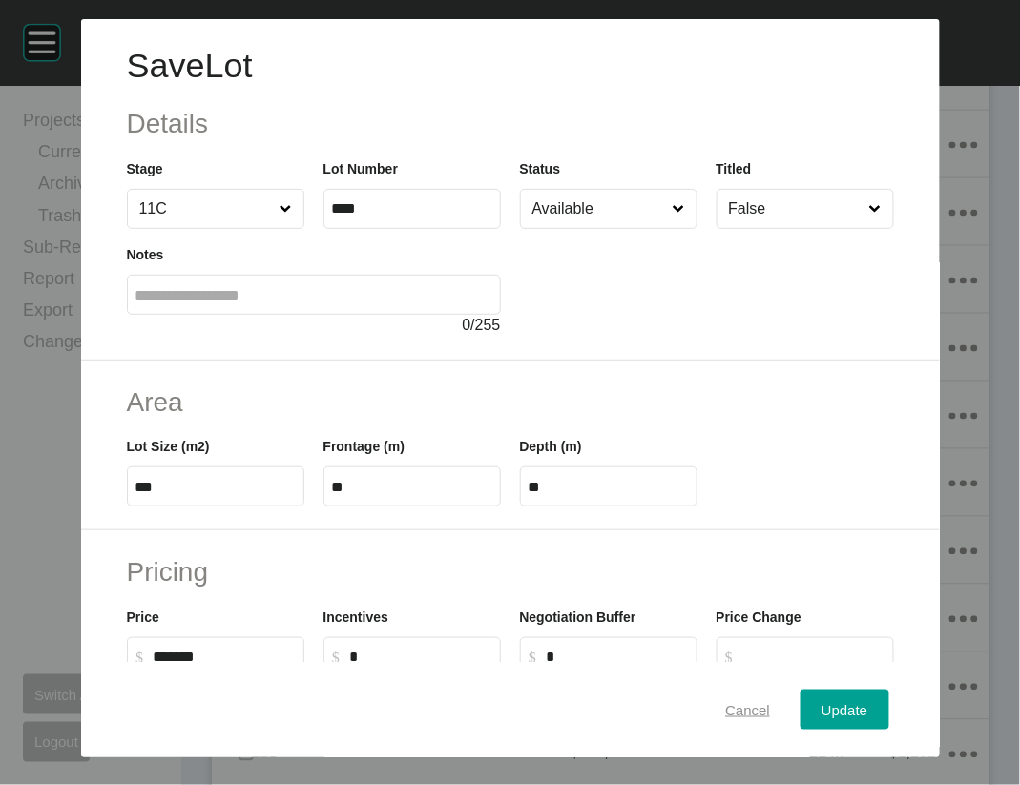
click at [747, 702] on span "Cancel" at bounding box center [747, 709] width 45 height 16
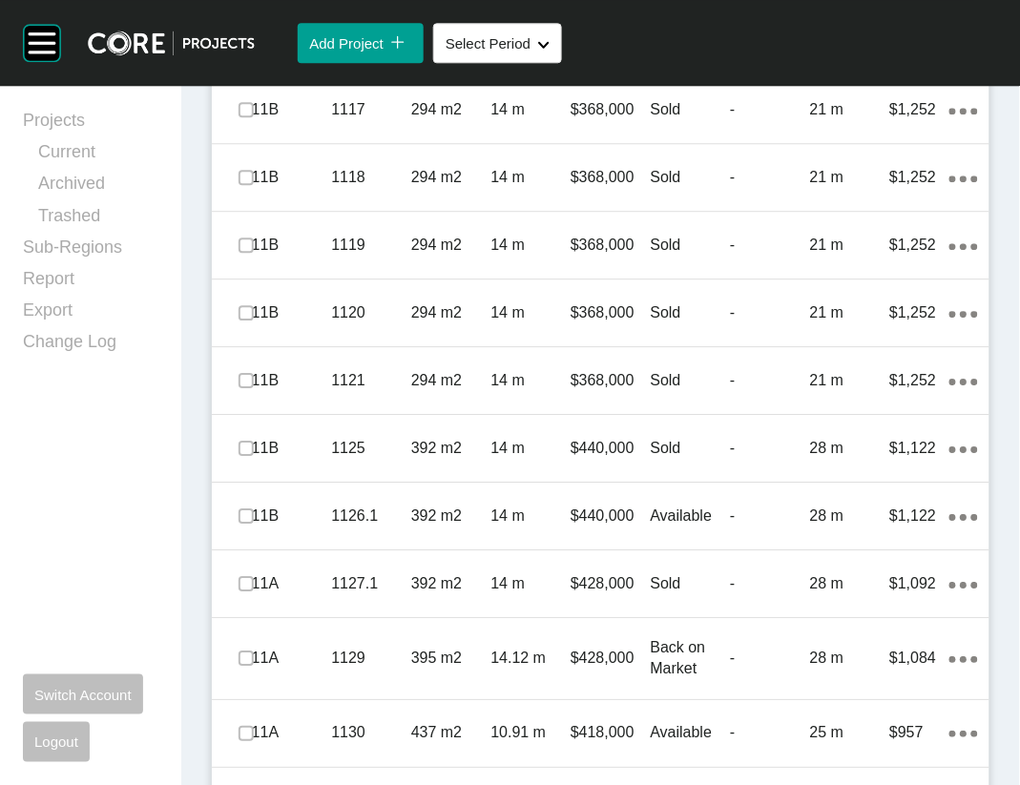
scroll to position [3893, 0]
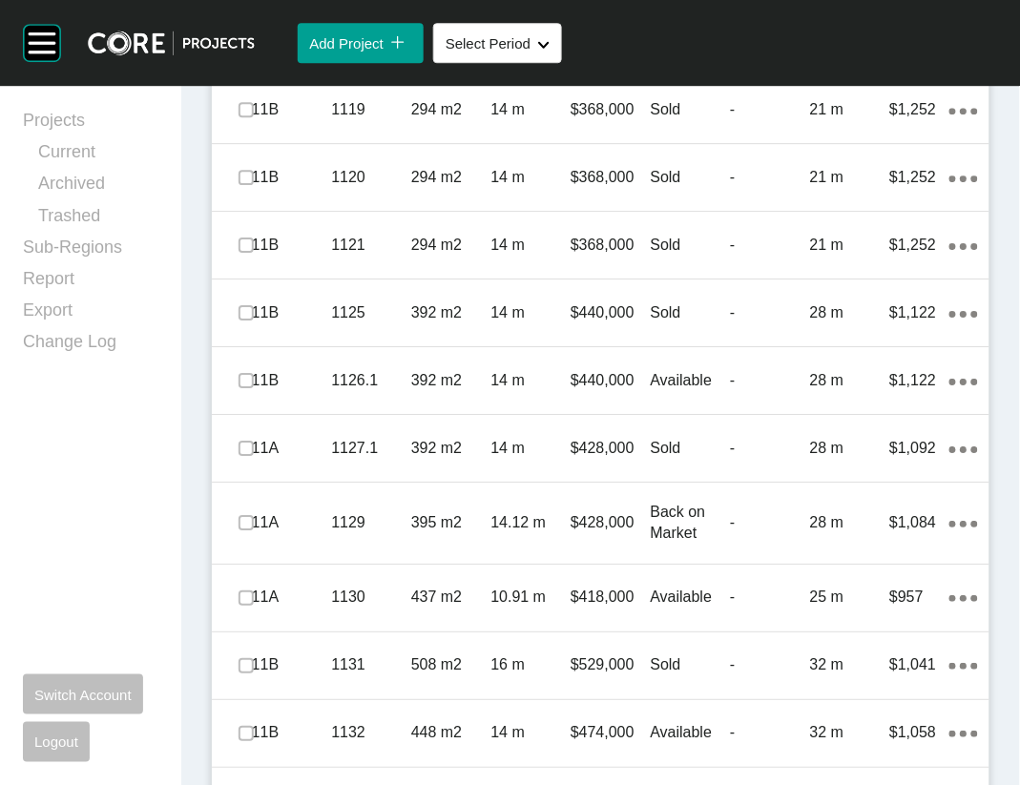
drag, startPoint x: 255, startPoint y: 303, endPoint x: 253, endPoint y: 319, distance: 15.4
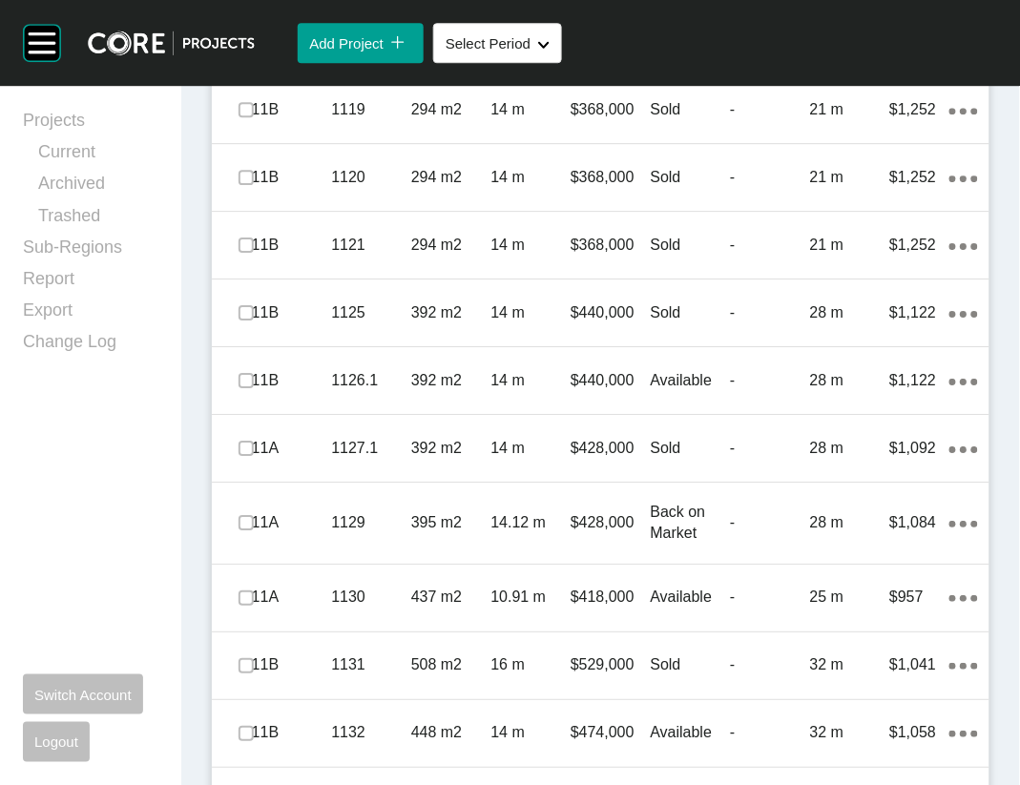
drag, startPoint x: 244, startPoint y: 551, endPoint x: 242, endPoint y: 583, distance: 32.5
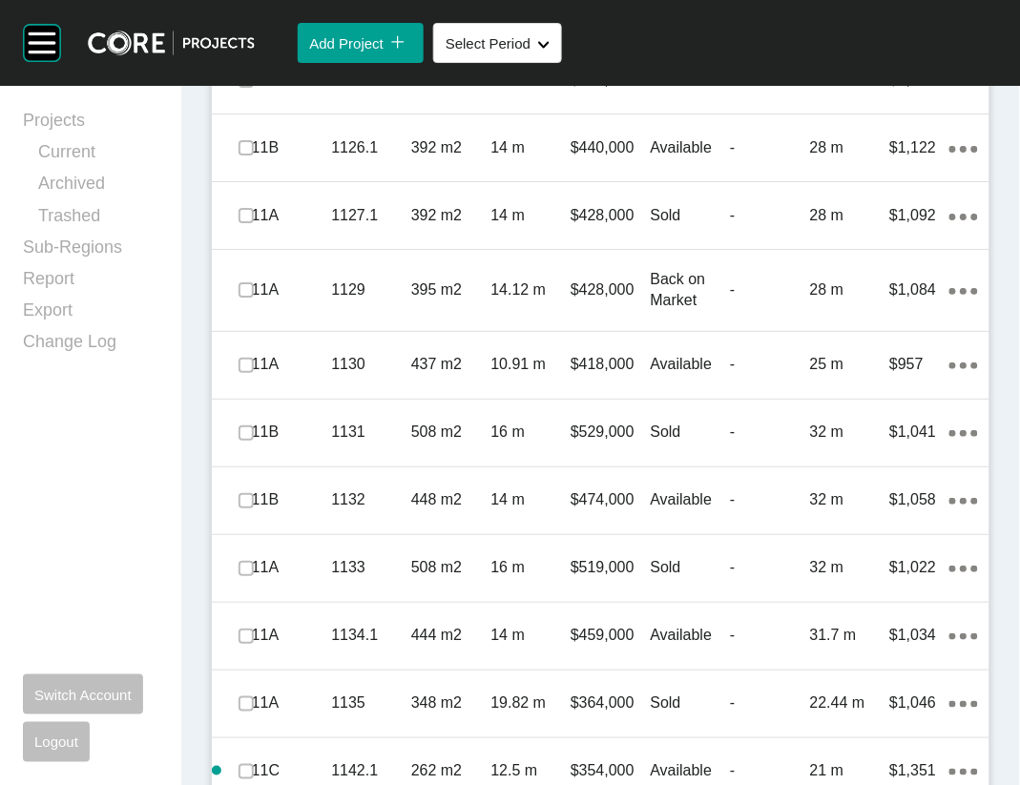
scroll to position [4148, 0]
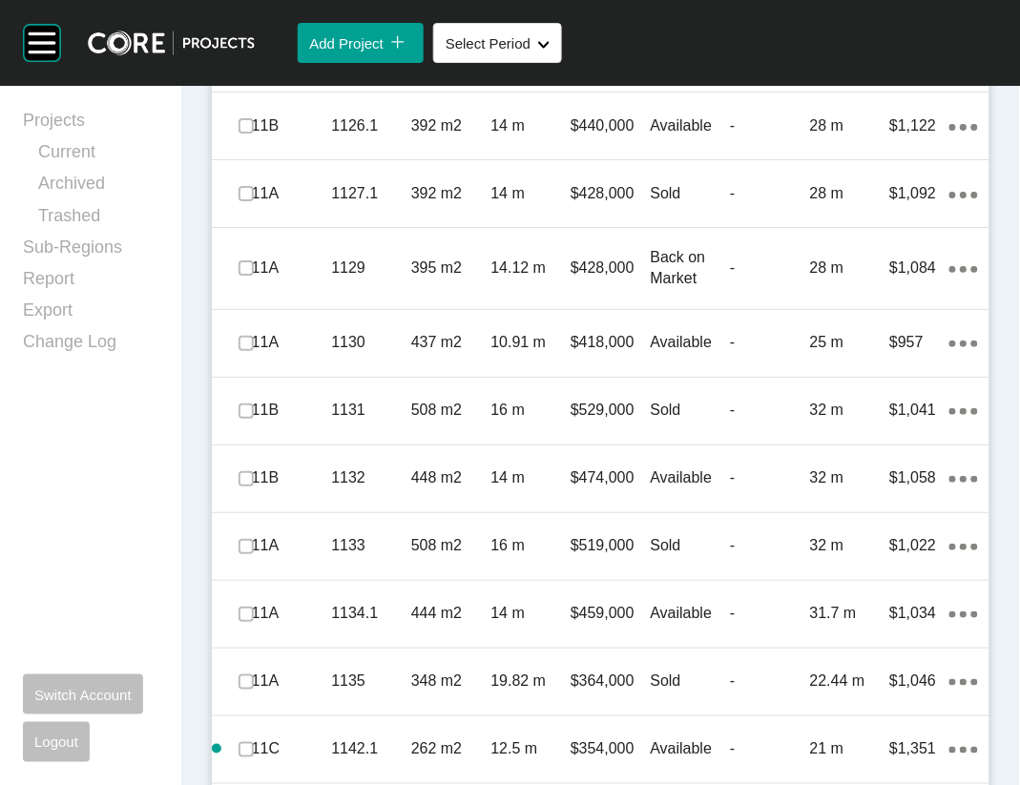
drag, startPoint x: 255, startPoint y: 629, endPoint x: 257, endPoint y: 664, distance: 35.4
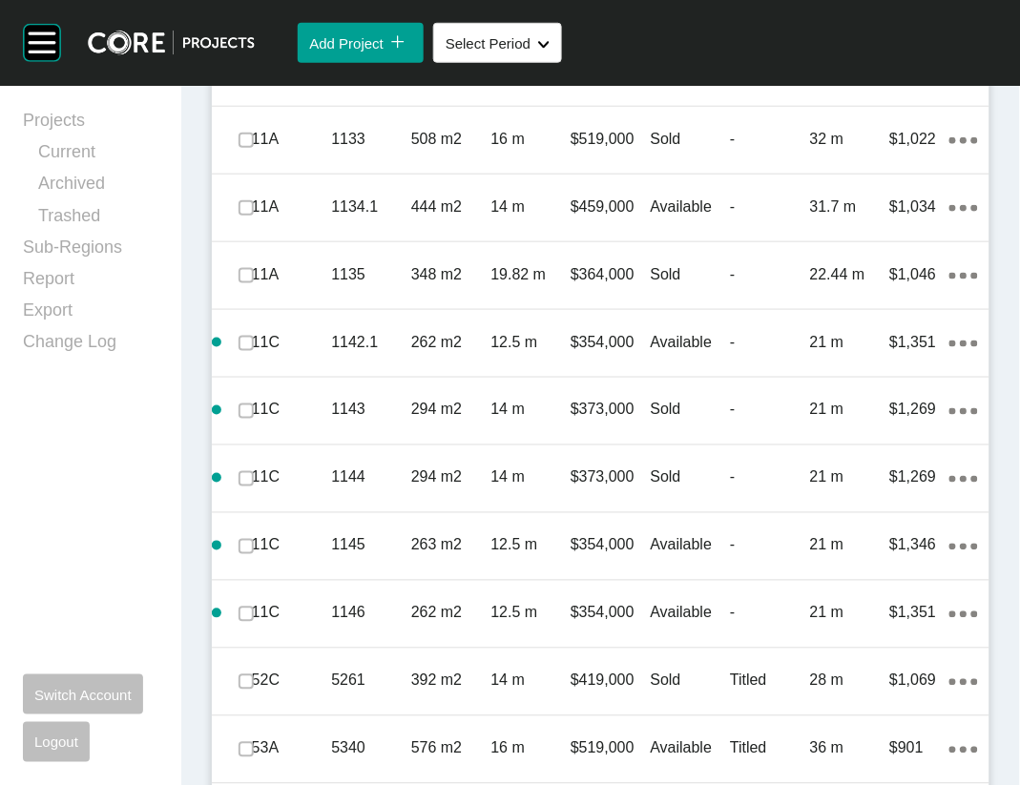
scroll to position [4640, 0]
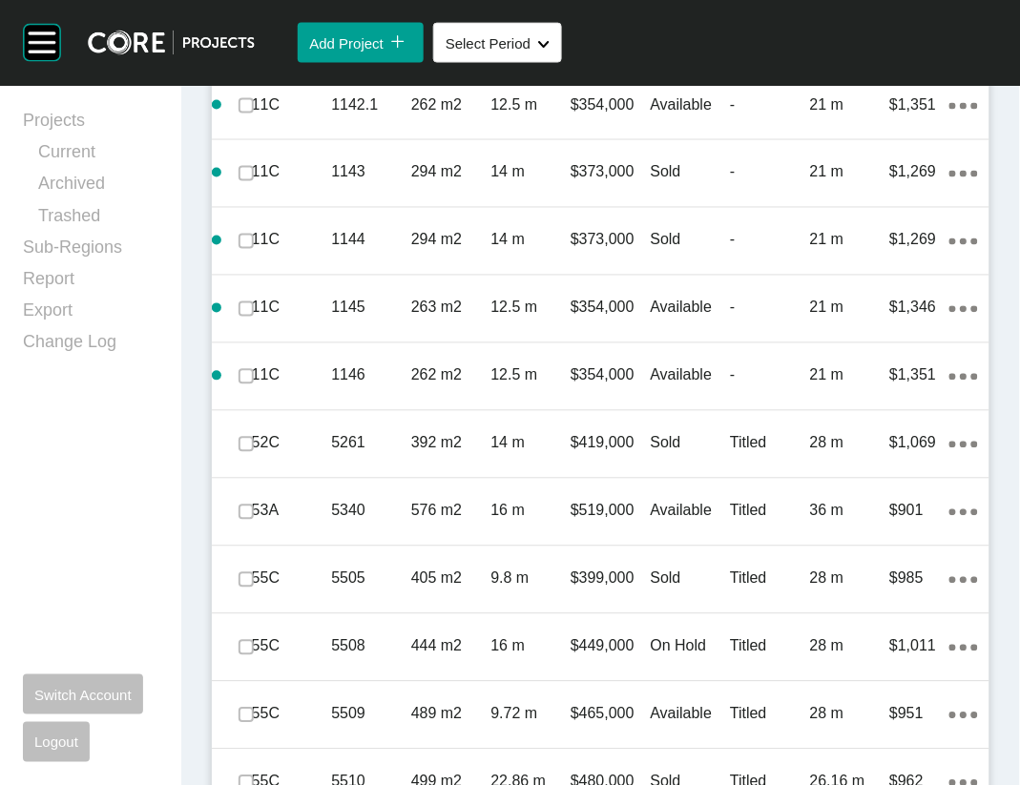
scroll to position [4826, 0]
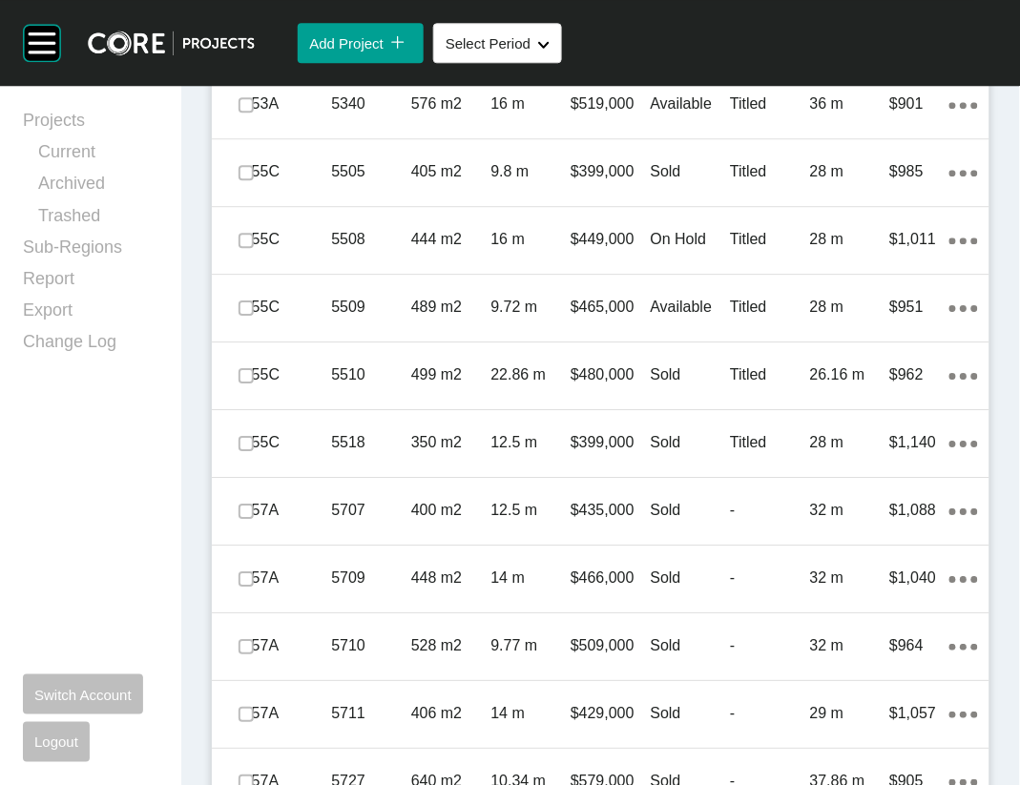
scroll to position [5300, 0]
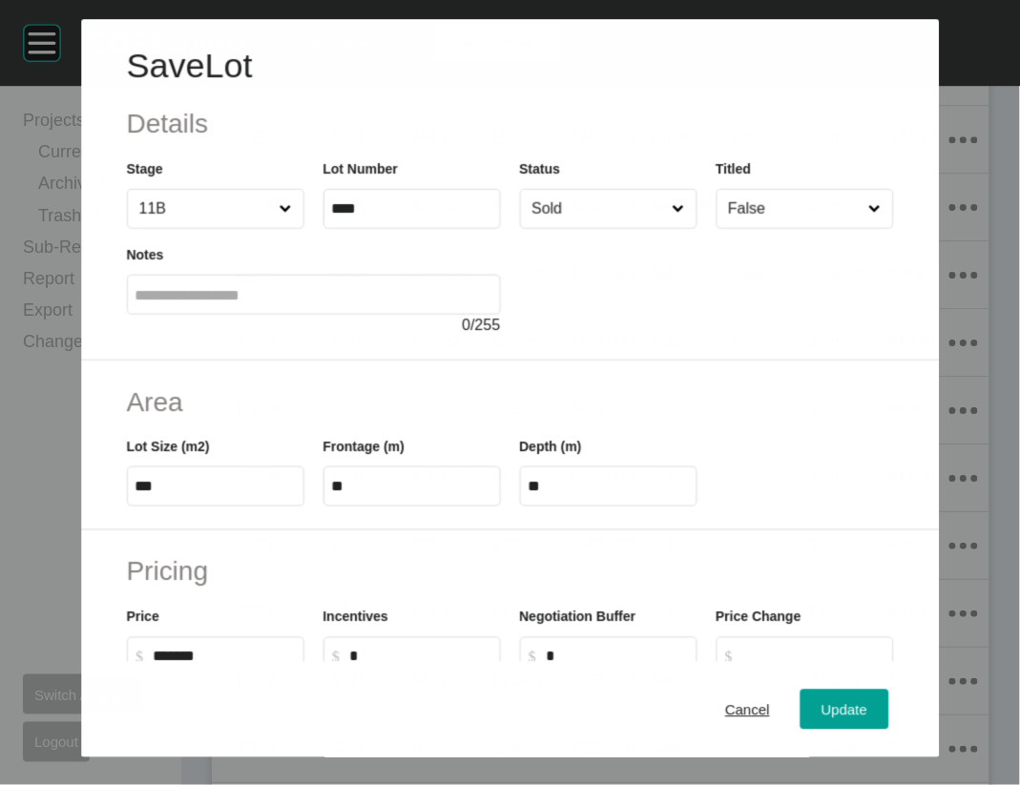
click at [565, 228] on input "Sold" at bounding box center [598, 209] width 140 height 38
click at [867, 701] on span "Update" at bounding box center [845, 709] width 46 height 16
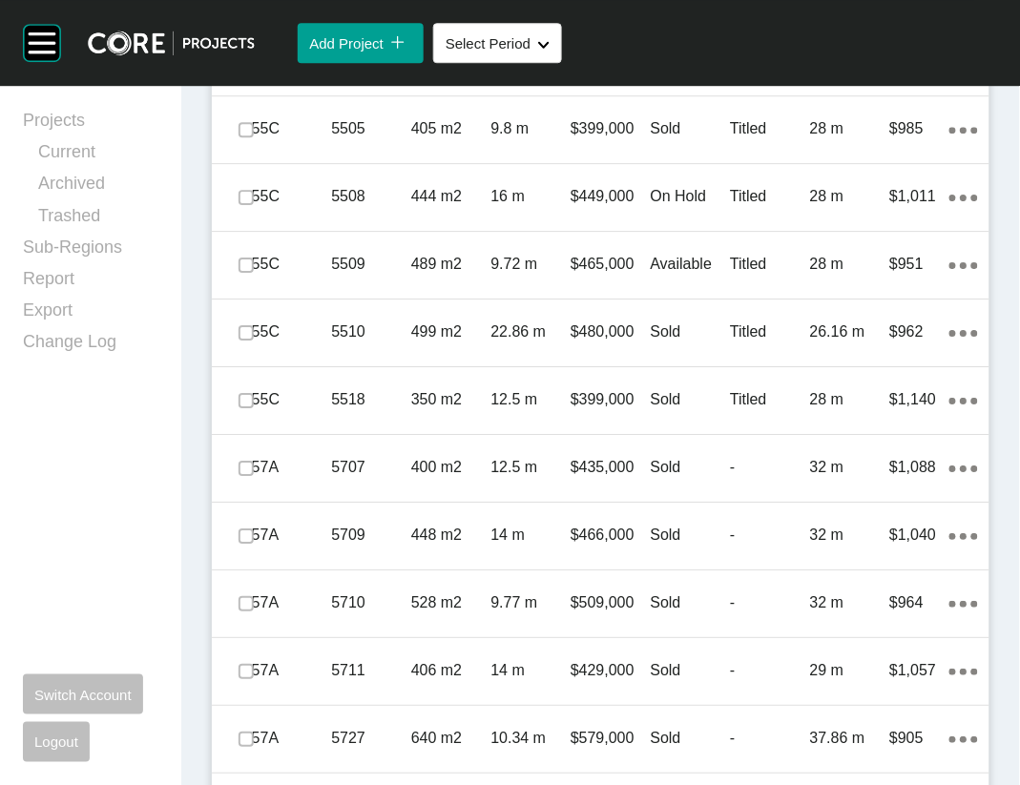
scroll to position [5375, 0]
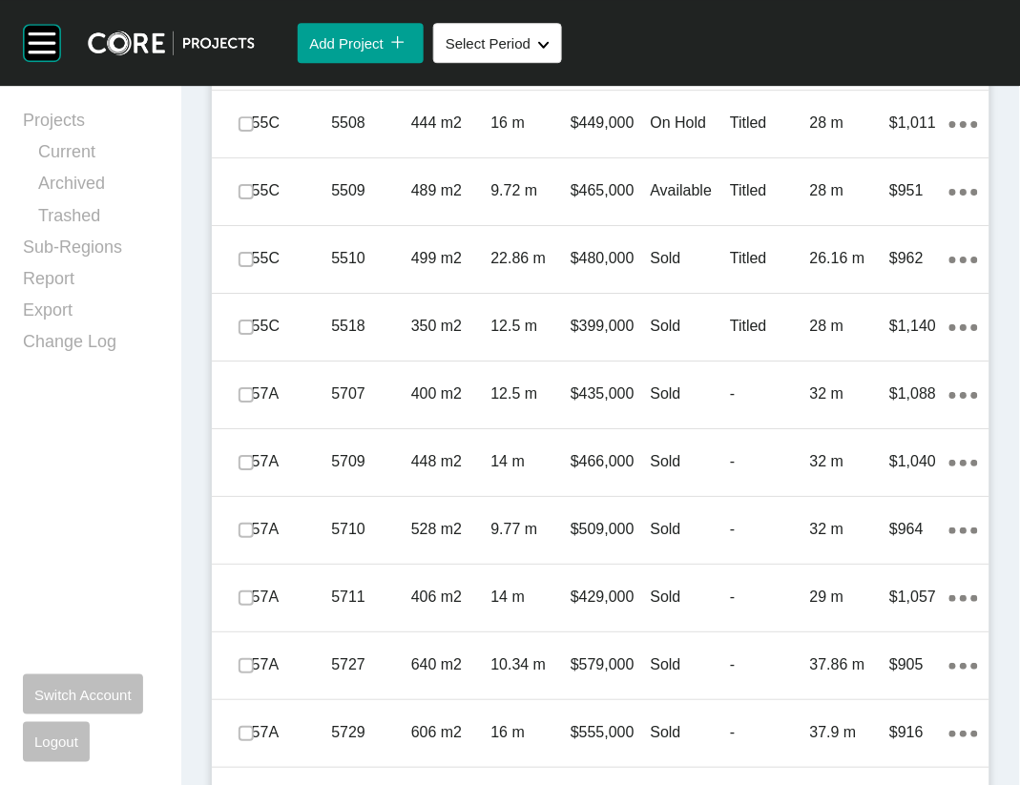
drag, startPoint x: 256, startPoint y: 510, endPoint x: 248, endPoint y: 557, distance: 48.3
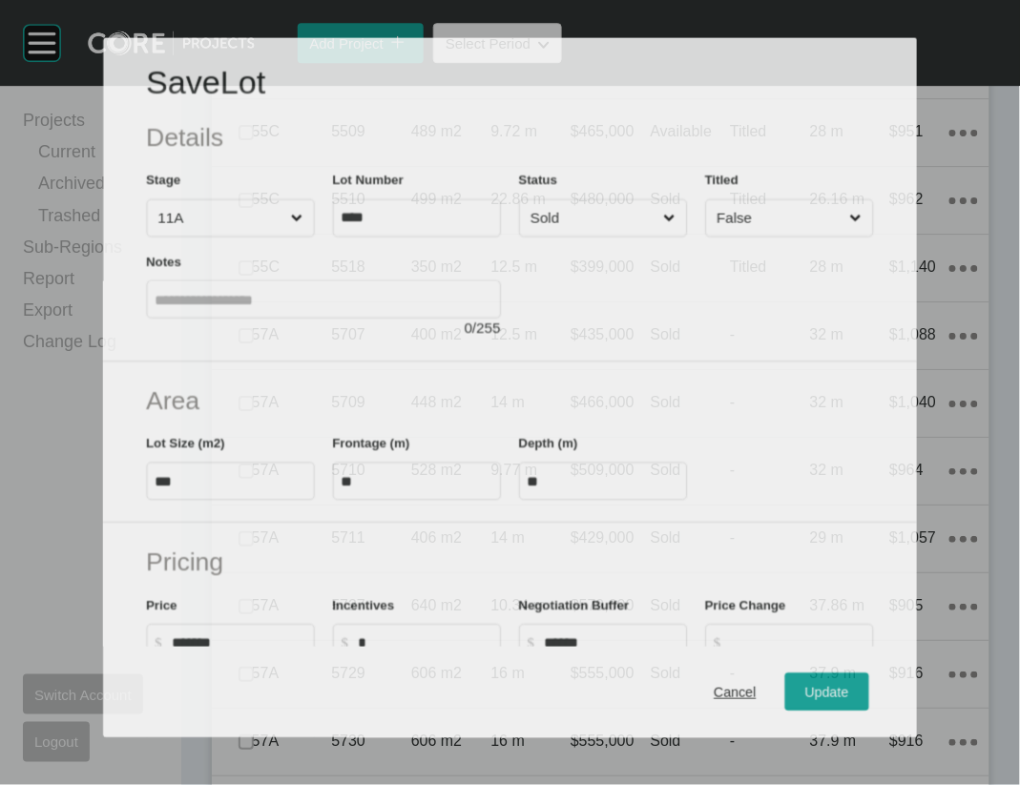
scroll to position [5300, 0]
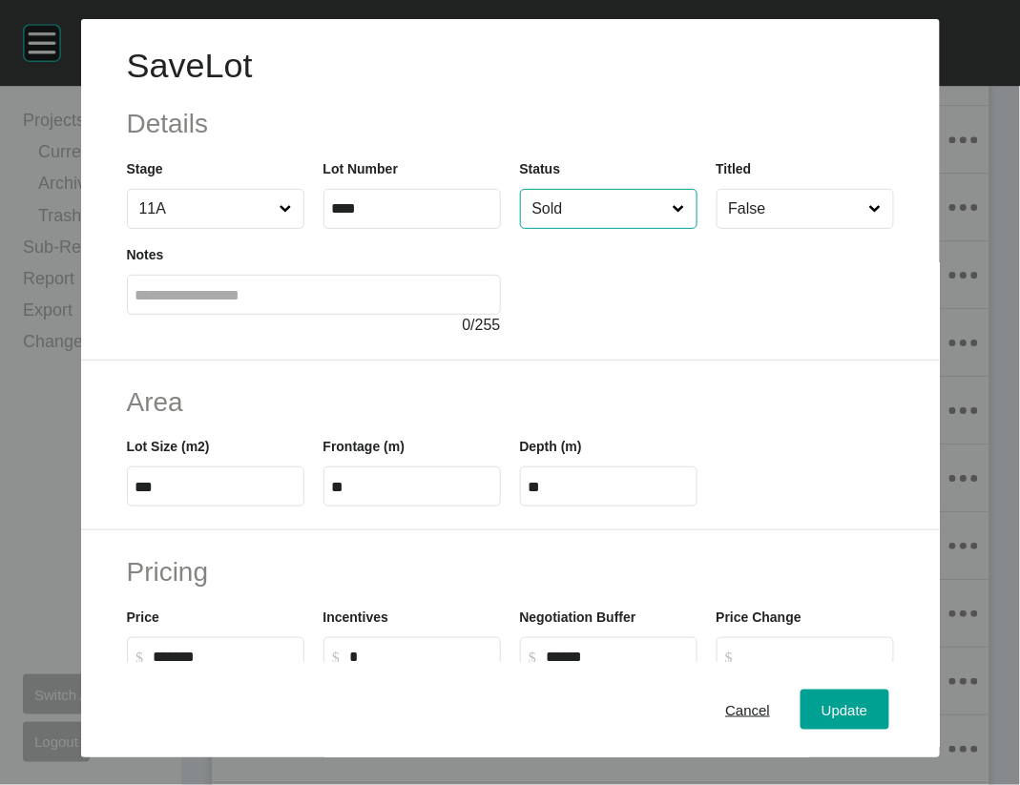
click at [600, 228] on input "Sold" at bounding box center [599, 209] width 141 height 38
drag, startPoint x: 591, startPoint y: 363, endPoint x: 723, endPoint y: 444, distance: 155.5
click at [861, 701] on span "Update" at bounding box center [845, 709] width 46 height 16
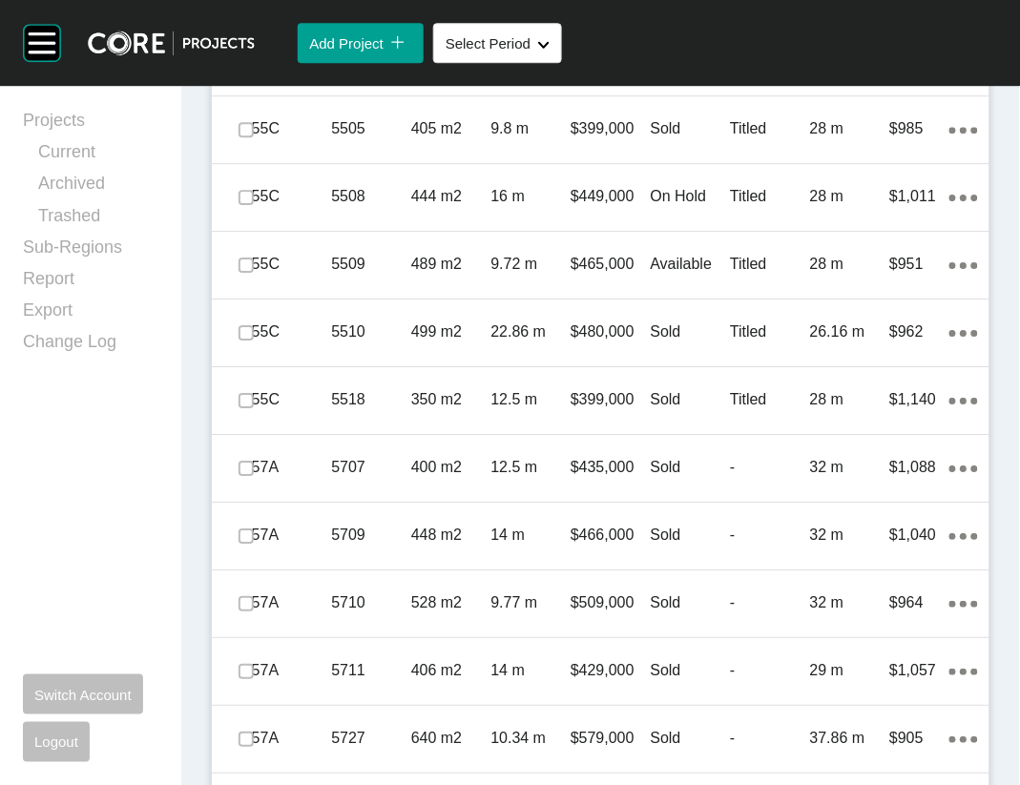
scroll to position [5375, 0]
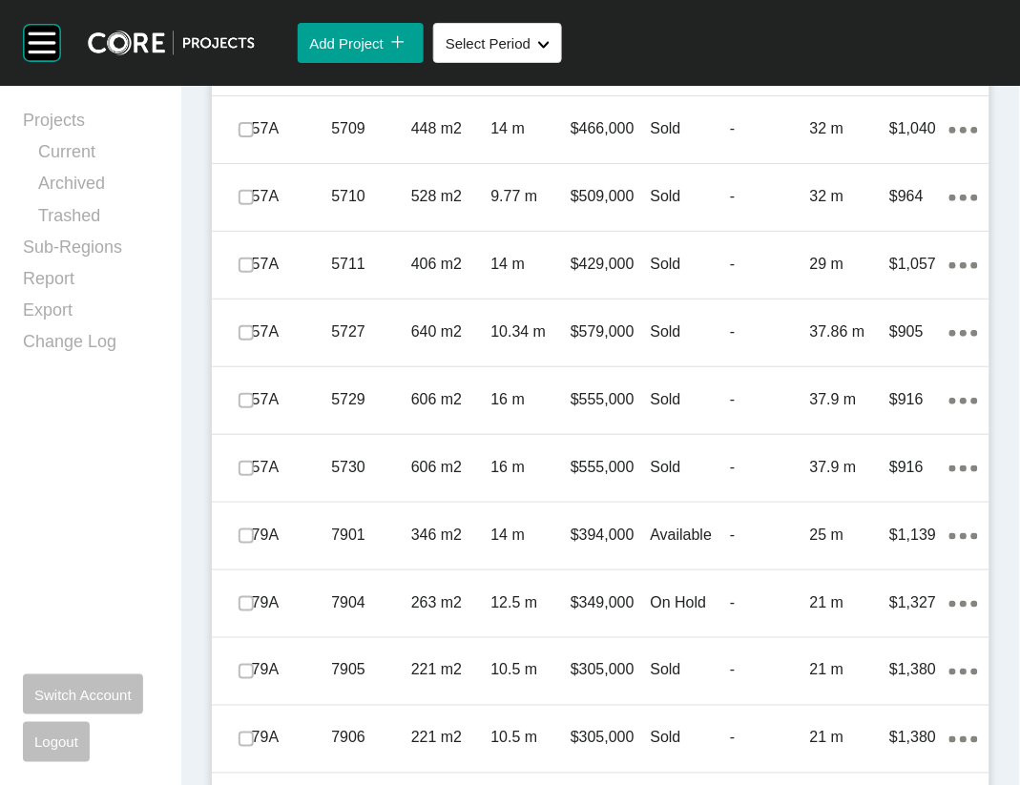
scroll to position [5732, 0]
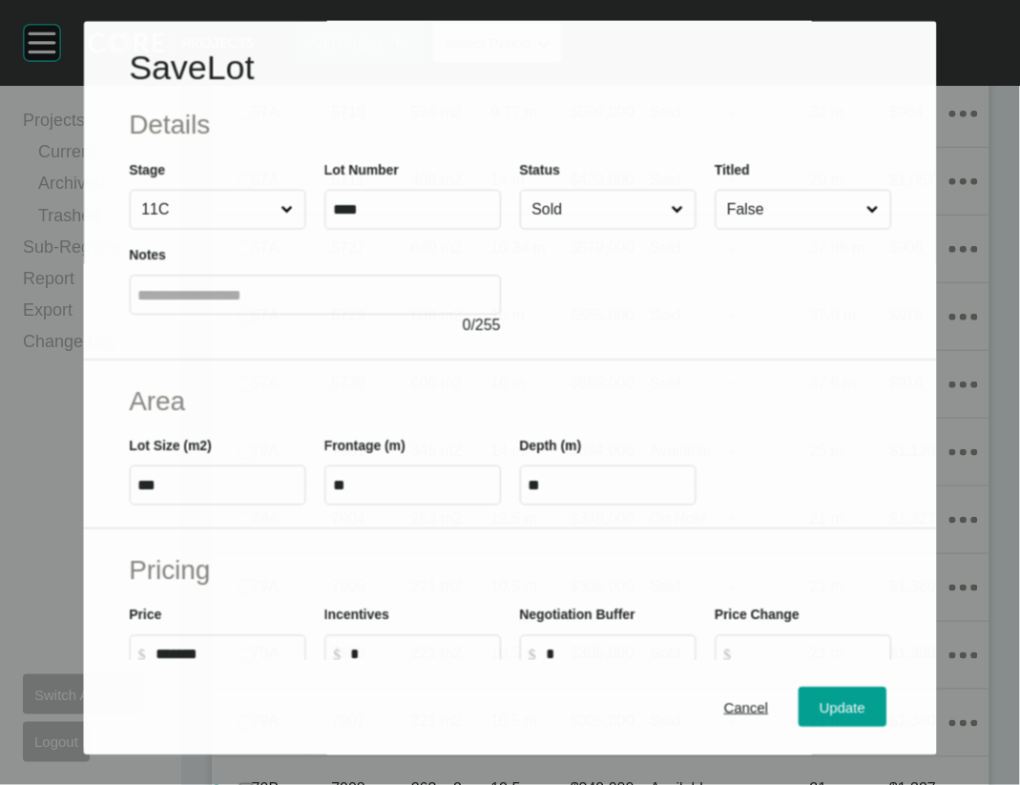
scroll to position [5657, 0]
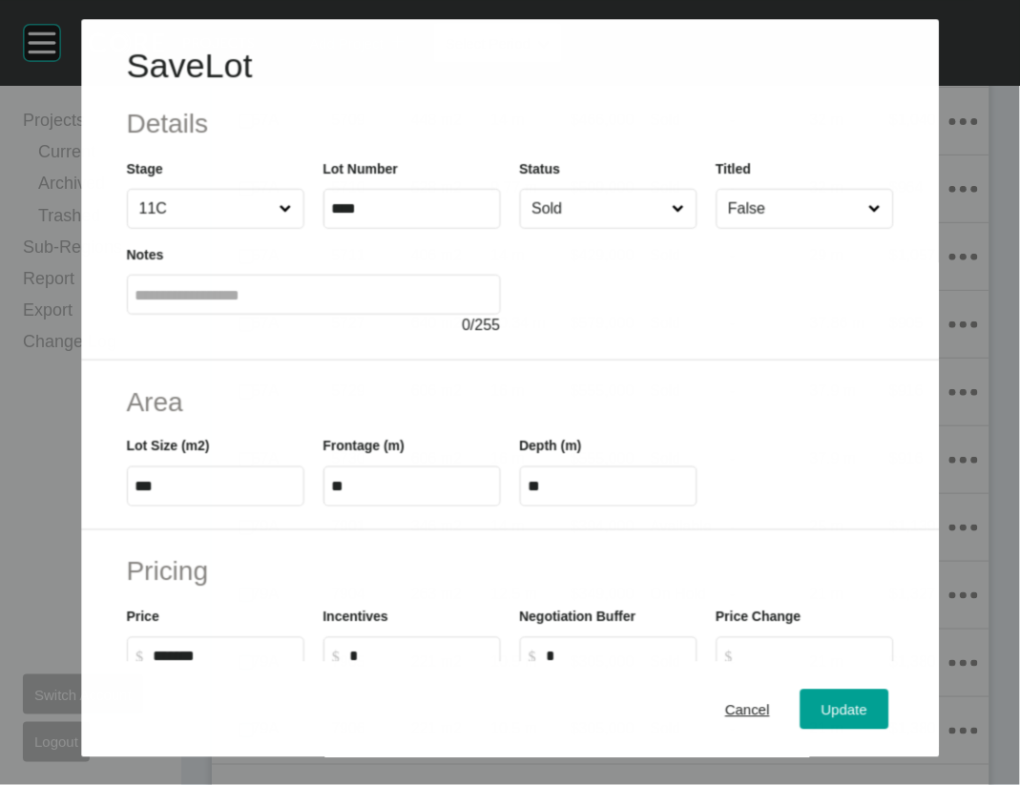
click at [556, 228] on input "Sold" at bounding box center [598, 209] width 140 height 38
click at [858, 701] on span "Update" at bounding box center [845, 709] width 46 height 16
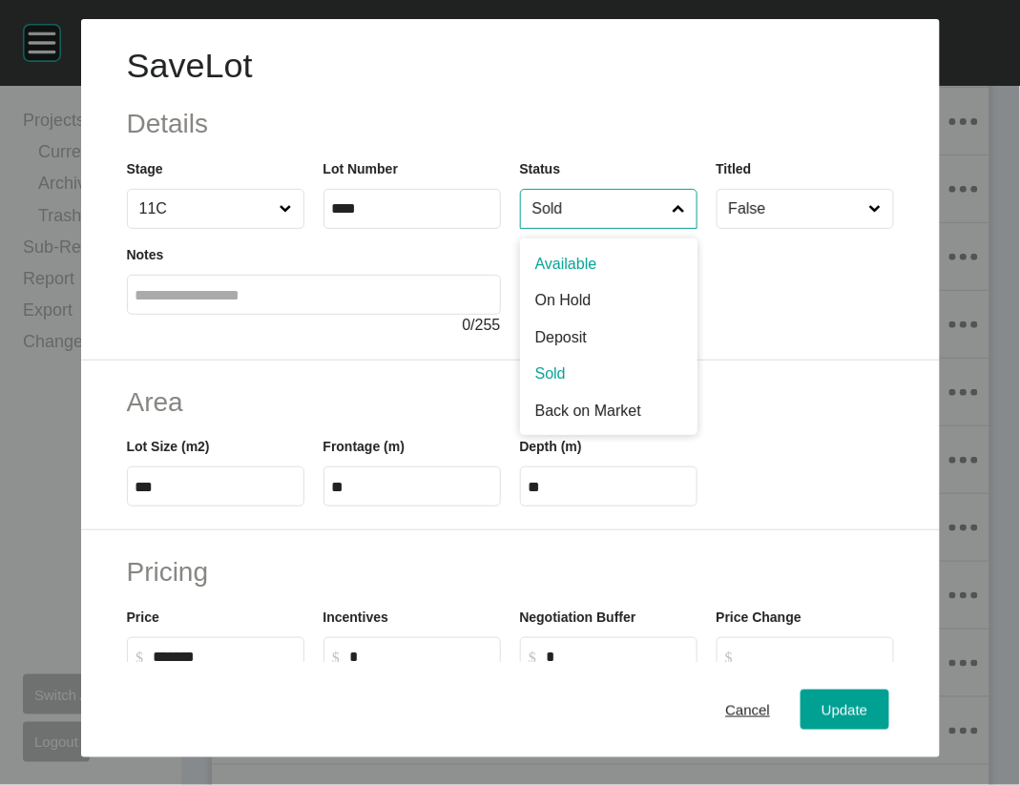
drag, startPoint x: 561, startPoint y: 244, endPoint x: 571, endPoint y: 298, distance: 54.3
click at [562, 228] on input "Sold" at bounding box center [599, 209] width 141 height 38
drag, startPoint x: 567, startPoint y: 375, endPoint x: 702, endPoint y: 455, distance: 157.4
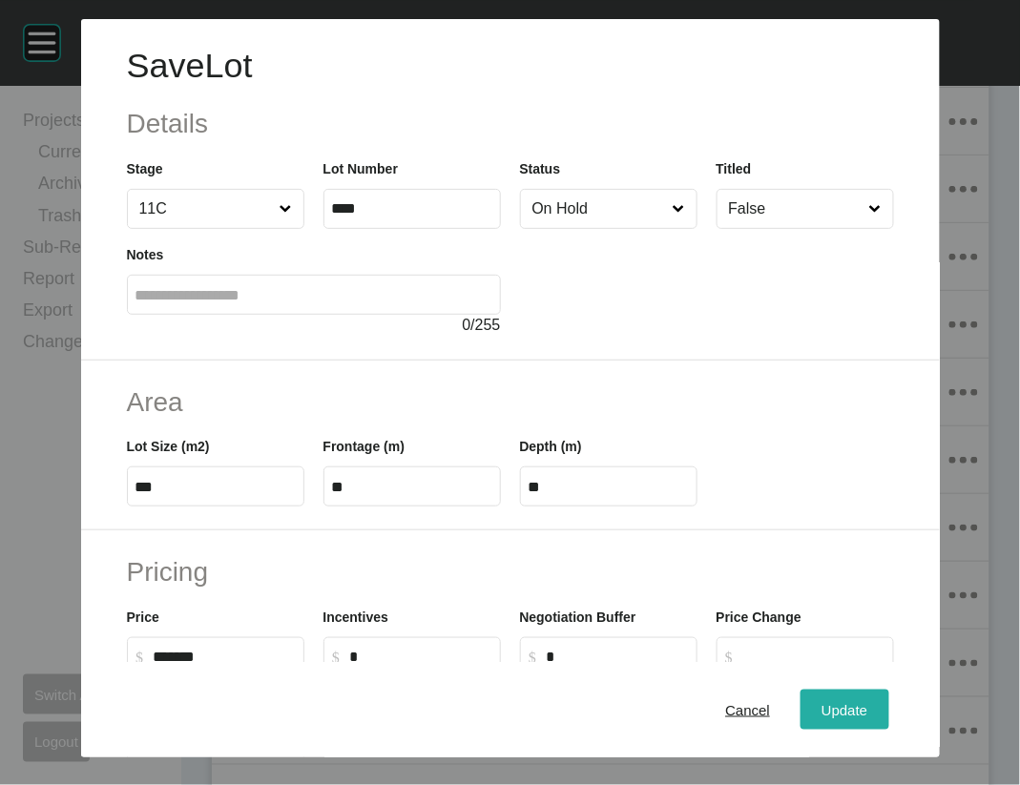
click at [840, 690] on button "Update" at bounding box center [845, 710] width 88 height 40
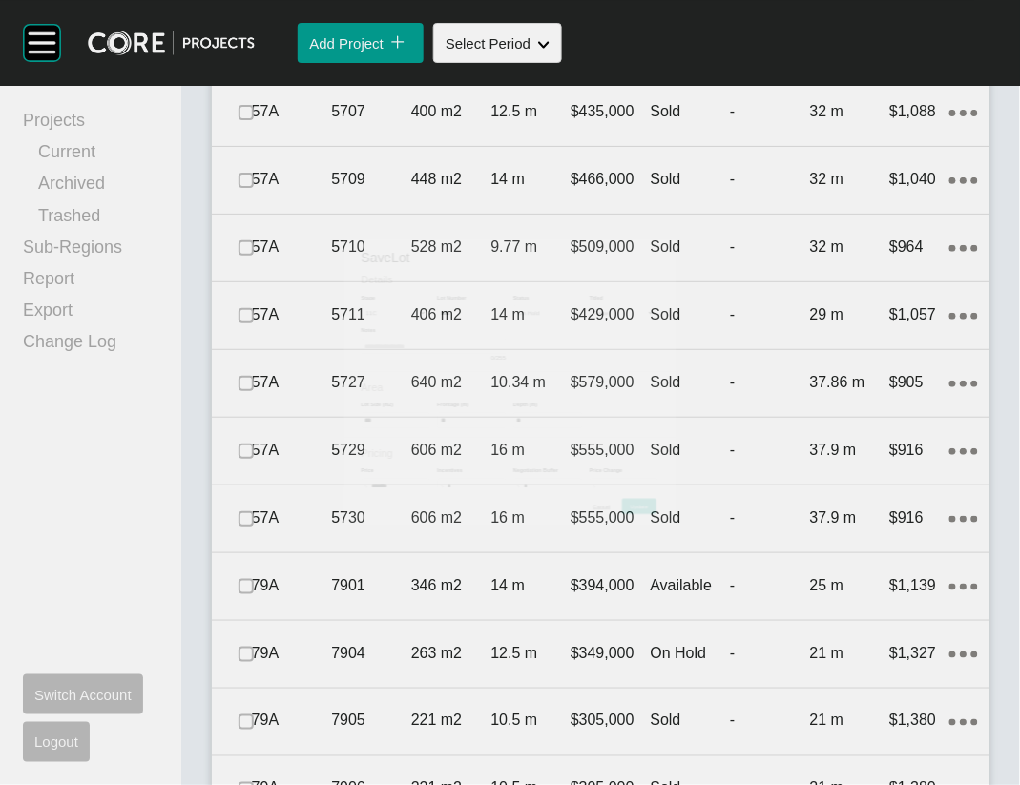
scroll to position [5732, 0]
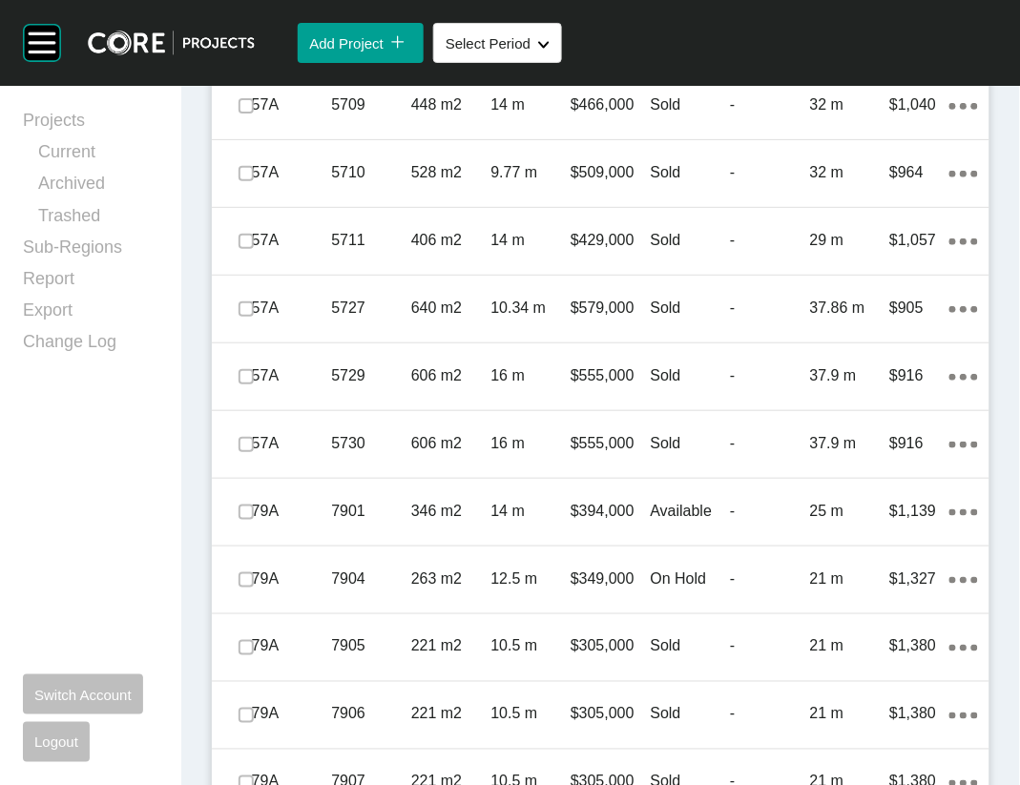
drag, startPoint x: 246, startPoint y: 573, endPoint x: 250, endPoint y: 622, distance: 48.8
drag, startPoint x: 241, startPoint y: 740, endPoint x: 162, endPoint y: 693, distance: 92.5
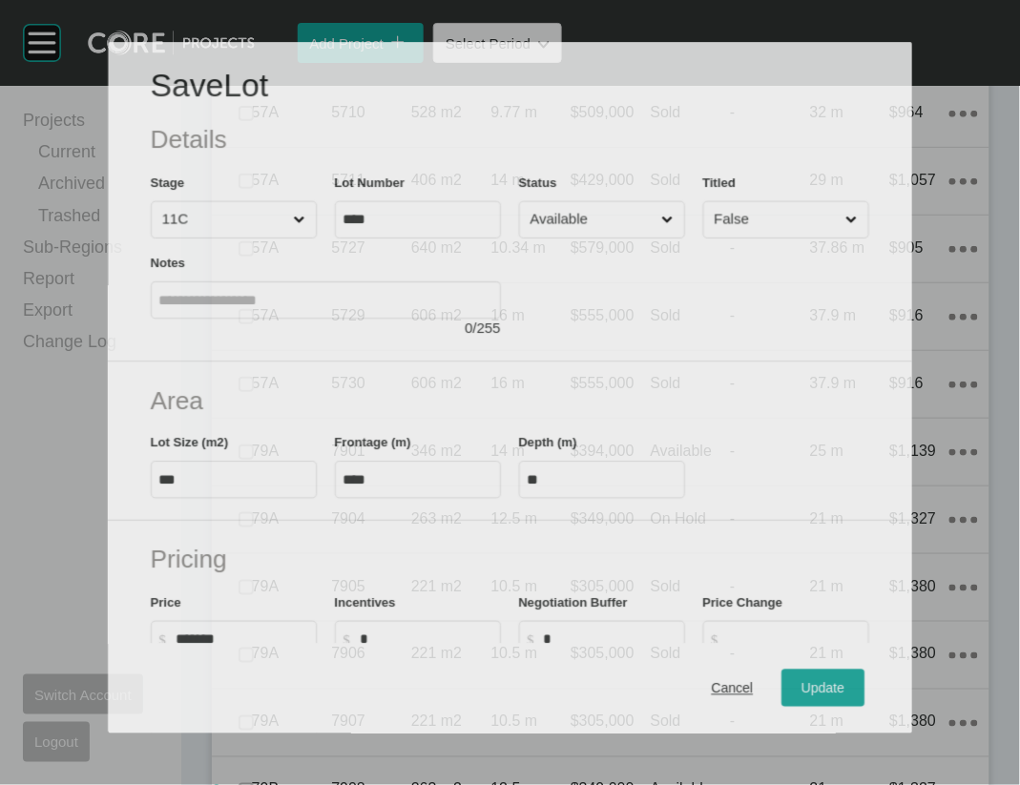
scroll to position [5657, 0]
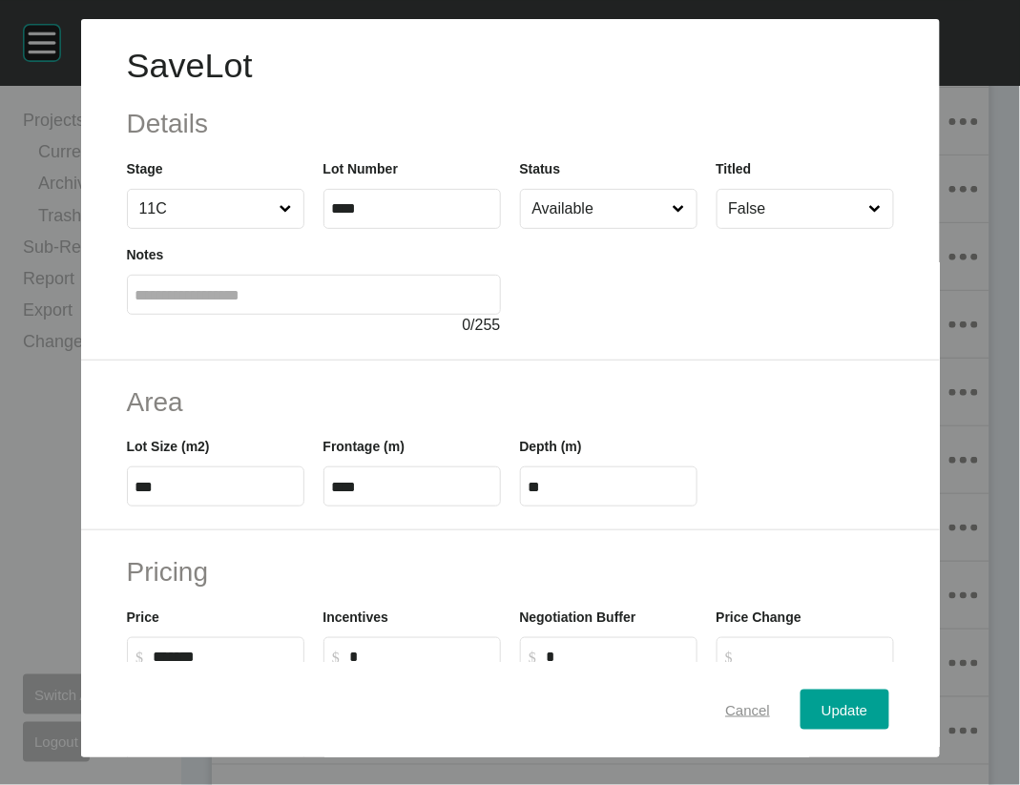
click at [770, 701] on span "Cancel" at bounding box center [747, 709] width 45 height 16
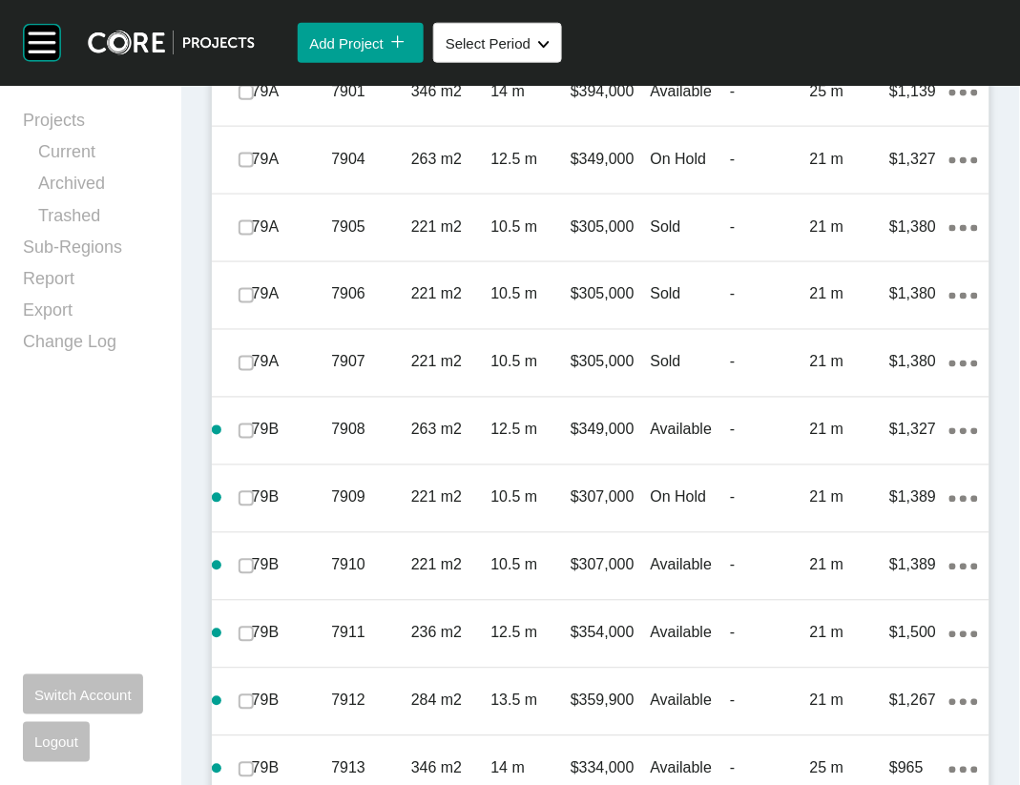
scroll to position [6205, 0]
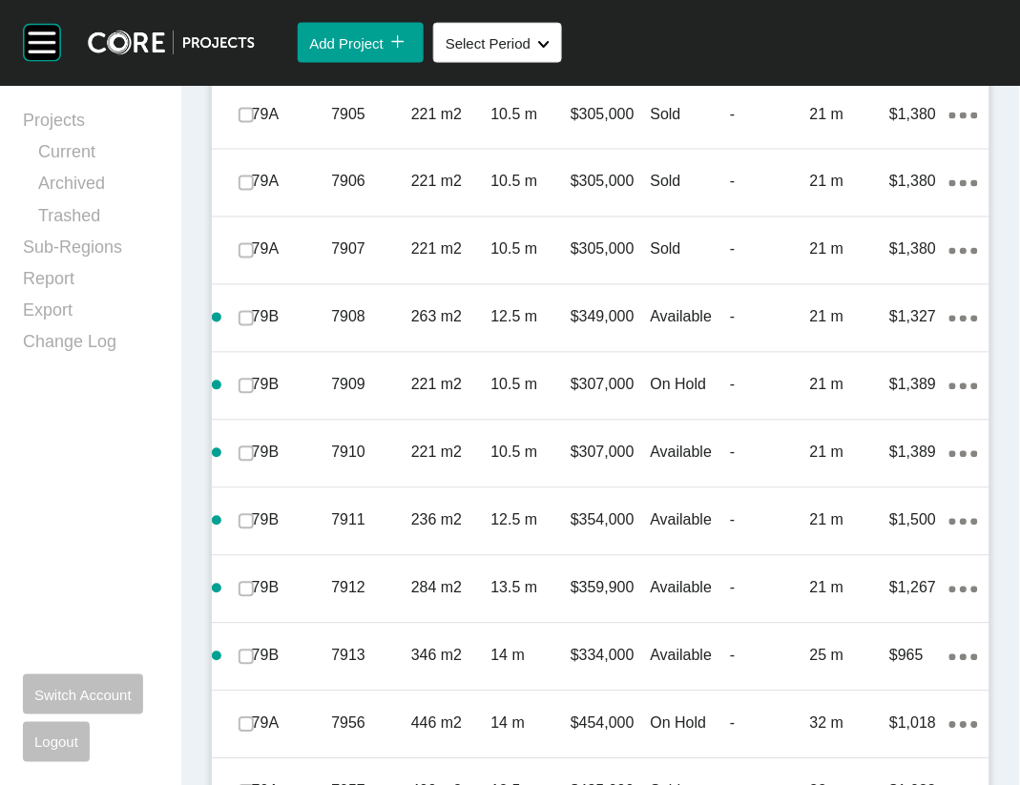
click at [874, 296] on link "Duplicate" at bounding box center [838, 281] width 72 height 29
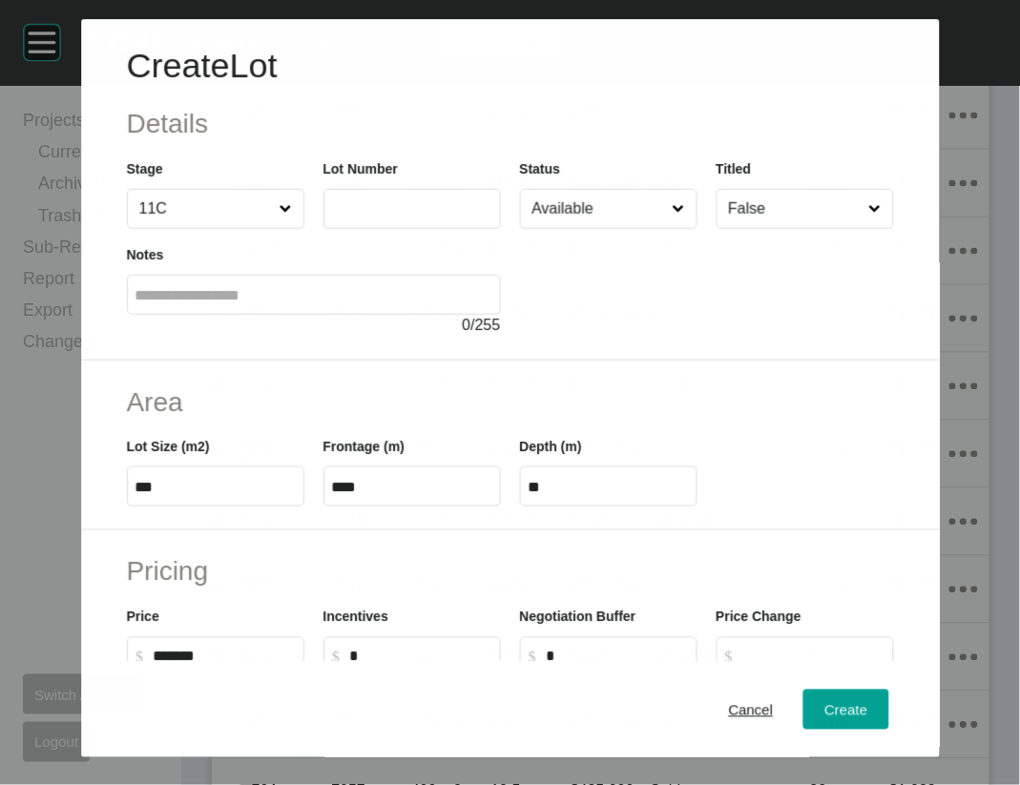
click at [426, 218] on input "text" at bounding box center [412, 209] width 160 height 16
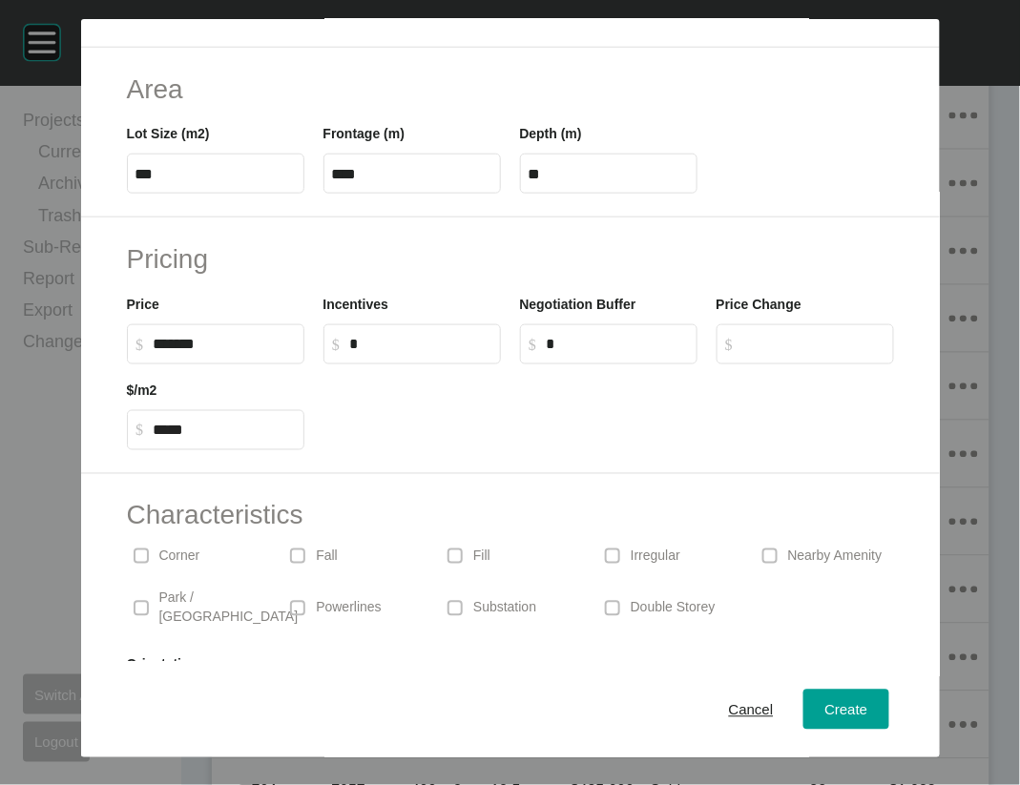
scroll to position [319, 0]
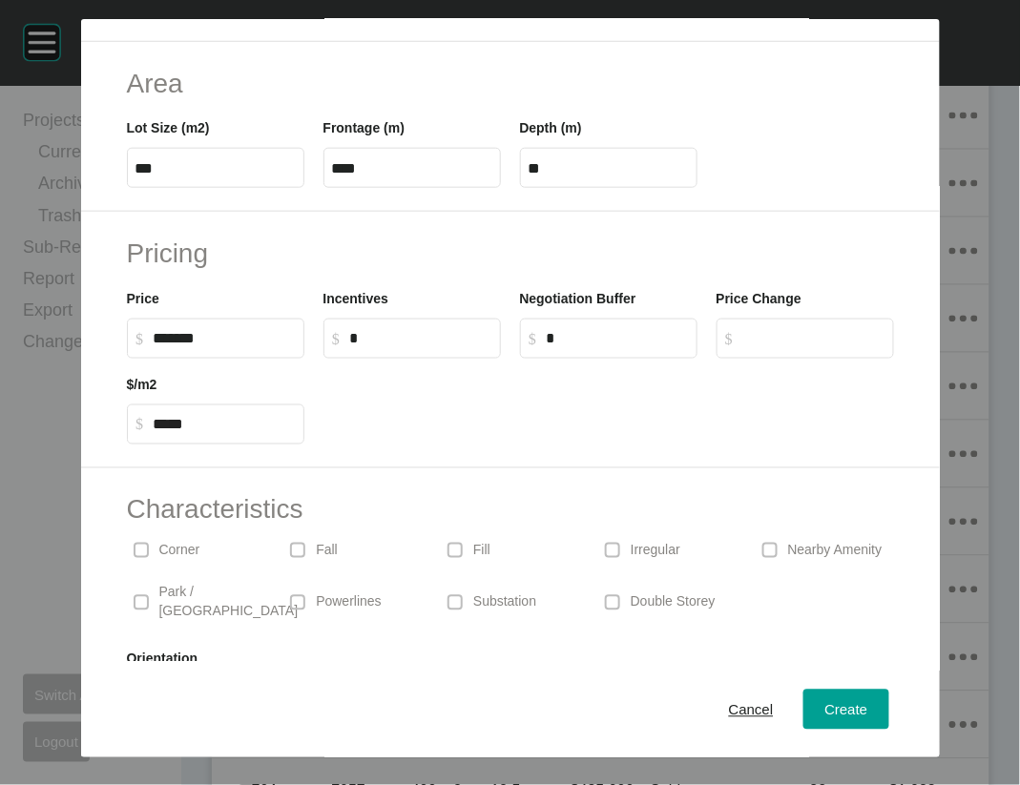
type input "****"
drag, startPoint x: 94, startPoint y: 496, endPoint x: 116, endPoint y: 490, distance: 22.7
click at [154, 346] on input "******" at bounding box center [225, 338] width 142 height 16
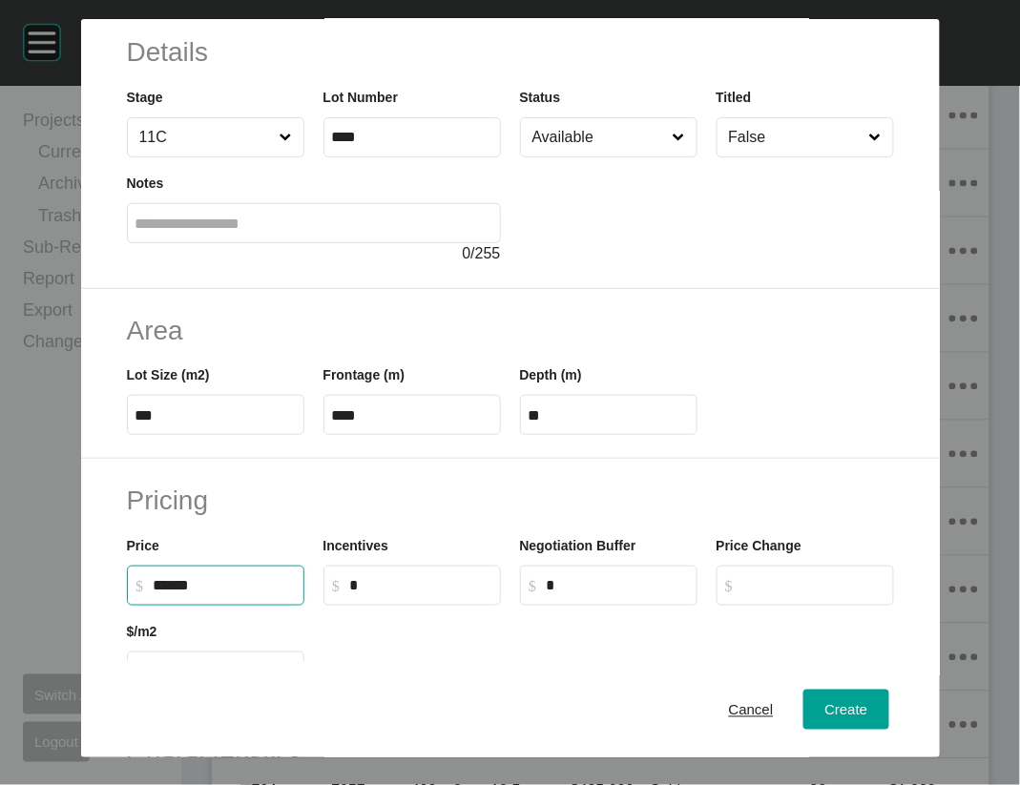
scroll to position [66, 0]
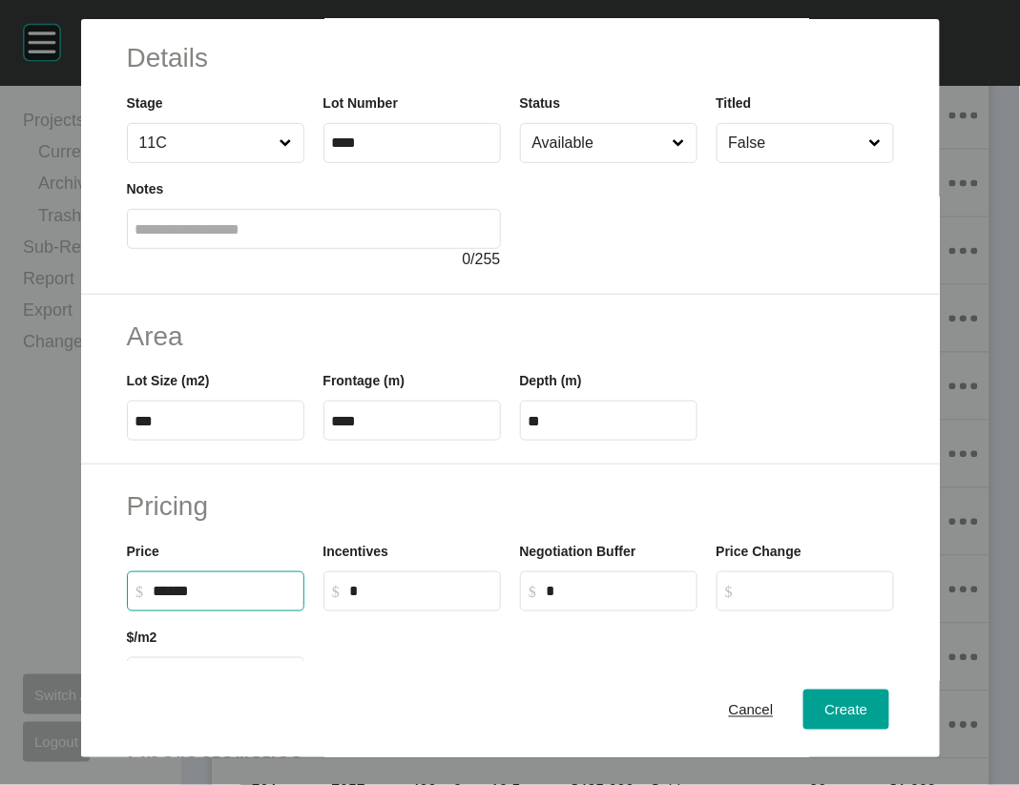
type input "*******"
type input "*****"
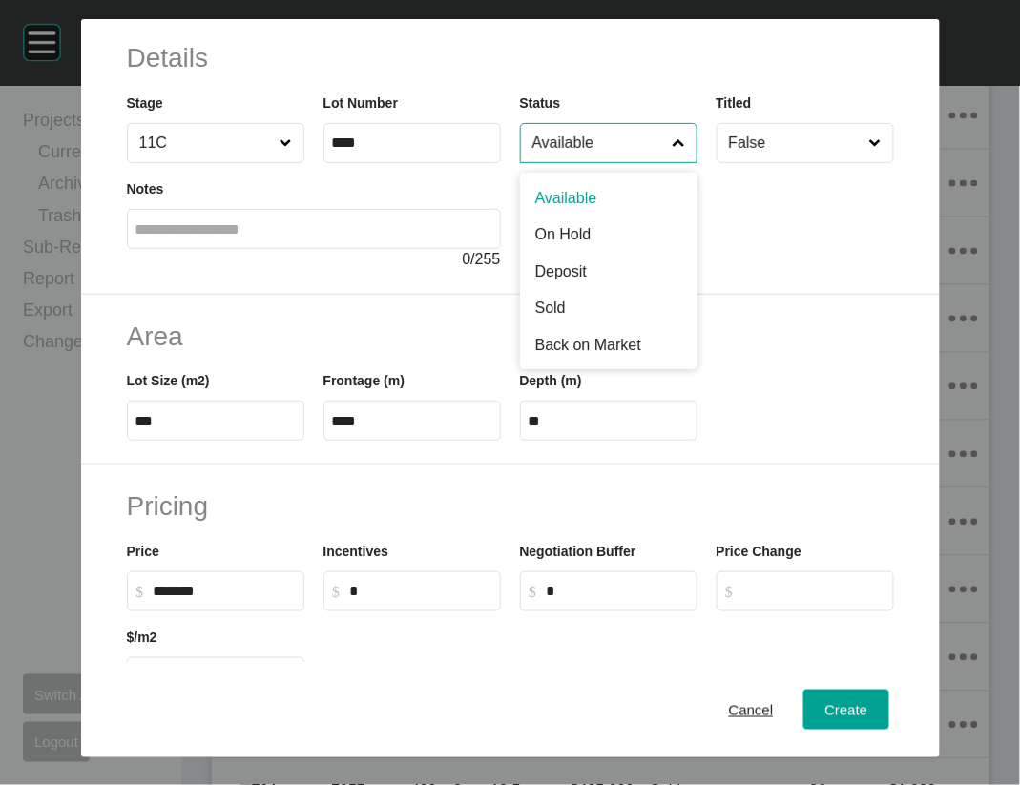
click at [621, 162] on input "Available" at bounding box center [599, 143] width 141 height 38
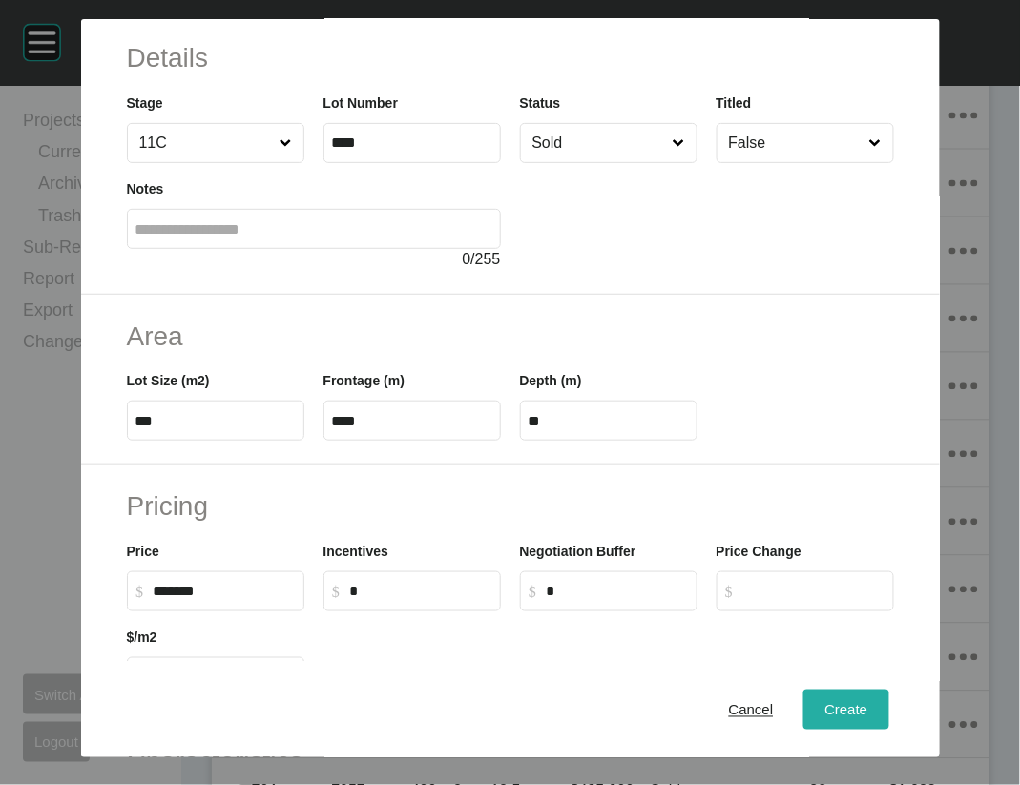
click at [857, 707] on span "Create" at bounding box center [845, 709] width 43 height 16
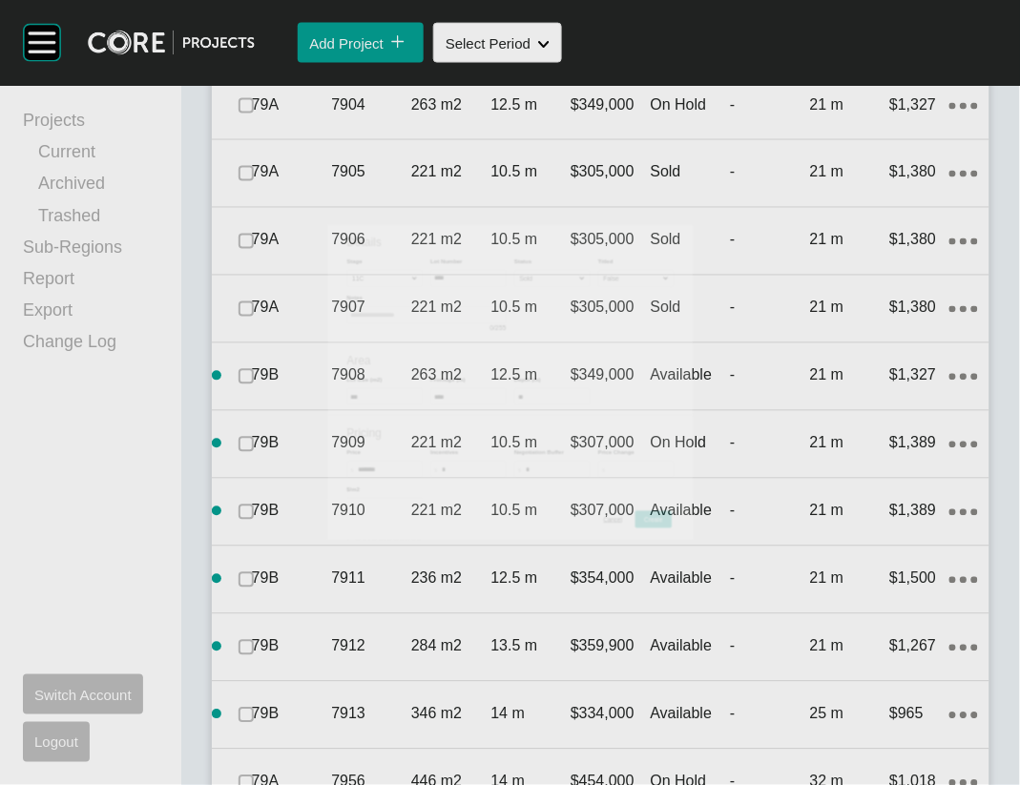
scroll to position [6279, 0]
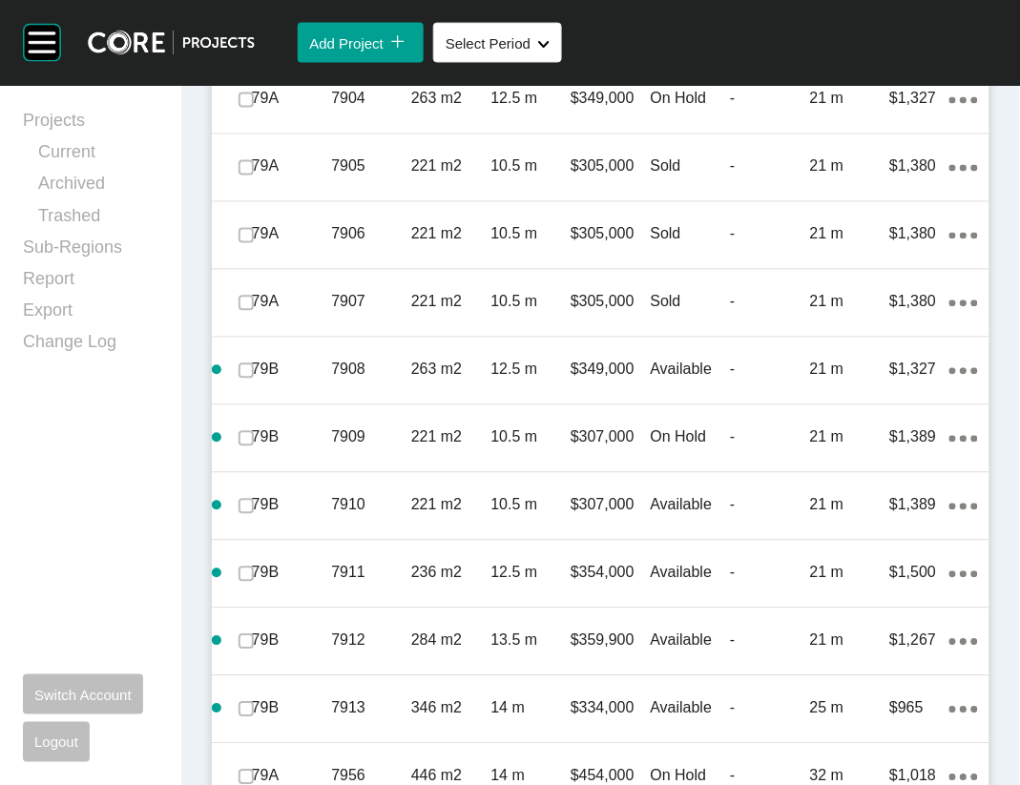
click at [856, 376] on link "Duplicate" at bounding box center [838, 365] width 72 height 29
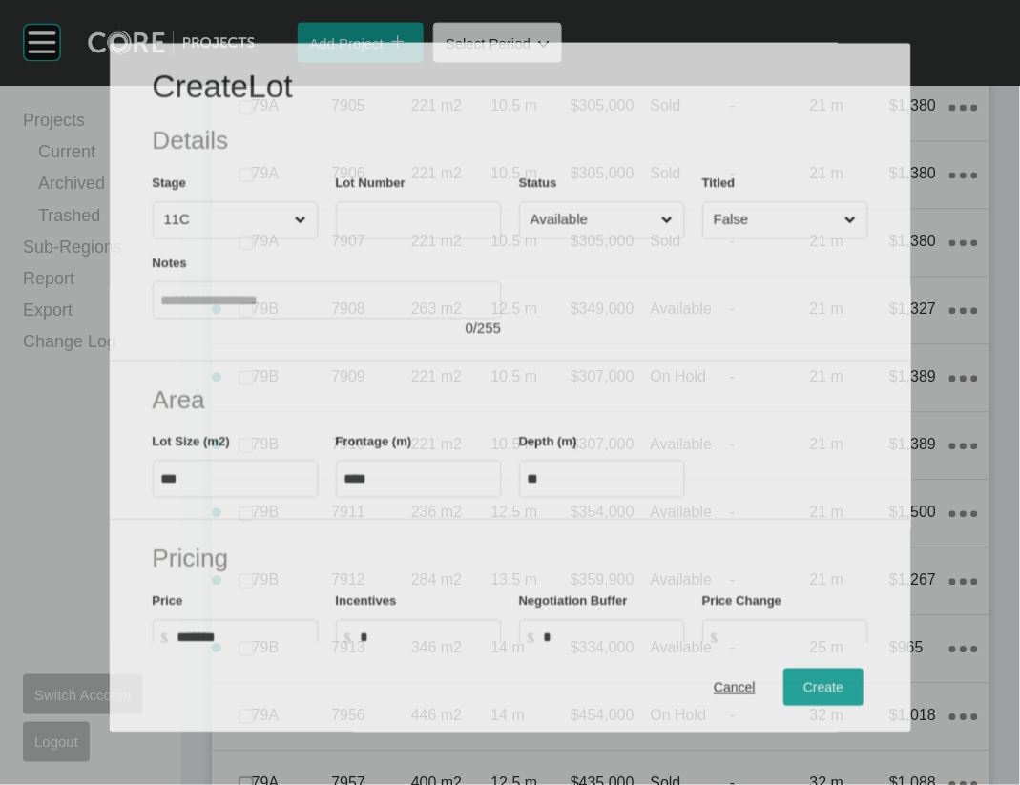
scroll to position [6205, 0]
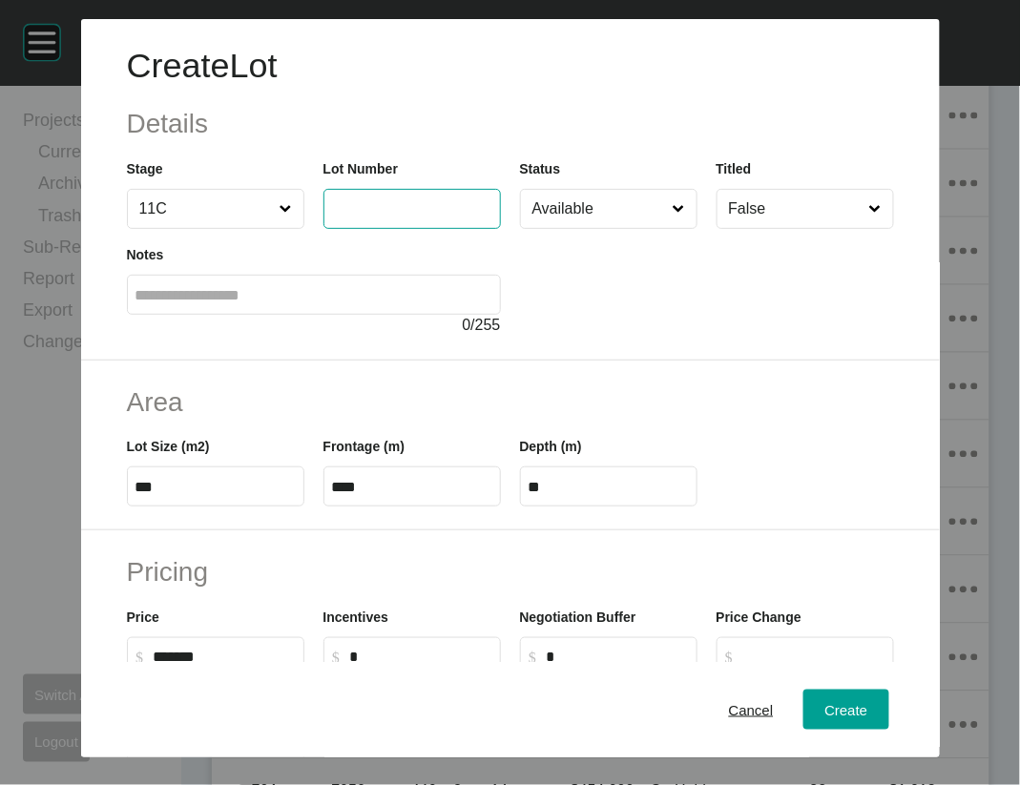
click at [364, 217] on input "text" at bounding box center [412, 208] width 160 height 16
type input "****"
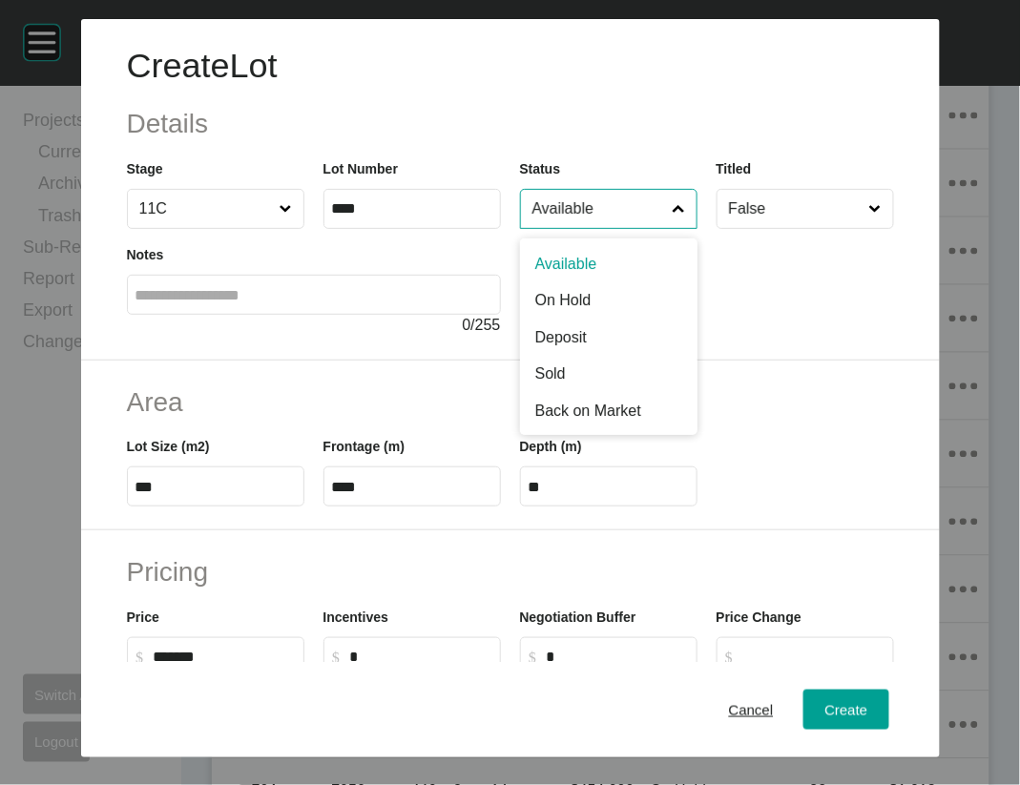
click at [582, 228] on input "Available" at bounding box center [599, 209] width 141 height 38
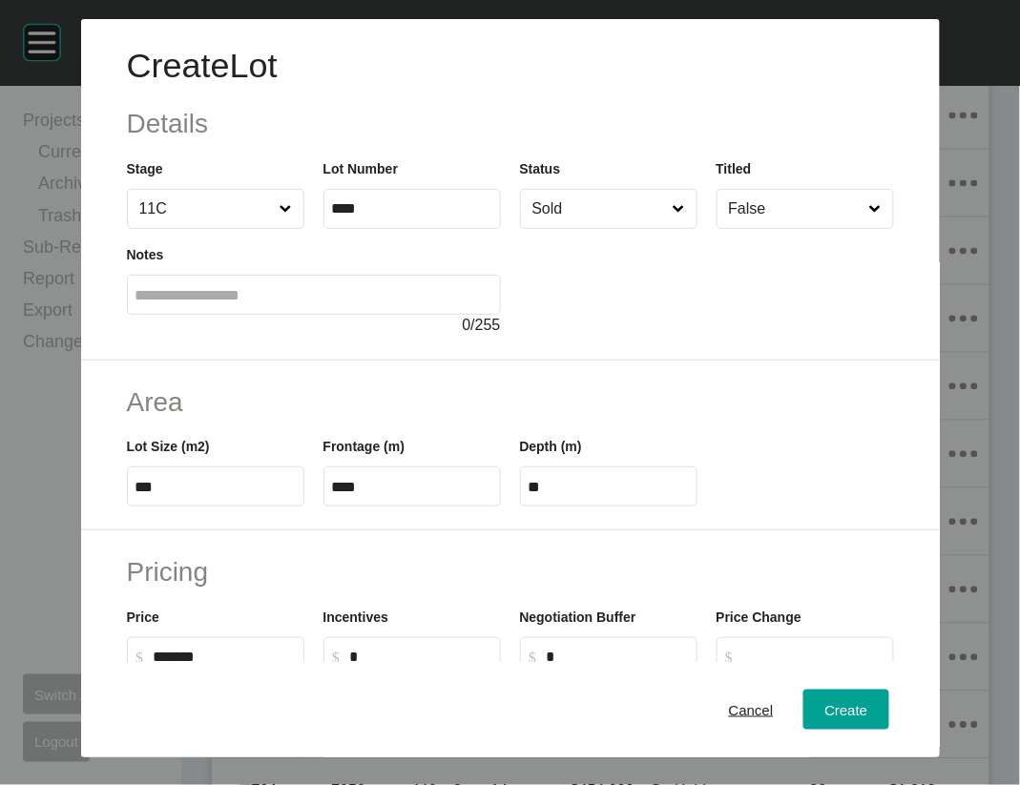
drag, startPoint x: 551, startPoint y: 463, endPoint x: 756, endPoint y: 561, distance: 227.5
click at [872, 704] on div "Create" at bounding box center [846, 710] width 52 height 26
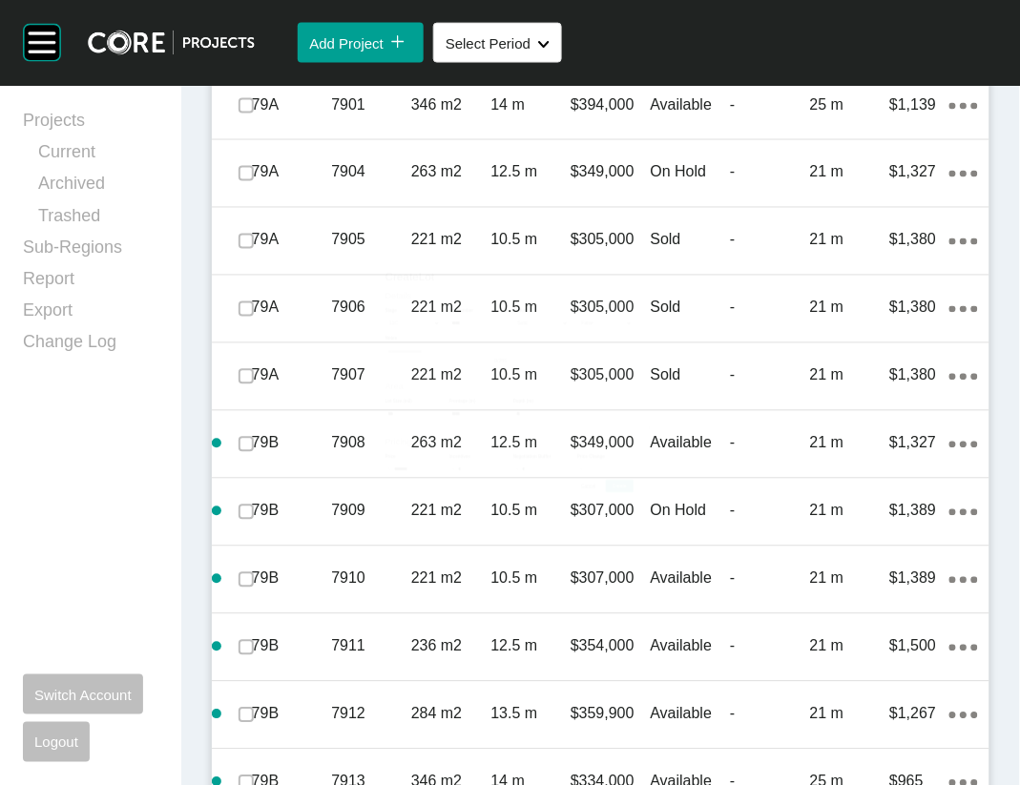
scroll to position [6279, 0]
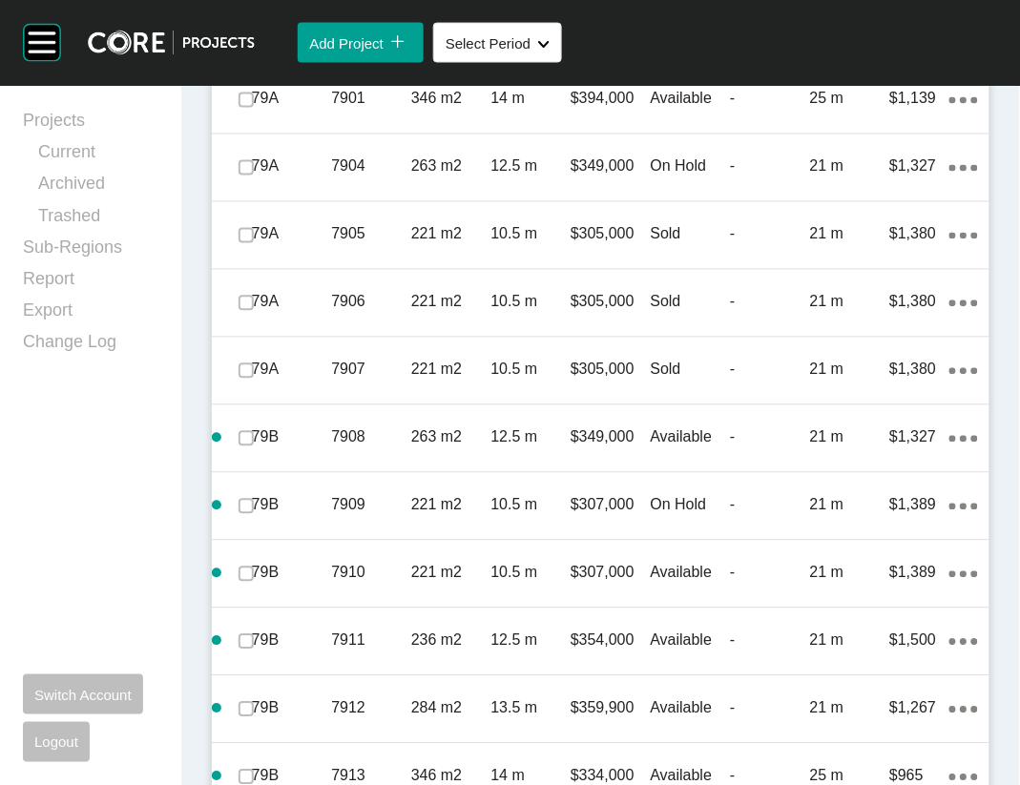
click at [864, 455] on link "Duplicate" at bounding box center [838, 450] width 72 height 29
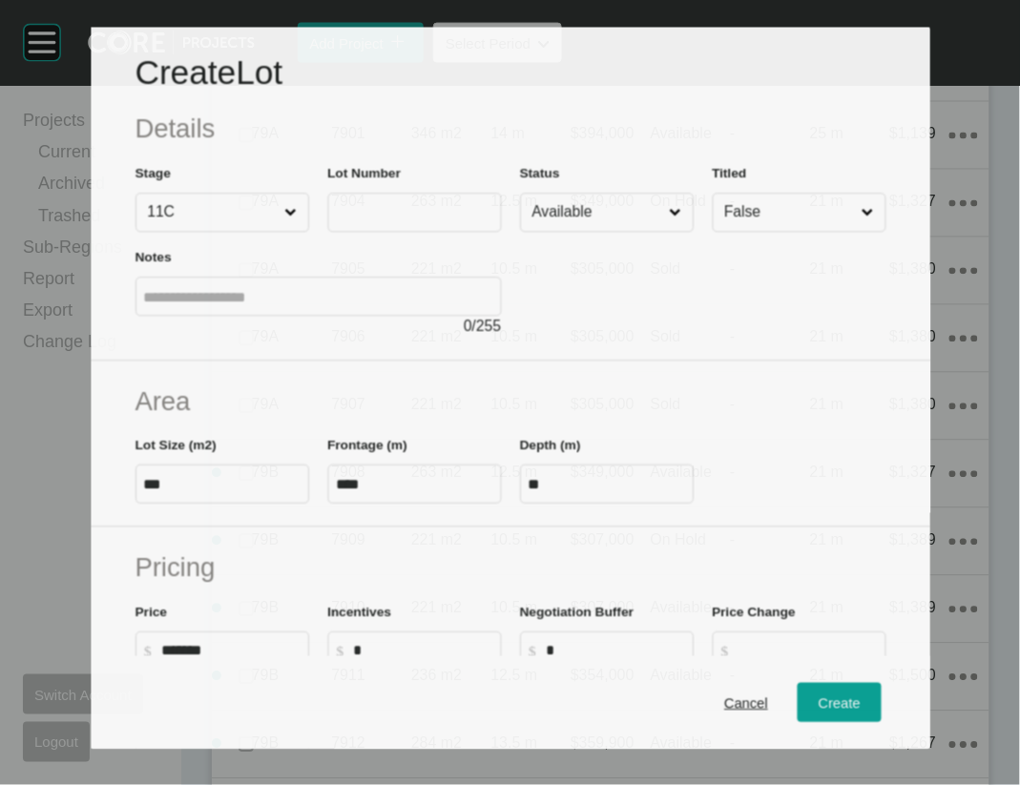
scroll to position [6205, 0]
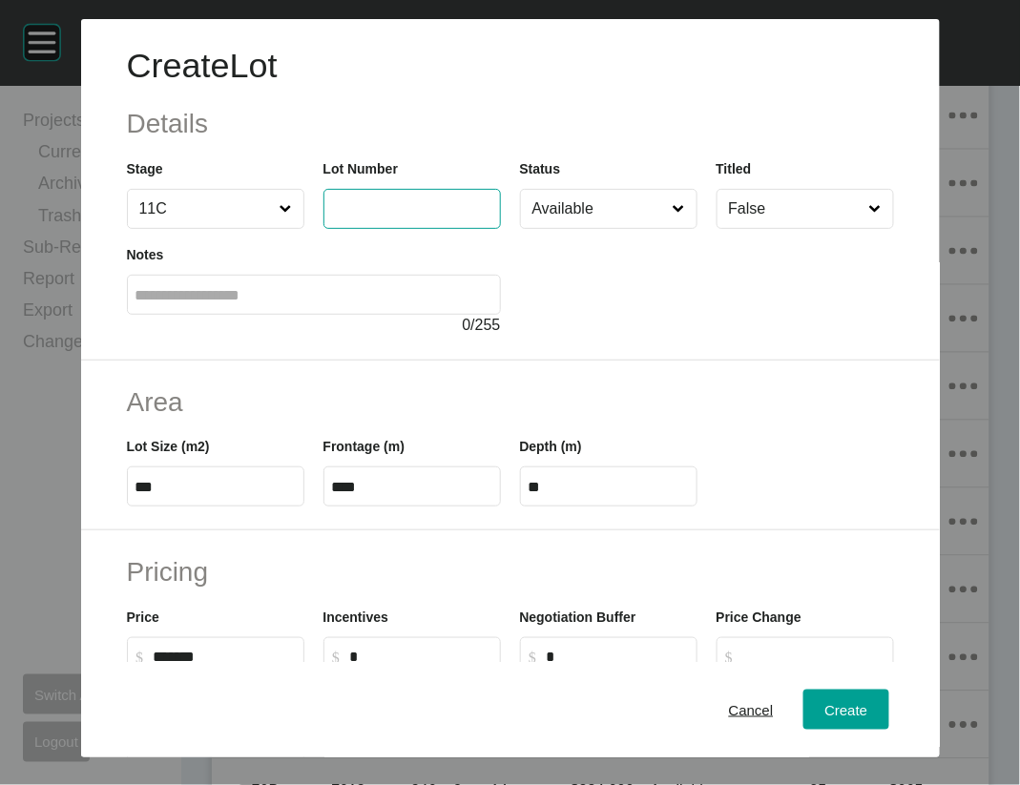
click at [408, 217] on input "text" at bounding box center [412, 208] width 160 height 16
type input "***"
drag, startPoint x: 561, startPoint y: 243, endPoint x: 587, endPoint y: 255, distance: 28.2
click at [562, 228] on input "Available" at bounding box center [599, 209] width 141 height 38
click at [872, 707] on div "Create" at bounding box center [846, 710] width 52 height 26
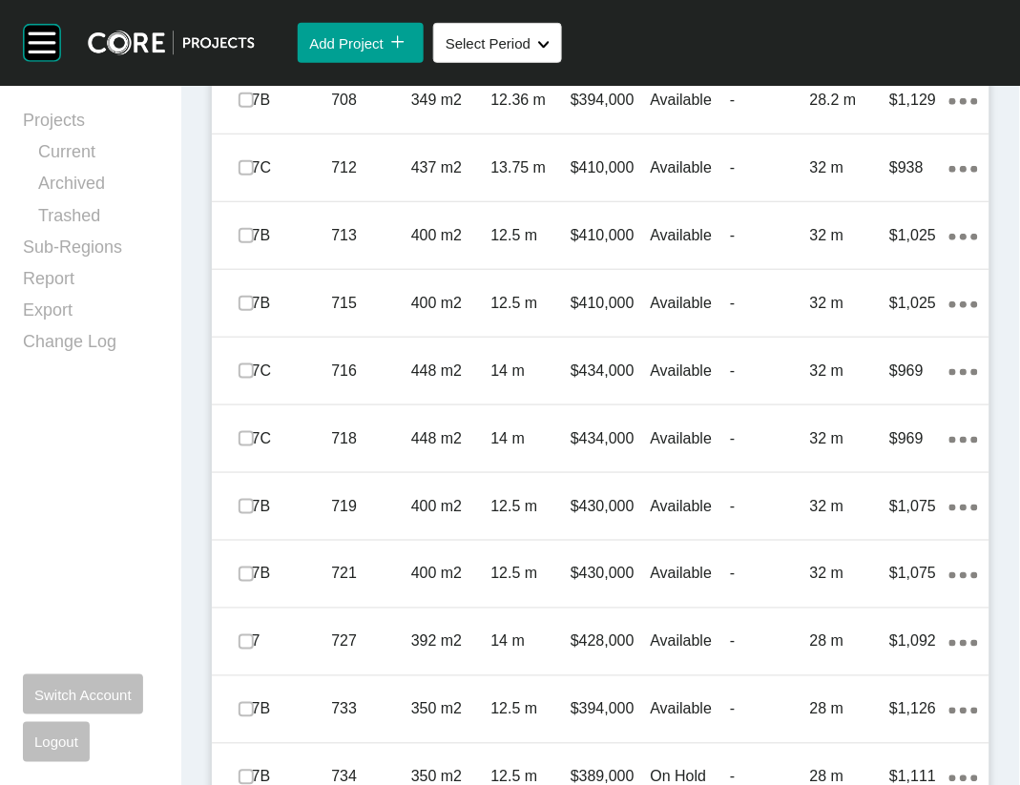
scroll to position [1565, 0]
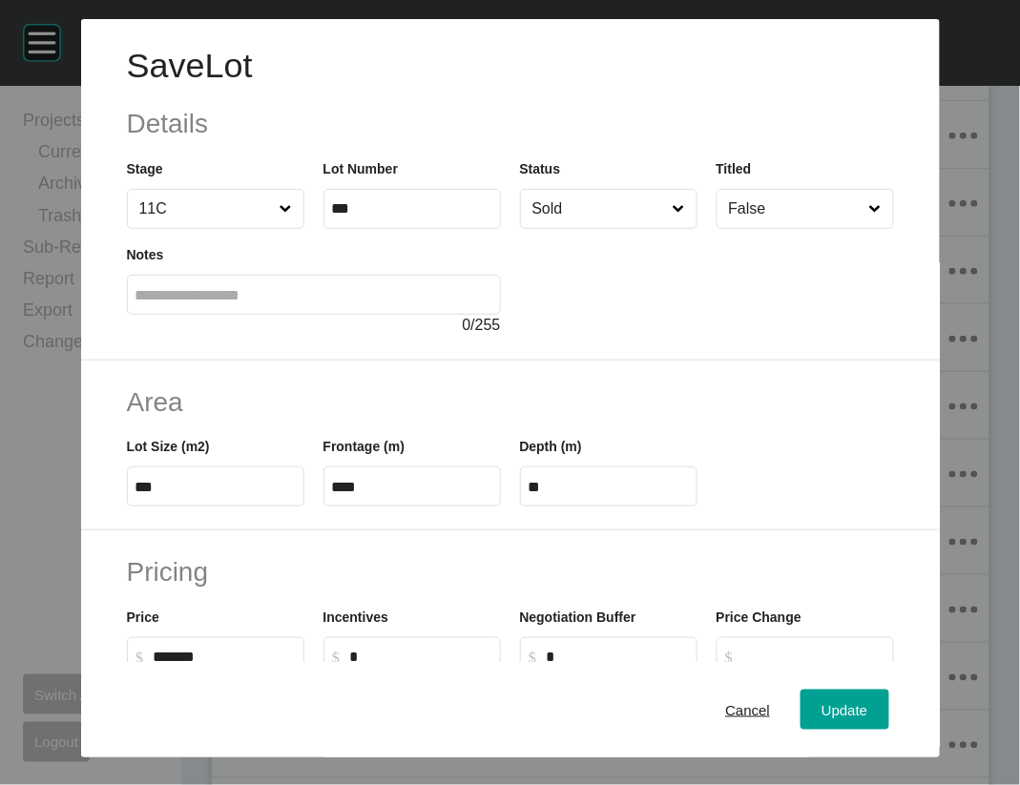
click at [323, 229] on label "***" at bounding box center [411, 209] width 177 height 40
click at [332, 217] on input "***" at bounding box center [412, 208] width 160 height 16
type input "****"
click at [888, 696] on button "Update" at bounding box center [845, 710] width 88 height 40
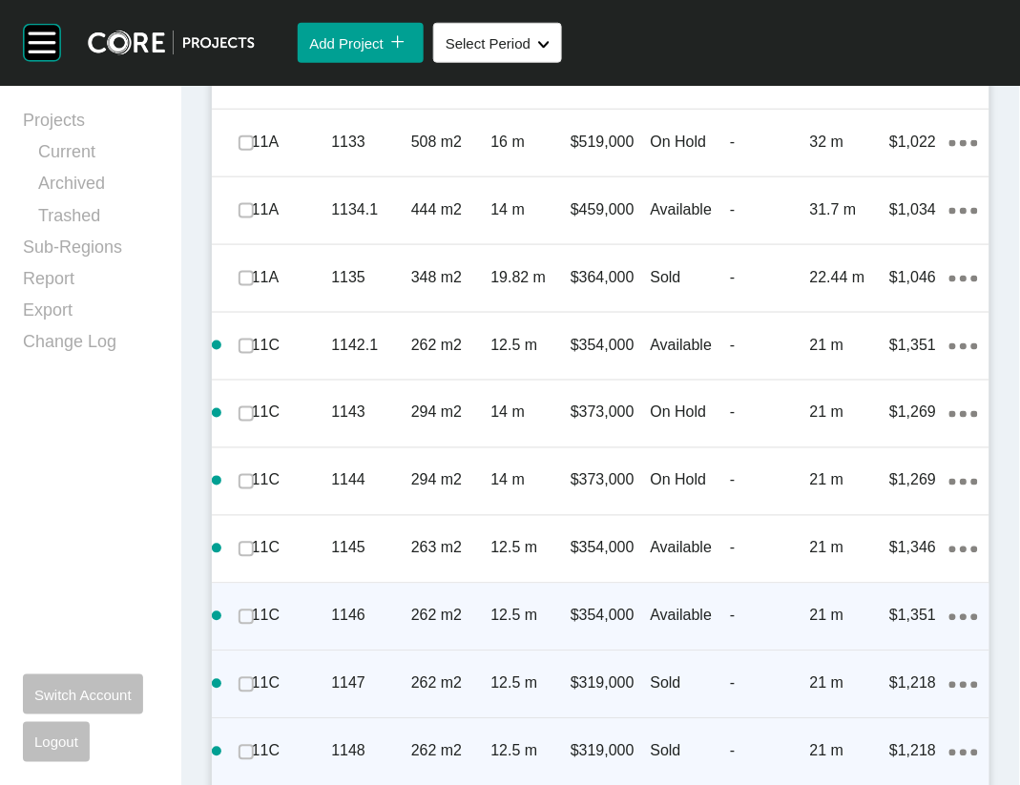
scroll to position [4623, 0]
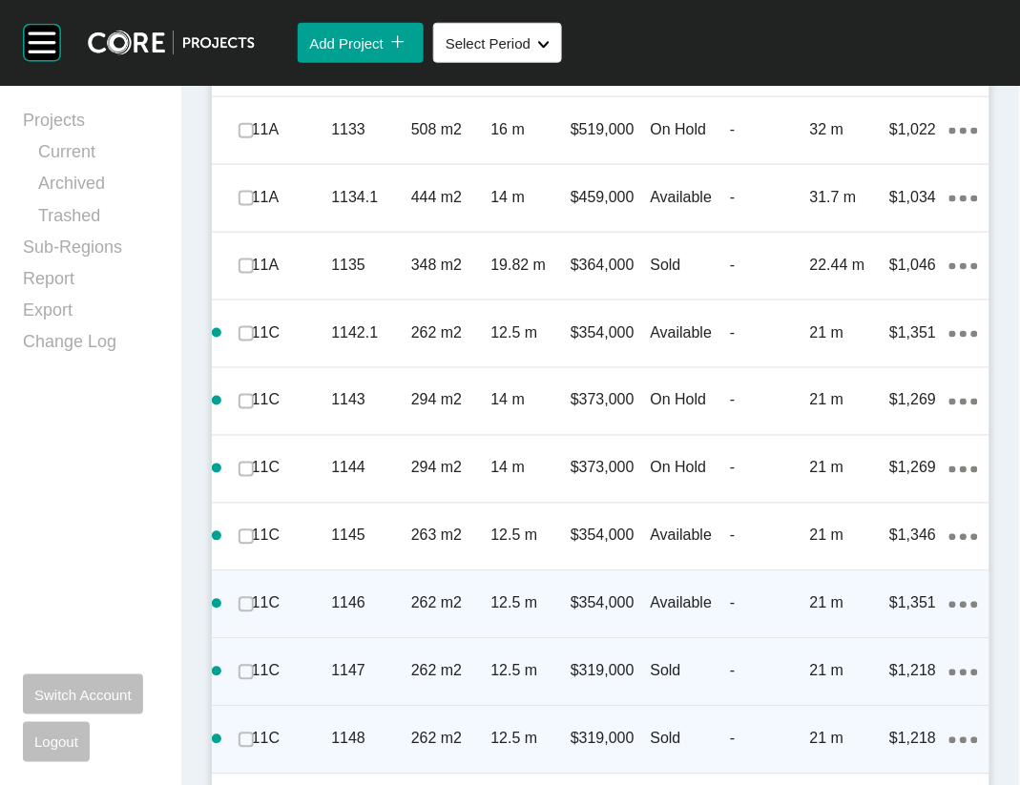
click at [874, 408] on link "Duplicate" at bounding box center [838, 400] width 72 height 29
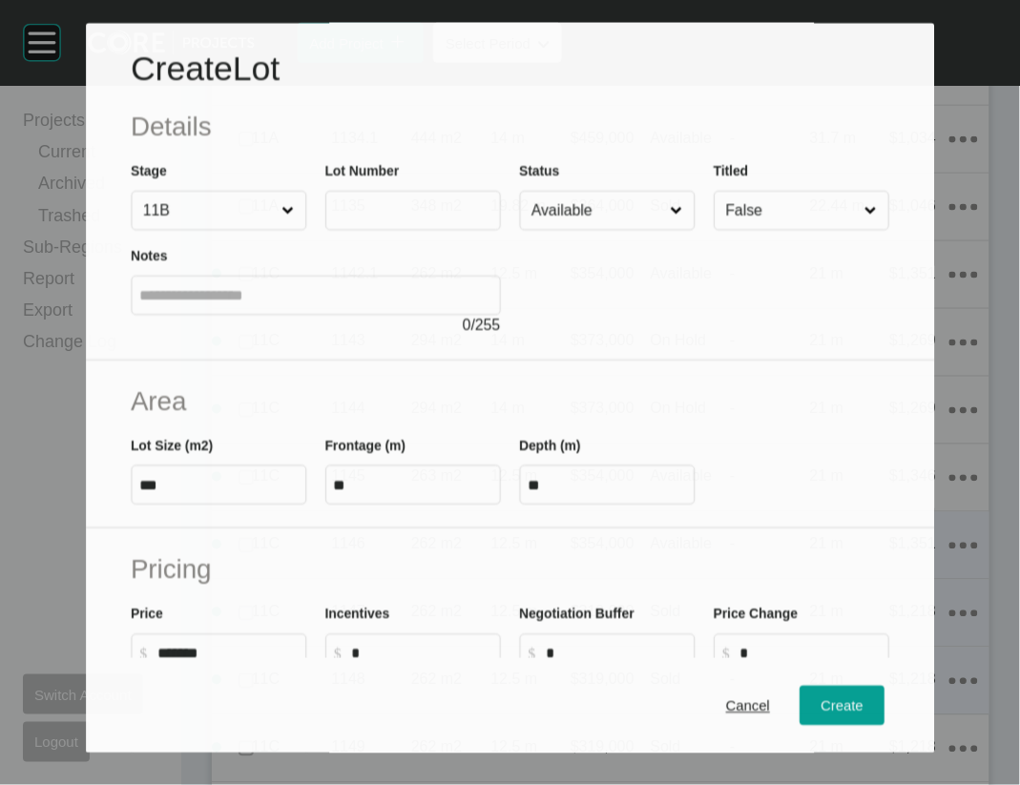
scroll to position [4549, 0]
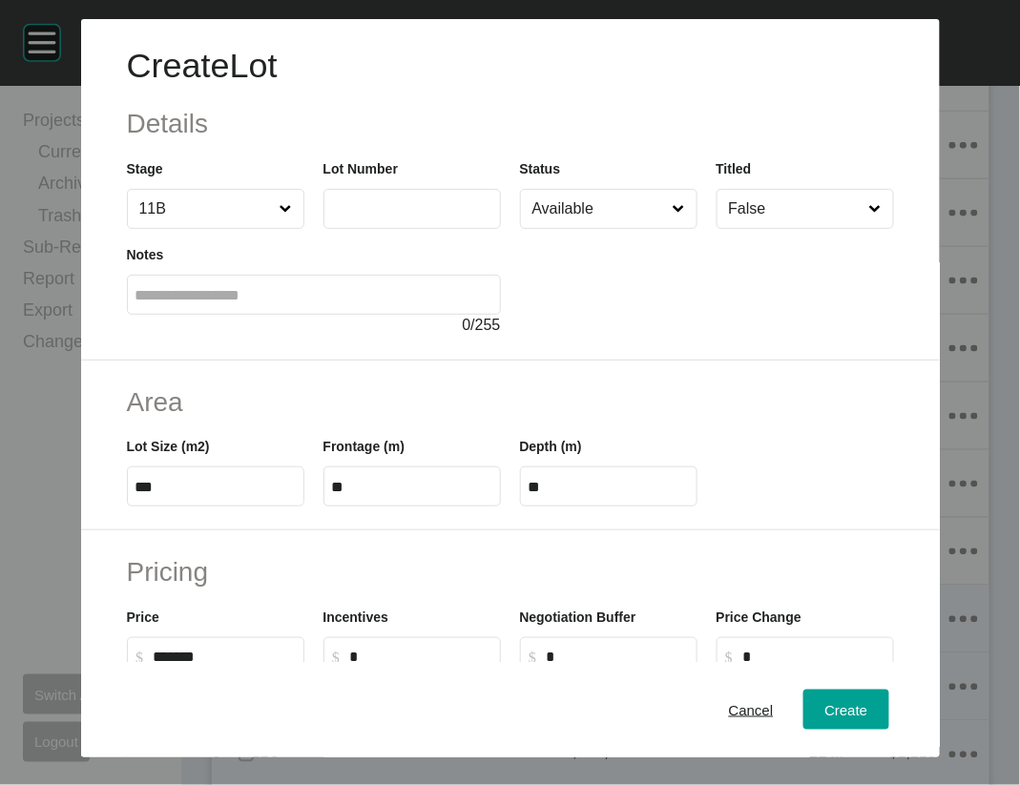
click at [415, 229] on label at bounding box center [411, 209] width 177 height 40
click at [415, 217] on input "text" at bounding box center [412, 208] width 160 height 16
type input "****"
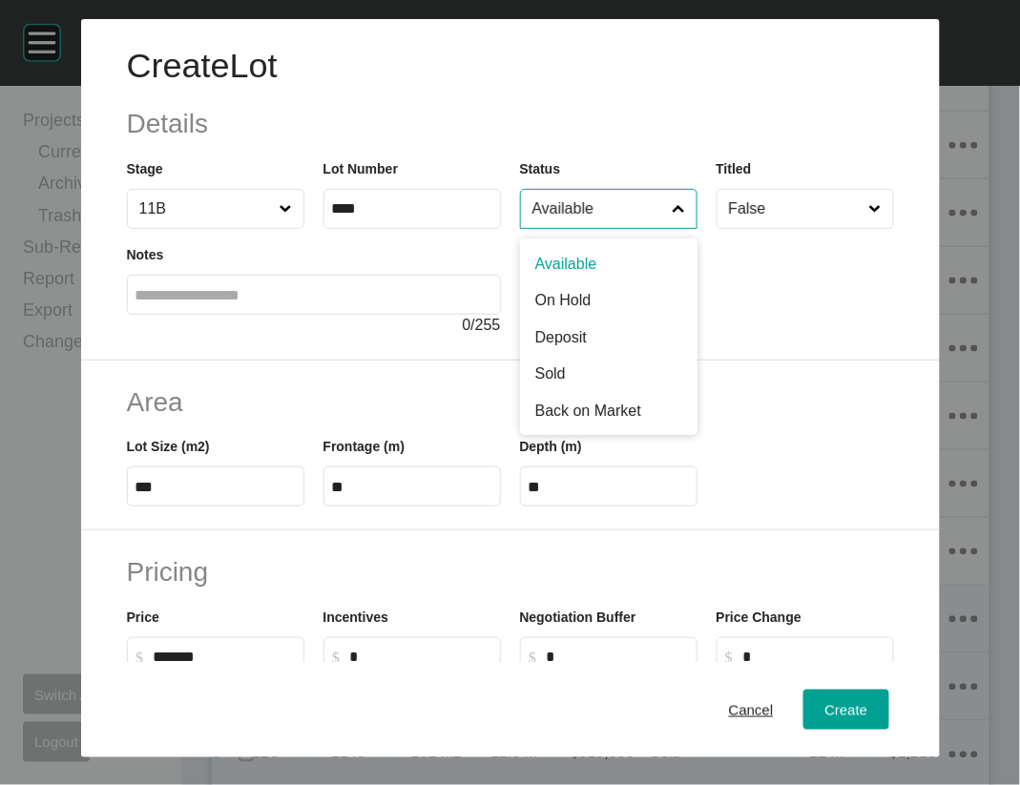
click at [642, 228] on input "Available" at bounding box center [599, 209] width 141 height 38
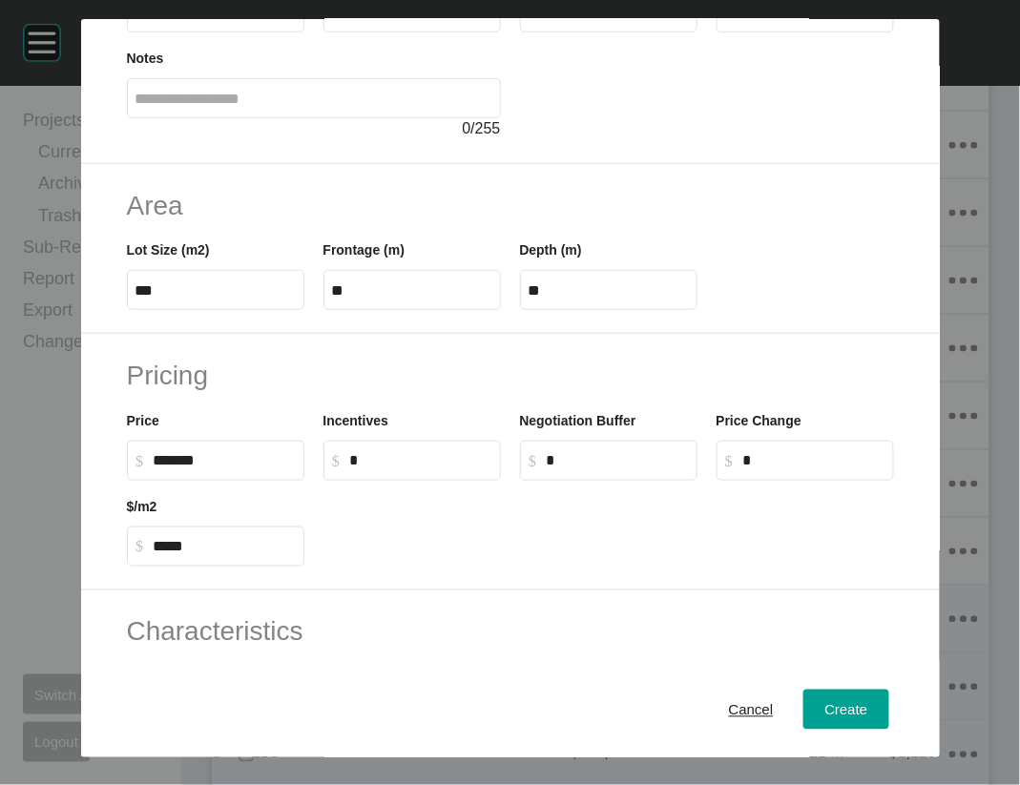
scroll to position [198, 0]
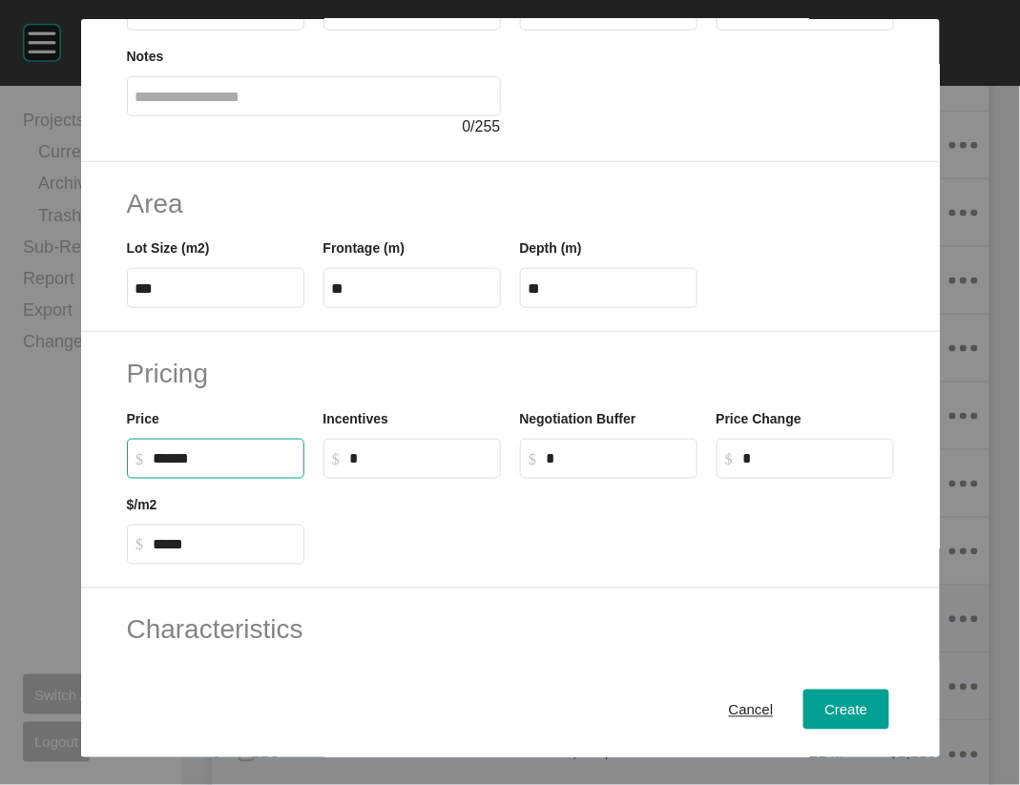
drag, startPoint x: 98, startPoint y: 615, endPoint x: 110, endPoint y: 602, distance: 17.6
click at [154, 467] on input "******" at bounding box center [225, 458] width 142 height 16
type input "*******"
type input "*****"
click at [867, 702] on span "Create" at bounding box center [845, 709] width 43 height 16
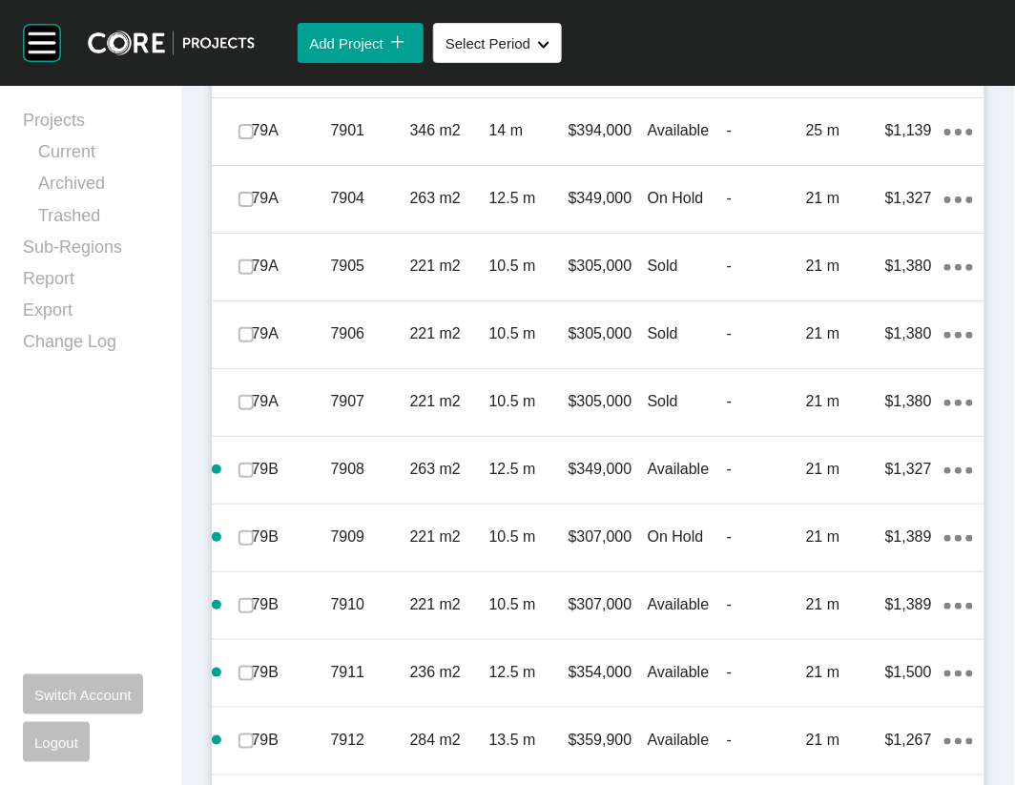
scroll to position [6501, 0]
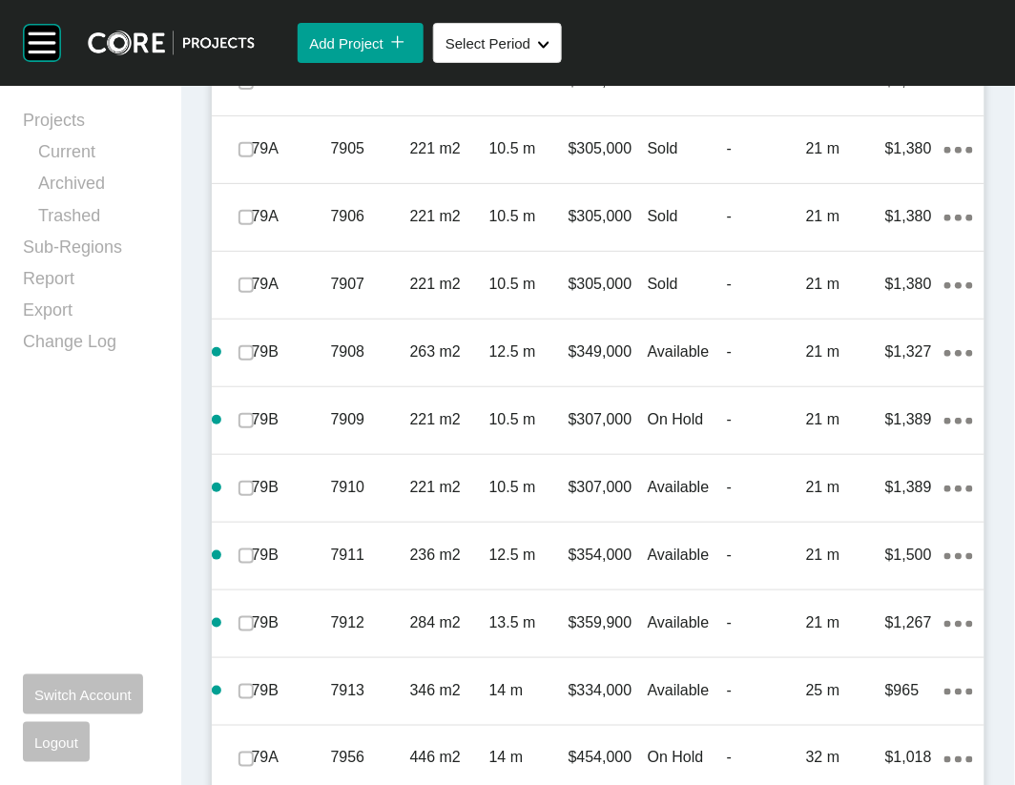
click at [868, 411] on link "Duplicate" at bounding box center [834, 398] width 72 height 29
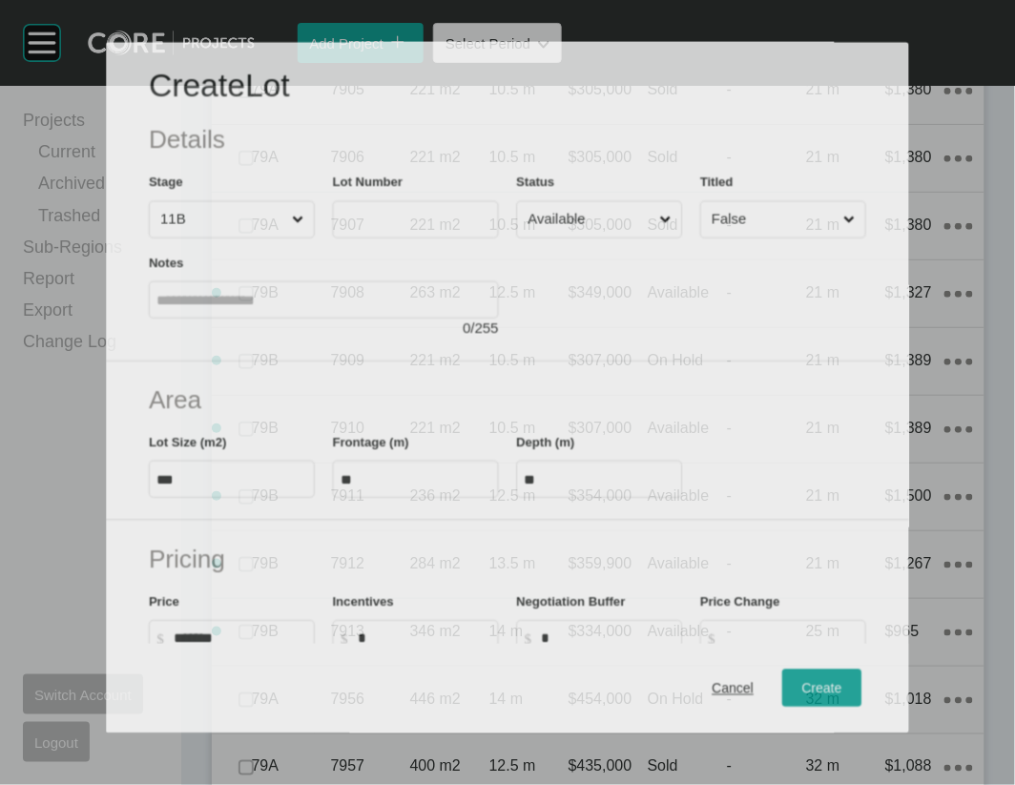
scroll to position [6425, 0]
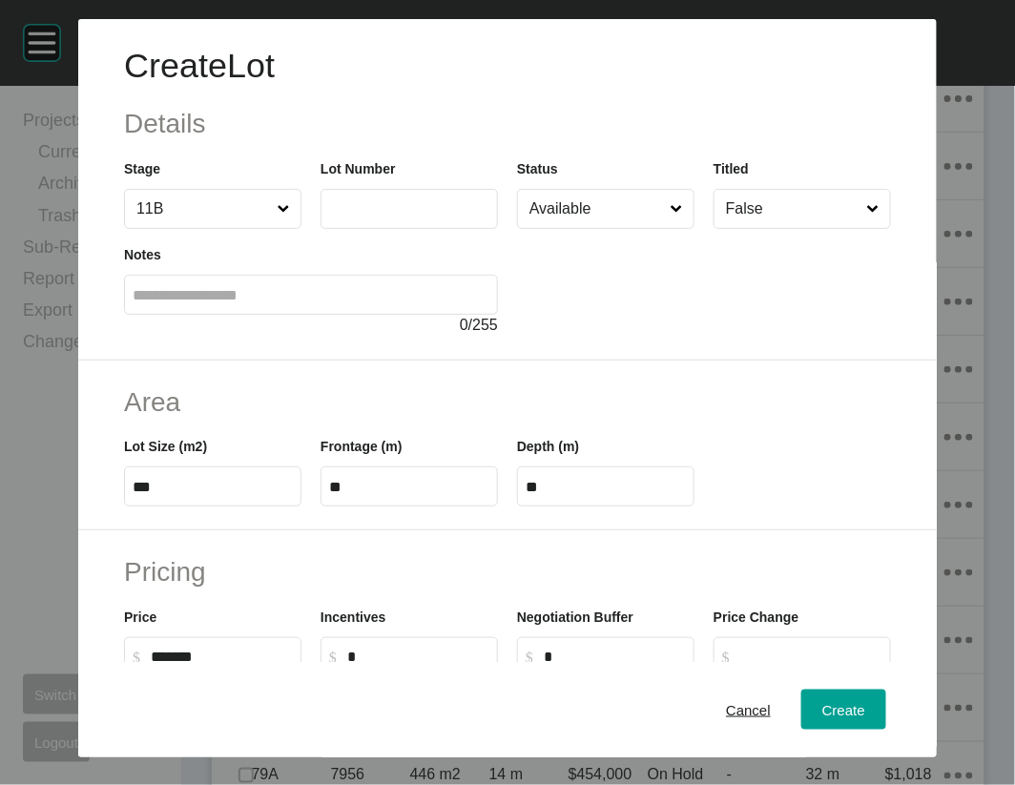
click at [420, 229] on label at bounding box center [409, 209] width 177 height 40
click at [420, 217] on input "text" at bounding box center [409, 208] width 160 height 16
type input "****"
drag, startPoint x: 639, startPoint y: 258, endPoint x: 632, endPoint y: 268, distance: 13.0
click at [639, 228] on input "Available" at bounding box center [596, 209] width 141 height 38
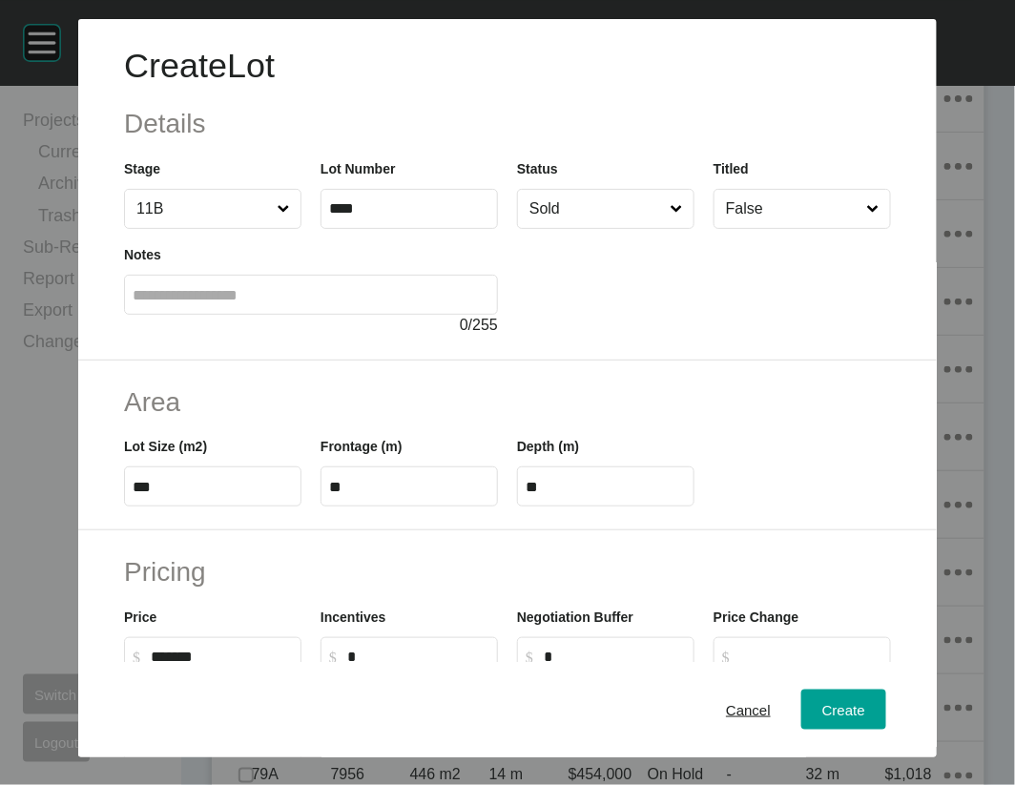
drag, startPoint x: 550, startPoint y: 450, endPoint x: 714, endPoint y: 555, distance: 194.8
click at [849, 697] on div "Create" at bounding box center [844, 710] width 52 height 26
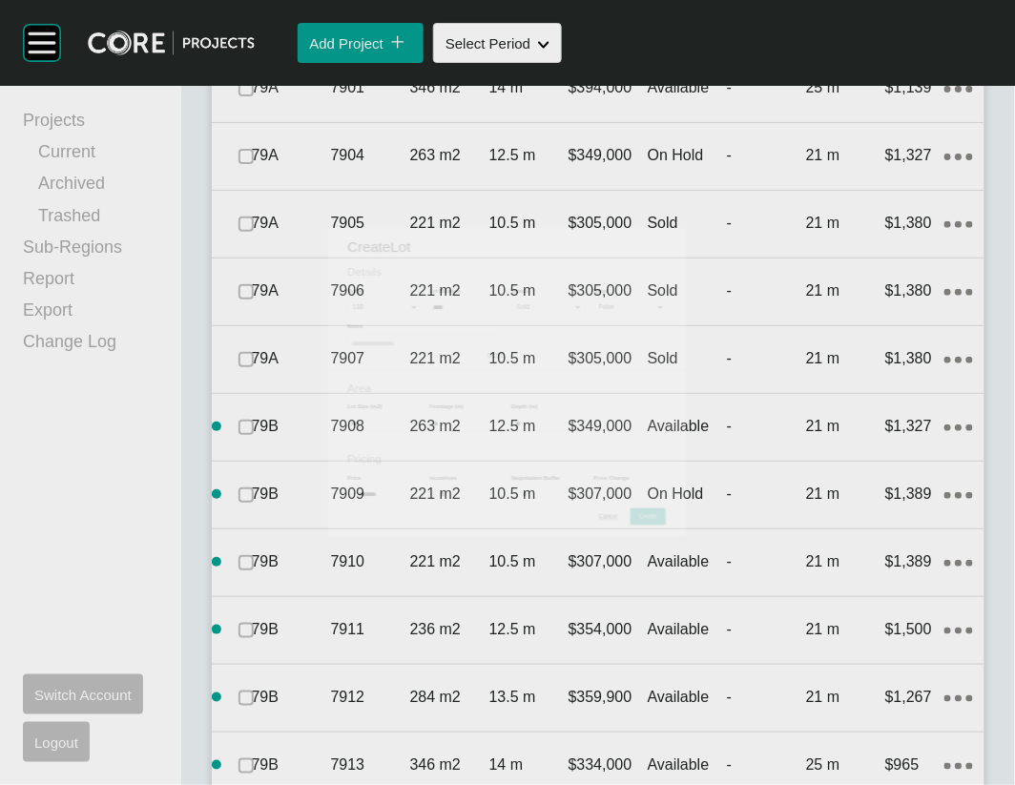
scroll to position [6501, 0]
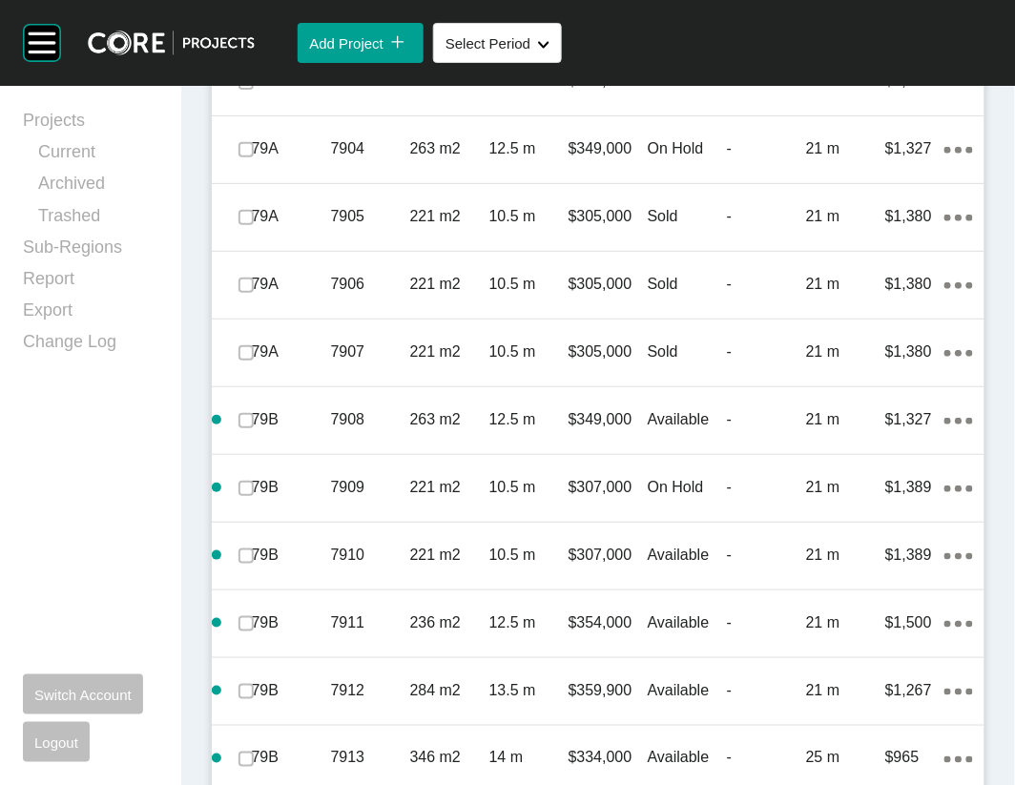
drag, startPoint x: 255, startPoint y: 649, endPoint x: 296, endPoint y: 651, distance: 41.1
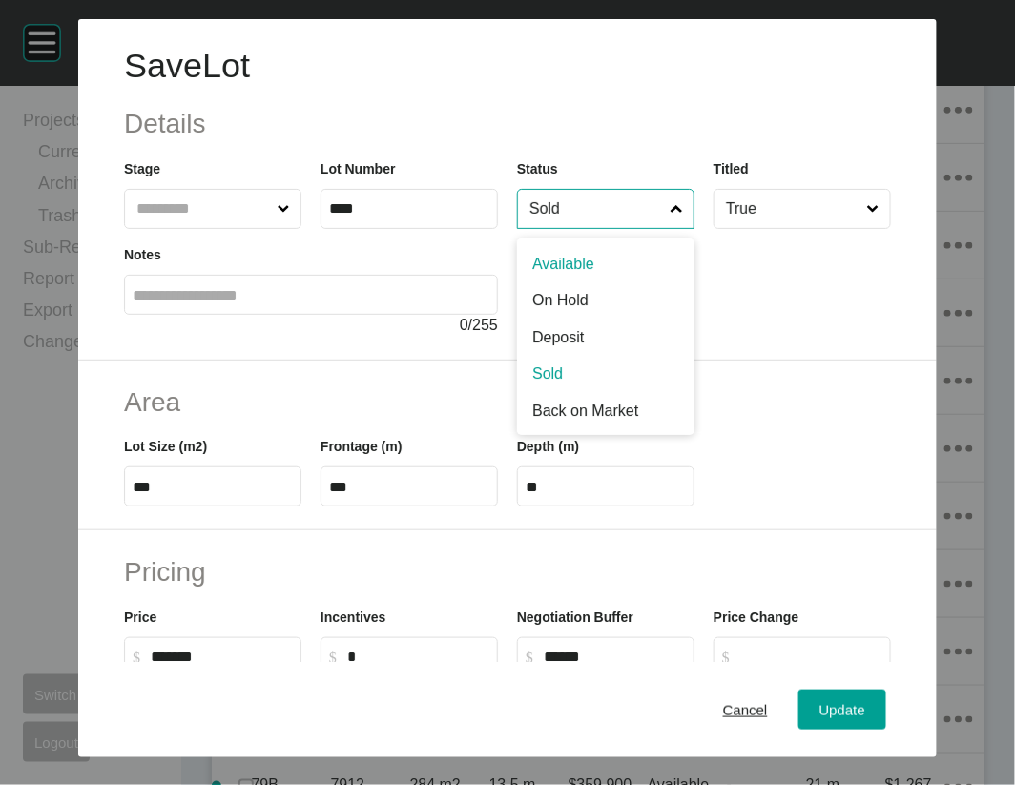
click at [597, 228] on input "Sold" at bounding box center [596, 209] width 141 height 38
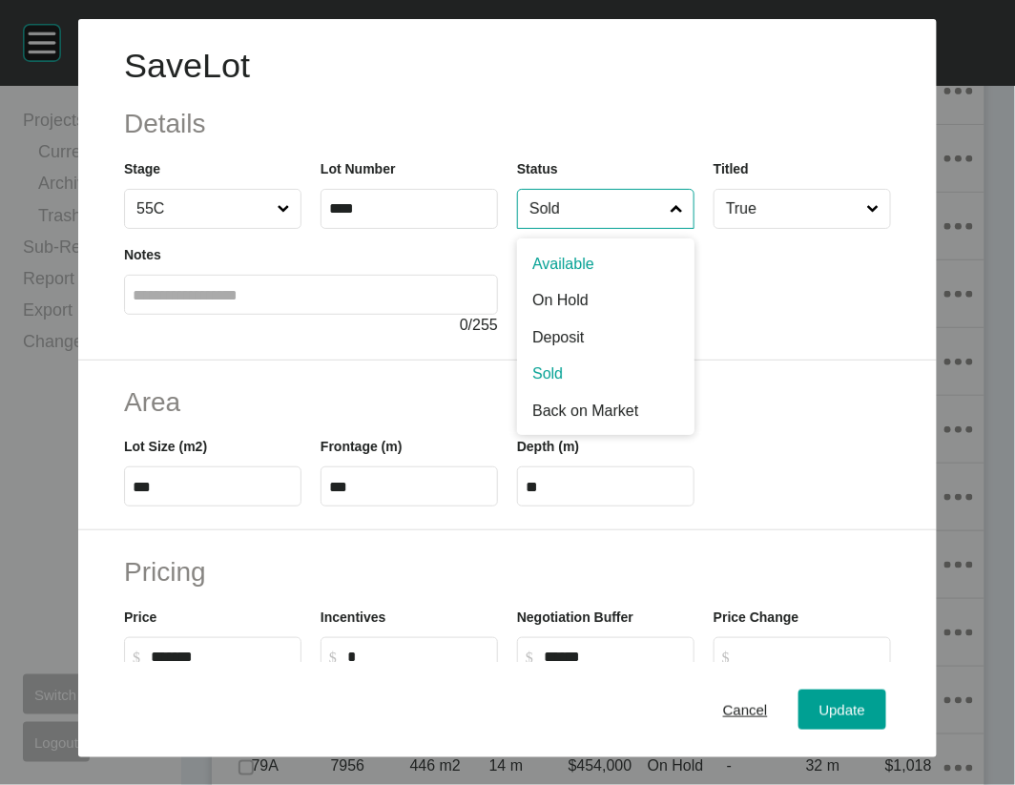
scroll to position [6425, 0]
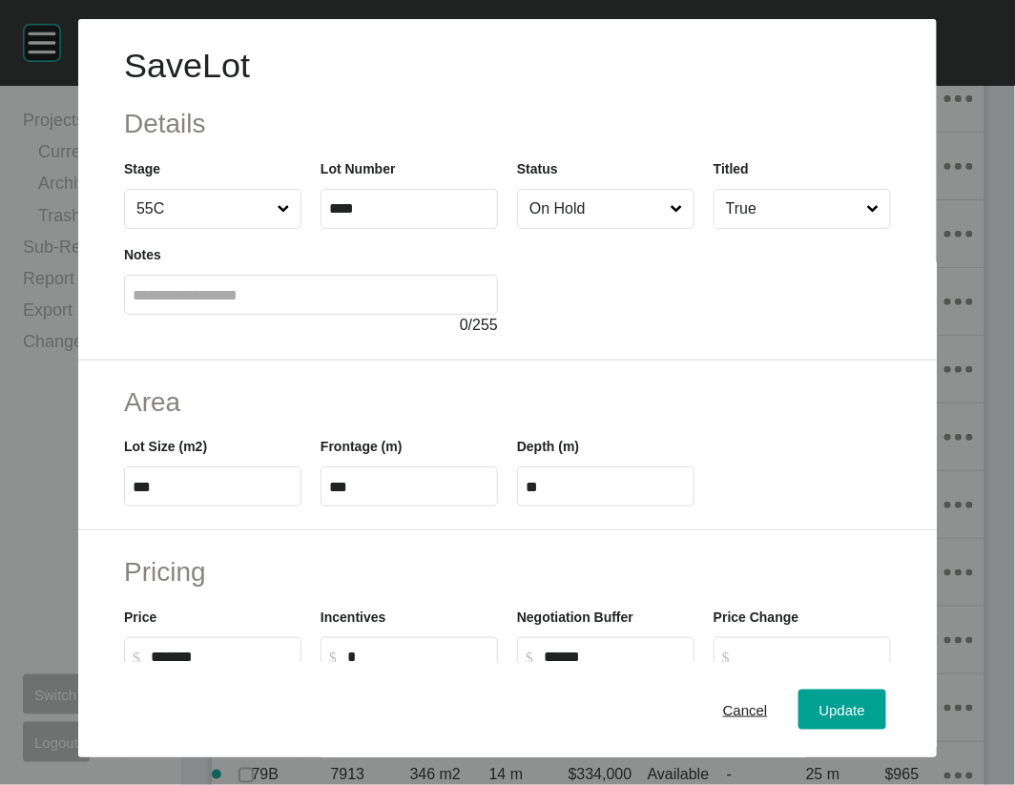
drag, startPoint x: 603, startPoint y: 361, endPoint x: 641, endPoint y: 408, distance: 61.1
click at [865, 701] on span "Update" at bounding box center [843, 709] width 46 height 16
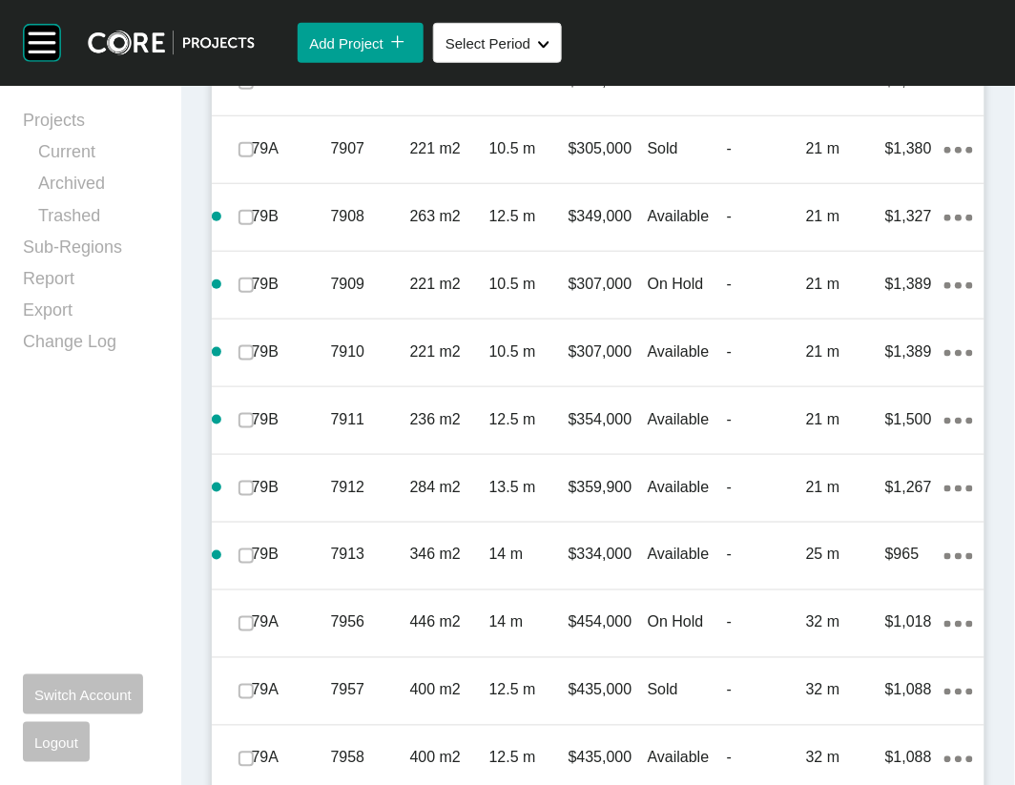
scroll to position [6755, 0]
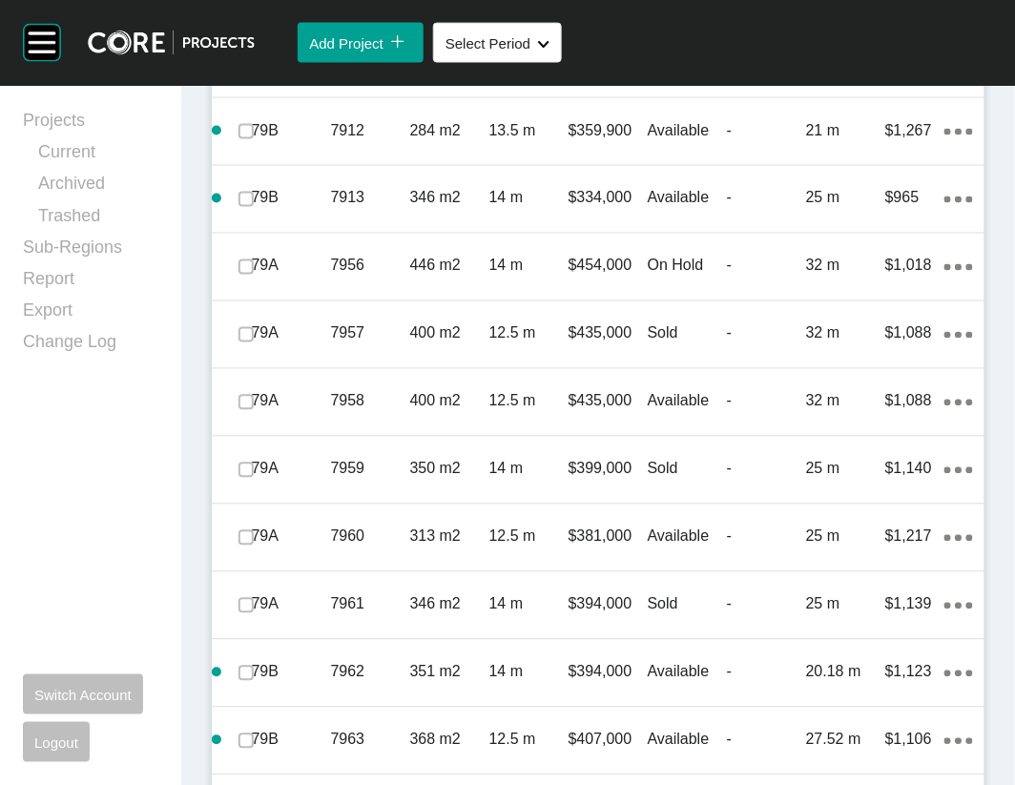
scroll to position [7111, 0]
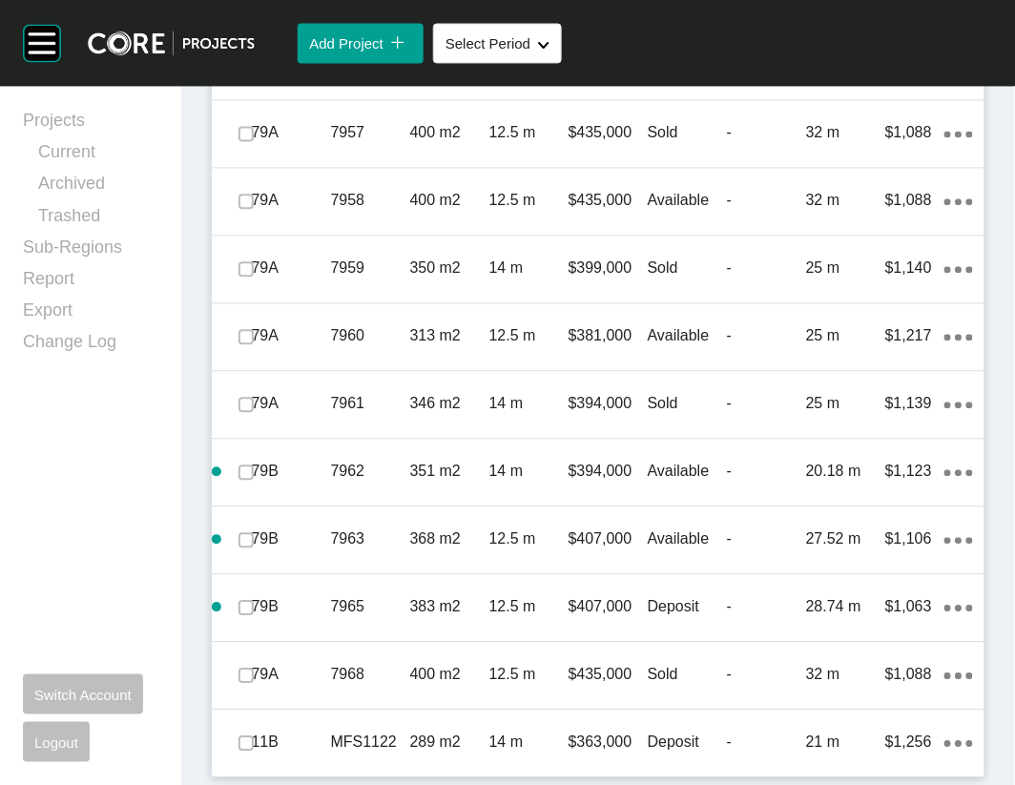
scroll to position [7488, 0]
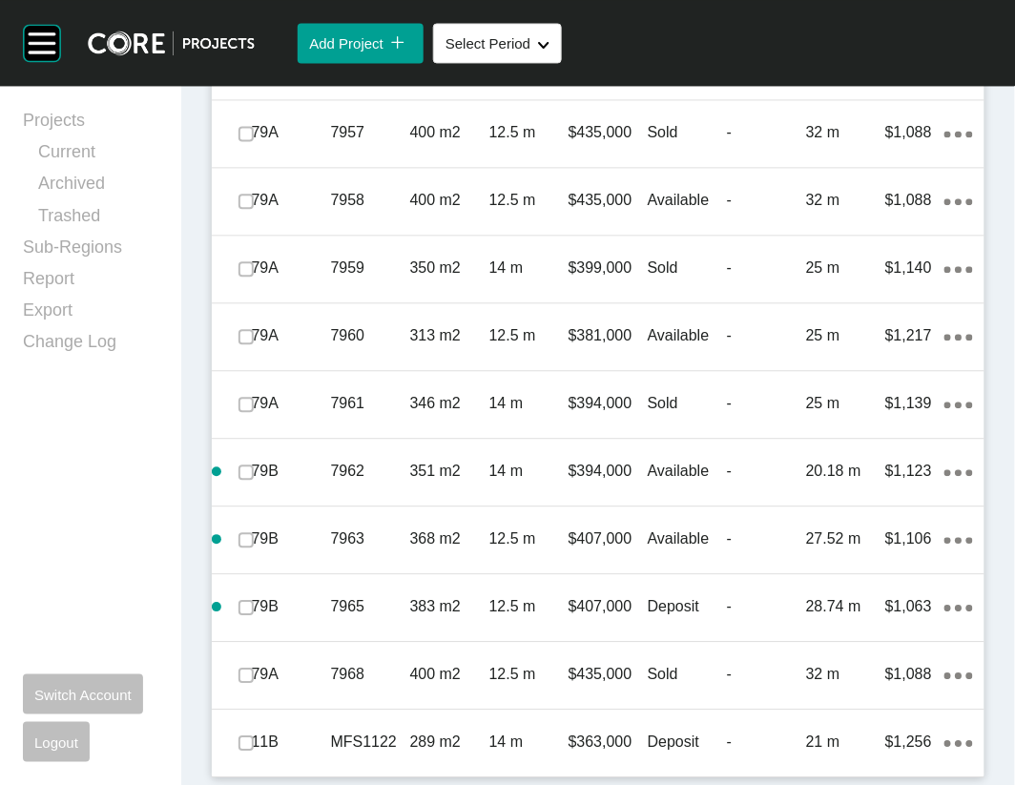
drag, startPoint x: 250, startPoint y: 378, endPoint x: 255, endPoint y: 391, distance: 14.2
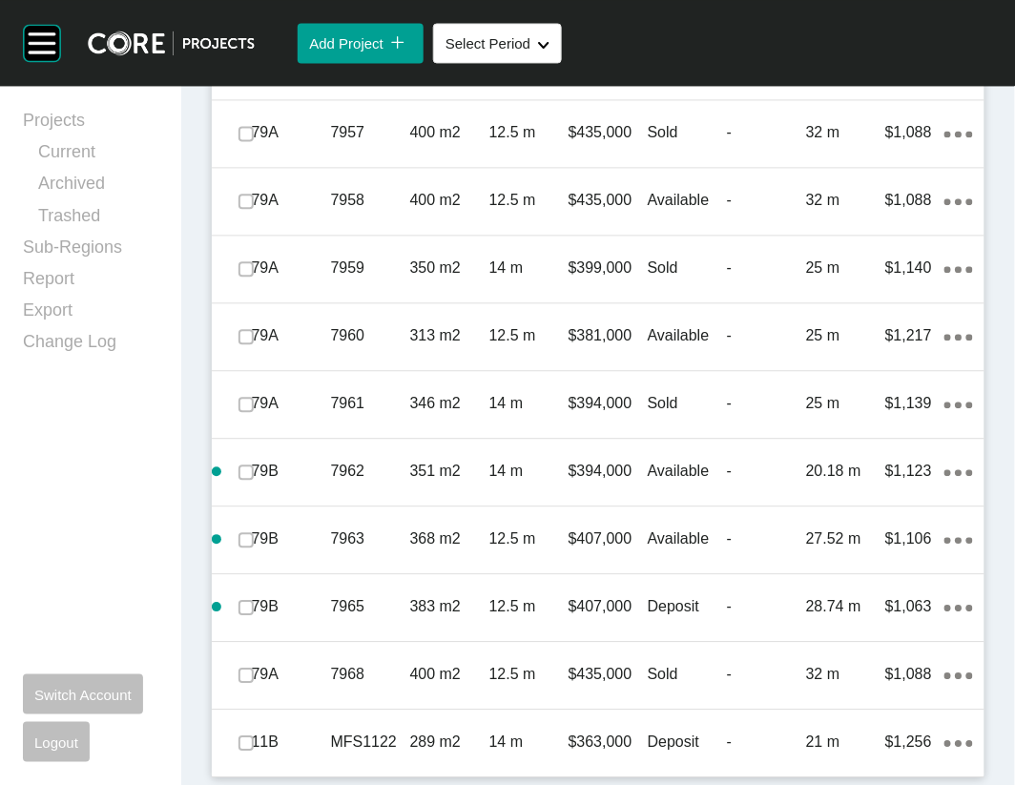
click at [254, 73] on label at bounding box center [246, 65] width 15 height 15
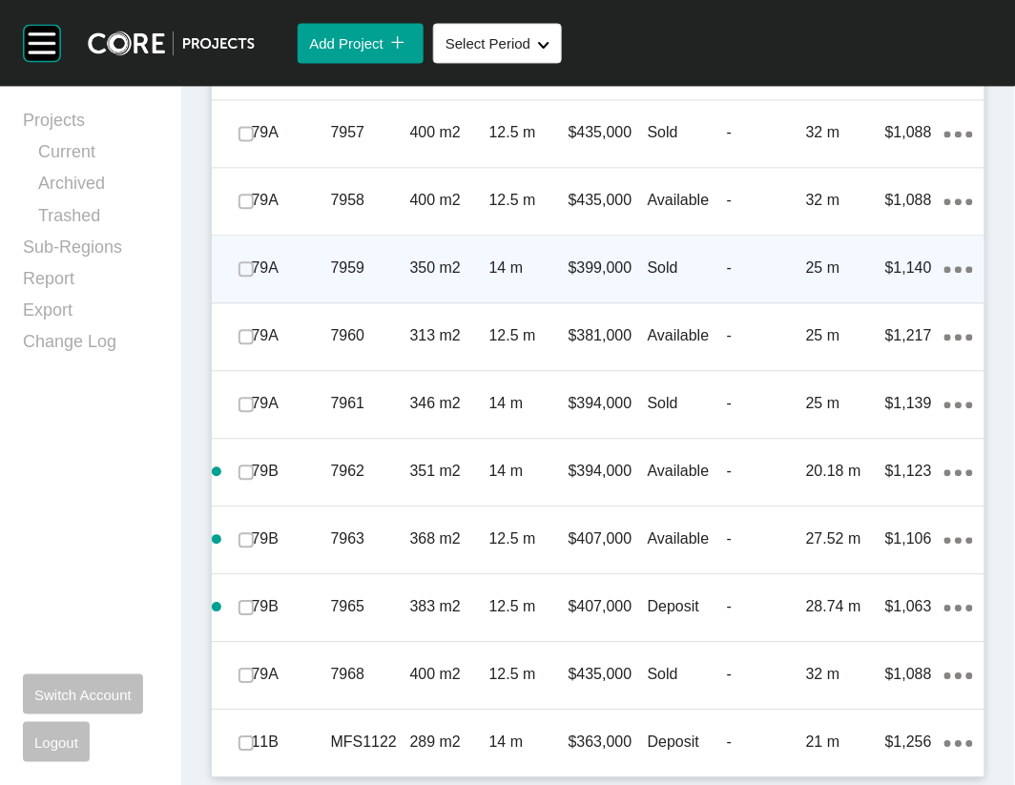
click at [544, 279] on p "14 m" at bounding box center [528, 268] width 79 height 21
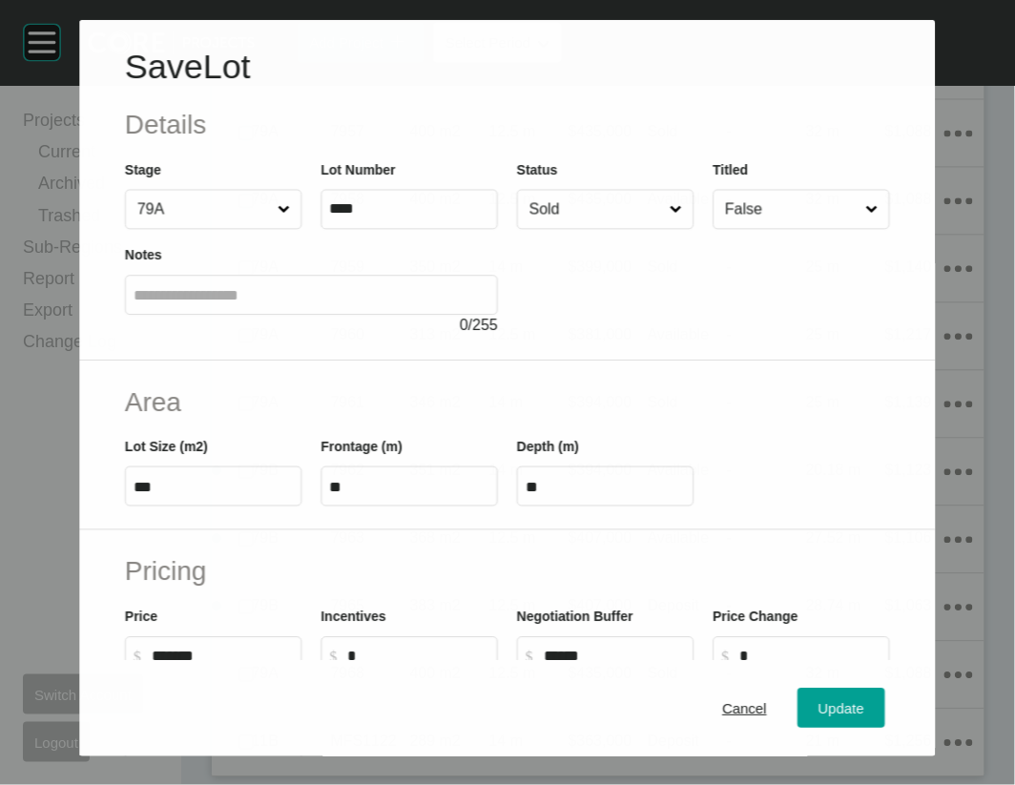
scroll to position [8792, 0]
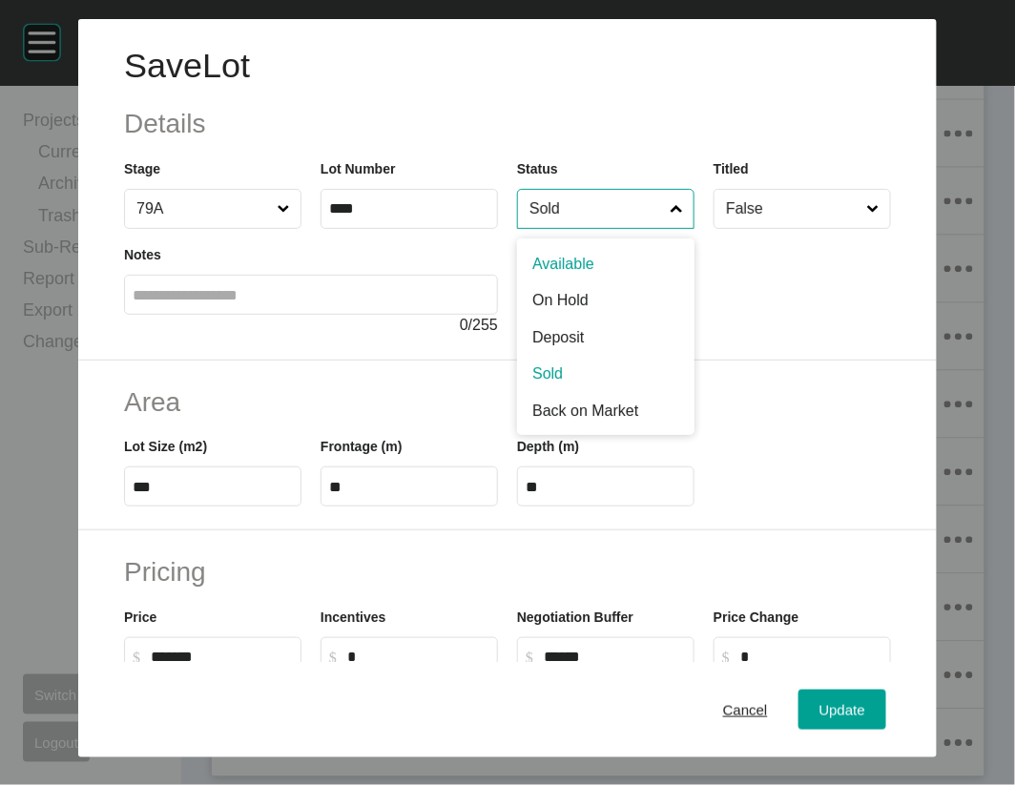
click at [526, 228] on input "Sold" at bounding box center [596, 209] width 141 height 38
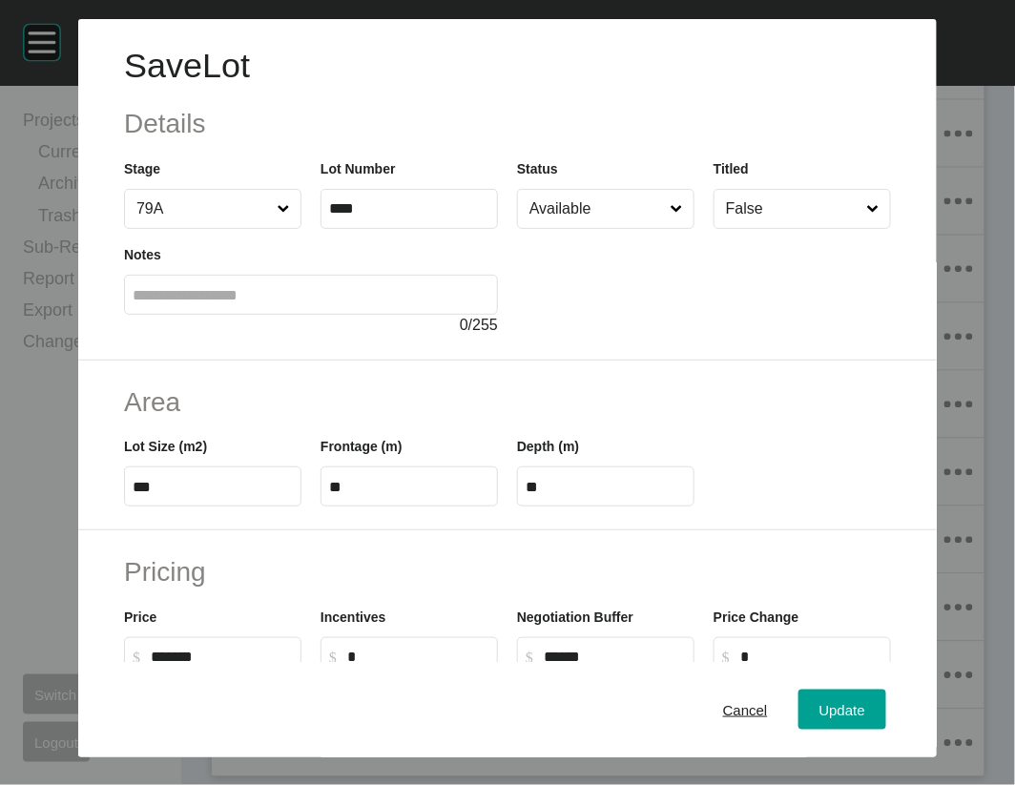
click at [552, 228] on input "Available" at bounding box center [596, 209] width 141 height 38
click at [851, 701] on span "Update" at bounding box center [843, 709] width 46 height 16
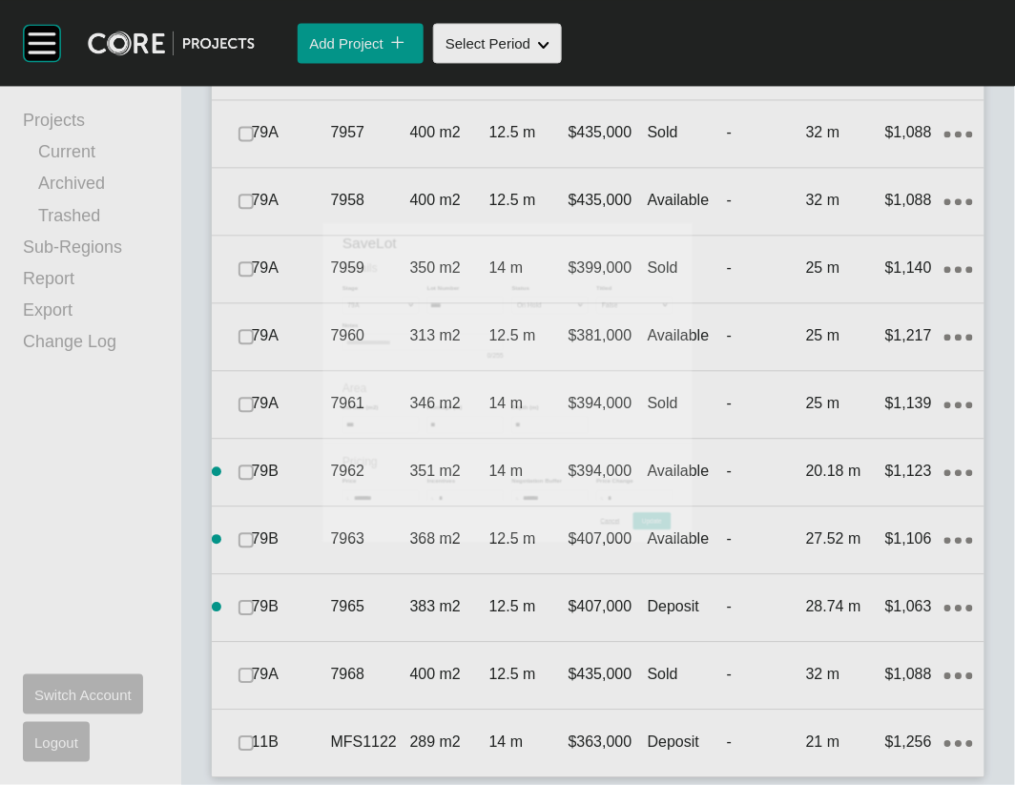
scroll to position [8865, 0]
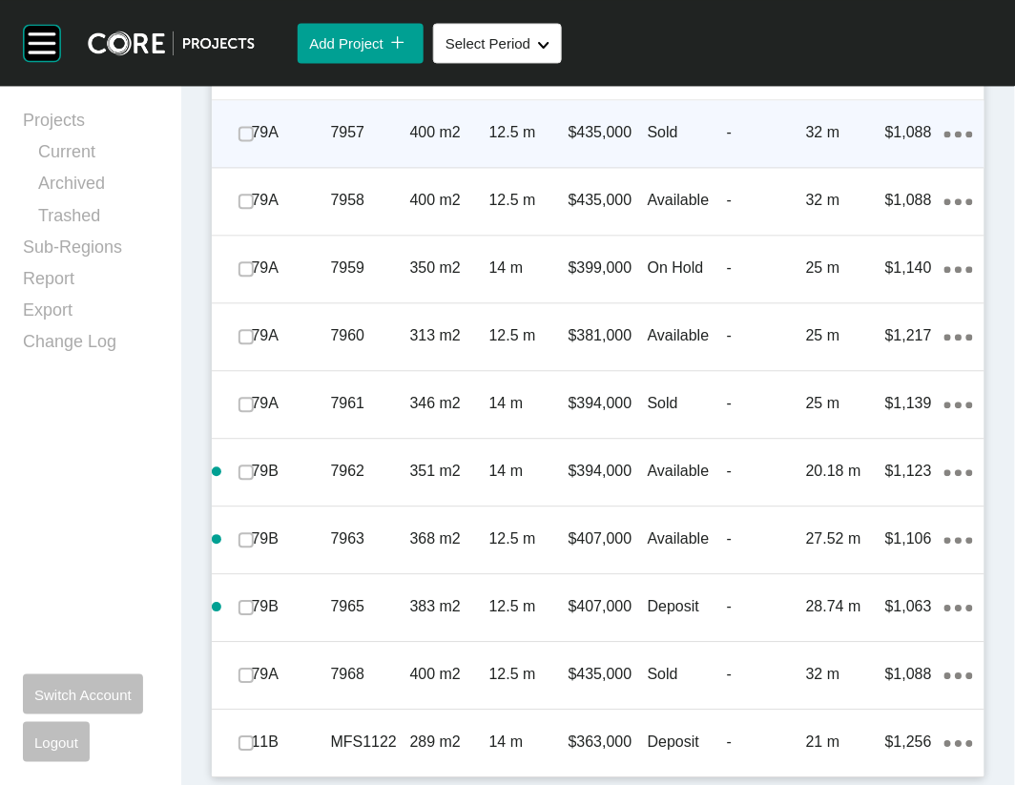
click at [651, 143] on p "Sold" at bounding box center [687, 132] width 79 height 21
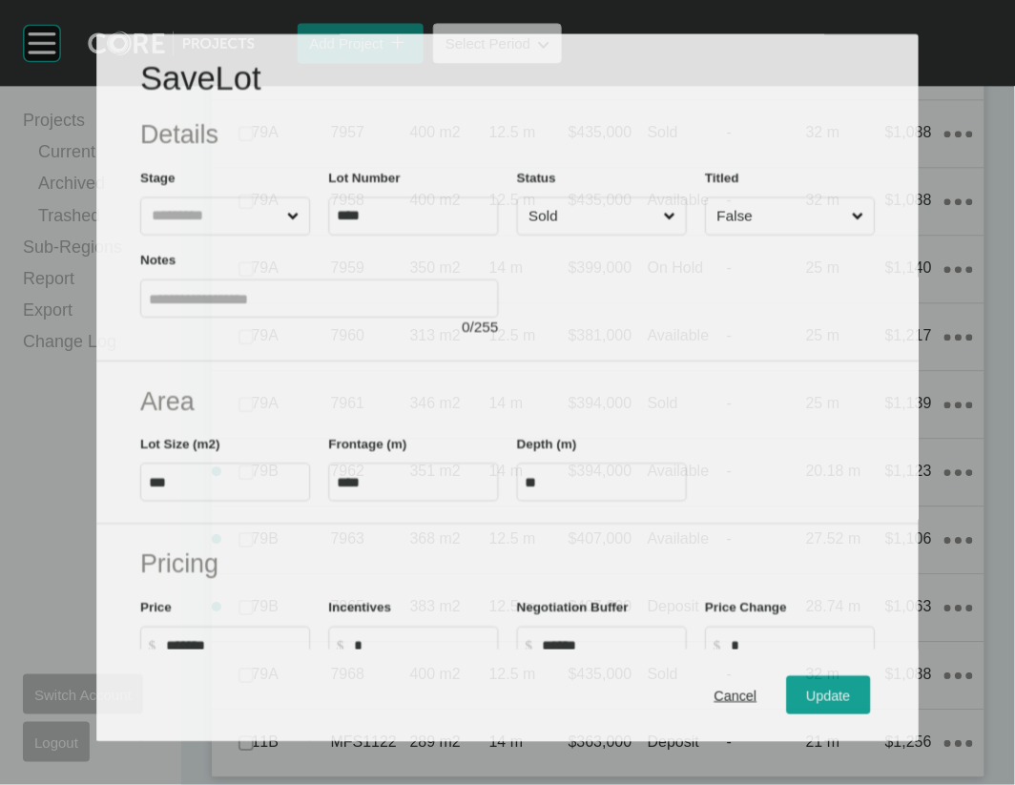
scroll to position [8792, 0]
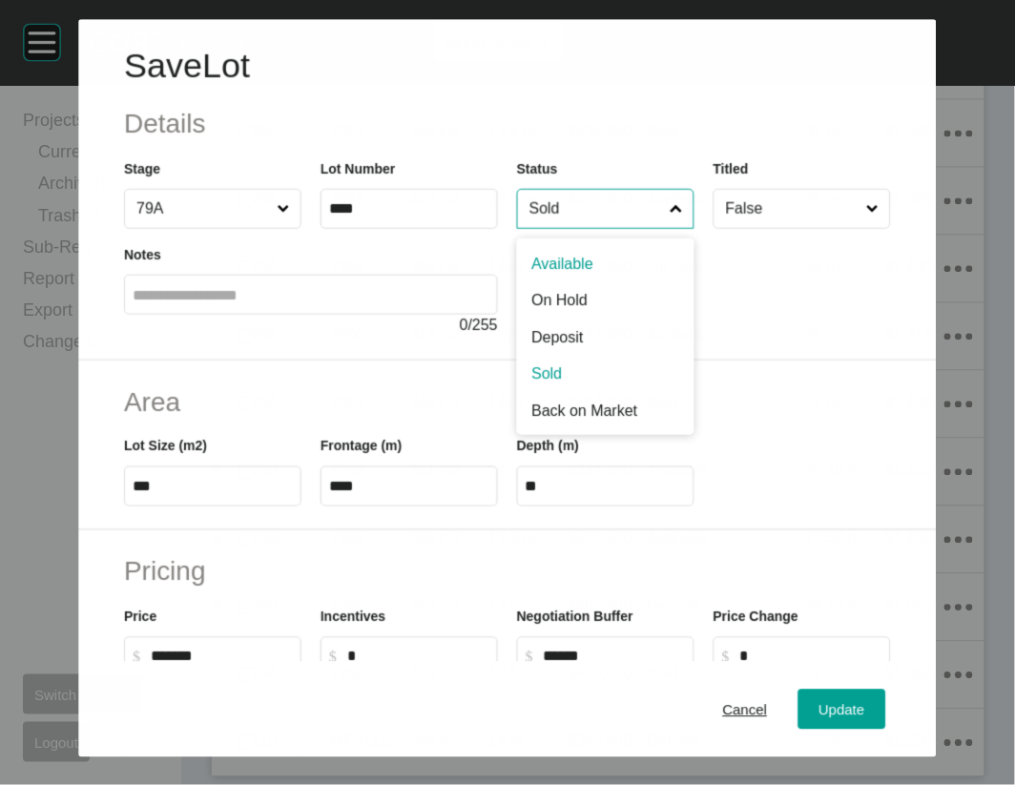
click at [542, 228] on input "Sold" at bounding box center [596, 209] width 140 height 38
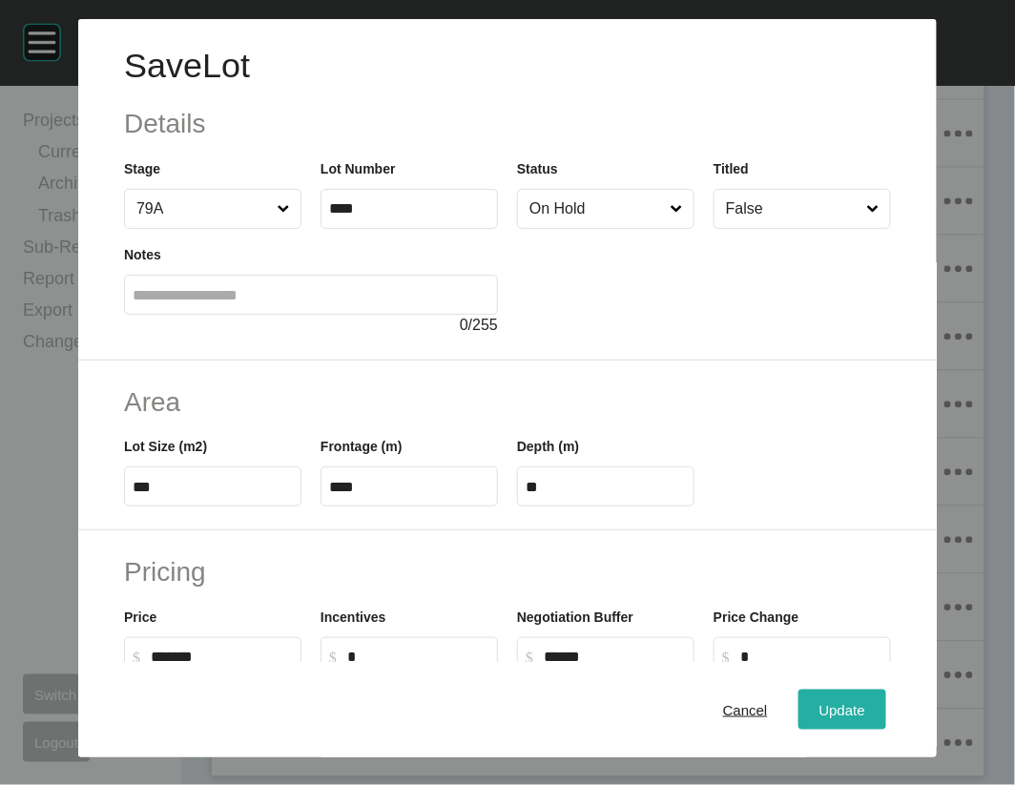
click at [845, 697] on div "Update" at bounding box center [842, 710] width 55 height 26
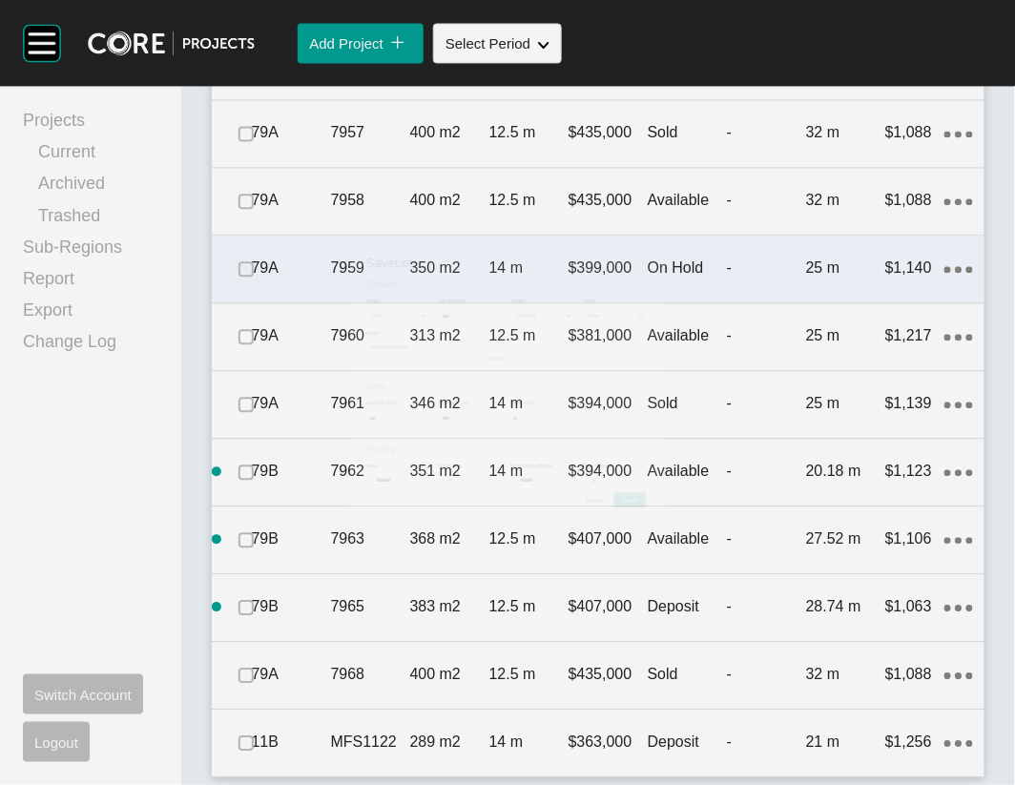
scroll to position [8865, 0]
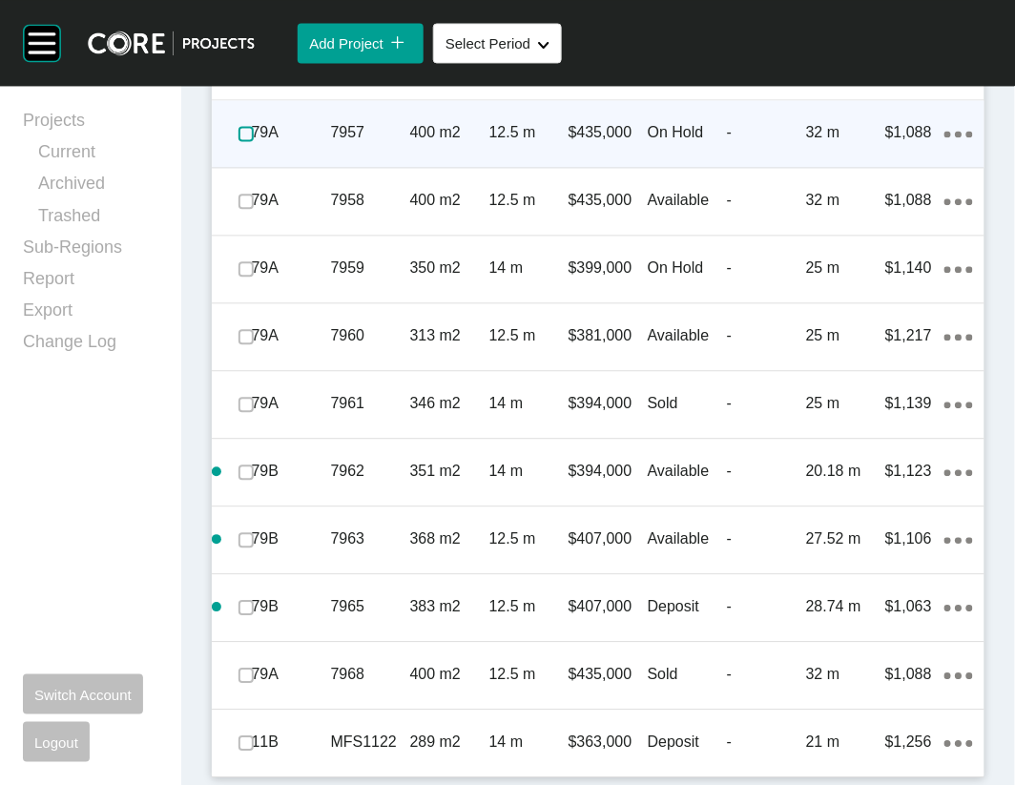
click at [246, 141] on label at bounding box center [246, 133] width 15 height 15
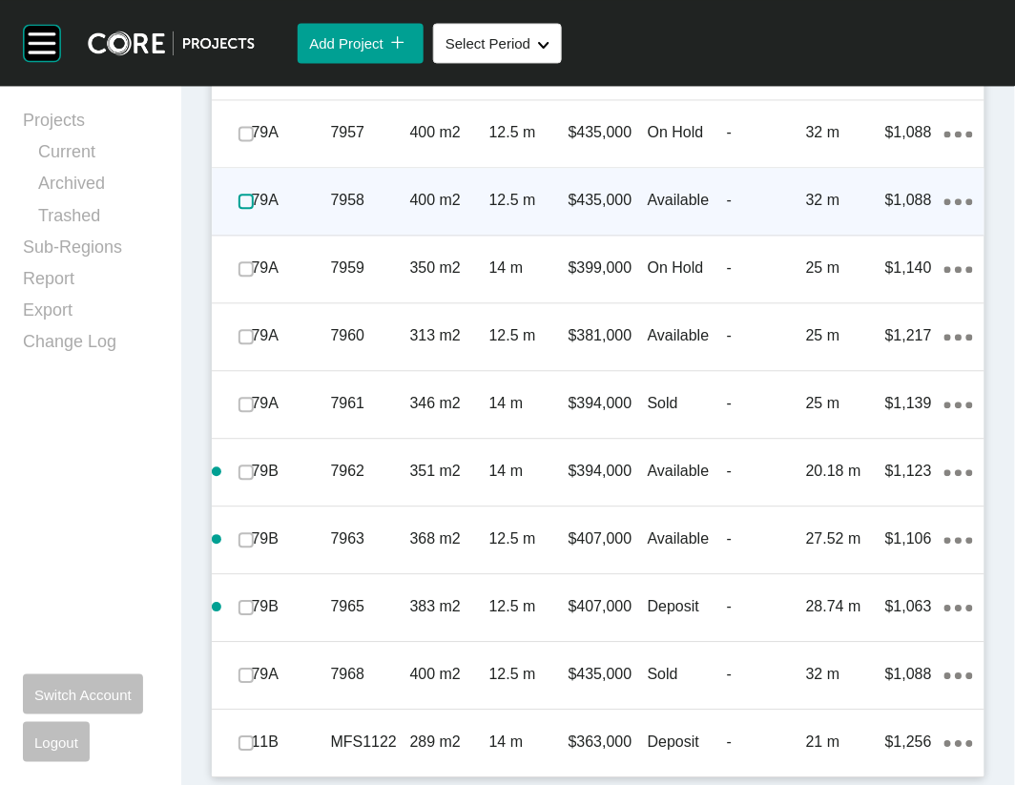
click at [252, 209] on label at bounding box center [246, 201] width 15 height 15
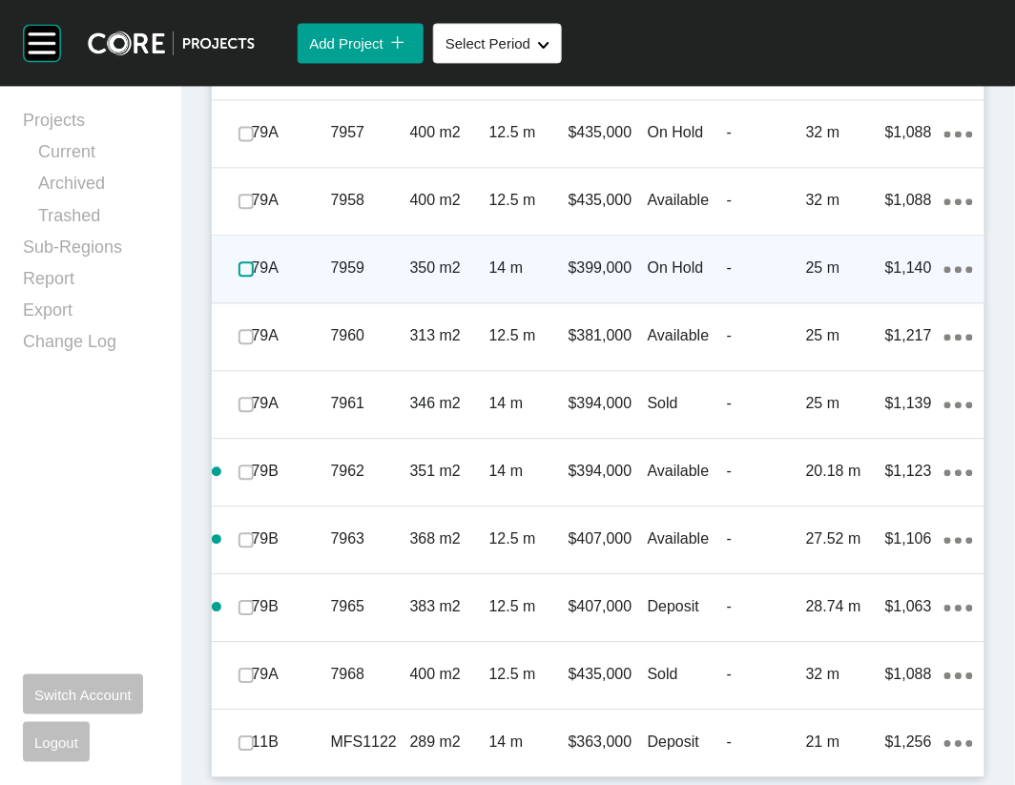
click at [249, 277] on label at bounding box center [246, 268] width 15 height 15
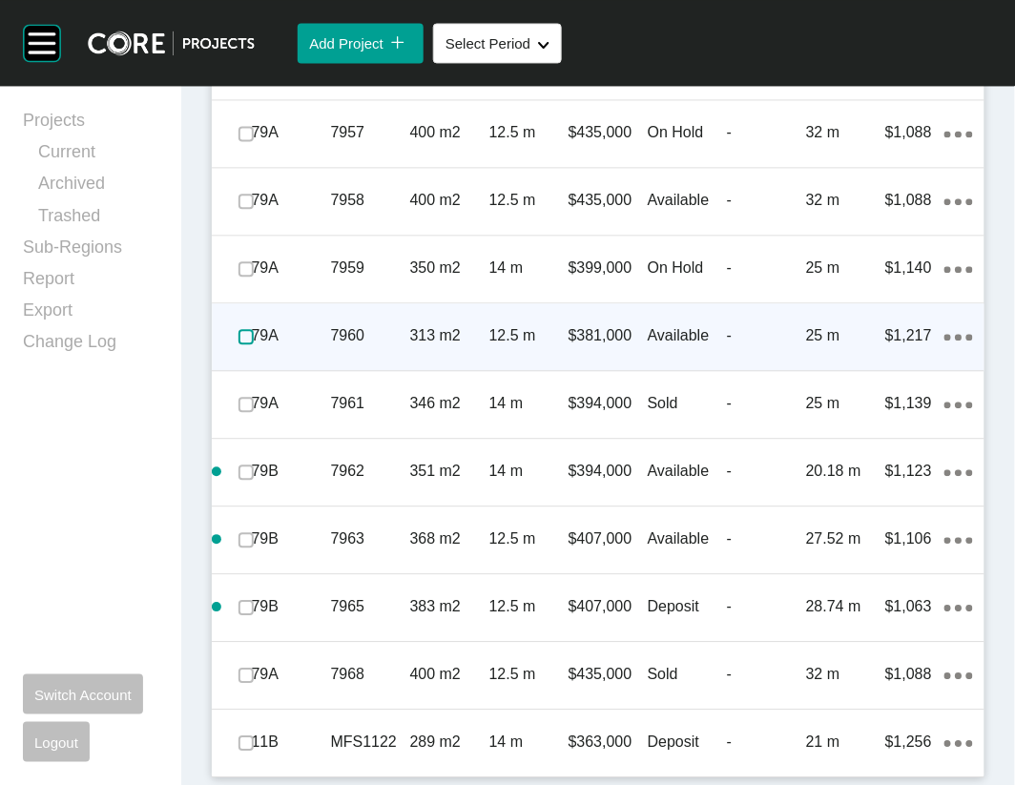
drag, startPoint x: 258, startPoint y: 640, endPoint x: 258, endPoint y: 675, distance: 34.3
click at [254, 344] on label at bounding box center [246, 336] width 15 height 15
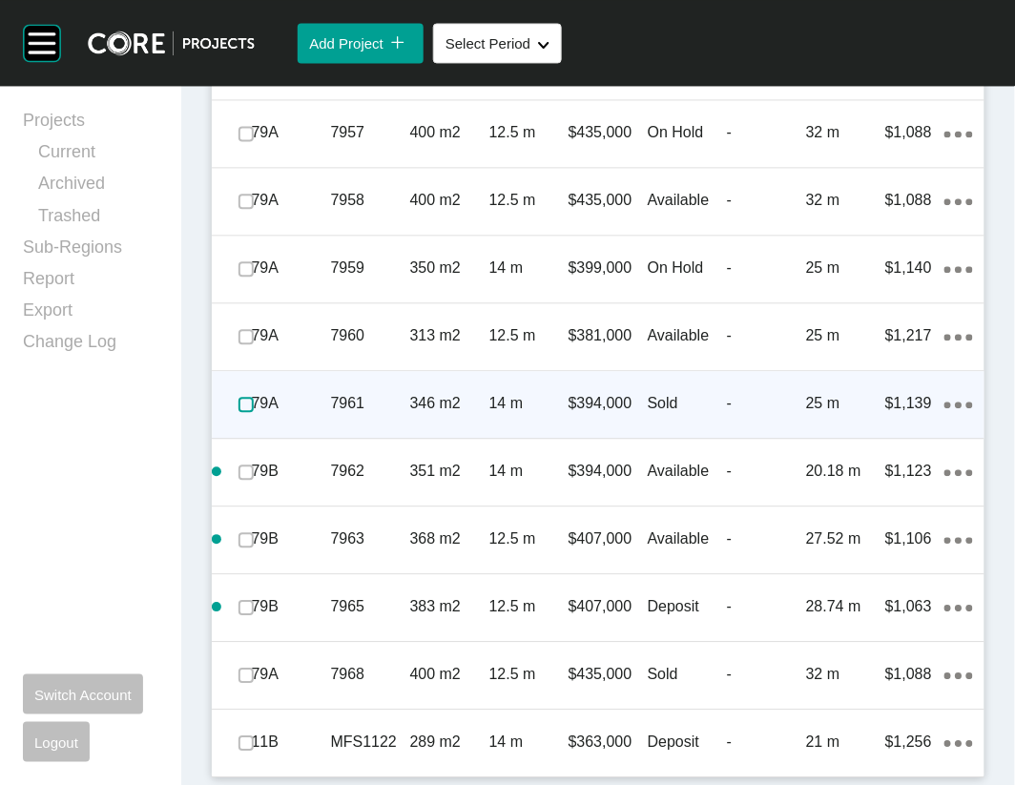
click at [254, 412] on label at bounding box center [246, 404] width 15 height 15
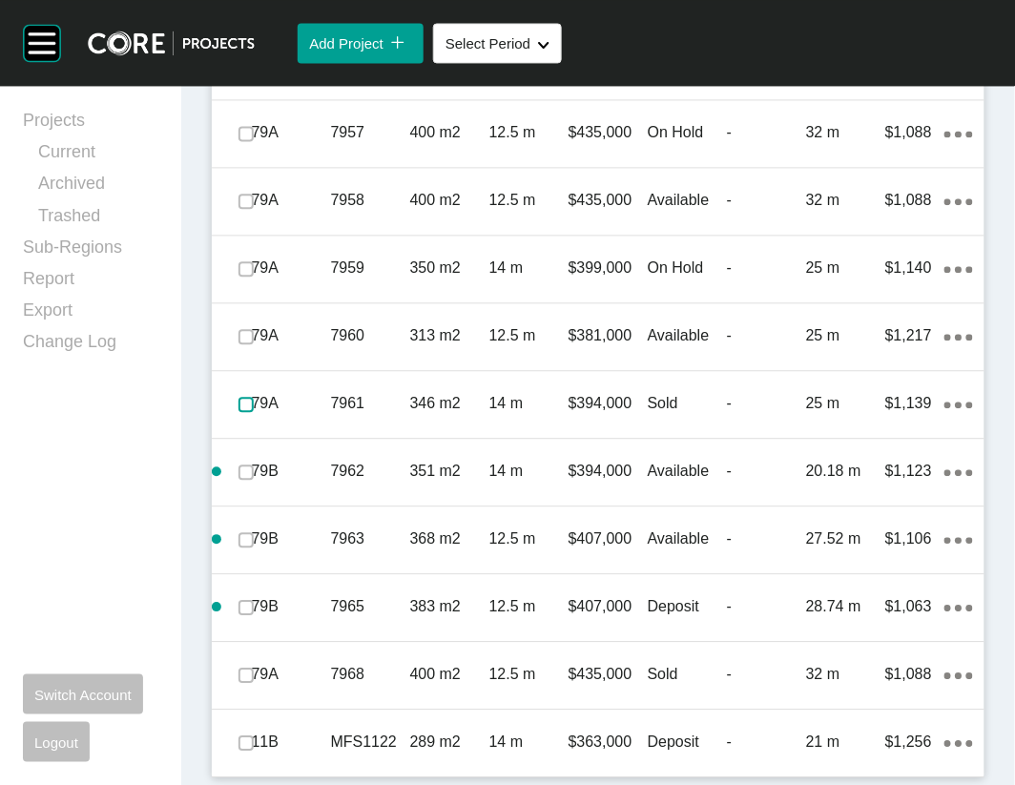
scroll to position [9286, 0]
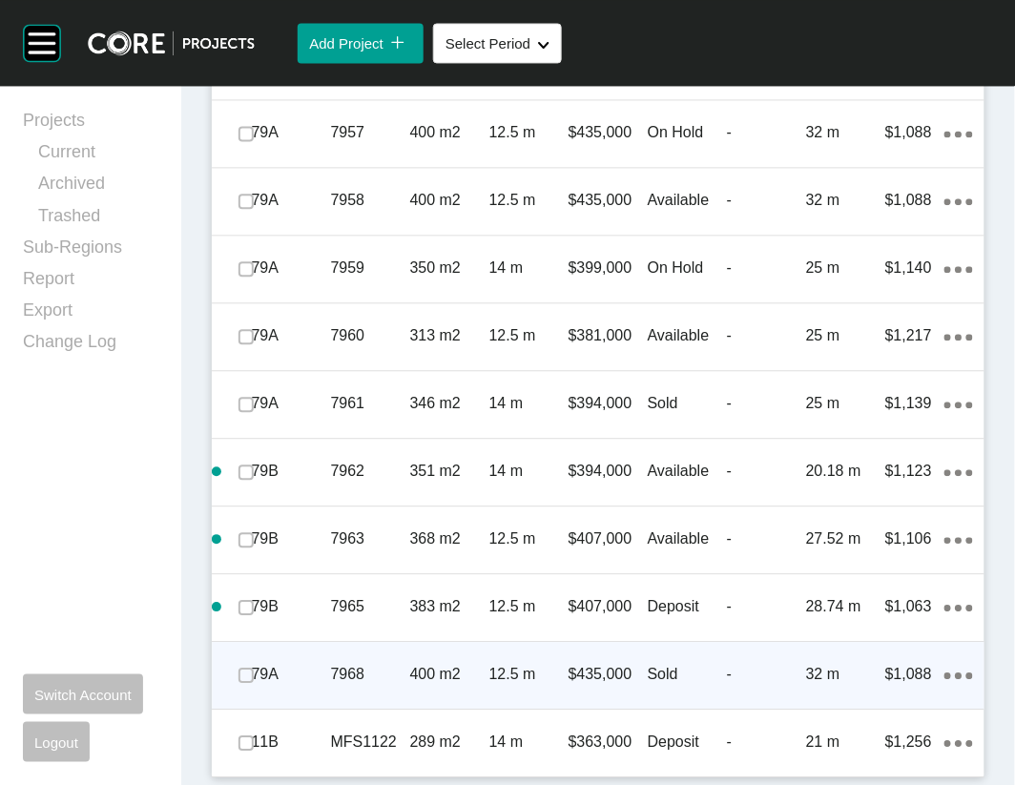
click at [811, 671] on div "32 m" at bounding box center [845, 674] width 79 height 59
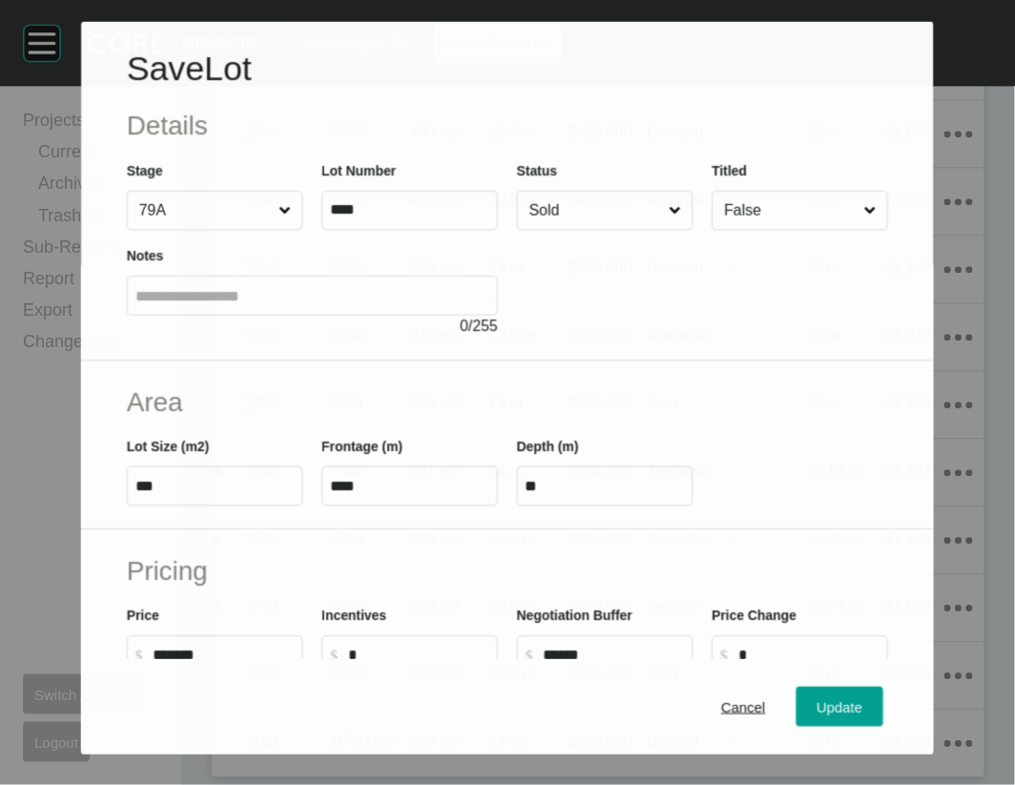
scroll to position [9212, 0]
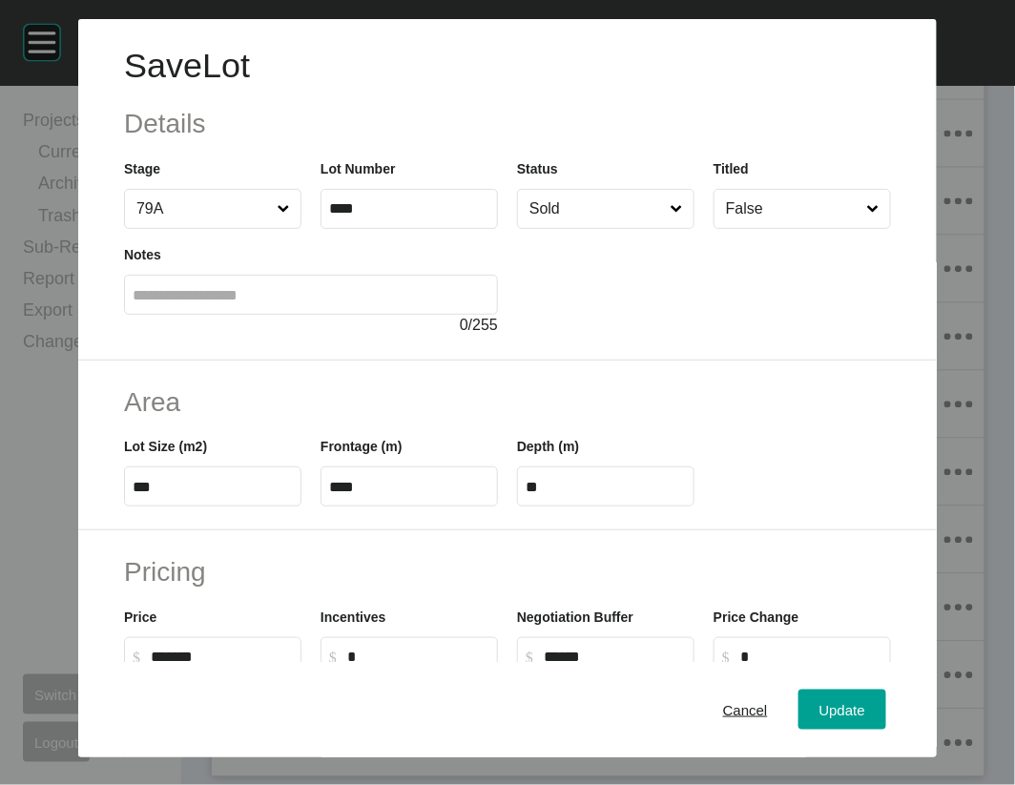
click at [598, 228] on input "Sold" at bounding box center [596, 209] width 141 height 38
click at [865, 701] on span "Update" at bounding box center [843, 709] width 46 height 16
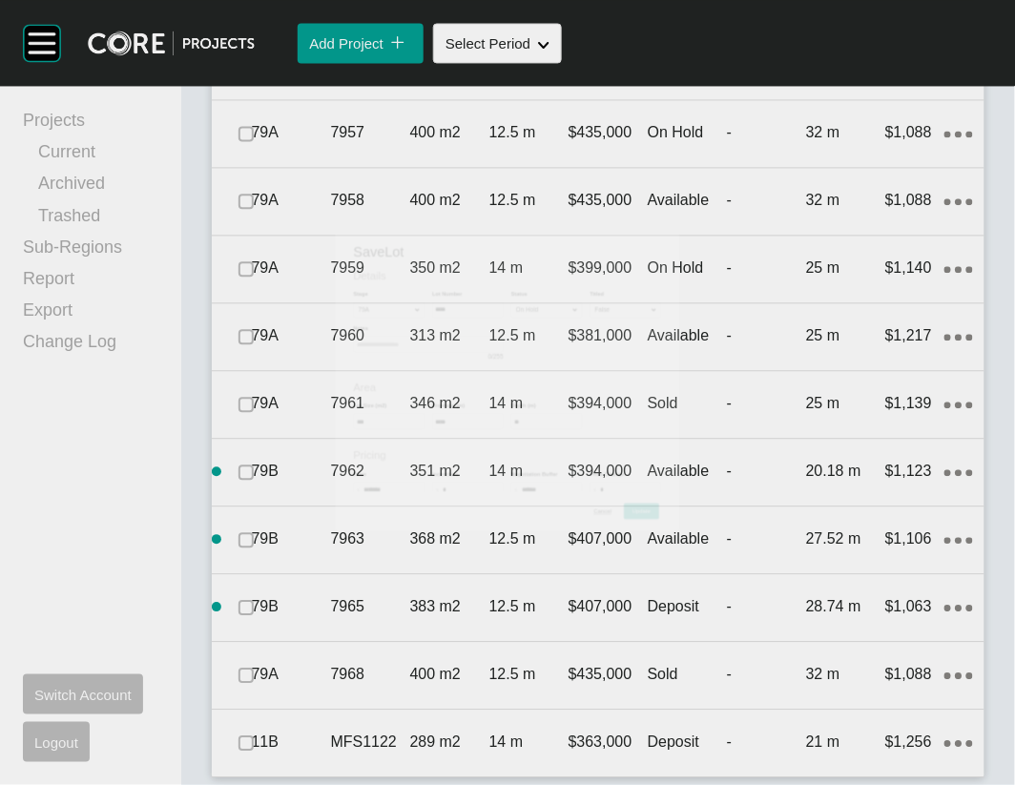
scroll to position [9286, 0]
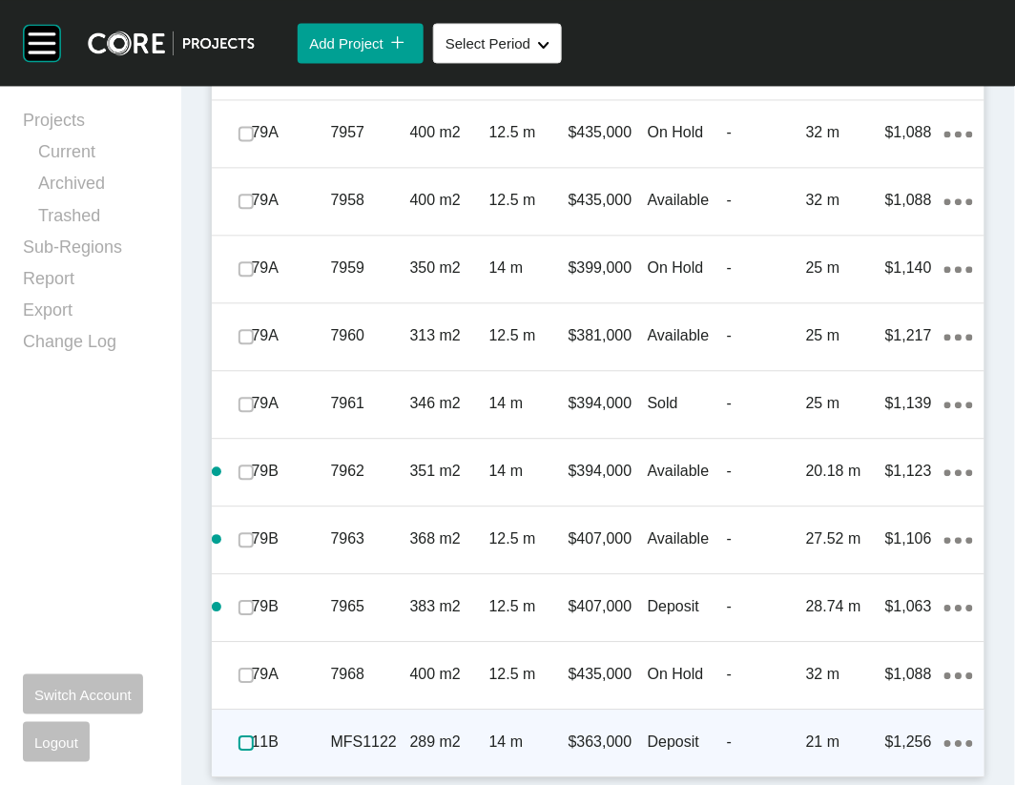
click at [254, 736] on label at bounding box center [246, 743] width 15 height 15
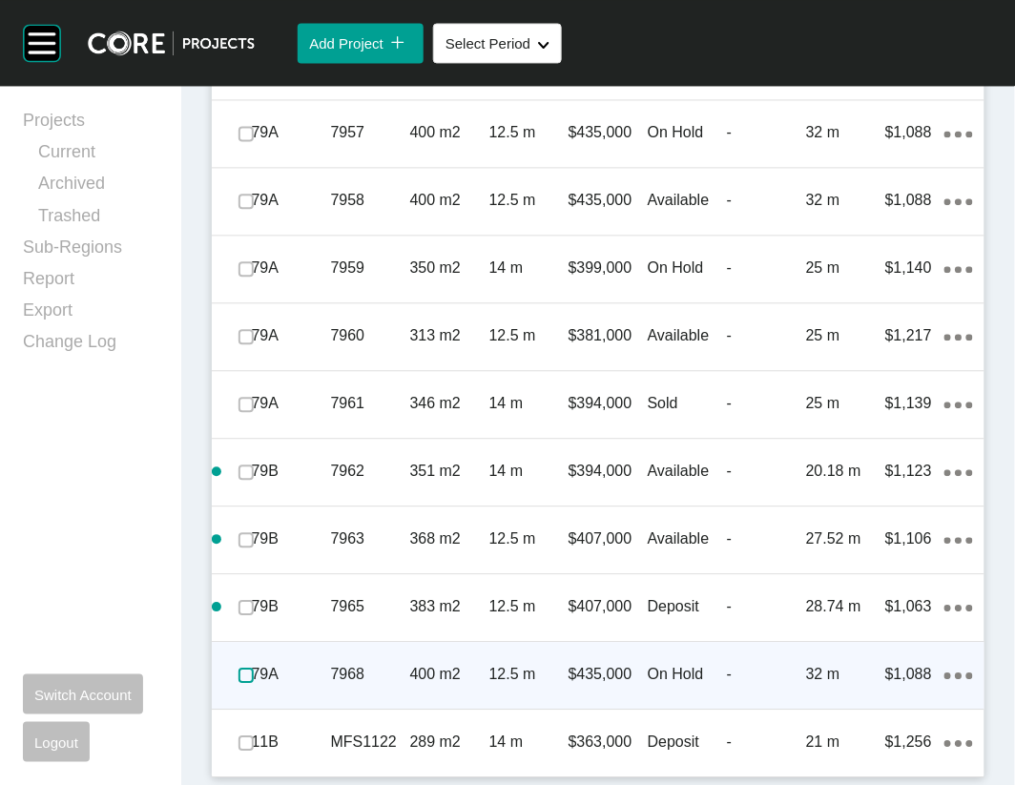
click at [247, 668] on label at bounding box center [246, 675] width 15 height 15
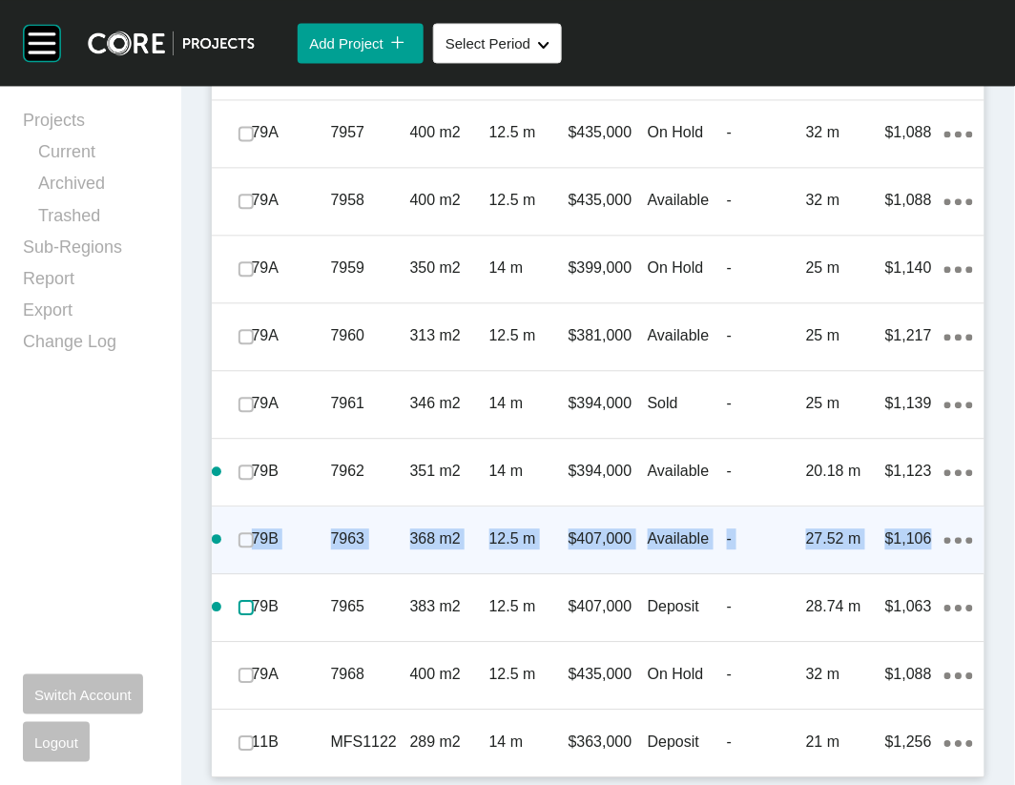
drag, startPoint x: 249, startPoint y: 572, endPoint x: 252, endPoint y: 482, distance: 89.7
click at [254, 532] on label at bounding box center [246, 539] width 15 height 15
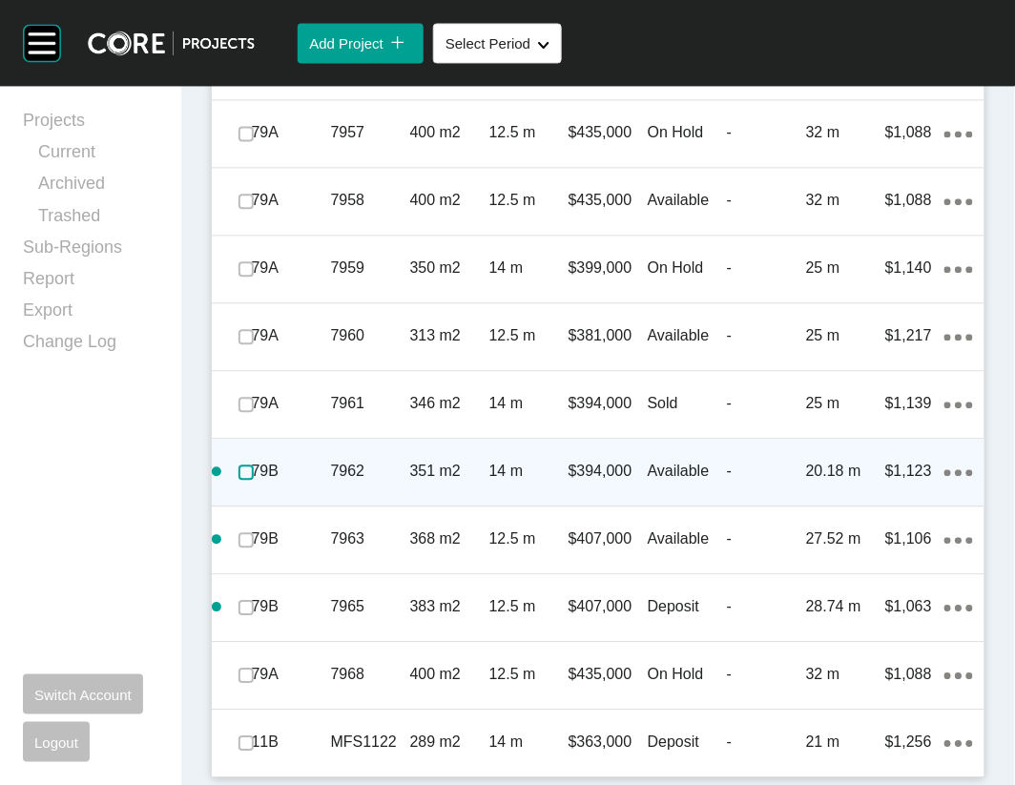
click at [254, 465] on label at bounding box center [246, 472] width 15 height 15
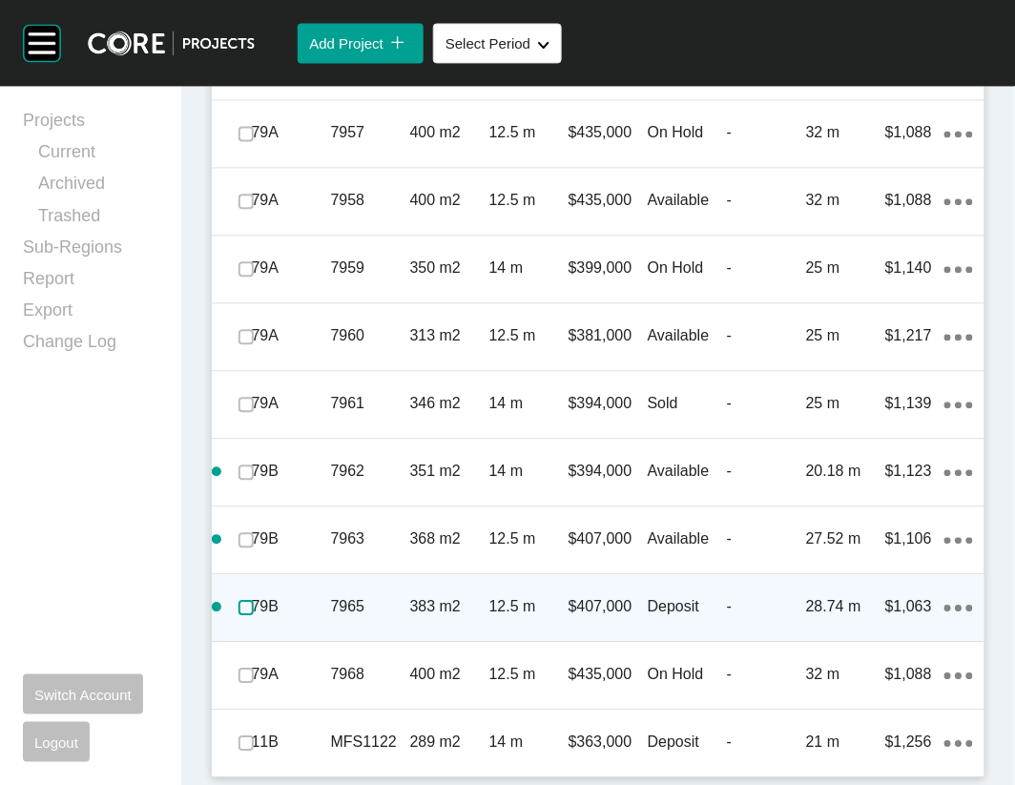
click at [254, 600] on label at bounding box center [246, 607] width 15 height 15
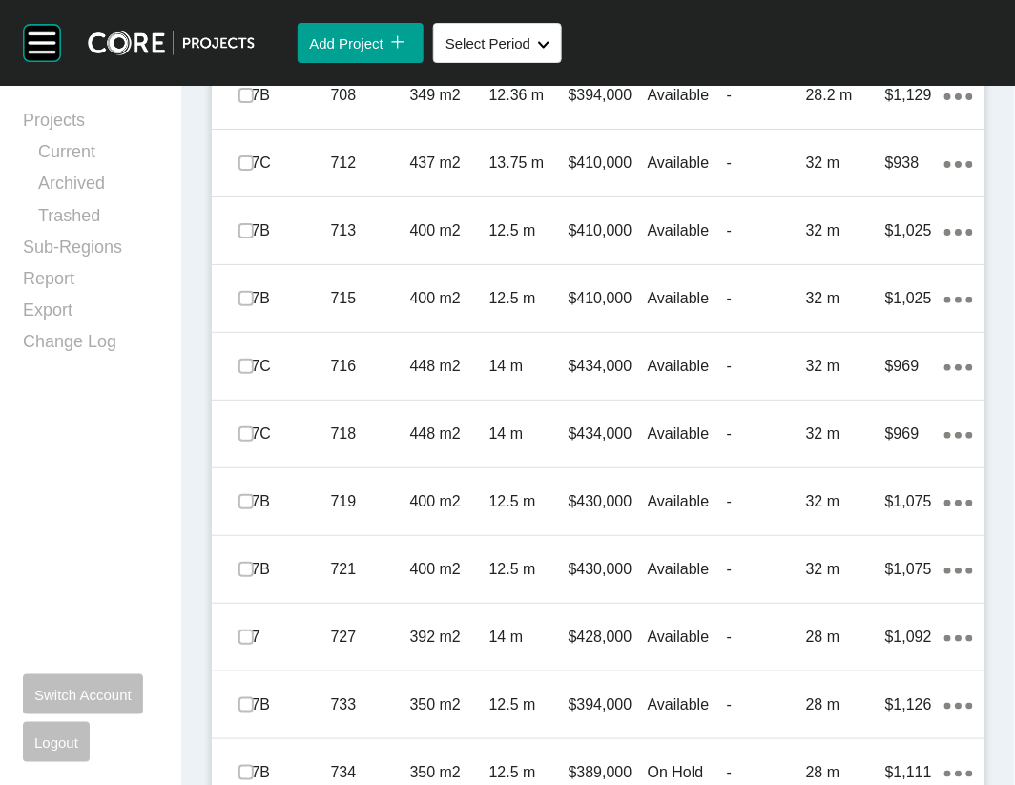
scroll to position [1435, 0]
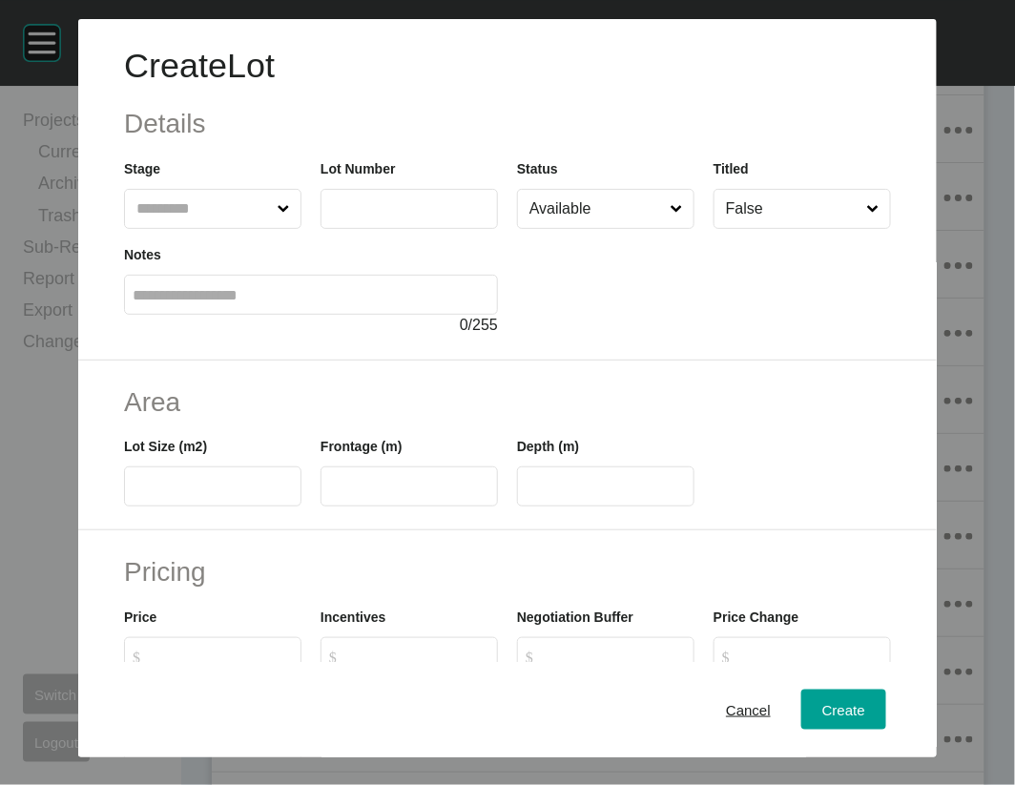
click at [142, 228] on input "text" at bounding box center [203, 209] width 141 height 38
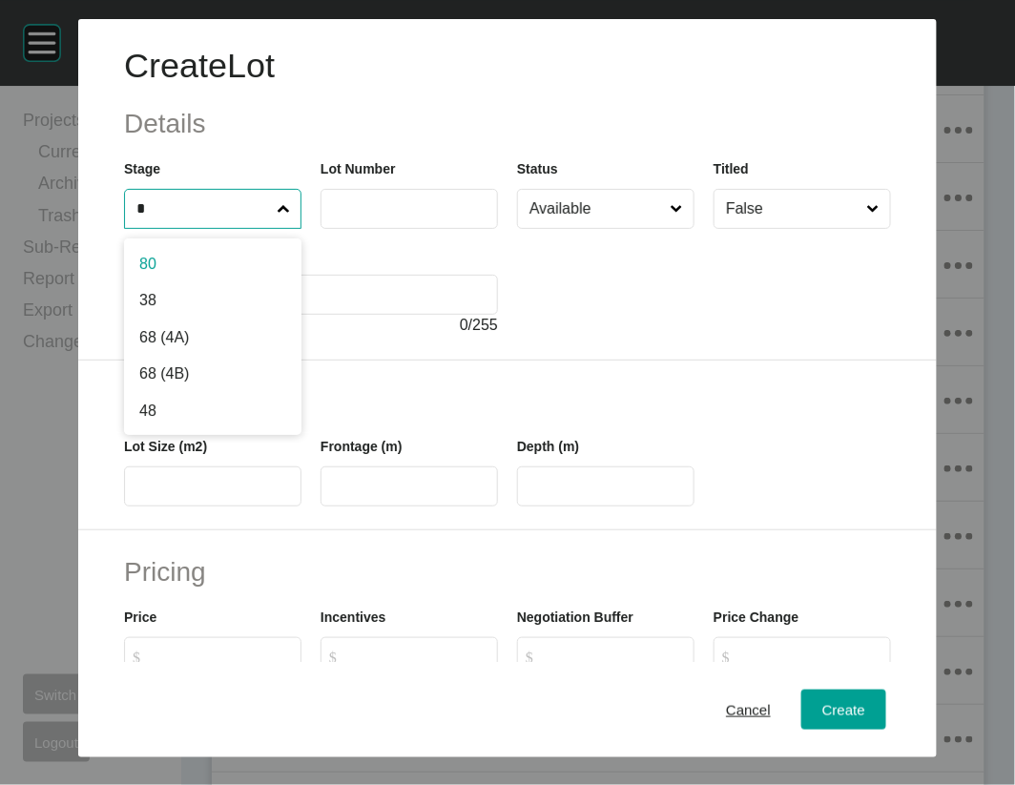
type input "*"
drag, startPoint x: 137, startPoint y: 308, endPoint x: 255, endPoint y: 296, distance: 118.0
click at [332, 229] on label at bounding box center [409, 209] width 177 height 40
click at [332, 217] on input "text" at bounding box center [409, 208] width 160 height 16
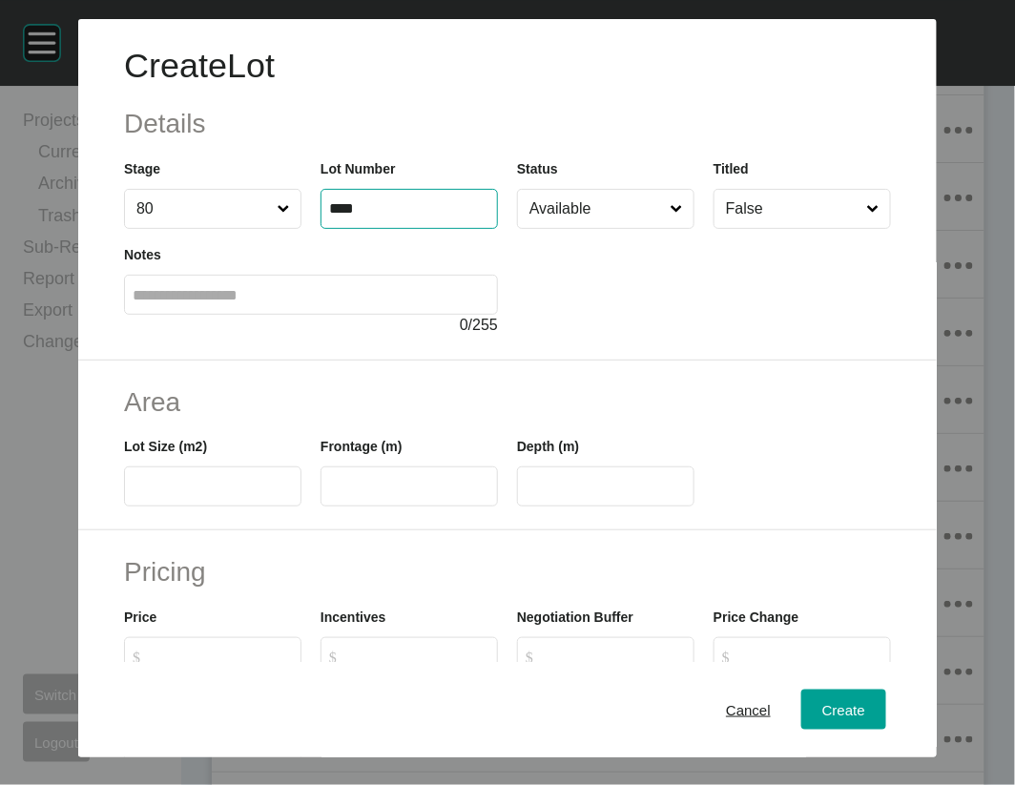
type input "****"
click at [136, 507] on div "Lot Size (m2)" at bounding box center [212, 471] width 177 height 71
click at [140, 495] on input "text" at bounding box center [213, 487] width 160 height 16
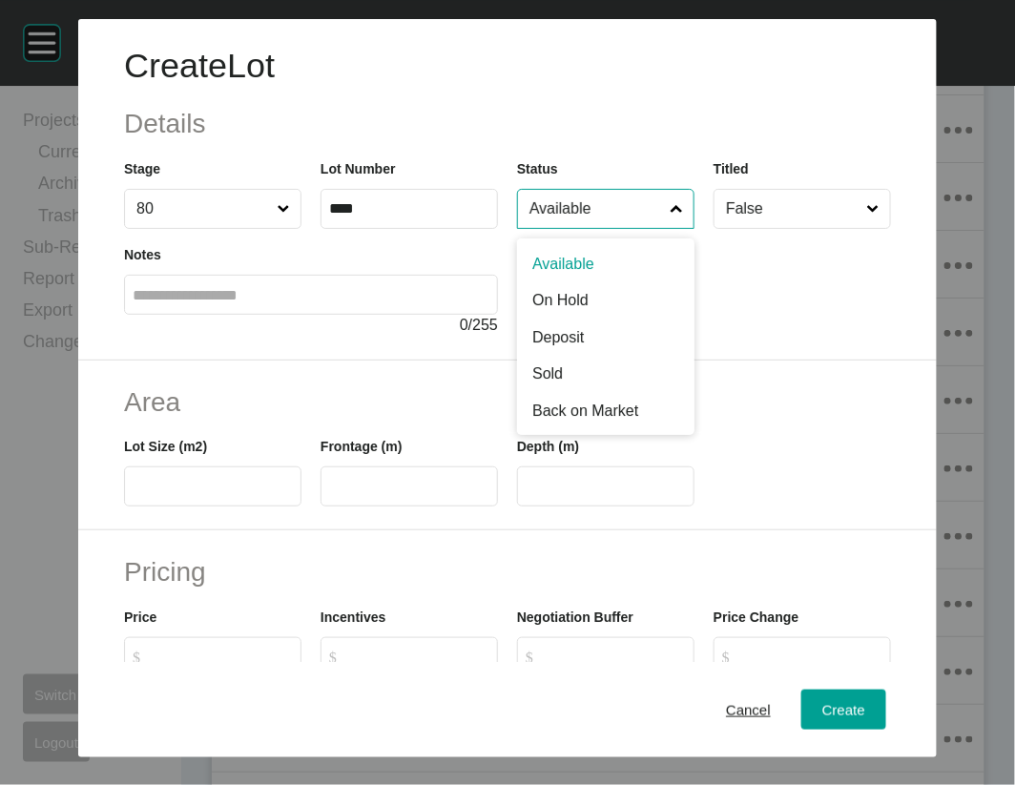
drag, startPoint x: 628, startPoint y: 256, endPoint x: 618, endPoint y: 304, distance: 49.6
click at [628, 228] on input "Available" at bounding box center [596, 209] width 141 height 38
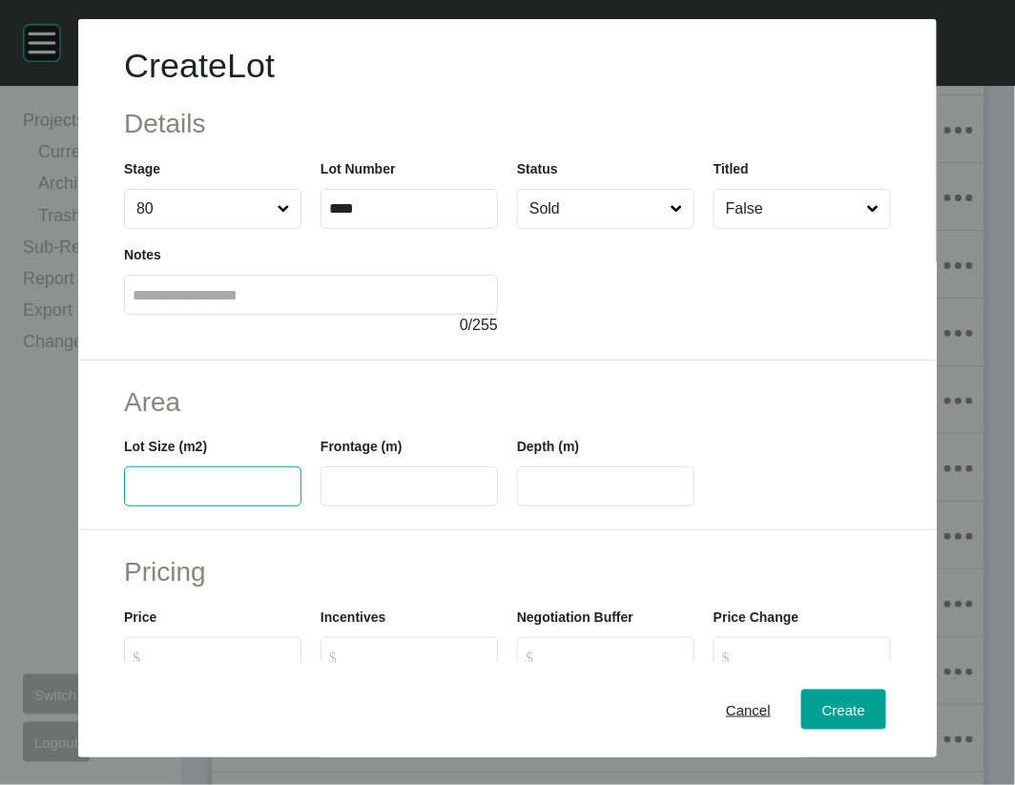
click at [227, 495] on input "text" at bounding box center [213, 487] width 160 height 16
type input "***"
click at [321, 507] on label at bounding box center [409, 487] width 177 height 40
click at [329, 495] on input "text" at bounding box center [409, 487] width 160 height 16
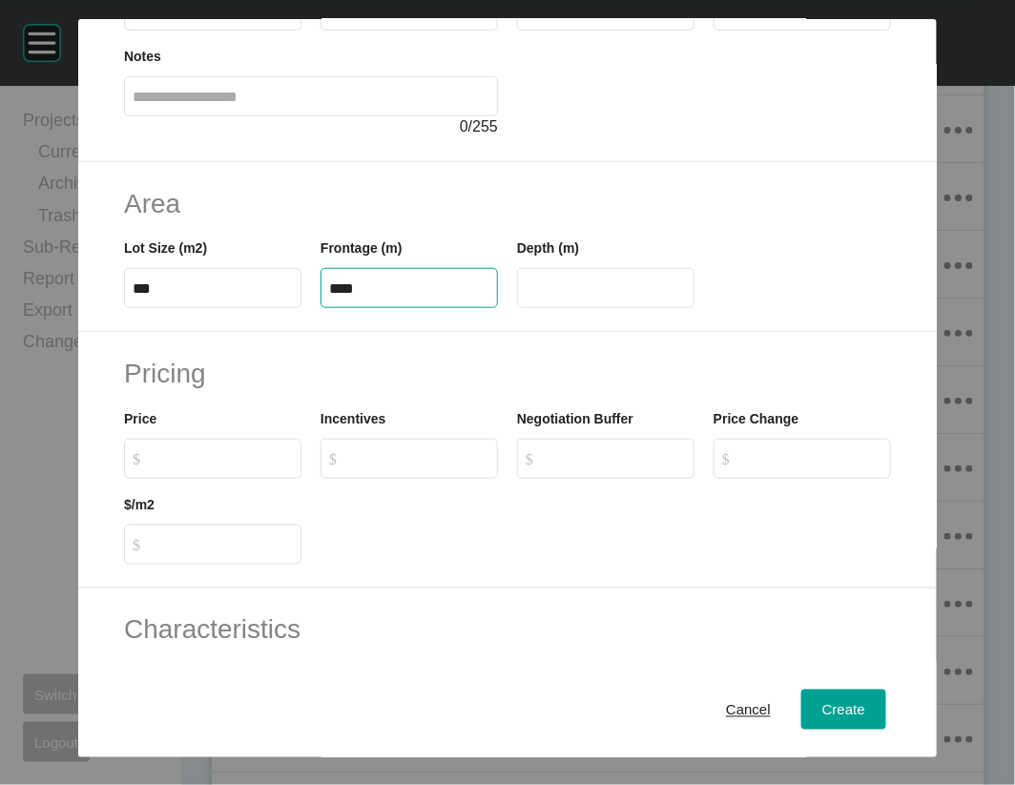
scroll to position [261, 0]
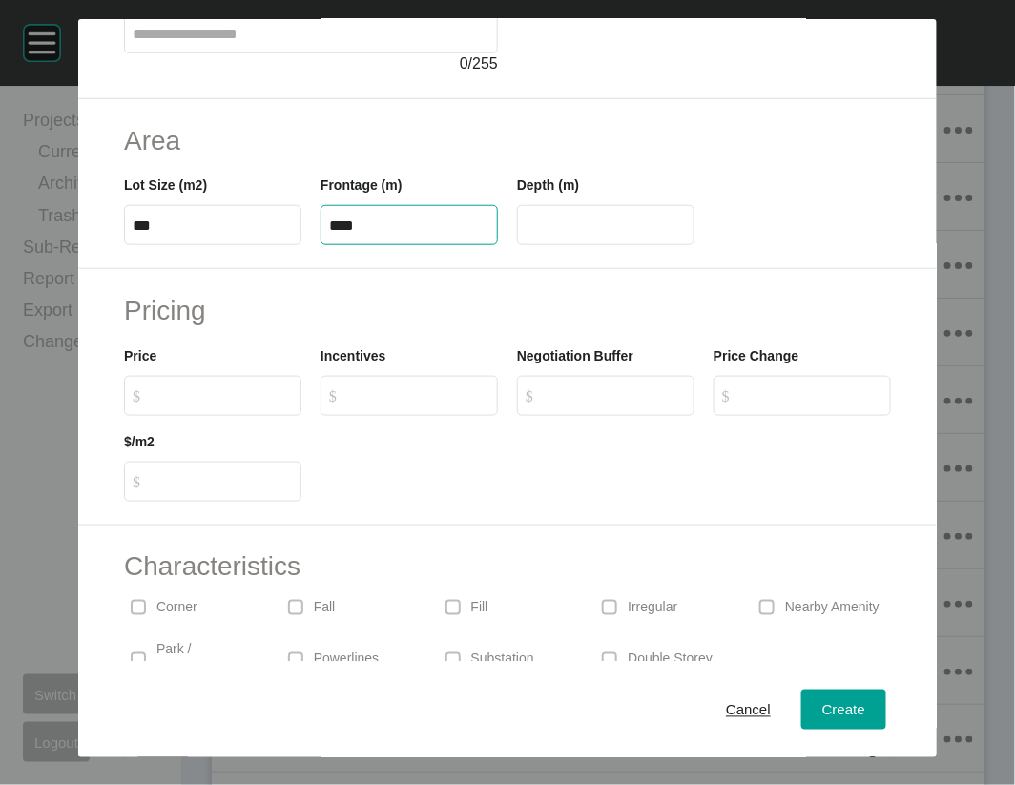
type input "****"
type input "**"
click at [212, 502] on div "$/m2 $ Created with Sketch. $" at bounding box center [212, 459] width 197 height 86
click at [220, 404] on input "$ Created with Sketch. $" at bounding box center [222, 395] width 142 height 16
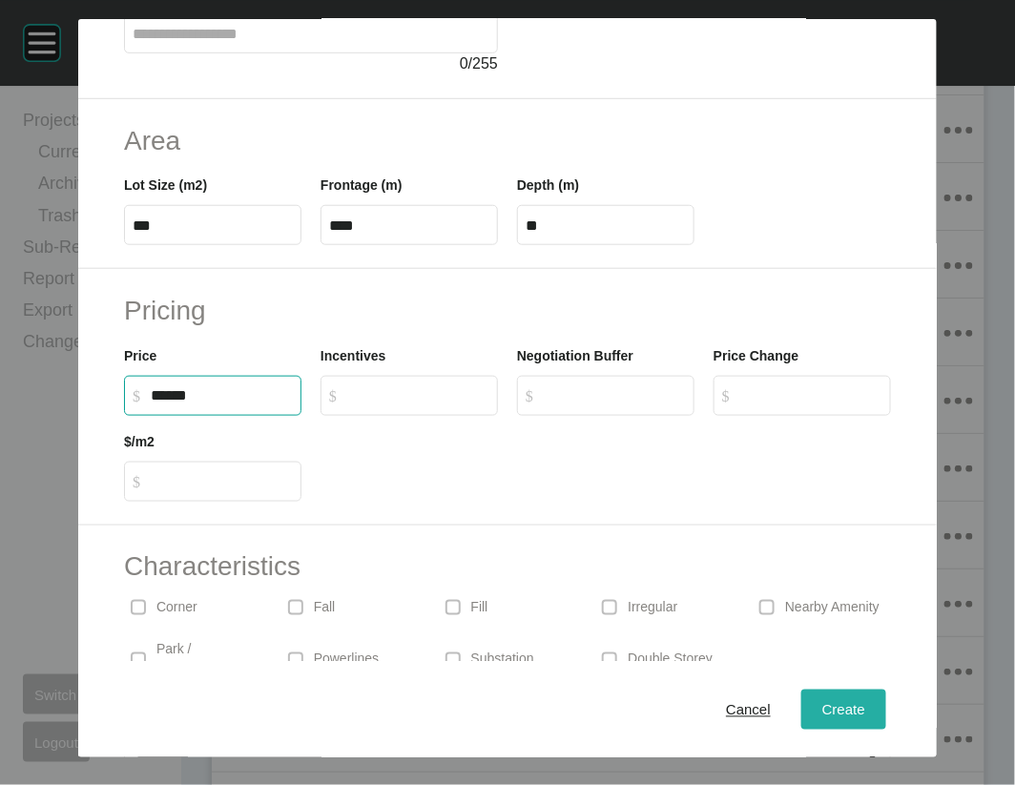
type input "*******"
type input "*****"
click at [886, 718] on button "Create" at bounding box center [843, 710] width 85 height 40
type input "*"
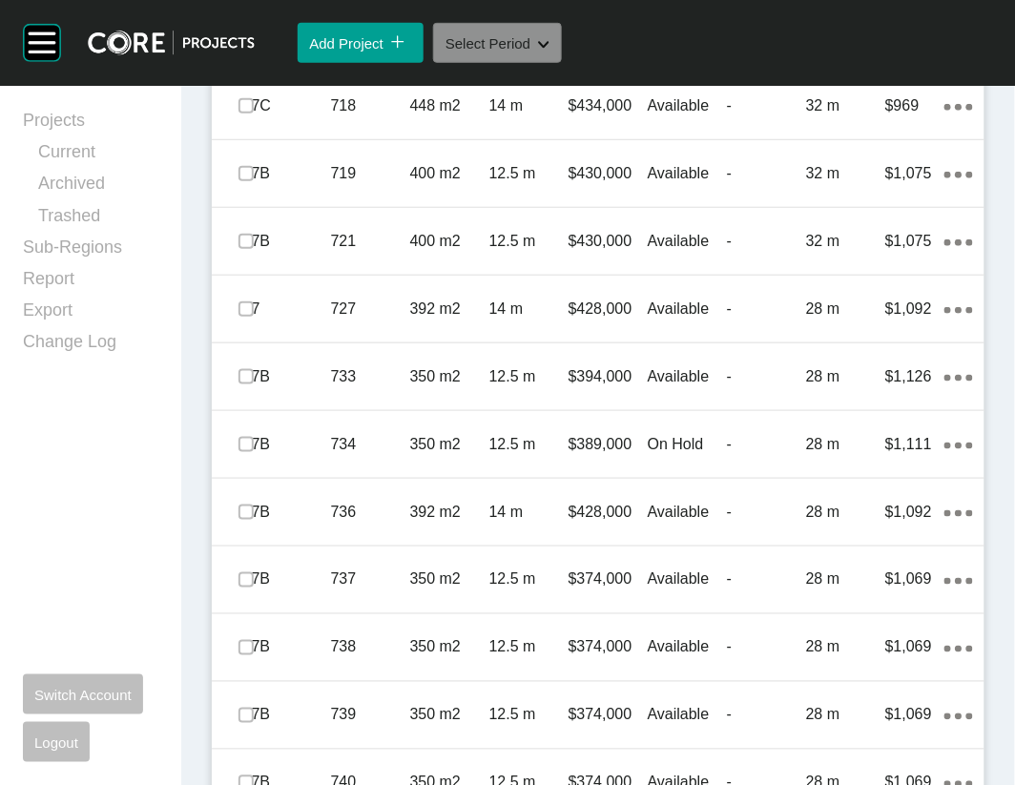
scroll to position [9370, 0]
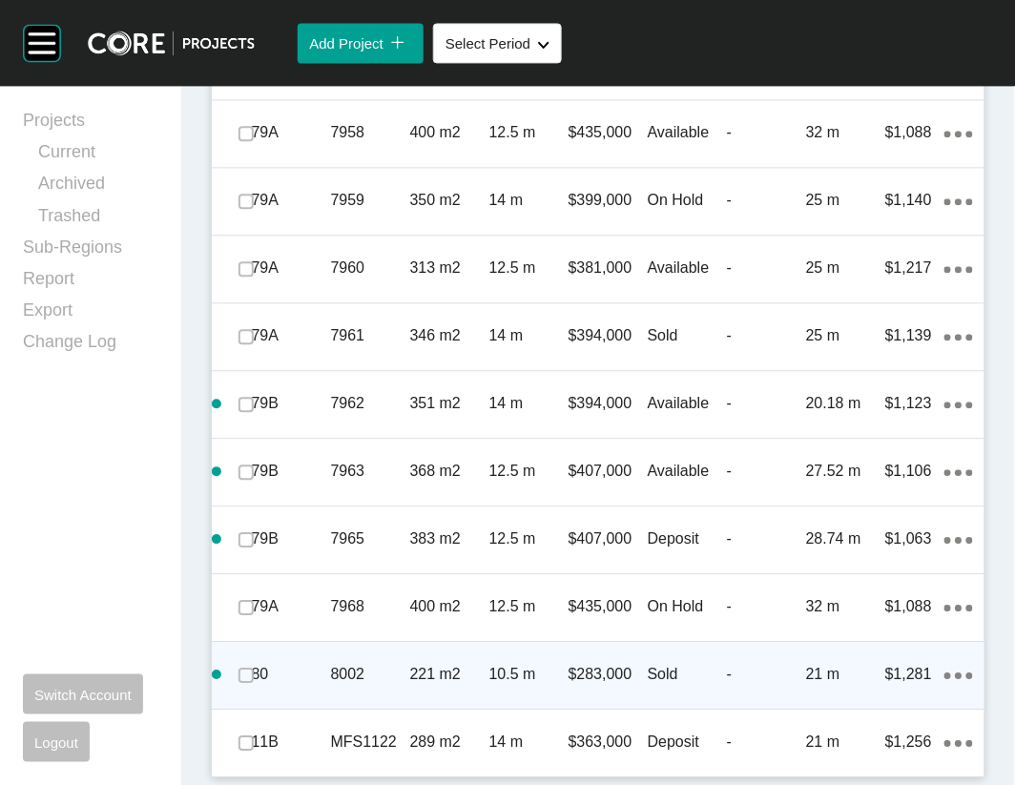
click at [945, 673] on icon "Action Menu Dots Copy 6 Created with Sketch." at bounding box center [959, 676] width 29 height 7
click at [869, 664] on link "Duplicate" at bounding box center [834, 649] width 72 height 29
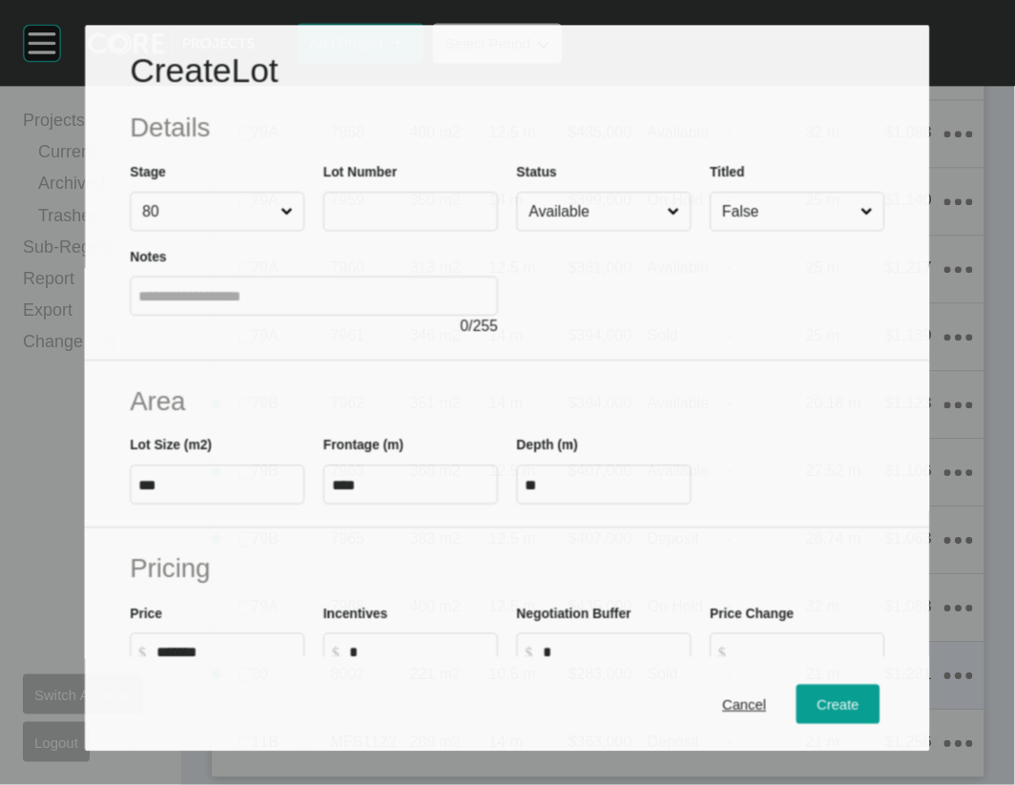
scroll to position [9295, 0]
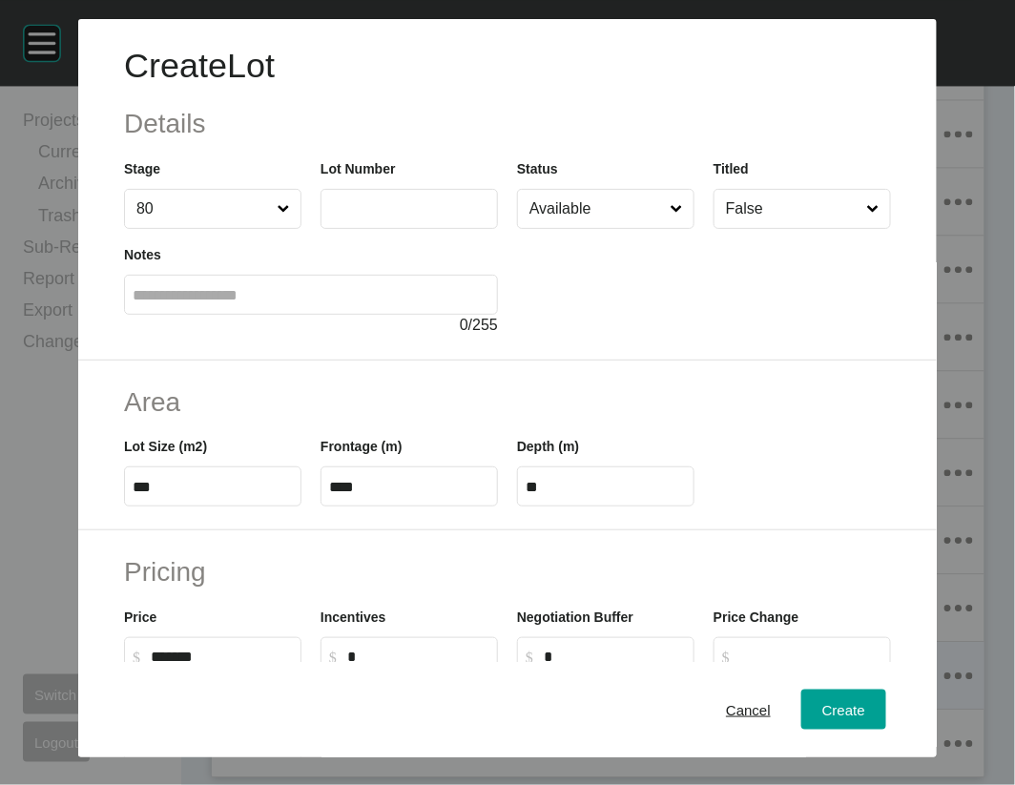
click at [349, 217] on input "text" at bounding box center [409, 208] width 160 height 16
type input "****"
click at [632, 228] on input "Available" at bounding box center [596, 209] width 141 height 38
drag, startPoint x: 586, startPoint y: 443, endPoint x: 795, endPoint y: 538, distance: 229.7
click at [865, 701] on span "Create" at bounding box center [843, 709] width 43 height 16
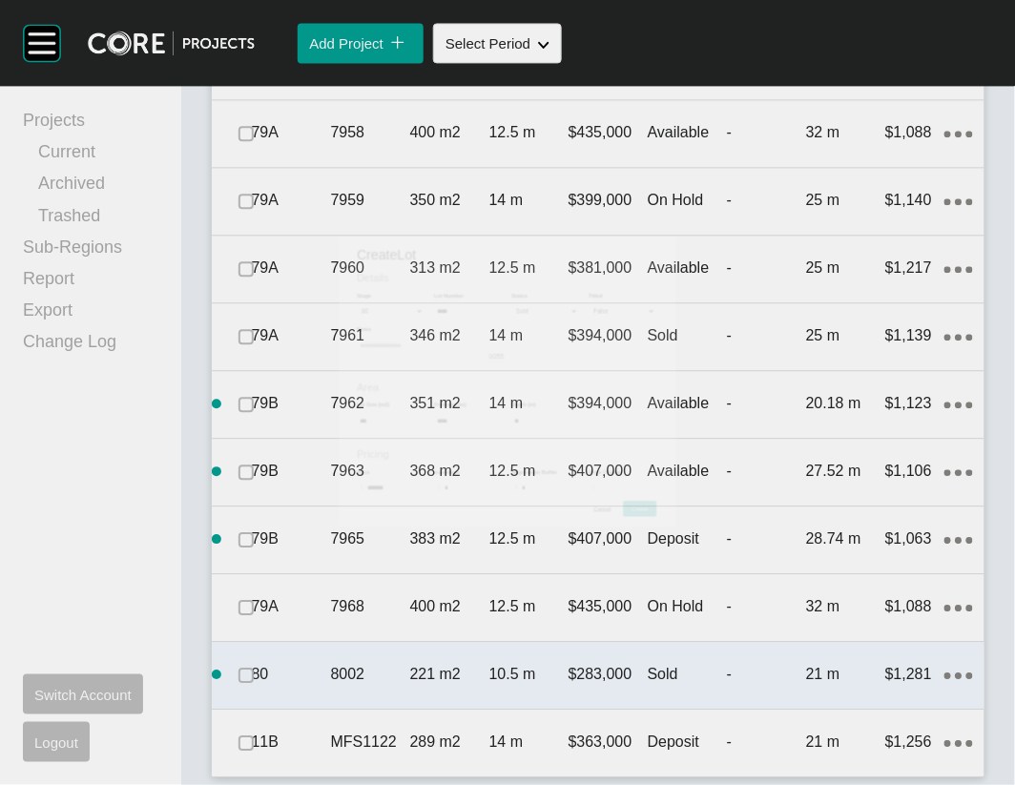
scroll to position [9370, 0]
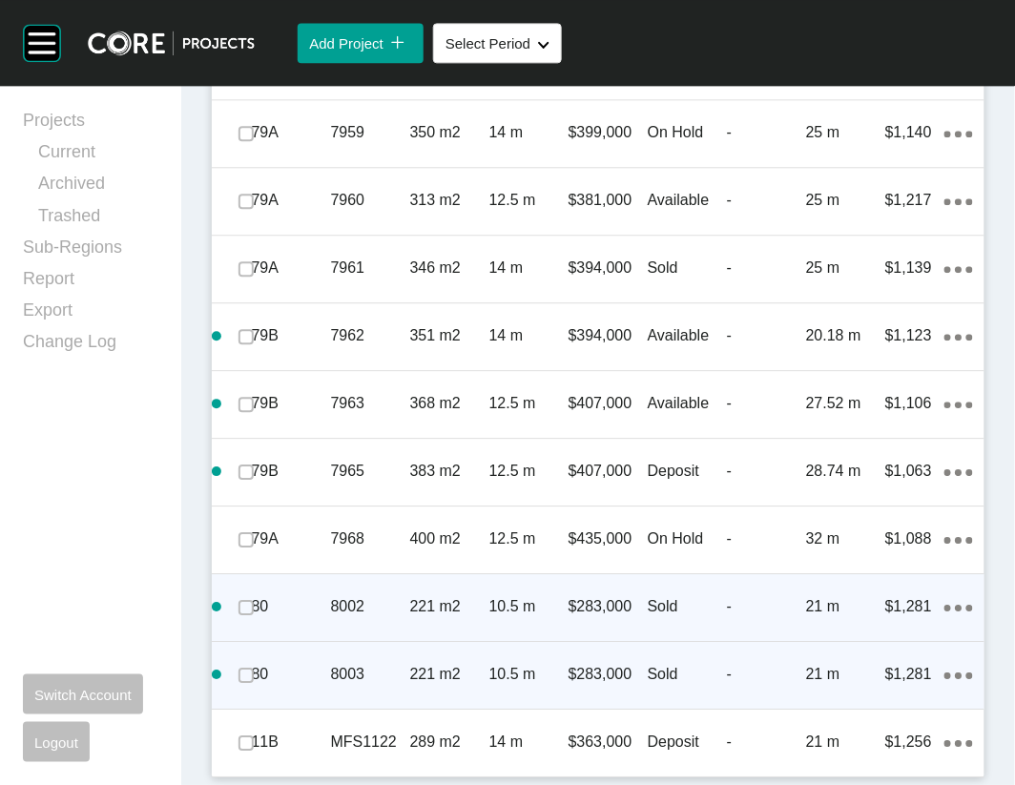
click at [945, 679] on icon "Action Menu Dots Copy 6 Created with Sketch." at bounding box center [959, 676] width 29 height 7
drag, startPoint x: 869, startPoint y: 720, endPoint x: 810, endPoint y: 664, distance: 81.7
click at [868, 715] on link "Duplicate" at bounding box center [834, 700] width 72 height 29
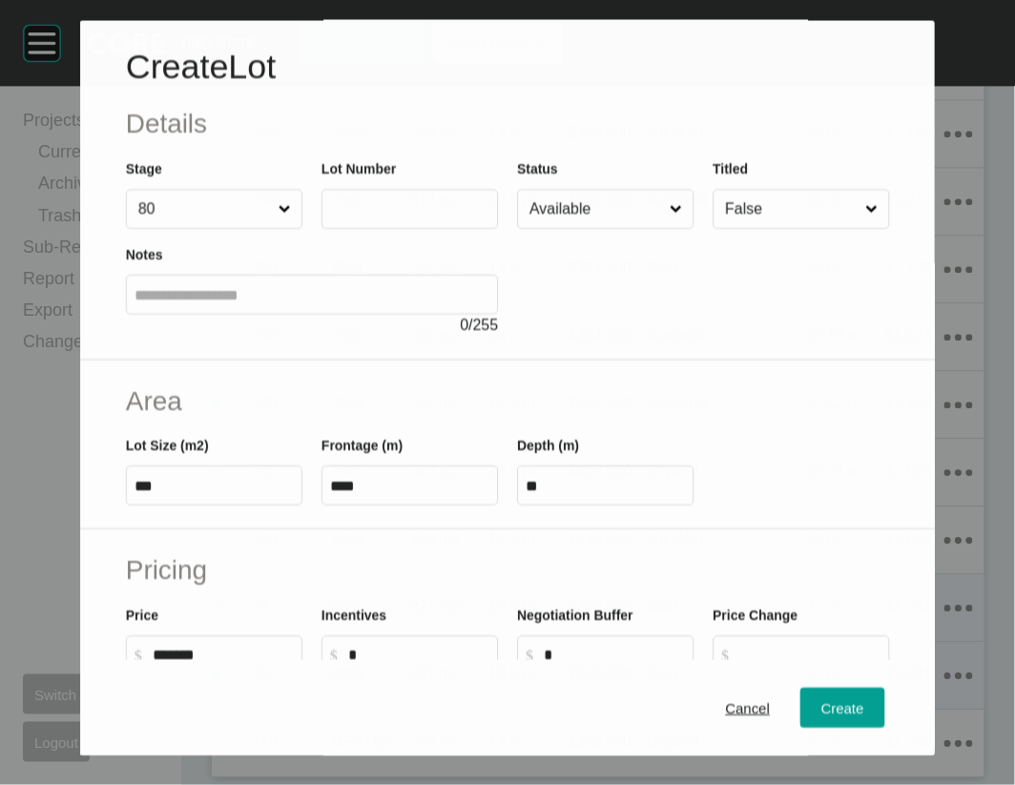
scroll to position [9295, 0]
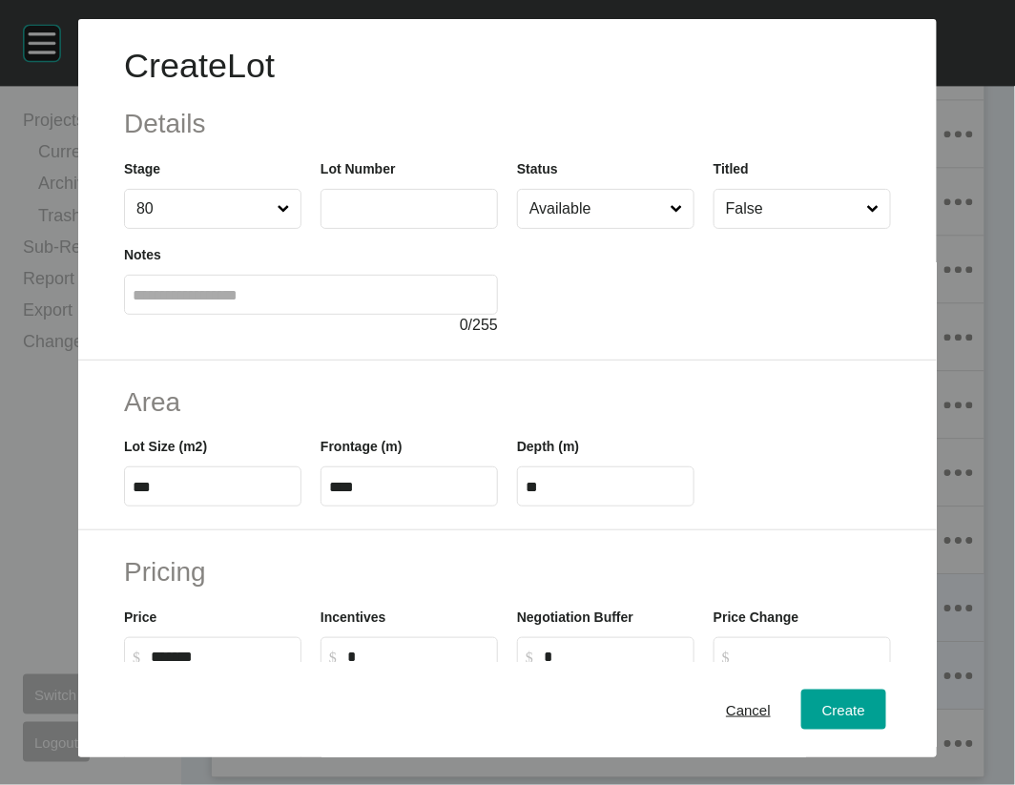
click at [329, 217] on input "text" at bounding box center [409, 208] width 160 height 16
type input "****"
click at [563, 228] on input "Available" at bounding box center [596, 209] width 141 height 38
drag, startPoint x: 124, startPoint y: 602, endPoint x: -236, endPoint y: 604, distance: 359.7
click at [0, 604] on html "Create Lot Details Stage 80 Lot Number **** Status Sold Titled False Notes 0 / …" at bounding box center [507, 392] width 1015 height 785
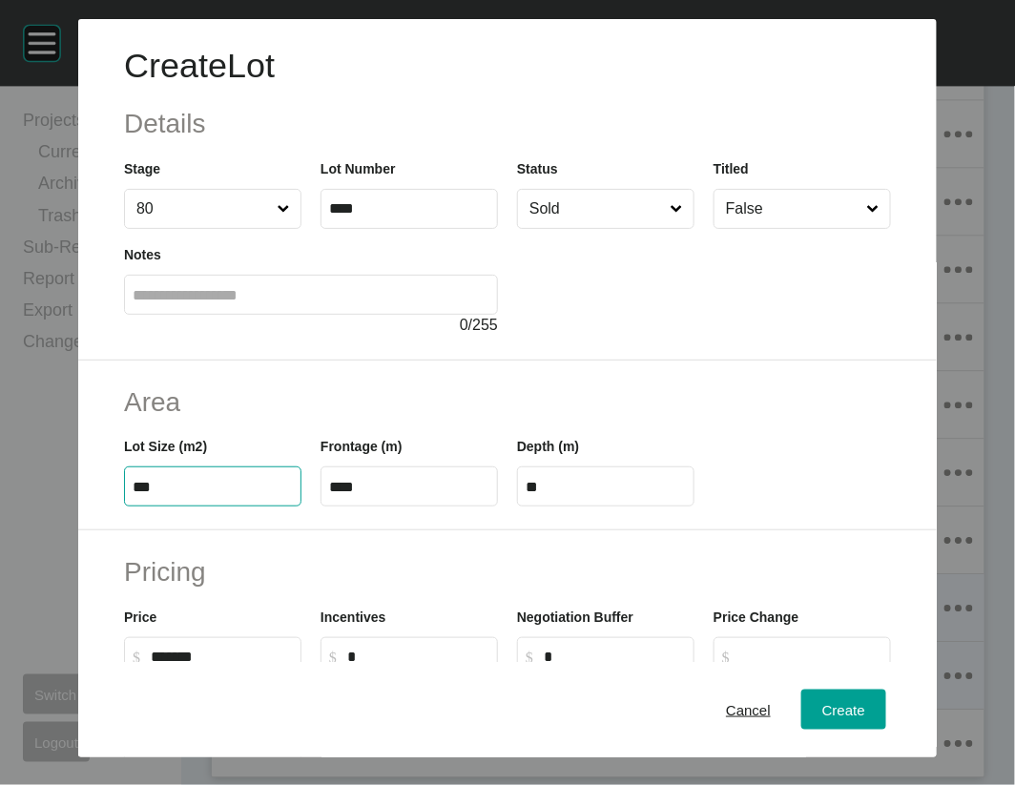
type input "***"
type input "**"
type input "*****"
drag, startPoint x: 343, startPoint y: 609, endPoint x: 247, endPoint y: 615, distance: 96.6
click at [248, 507] on div "Lot Size (m2) *** Frontage (m) **** Depth (m) **" at bounding box center [507, 464] width 786 height 86
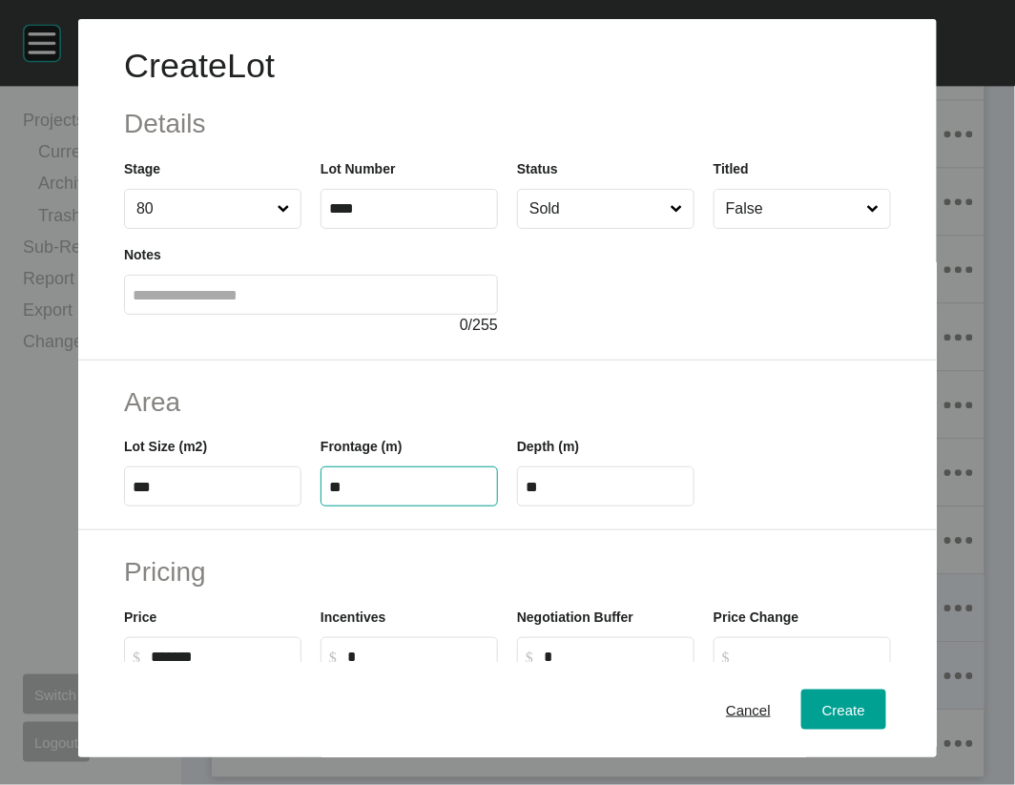
type input "**"
click at [637, 495] on input "**" at bounding box center [606, 487] width 160 height 16
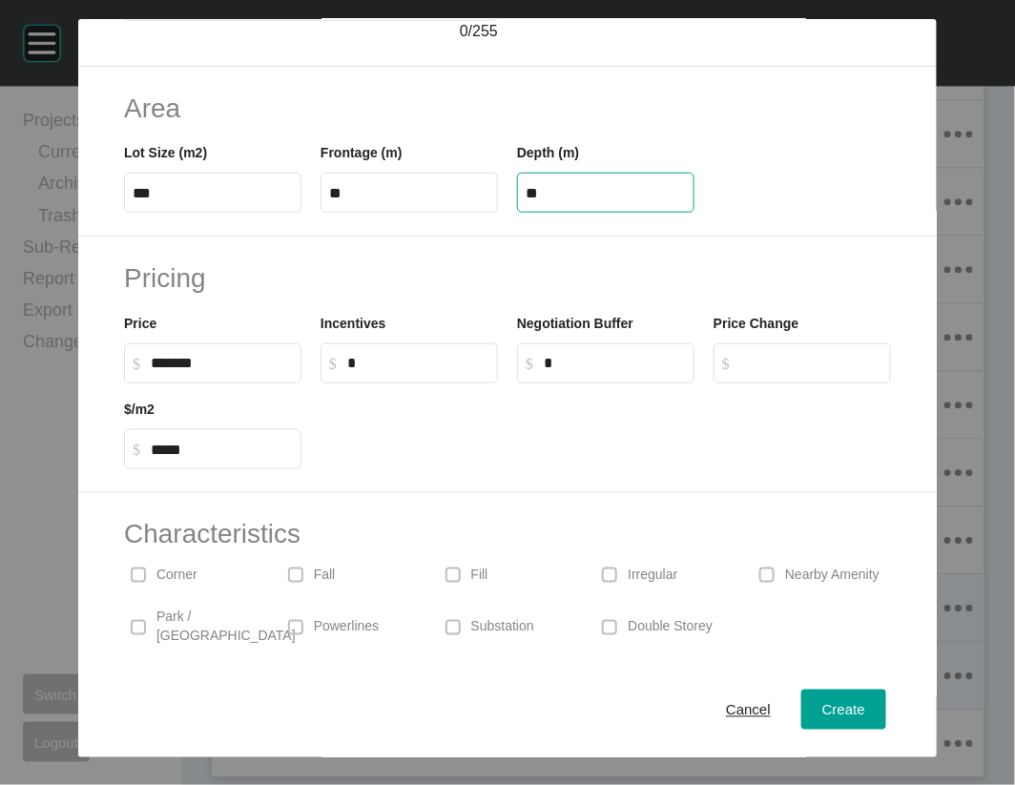
scroll to position [298, 0]
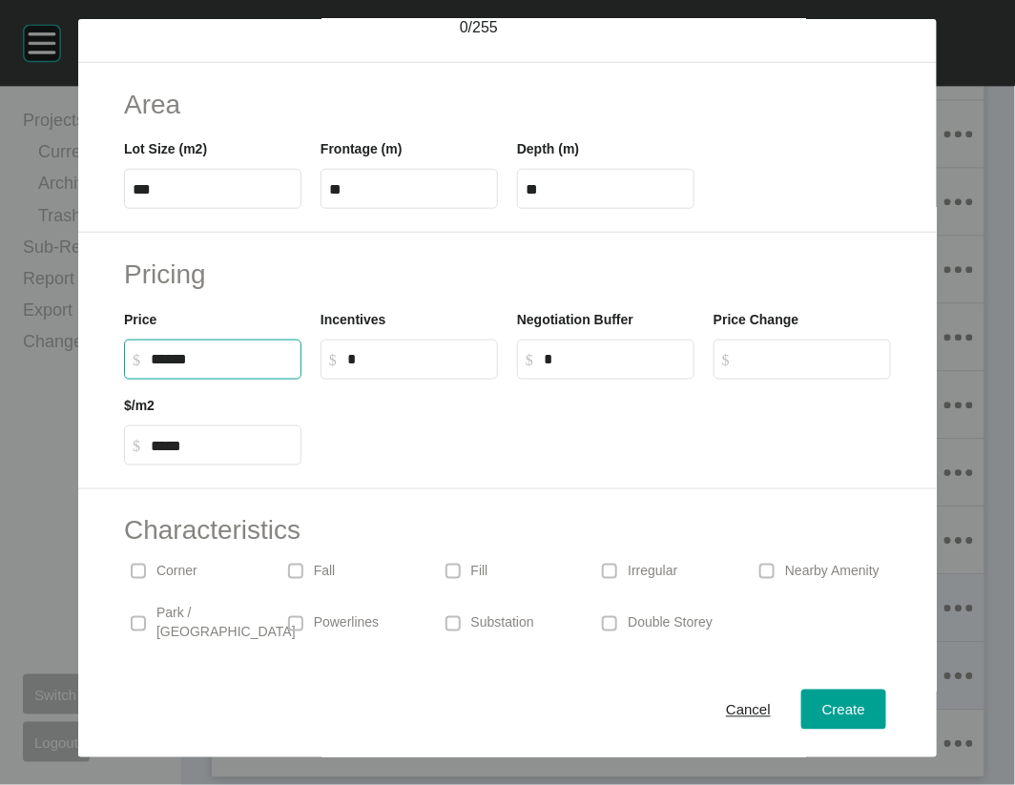
drag, startPoint x: 118, startPoint y: 525, endPoint x: 62, endPoint y: 534, distance: 57.1
click at [124, 380] on label "$ Created with Sketch. $ ******" at bounding box center [212, 360] width 177 height 40
type input "*******"
type input "*****"
click at [664, 380] on label "$ Created with Sketch. $ *" at bounding box center [605, 360] width 177 height 40
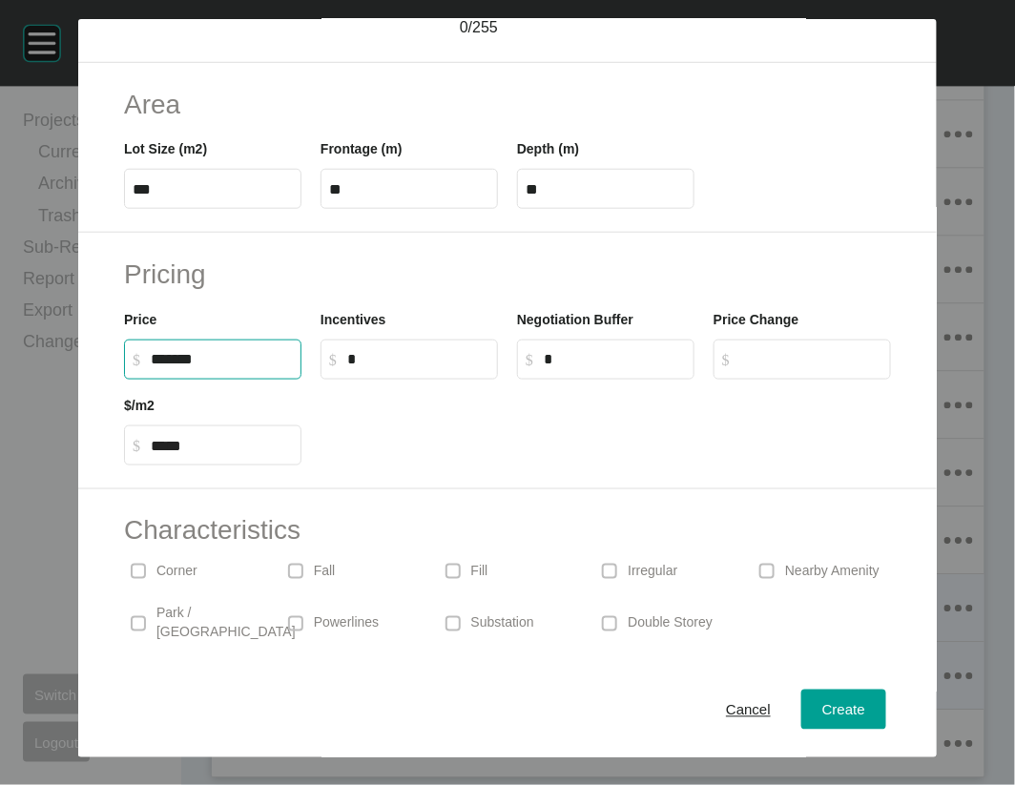
click at [664, 367] on input "*" at bounding box center [615, 359] width 142 height 16
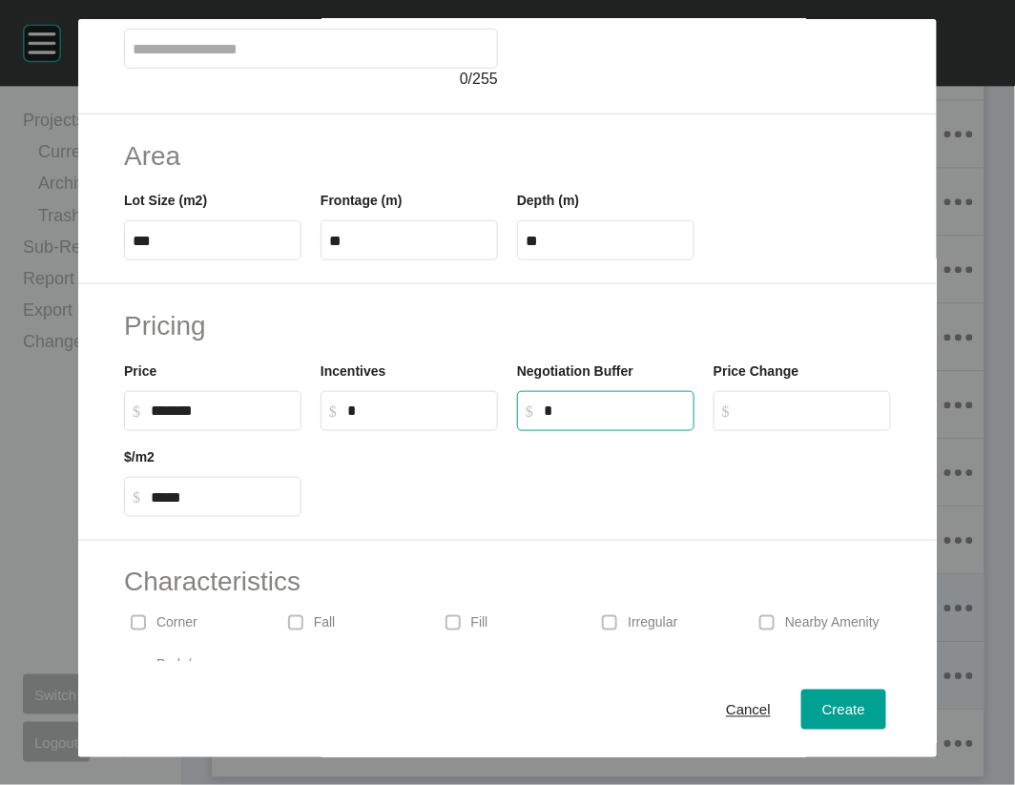
scroll to position [270, 0]
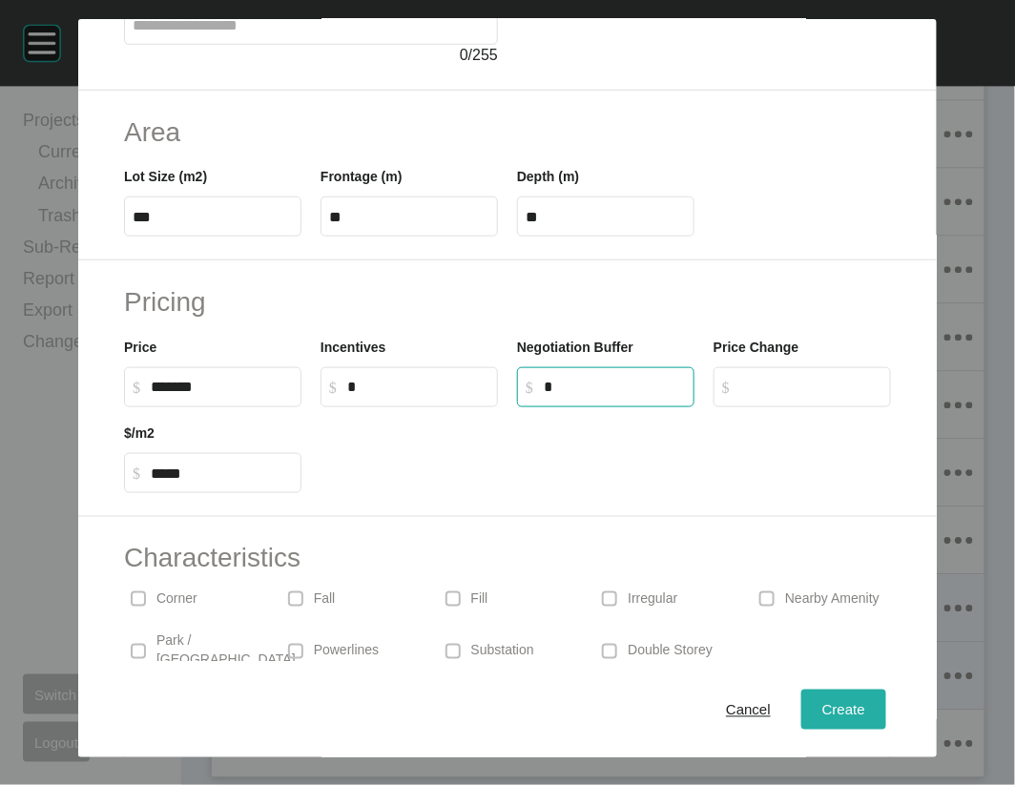
click at [865, 702] on span "Create" at bounding box center [843, 709] width 43 height 16
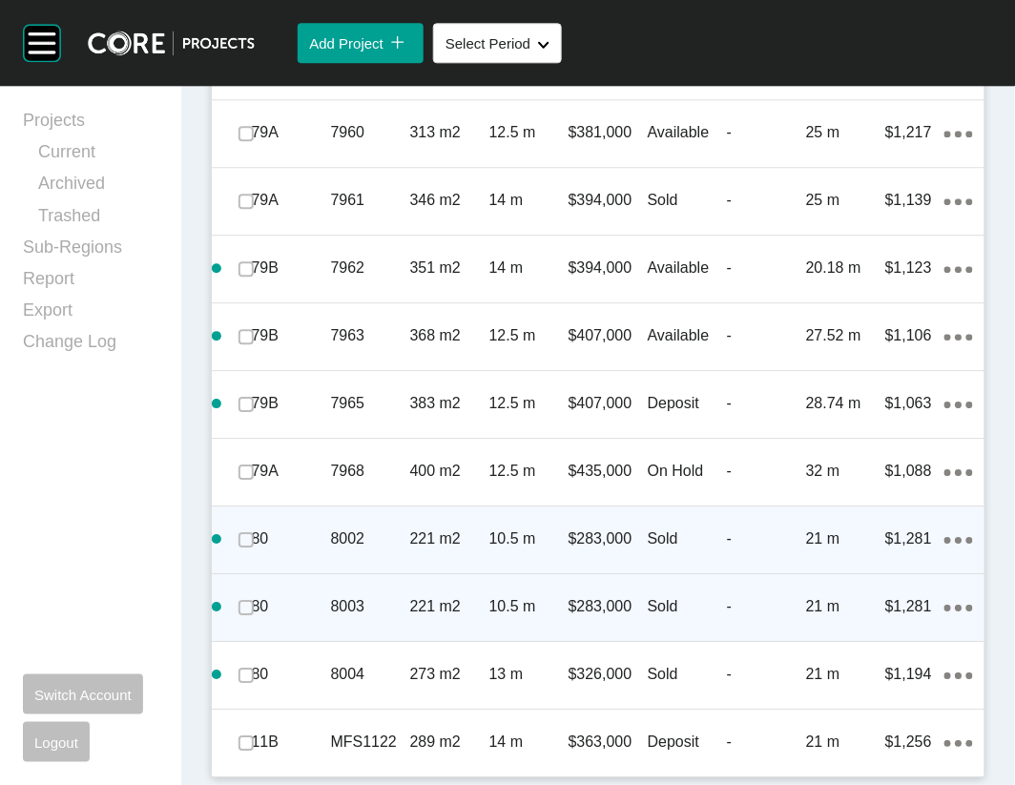
scroll to position [8034, 0]
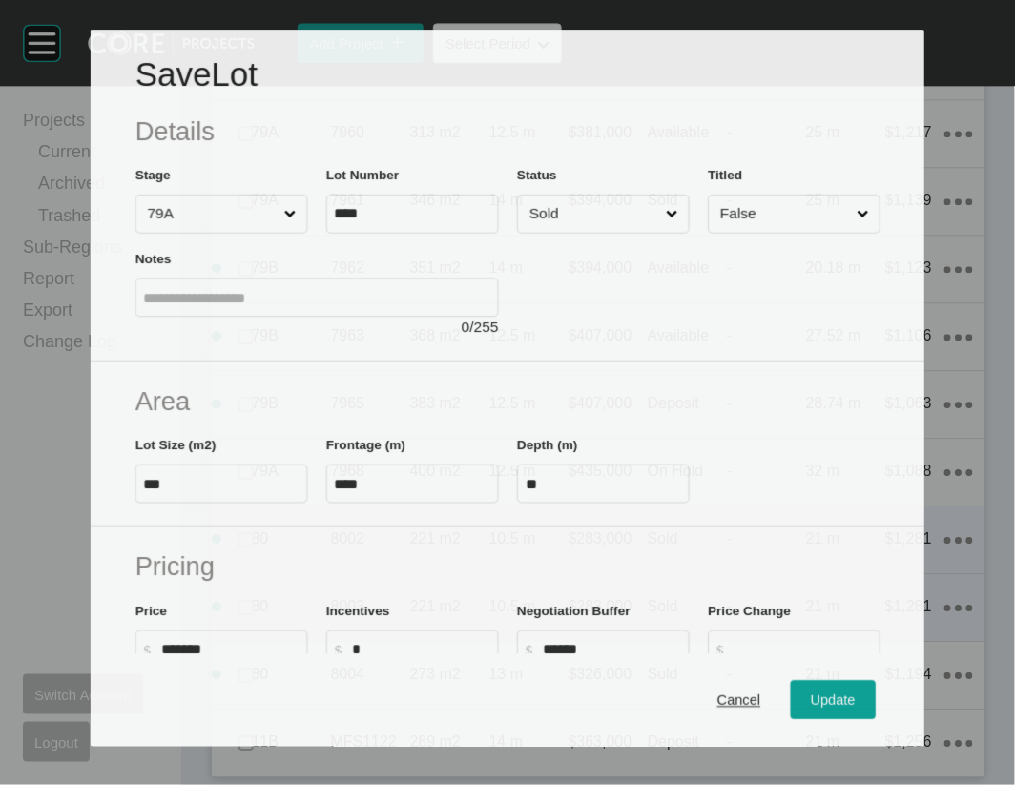
scroll to position [7961, 0]
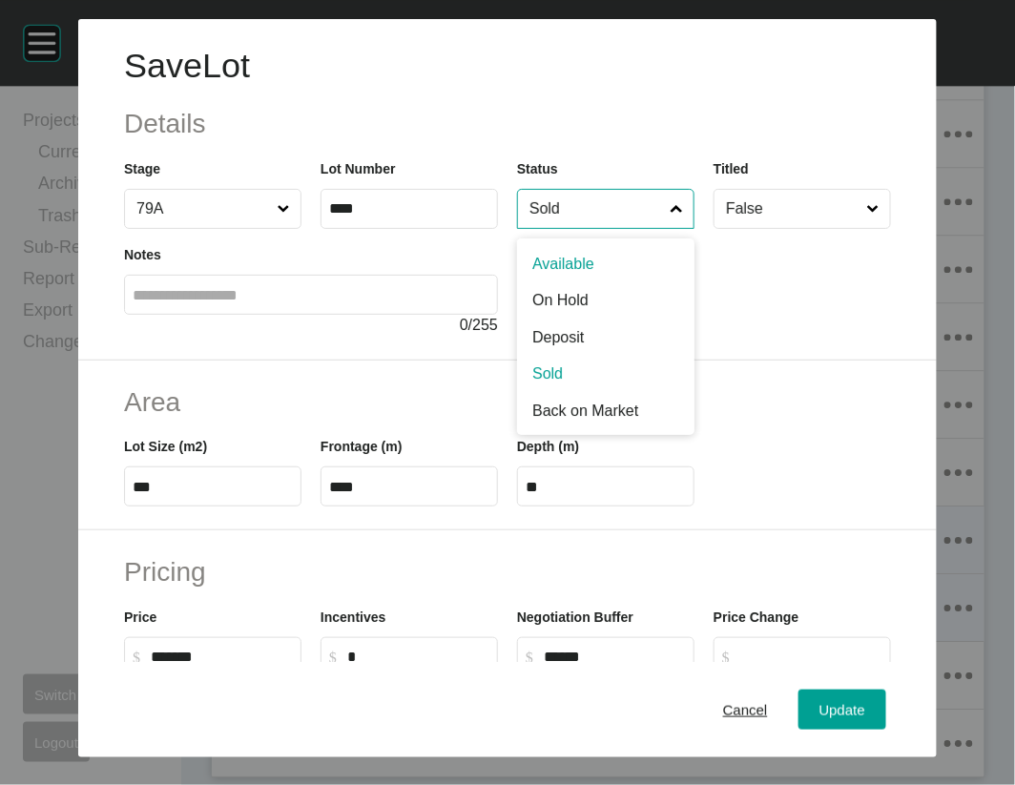
drag, startPoint x: 583, startPoint y: 262, endPoint x: 581, endPoint y: 290, distance: 27.7
click at [585, 228] on input "Sold" at bounding box center [596, 209] width 141 height 38
drag, startPoint x: 587, startPoint y: 420, endPoint x: 850, endPoint y: 552, distance: 294.9
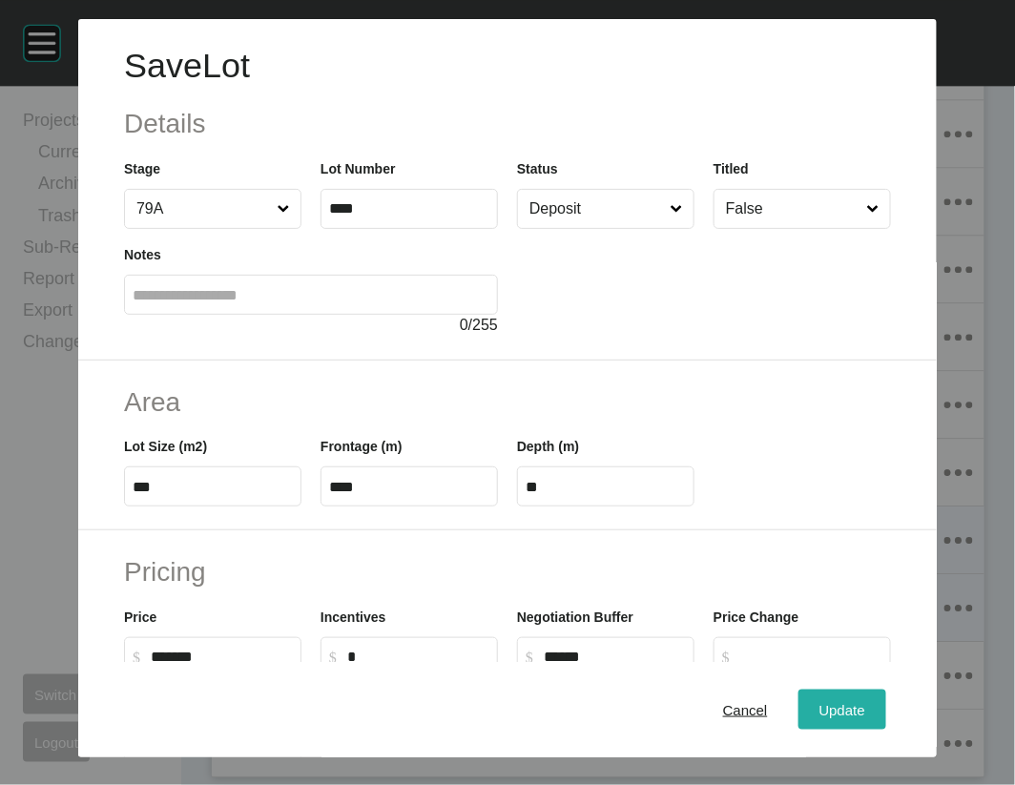
click at [865, 706] on span "Update" at bounding box center [843, 709] width 46 height 16
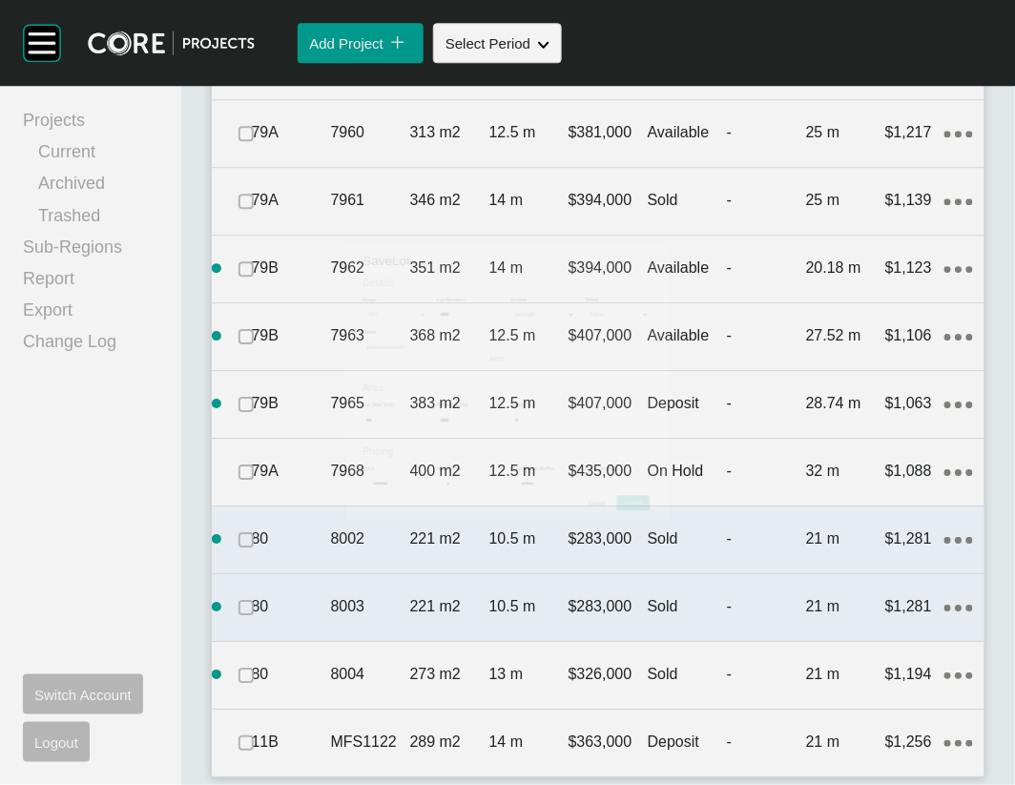
scroll to position [8034, 0]
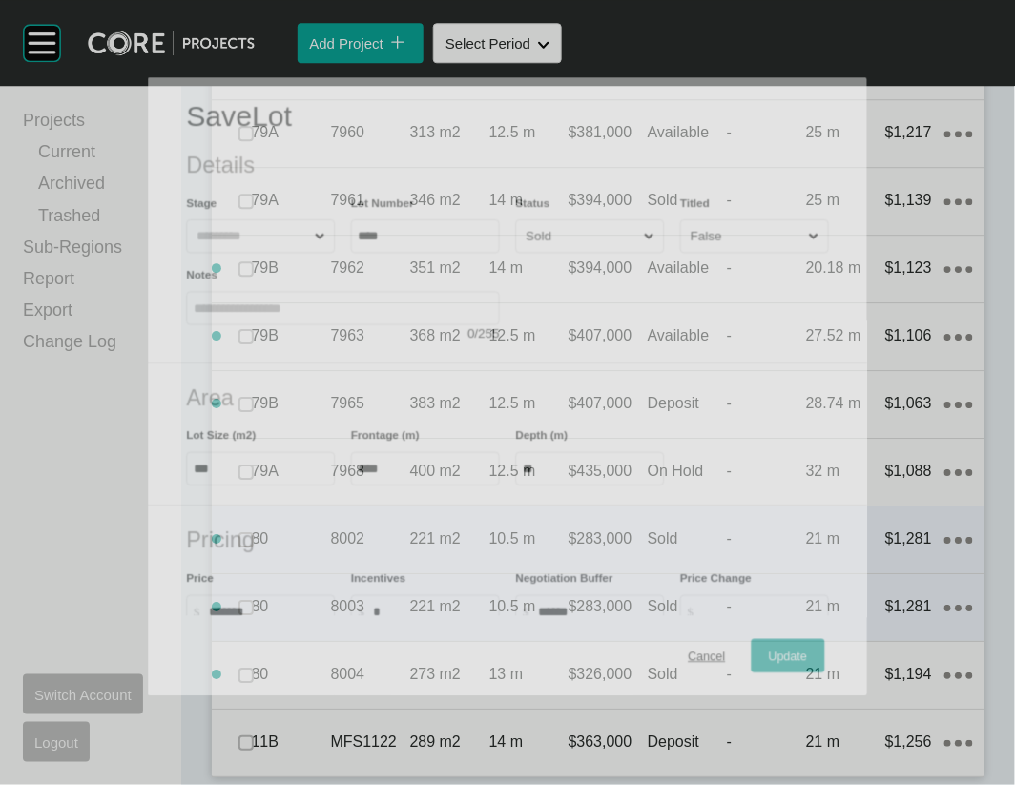
scroll to position [7961, 0]
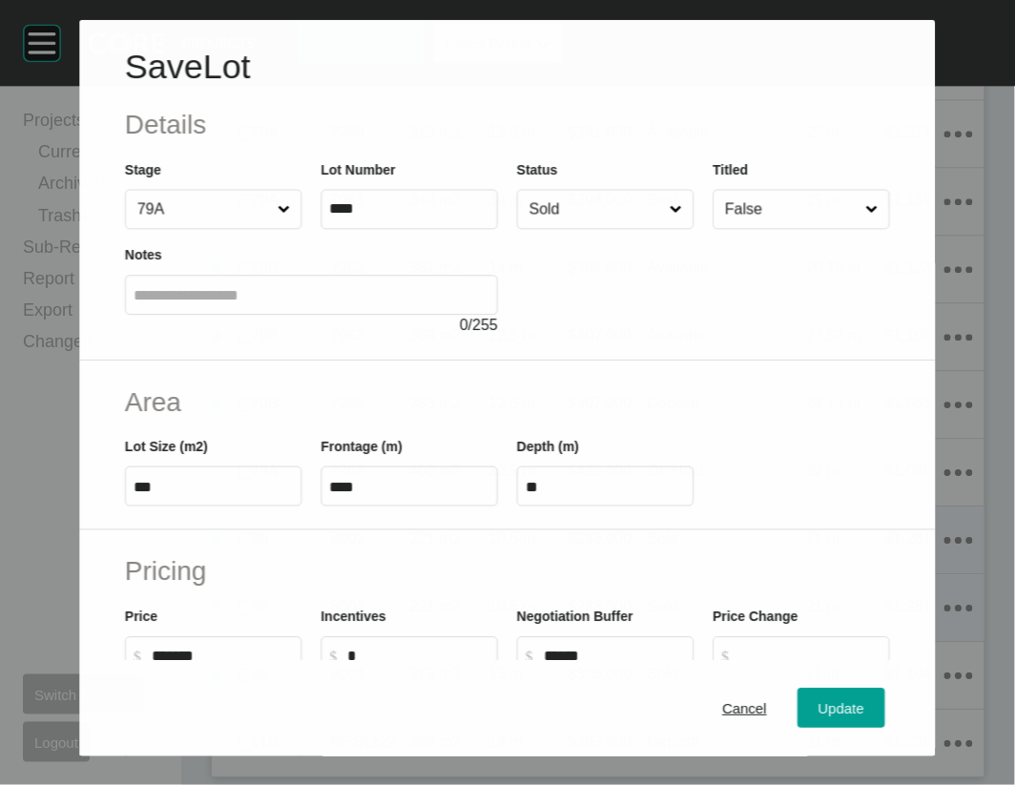
click at [650, 228] on input "Sold" at bounding box center [596, 209] width 140 height 38
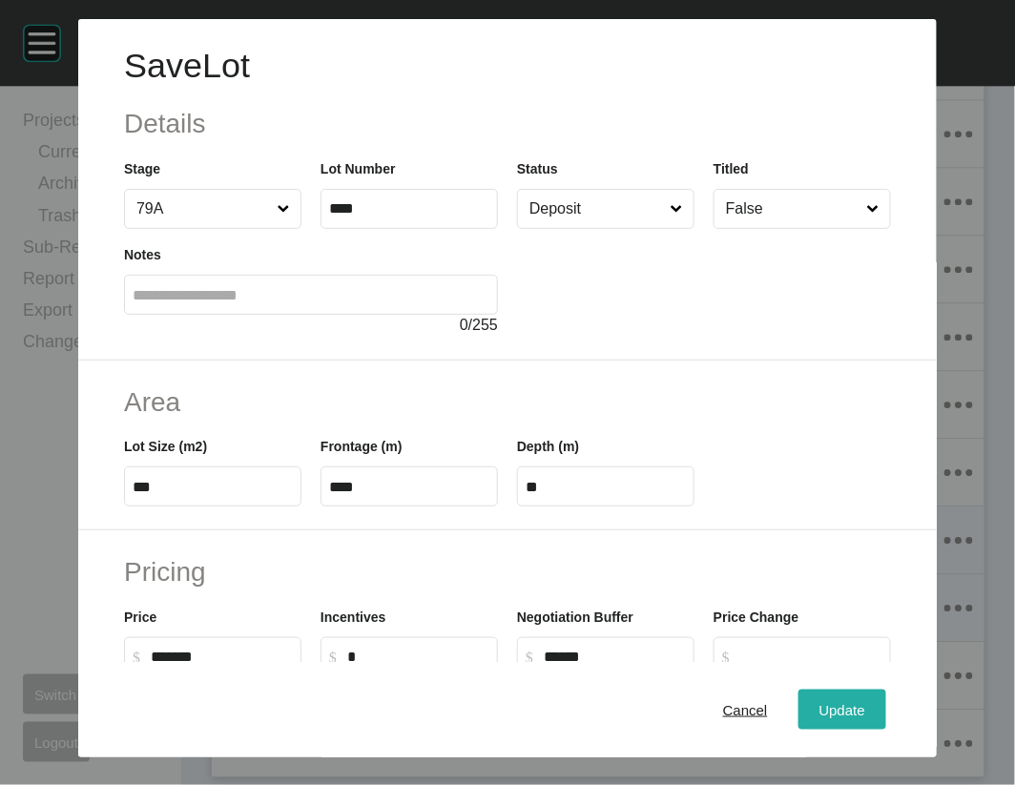
click at [870, 698] on div "Update" at bounding box center [842, 710] width 55 height 26
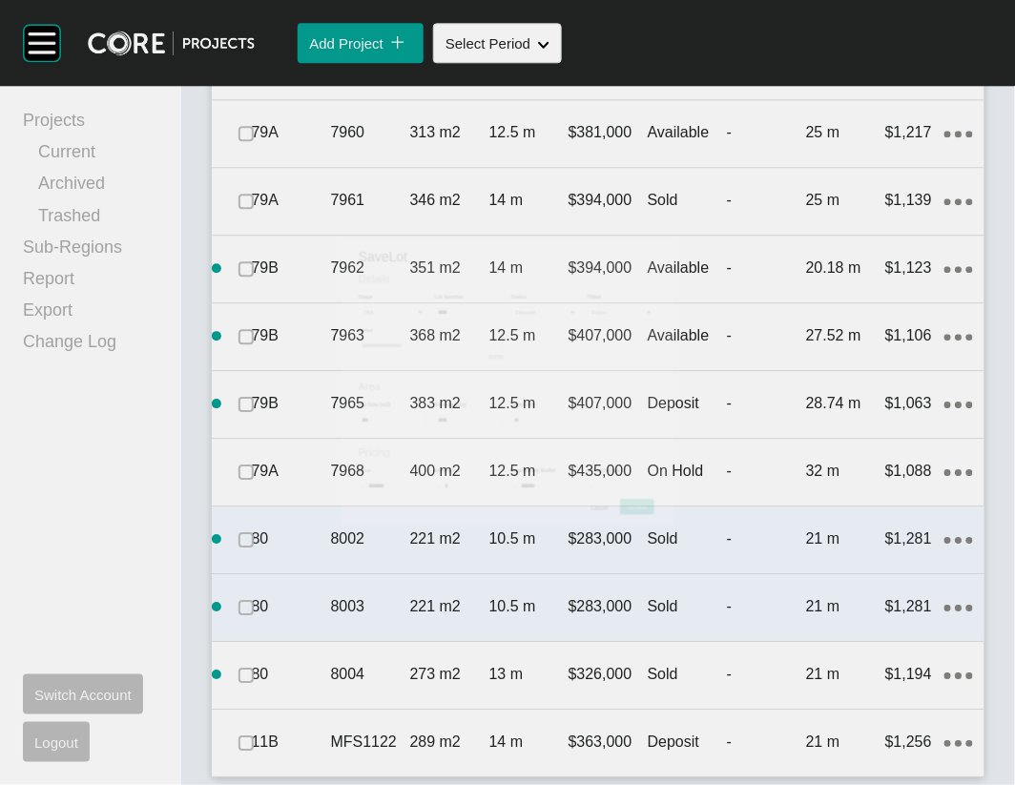
scroll to position [8034, 0]
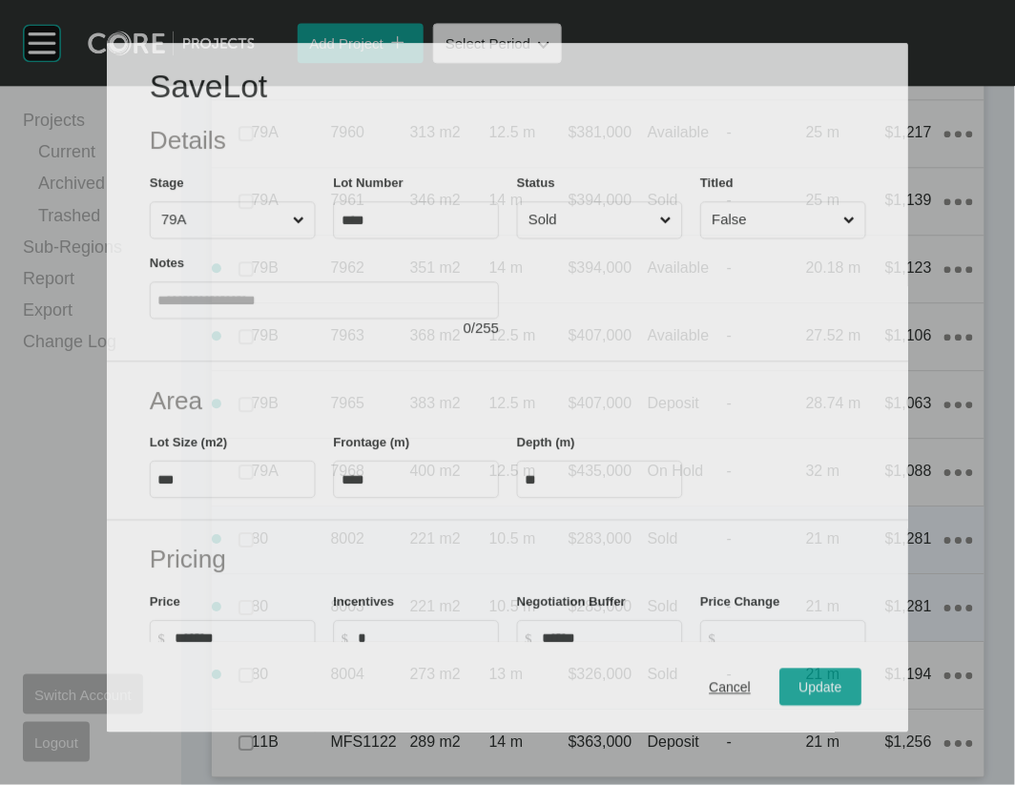
scroll to position [7961, 0]
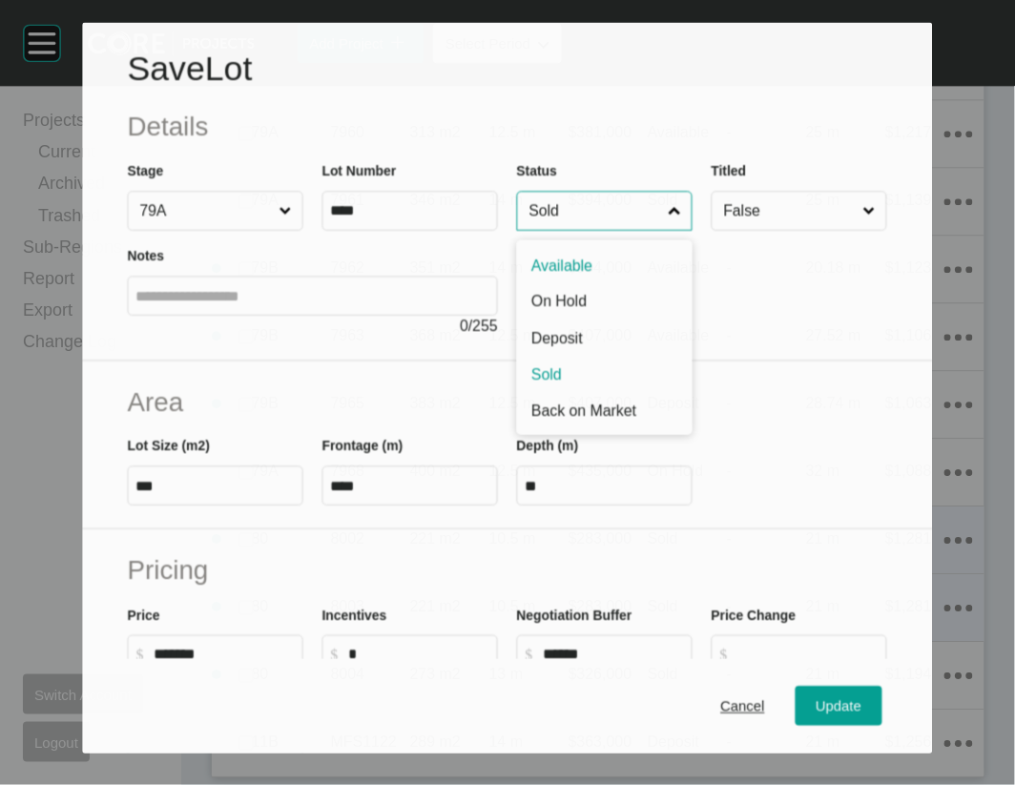
drag, startPoint x: 610, startPoint y: 257, endPoint x: 593, endPoint y: 291, distance: 38.0
click at [611, 230] on input "Sold" at bounding box center [595, 211] width 139 height 38
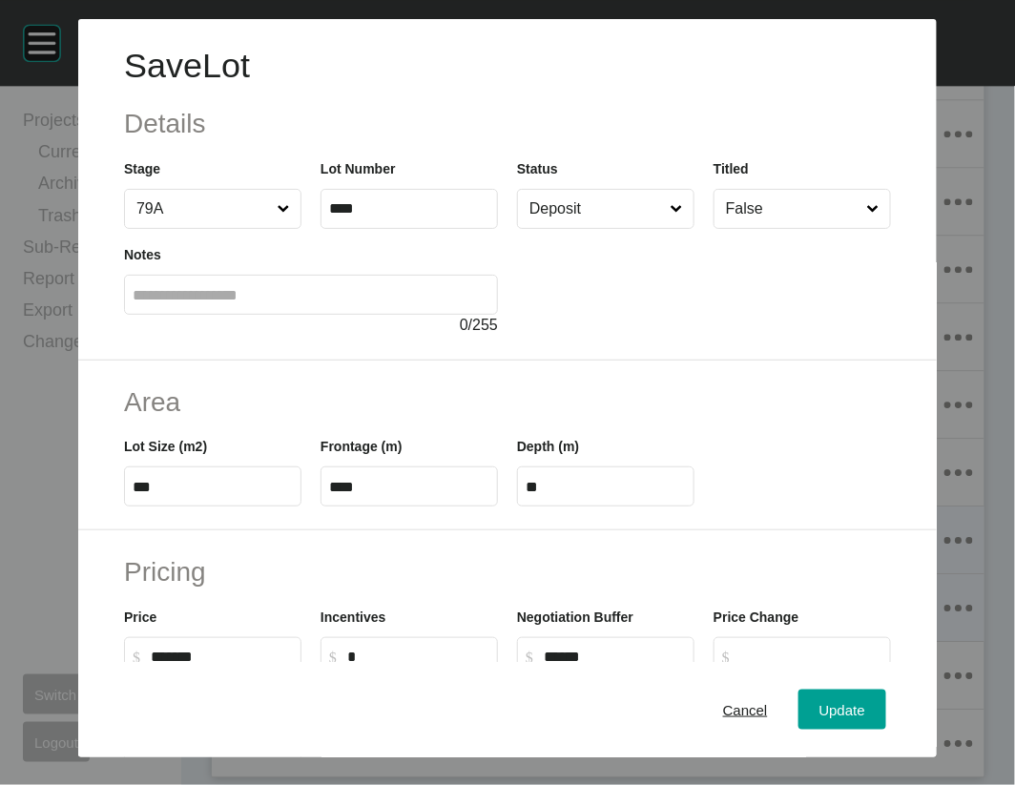
drag, startPoint x: 578, startPoint y: 405, endPoint x: 584, endPoint y: 414, distance: 11.1
click at [864, 701] on span "Update" at bounding box center [843, 709] width 46 height 16
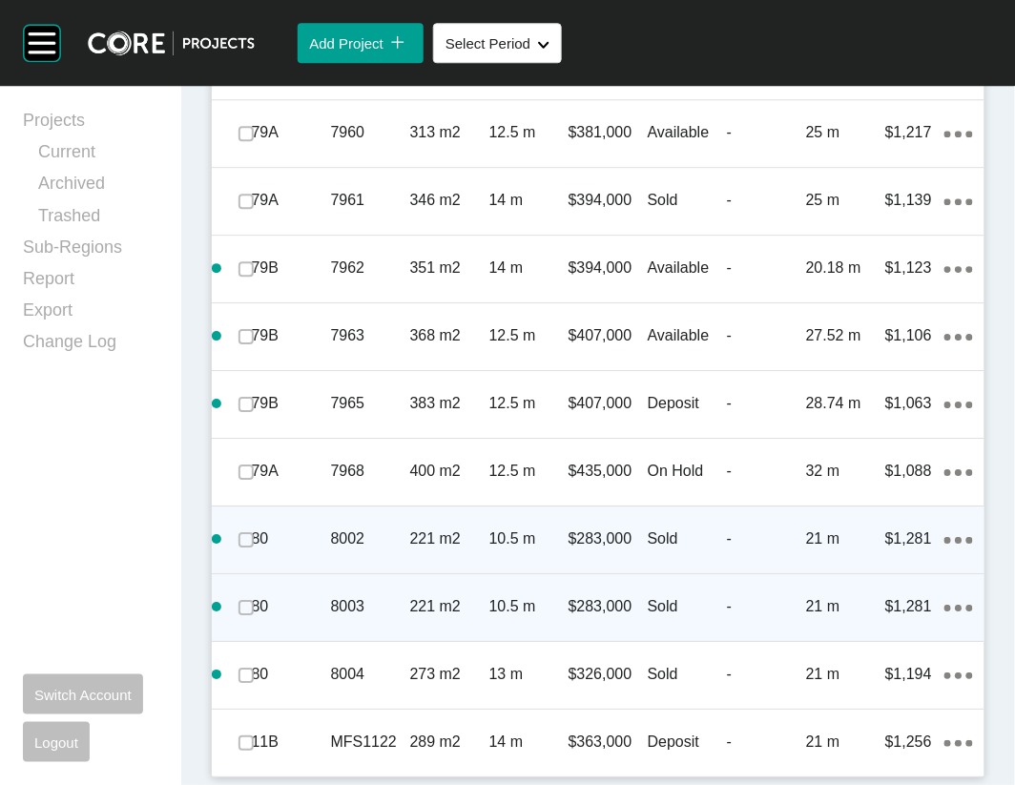
scroll to position [8034, 0]
drag, startPoint x: 253, startPoint y: 550, endPoint x: 253, endPoint y: 491, distance: 58.2
drag, startPoint x: 253, startPoint y: 467, endPoint x: 254, endPoint y: 402, distance: 64.9
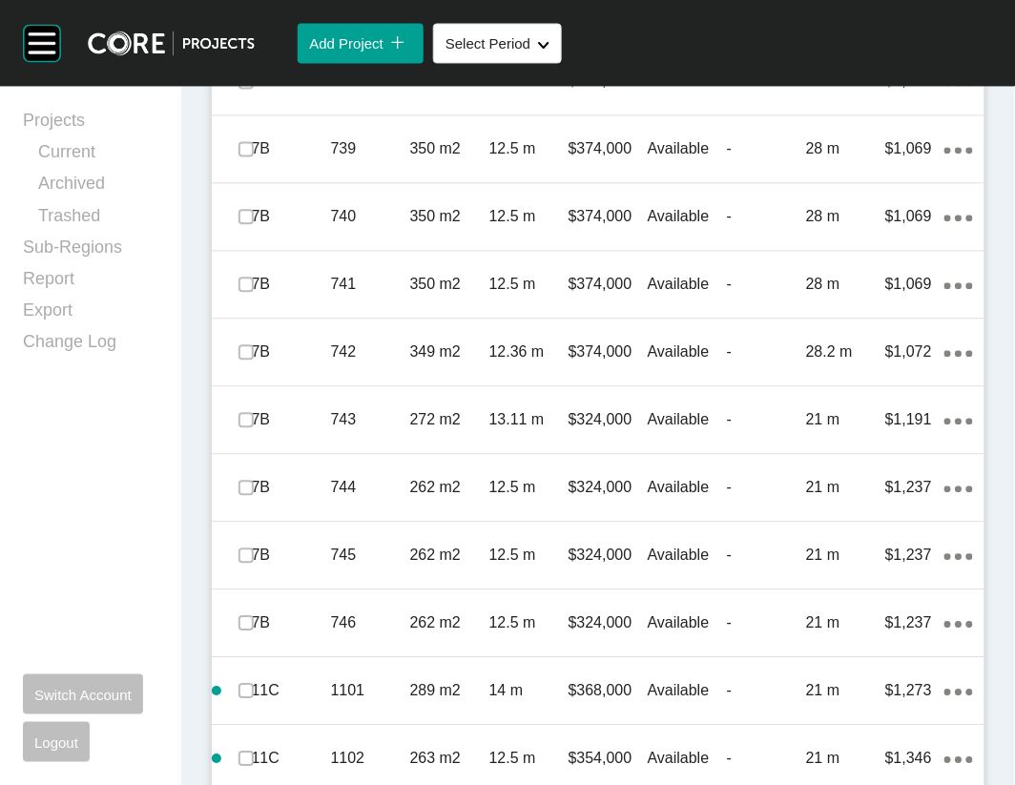
scroll to position [2395, 0]
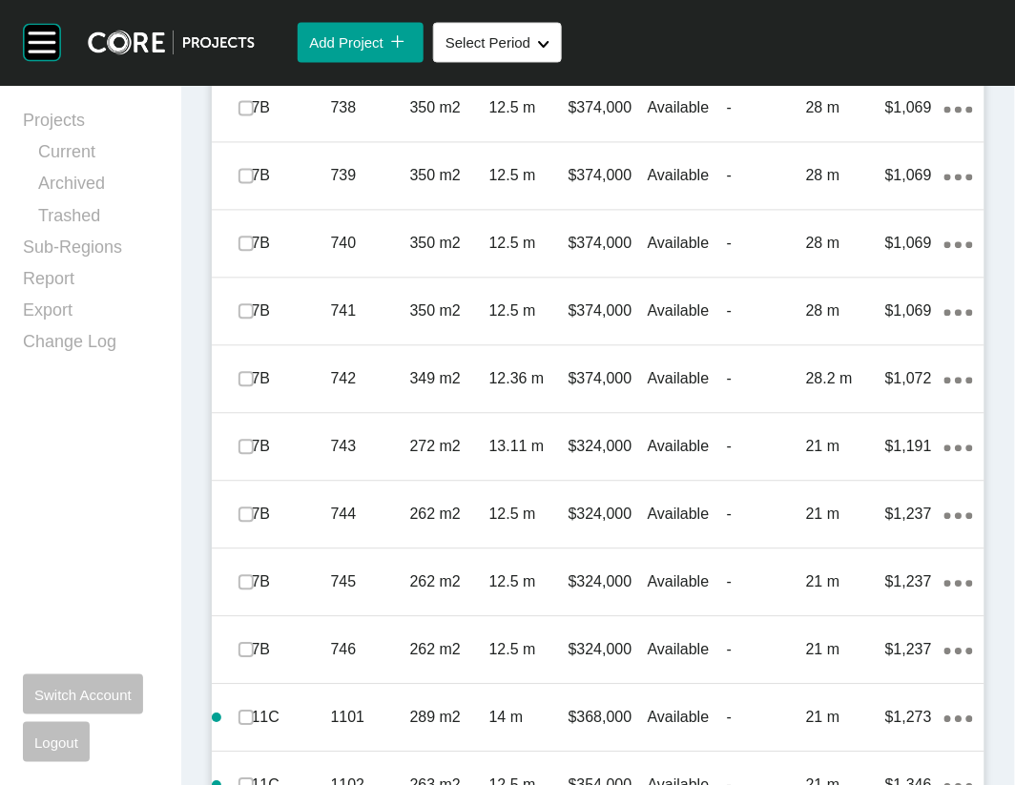
drag, startPoint x: 977, startPoint y: 222, endPoint x: 987, endPoint y: 273, distance: 51.5
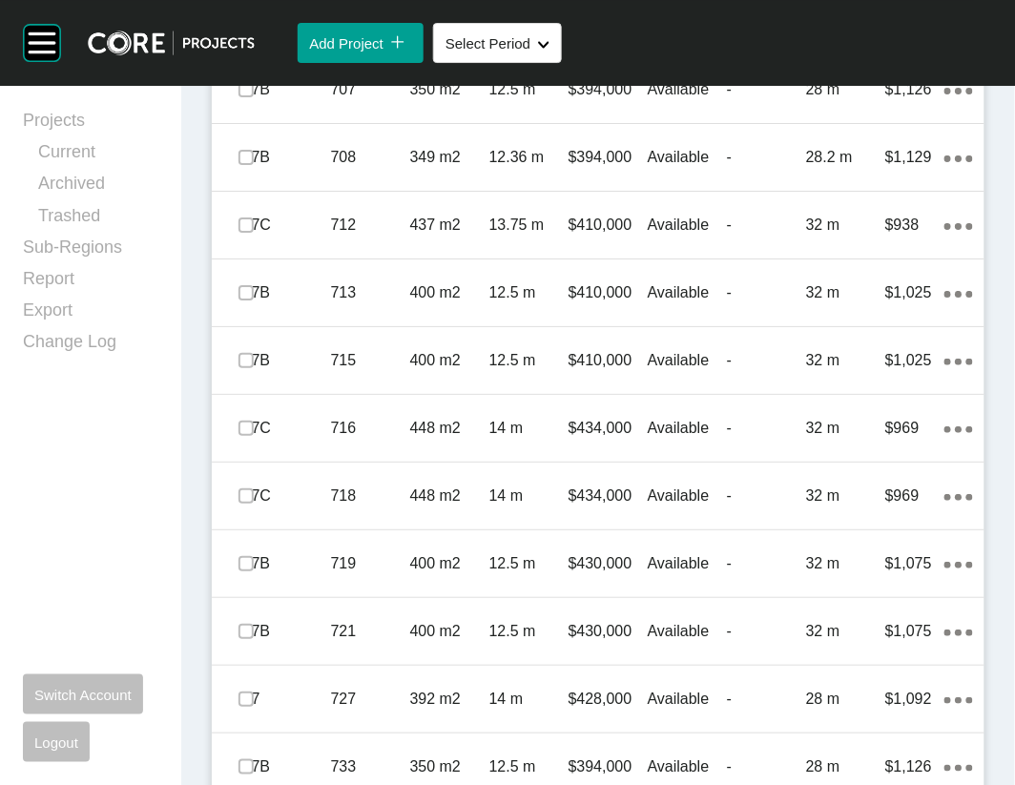
scroll to position [1452, 0]
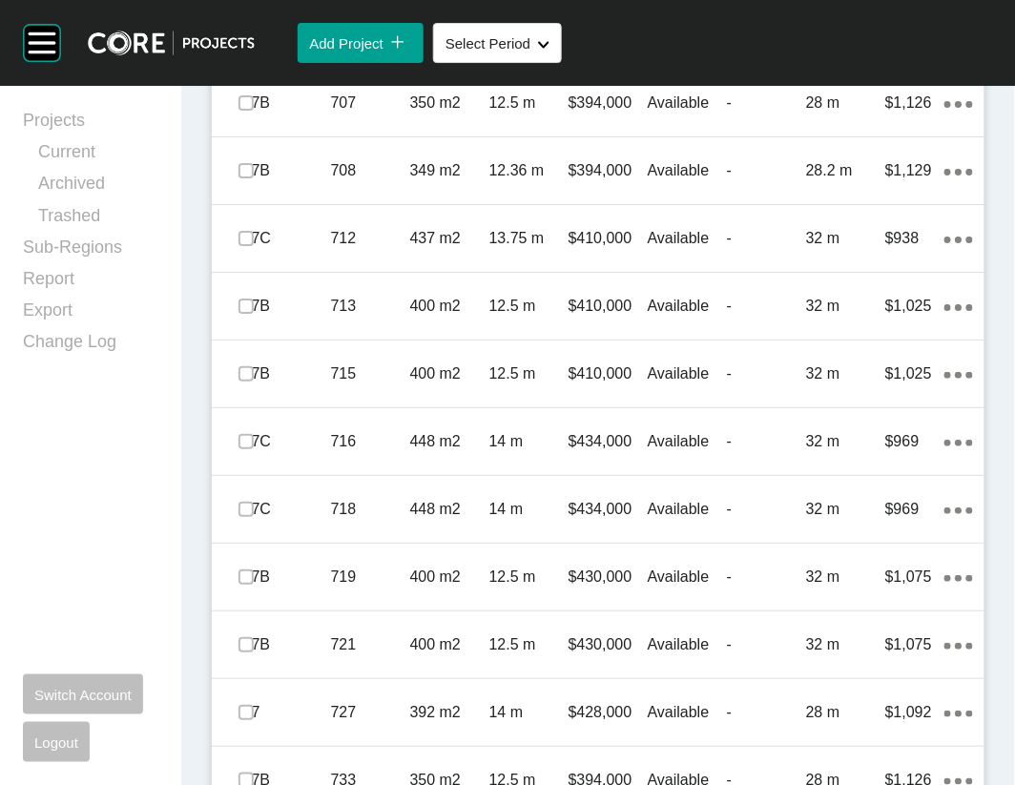
drag, startPoint x: 664, startPoint y: 361, endPoint x: 636, endPoint y: 325, distance: 44.9
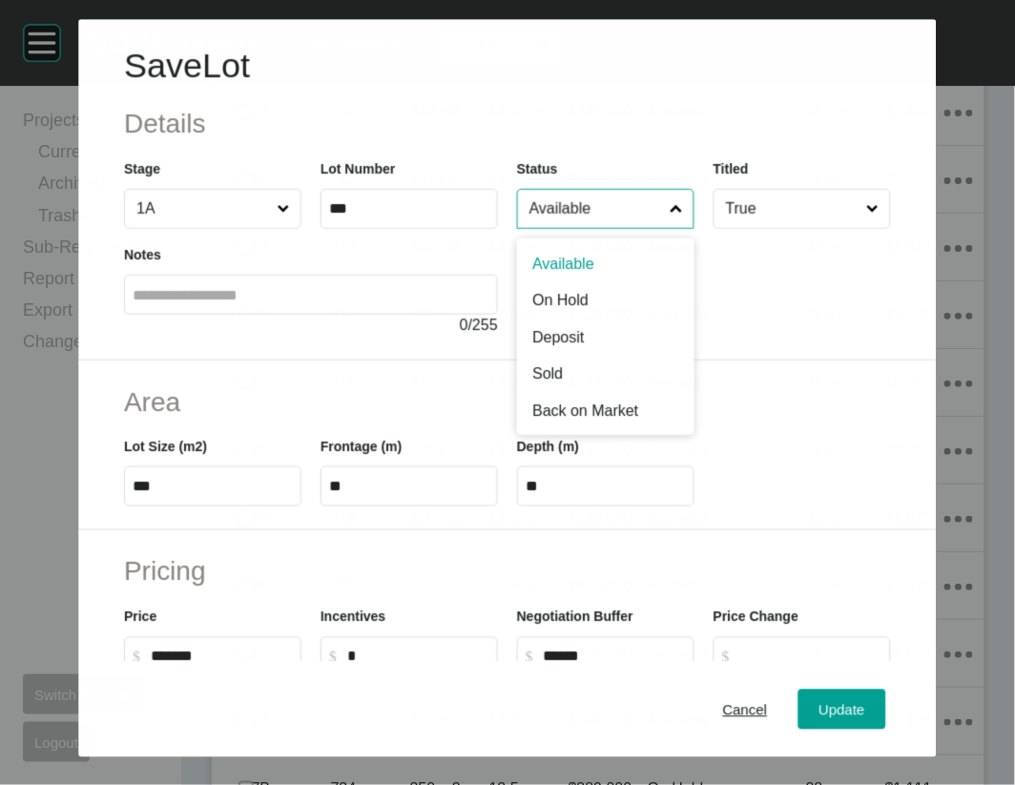
click at [635, 228] on input "Available" at bounding box center [596, 209] width 140 height 38
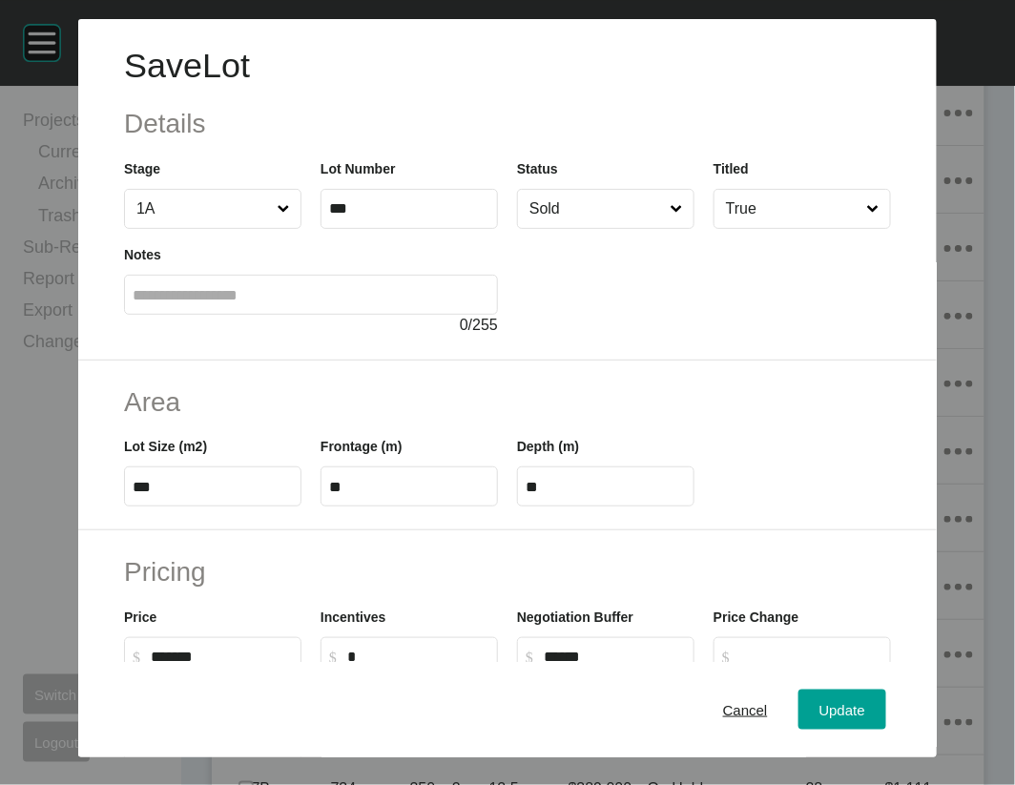
drag, startPoint x: 570, startPoint y: 456, endPoint x: 666, endPoint y: 546, distance: 131.7
click at [865, 701] on span "Update" at bounding box center [843, 709] width 46 height 16
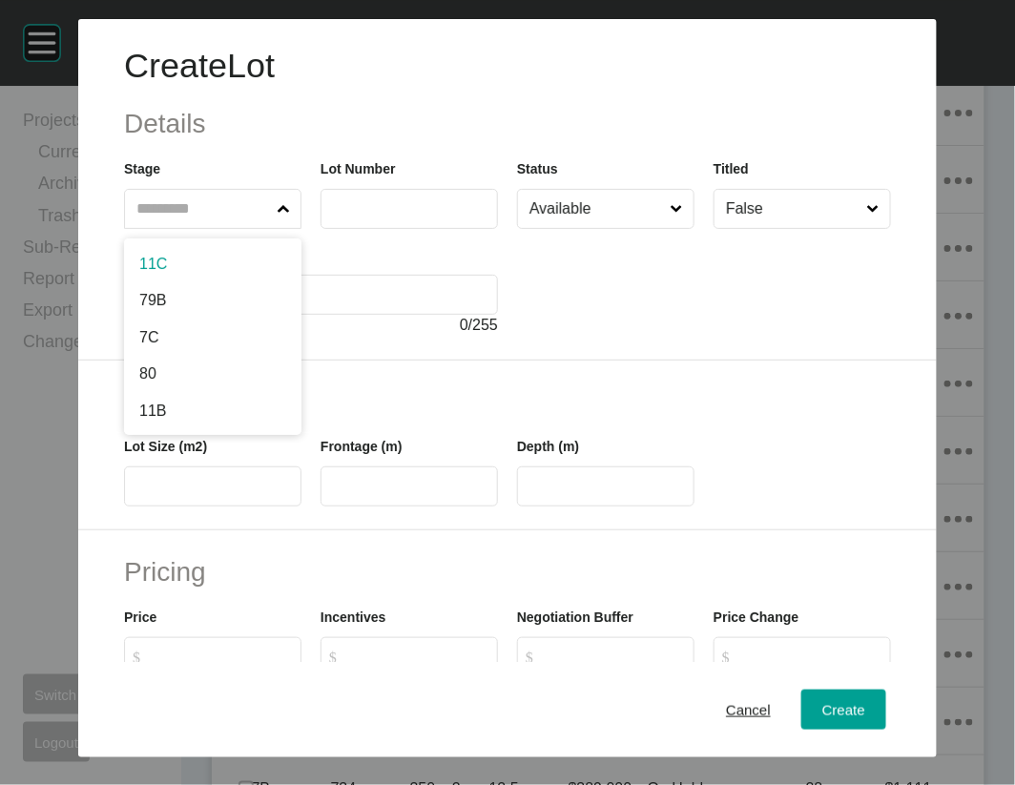
click at [274, 228] on span at bounding box center [284, 209] width 20 height 38
click at [231, 228] on input "text" at bounding box center [203, 209] width 141 height 38
type input "*"
type input "***"
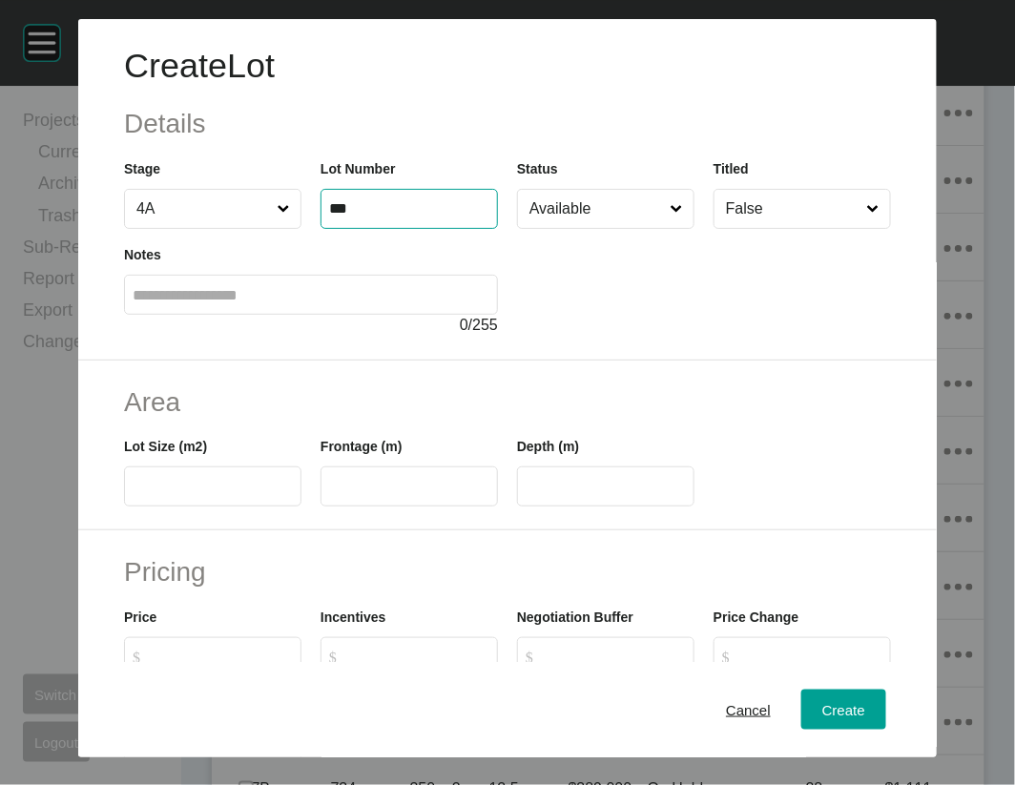
click at [144, 507] on label at bounding box center [212, 487] width 177 height 40
click at [144, 495] on input "text" at bounding box center [213, 487] width 160 height 16
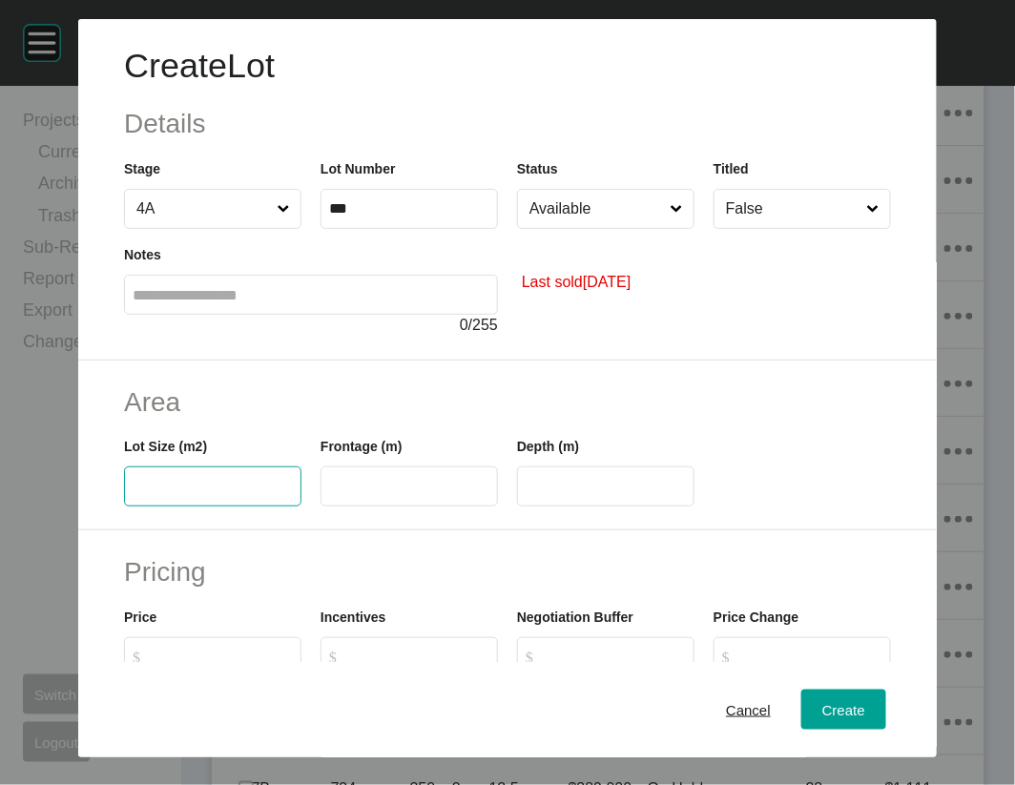
click at [667, 228] on input "Available" at bounding box center [596, 209] width 141 height 38
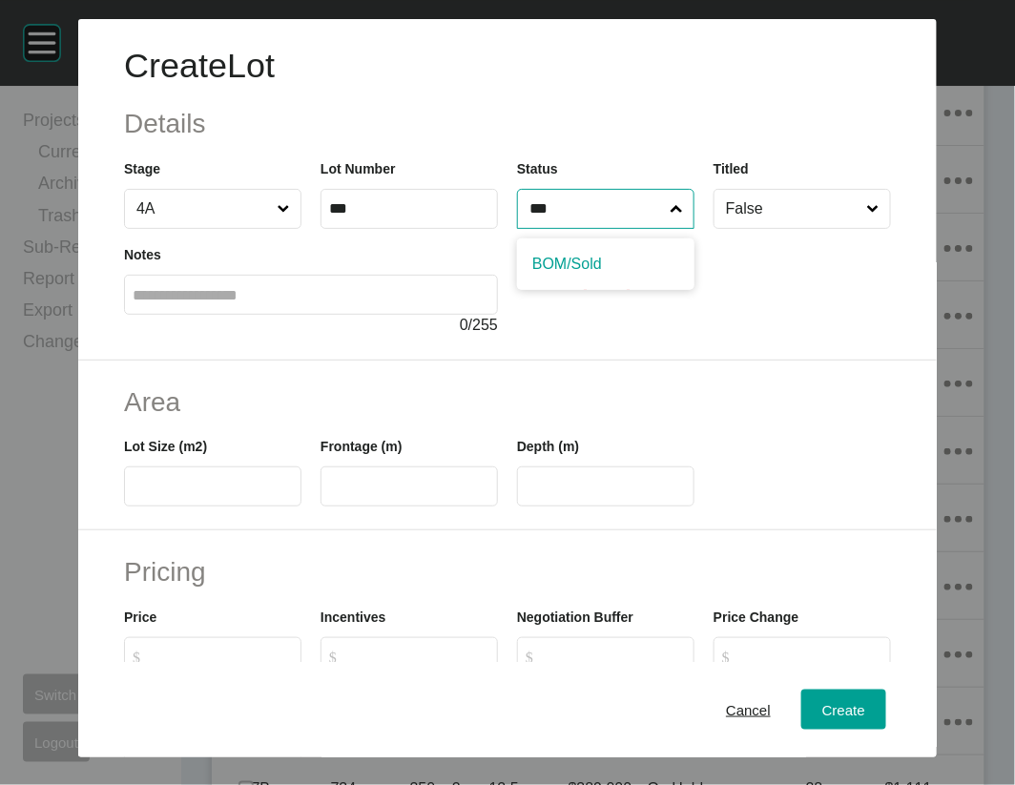
type input "***"
click at [175, 495] on input "text" at bounding box center [213, 487] width 160 height 16
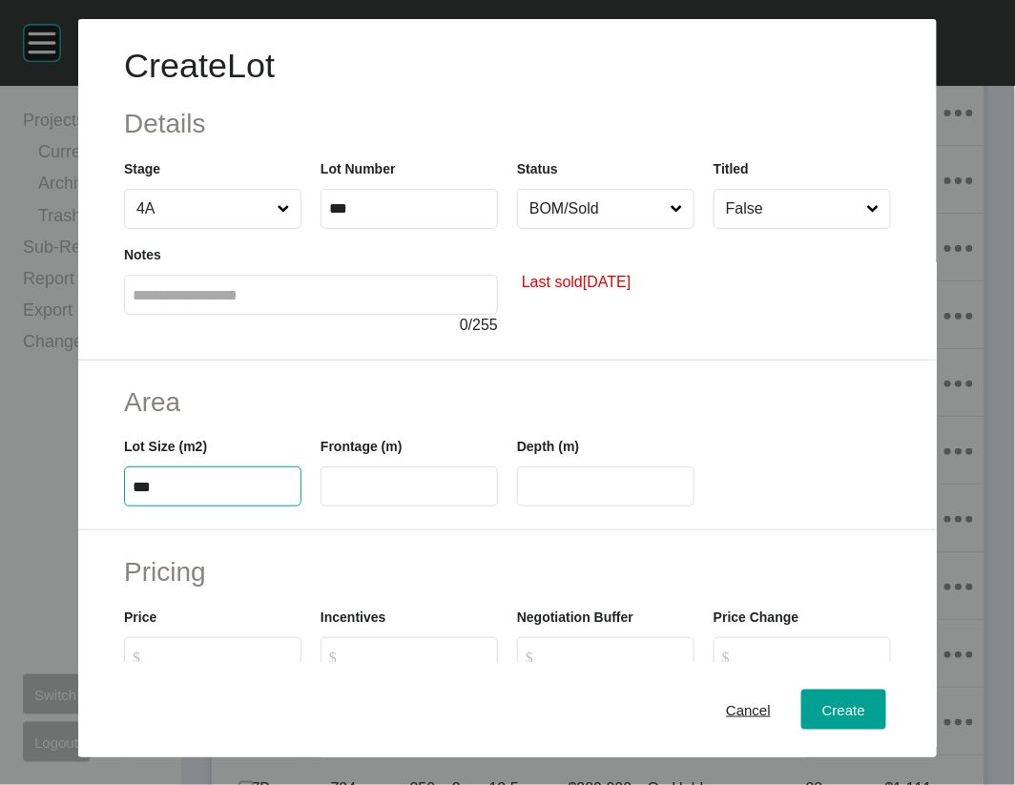
type input "***"
click at [337, 495] on input "text" at bounding box center [409, 487] width 160 height 16
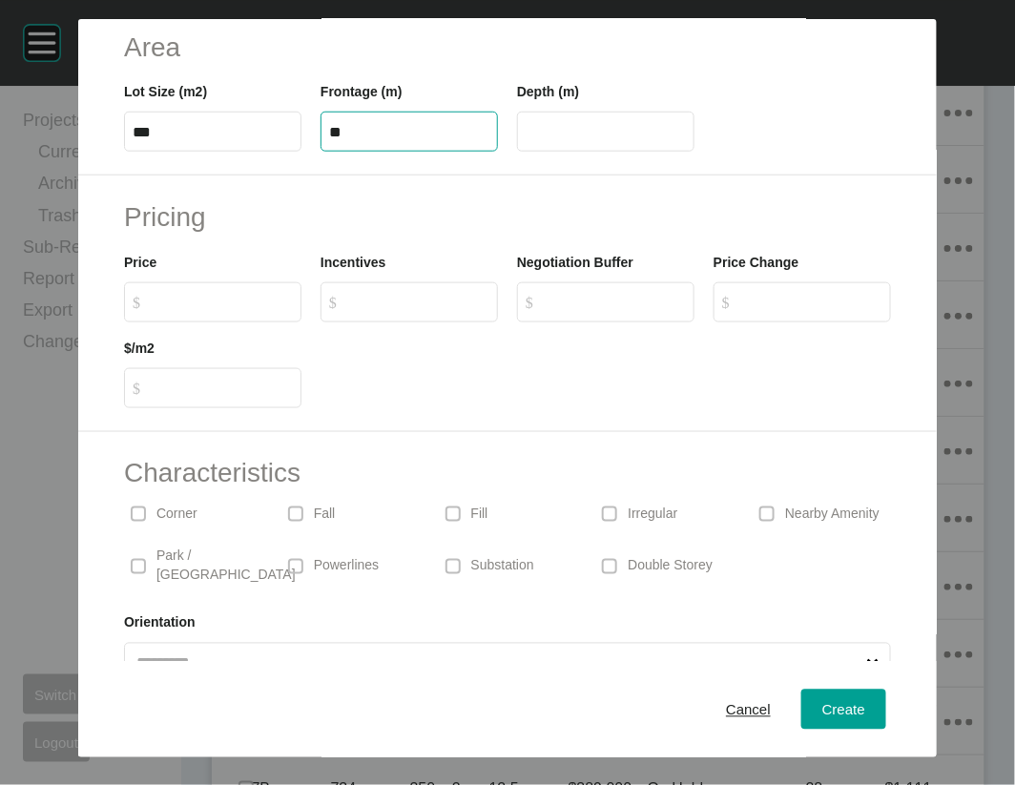
scroll to position [357, 0]
type input "**"
type input "****"
click at [198, 321] on label "$ Created with Sketch. $" at bounding box center [212, 301] width 177 height 40
click at [198, 308] on input "$ Created with Sketch. $" at bounding box center [222, 300] width 142 height 16
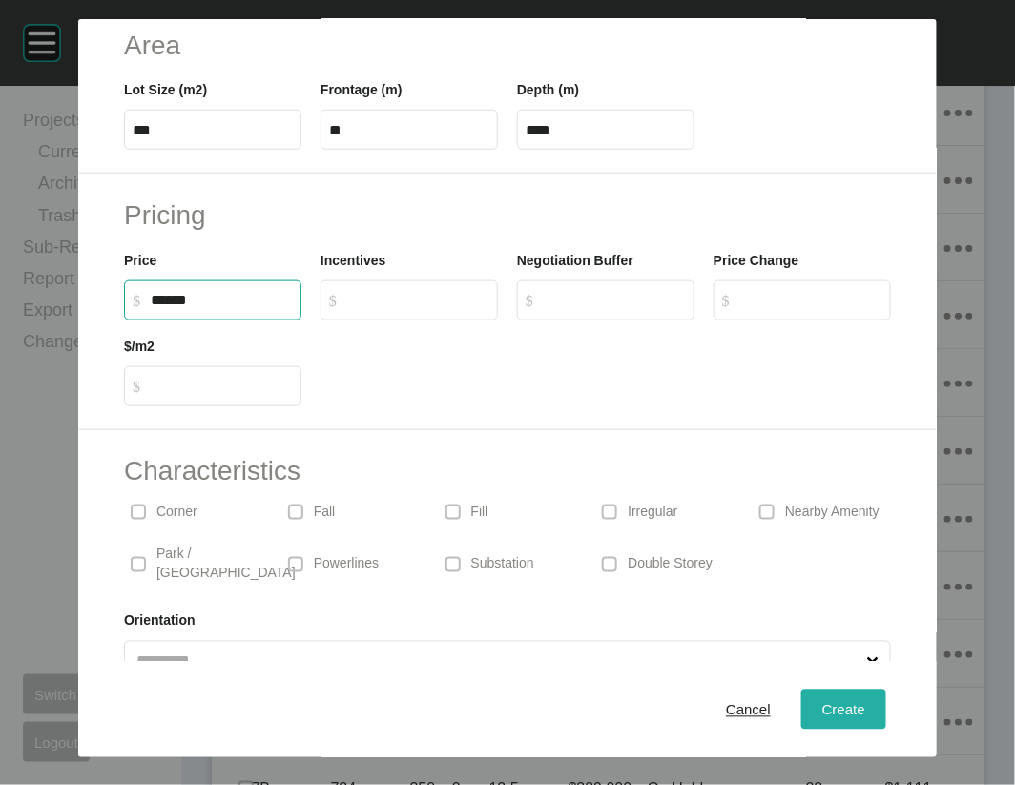
type input "*******"
type input "*****"
click at [870, 711] on div "Create" at bounding box center [844, 710] width 52 height 26
type input "*"
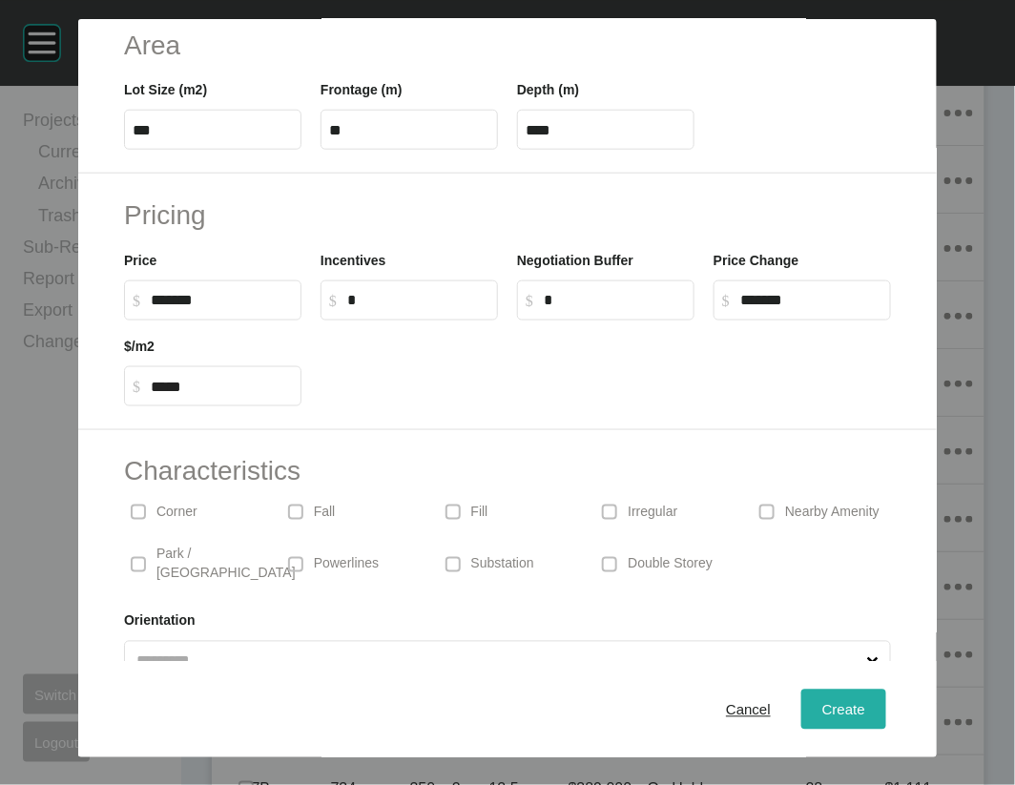
type input "*"
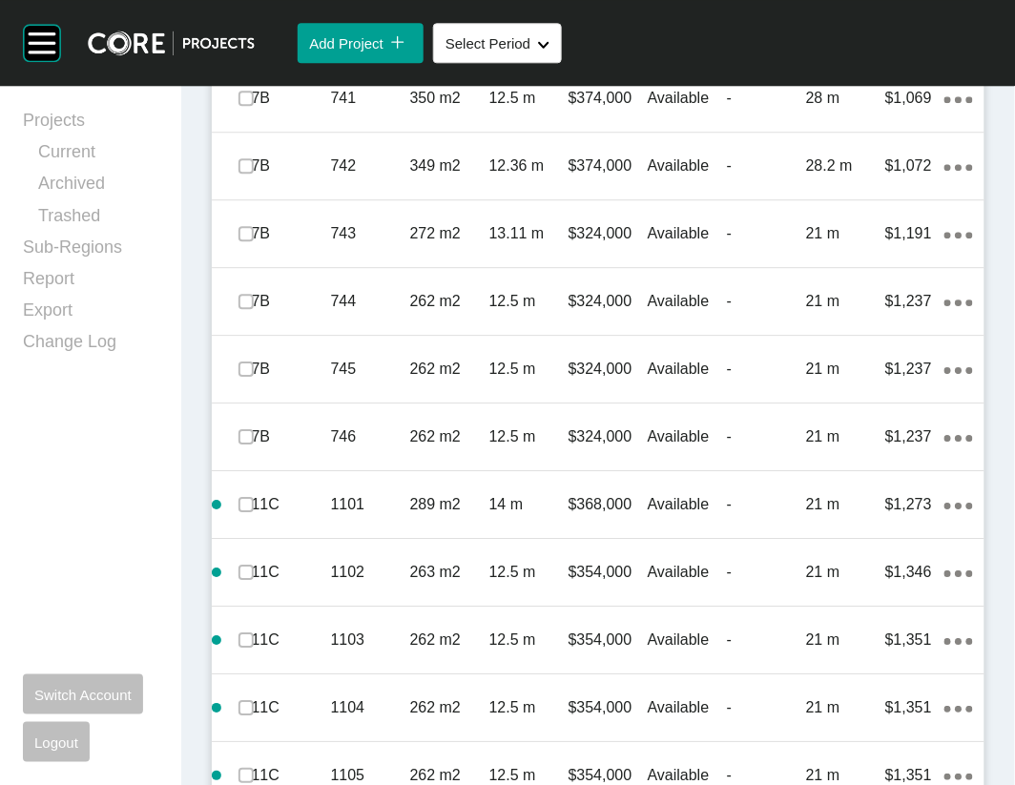
scroll to position [2690, 0]
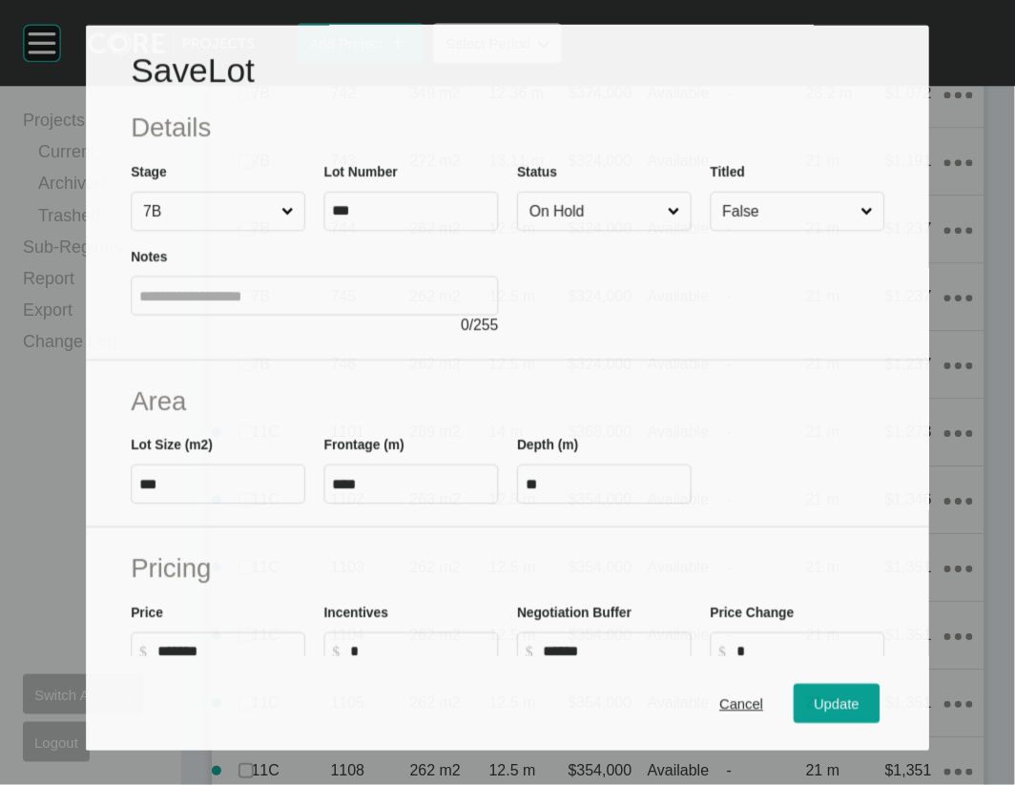
scroll to position [2615, 0]
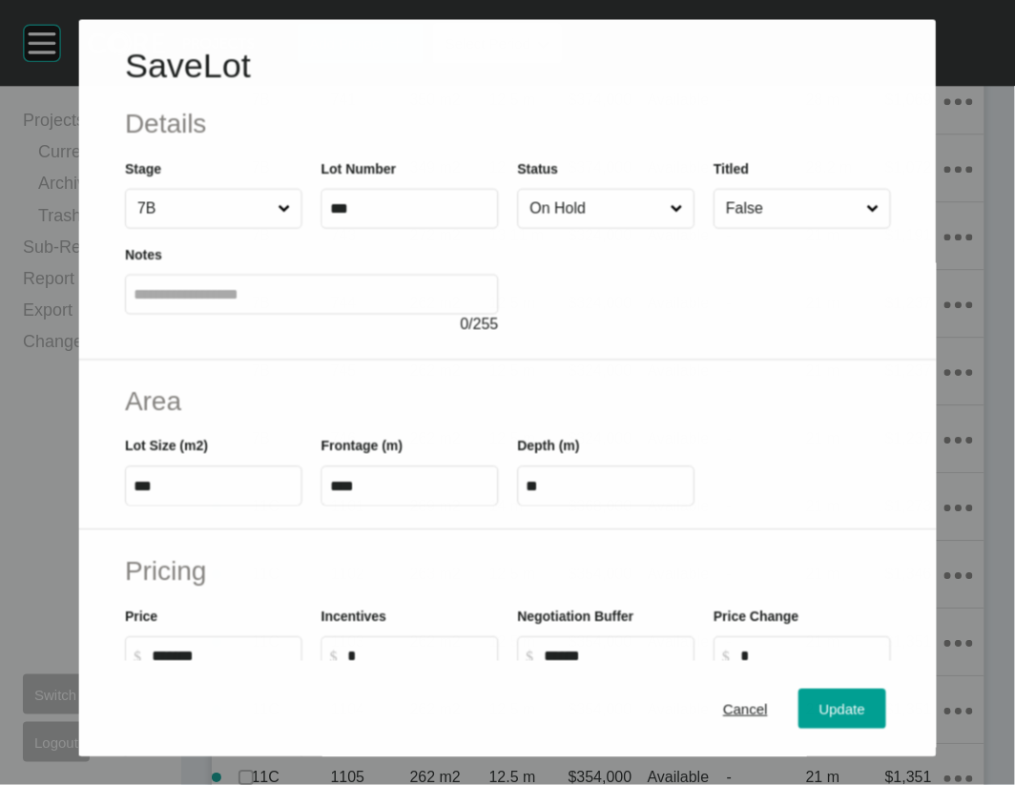
click at [652, 228] on input "On Hold" at bounding box center [596, 209] width 140 height 38
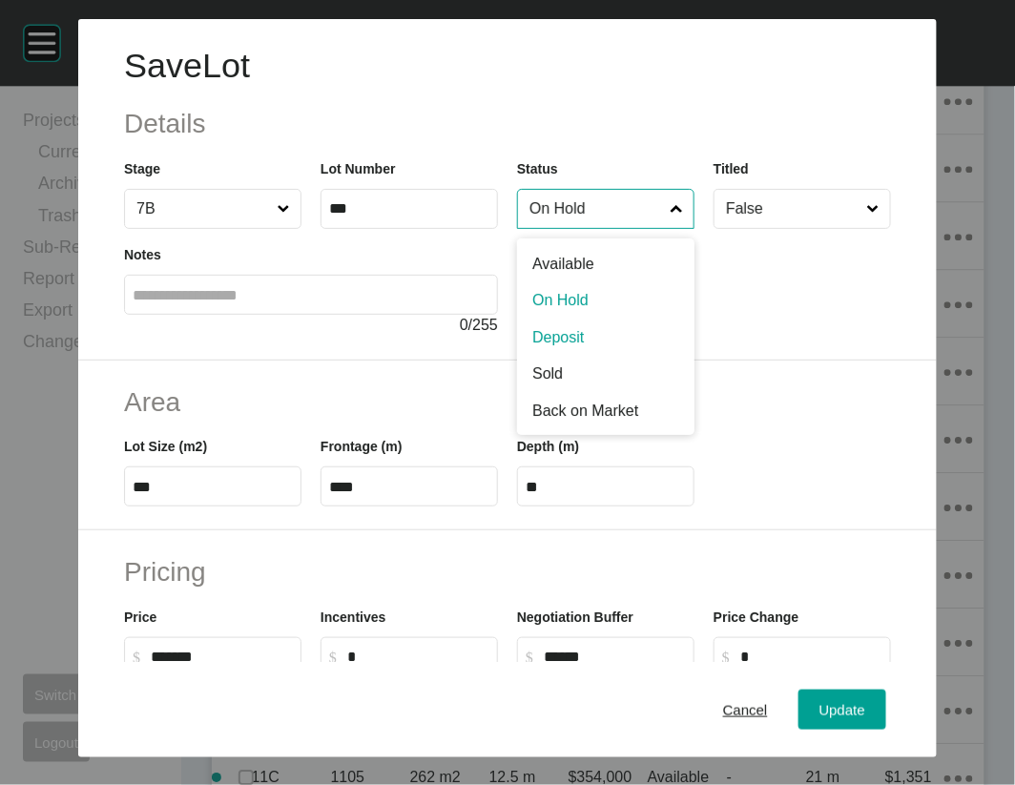
drag, startPoint x: 546, startPoint y: 414, endPoint x: 605, endPoint y: 472, distance: 83.0
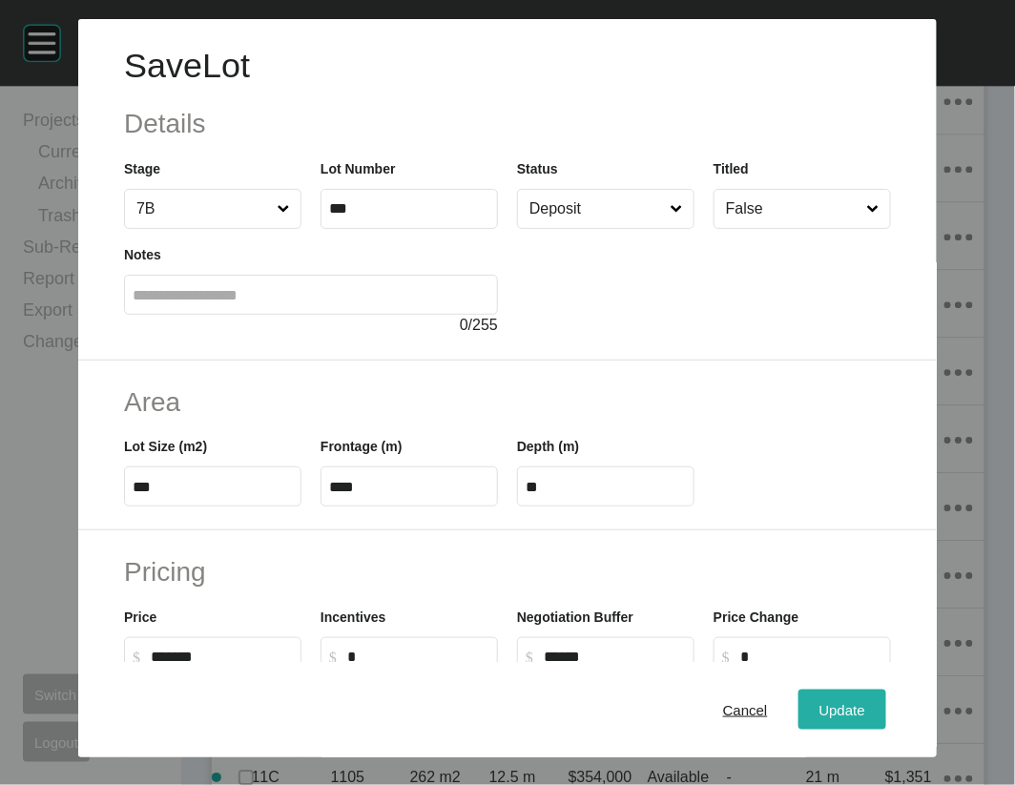
click at [838, 702] on button "Update" at bounding box center [843, 710] width 88 height 40
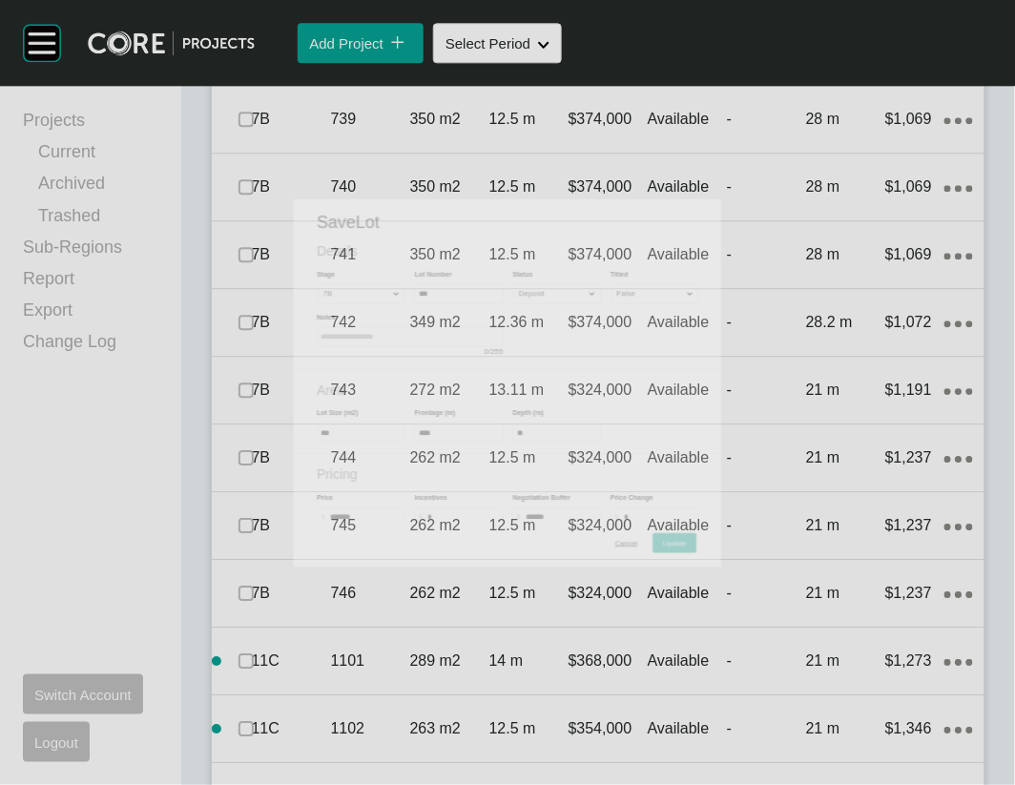
scroll to position [2690, 0]
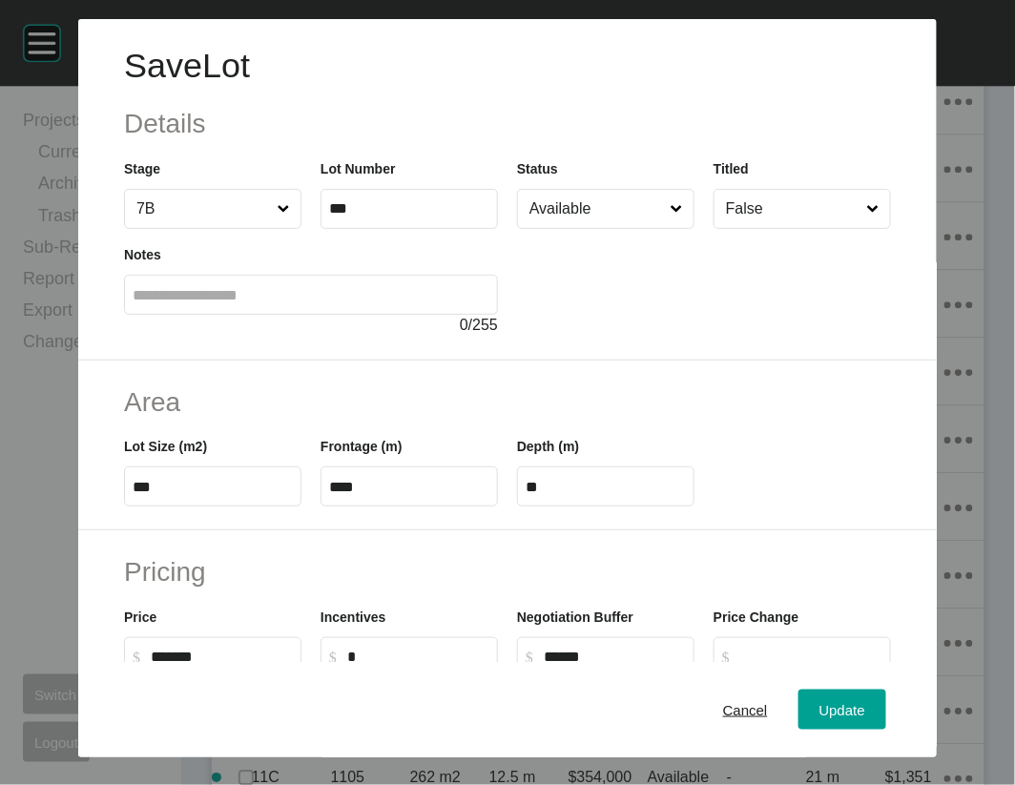
scroll to position [645, 0]
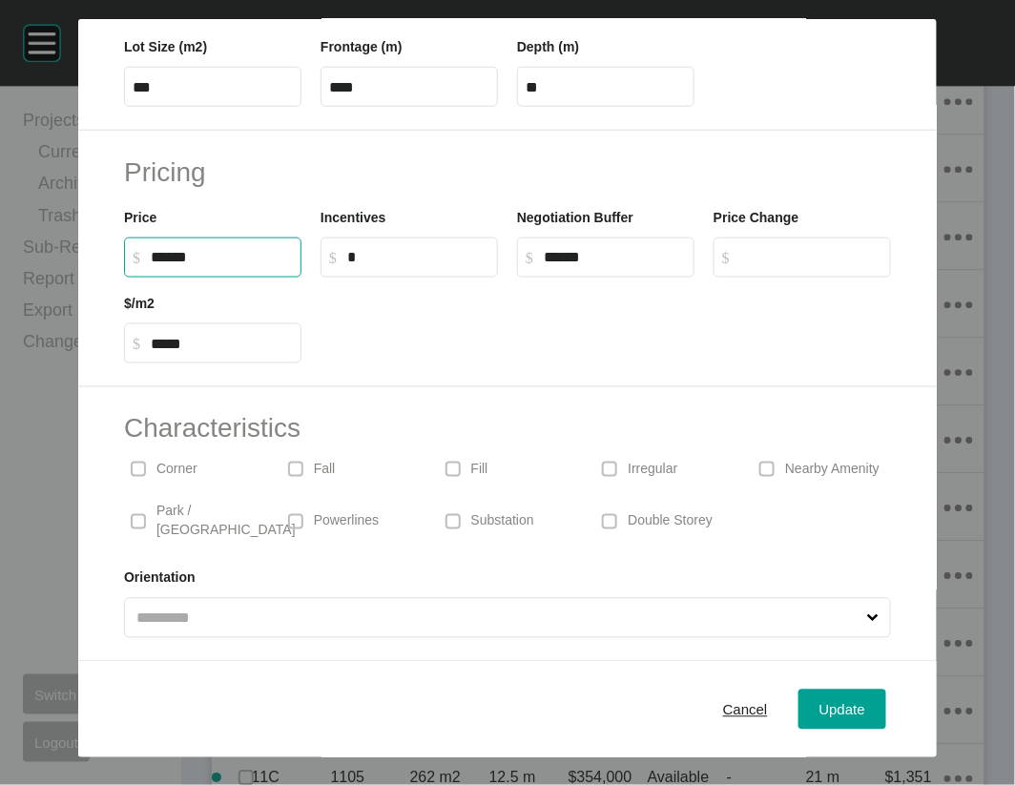
click at [151, 249] on input "******" at bounding box center [222, 257] width 142 height 16
type input "*******"
type input "******"
type input "*****"
click at [865, 706] on span "Update" at bounding box center [843, 709] width 46 height 16
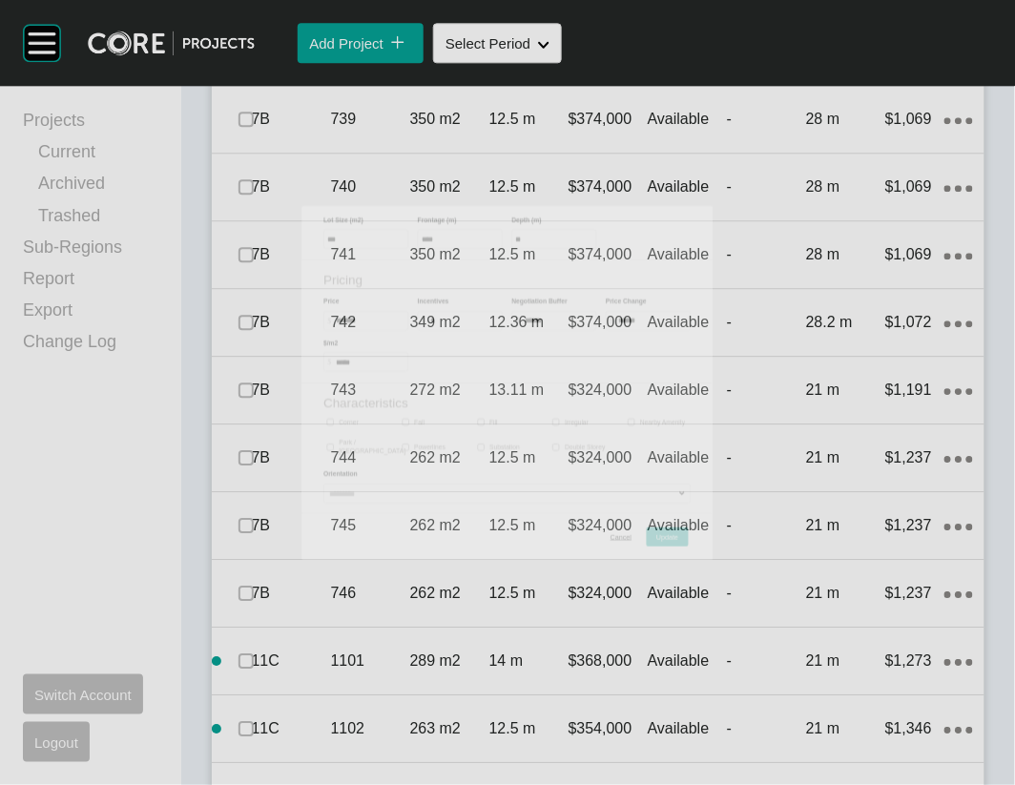
scroll to position [2690, 0]
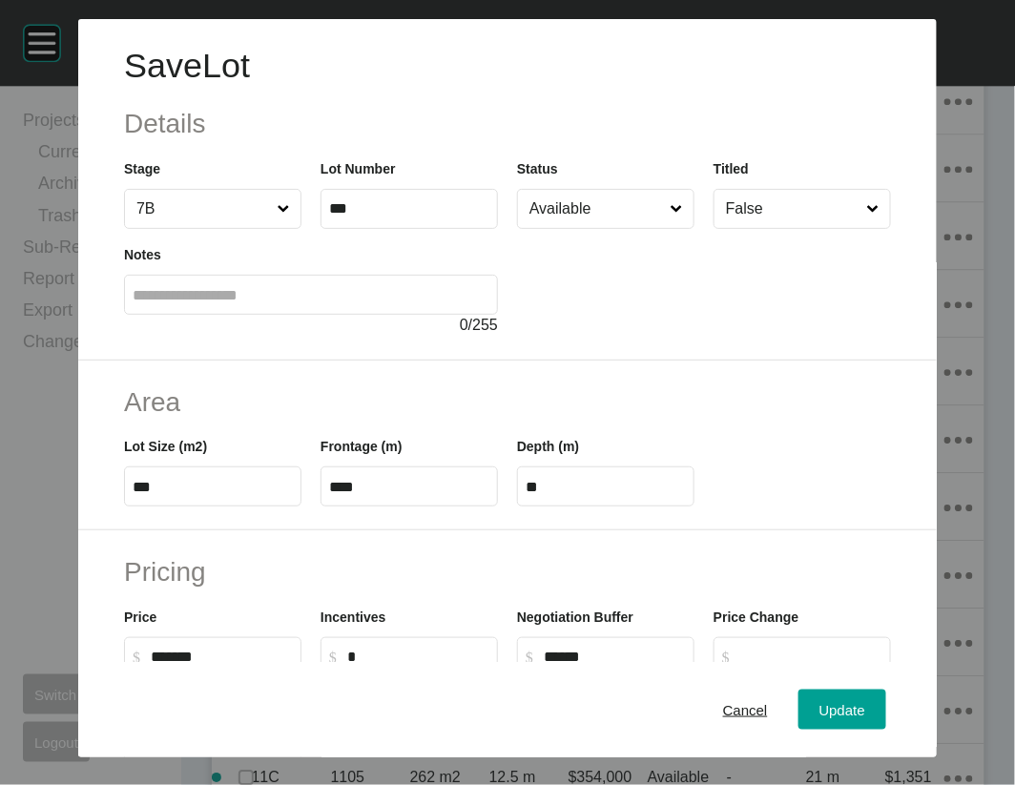
scroll to position [645, 0]
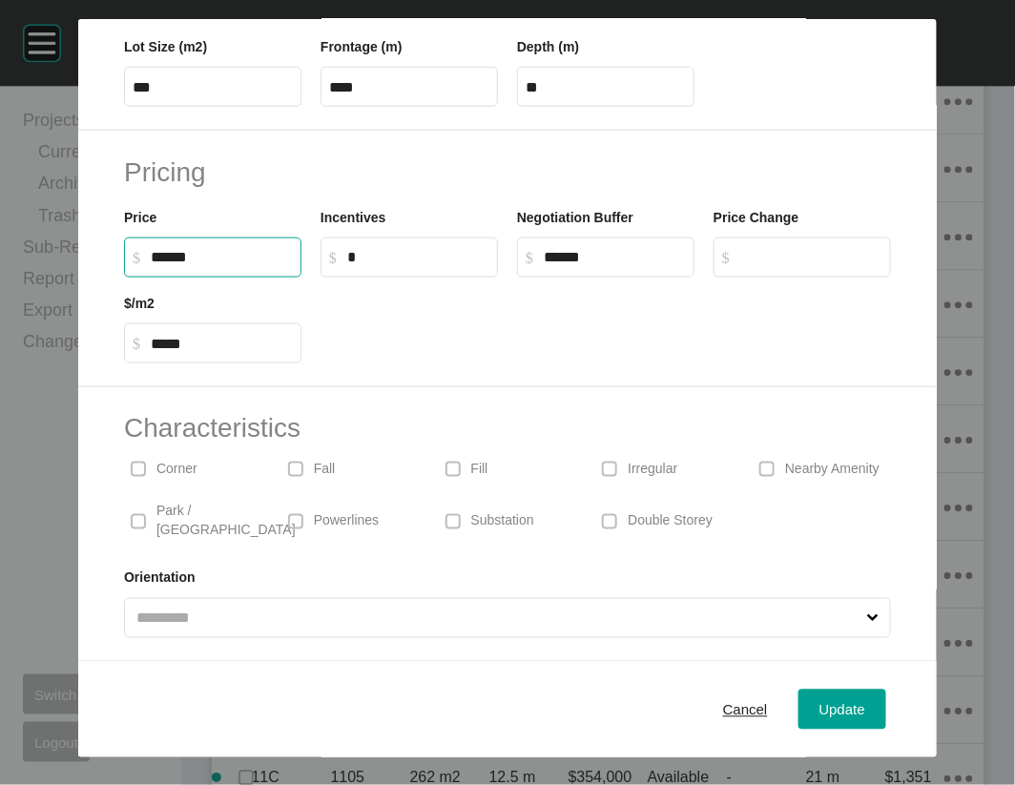
click at [151, 249] on input "******" at bounding box center [222, 257] width 142 height 16
type input "*******"
type input "******"
type input "*****"
click at [842, 694] on button "Update" at bounding box center [843, 710] width 88 height 40
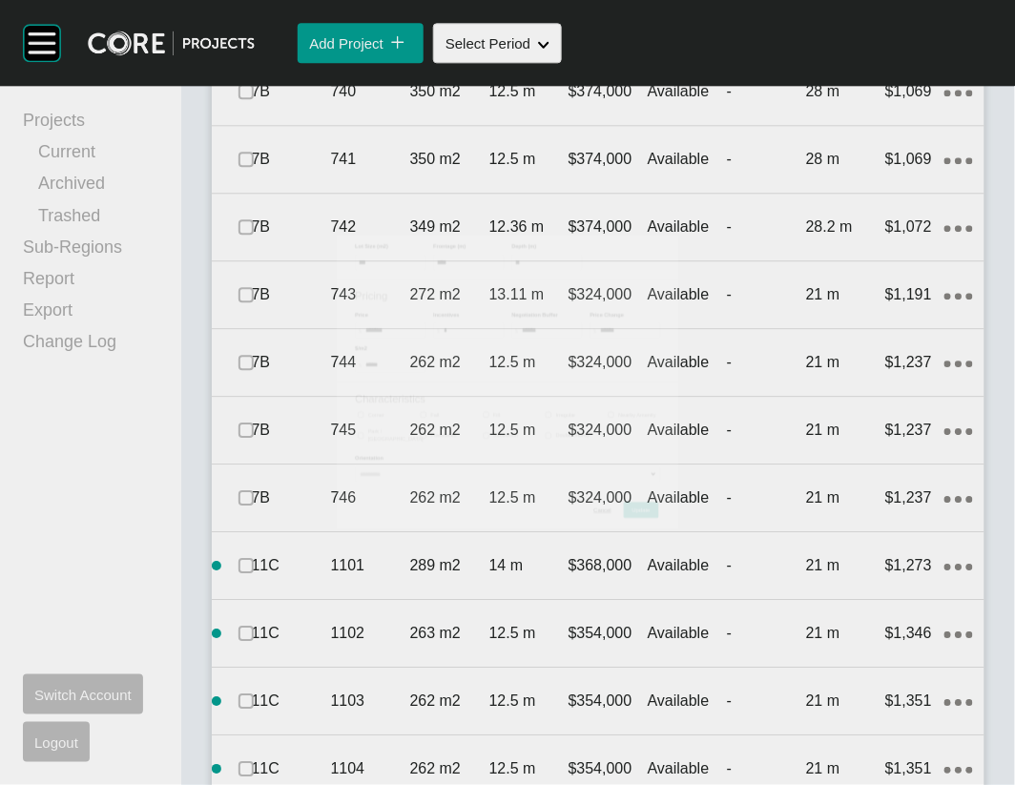
scroll to position [2690, 0]
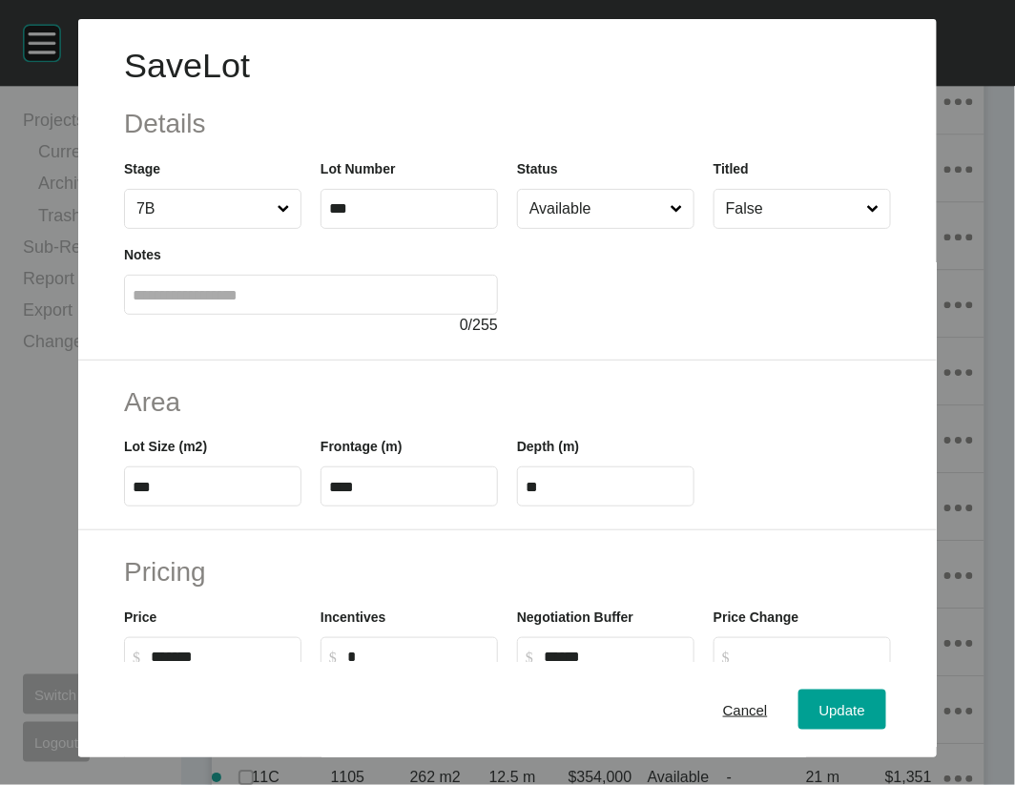
scroll to position [645, 0]
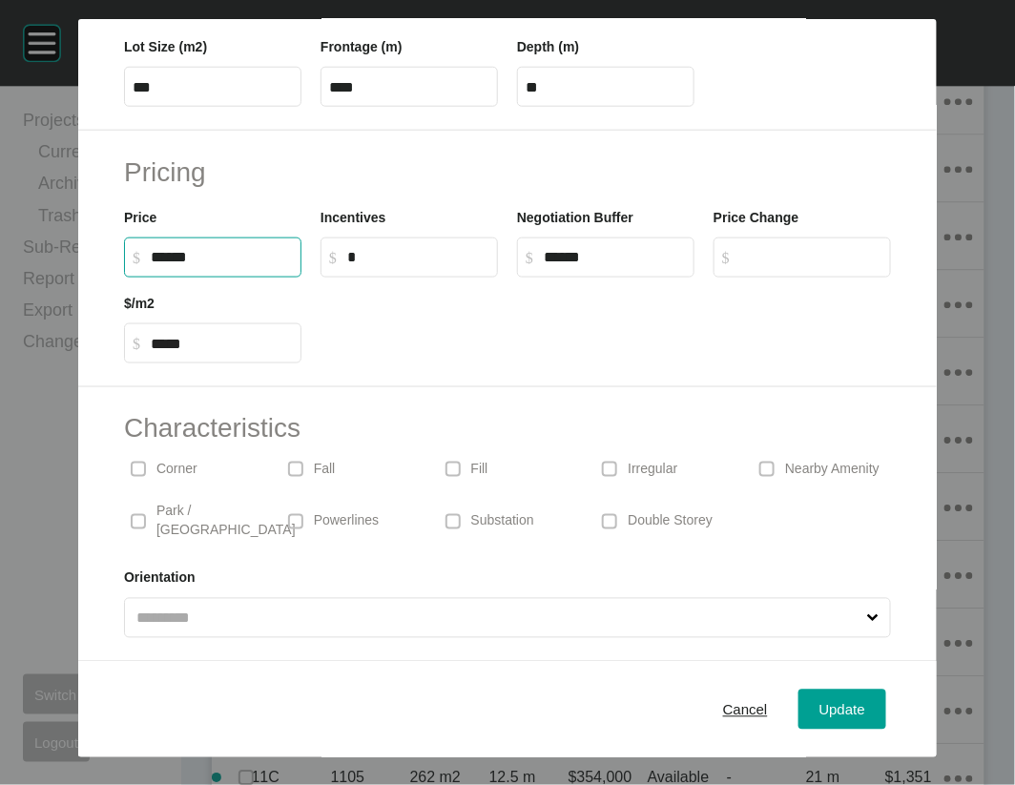
drag, startPoint x: 115, startPoint y: 170, endPoint x: 99, endPoint y: 173, distance: 16.5
click at [151, 249] on input "******" at bounding box center [222, 257] width 142 height 16
type input "*******"
type input "*****"
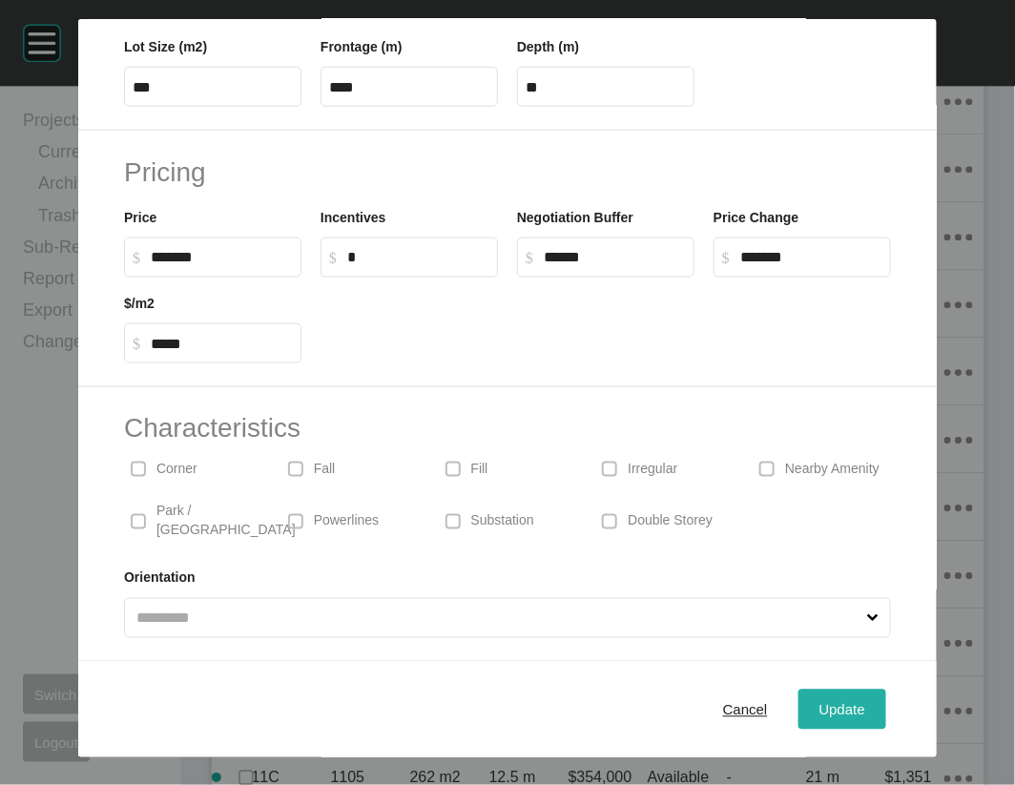
click at [836, 699] on button "Update" at bounding box center [843, 710] width 88 height 40
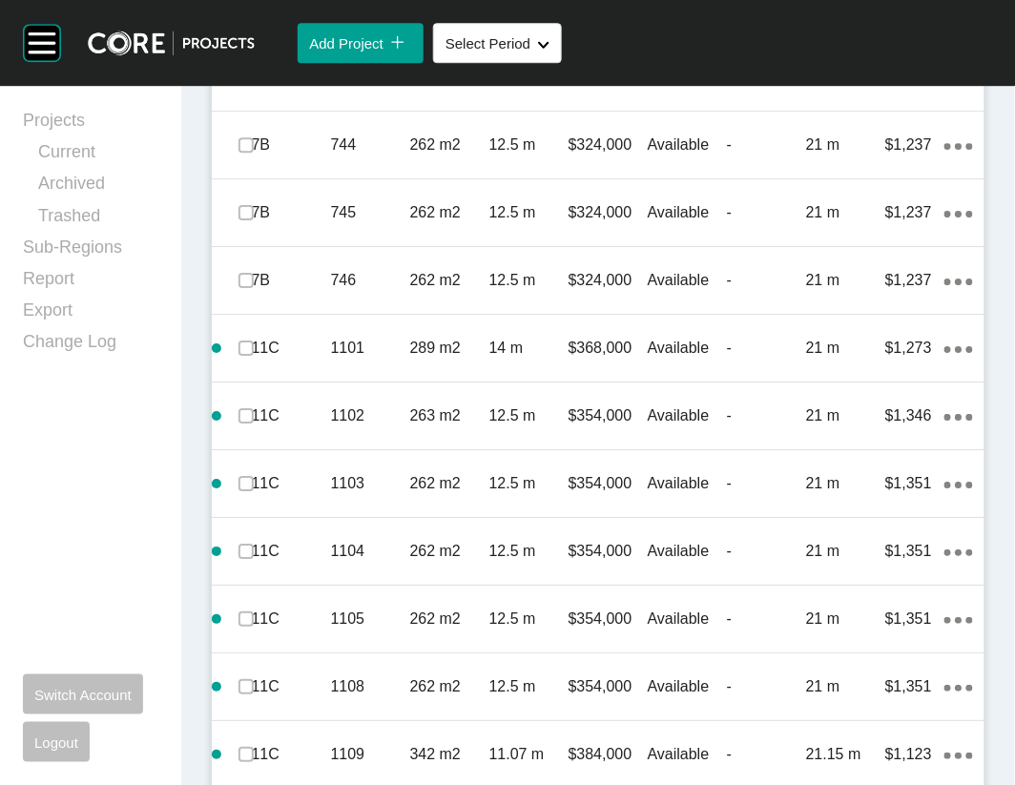
scroll to position [2752, 0]
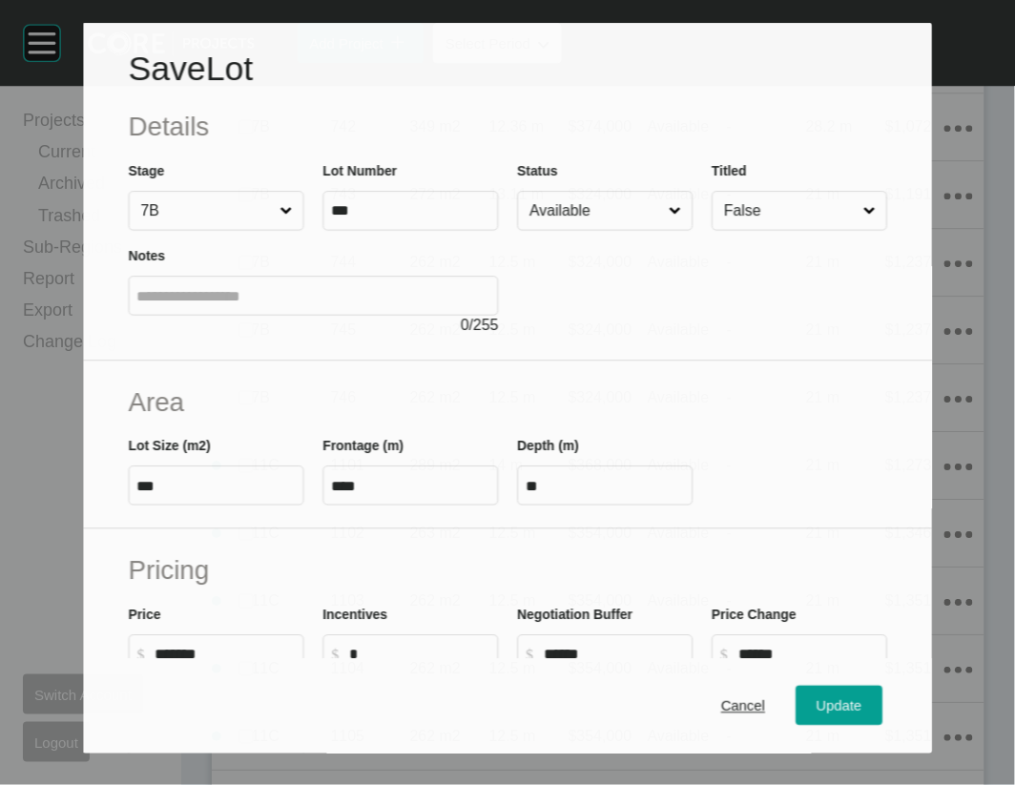
scroll to position [2678, 0]
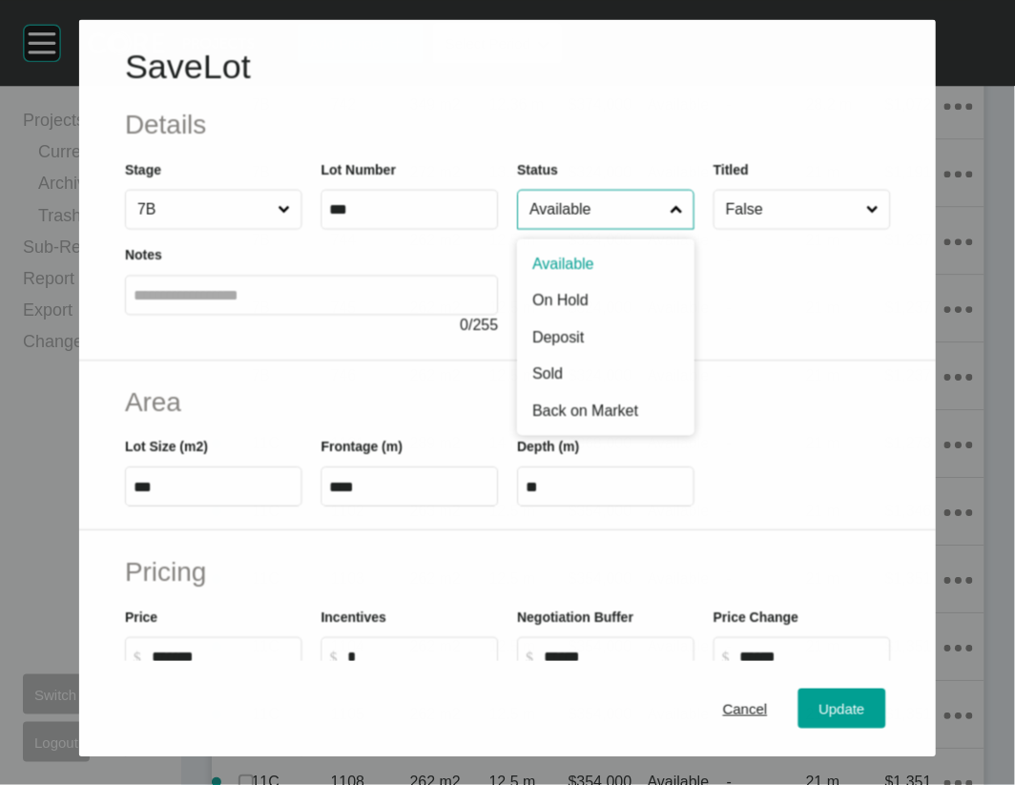
click at [586, 228] on input "Available" at bounding box center [596, 209] width 140 height 38
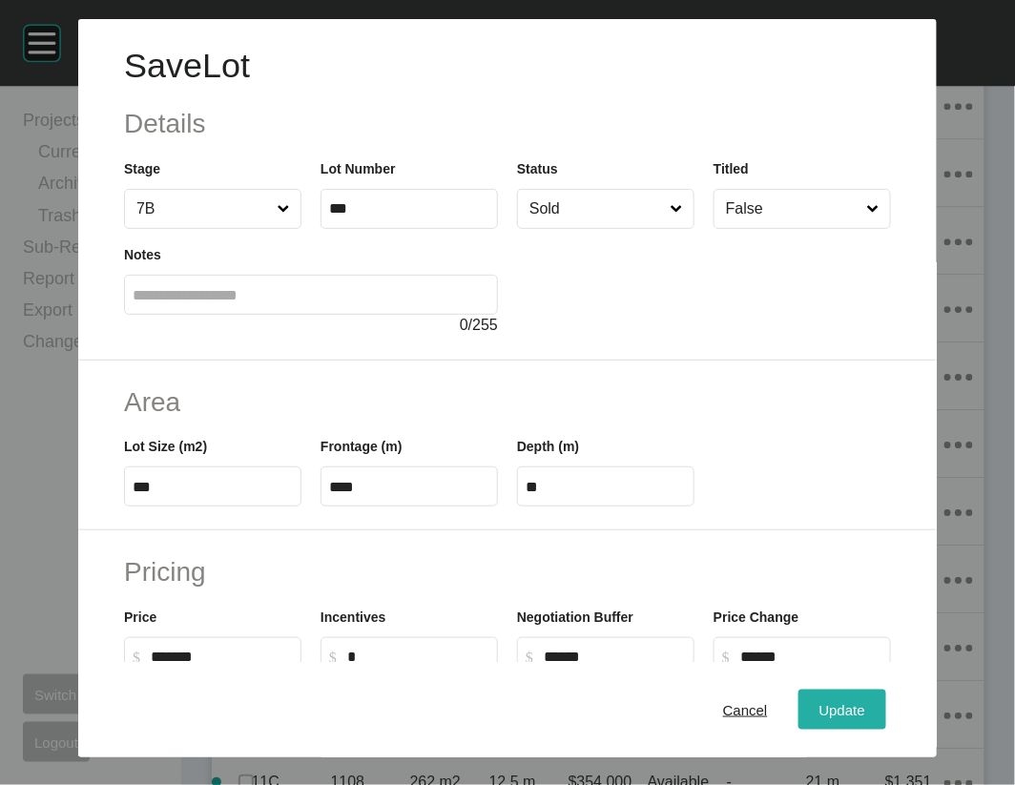
click at [849, 701] on span "Update" at bounding box center [843, 709] width 46 height 16
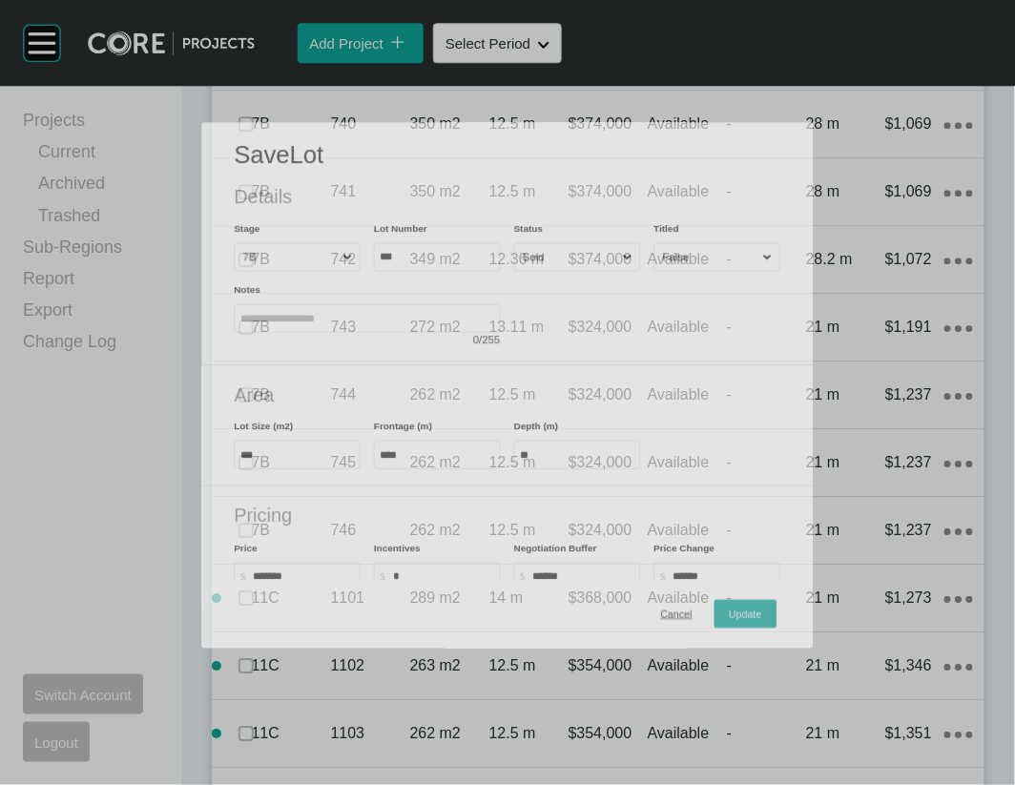
scroll to position [2752, 0]
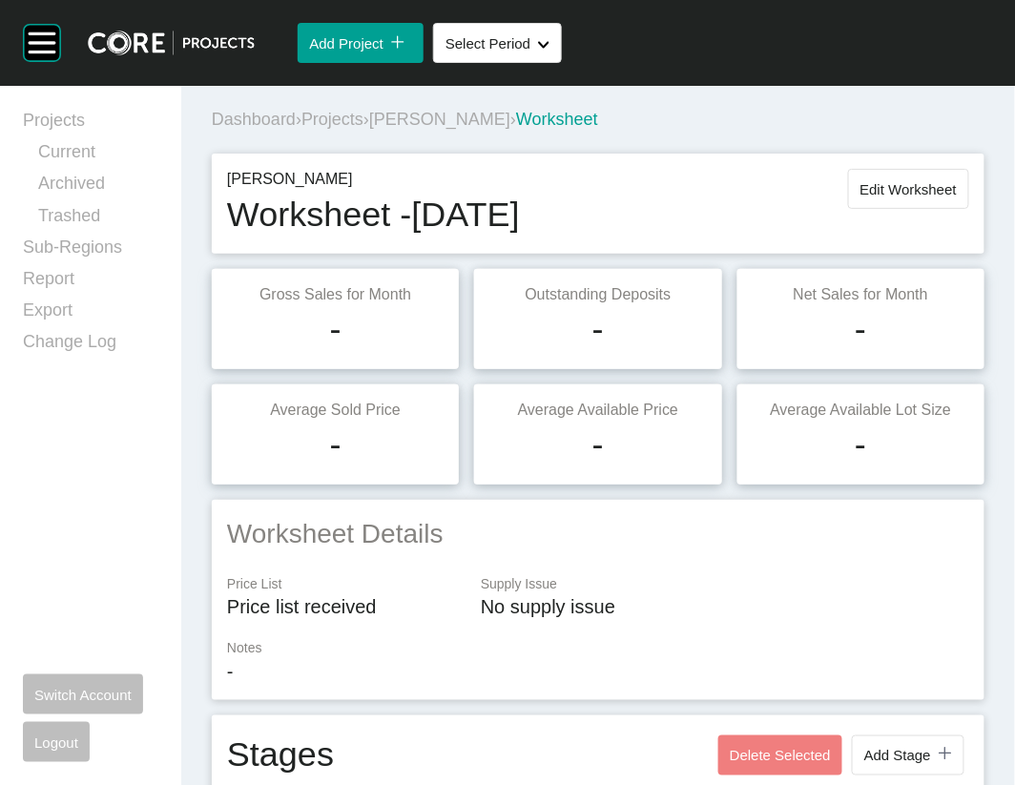
scroll to position [2752, 0]
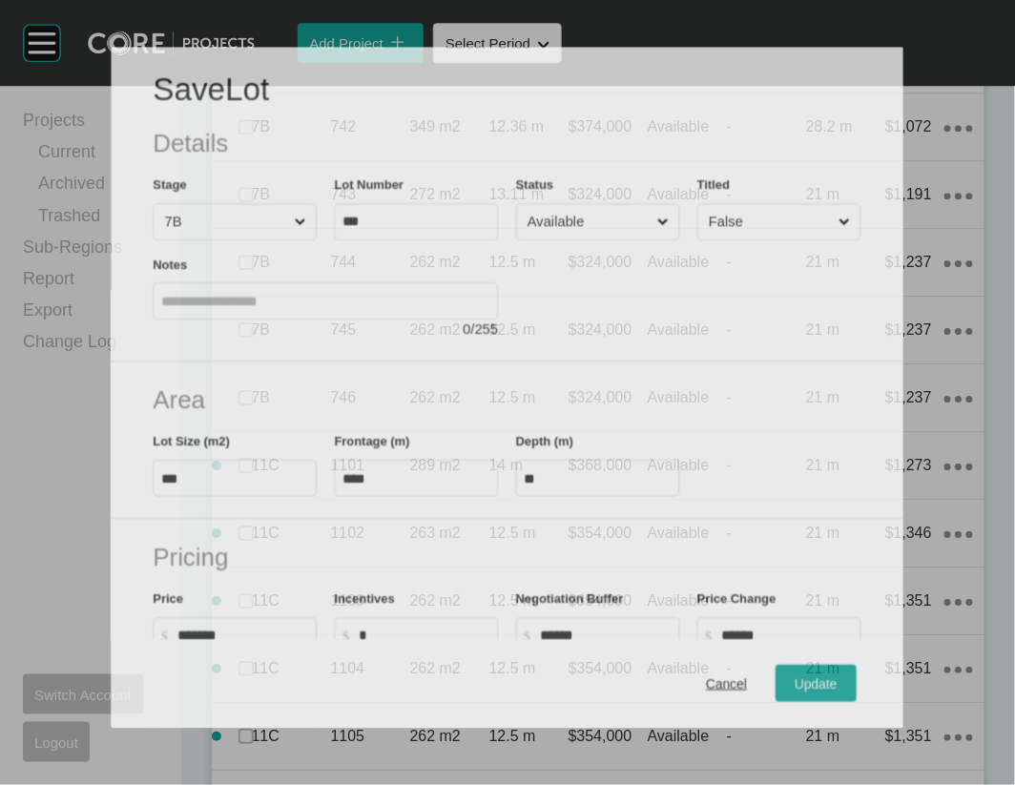
scroll to position [2678, 0]
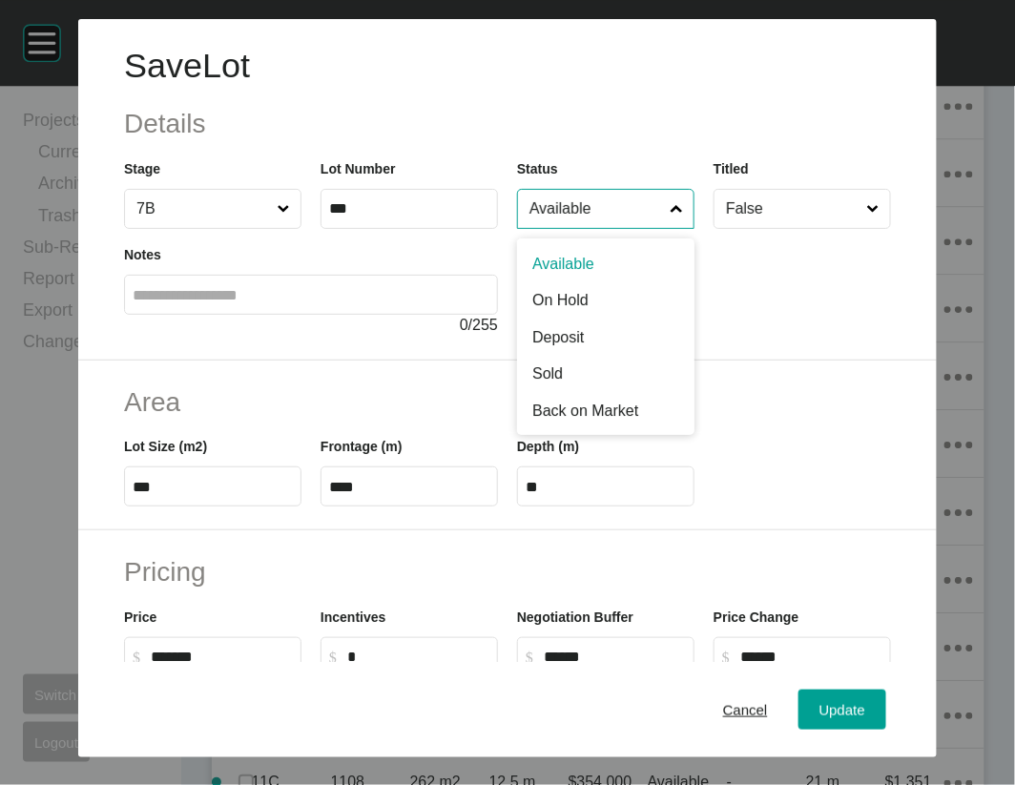
click at [622, 228] on input "Available" at bounding box center [596, 209] width 141 height 38
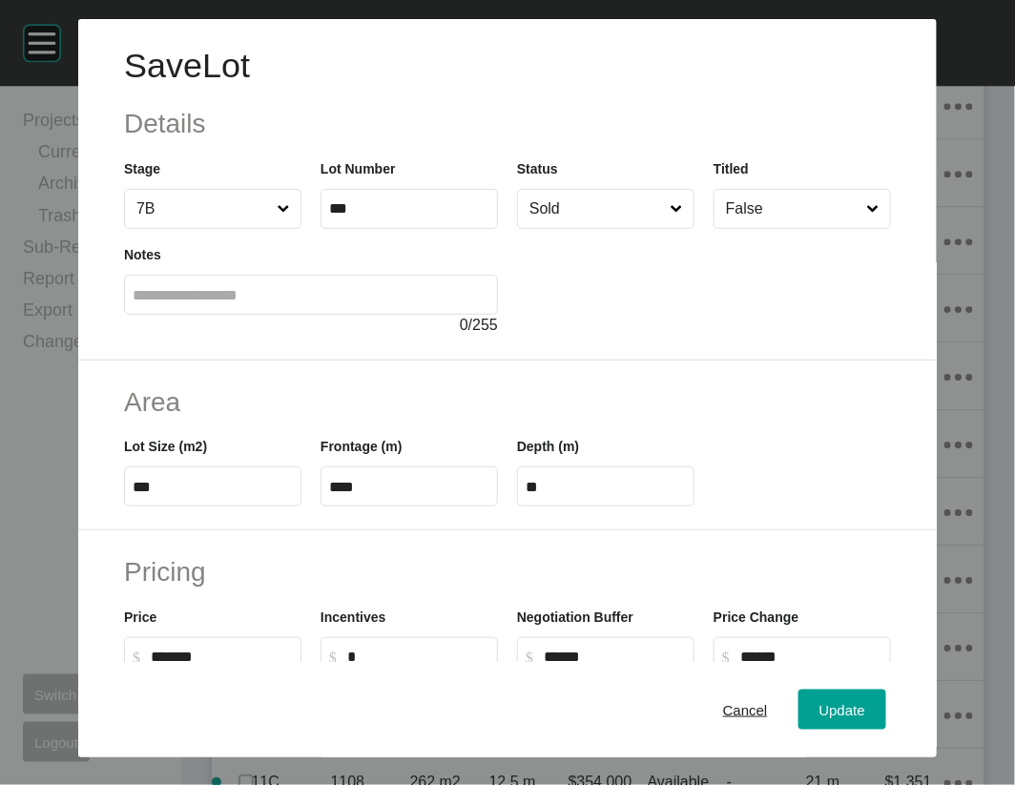
drag, startPoint x: 582, startPoint y: 455, endPoint x: 773, endPoint y: 540, distance: 208.9
click at [862, 701] on span "Update" at bounding box center [843, 709] width 46 height 16
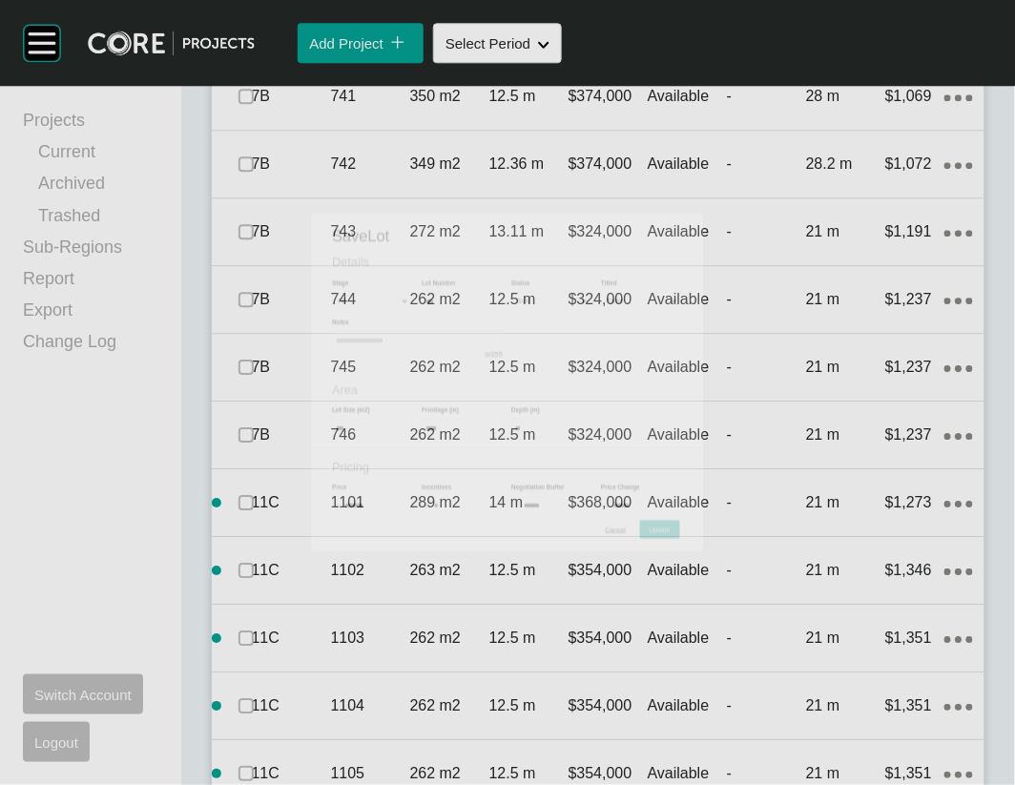
scroll to position [2752, 0]
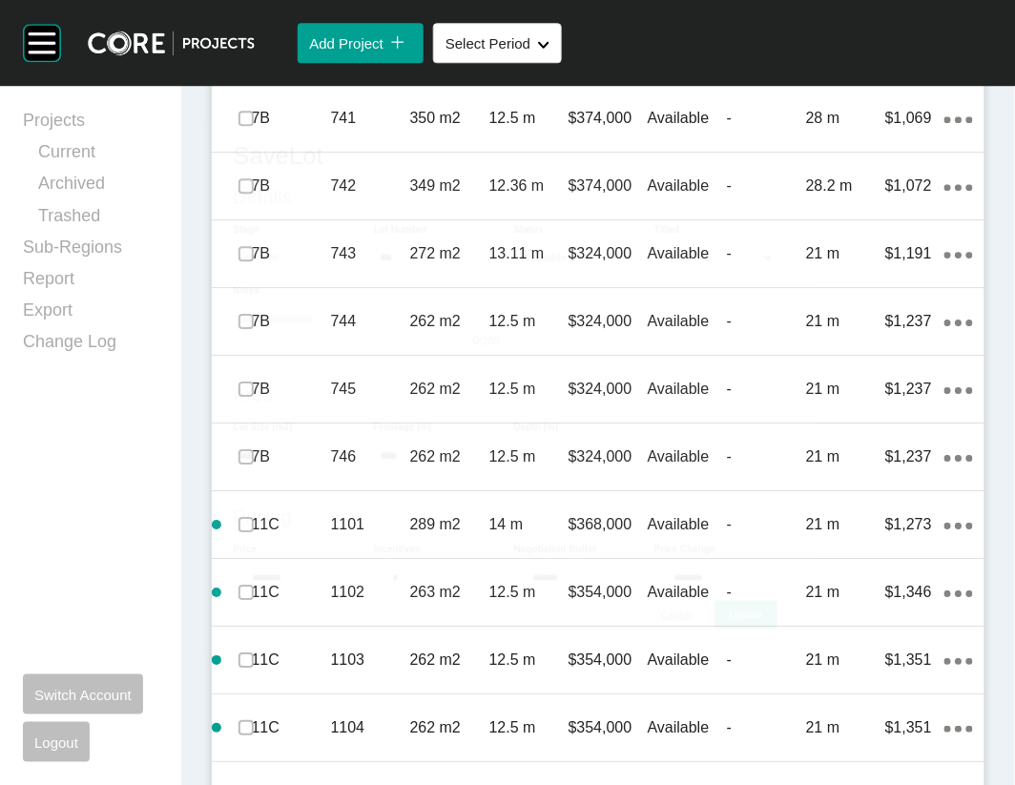
scroll to position [2678, 0]
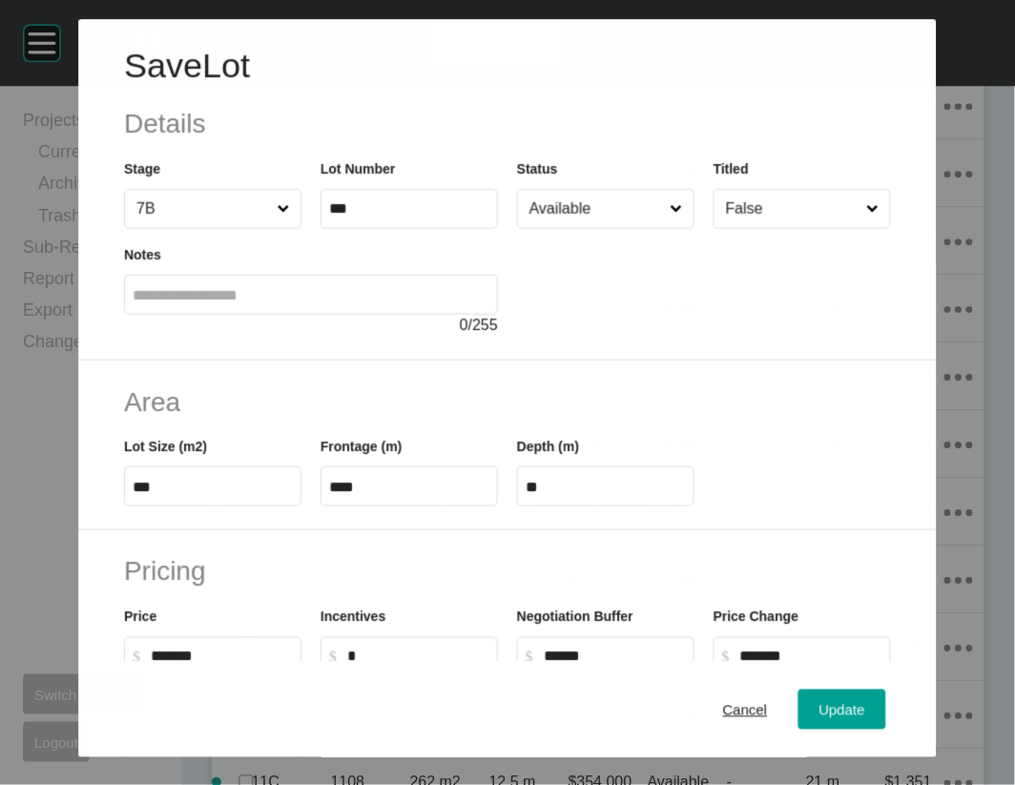
click at [611, 228] on input "Available" at bounding box center [596, 209] width 140 height 38
drag, startPoint x: 539, startPoint y: 450, endPoint x: 823, endPoint y: 576, distance: 311.0
click at [865, 701] on span "Update" at bounding box center [843, 709] width 46 height 16
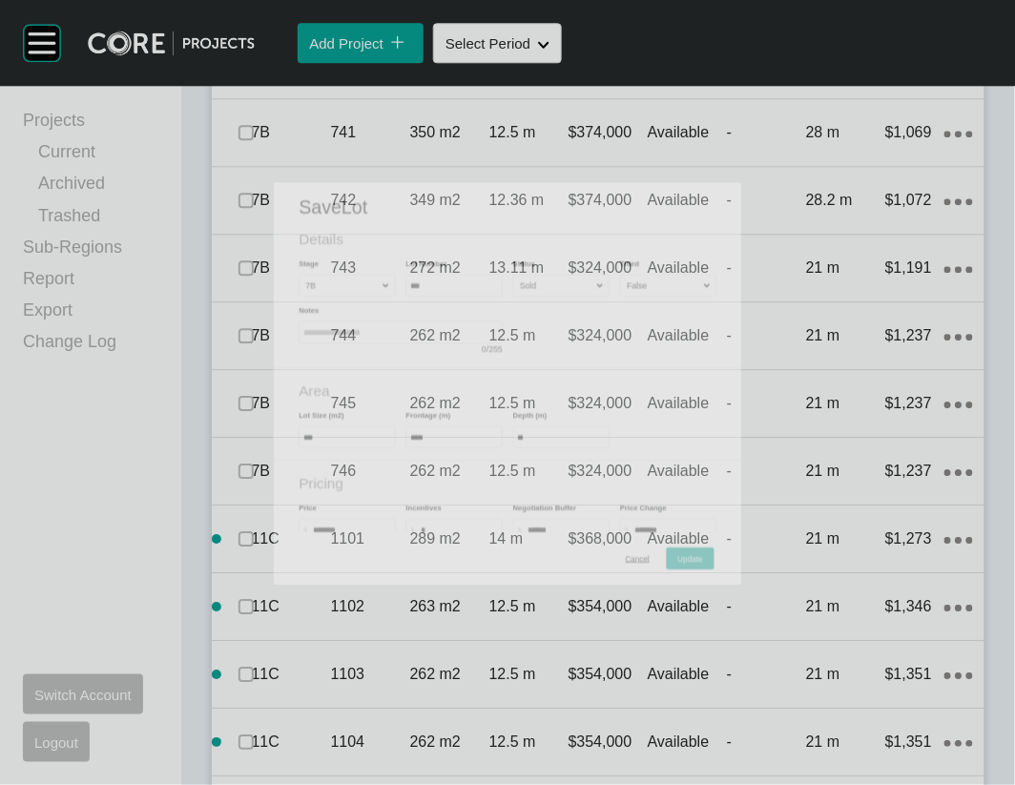
scroll to position [2752, 0]
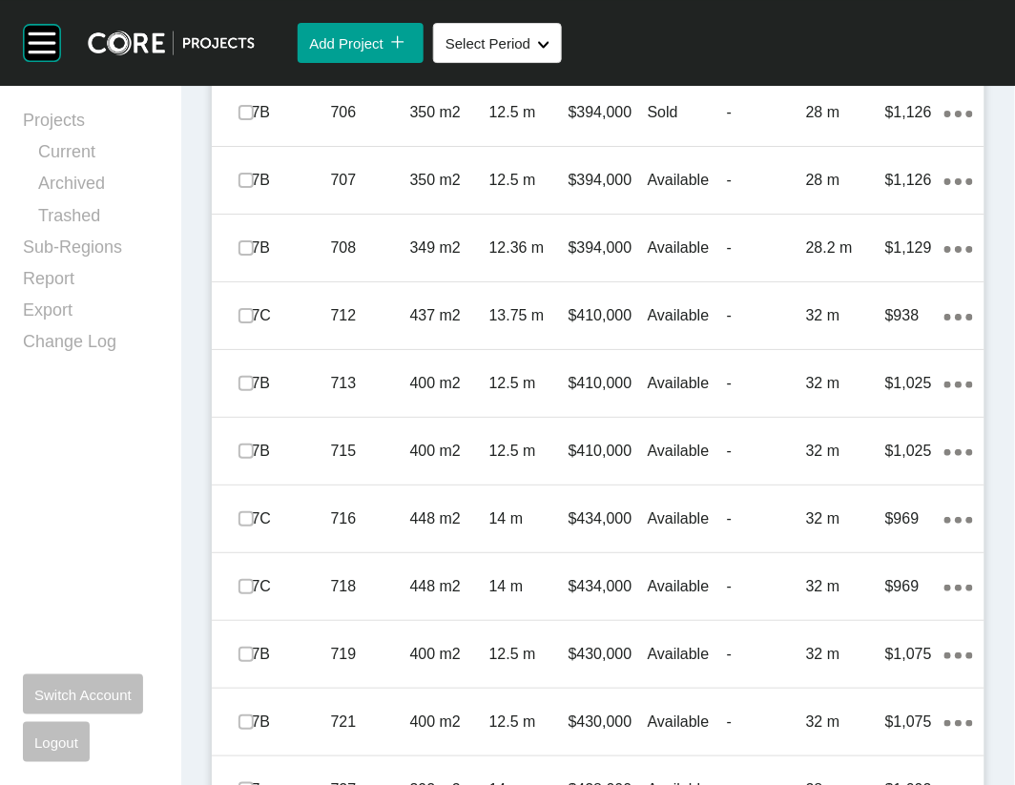
scroll to position [1292, 0]
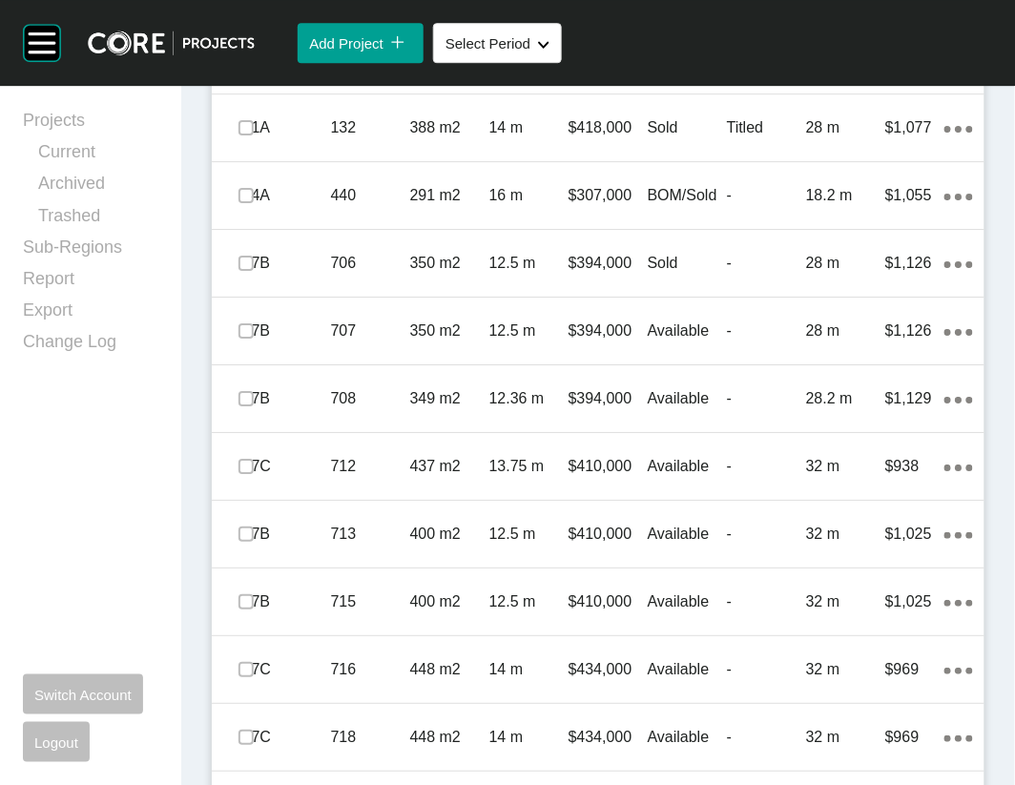
click at [631, 13] on span "Edit Selected" at bounding box center [673, 5] width 84 height 16
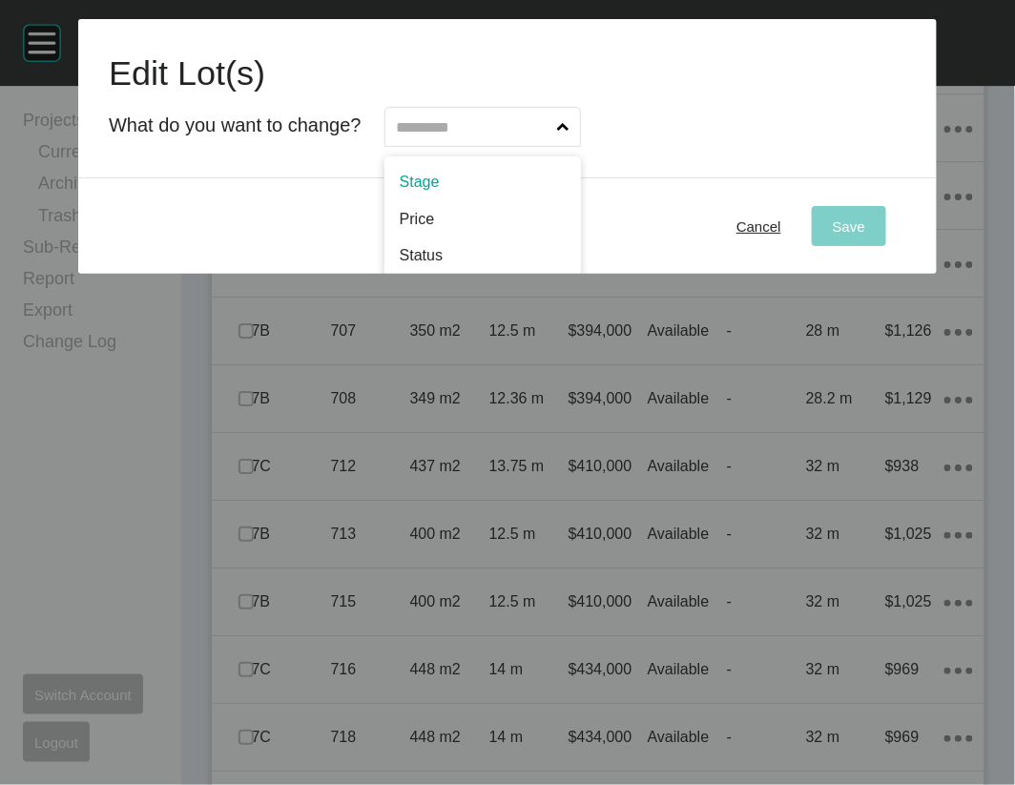
drag, startPoint x: 484, startPoint y: 162, endPoint x: 471, endPoint y: 222, distance: 61.4
click at [484, 146] on input "text" at bounding box center [473, 127] width 160 height 38
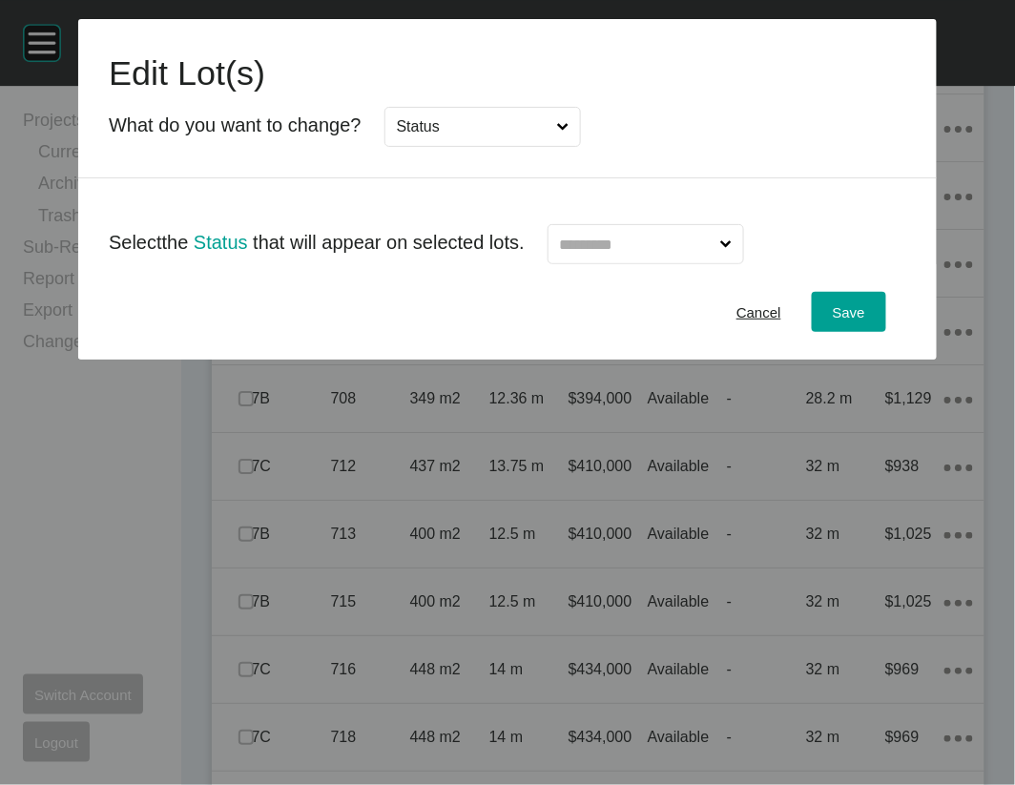
click at [628, 263] on input "text" at bounding box center [636, 244] width 160 height 38
type input "*"
click at [669, 263] on input "text" at bounding box center [636, 244] width 160 height 38
type input "*"
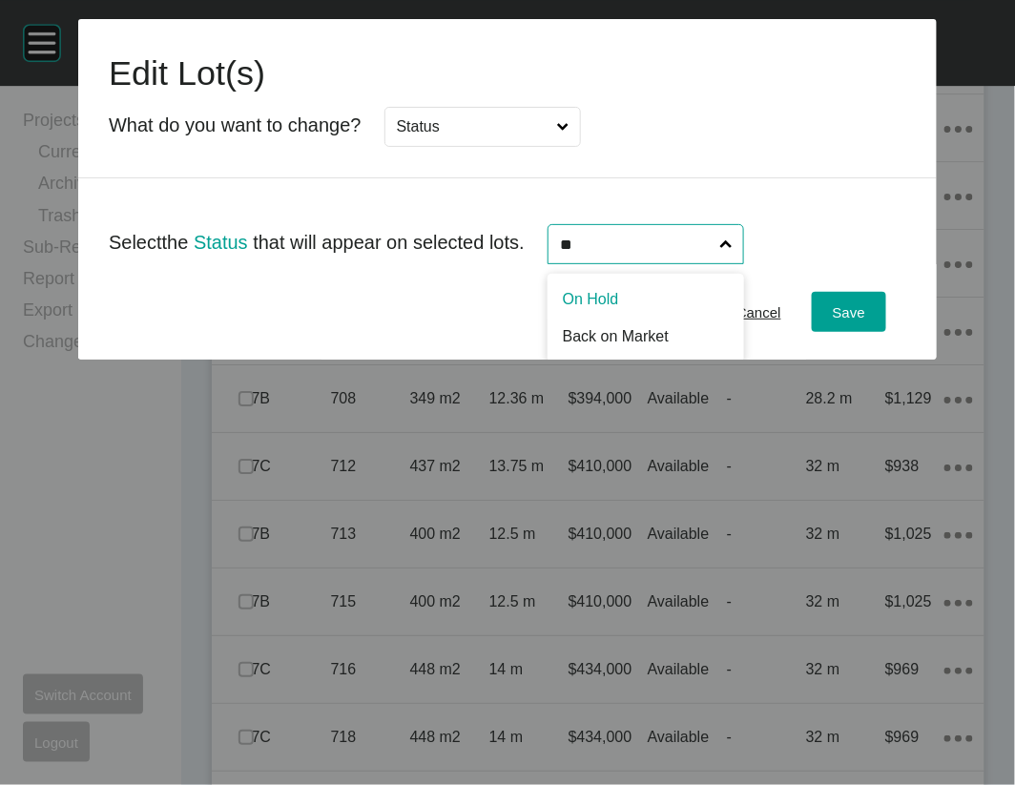
type input "**"
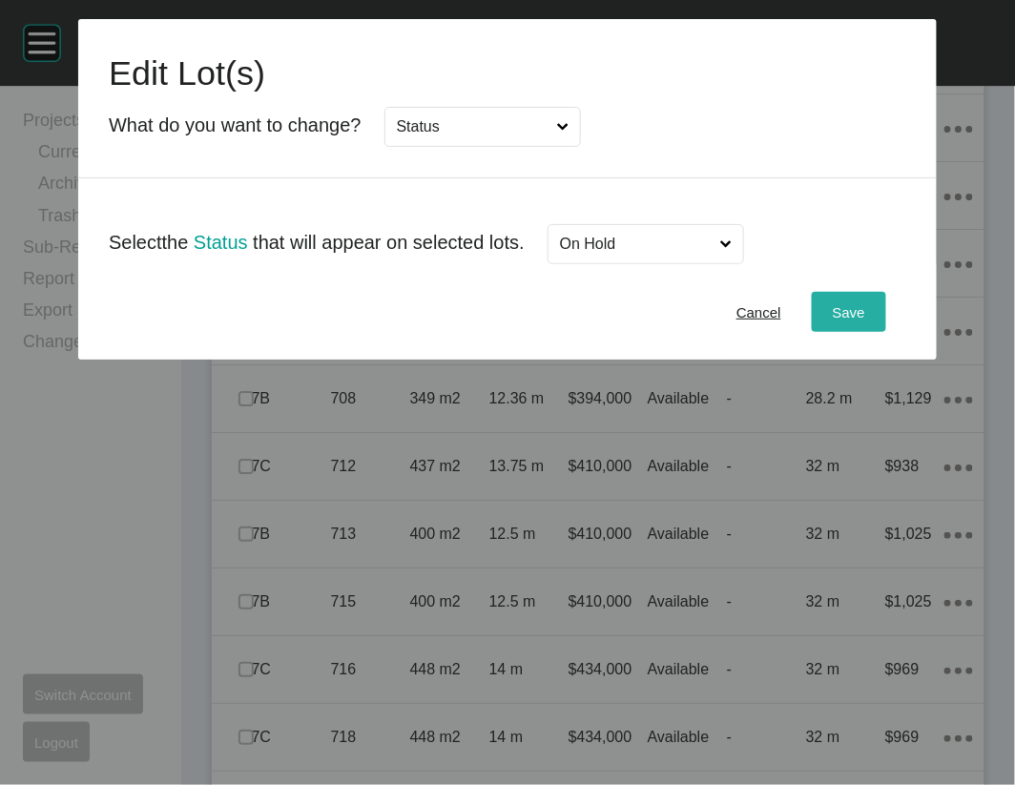
click at [870, 325] on div "Save" at bounding box center [849, 313] width 42 height 26
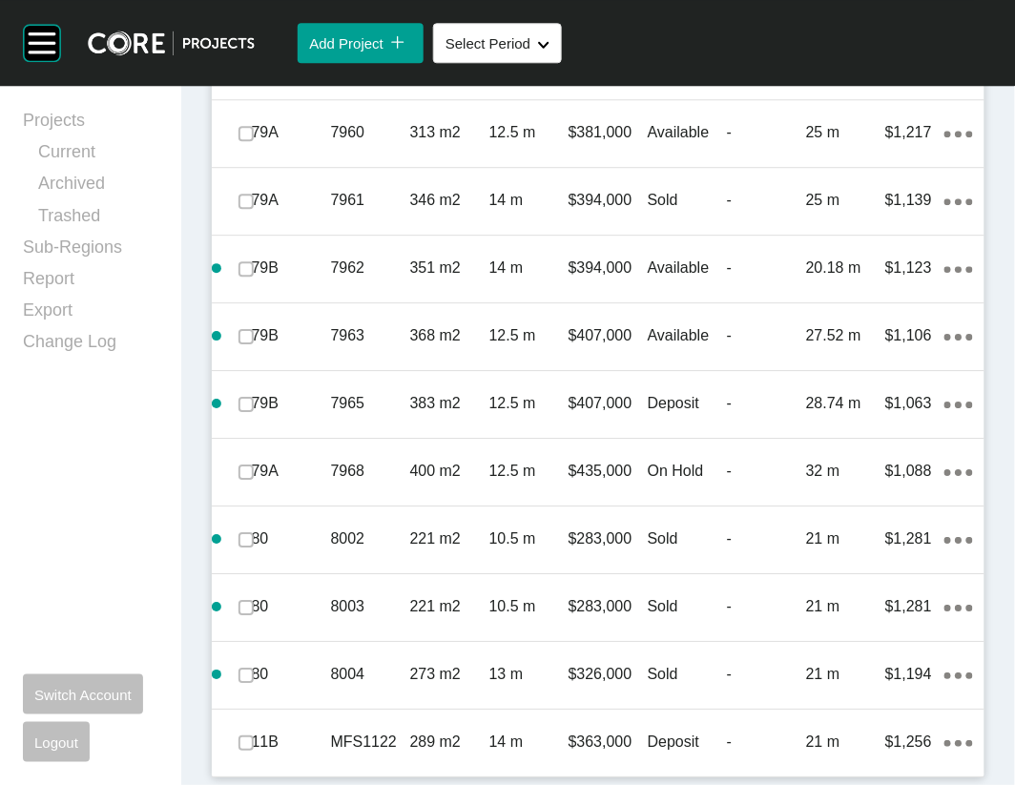
scroll to position [9624, 0]
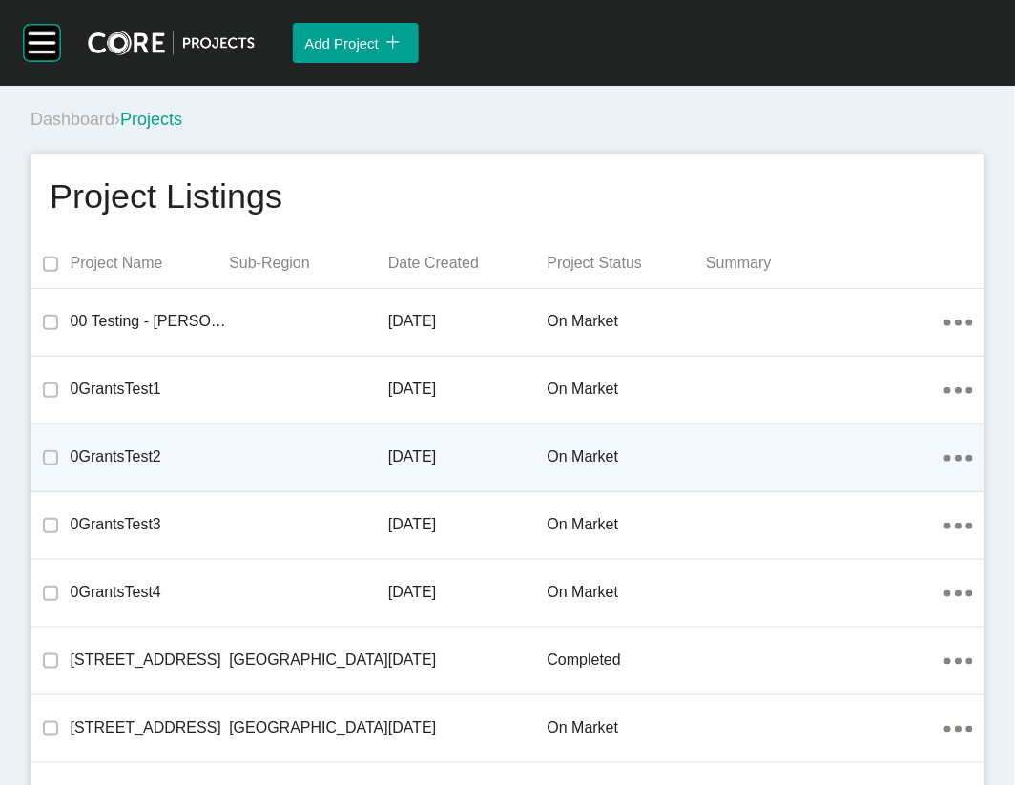
scroll to position [52818, 0]
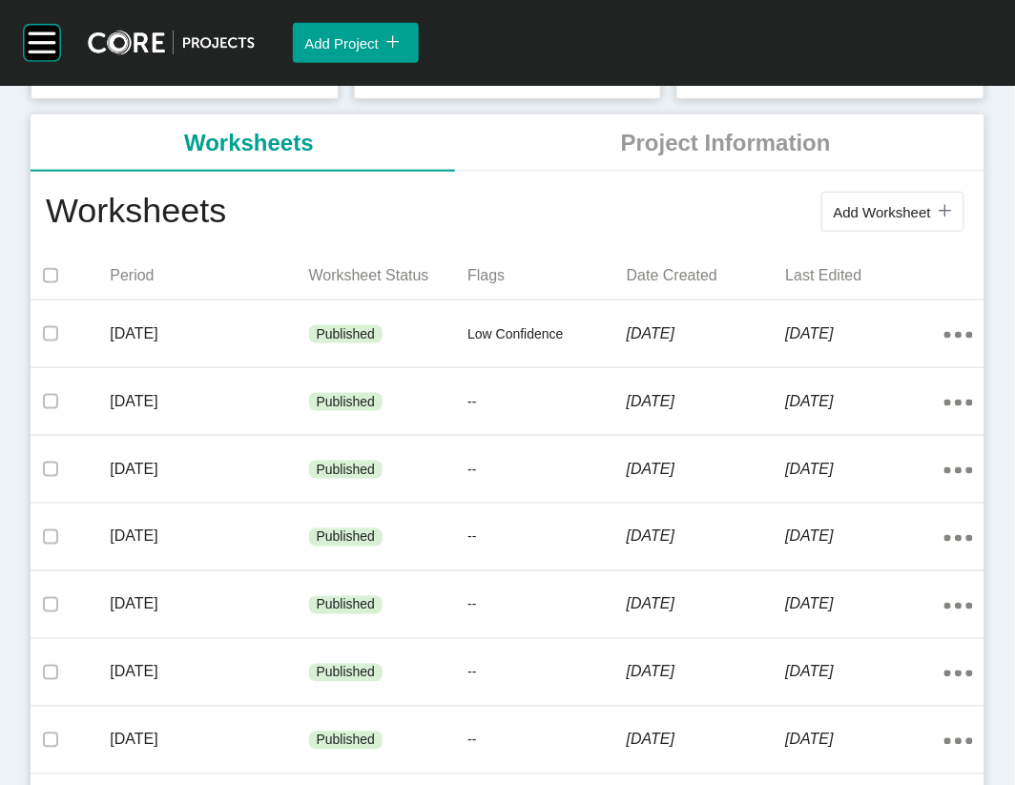
scroll to position [460, 0]
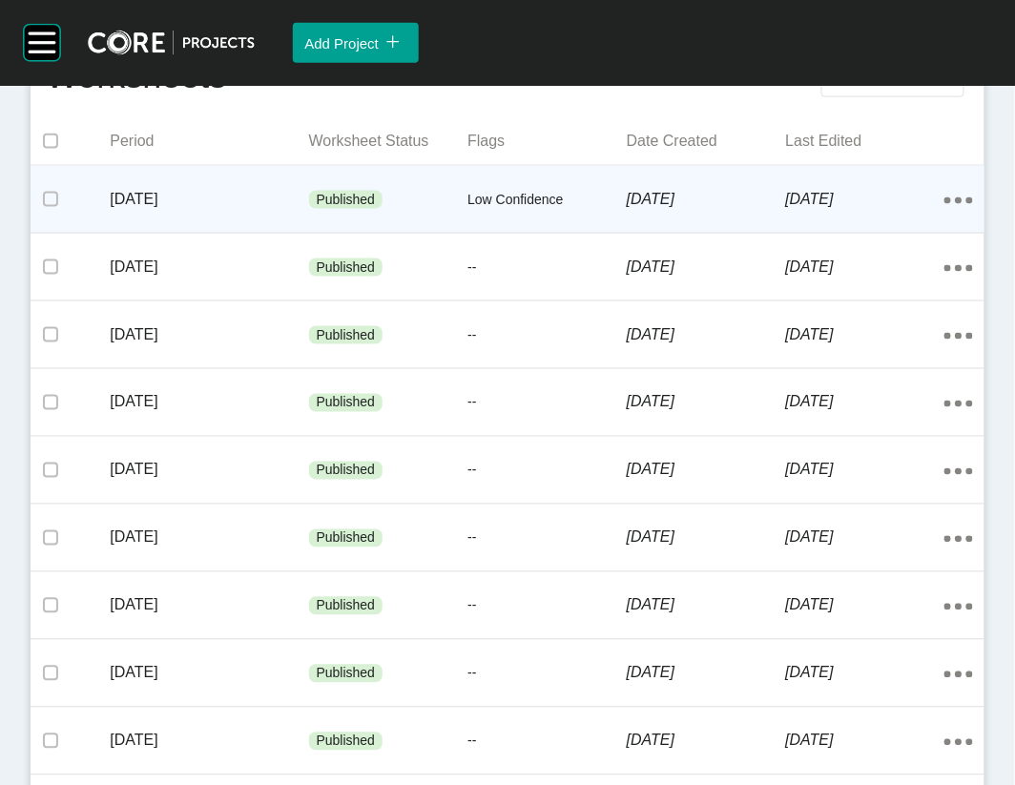
click at [820, 229] on div "1 September 2025" at bounding box center [865, 199] width 159 height 59
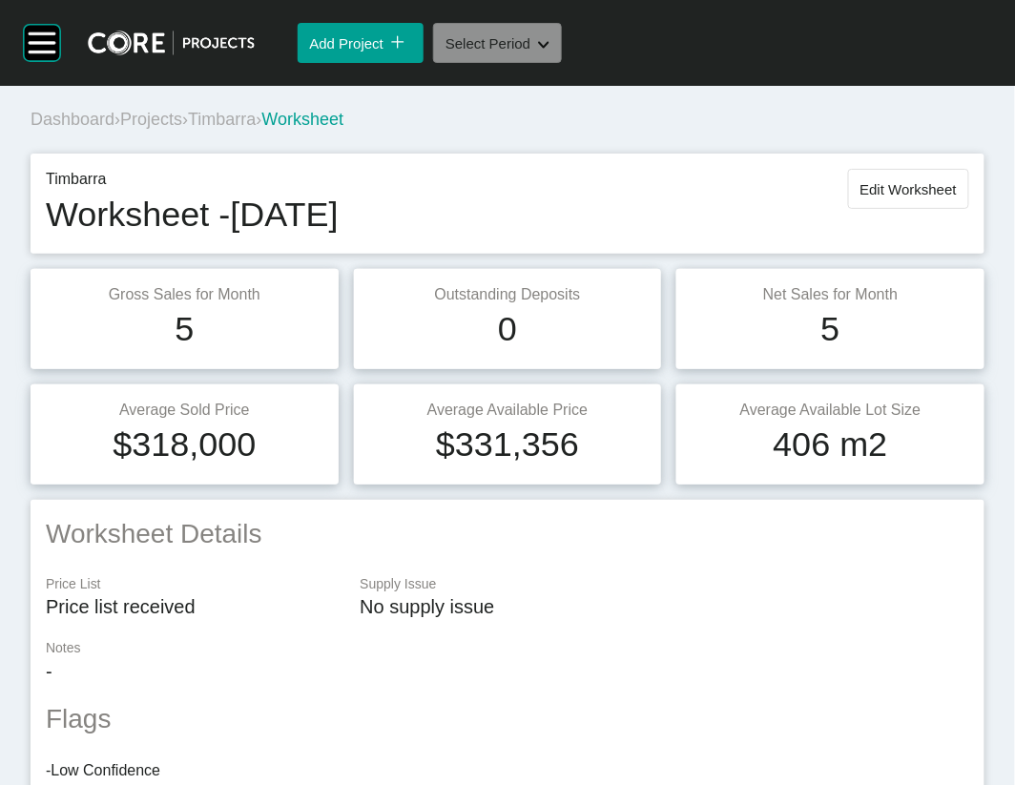
scroll to position [1496, 0]
